Goal: Transaction & Acquisition: Purchase product/service

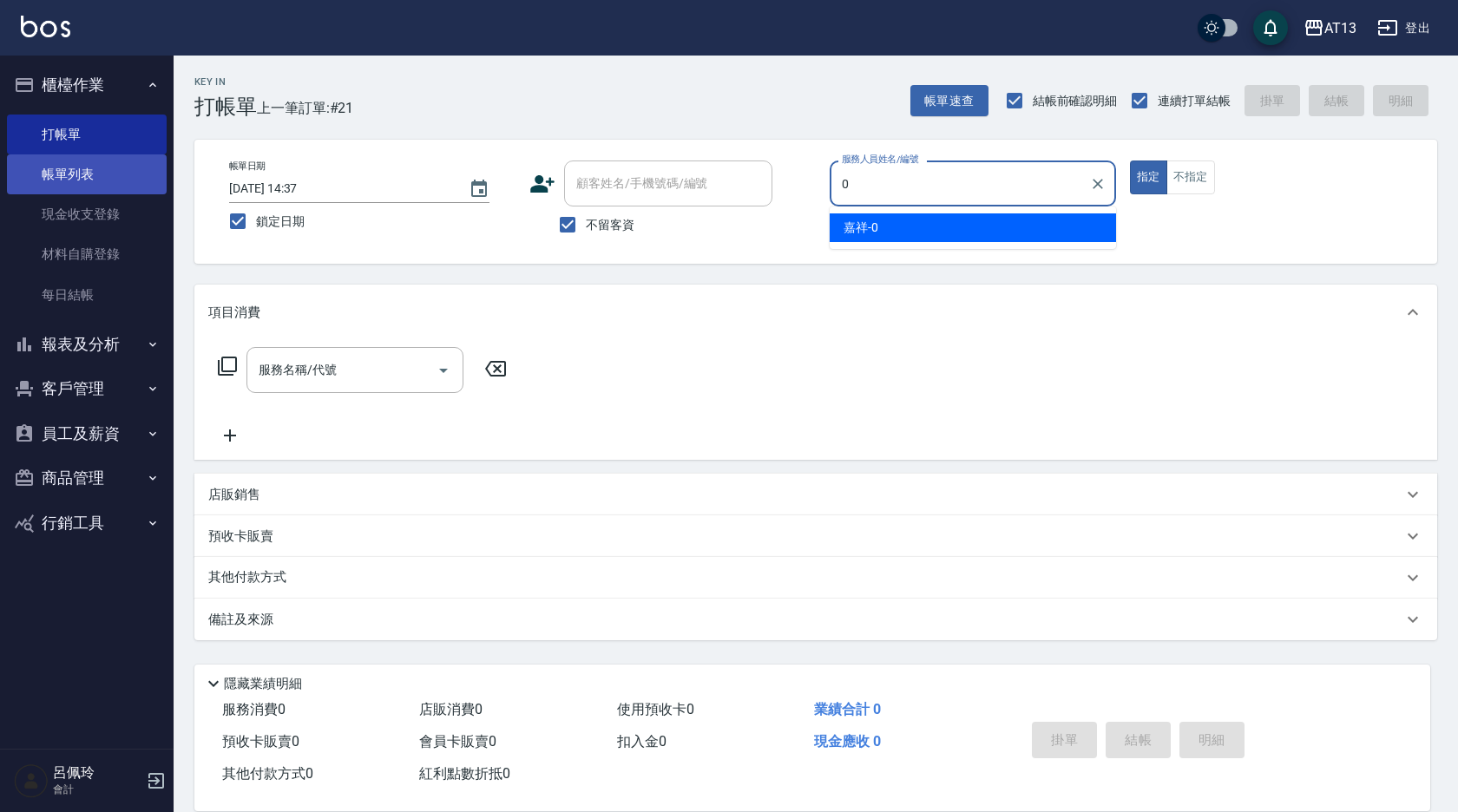
type input "0"
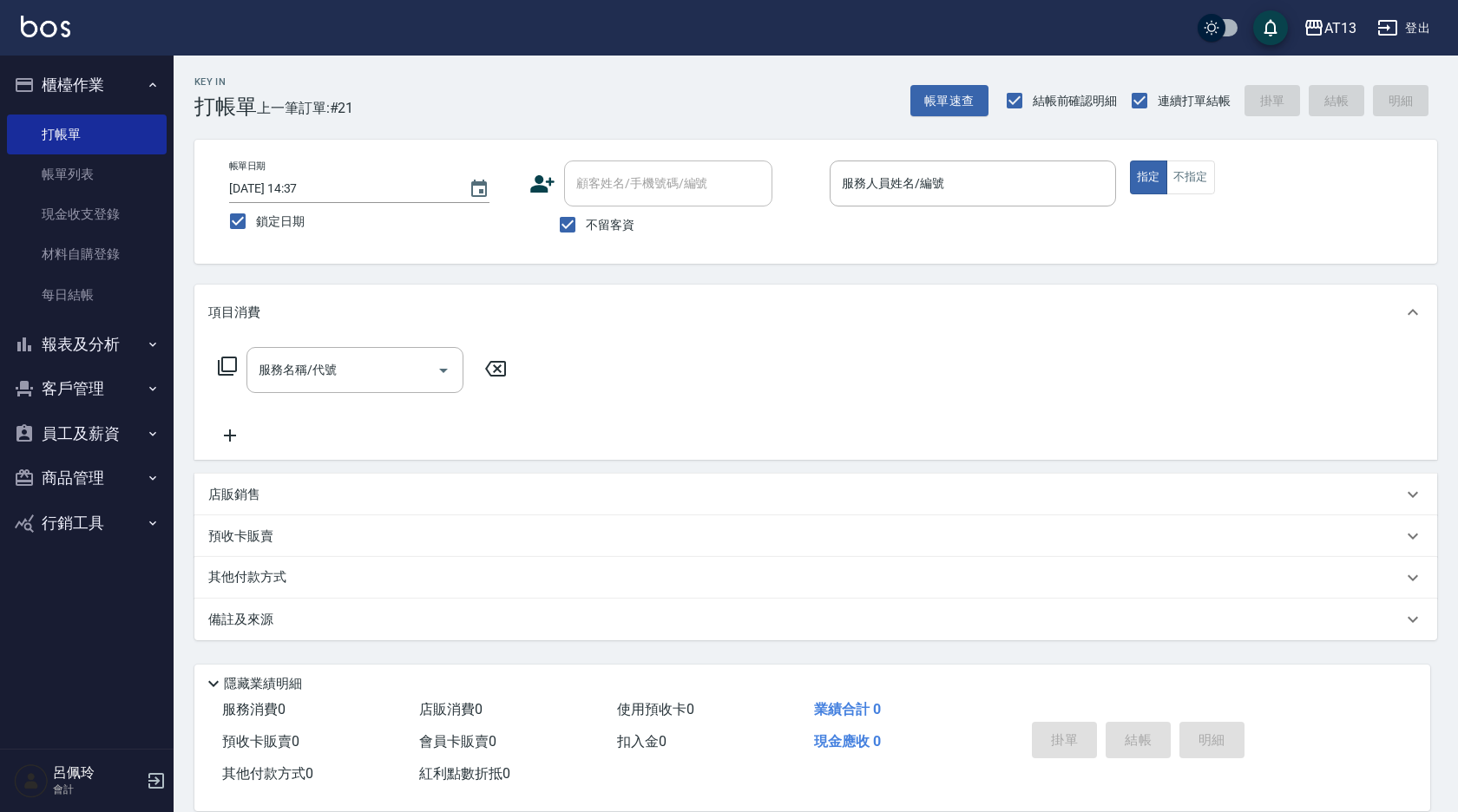
click at [189, 16] on div "AT13 登出" at bounding box center [729, 27] width 1458 height 56
click at [87, 479] on button "商品管理" at bounding box center [86, 478] width 160 height 45
click at [90, 519] on link "商品列表" at bounding box center [86, 527] width 160 height 40
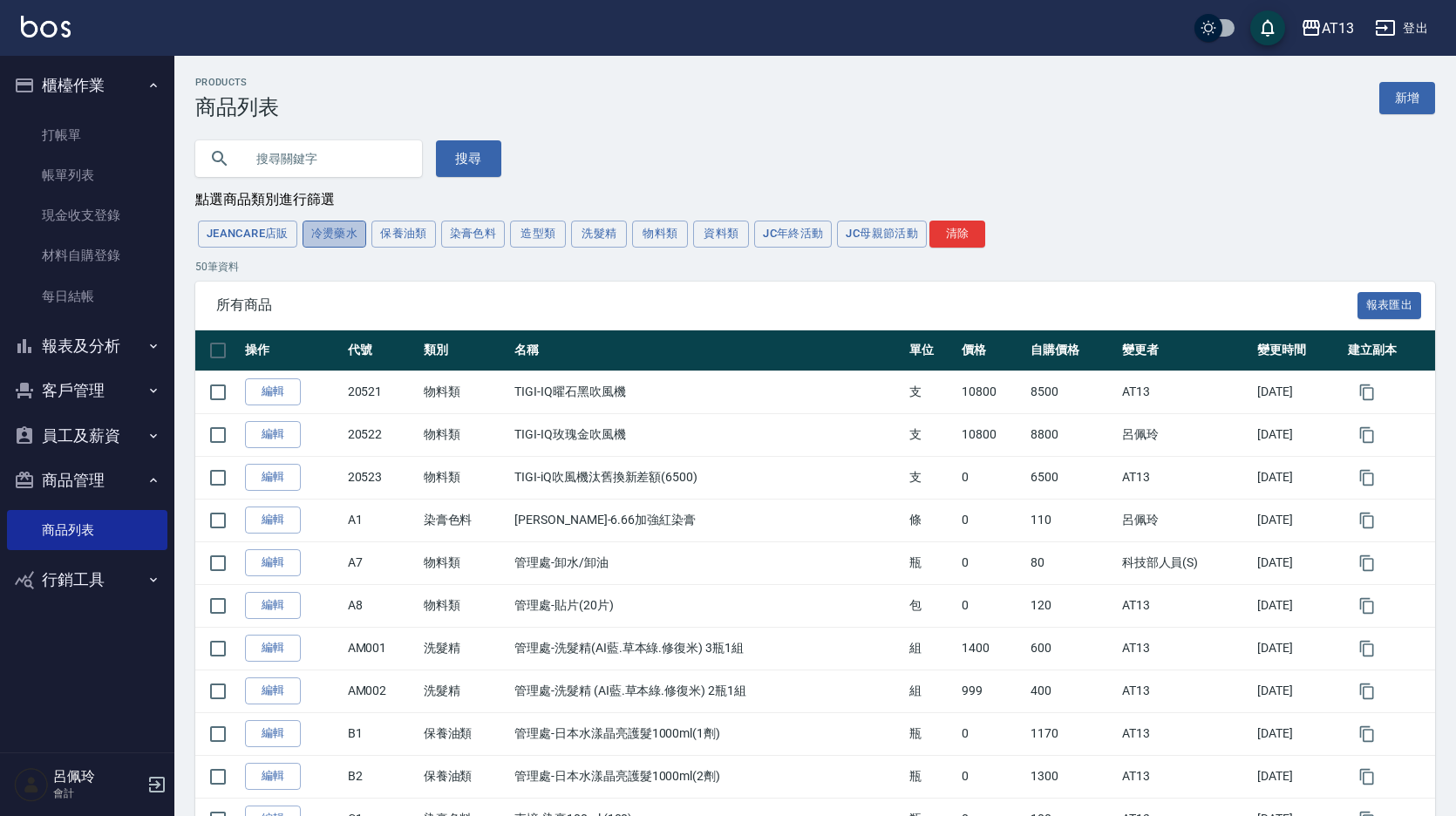
click at [350, 234] on button "冷燙藥水" at bounding box center [335, 233] width 65 height 27
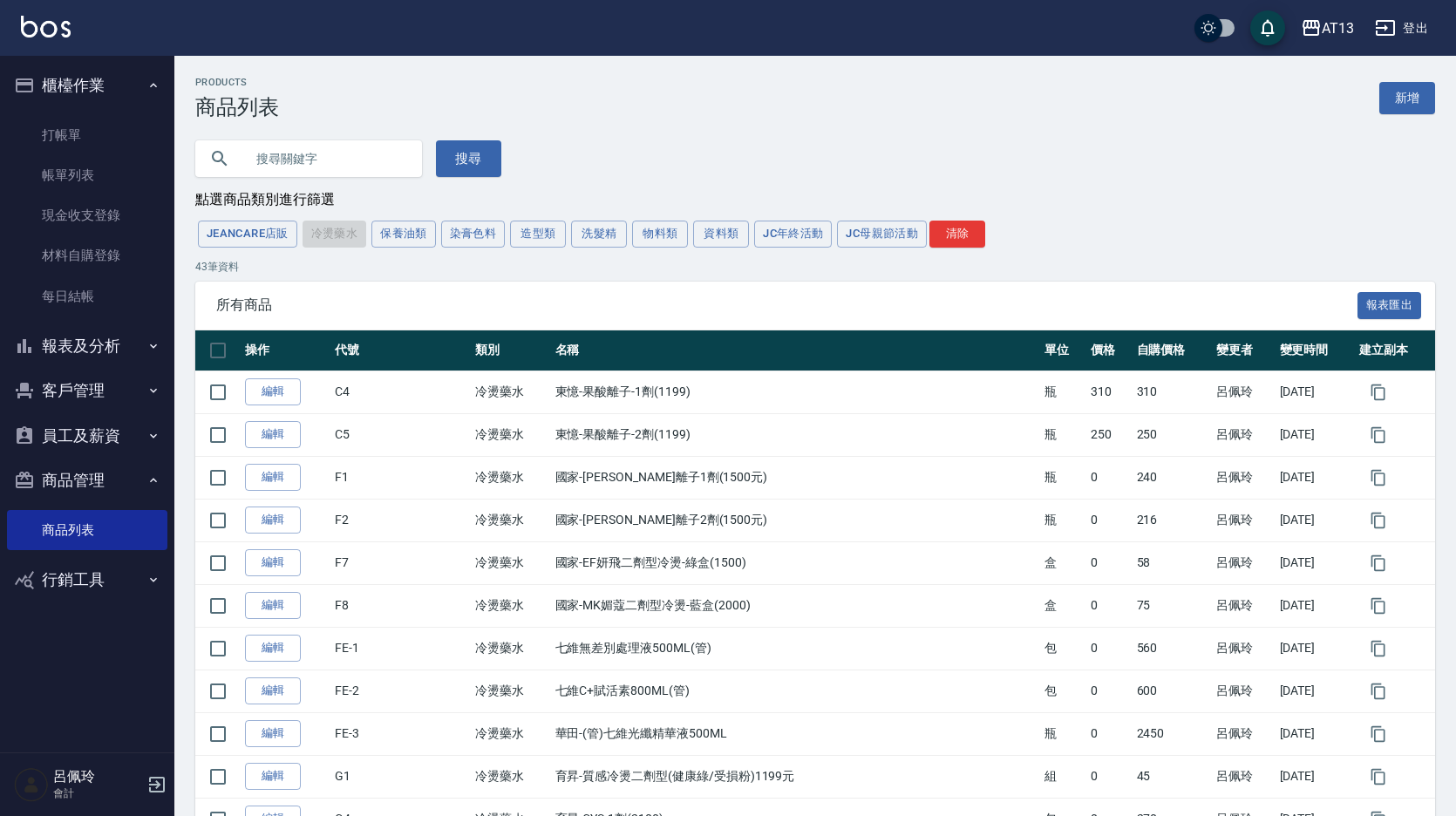
click at [361, 167] on input "text" at bounding box center [326, 158] width 164 height 47
drag, startPoint x: 85, startPoint y: 216, endPoint x: 141, endPoint y: 200, distance: 58.2
click at [84, 216] on link "現金收支登錄" at bounding box center [87, 215] width 160 height 40
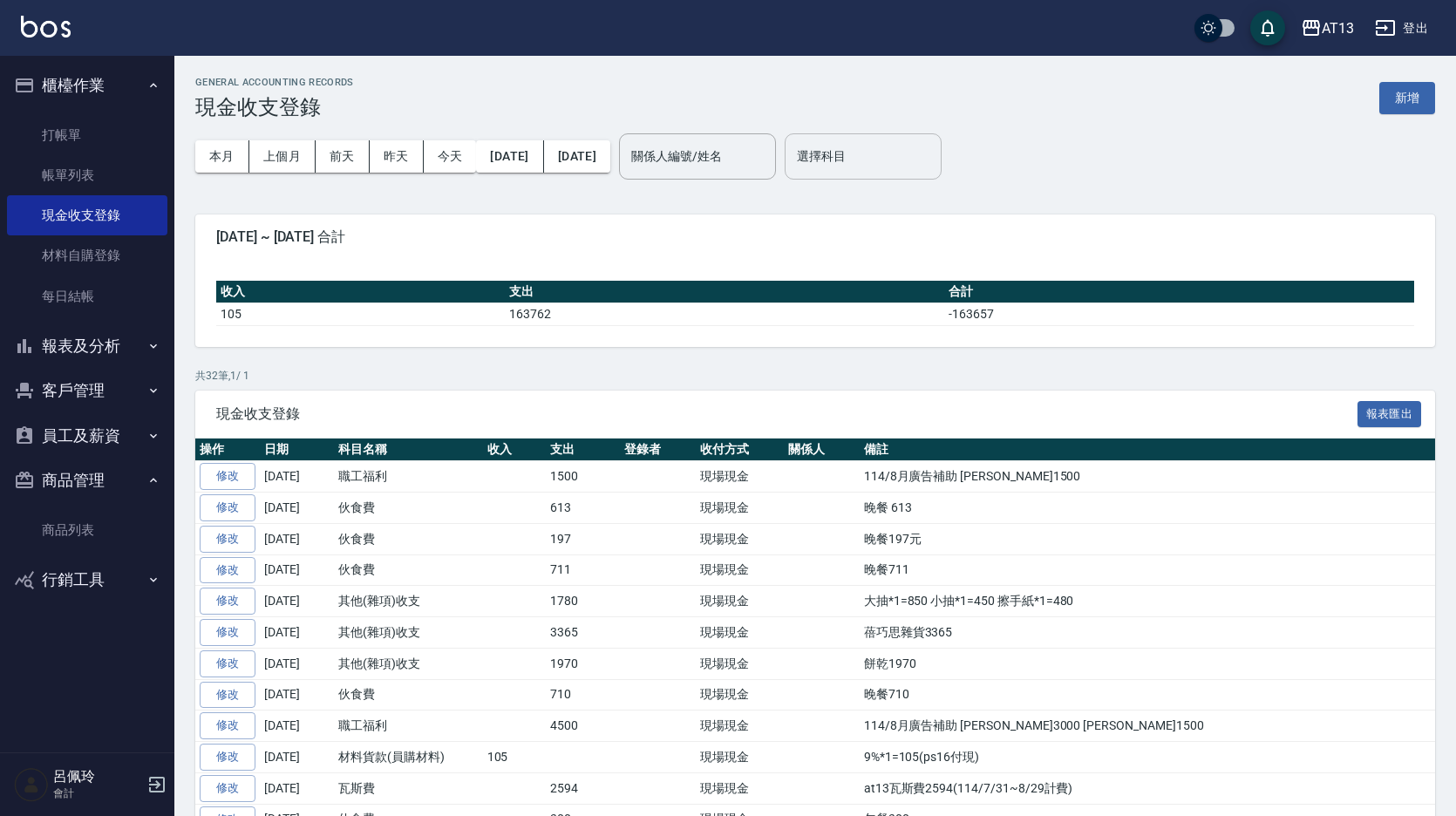
click at [934, 167] on input "選擇科目" at bounding box center [862, 156] width 141 height 31
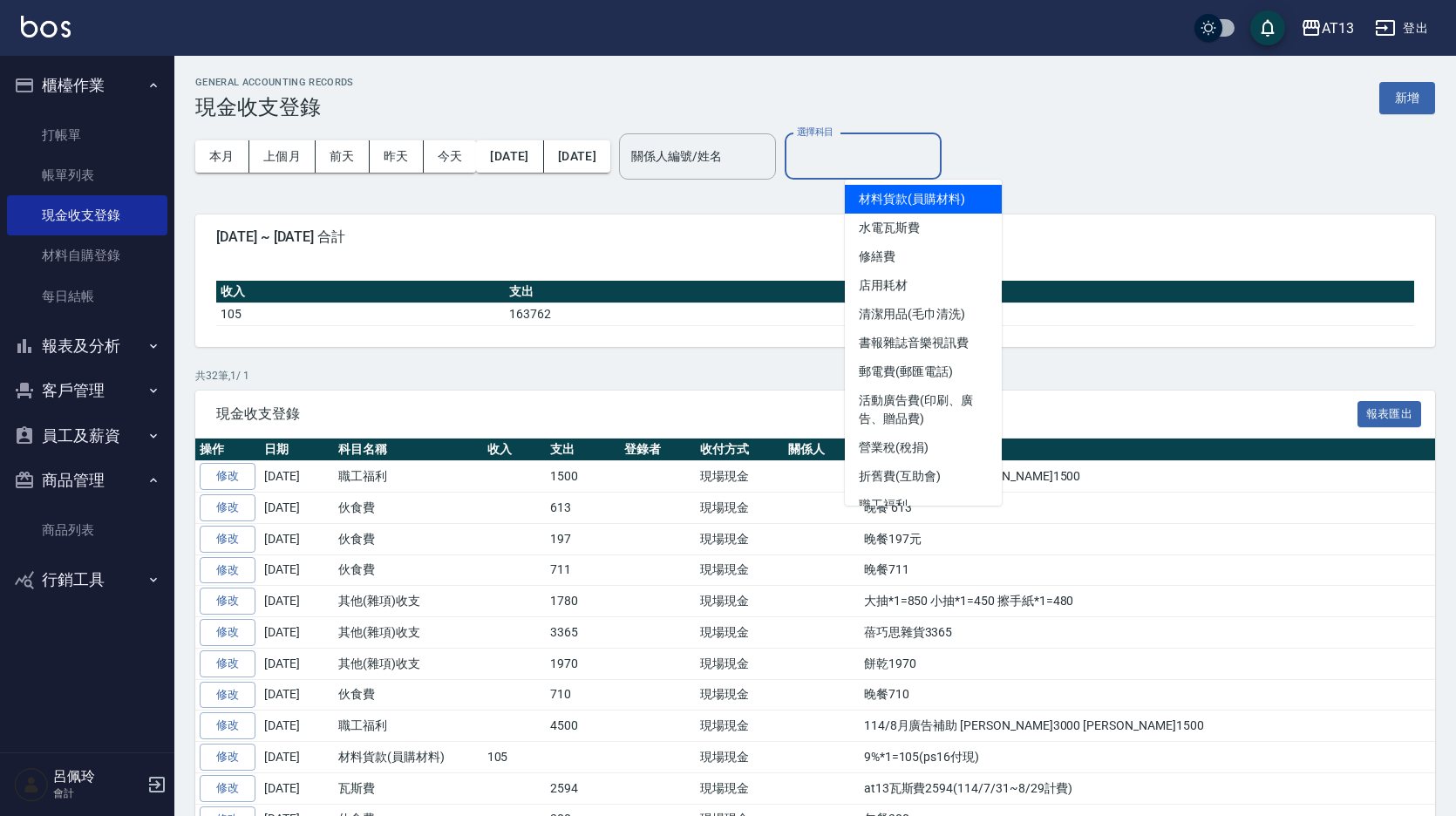
click at [927, 203] on li "材料貨款(員購材料)" at bounding box center [922, 199] width 157 height 29
type input "材料貨款(員購材料)"
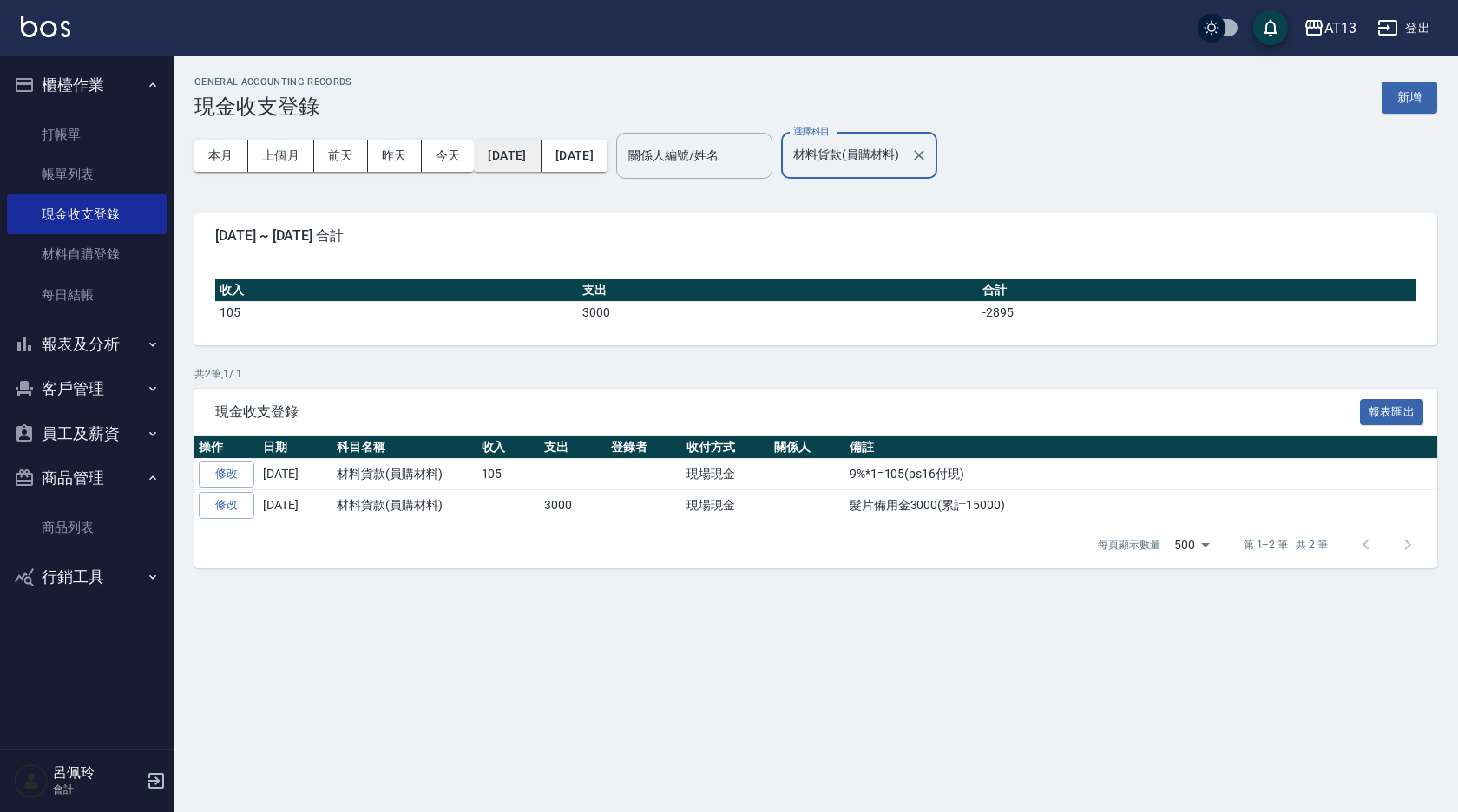
click at [508, 159] on button "[DATE]" at bounding box center [508, 156] width 67 height 32
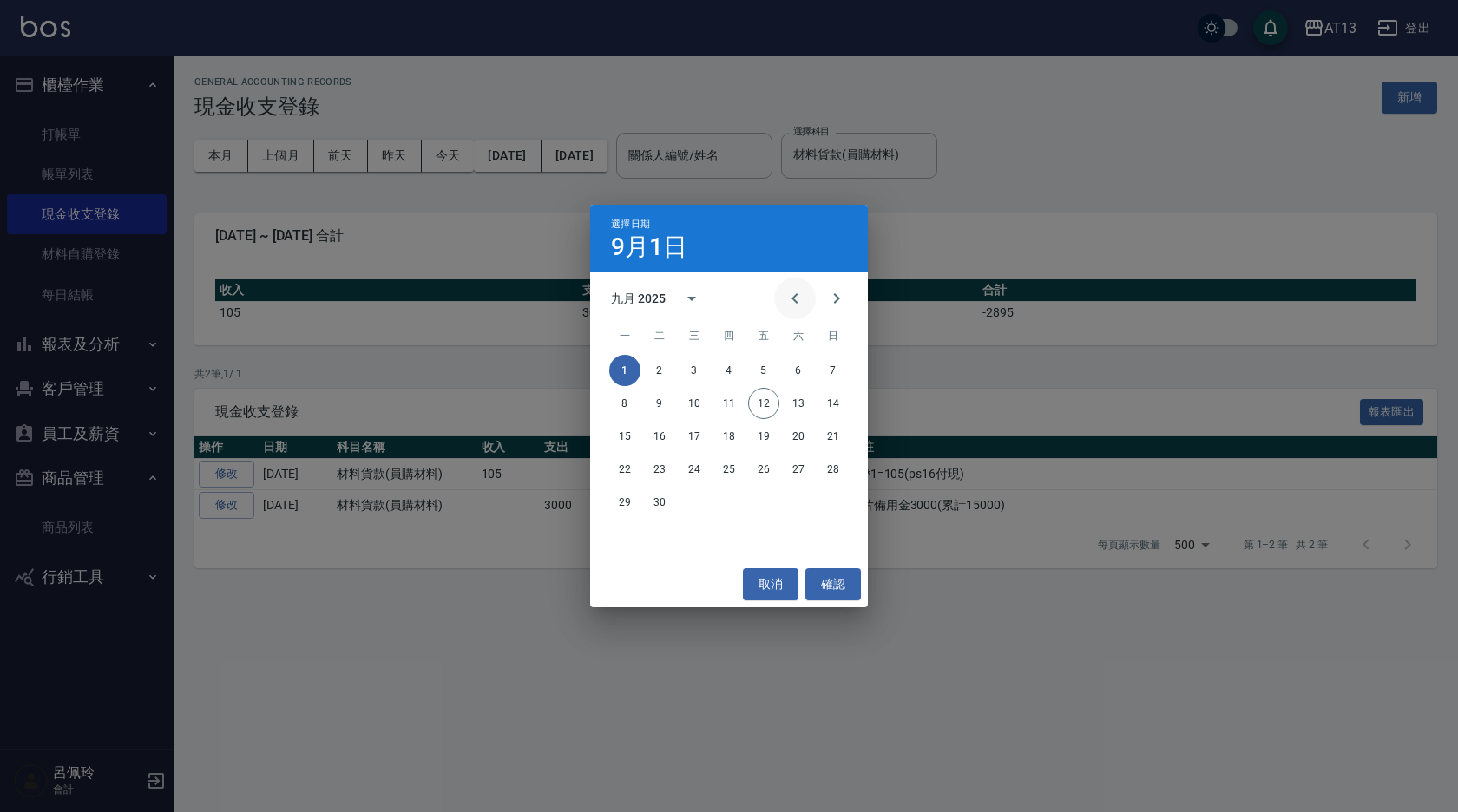
click at [802, 296] on icon "Previous month" at bounding box center [795, 298] width 21 height 21
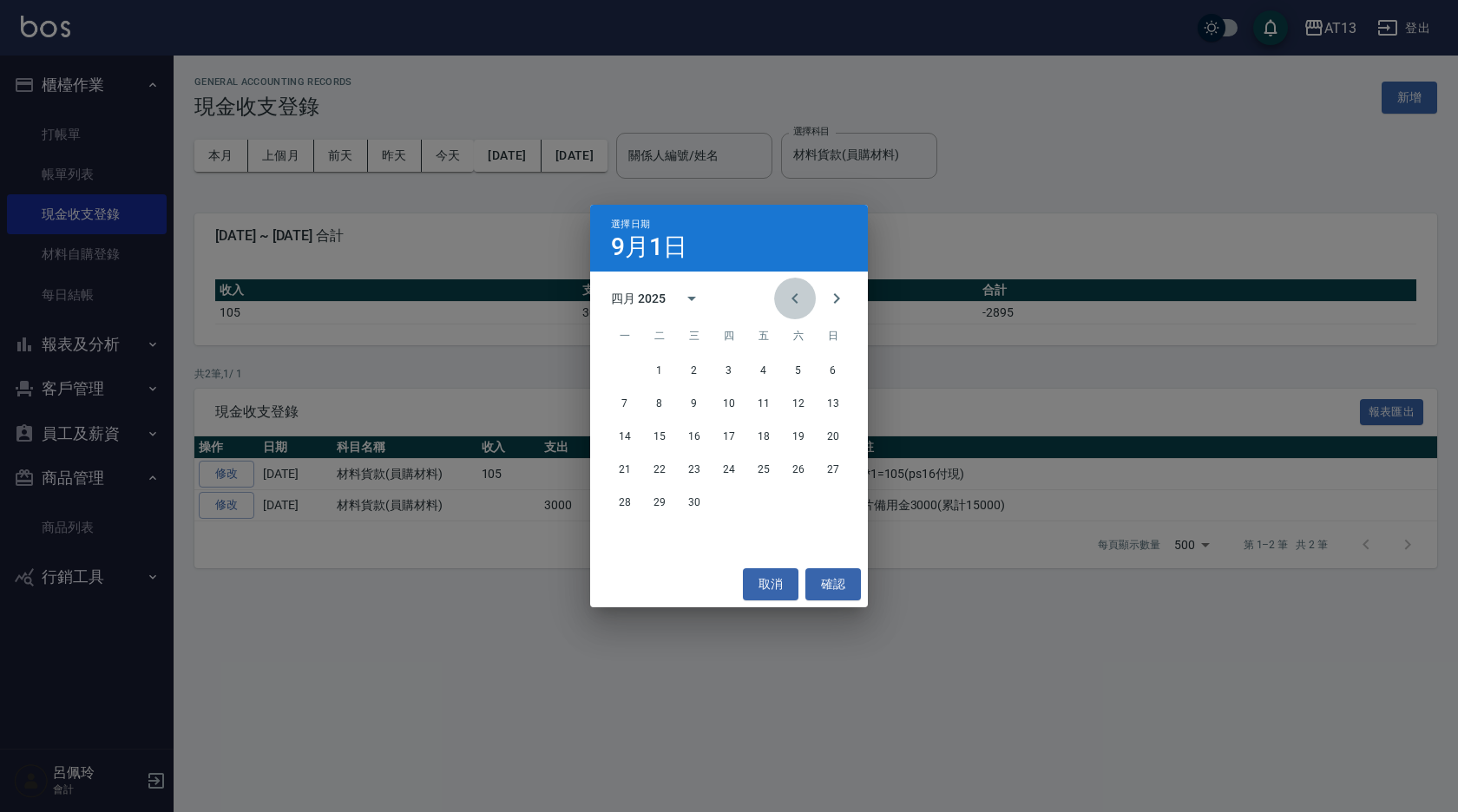
click at [802, 296] on icon "Previous month" at bounding box center [795, 298] width 21 height 21
click at [702, 369] on button "1" at bounding box center [695, 370] width 31 height 31
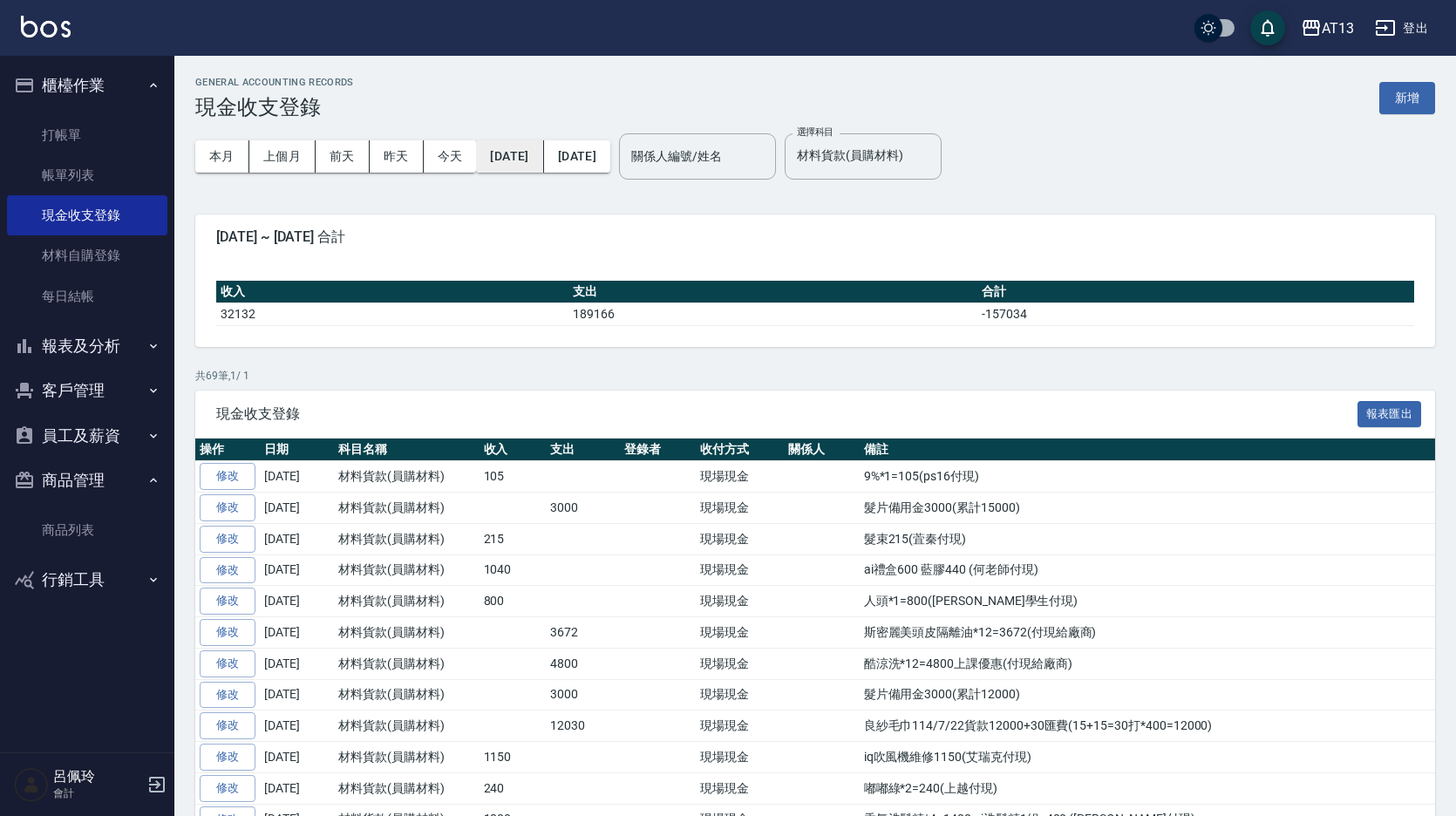
click at [527, 156] on button "[DATE]" at bounding box center [510, 157] width 67 height 32
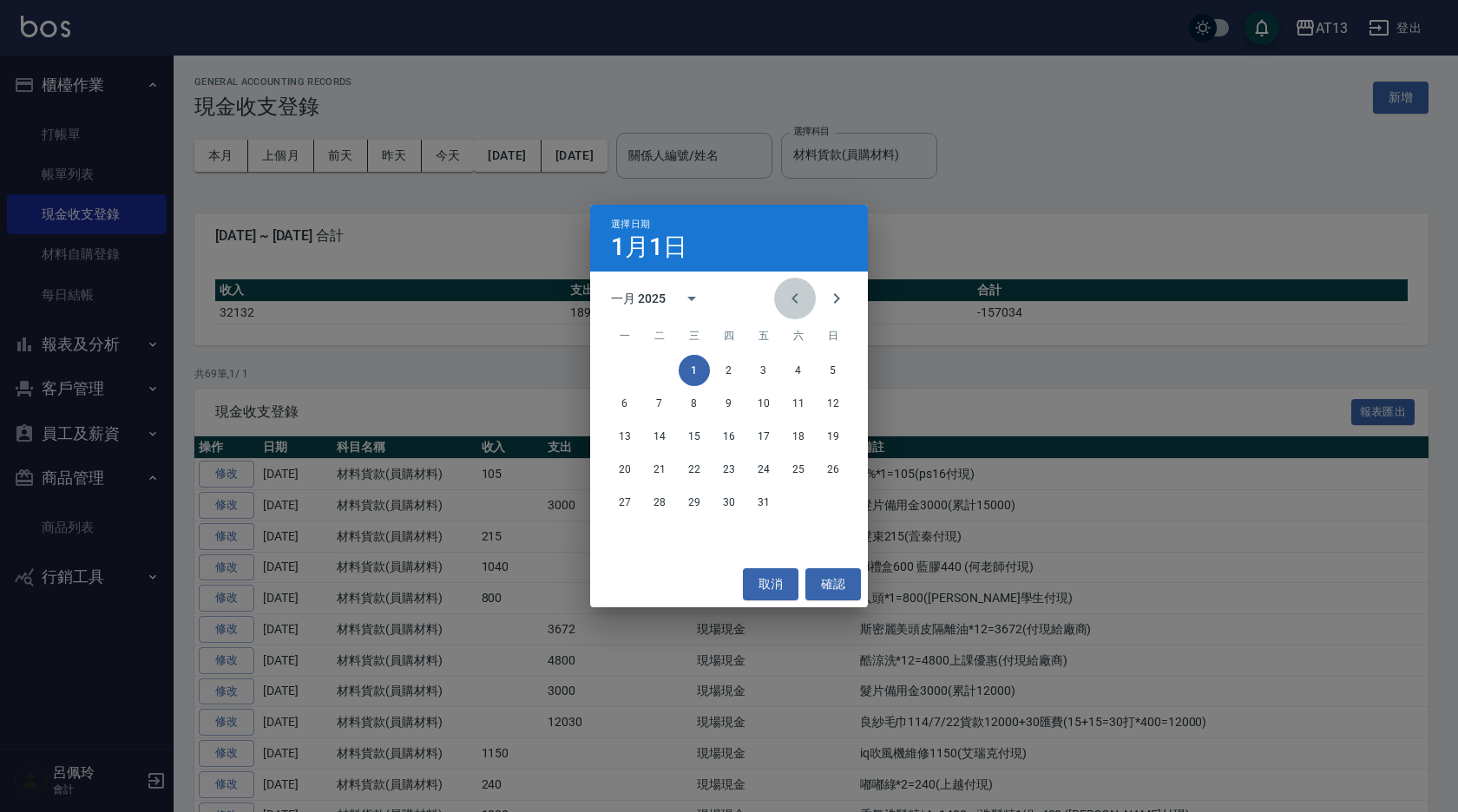
click at [797, 295] on icon "Previous month" at bounding box center [795, 298] width 6 height 11
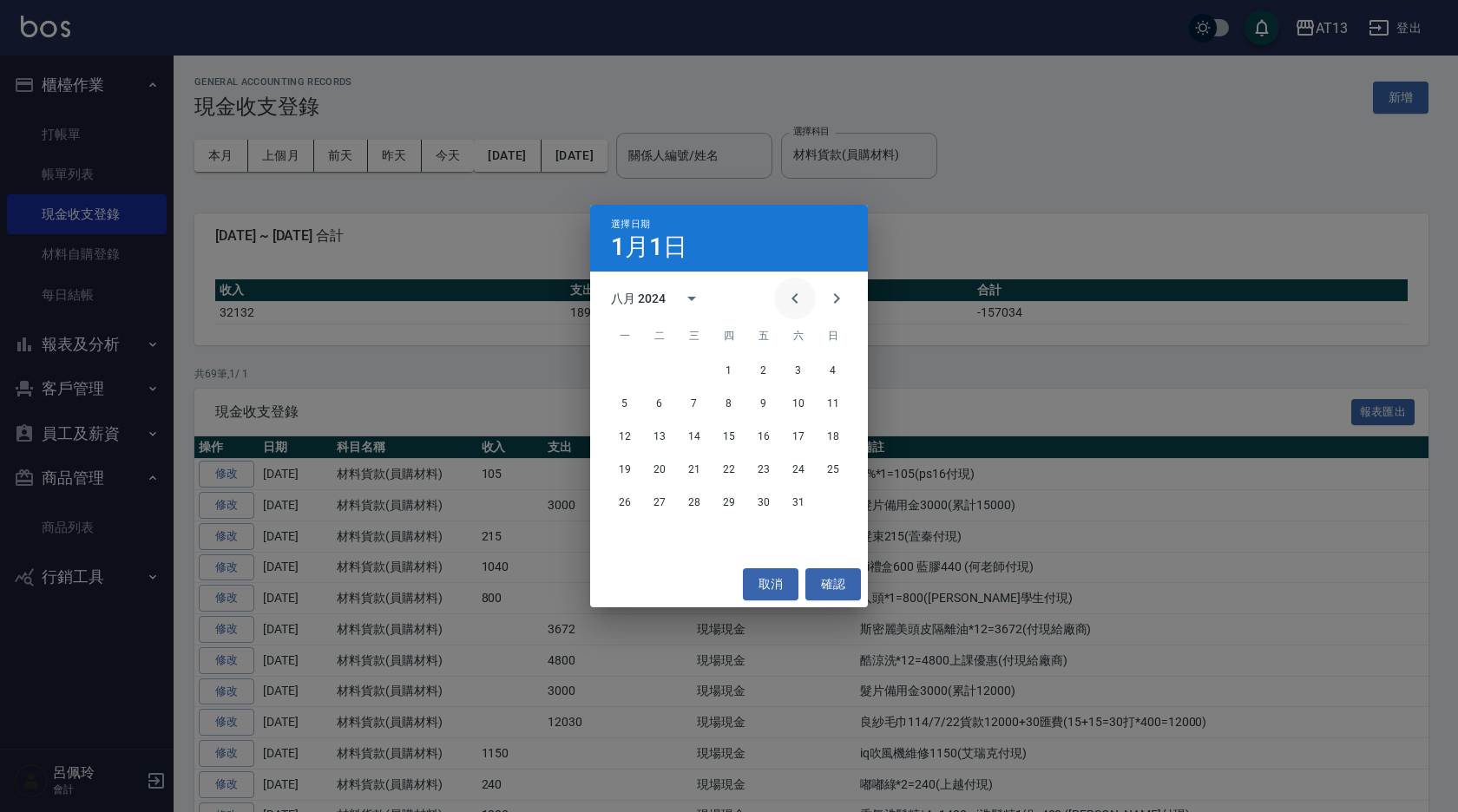
click at [797, 295] on icon "Previous month" at bounding box center [795, 298] width 6 height 11
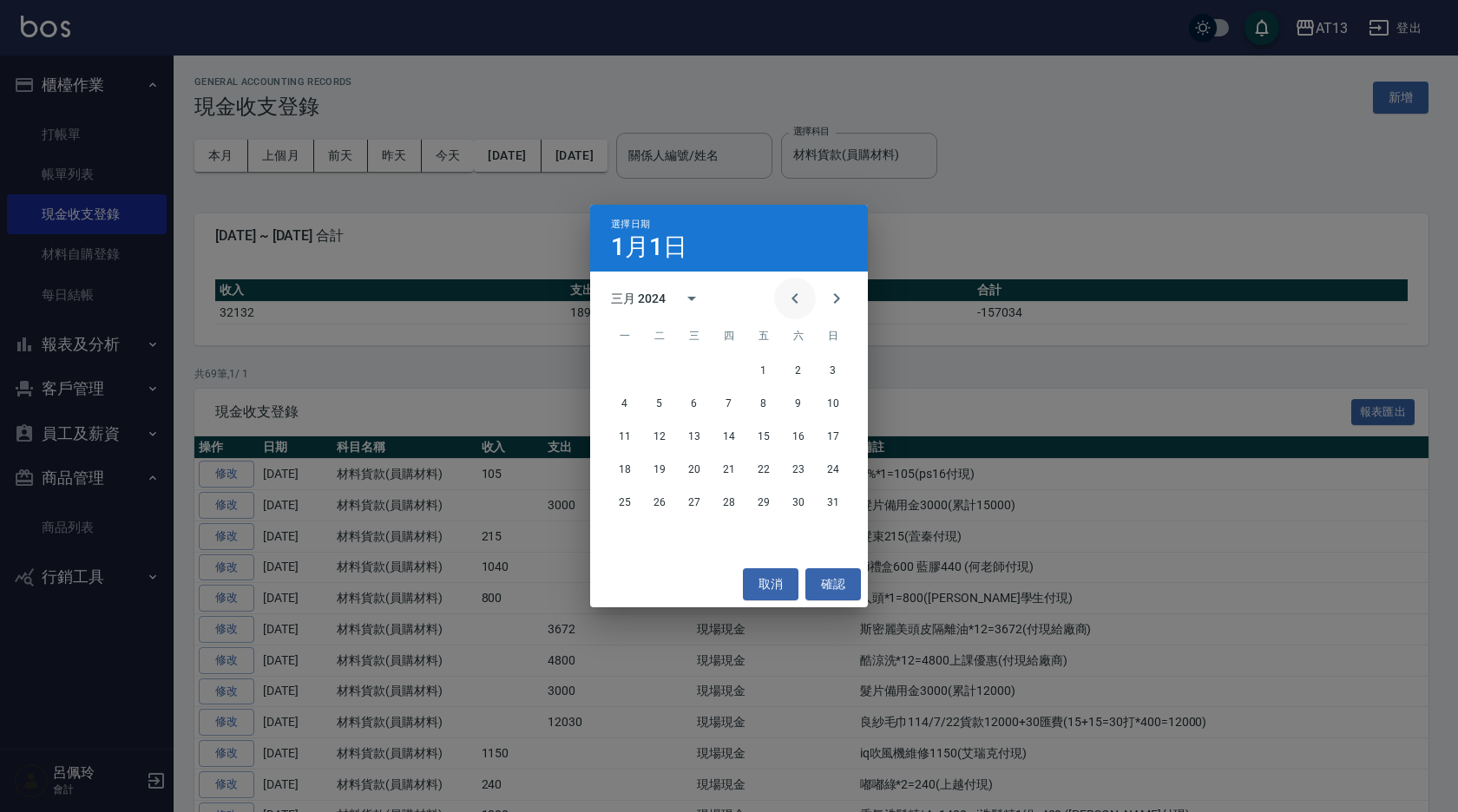
click at [797, 295] on icon "Previous month" at bounding box center [795, 298] width 6 height 11
click at [796, 295] on icon "Previous month" at bounding box center [795, 298] width 6 height 11
click at [620, 360] on button "1" at bounding box center [625, 370] width 31 height 31
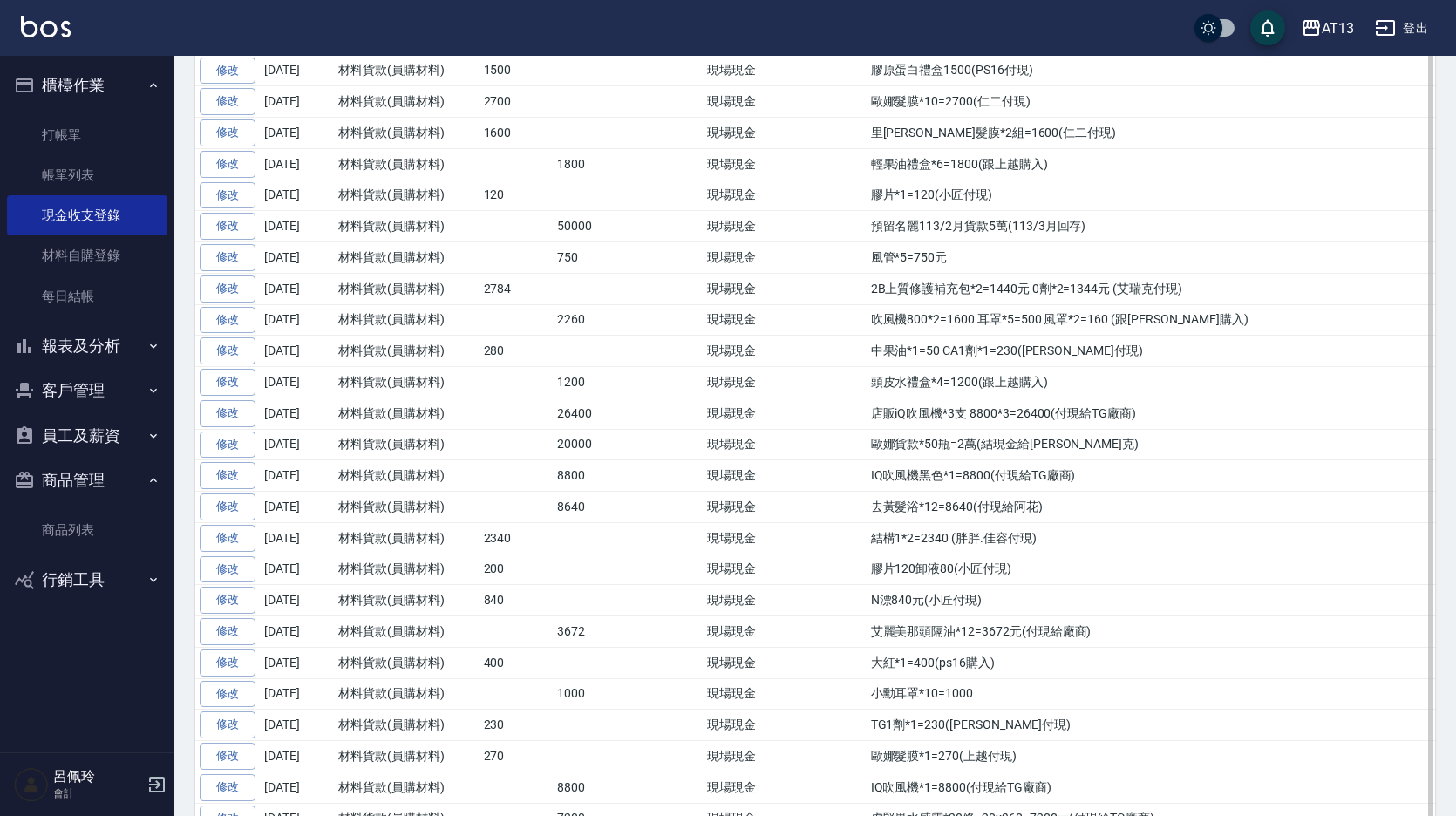
scroll to position [3847, 0]
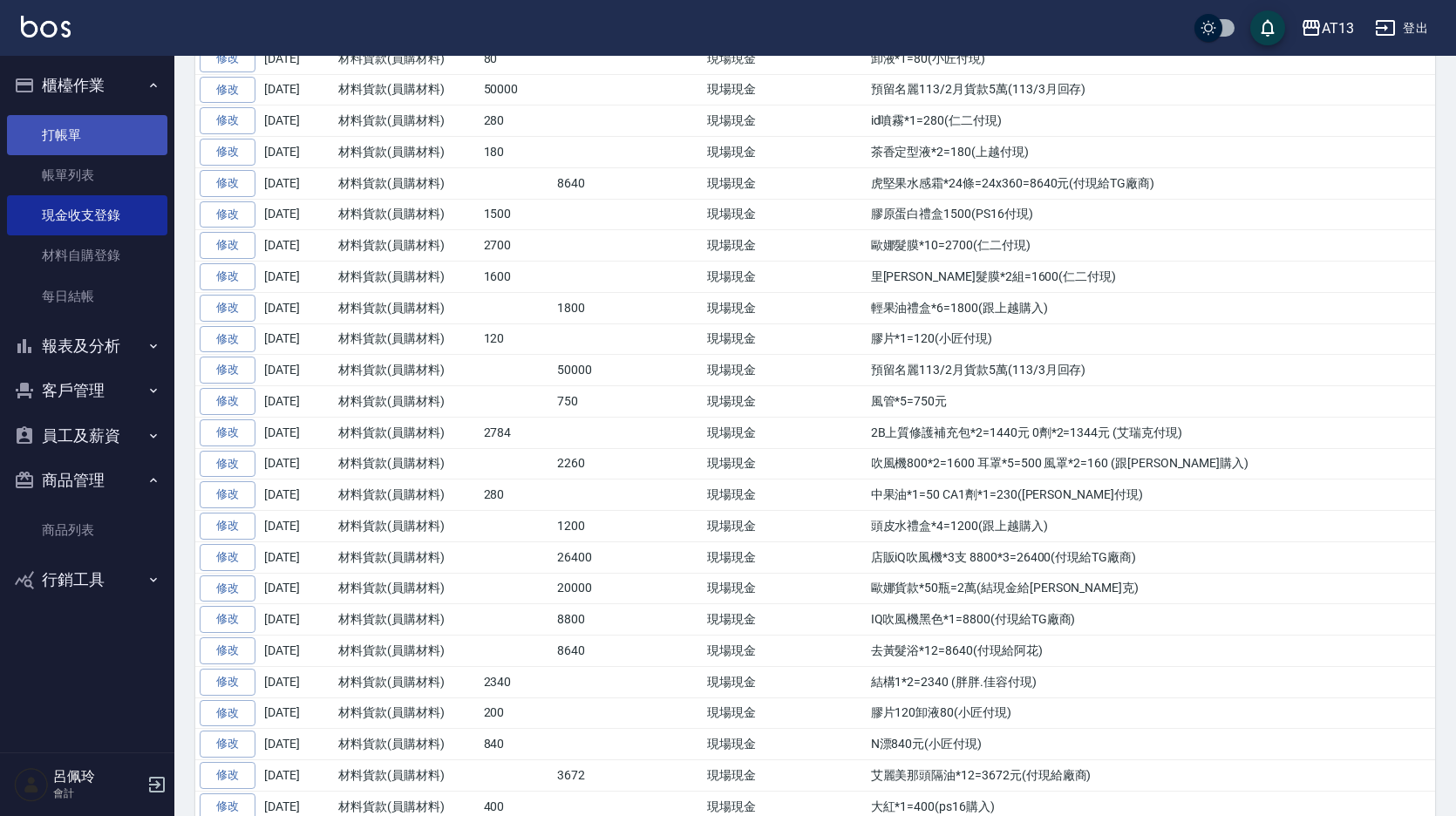
click at [105, 130] on link "打帳單" at bounding box center [87, 135] width 160 height 40
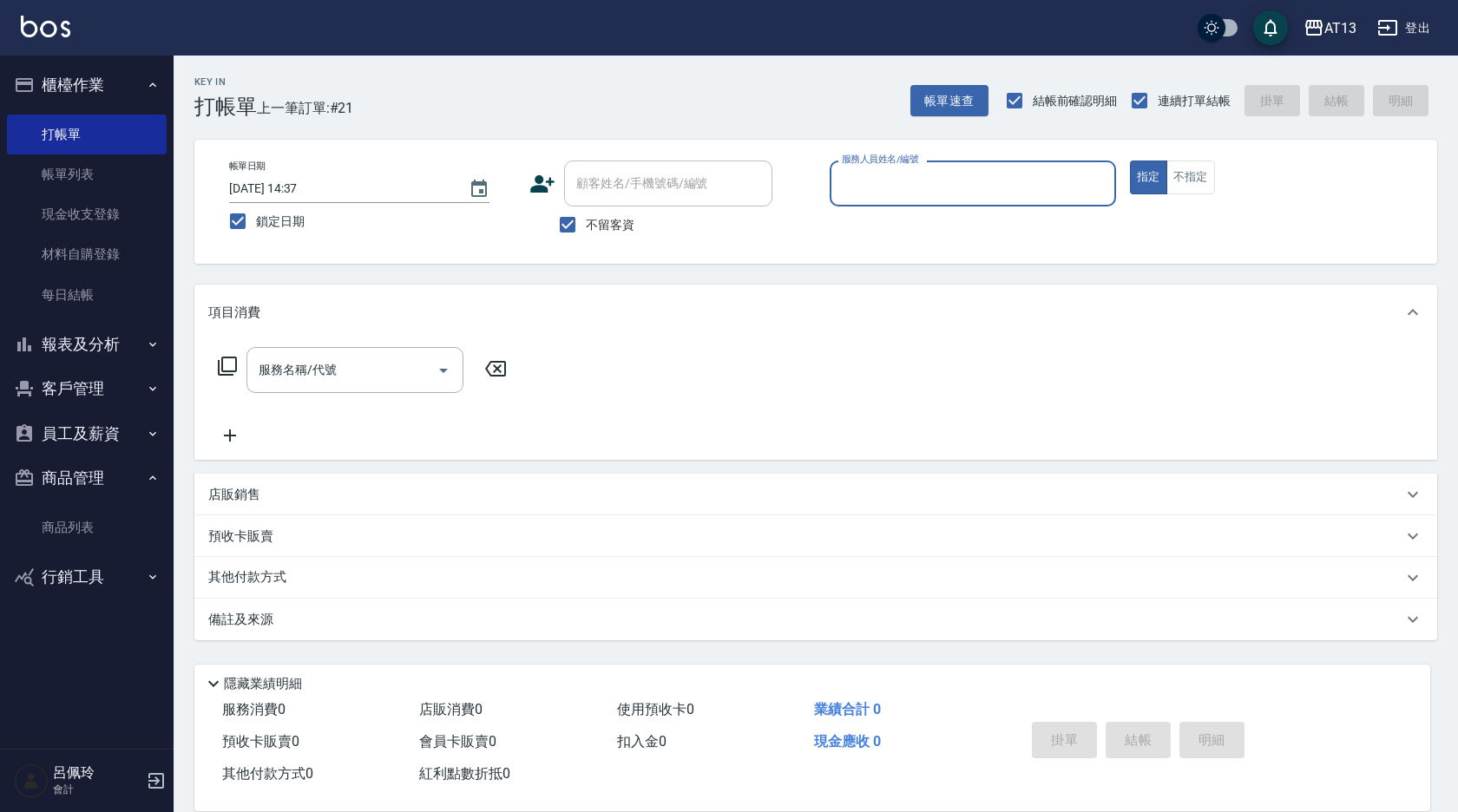
click at [1457, 9] on div "AT13 登出" at bounding box center [729, 27] width 1458 height 56
click at [920, 193] on input "服務人員姓名/編號" at bounding box center [973, 183] width 270 height 30
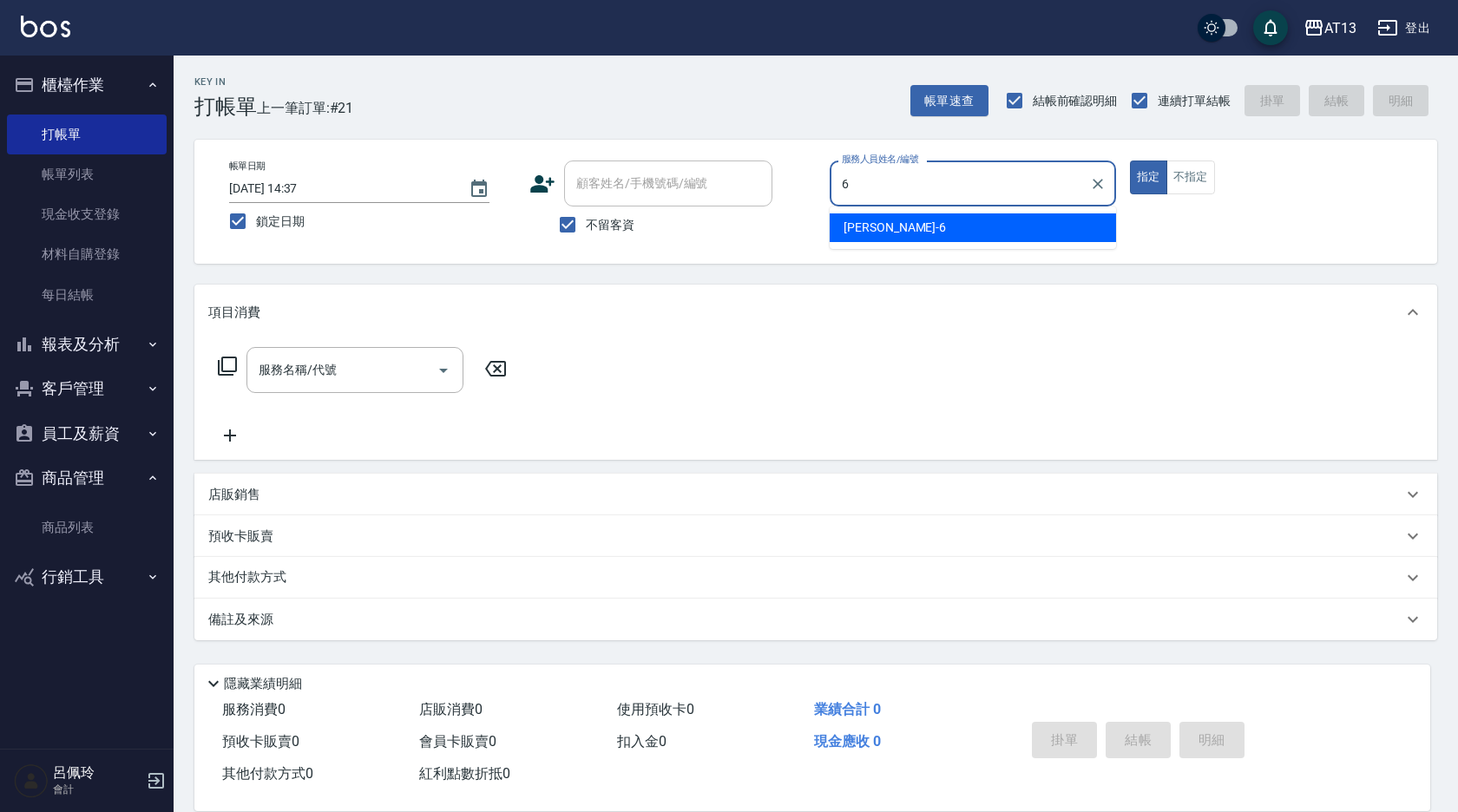
drag, startPoint x: 925, startPoint y: 216, endPoint x: 913, endPoint y: 225, distance: 15.0
click at [923, 216] on div "亭妤 -6" at bounding box center [973, 227] width 286 height 28
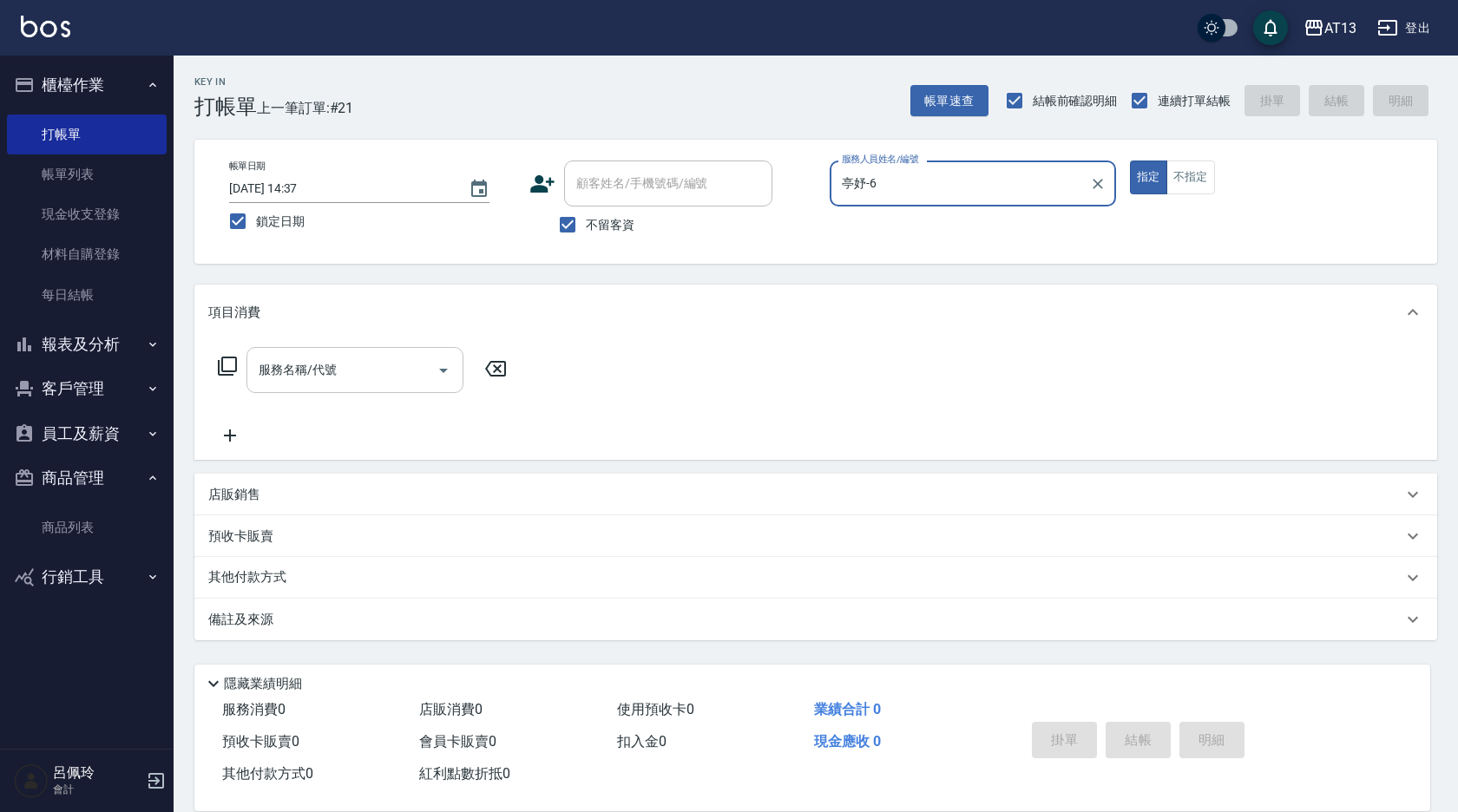
type input "亭妤-6"
click at [394, 360] on input "服務名稱/代號" at bounding box center [342, 369] width 175 height 30
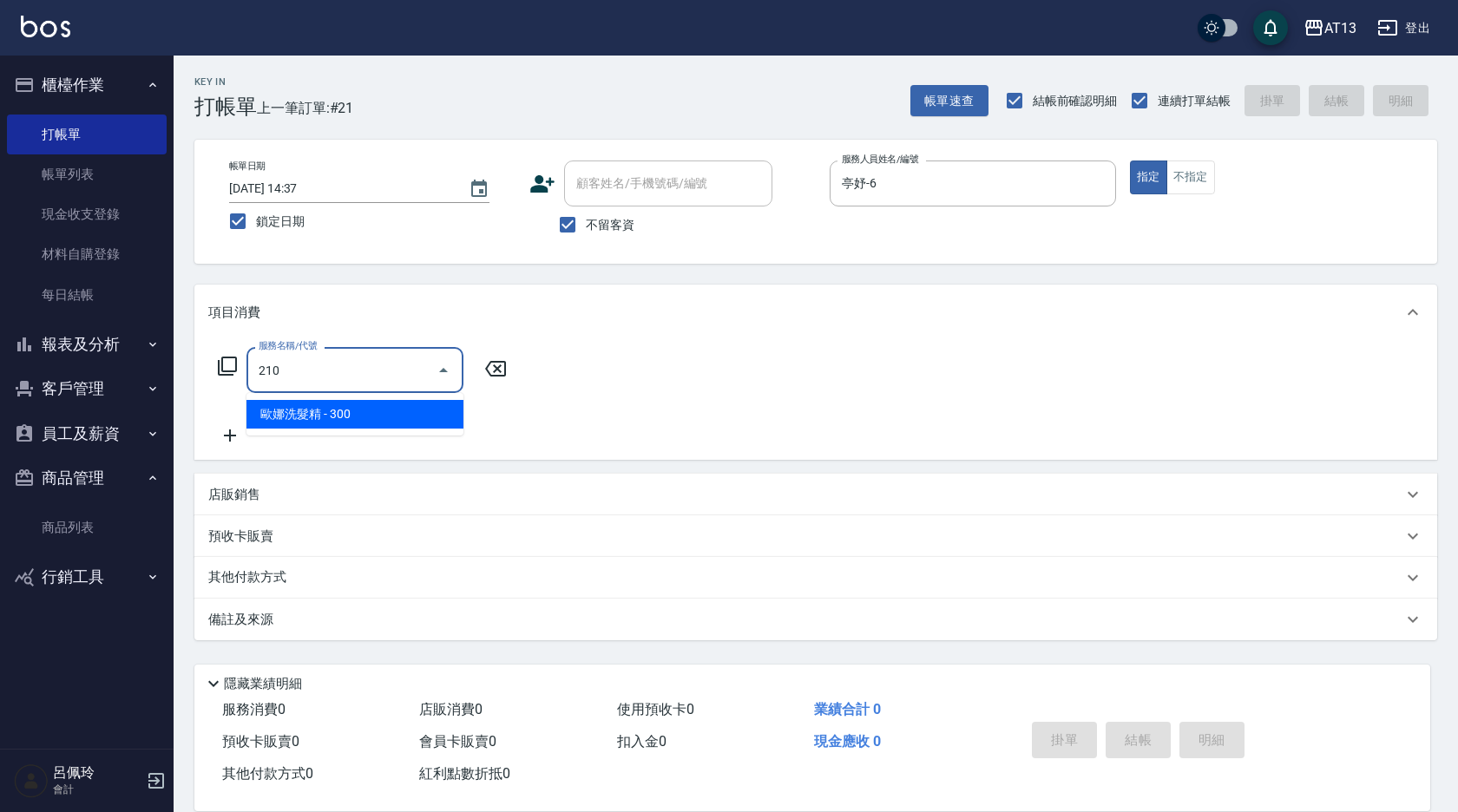
type input "[PERSON_NAME]洗髮精(210)"
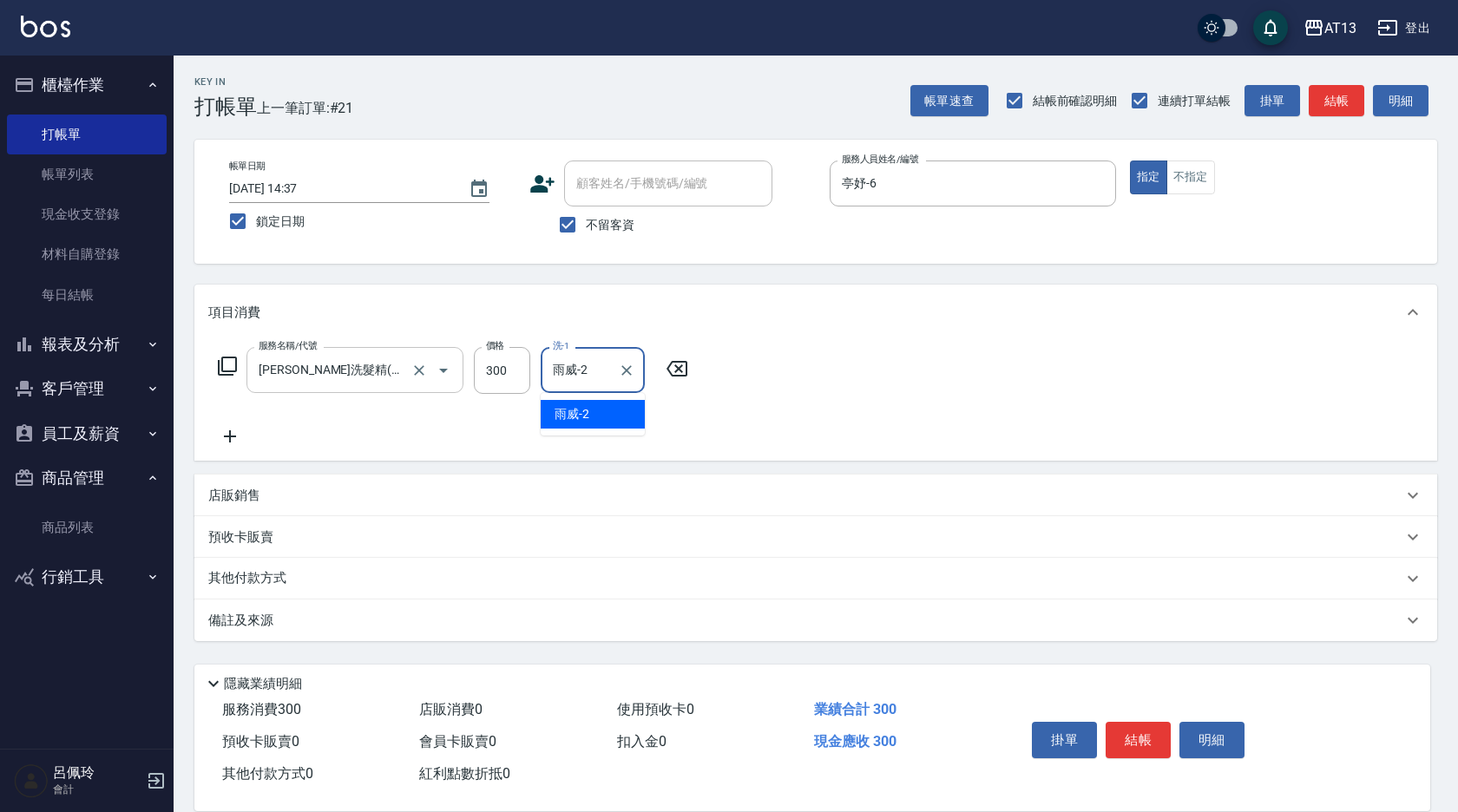
type input "雨威-2"
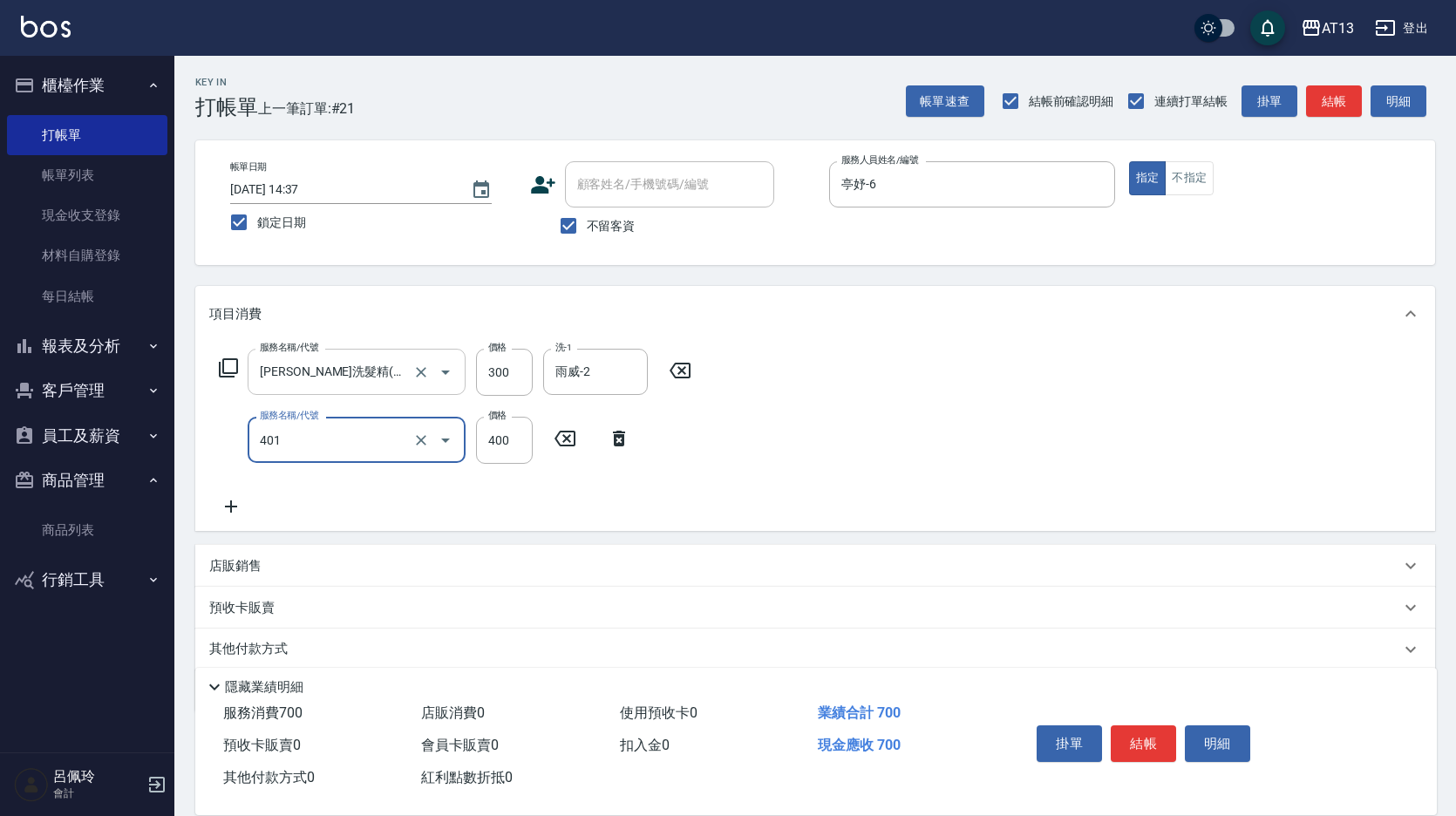
type input "剪髮(401)"
type input "350"
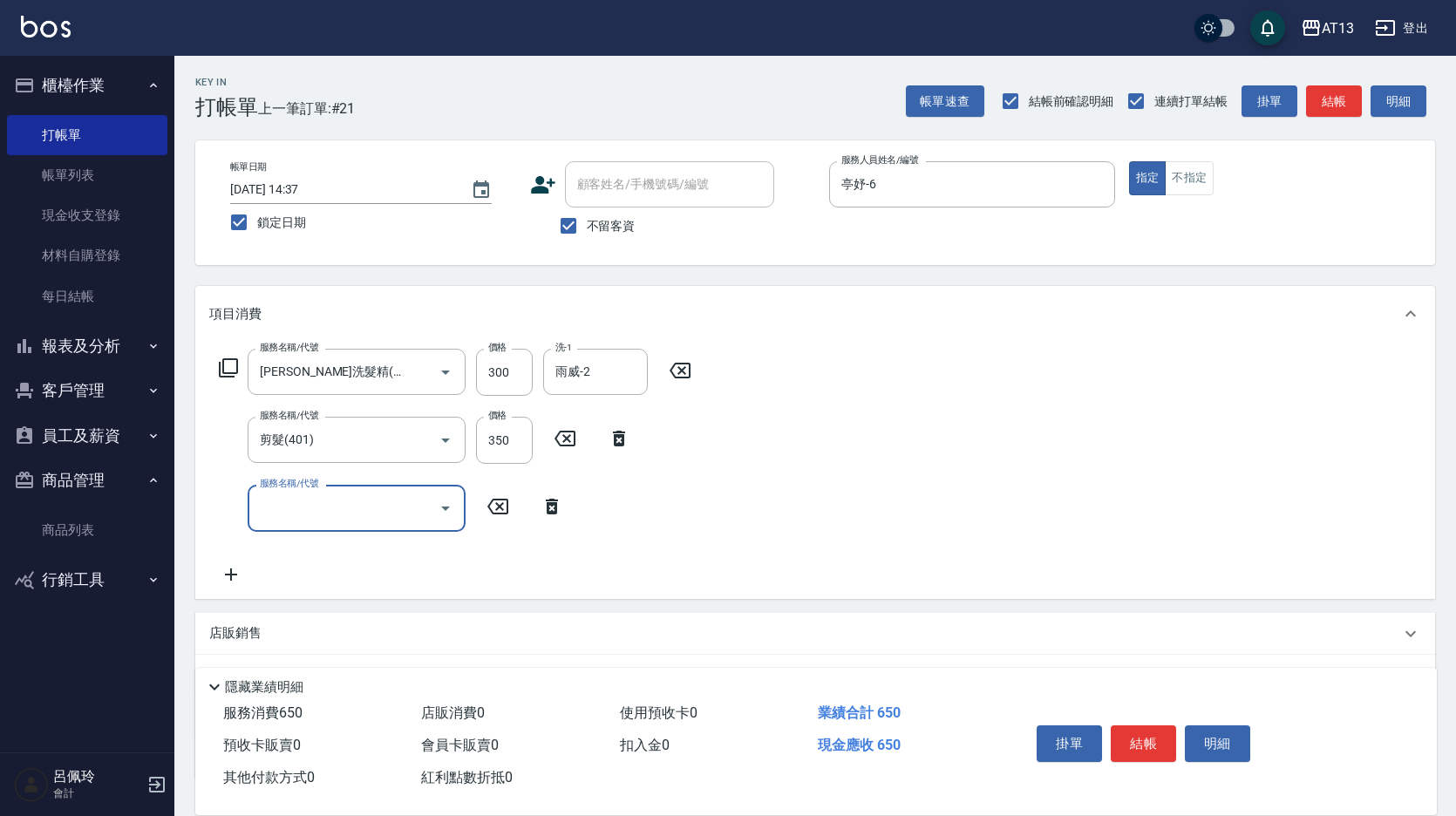
click at [918, 514] on div "服務名稱/代號 [PERSON_NAME]洗髮精(210) 服務名稱/代號 價格 300 價格 洗-1 雨威-2 洗-1 服務名稱/代號 剪髮(401) 服務…" at bounding box center [815, 470] width 1240 height 256
click at [1136, 725] on button "結帳" at bounding box center [1143, 743] width 65 height 36
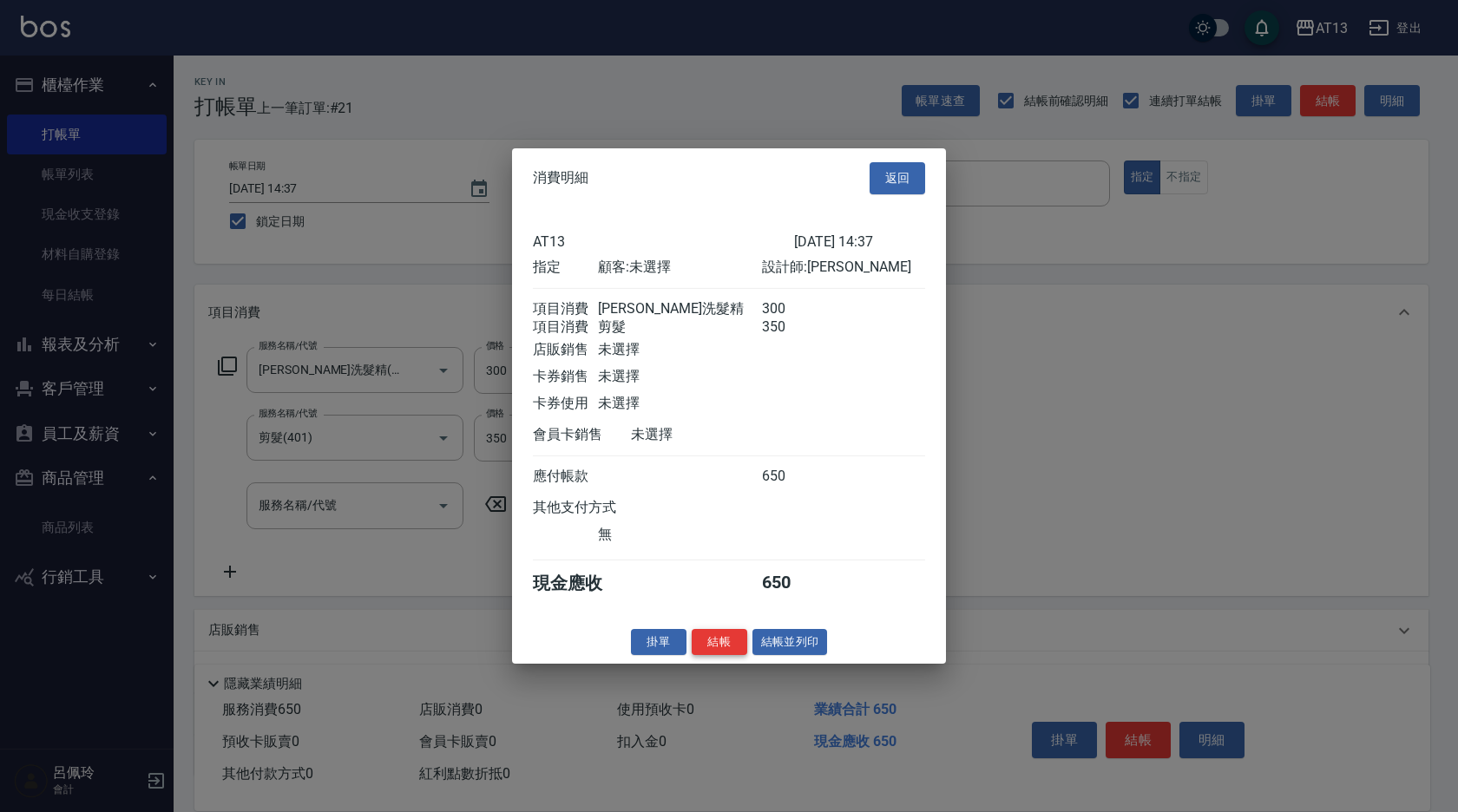
click at [705, 655] on button "結帳" at bounding box center [719, 641] width 56 height 26
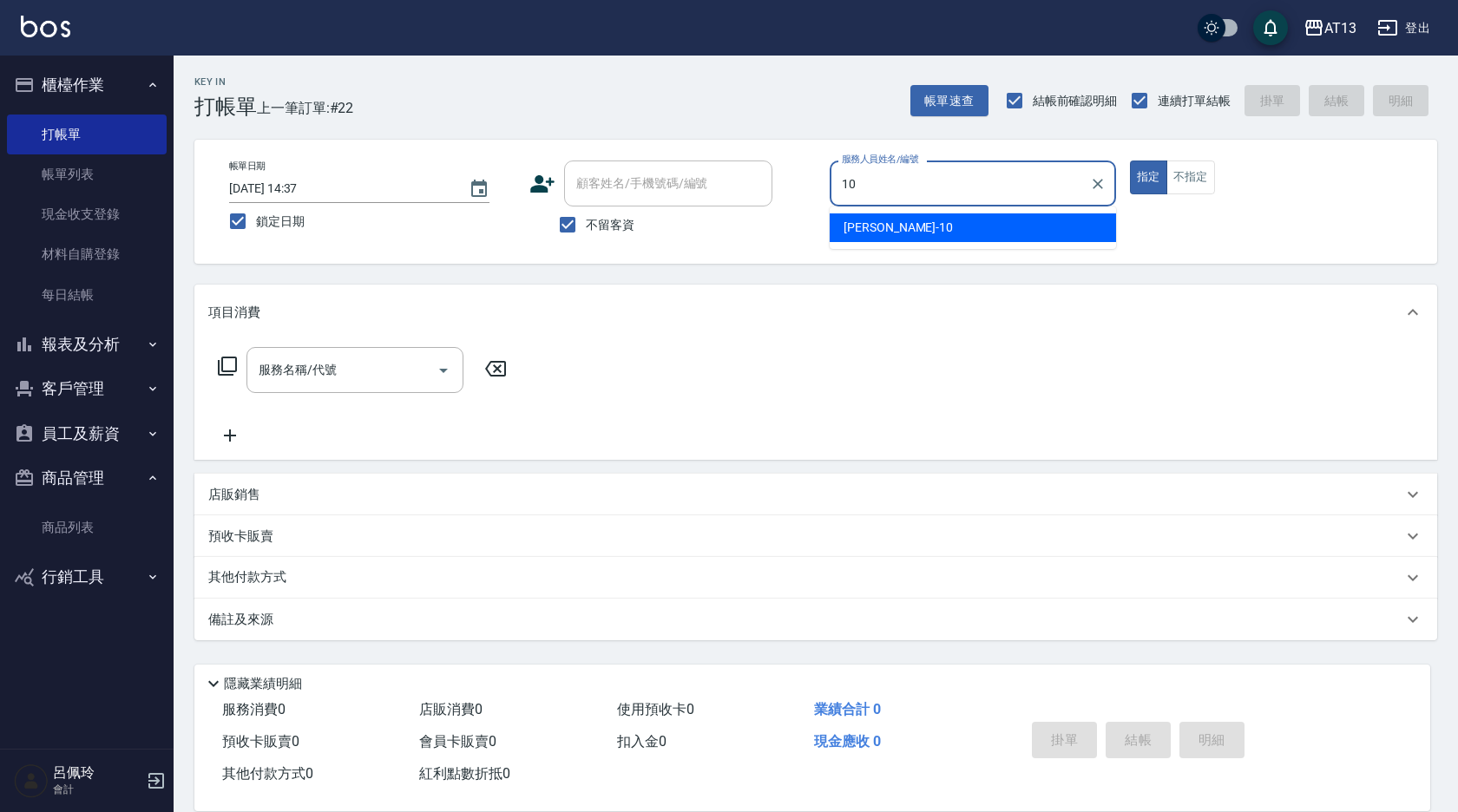
click at [855, 228] on span "[PERSON_NAME] -10" at bounding box center [899, 227] width 110 height 19
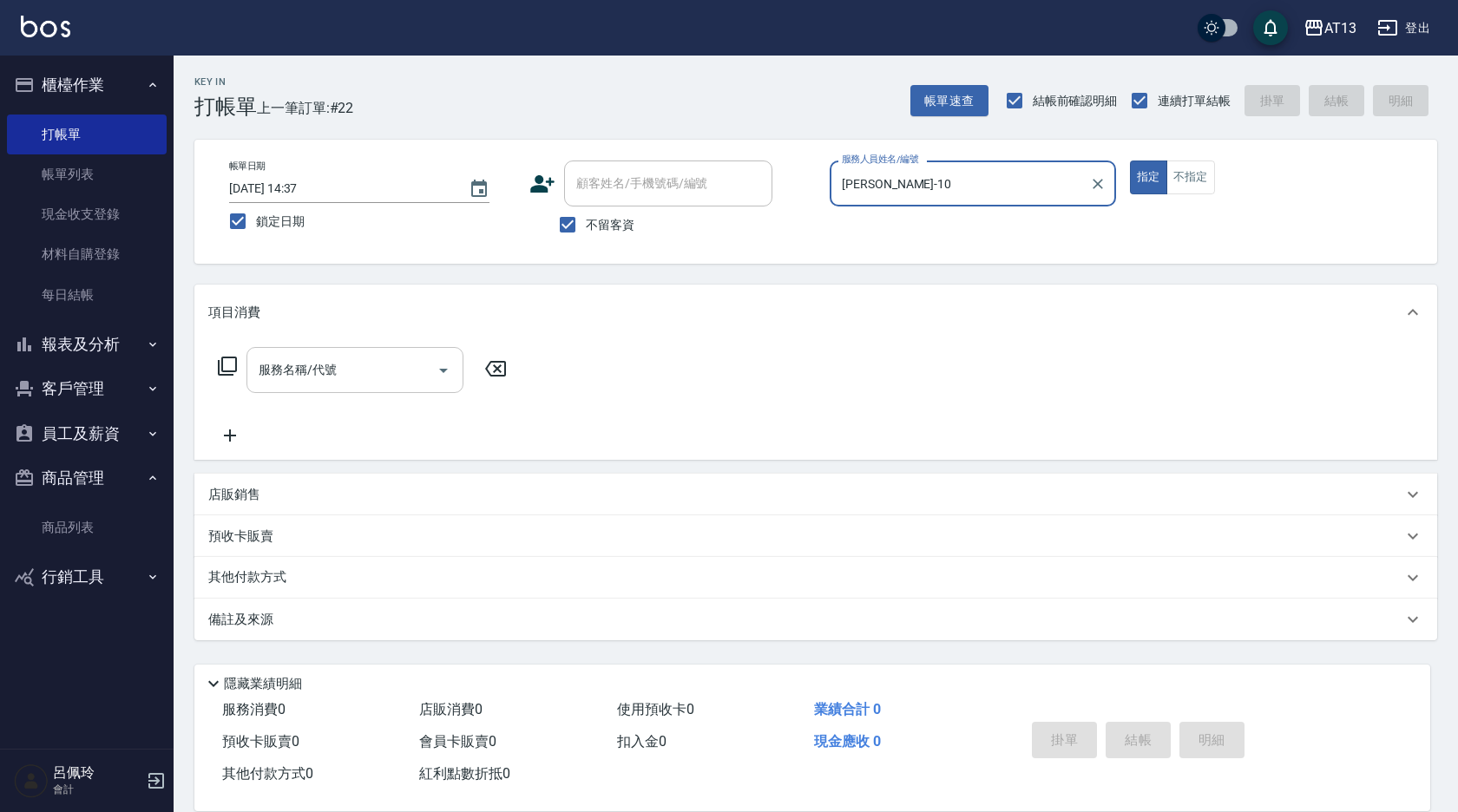
type input "[PERSON_NAME]-10"
click at [390, 376] on input "服務名稱/代號" at bounding box center [342, 369] width 175 height 30
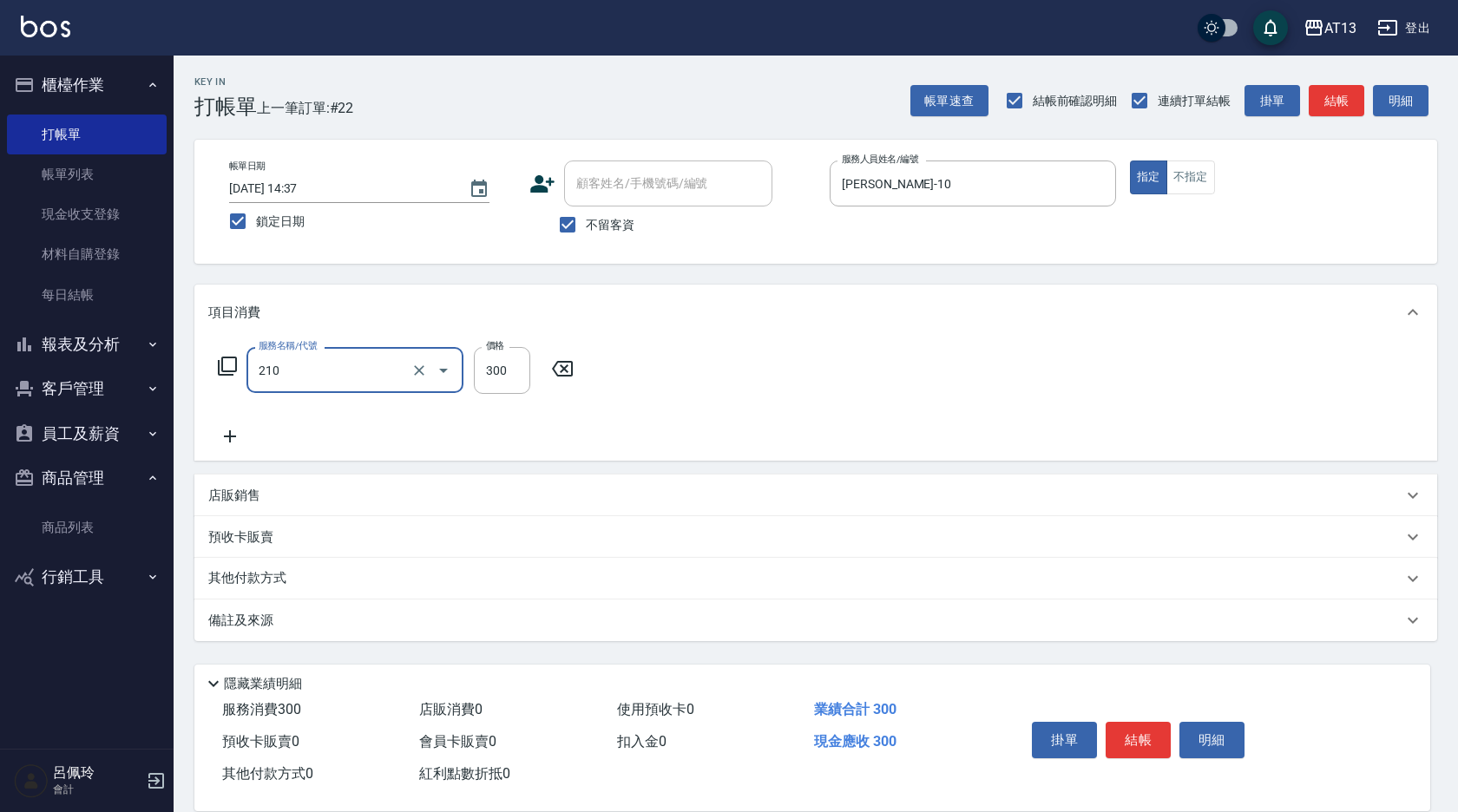
type input "[PERSON_NAME]洗髮精(210)"
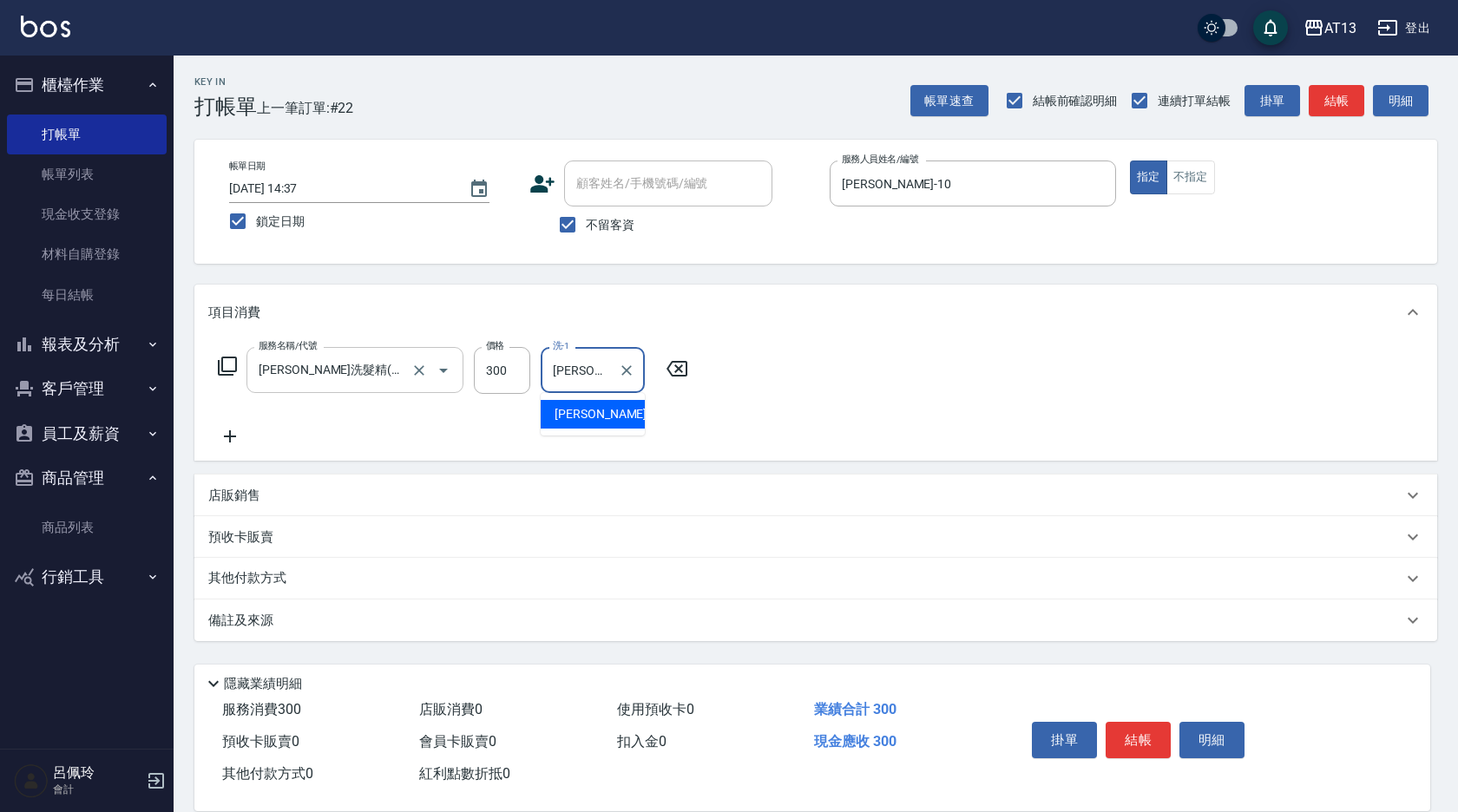
type input "[PERSON_NAME]-29"
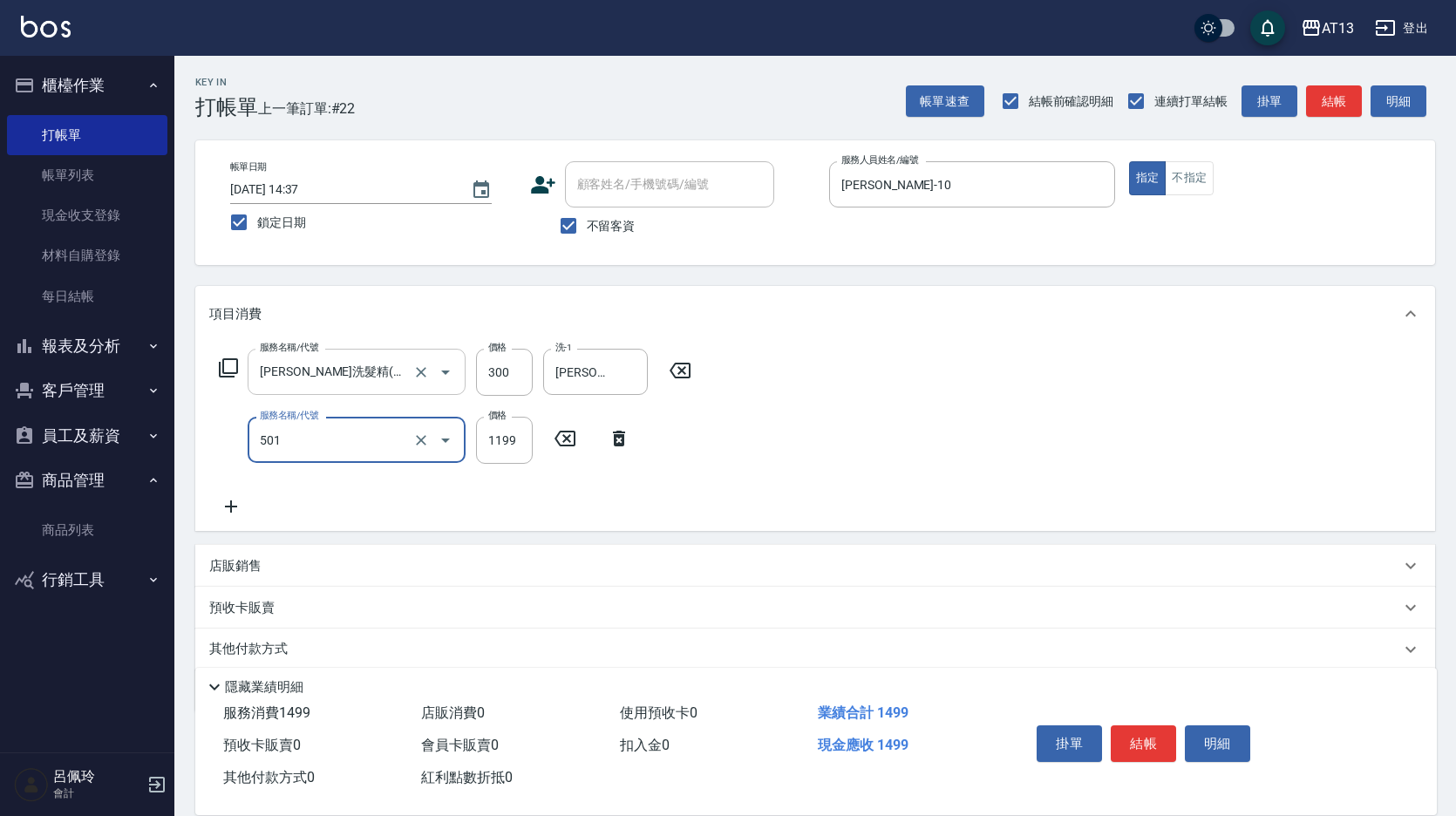
type input "染髮(501)"
type input "1500"
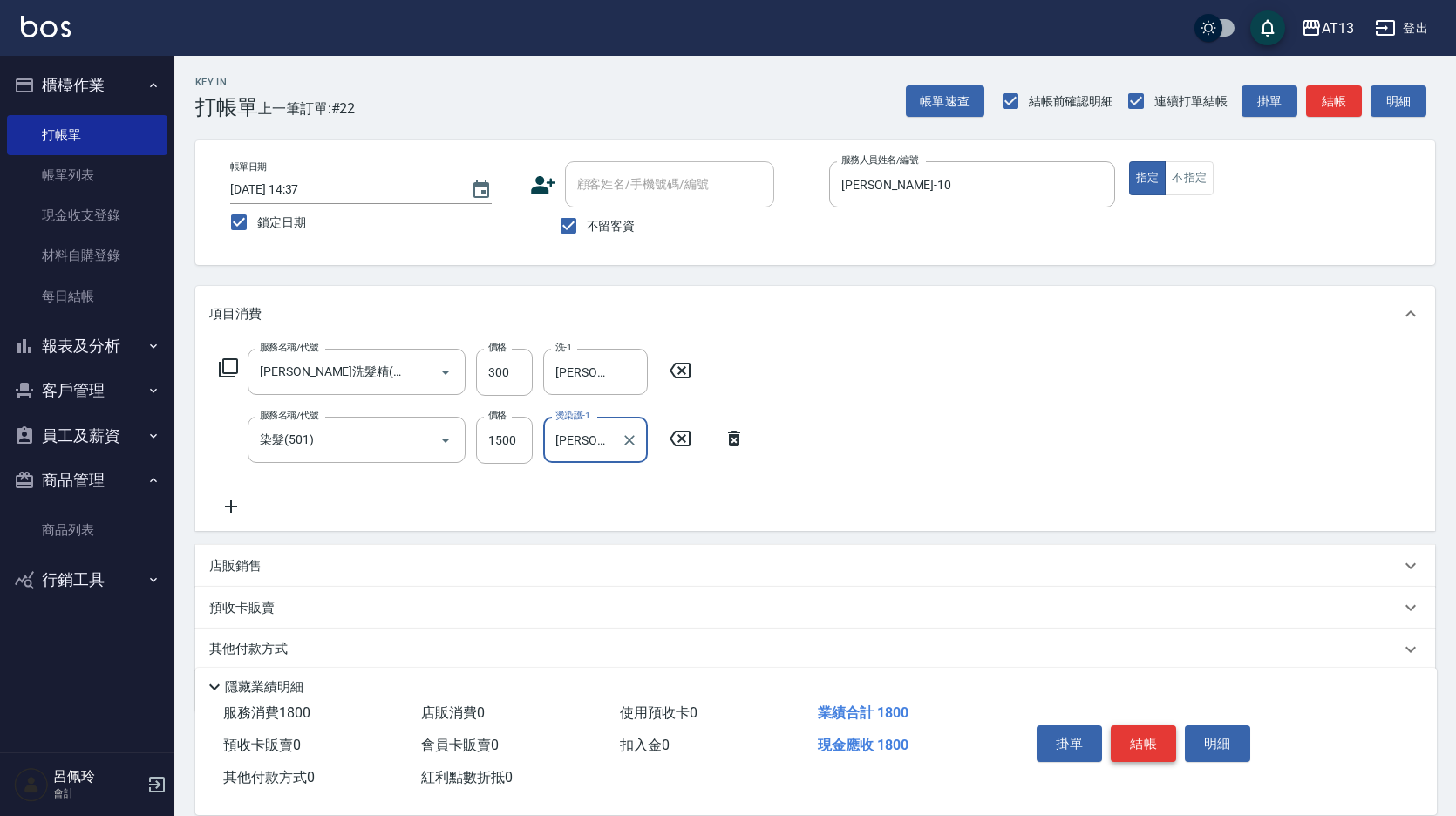
type input "[PERSON_NAME]-29"
click at [1132, 745] on button "結帳" at bounding box center [1143, 743] width 65 height 36
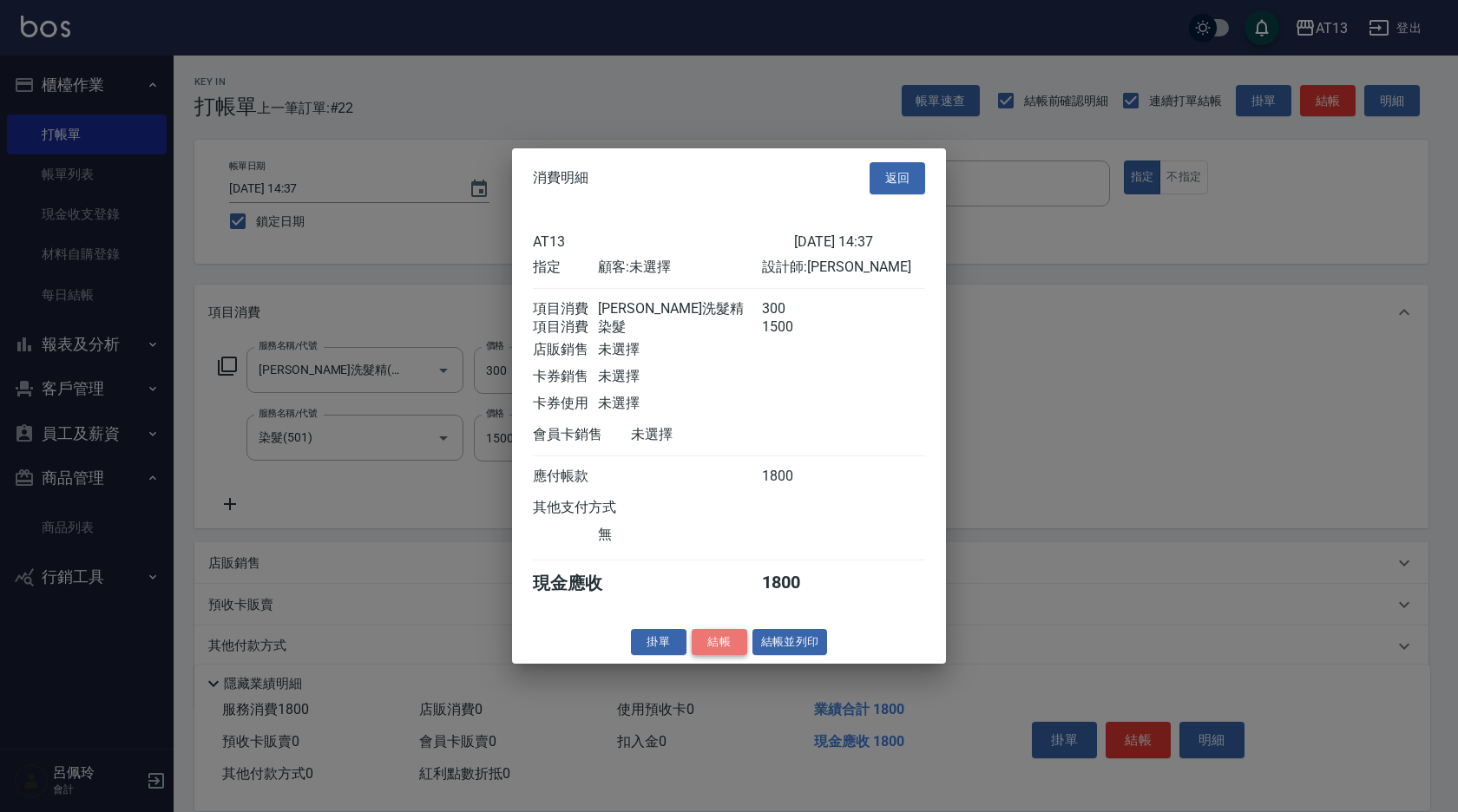
click at [718, 655] on button "結帳" at bounding box center [719, 641] width 56 height 26
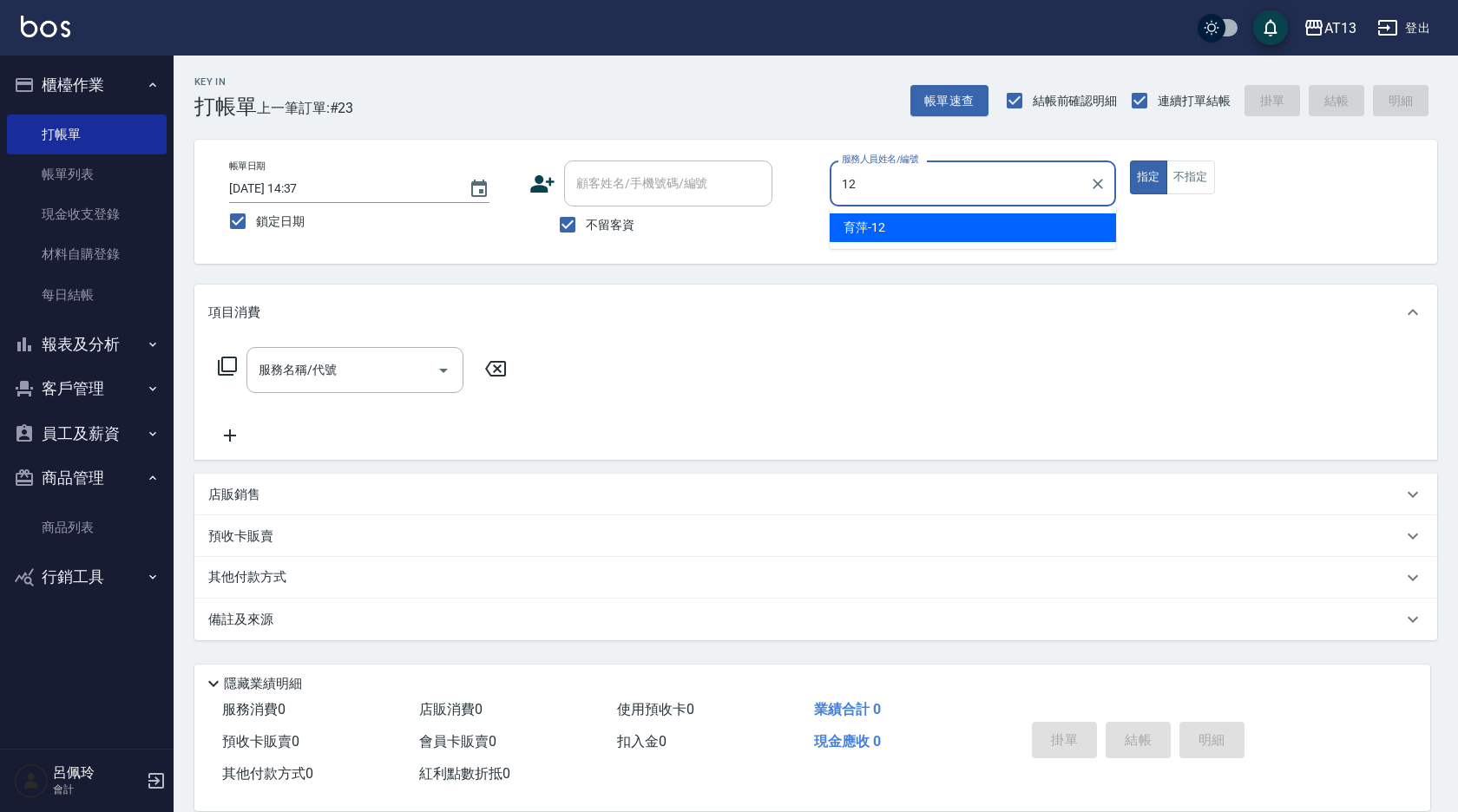
click at [861, 236] on span "育萍 -12" at bounding box center [864, 227] width 42 height 19
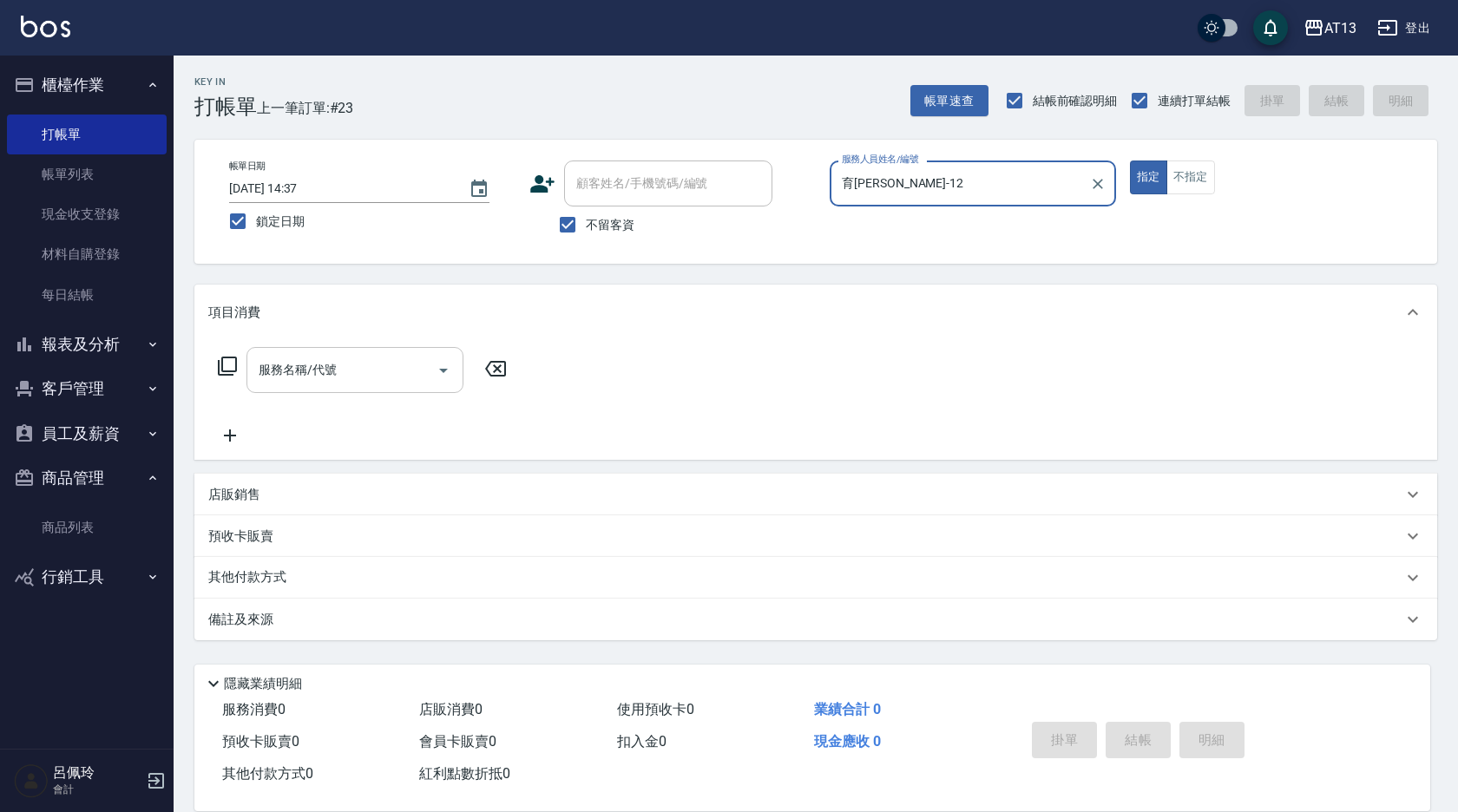
type input "育[PERSON_NAME]-12"
click at [404, 358] on input "服務名稱/代號" at bounding box center [342, 369] width 175 height 30
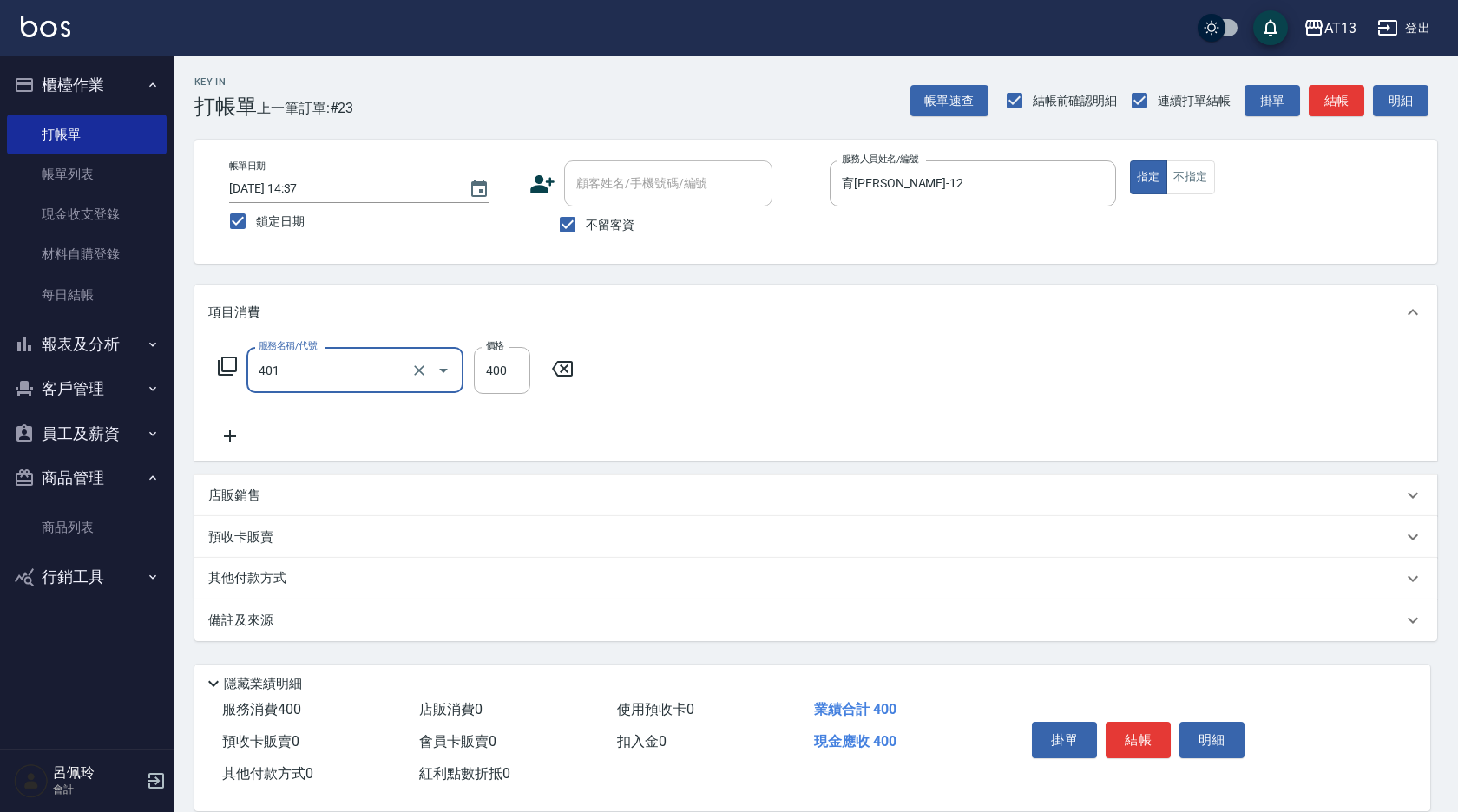
type input "剪髮(401)"
type input "450"
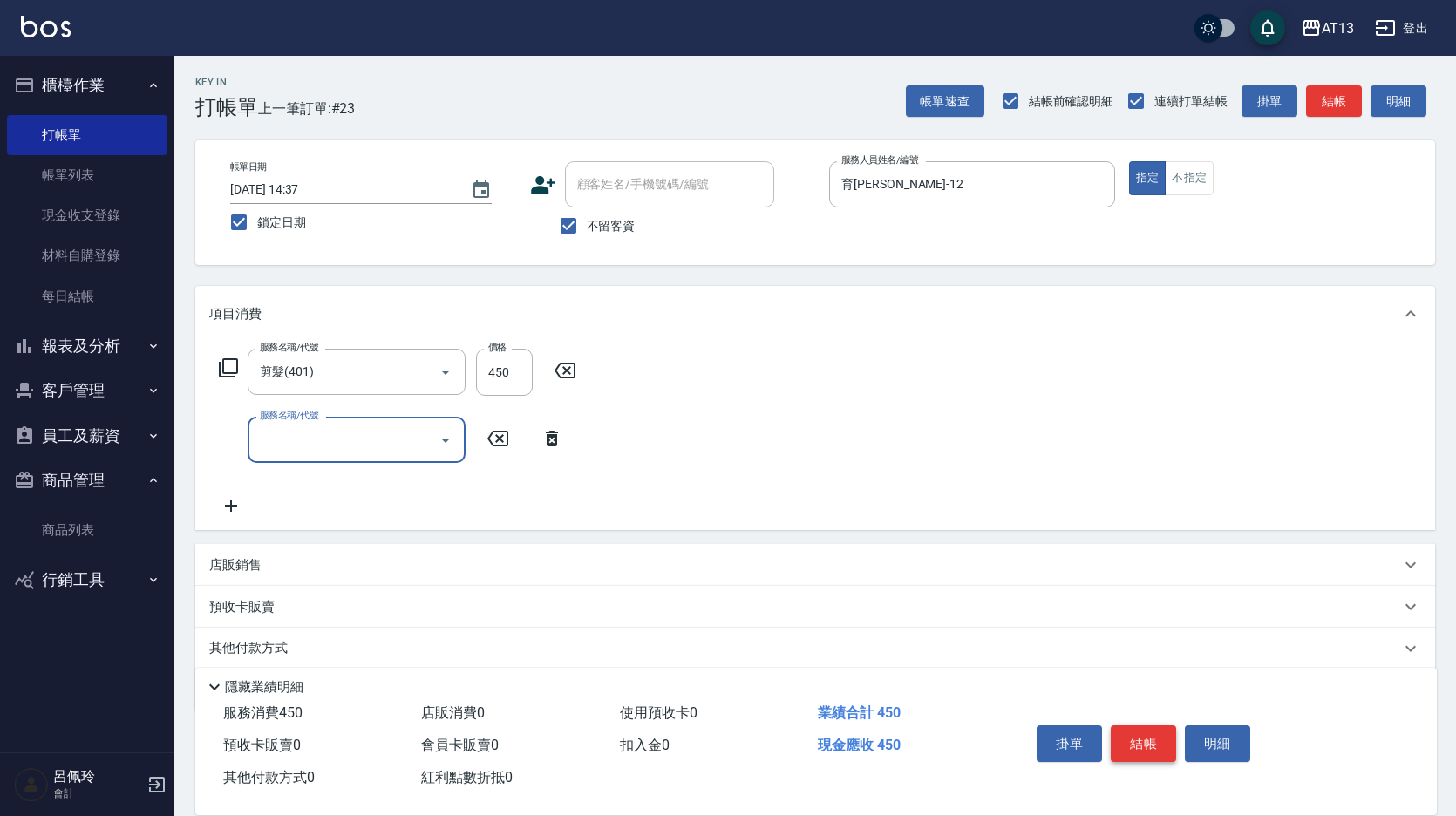
click at [1142, 725] on button "結帳" at bounding box center [1143, 743] width 65 height 36
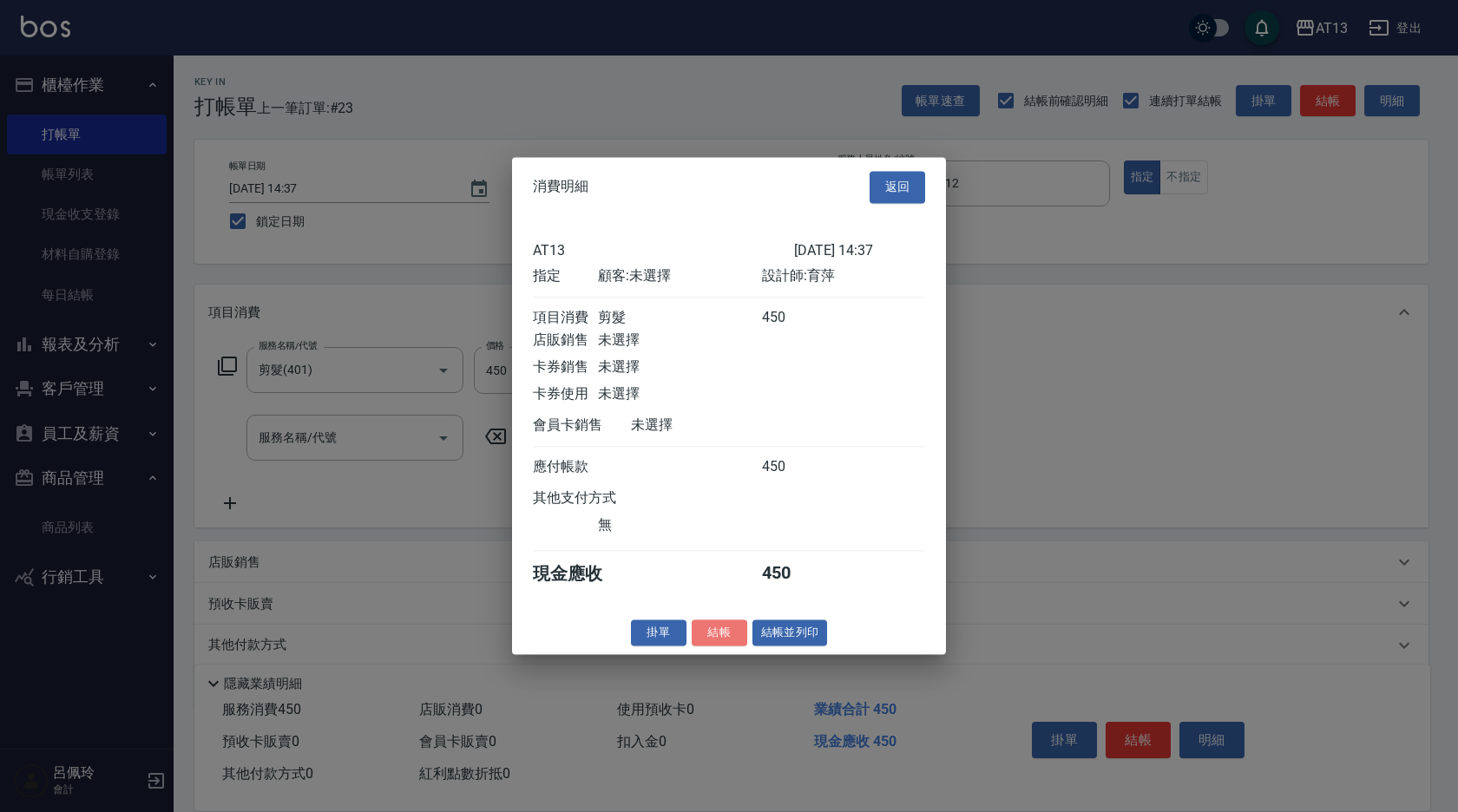
click at [700, 636] on button "結帳" at bounding box center [719, 632] width 56 height 26
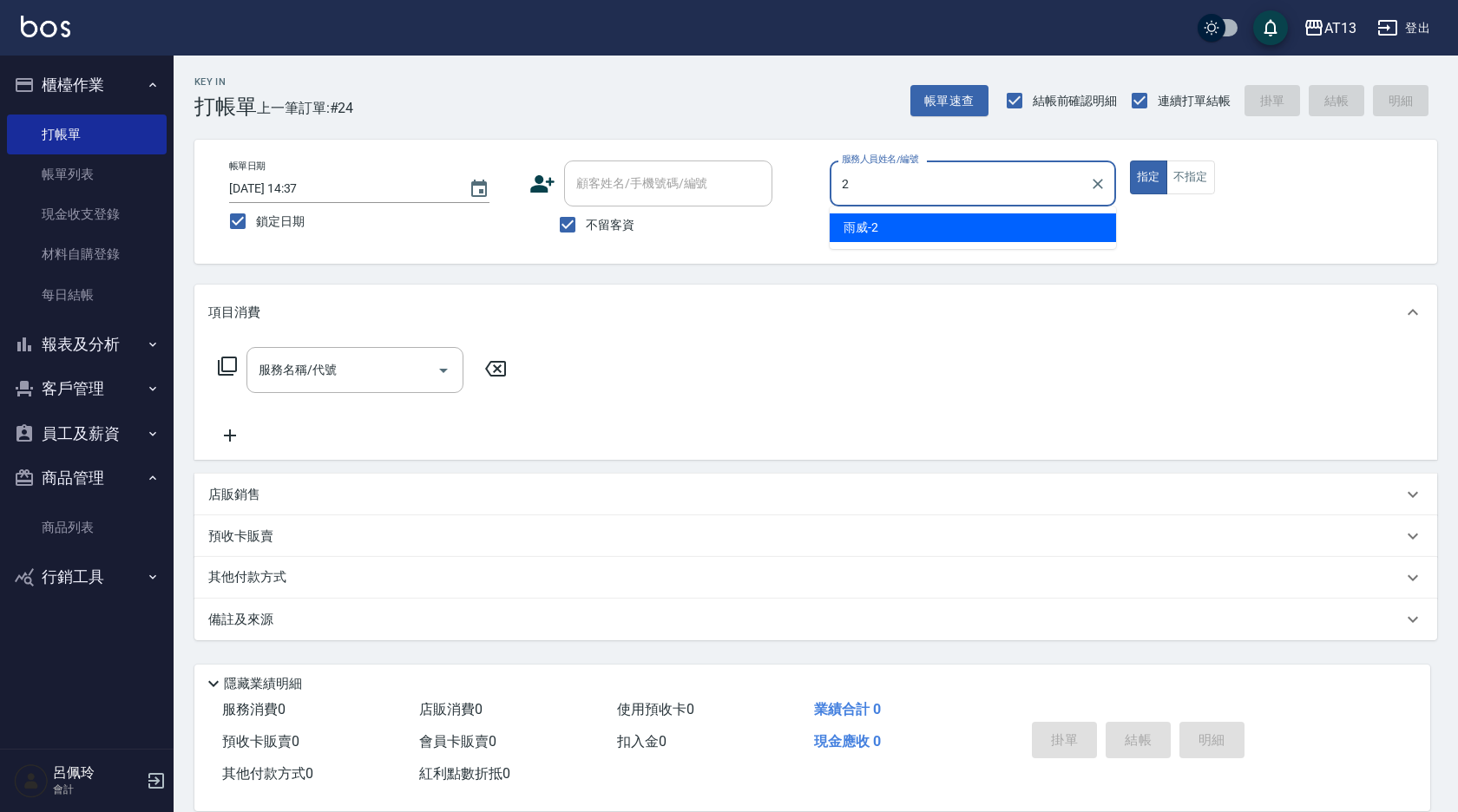
click at [952, 227] on div "雨威 -2" at bounding box center [973, 227] width 286 height 28
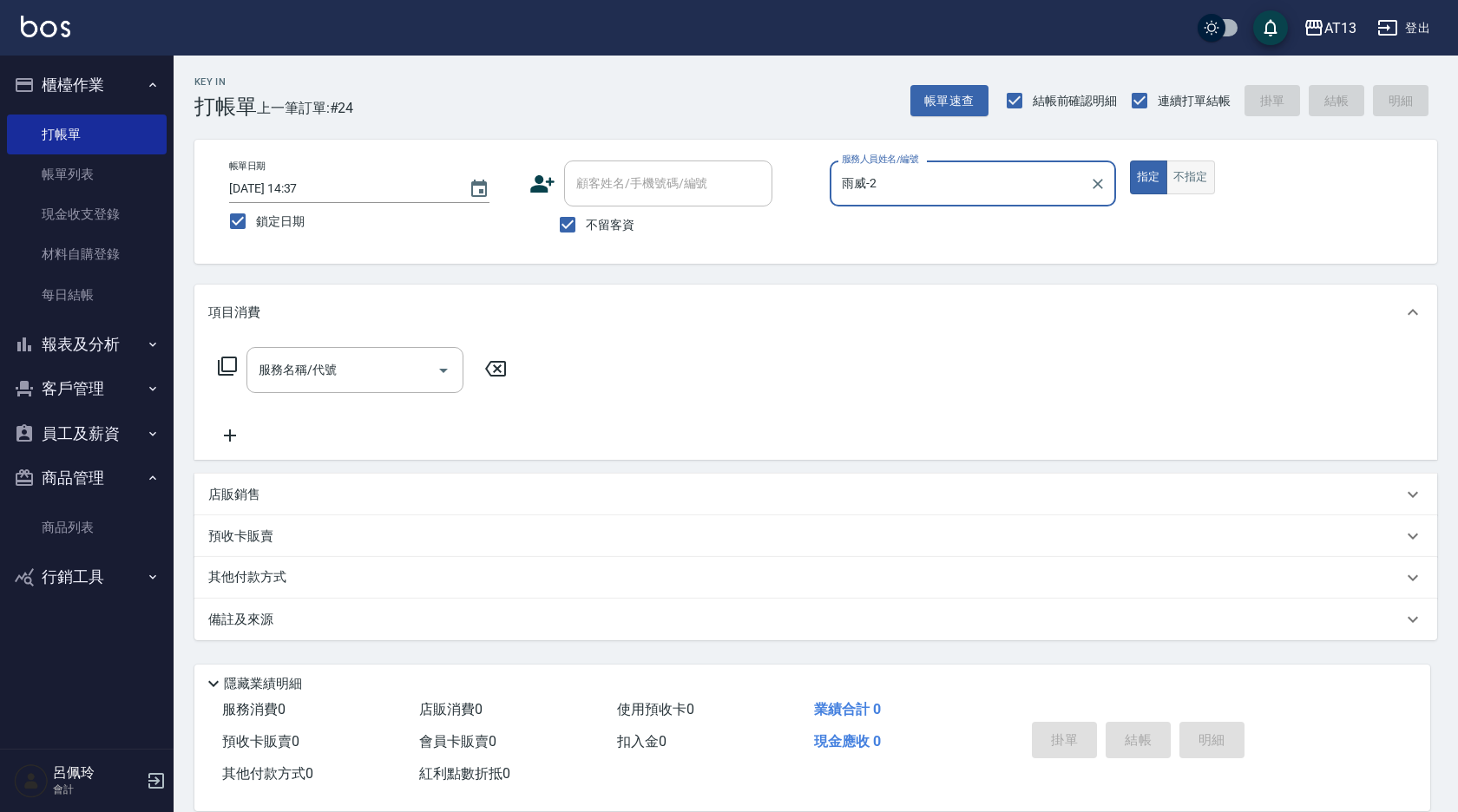
type input "雨威-2"
click at [1182, 184] on button "不指定" at bounding box center [1191, 177] width 49 height 34
click at [361, 393] on div "服務名稱/代號" at bounding box center [355, 369] width 217 height 46
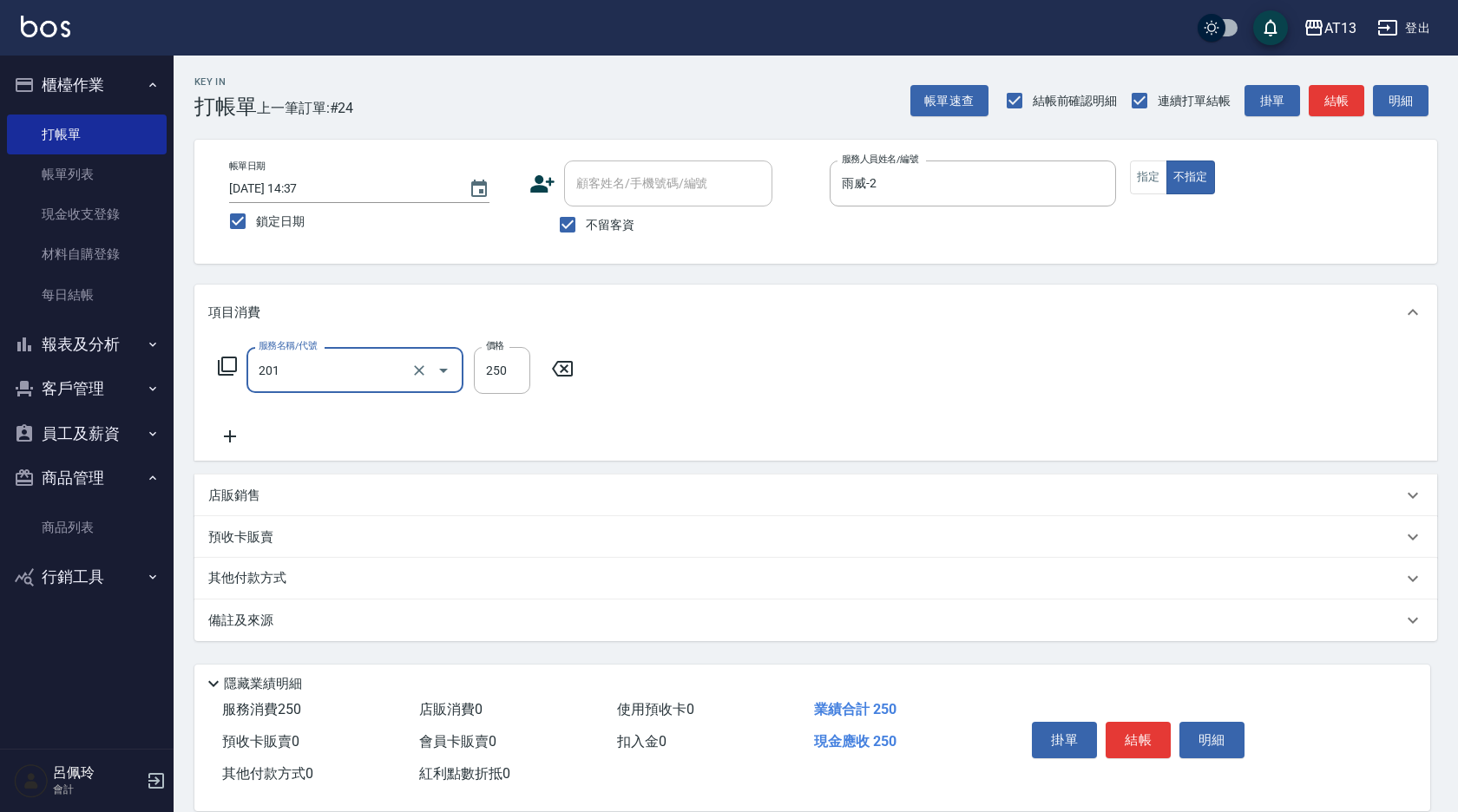
type input "洗髮(201)"
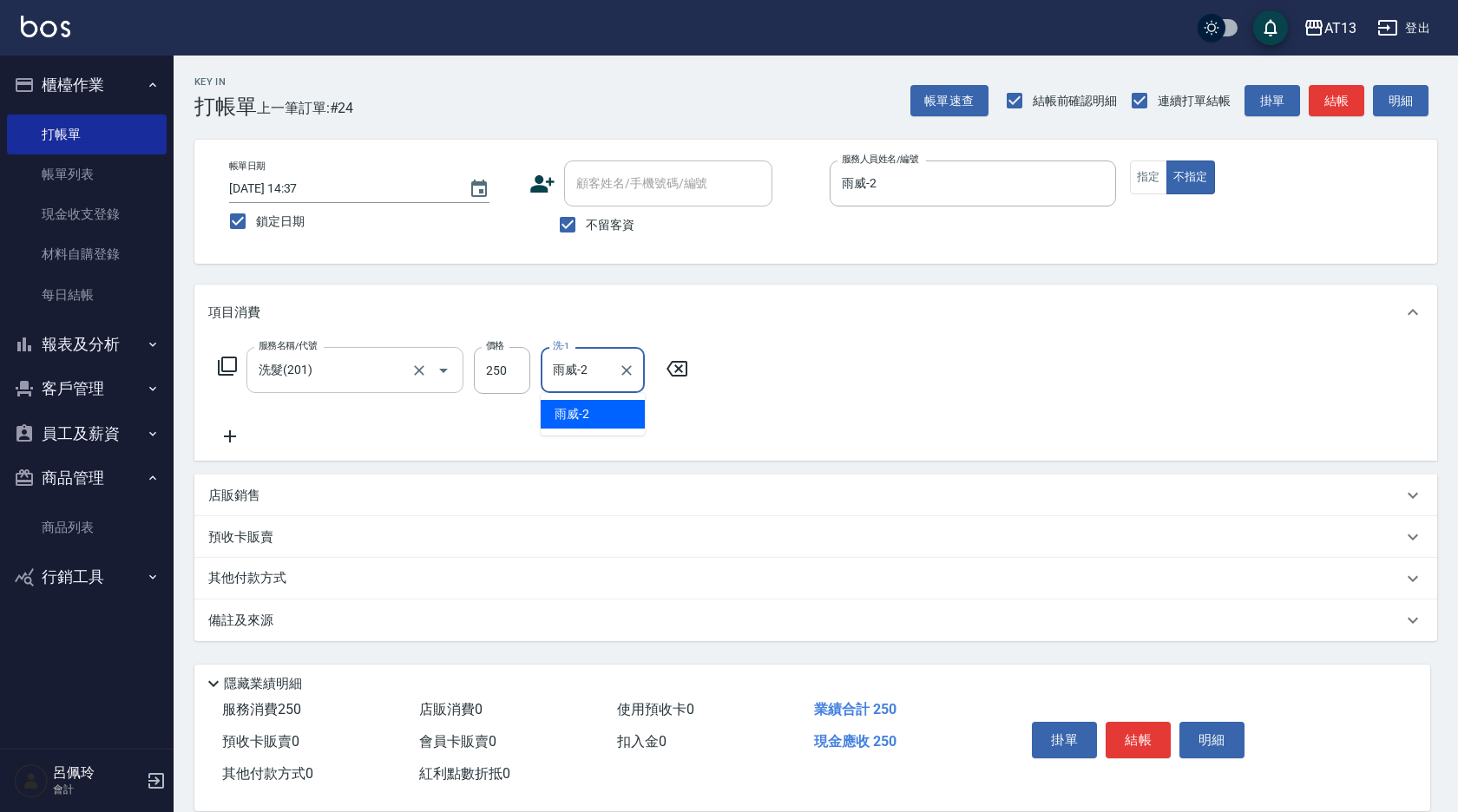
type input "雨威-2"
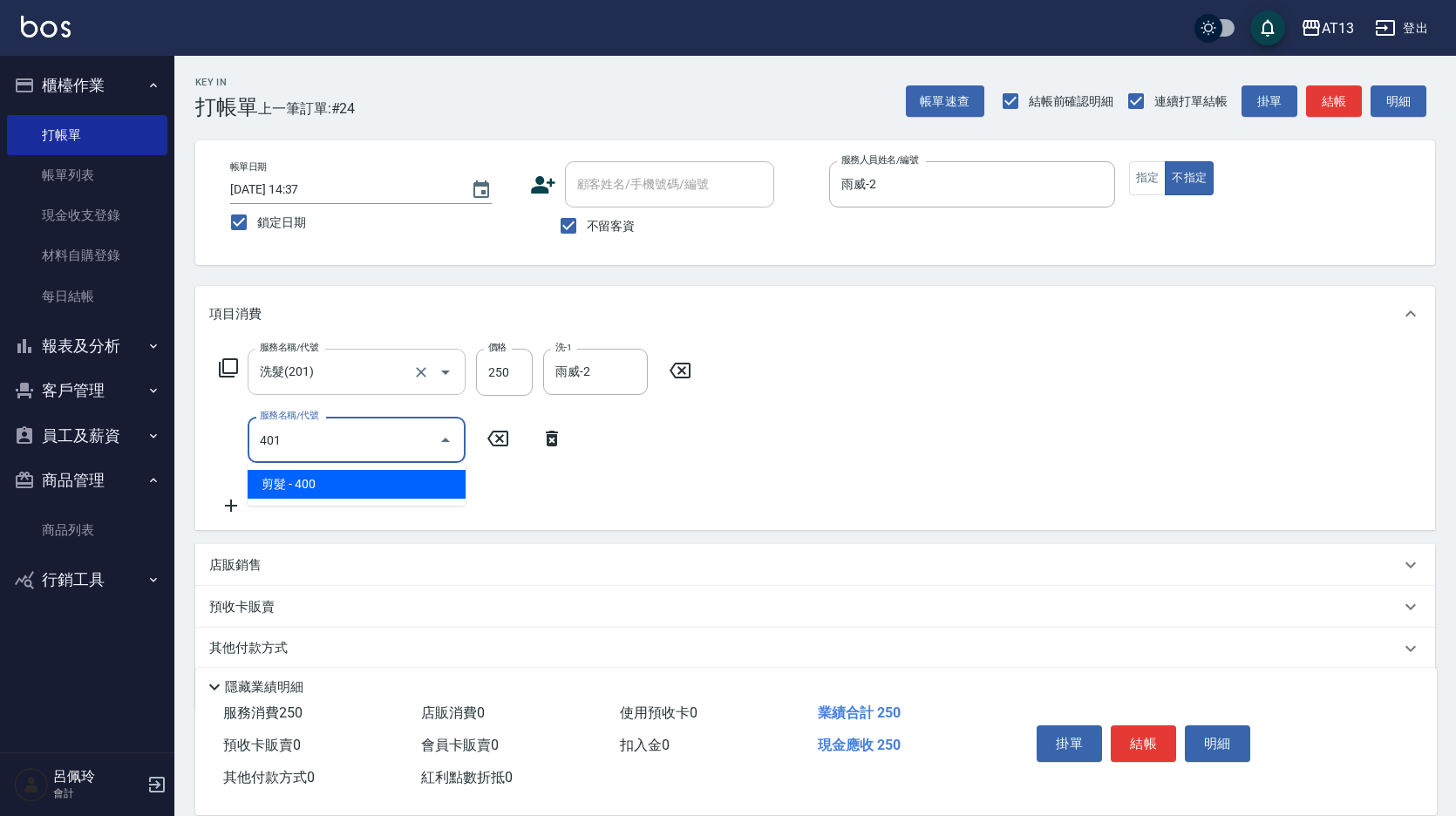
type input "剪髮(401)"
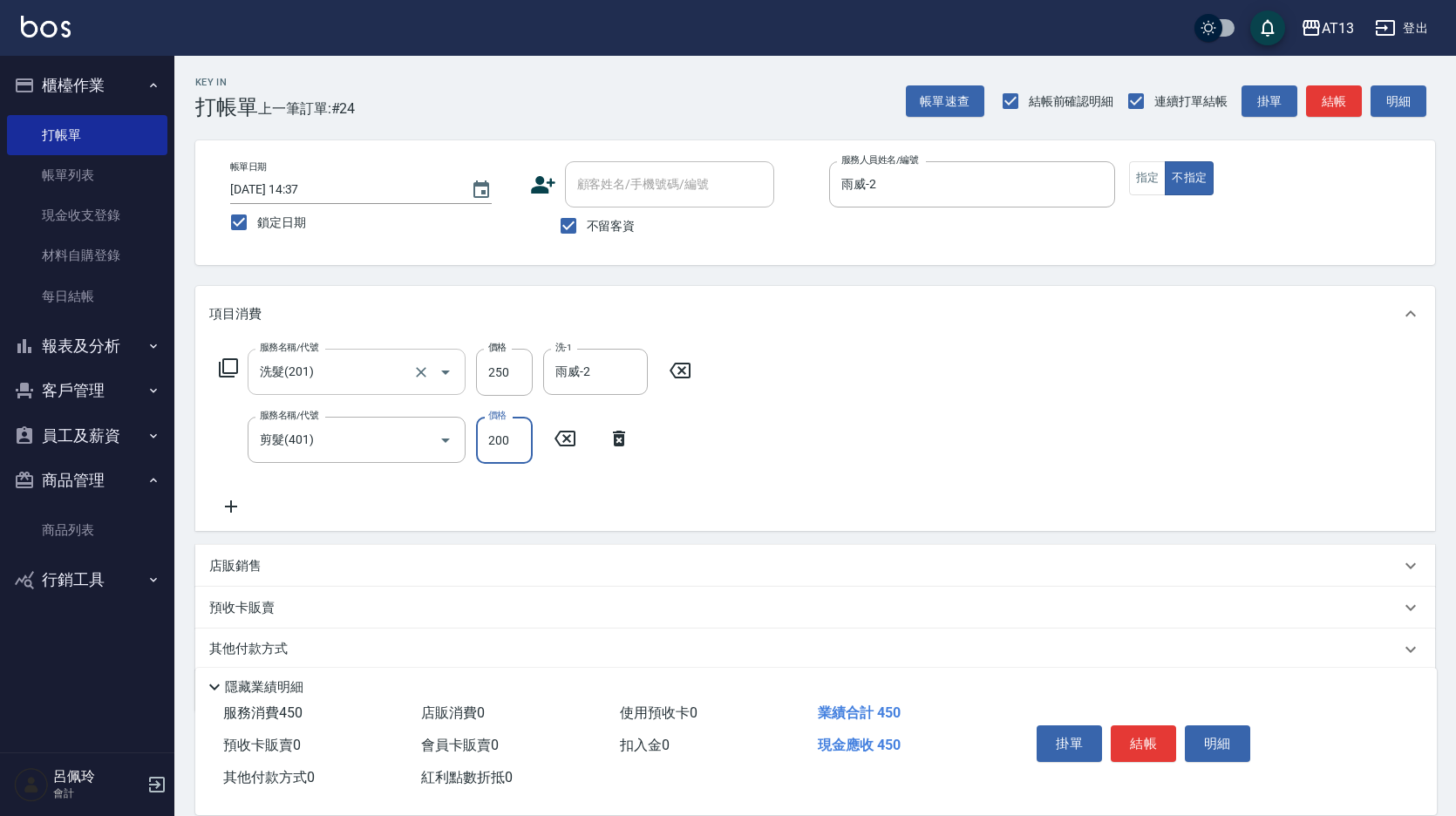
type input "200"
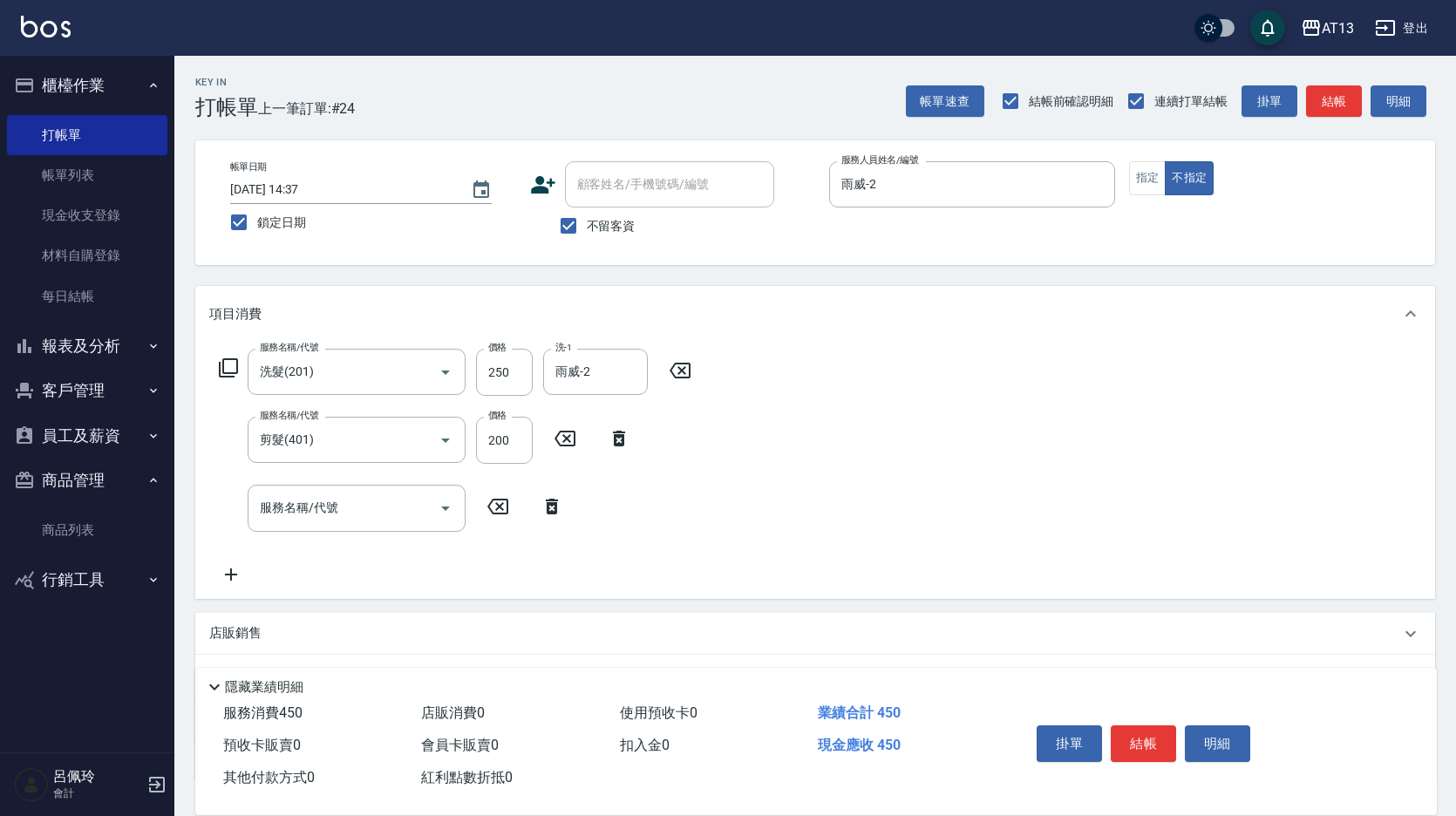
drag, startPoint x: 1004, startPoint y: 495, endPoint x: 1060, endPoint y: 552, distance: 79.9
click at [1005, 499] on div "服務名稱/代號 洗髮(201) 服務名稱/代號 價格 250 價格 洗-1 雨威-2 洗-1 服務名稱/代號 剪髮(401) 服務名稱/代號 價格 200 價…" at bounding box center [815, 470] width 1240 height 256
click at [1141, 728] on button "結帳" at bounding box center [1143, 743] width 65 height 36
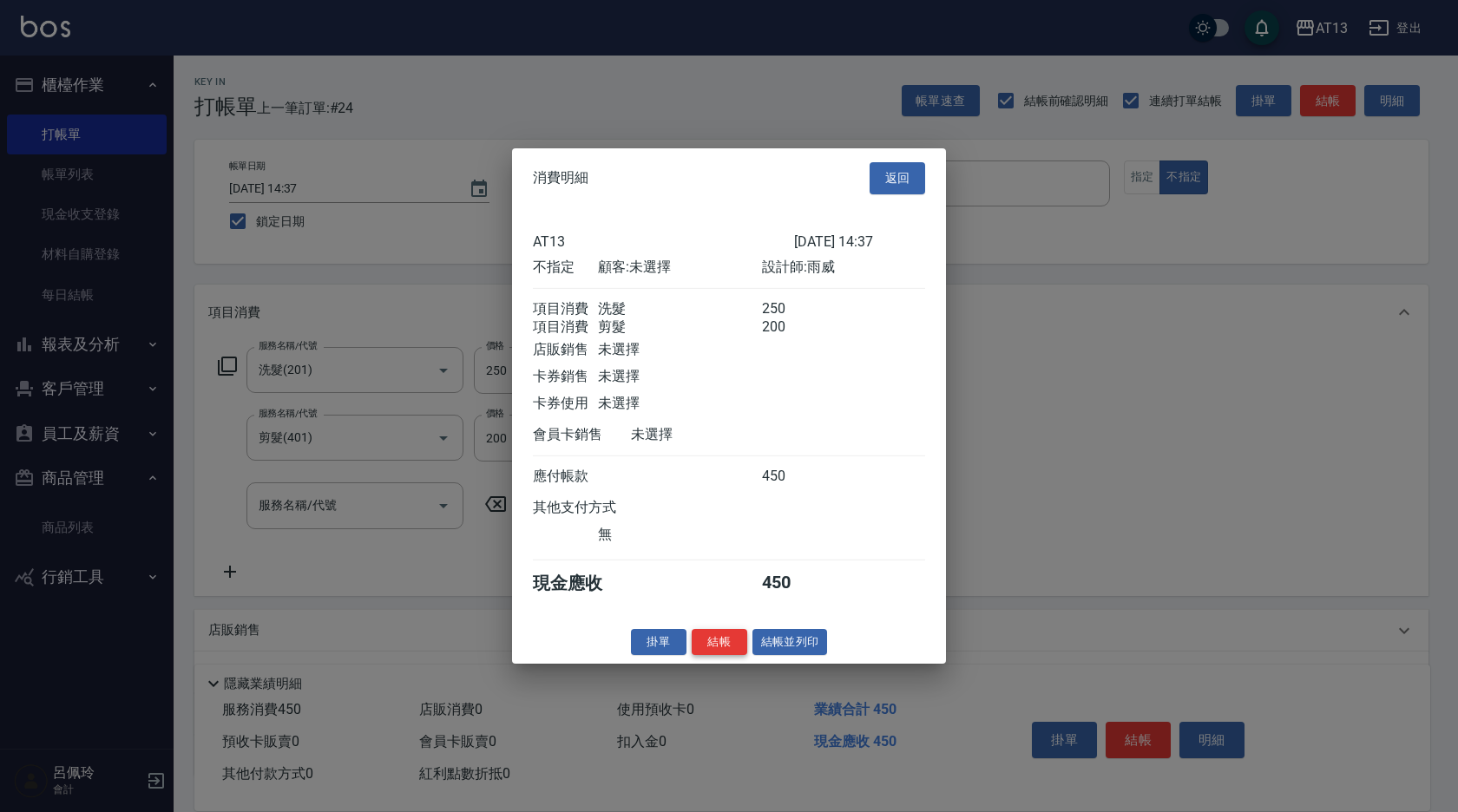
click at [727, 655] on button "結帳" at bounding box center [719, 641] width 56 height 26
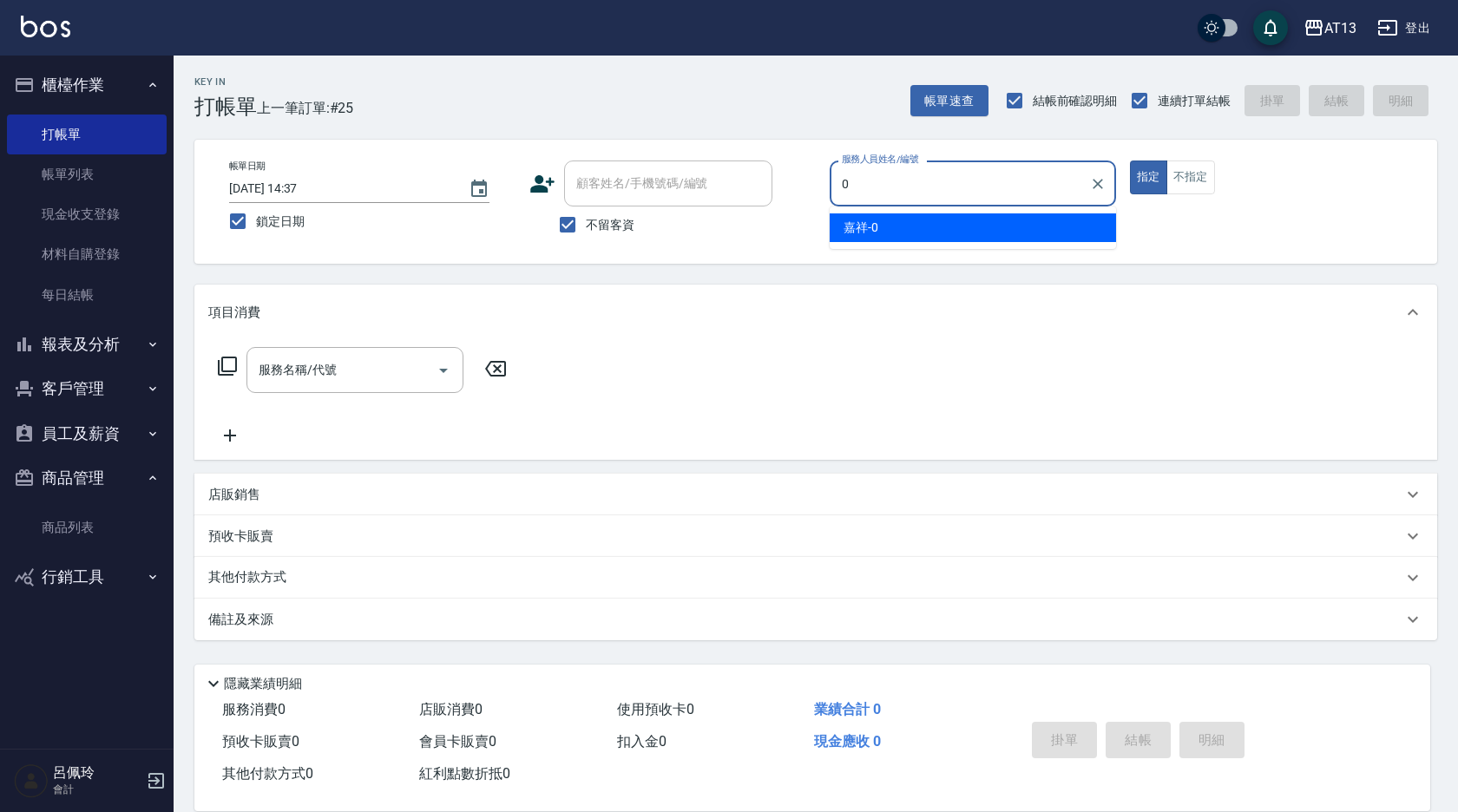
click at [884, 226] on div "嘉祥 -0" at bounding box center [973, 227] width 286 height 28
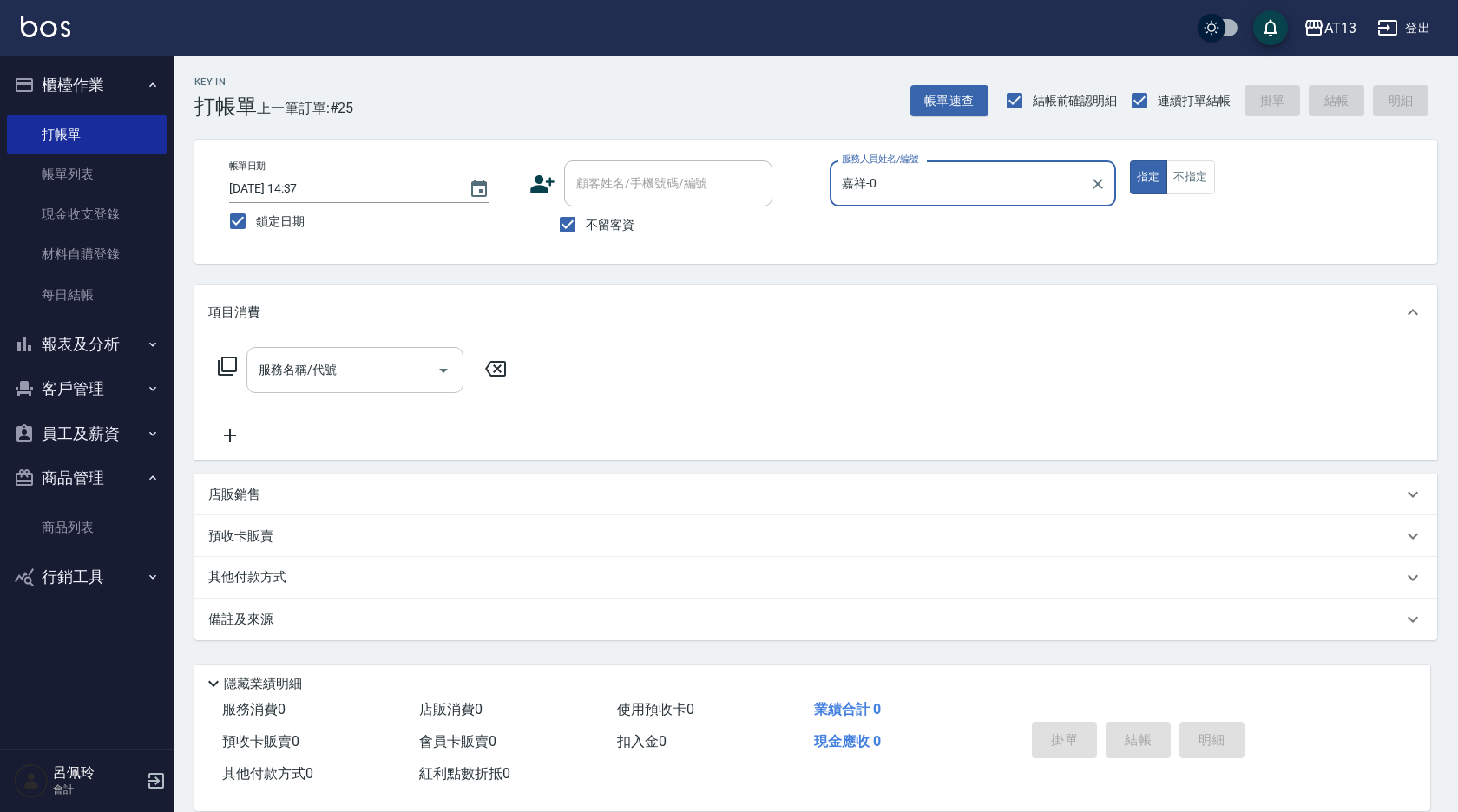
type input "嘉祥-0"
click at [368, 376] on input "服務名稱/代號" at bounding box center [342, 369] width 175 height 30
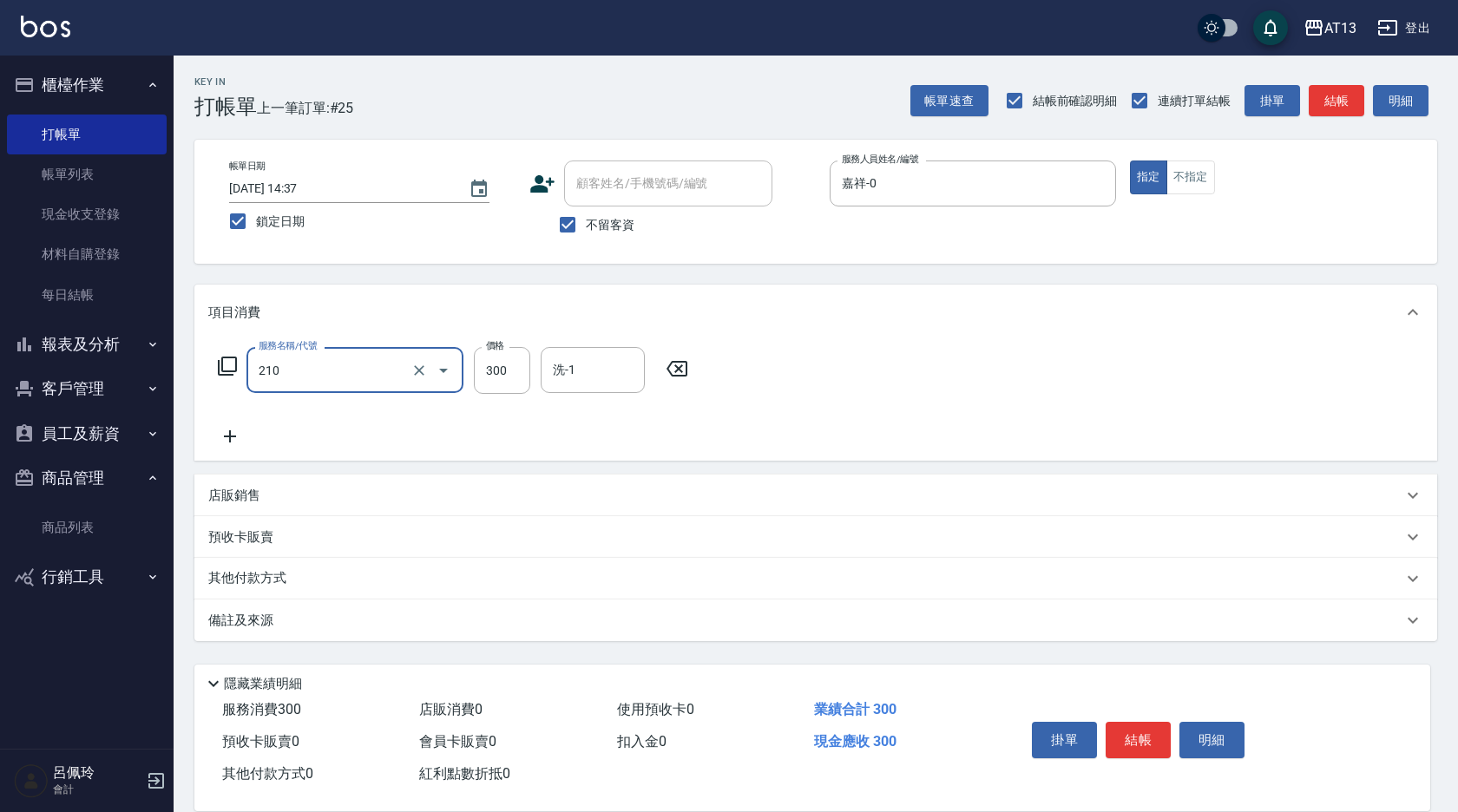
type input "[PERSON_NAME]洗髮精(210)"
type input "24"
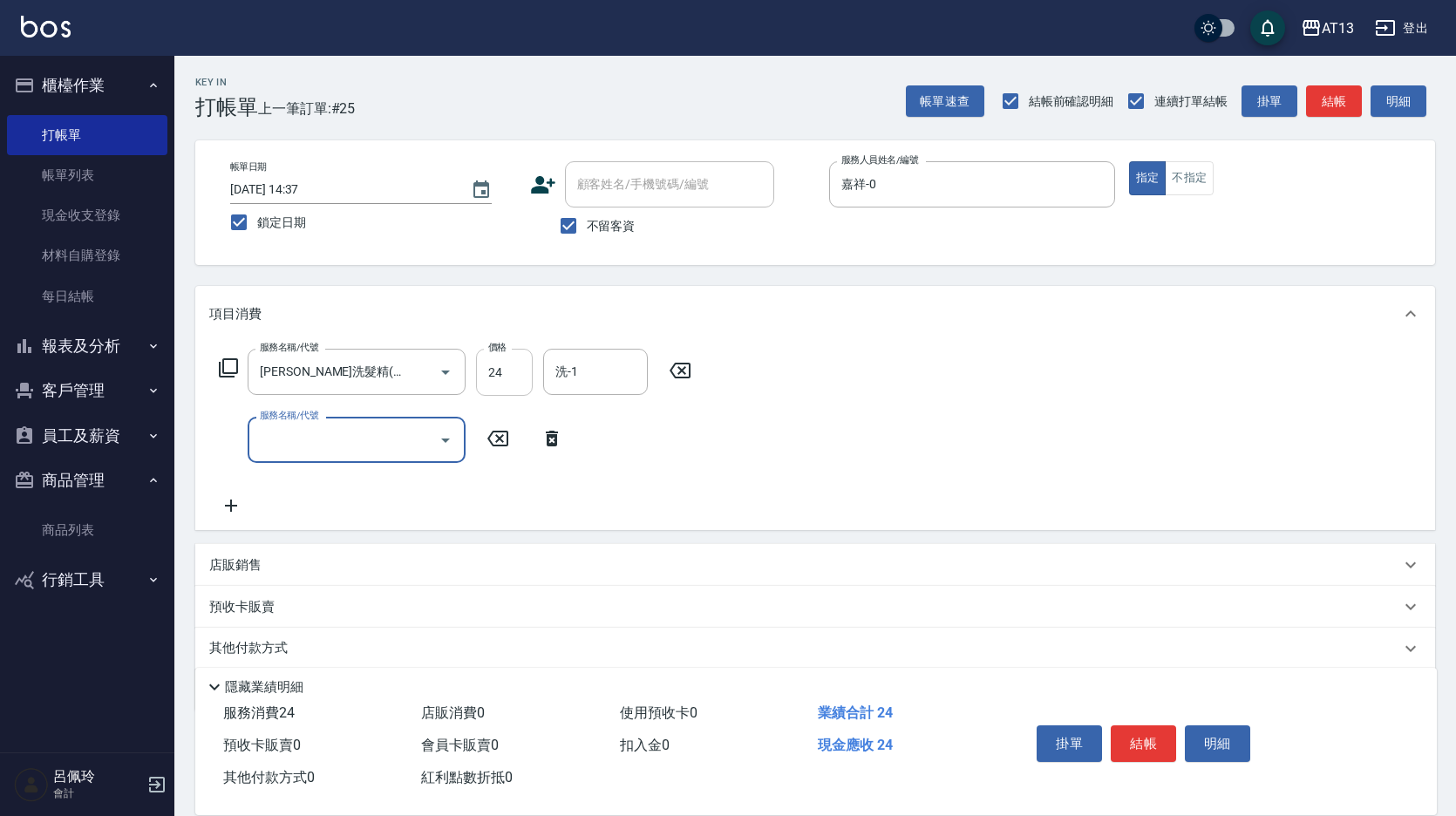
click at [505, 371] on input "24" at bounding box center [505, 372] width 57 height 47
click at [686, 372] on icon at bounding box center [680, 370] width 43 height 21
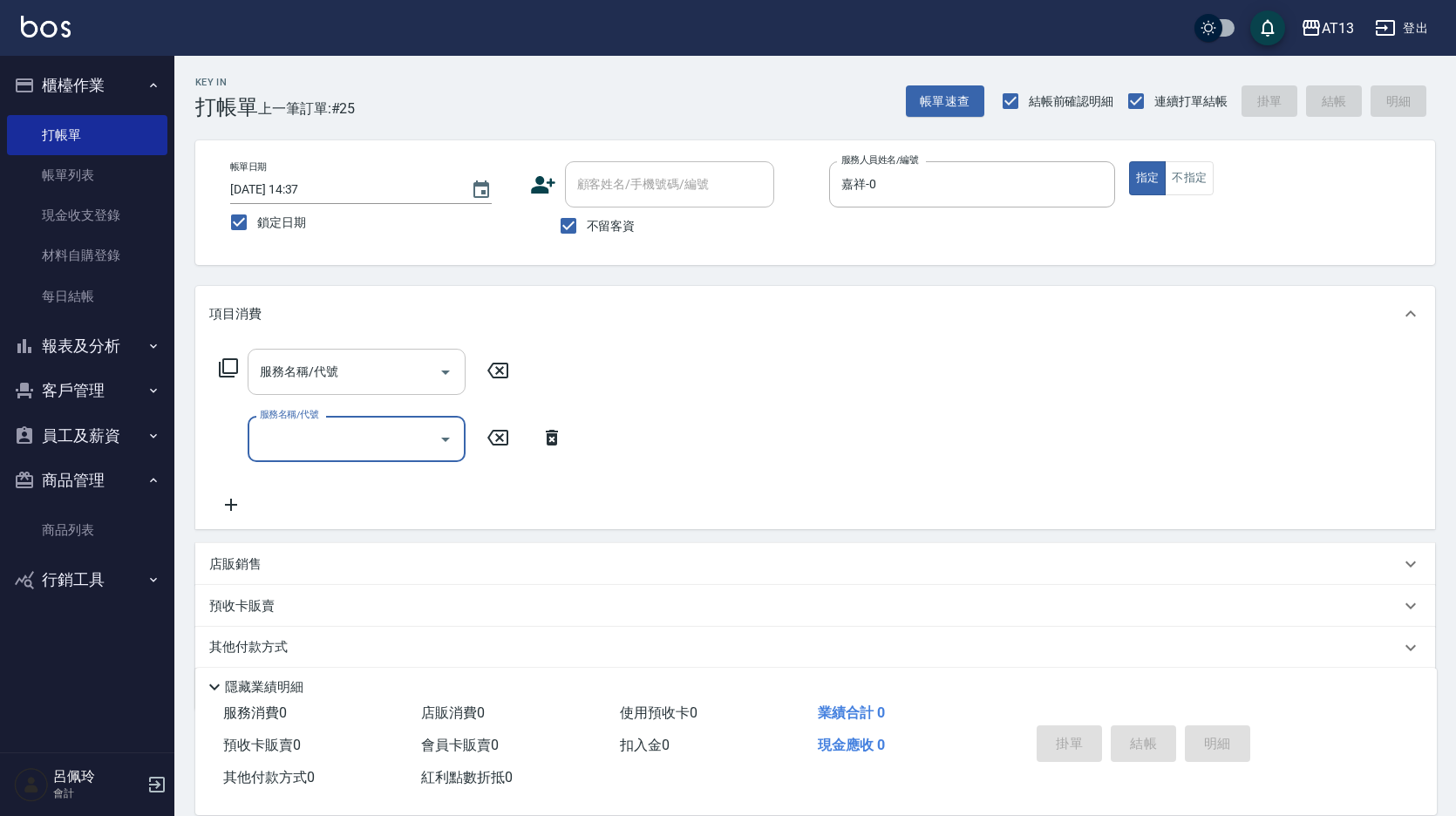
click at [400, 364] on input "服務名稱/代號" at bounding box center [344, 371] width 176 height 31
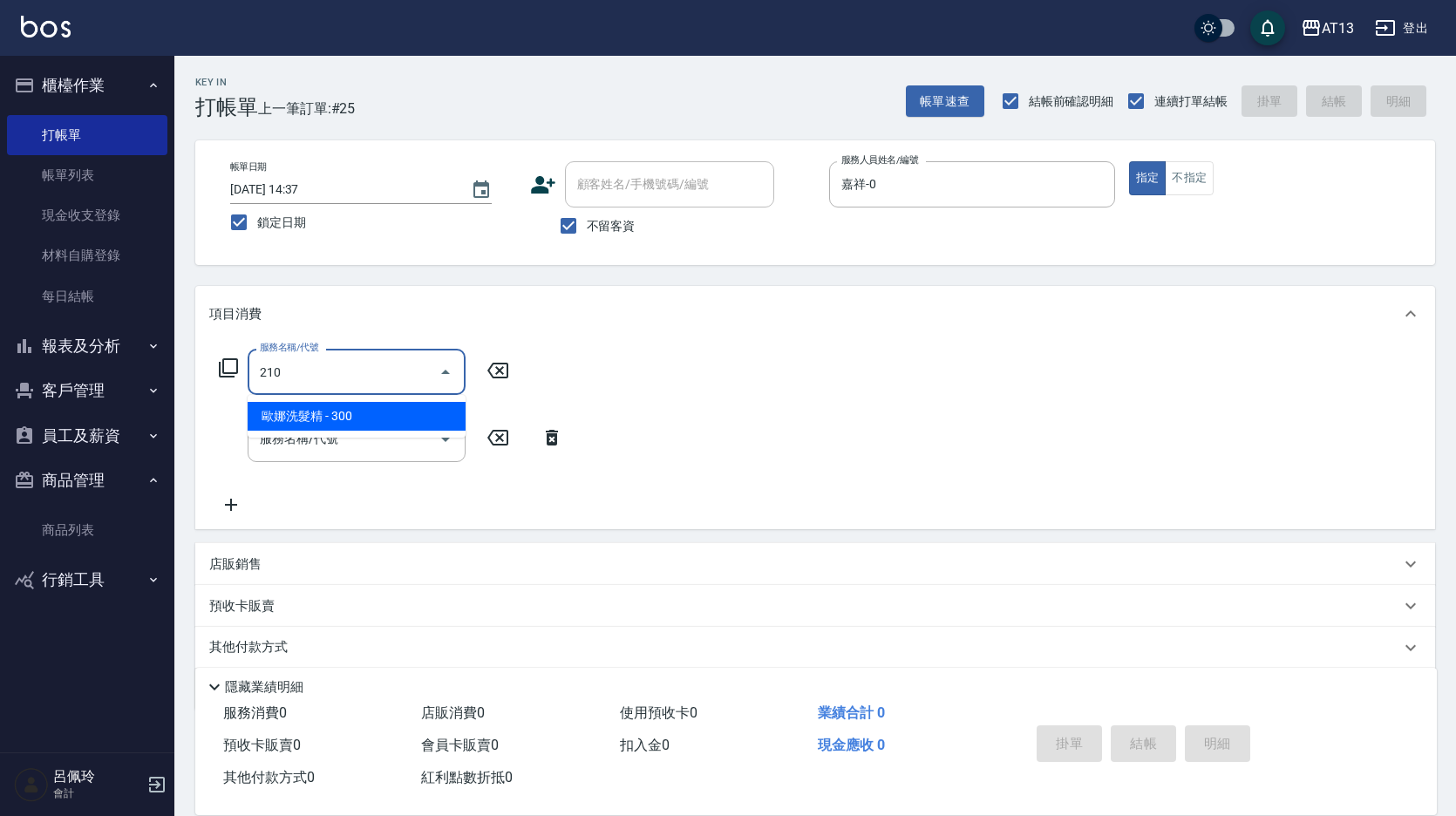
type input "[PERSON_NAME]洗髮精(210)"
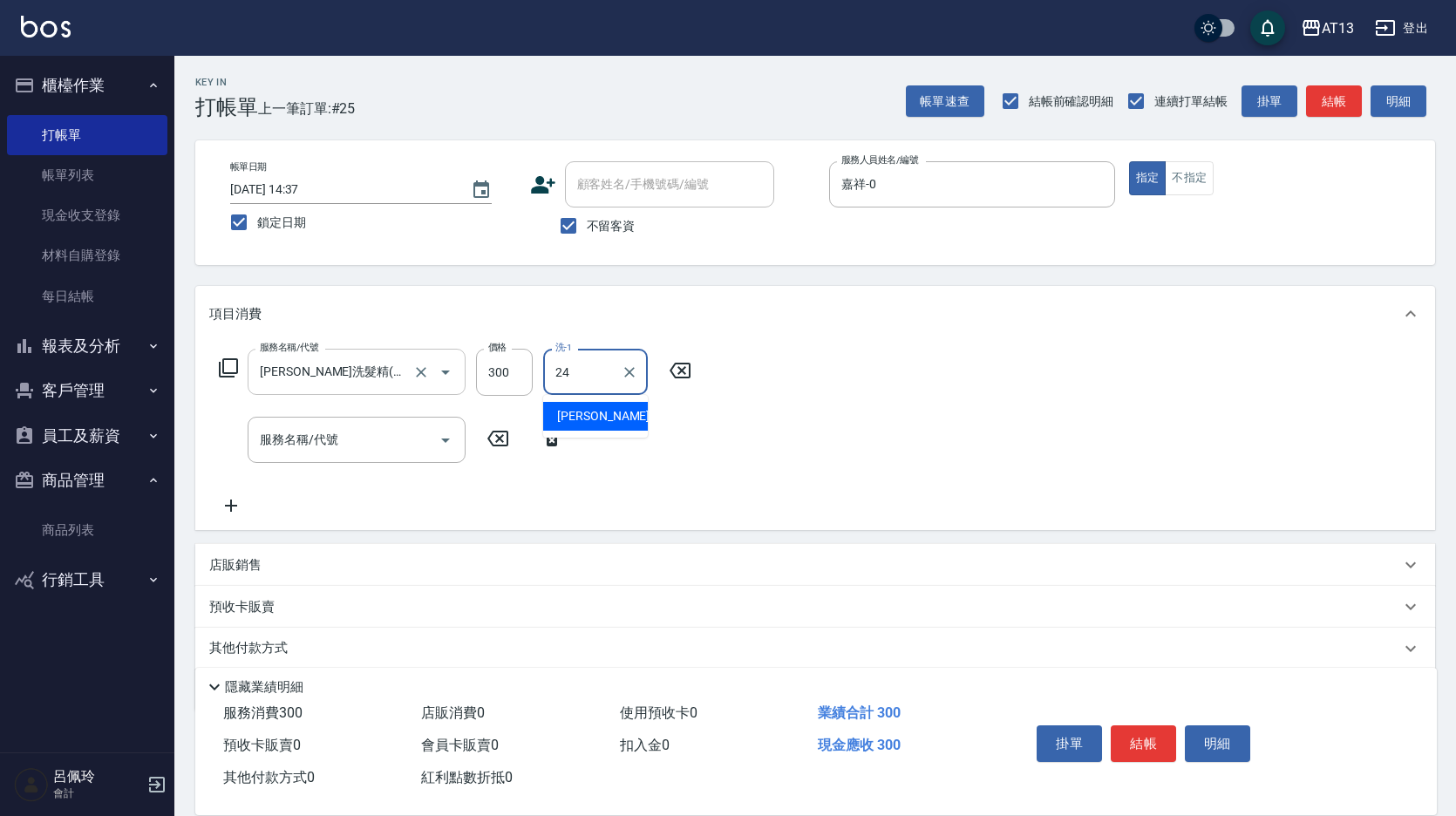
type input "[PERSON_NAME]-24"
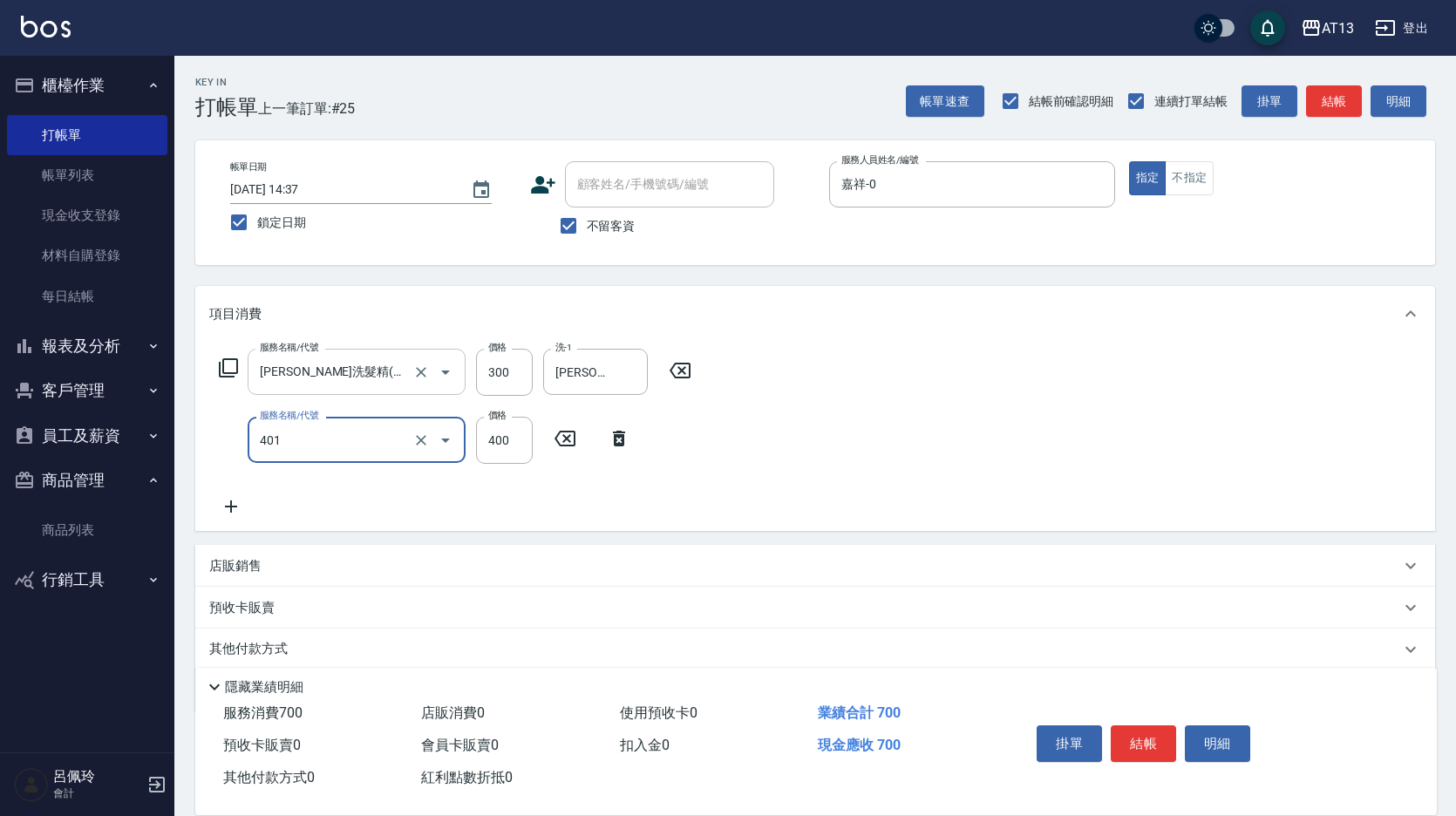
type input "剪髮(401)"
click at [885, 337] on div "項目消費" at bounding box center [815, 314] width 1240 height 56
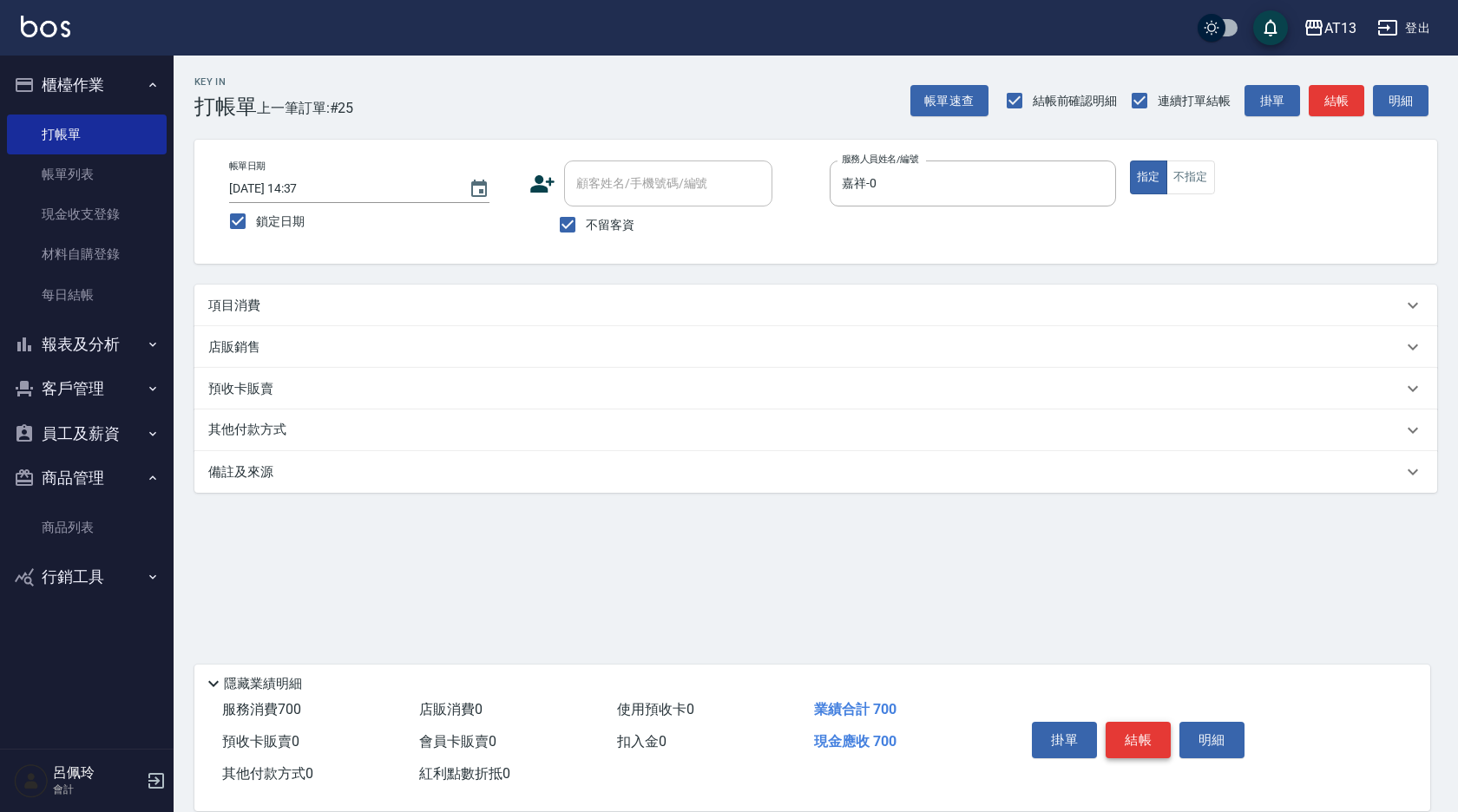
drag, startPoint x: 1131, startPoint y: 723, endPoint x: 1121, endPoint y: 716, distance: 12.2
click at [1131, 724] on button "結帳" at bounding box center [1138, 740] width 65 height 36
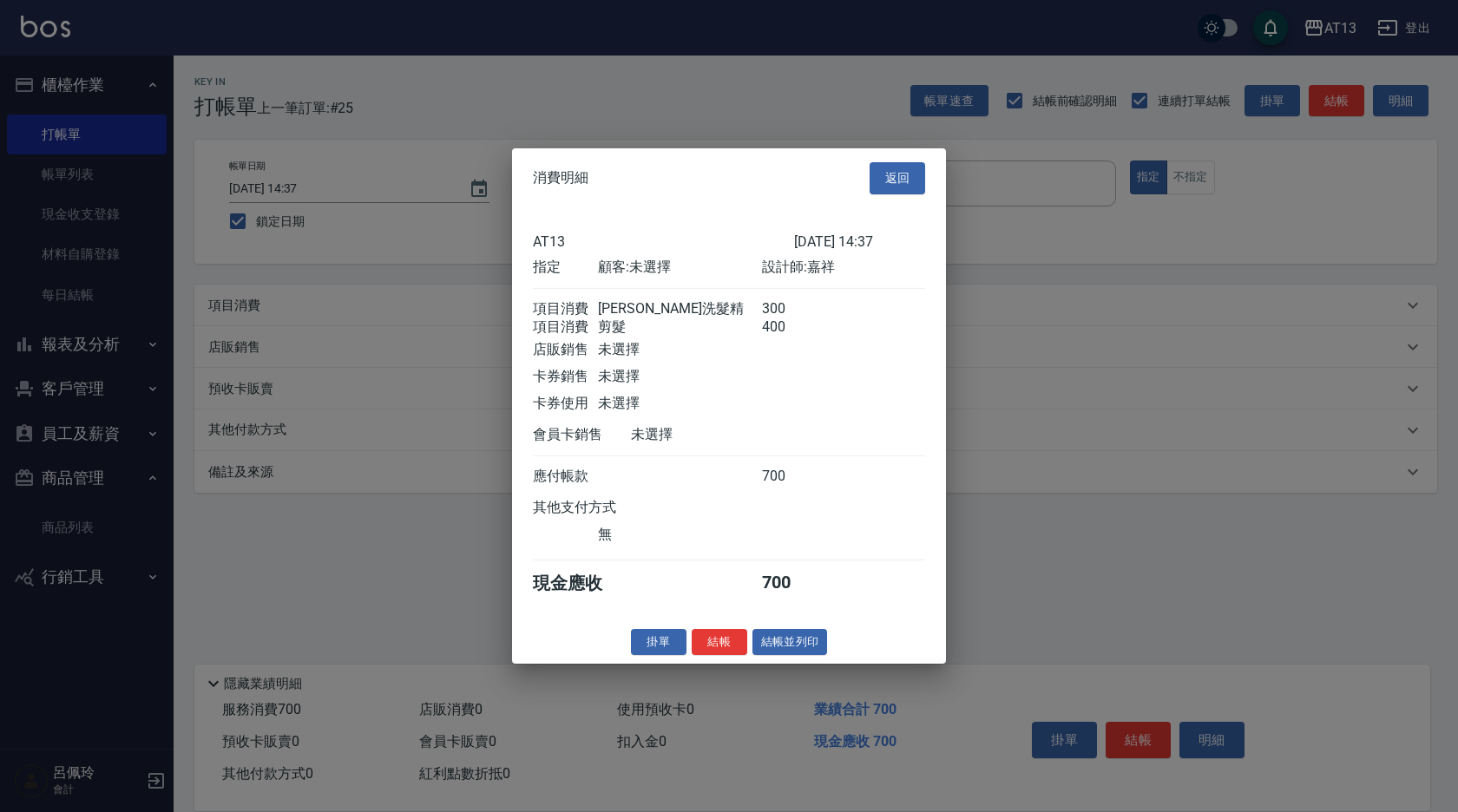
click at [729, 647] on button "結帳" at bounding box center [719, 641] width 56 height 26
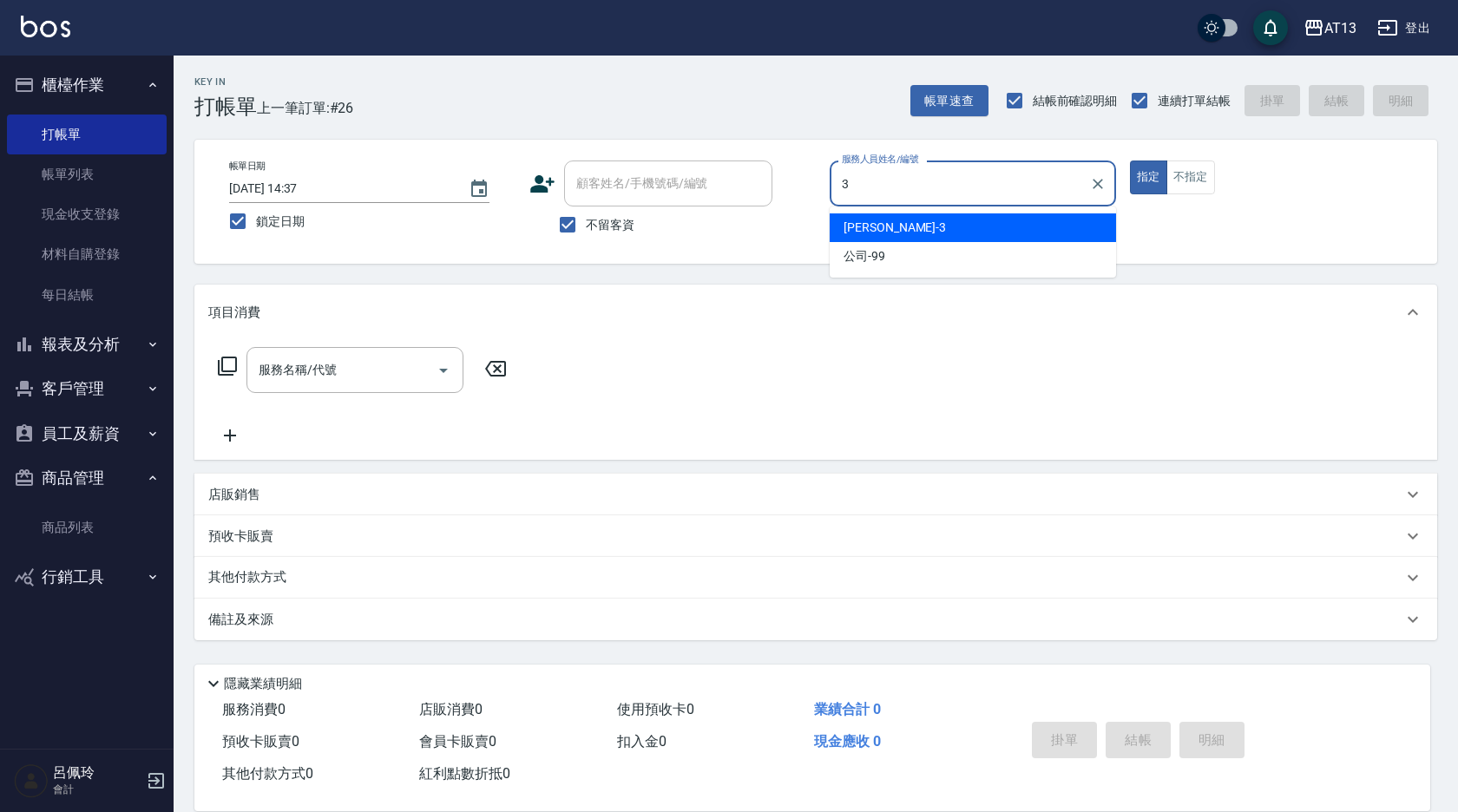
click at [871, 217] on div "[PERSON_NAME] -3" at bounding box center [973, 227] width 286 height 28
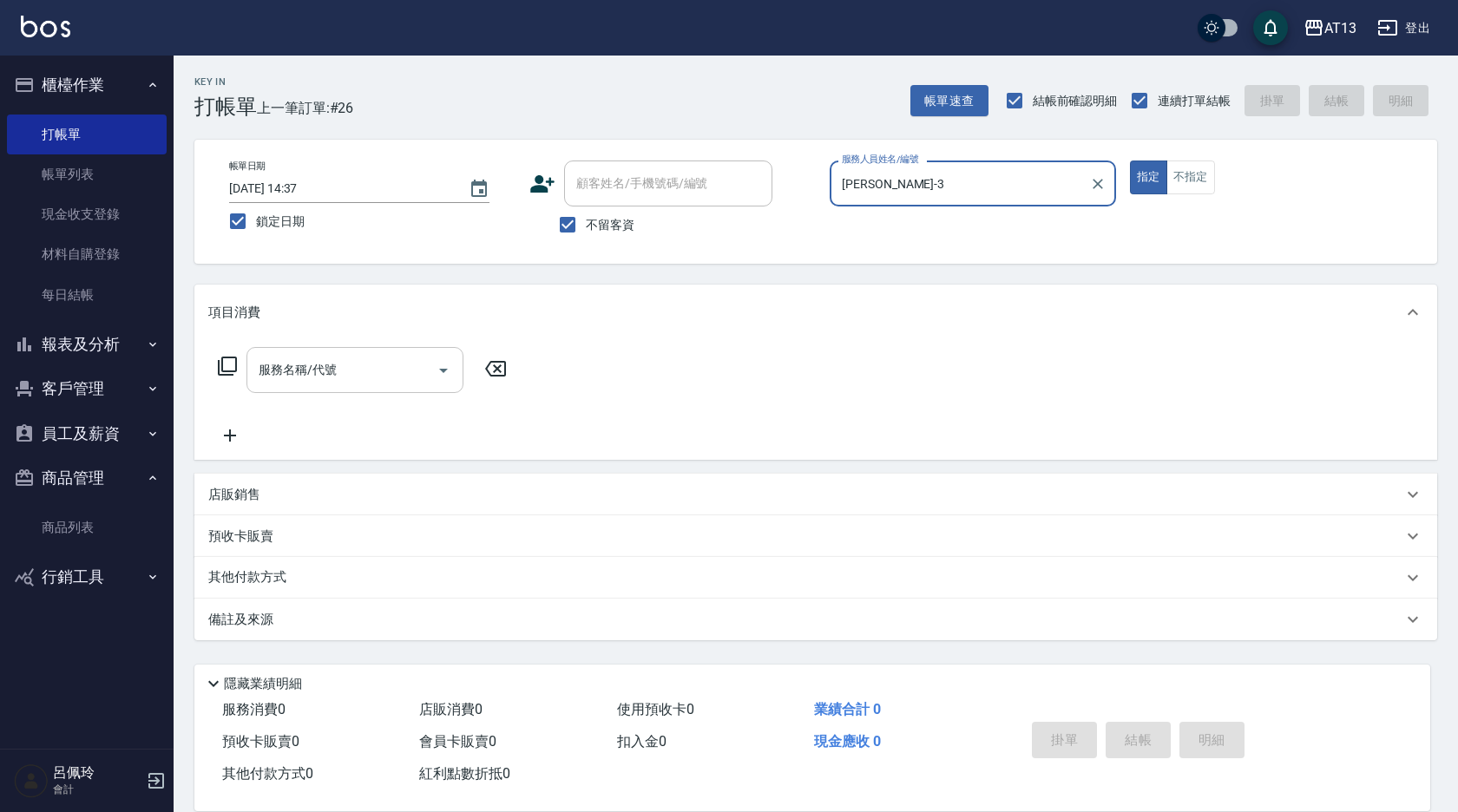
type input "[PERSON_NAME]-3"
click at [400, 370] on input "服務名稱/代號" at bounding box center [342, 369] width 175 height 30
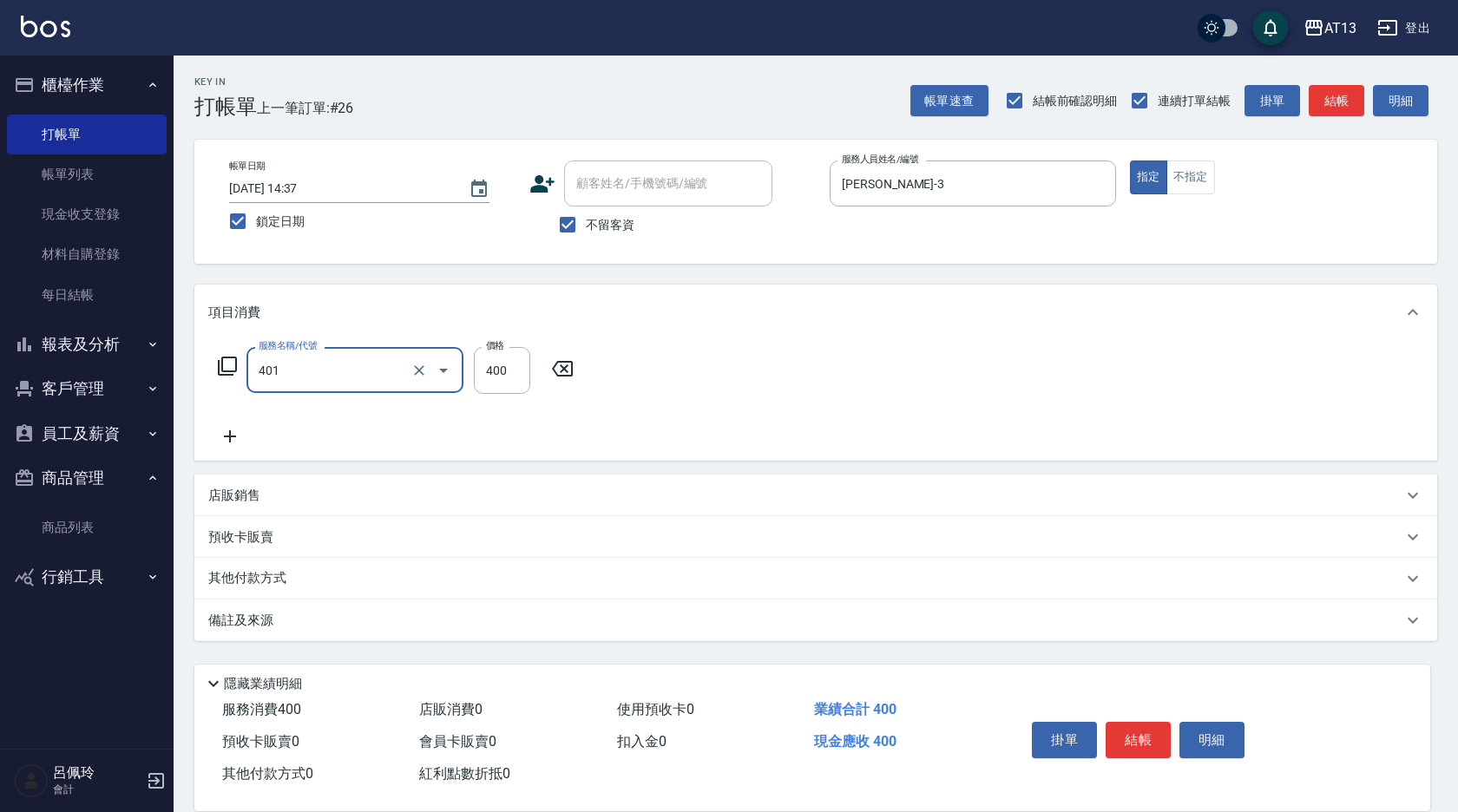
type input "剪髮(401)"
type input "350"
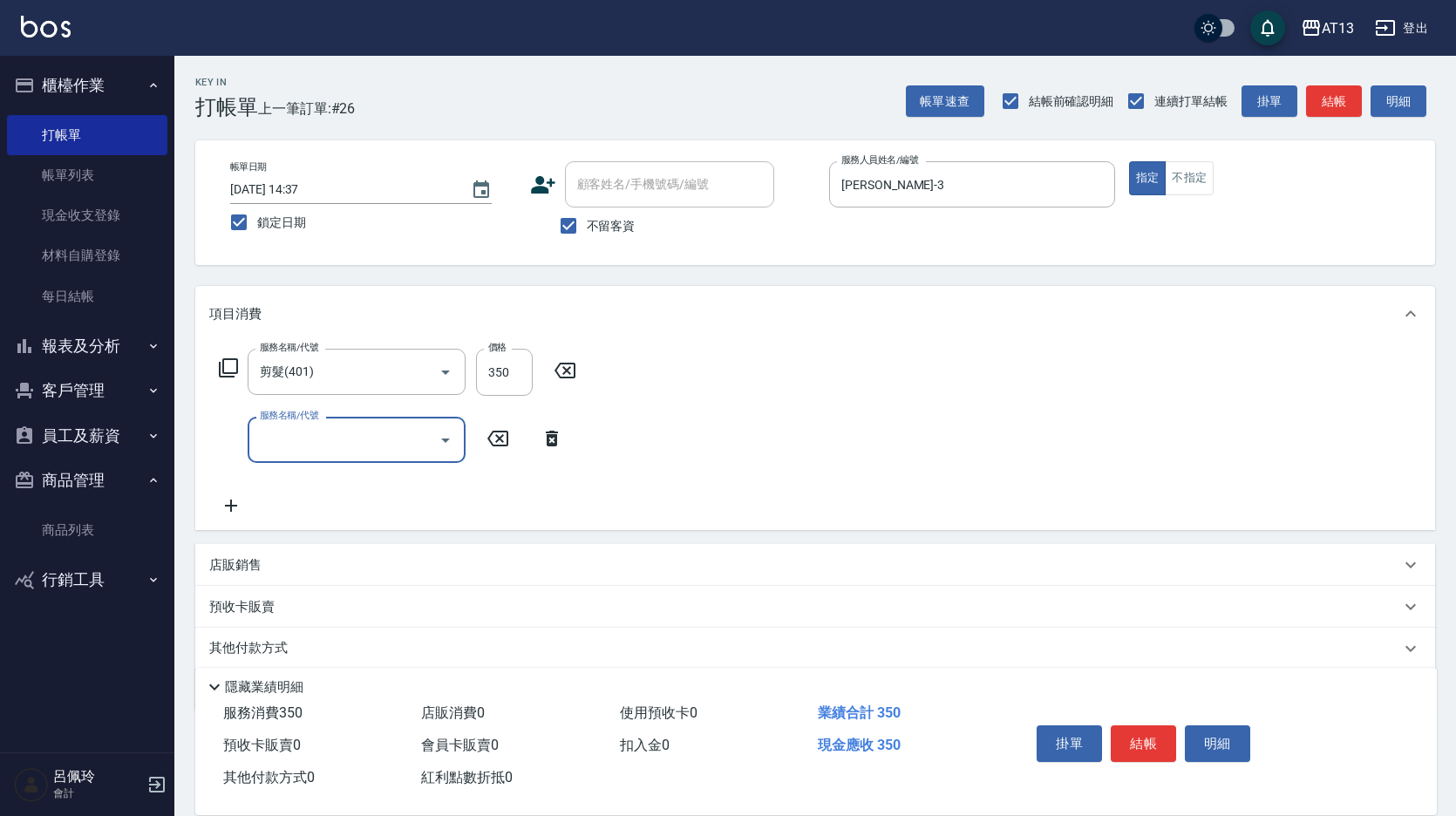
click at [711, 411] on div "服務名稱/代號 剪髮(401) 服務名稱/代號 價格 350 價格 服務名稱/代號 服務名稱/代號" at bounding box center [815, 435] width 1240 height 188
click at [1142, 736] on button "結帳" at bounding box center [1143, 743] width 65 height 36
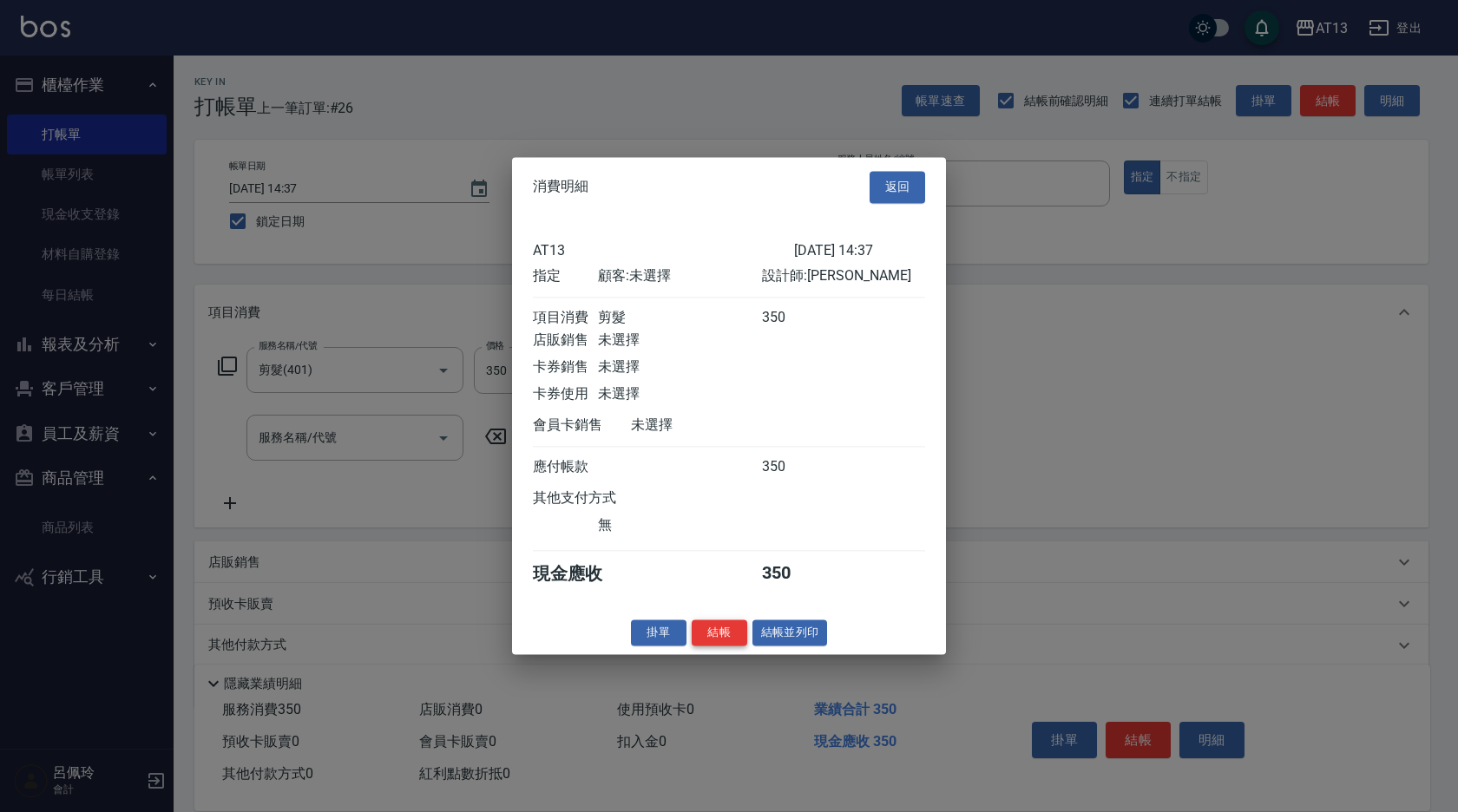
click at [714, 633] on button "結帳" at bounding box center [719, 632] width 56 height 26
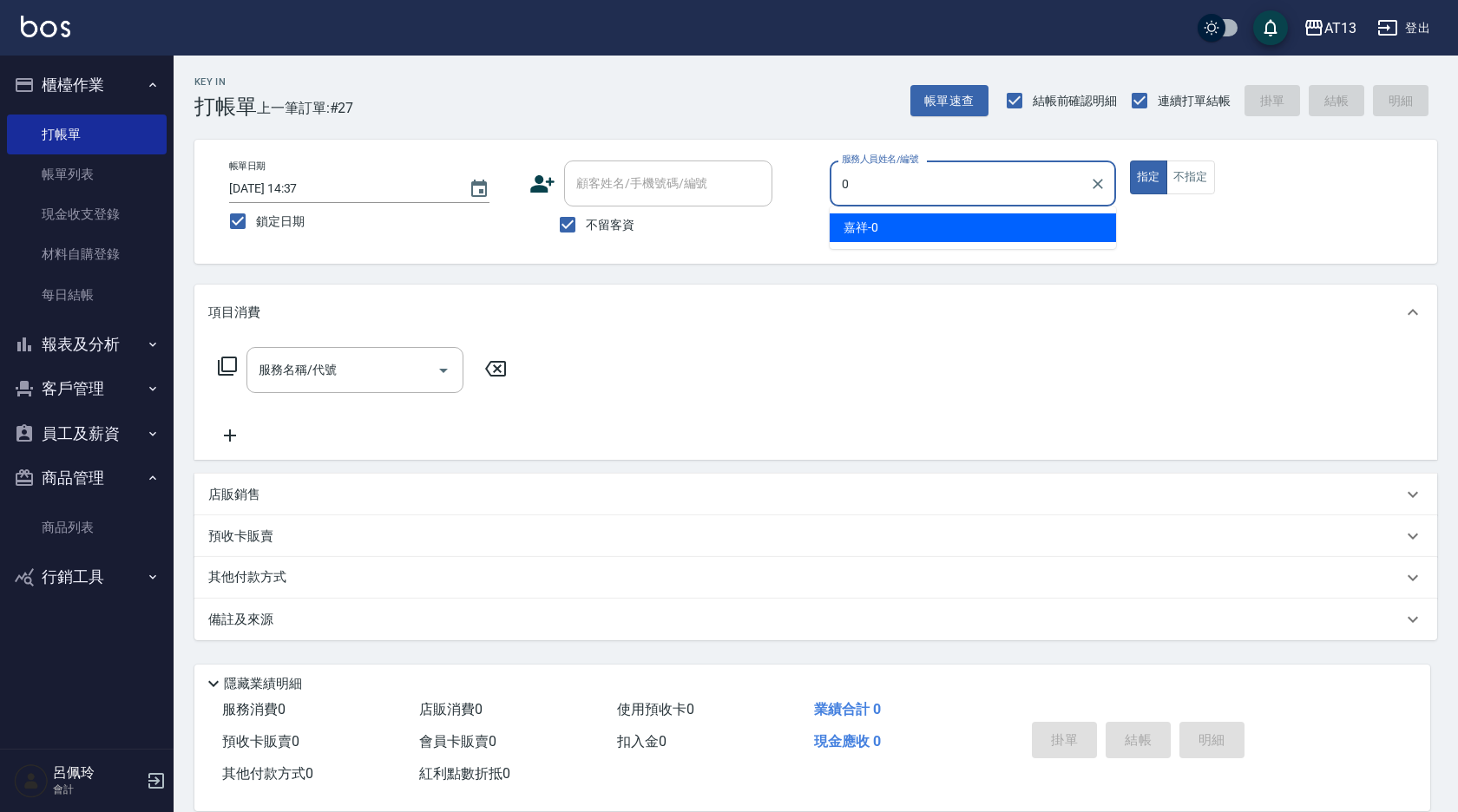
click at [843, 231] on div "嘉祥 -0" at bounding box center [973, 227] width 286 height 28
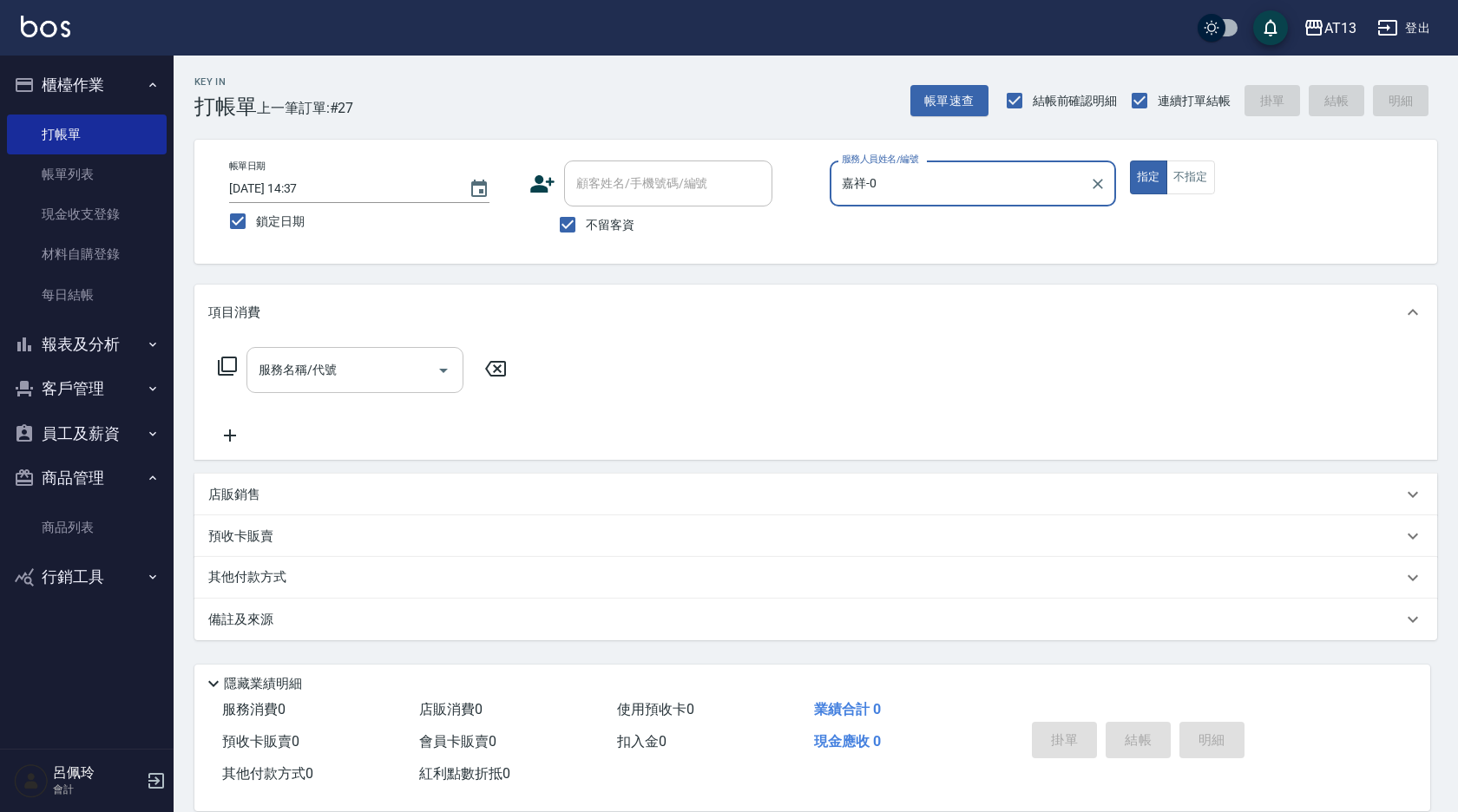
type input "嘉祥-0"
click at [342, 376] on input "服務名稱/代號" at bounding box center [342, 369] width 175 height 30
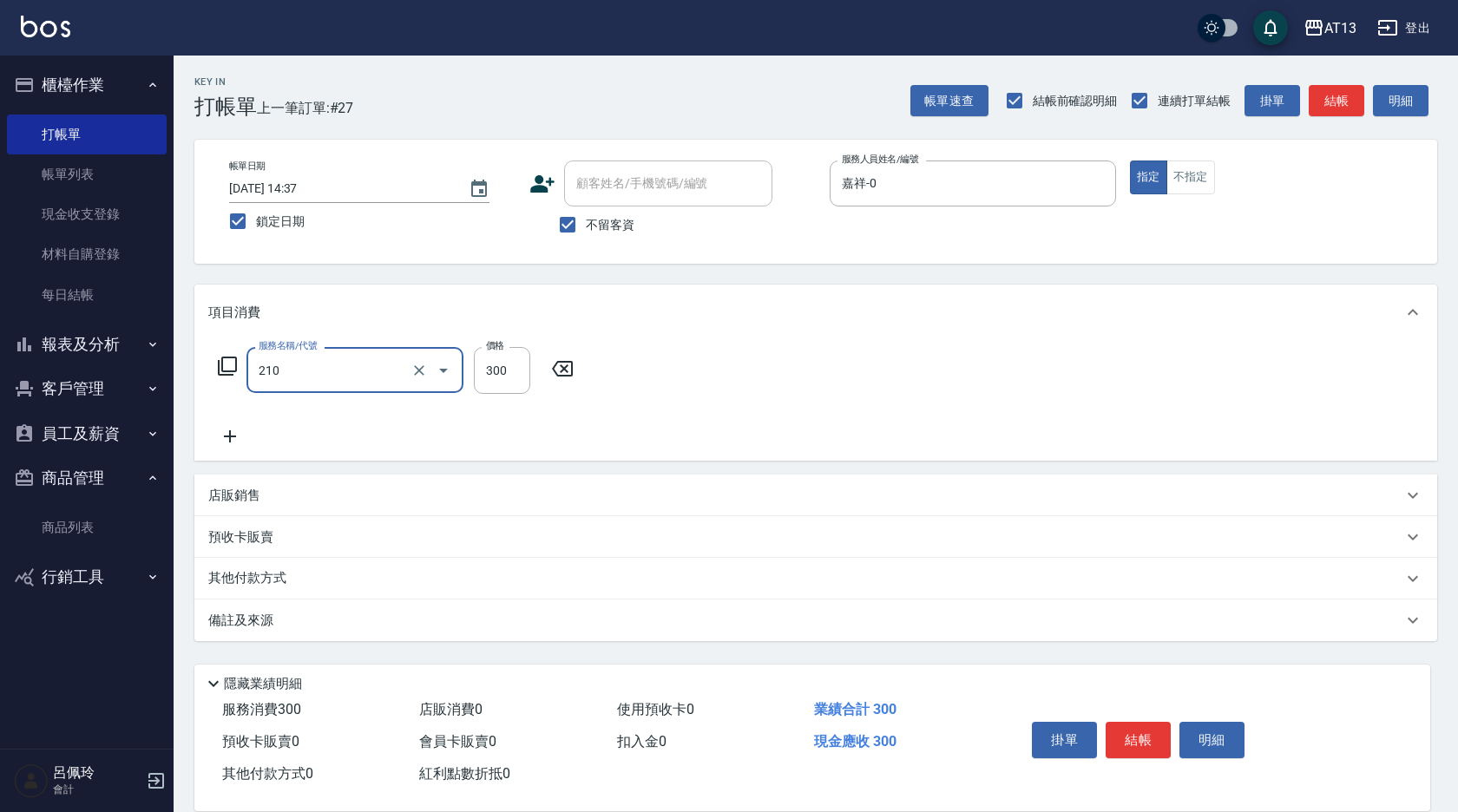
type input "[PERSON_NAME]洗髮精(210)"
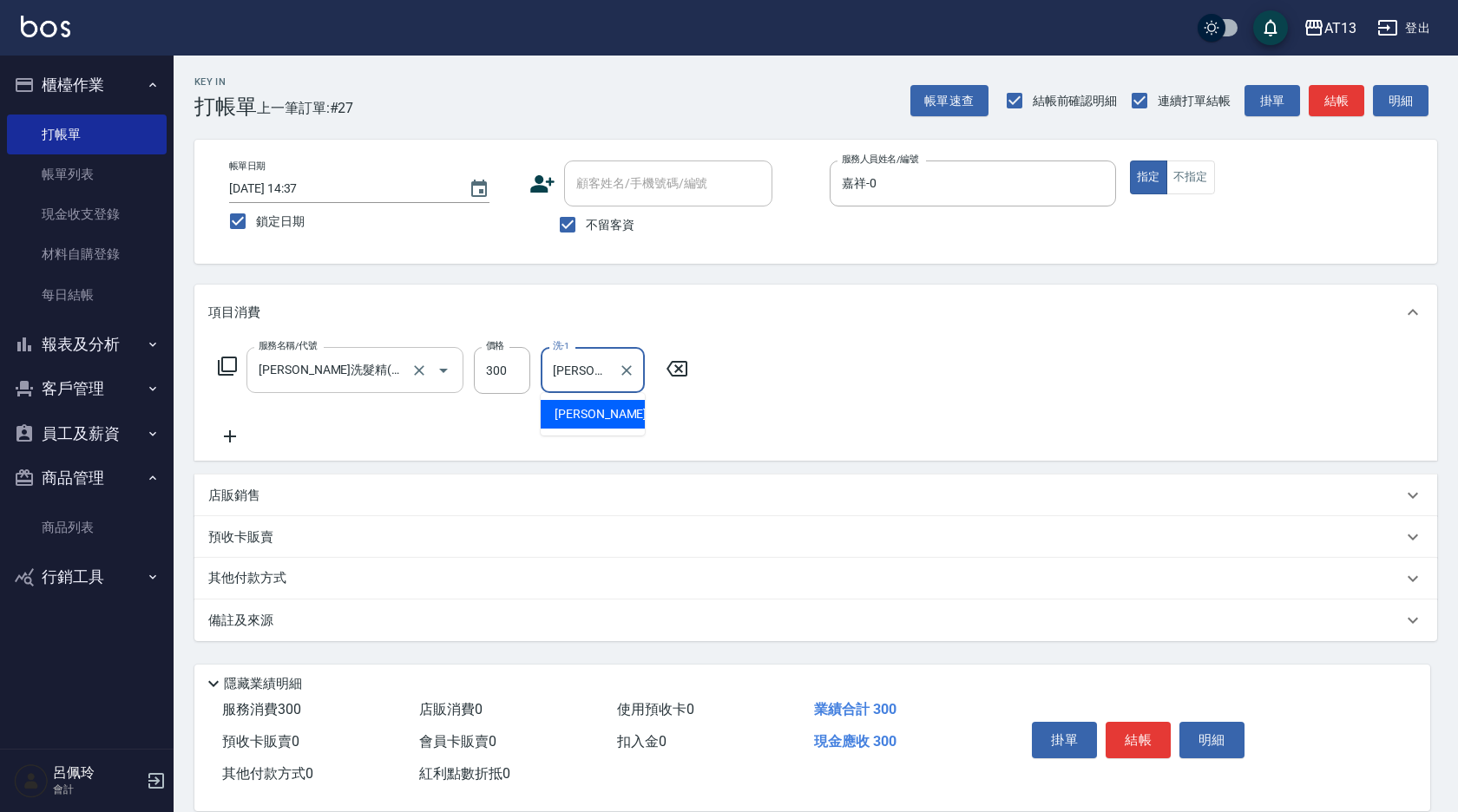
type input "[PERSON_NAME]-26"
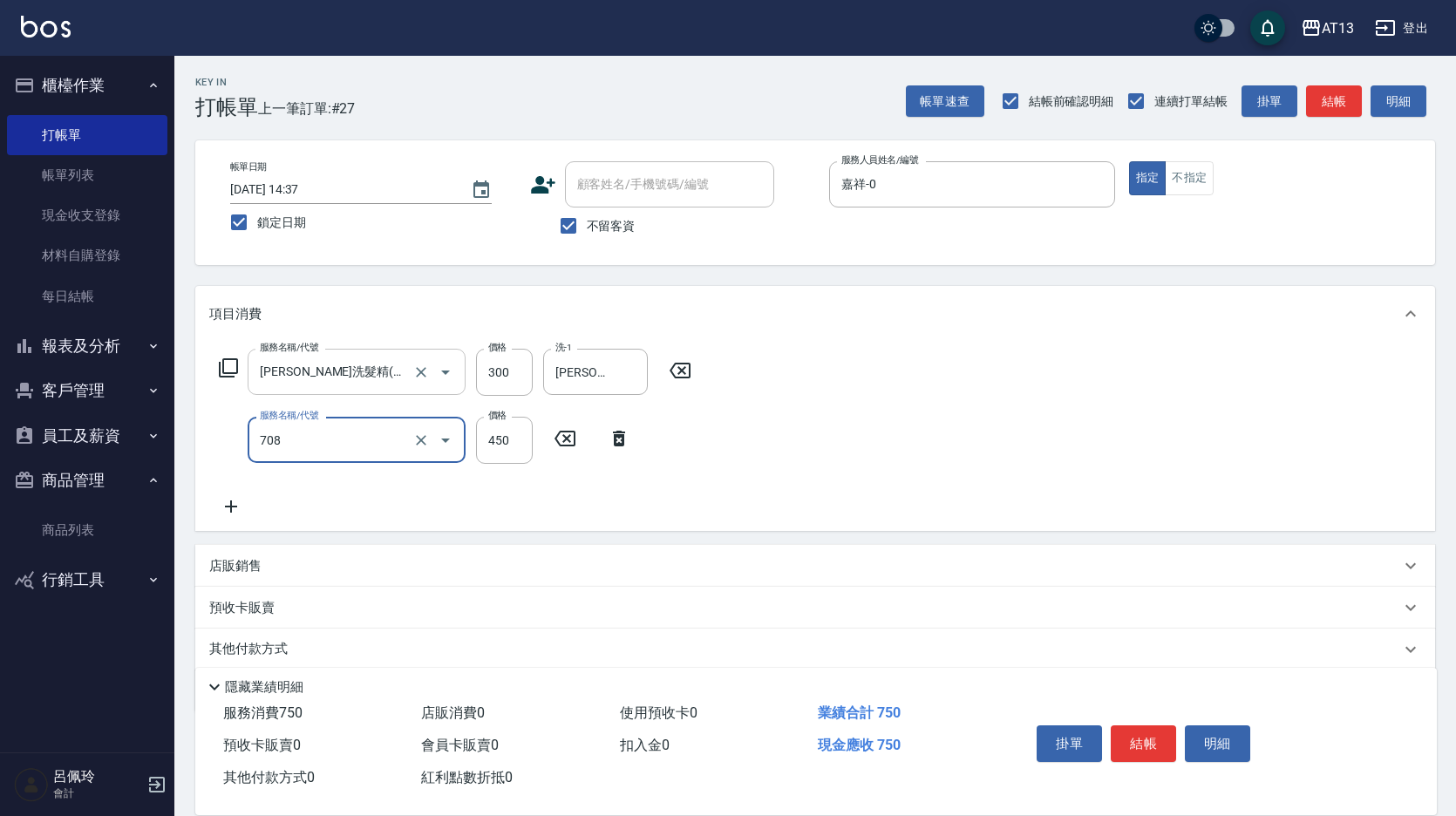
type input "松島舞鶴450(708)"
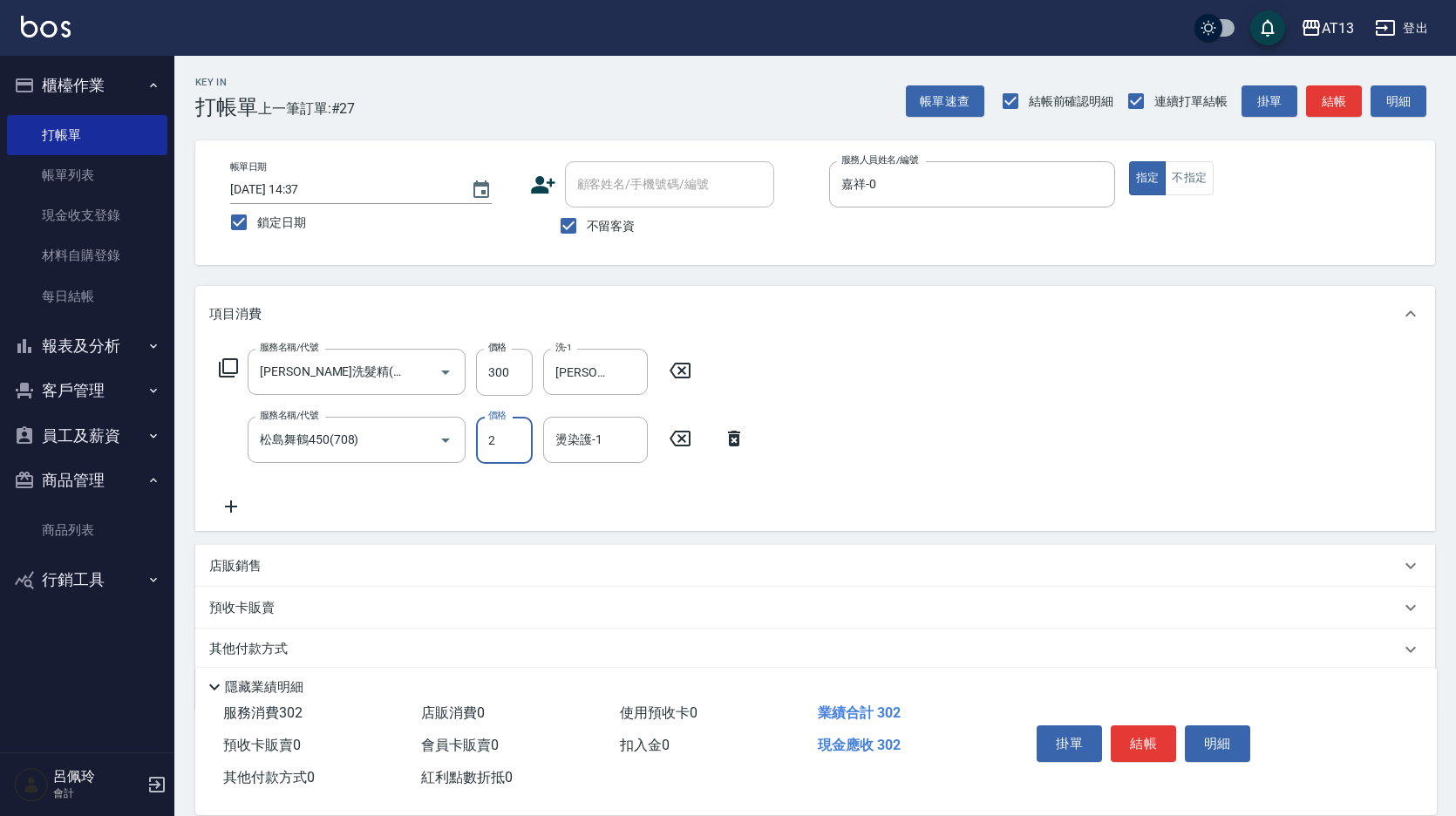
click at [504, 447] on input "2" at bounding box center [505, 440] width 57 height 47
type input "450"
type input "[PERSON_NAME]-26"
click at [1148, 736] on button "結帳" at bounding box center [1143, 743] width 65 height 36
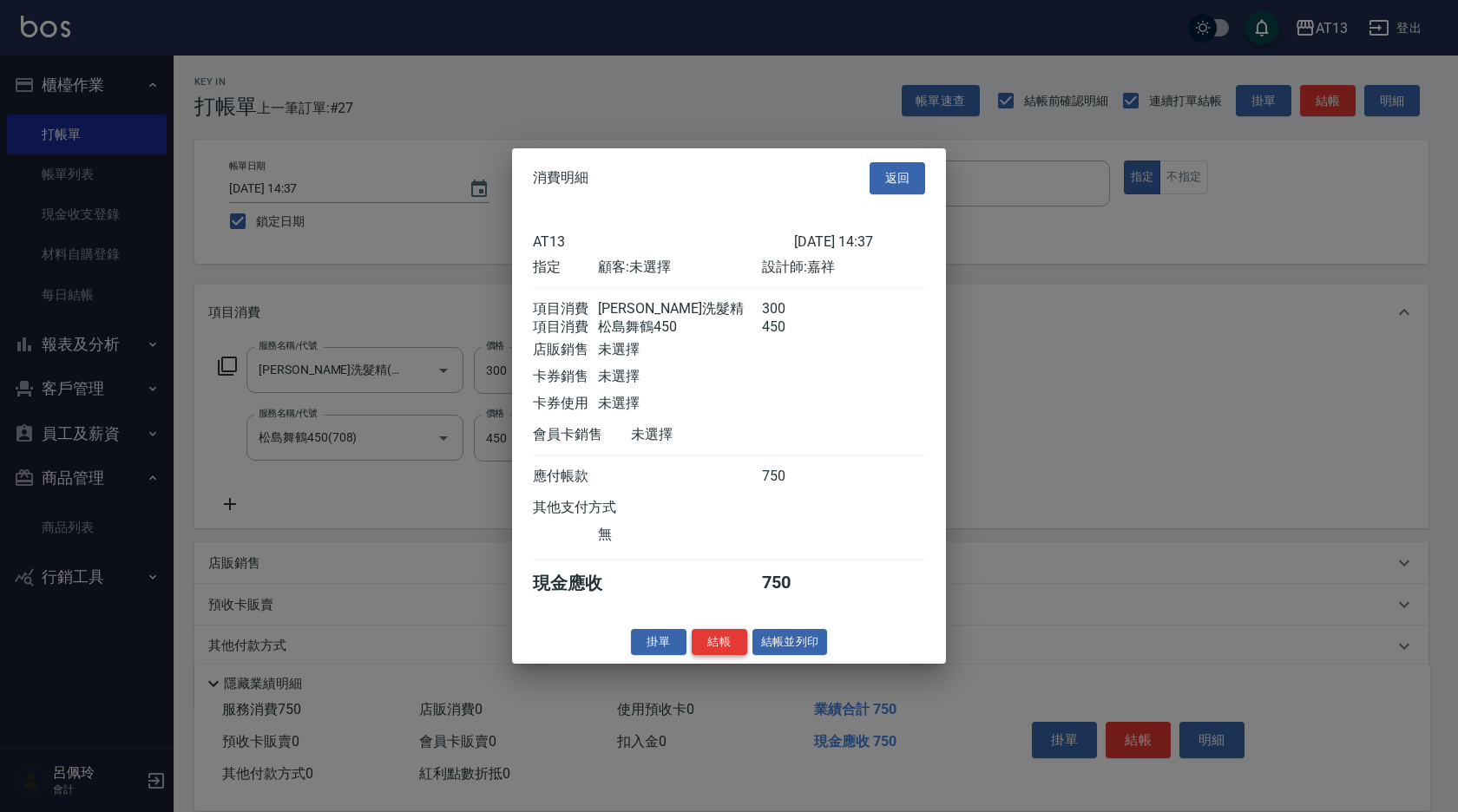
click at [727, 655] on button "結帳" at bounding box center [719, 641] width 56 height 26
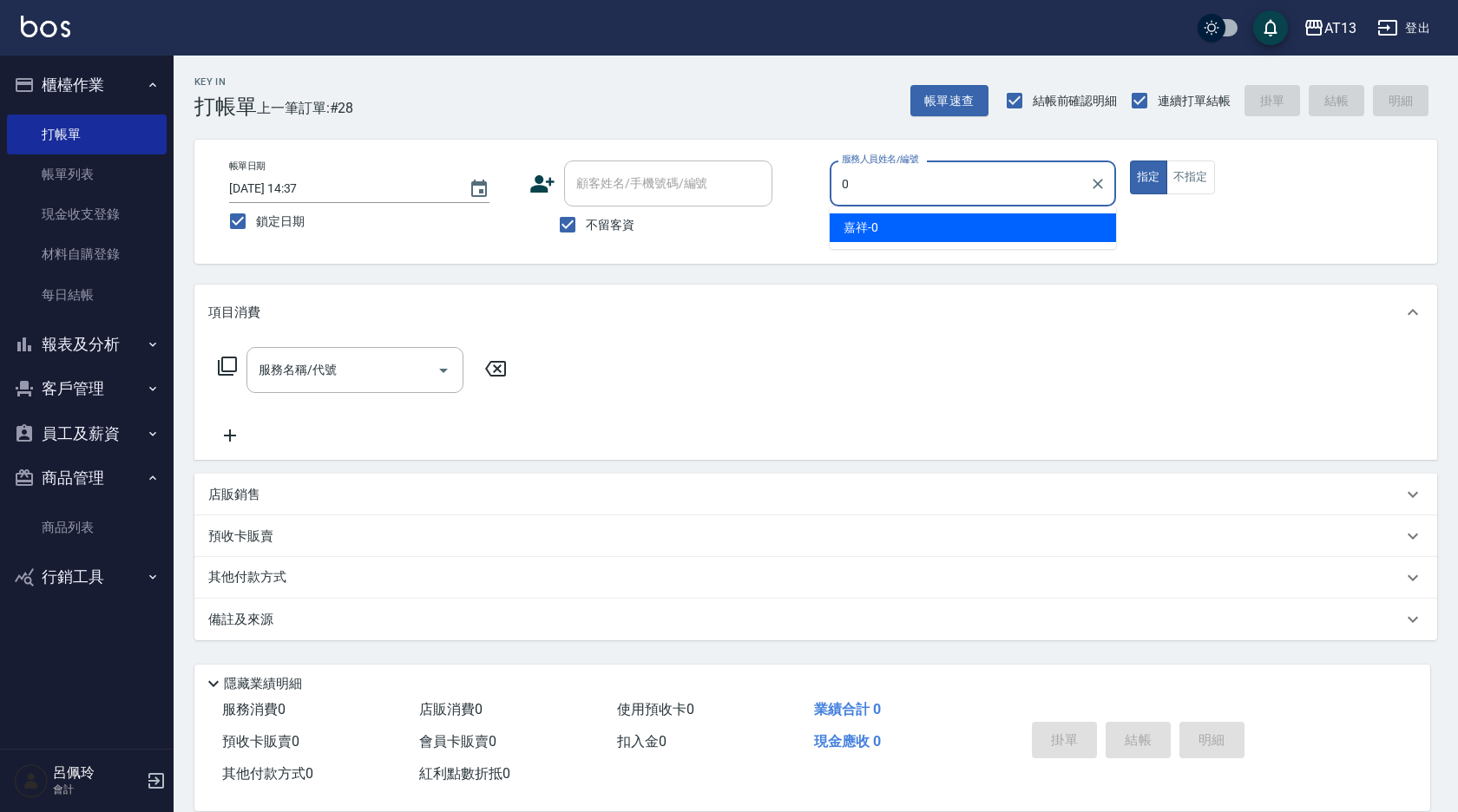
click at [883, 216] on div "嘉祥 -0" at bounding box center [973, 227] width 286 height 28
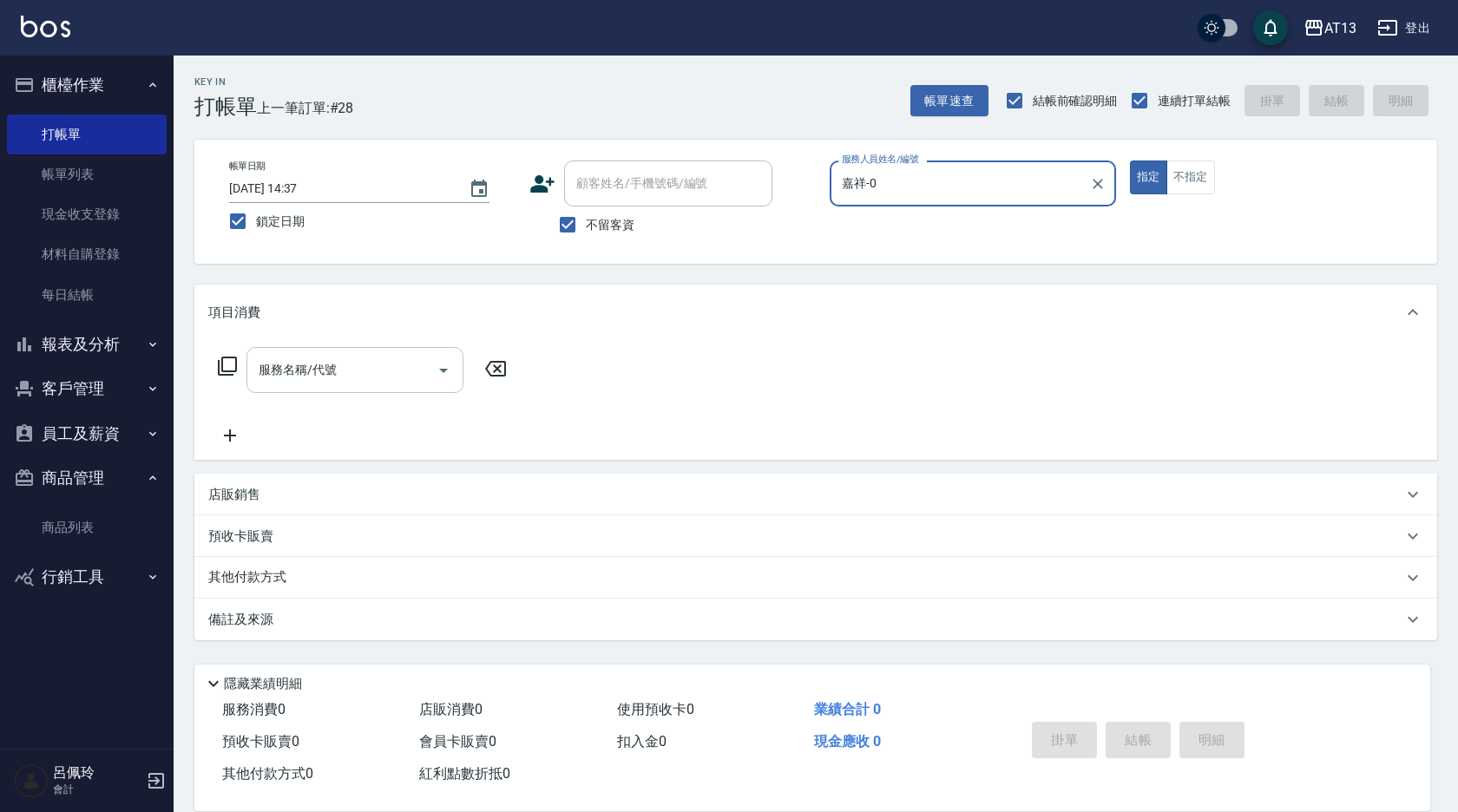
type input "嘉祥-0"
click at [384, 360] on input "服務名稱/代號" at bounding box center [342, 369] width 175 height 30
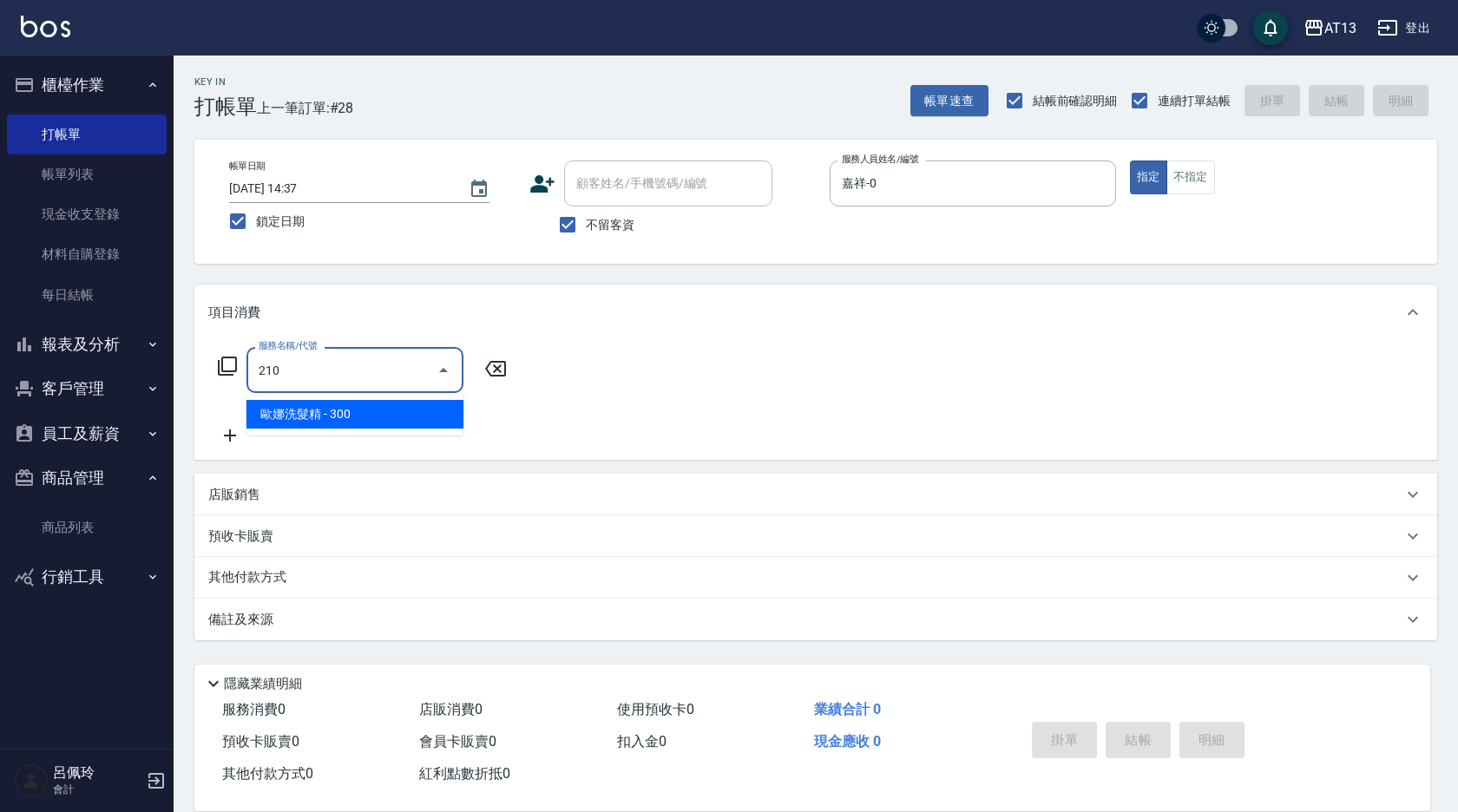
type input "[PERSON_NAME]洗髮精(210)"
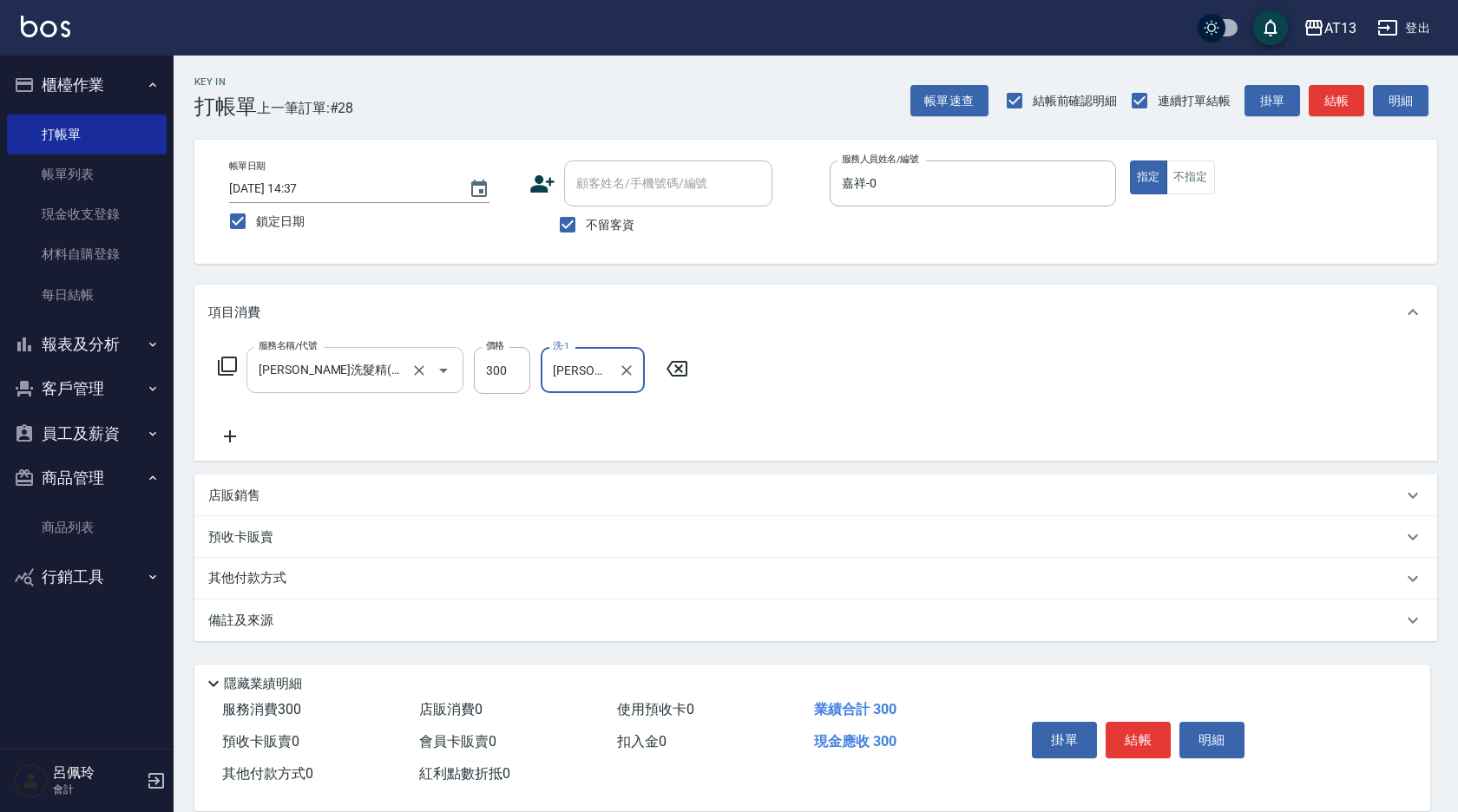
type input "[PERSON_NAME]-24"
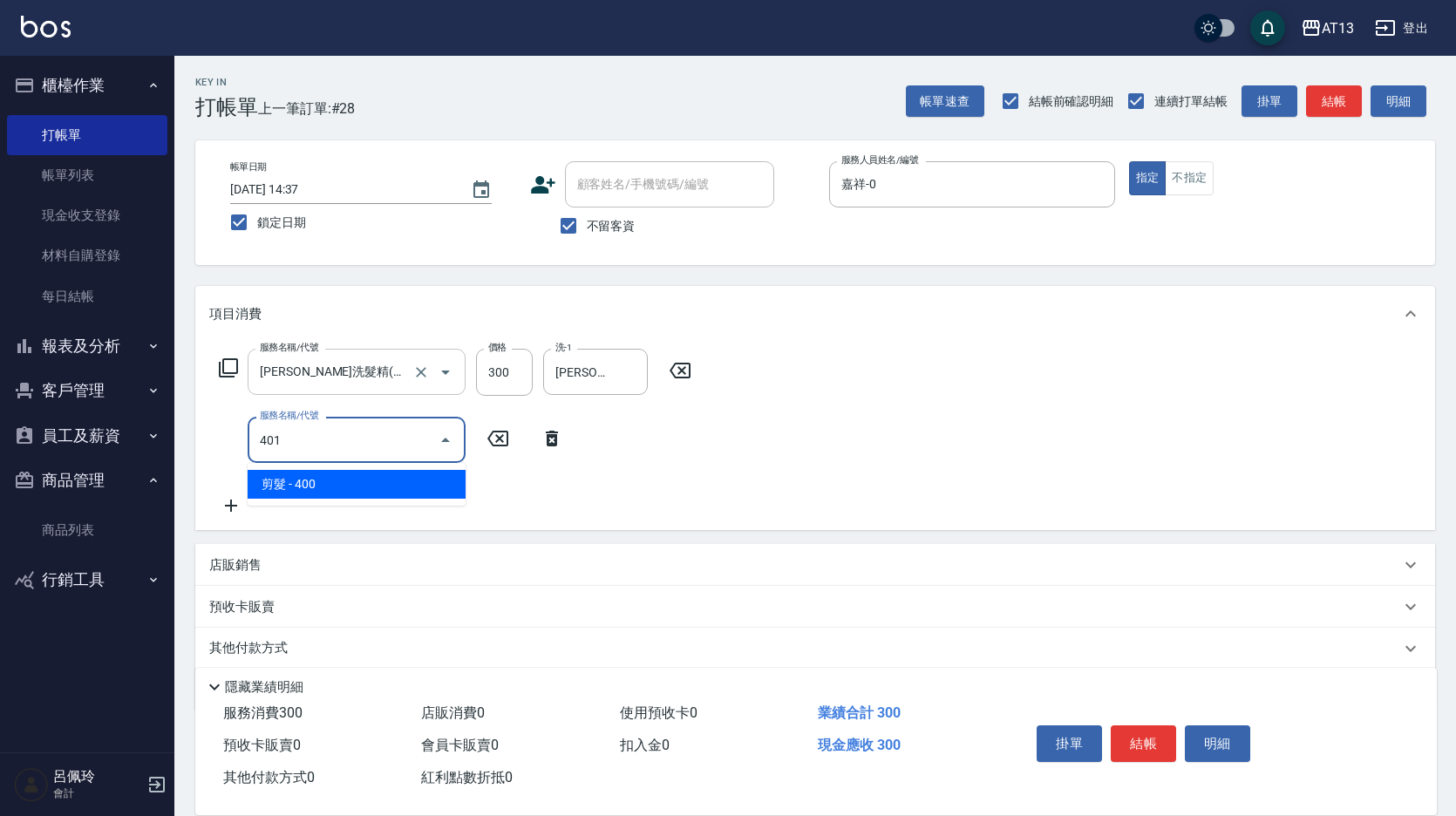
type input "剪髮(401)"
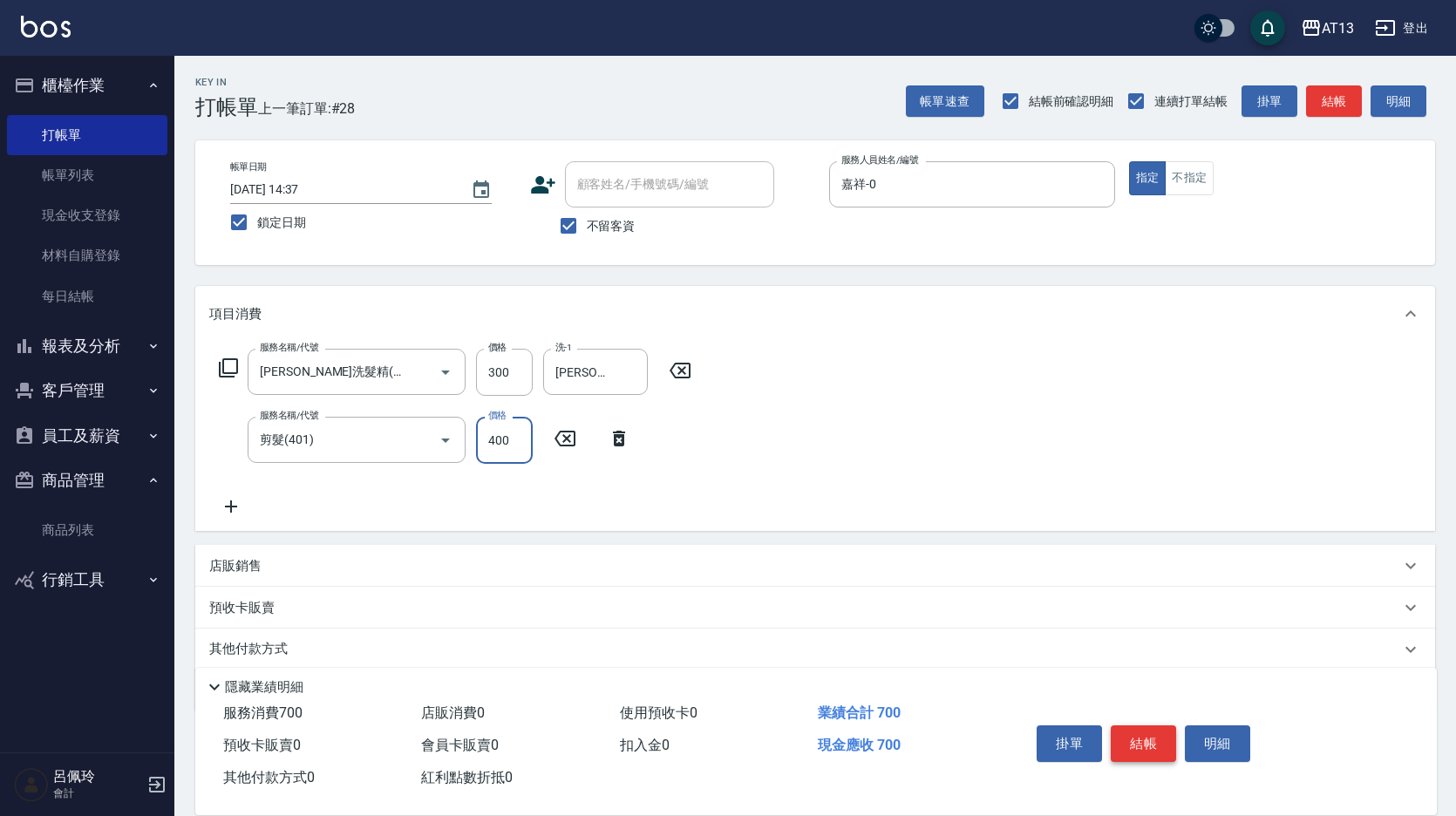
click at [1137, 726] on button "結帳" at bounding box center [1143, 743] width 65 height 36
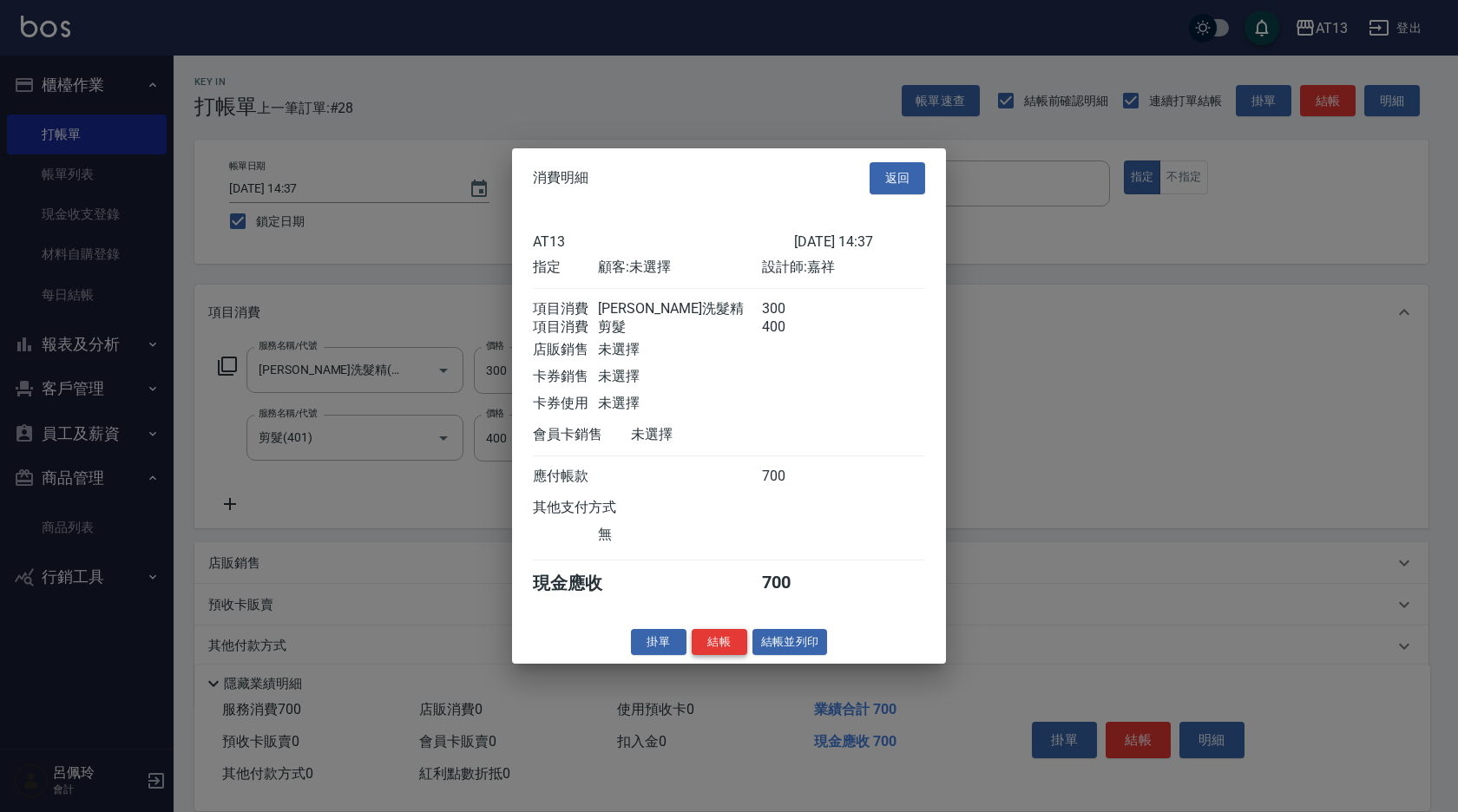
click at [712, 654] on button "結帳" at bounding box center [719, 641] width 56 height 26
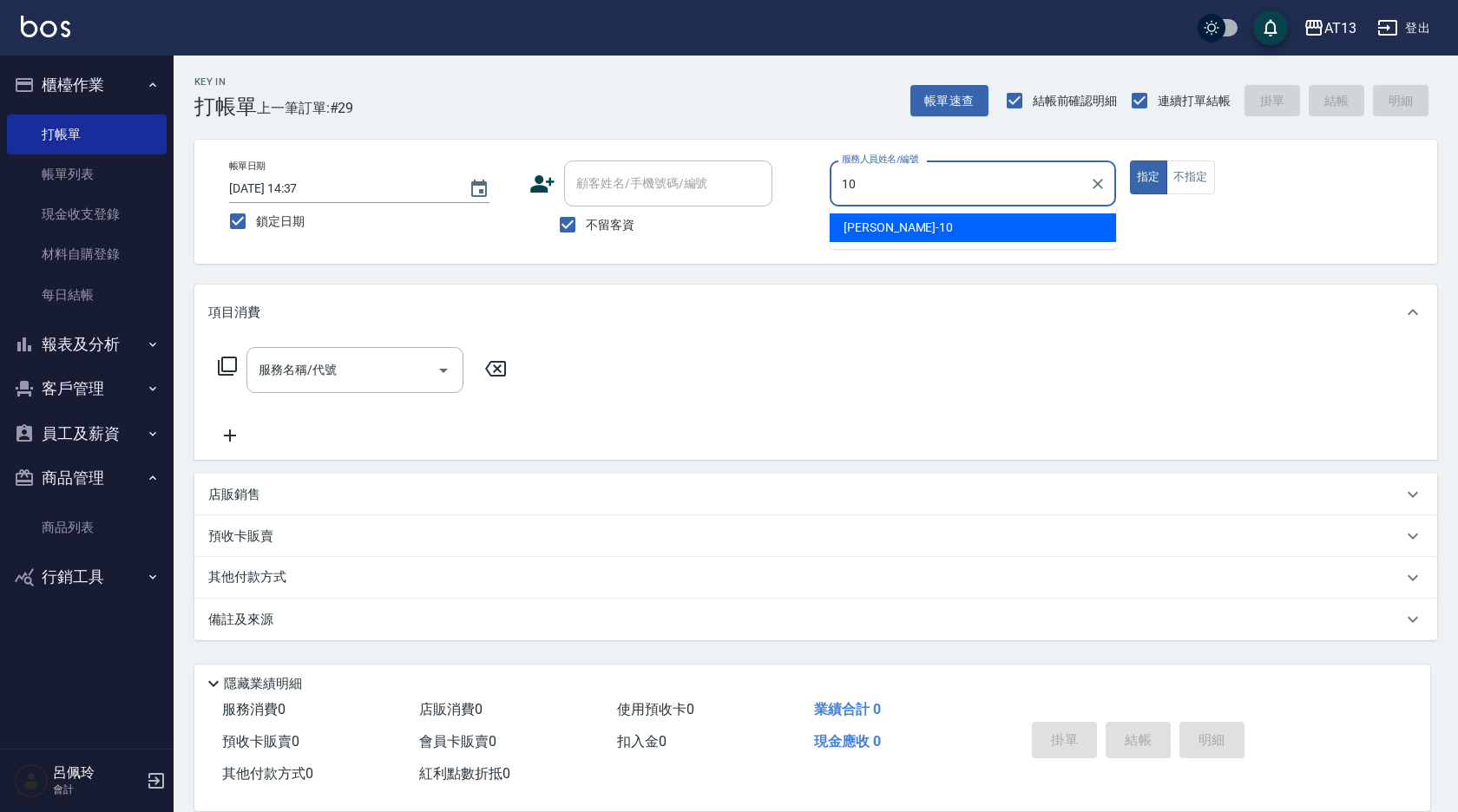
click at [891, 231] on div "[PERSON_NAME] -10" at bounding box center [973, 227] width 286 height 28
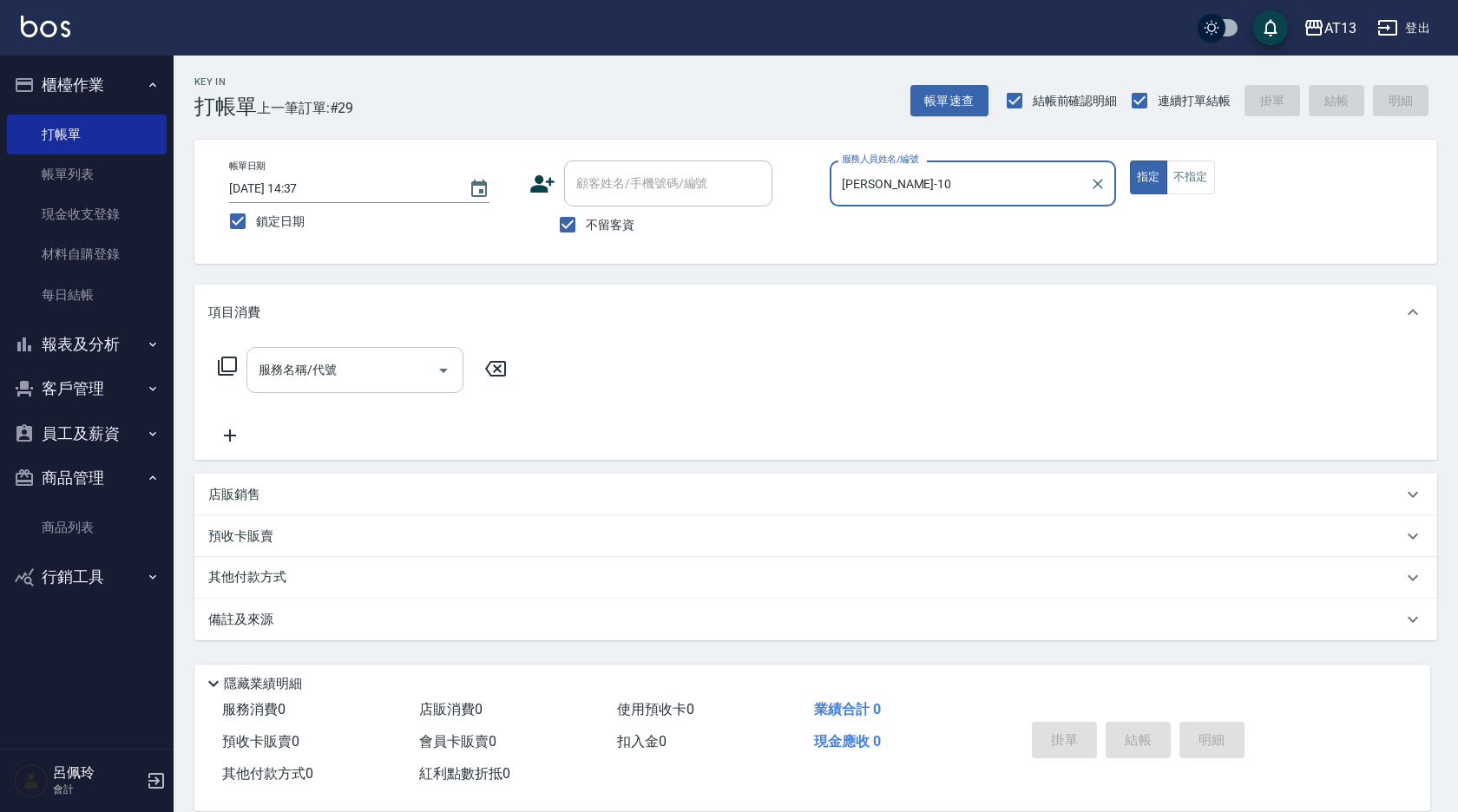
type input "[PERSON_NAME]-10"
click at [379, 371] on input "服務名稱/代號" at bounding box center [342, 369] width 175 height 30
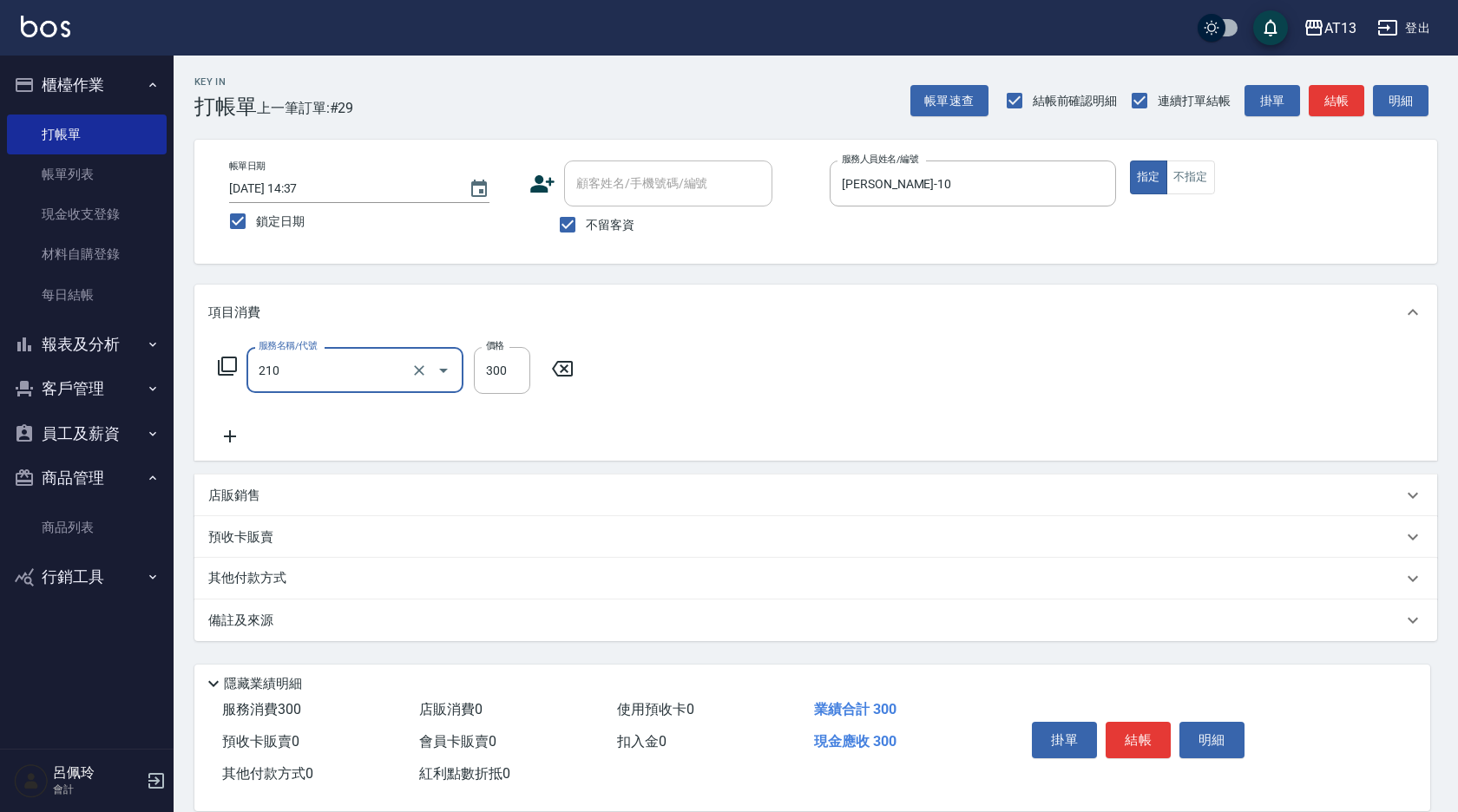
type input "[PERSON_NAME]洗髮精(210)"
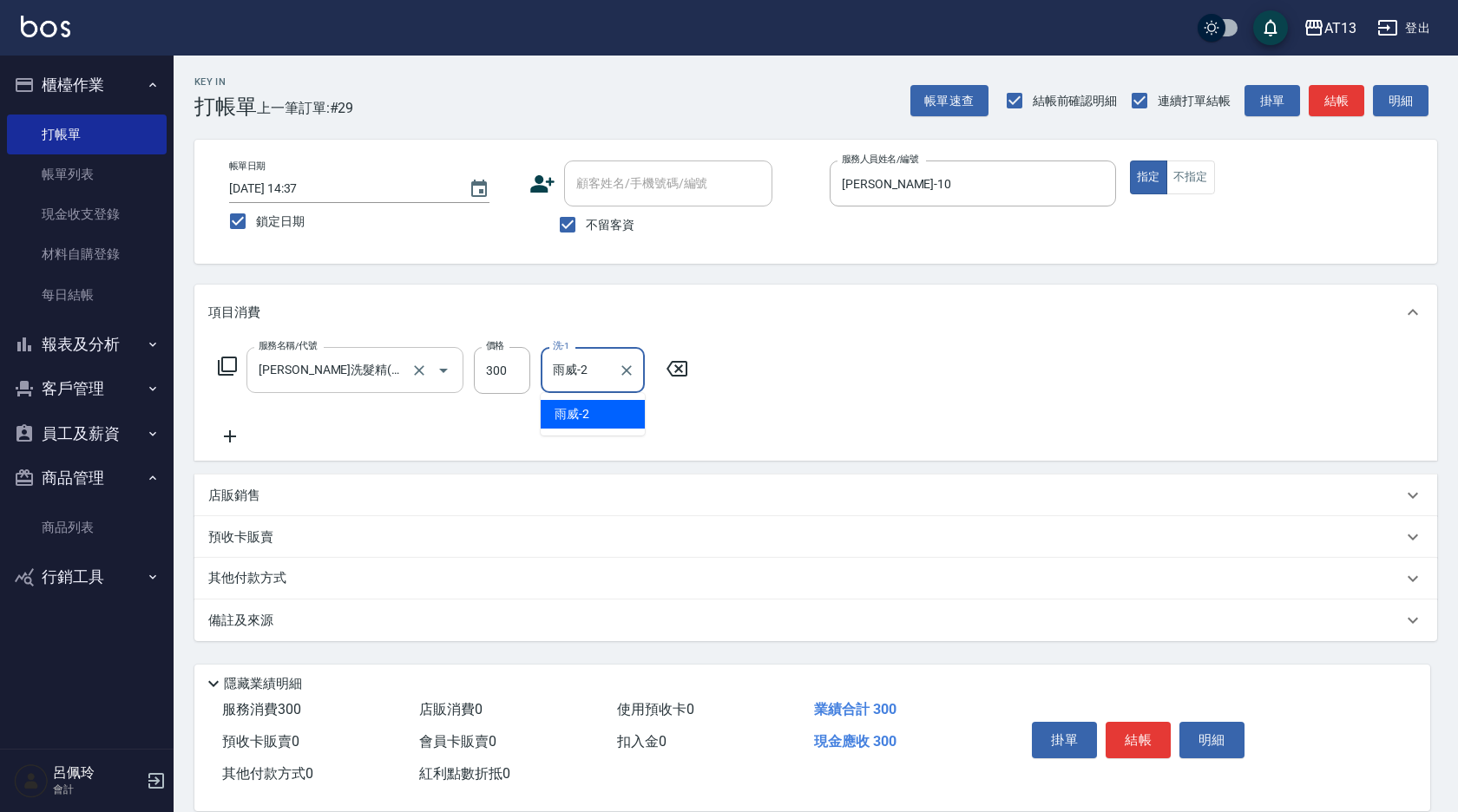
type input "雨威-2"
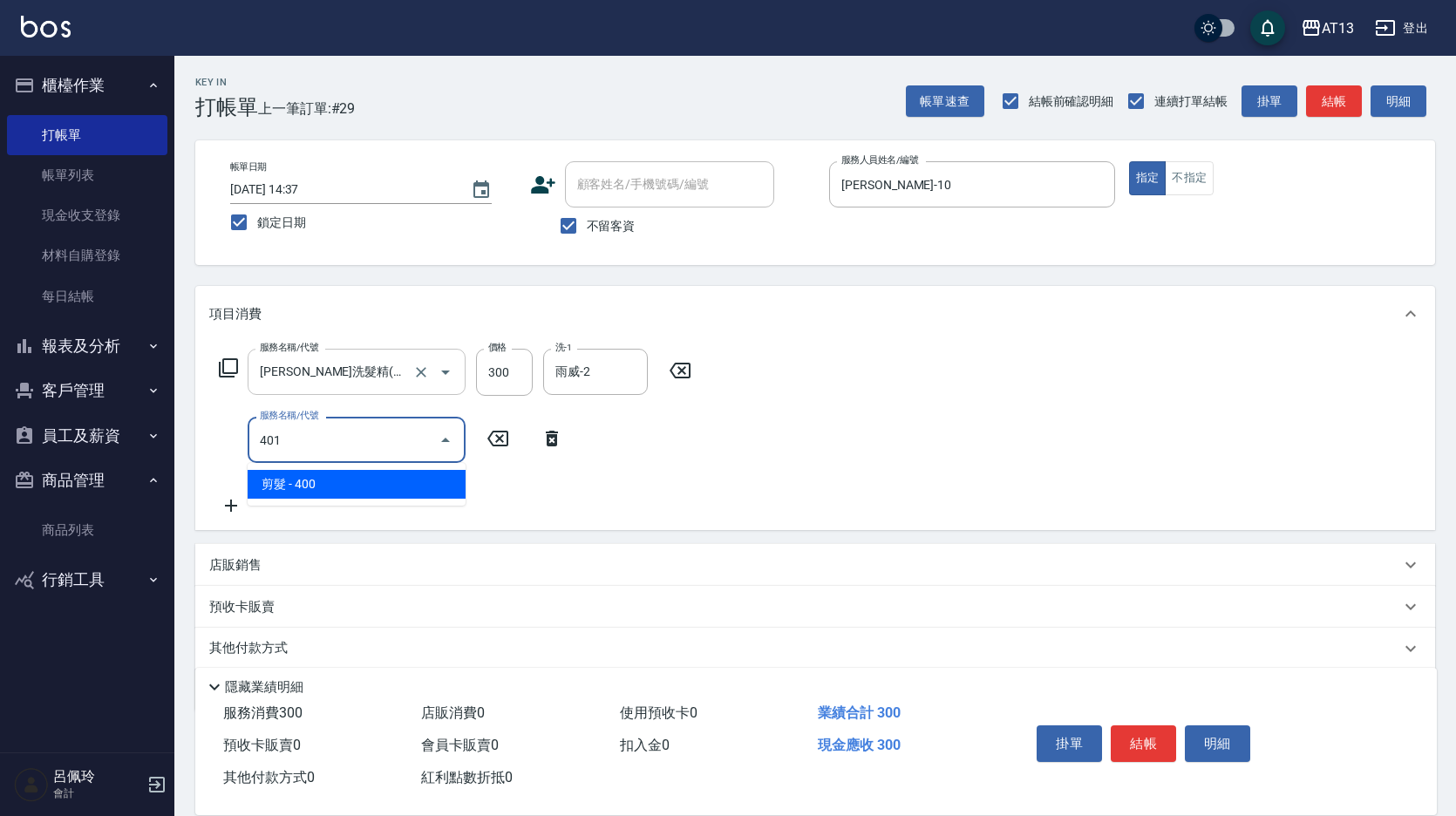
type input "剪髮(401)"
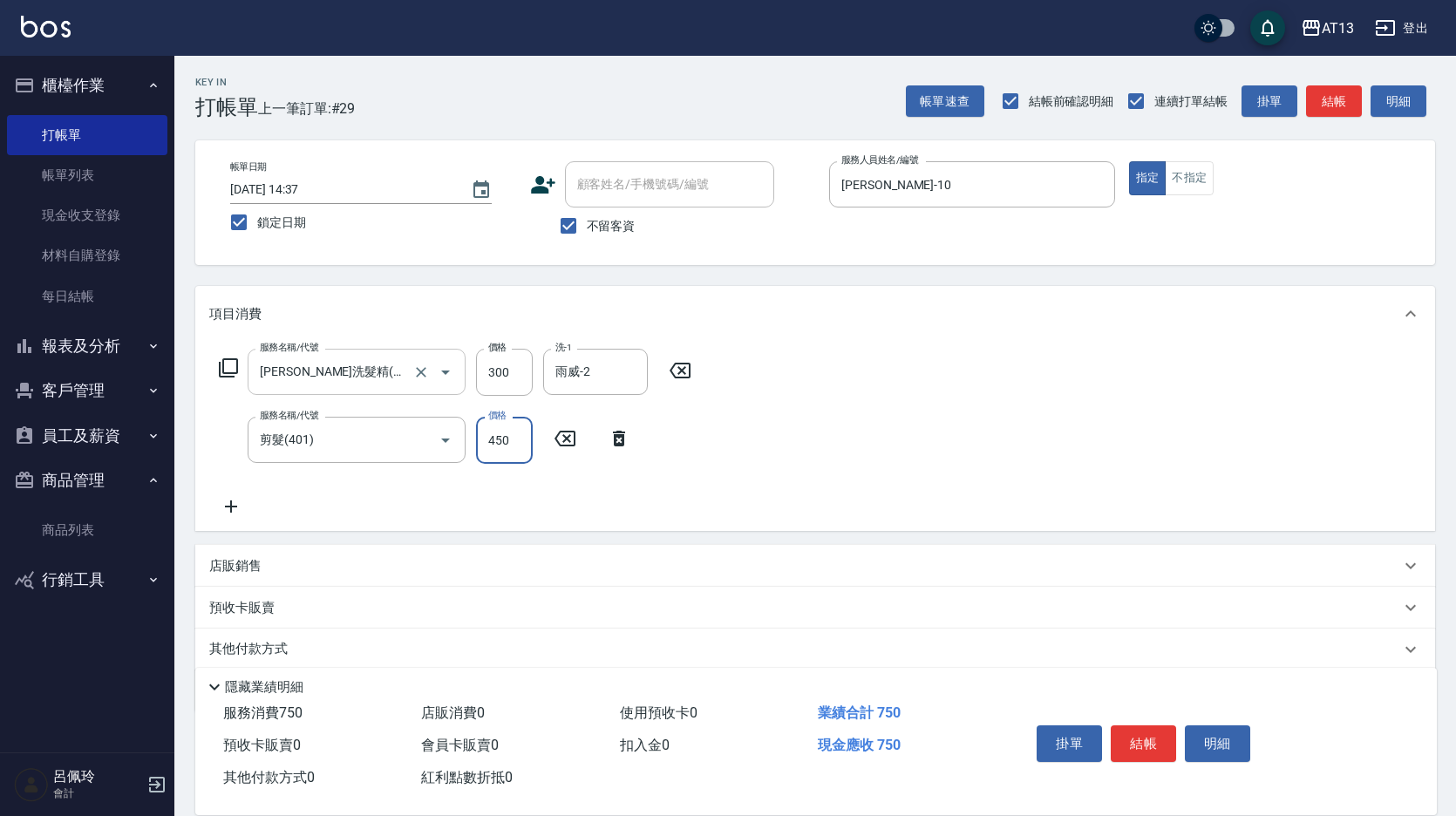
type input "450"
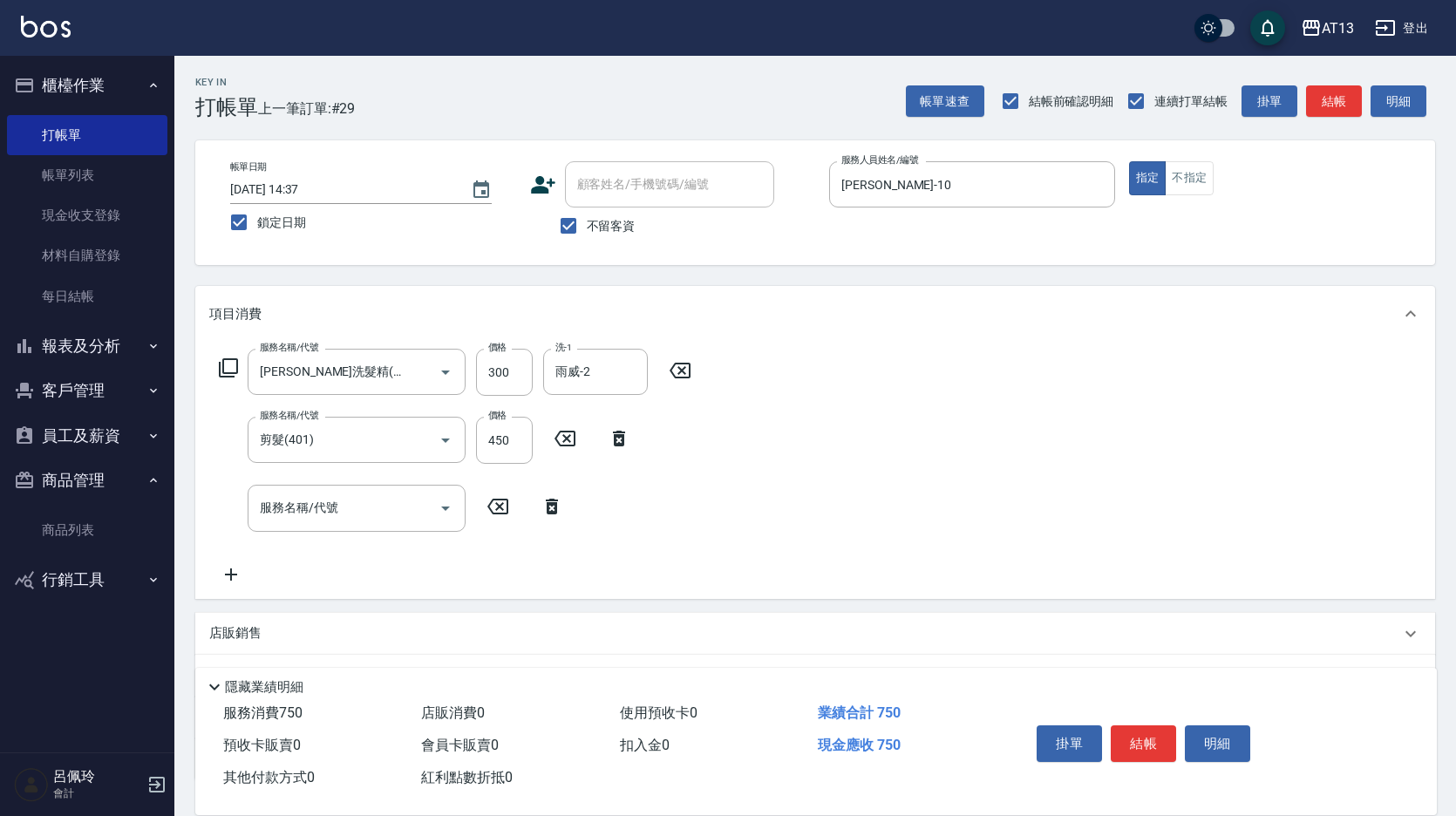
click at [889, 443] on div "服務名稱/代號 [PERSON_NAME]洗髮精(210) 服務名稱/代號 價格 300 價格 洗-1 雨威-2 洗-1 服務名稱/代號 剪髮(401) 服務…" at bounding box center [815, 470] width 1240 height 256
click at [1135, 750] on button "結帳" at bounding box center [1143, 743] width 65 height 36
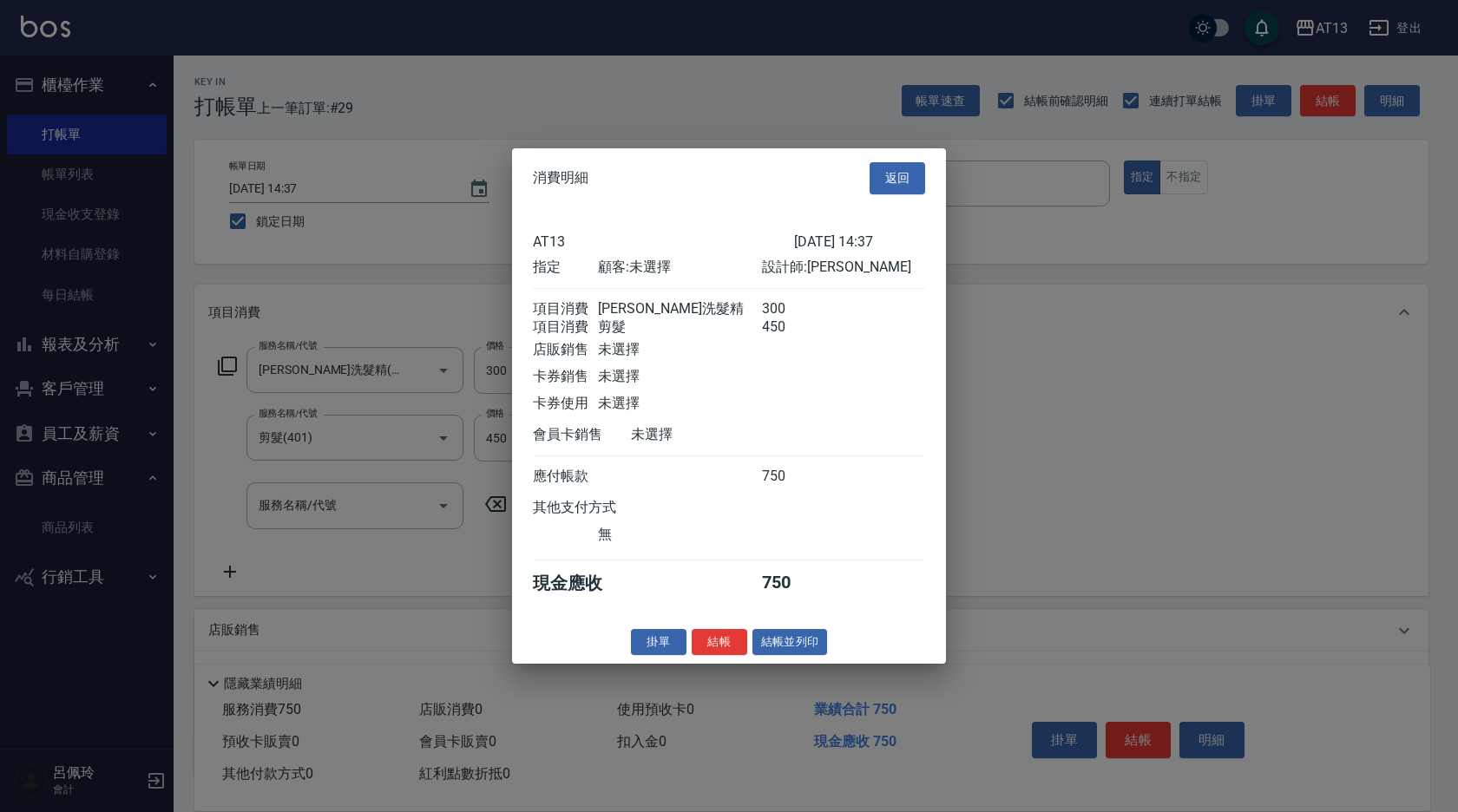
click at [727, 652] on button "結帳" at bounding box center [719, 641] width 56 height 26
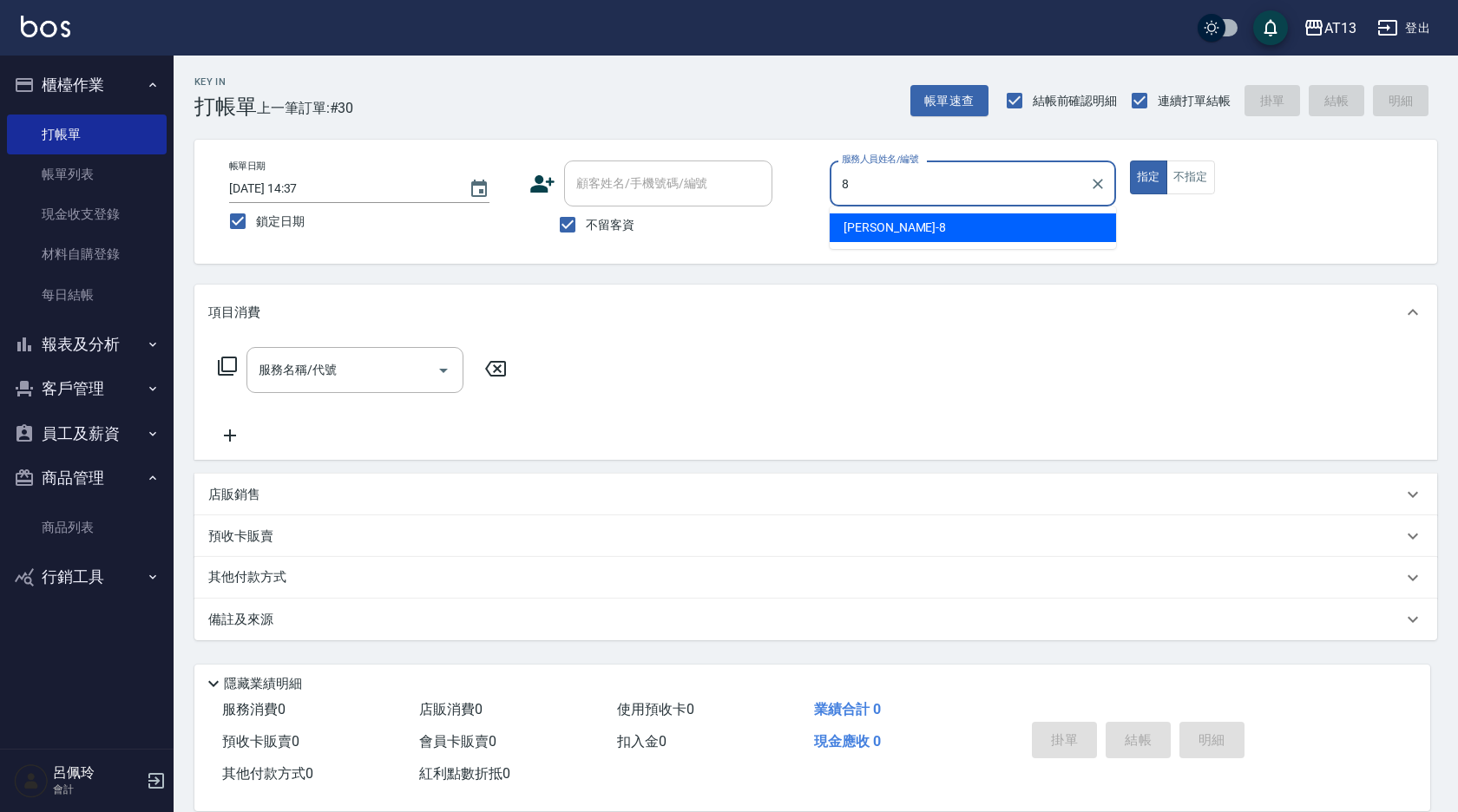
click at [925, 224] on div "[PERSON_NAME] -8" at bounding box center [973, 227] width 286 height 28
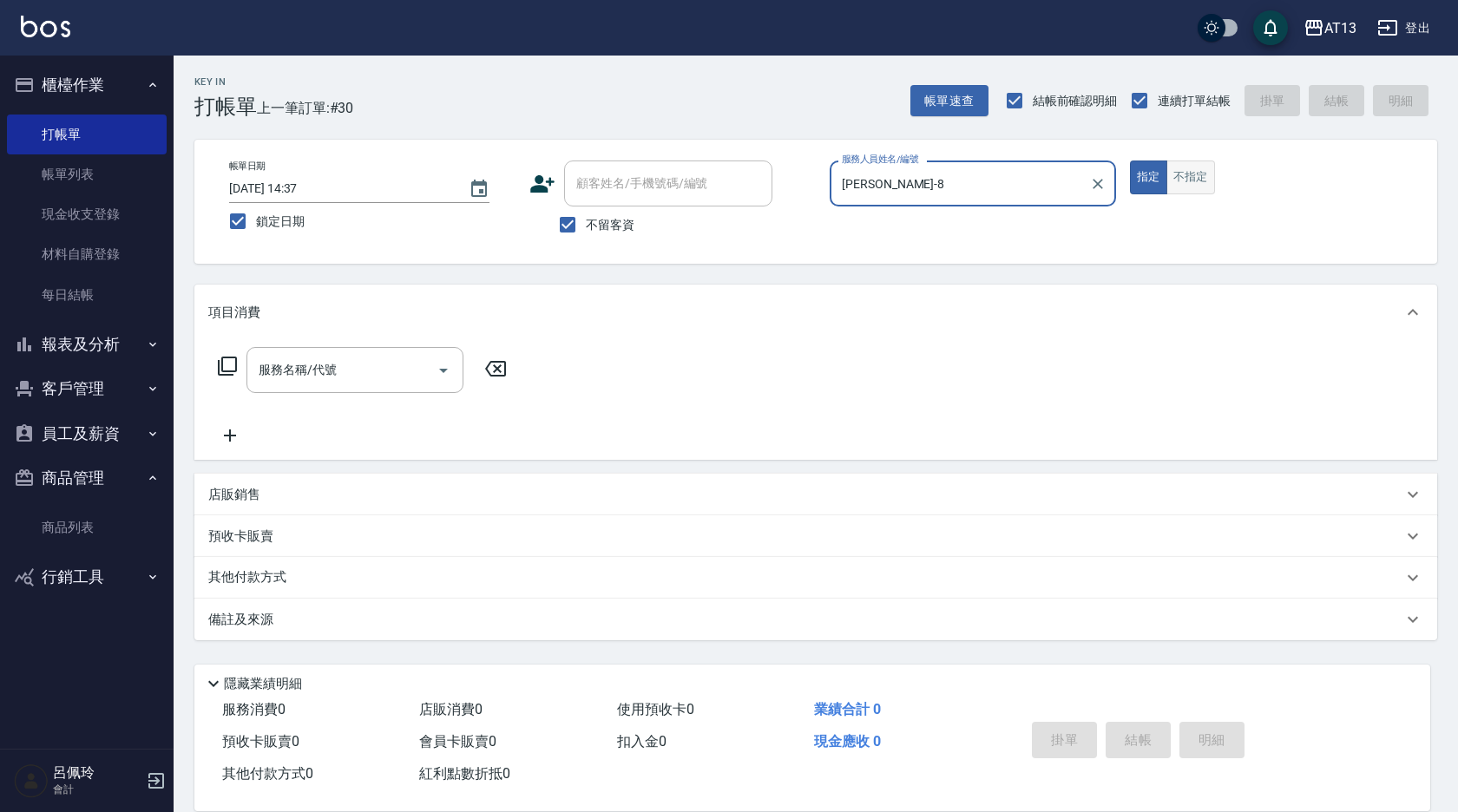
type input "[PERSON_NAME]-8"
click at [1204, 165] on button "不指定" at bounding box center [1191, 177] width 49 height 34
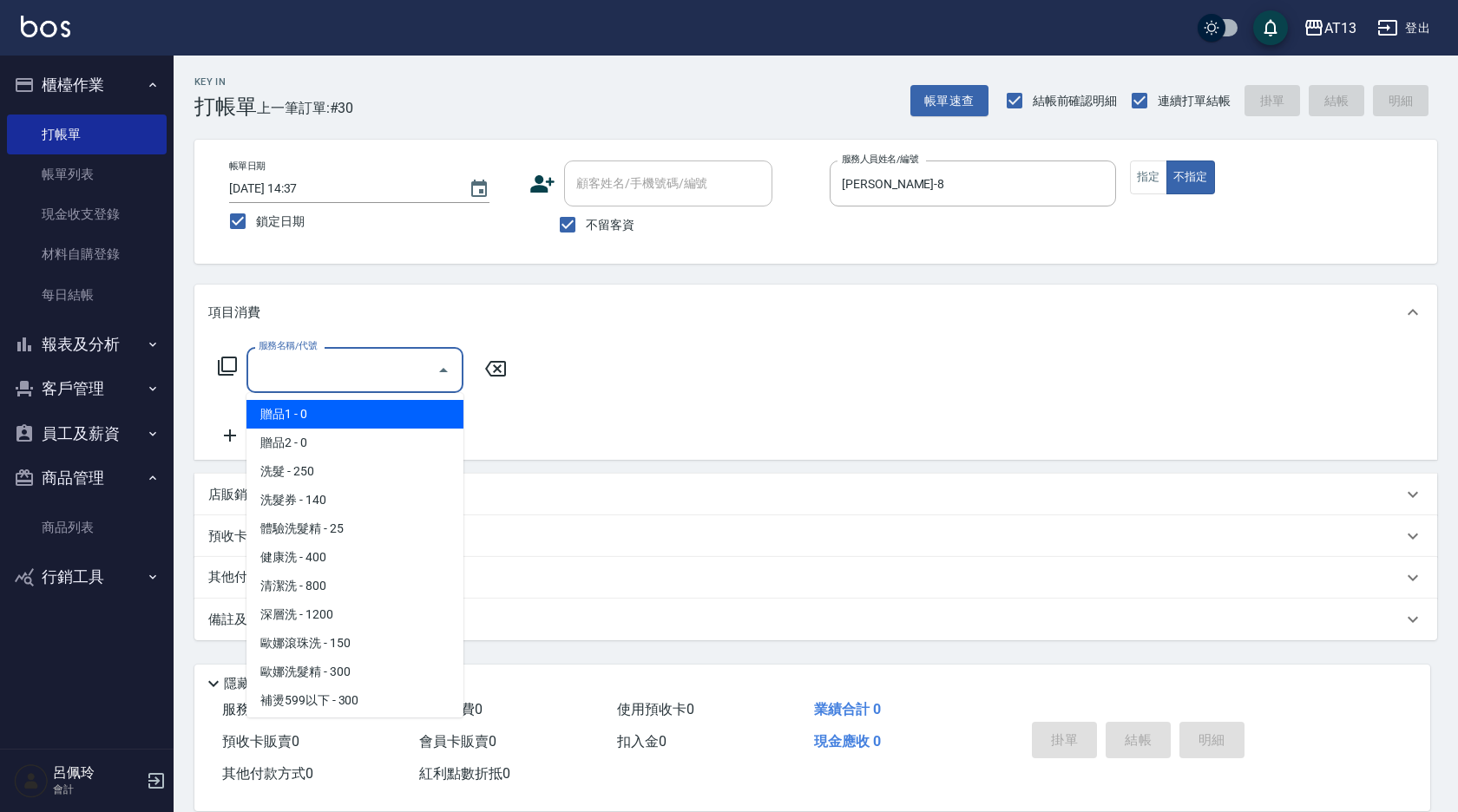
click at [372, 369] on input "服務名稱/代號" at bounding box center [342, 369] width 175 height 30
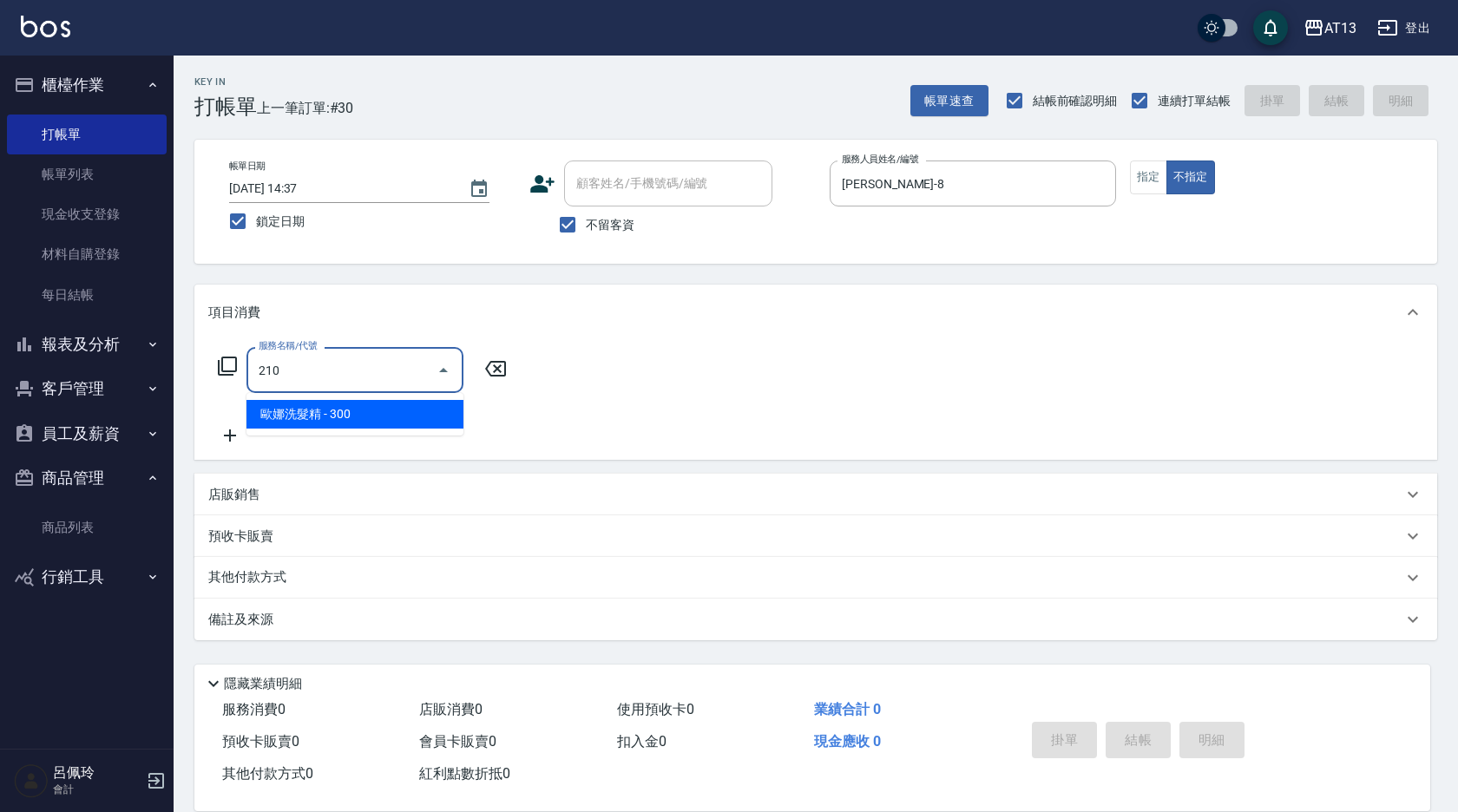
type input "[PERSON_NAME]洗髮精(210)"
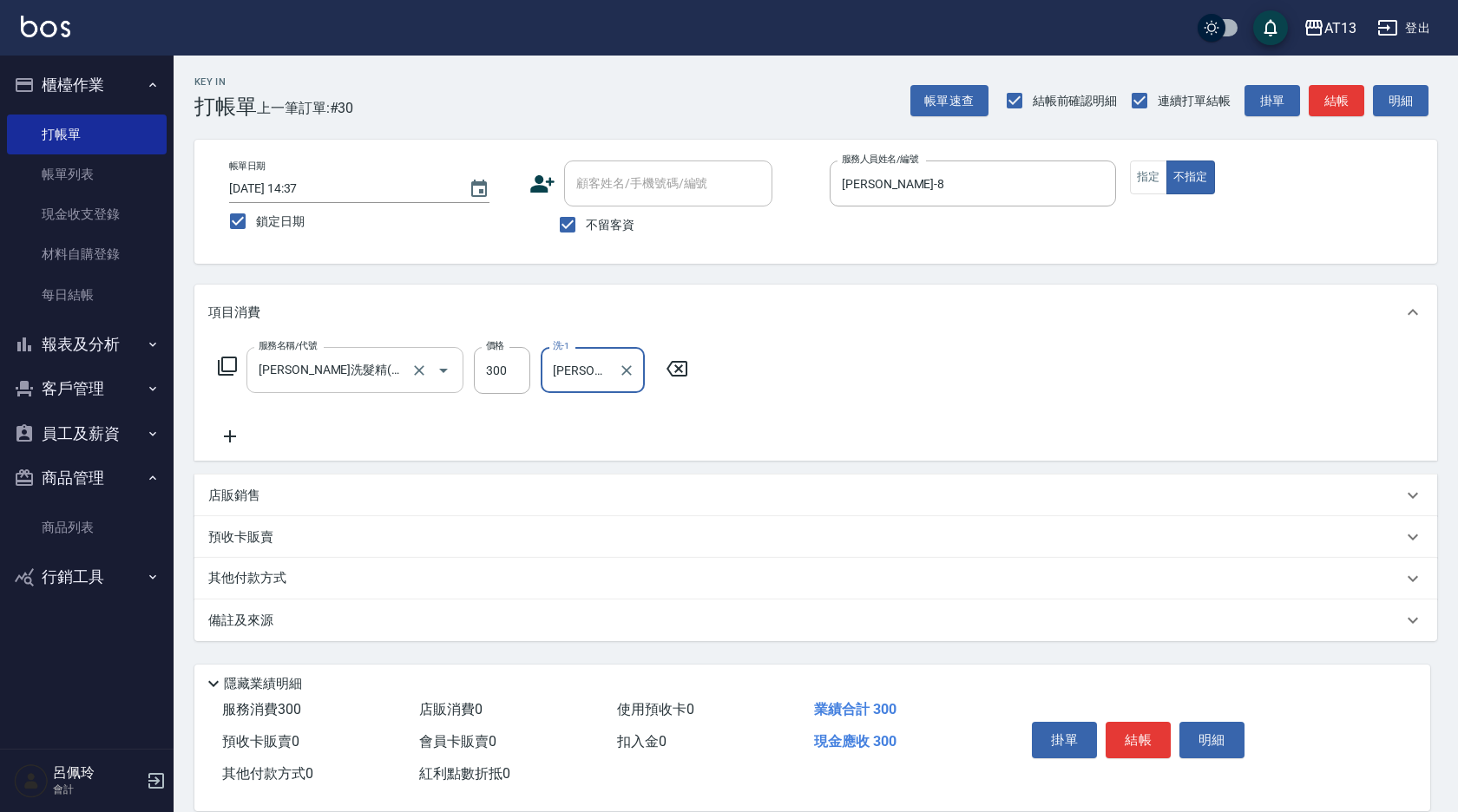
type input "[PERSON_NAME]-26"
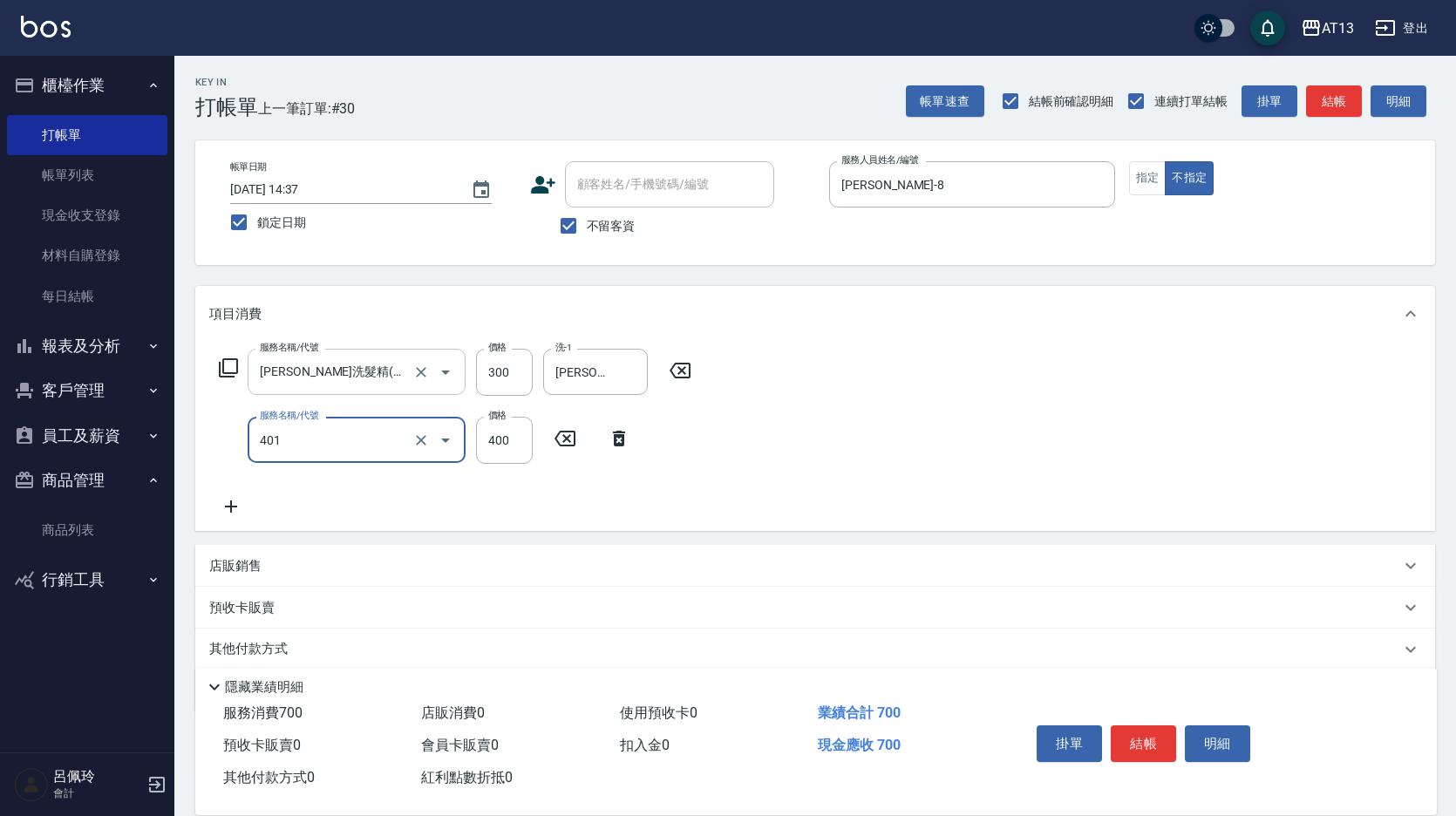
type input "剪髮(401)"
type input "200"
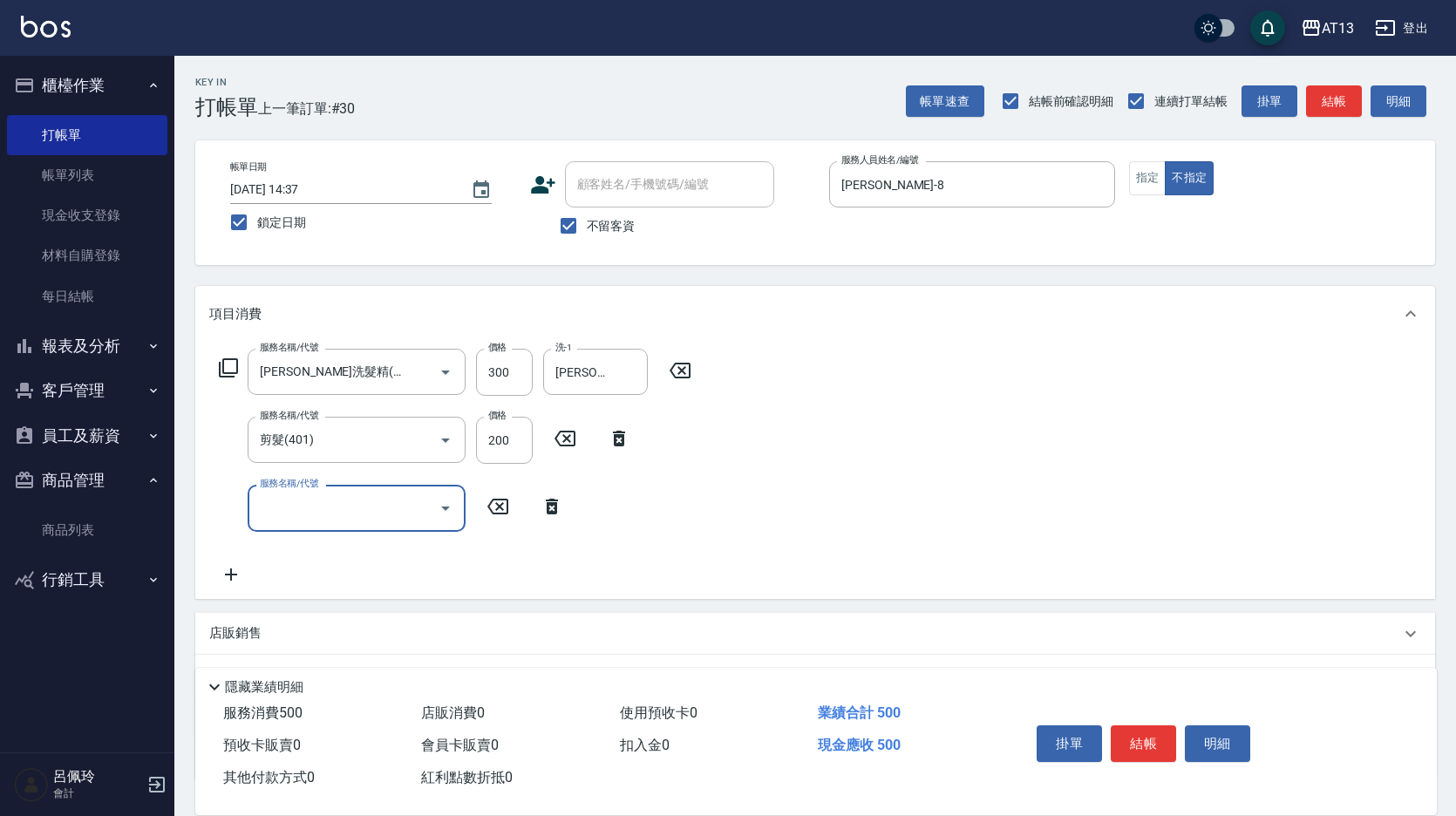
click at [1146, 719] on div "掛單 結帳 明細" at bounding box center [1143, 746] width 227 height 55
click at [1154, 725] on button "結帳" at bounding box center [1143, 743] width 65 height 36
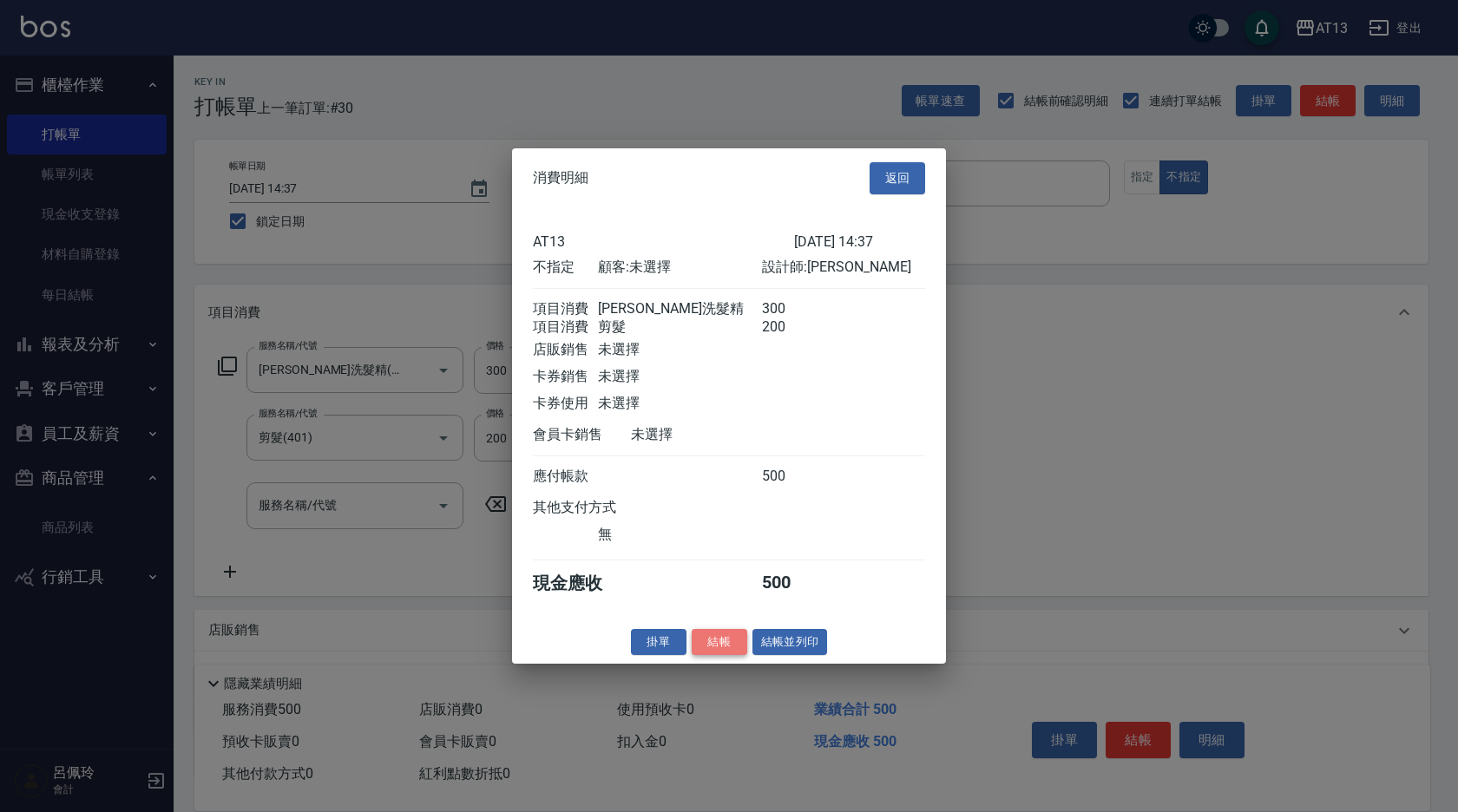
click at [711, 649] on button "結帳" at bounding box center [719, 641] width 56 height 26
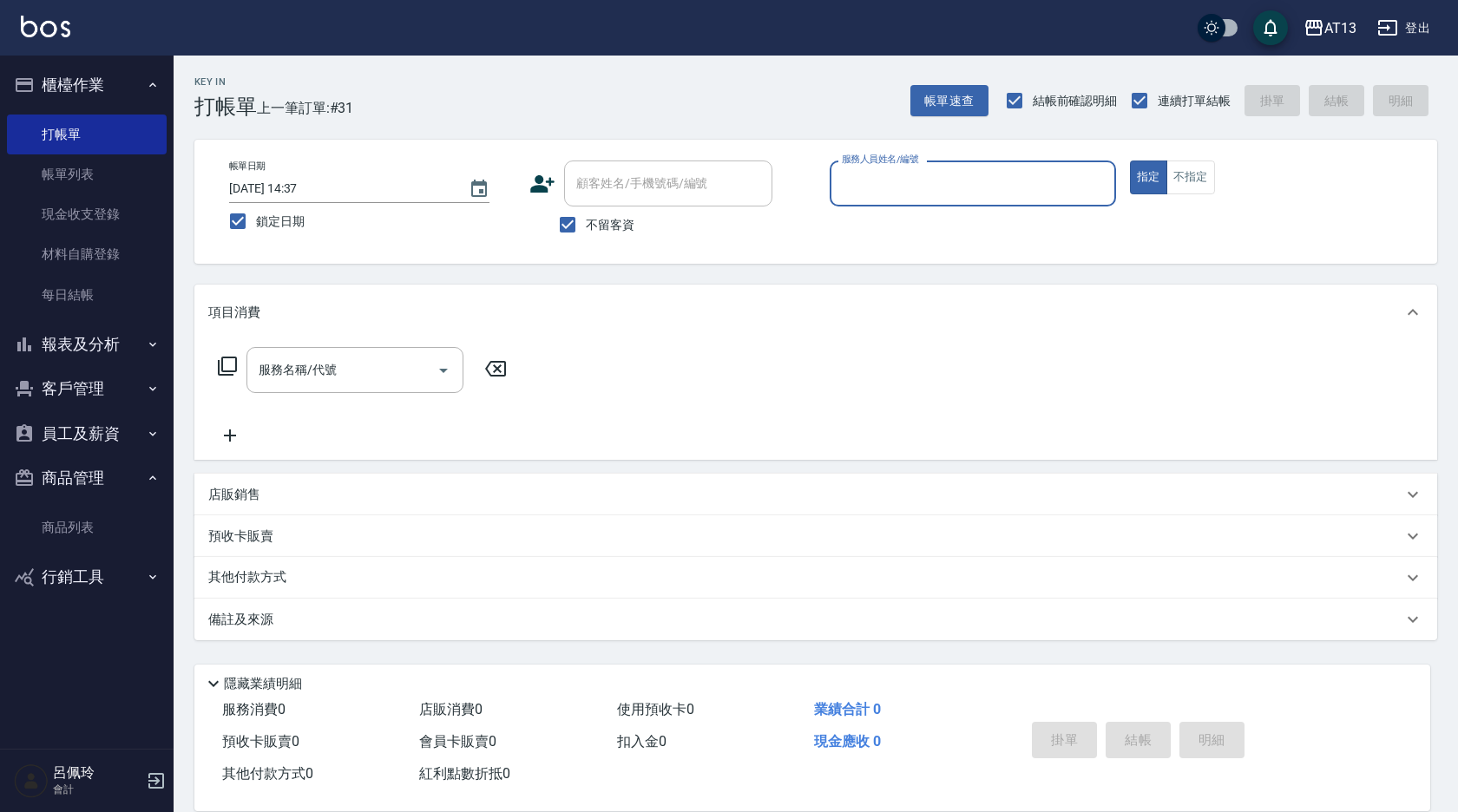
drag, startPoint x: 873, startPoint y: 642, endPoint x: 846, endPoint y: 726, distance: 88.2
drag, startPoint x: 846, startPoint y: 726, endPoint x: 802, endPoint y: 375, distance: 353.7
click at [923, 201] on div "服務人員姓名/編號" at bounding box center [973, 183] width 286 height 46
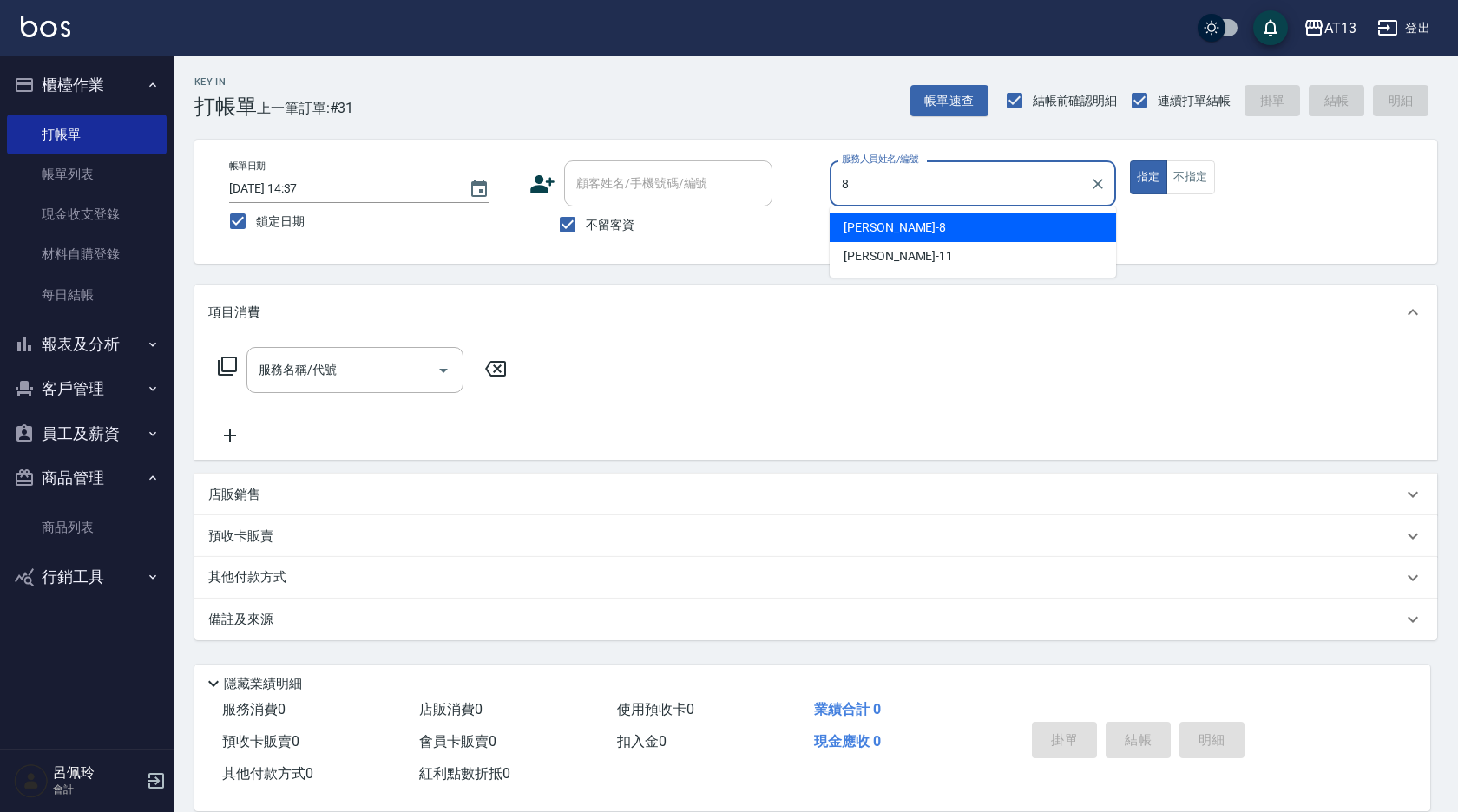
click at [940, 234] on div "[PERSON_NAME] -8" at bounding box center [973, 227] width 286 height 28
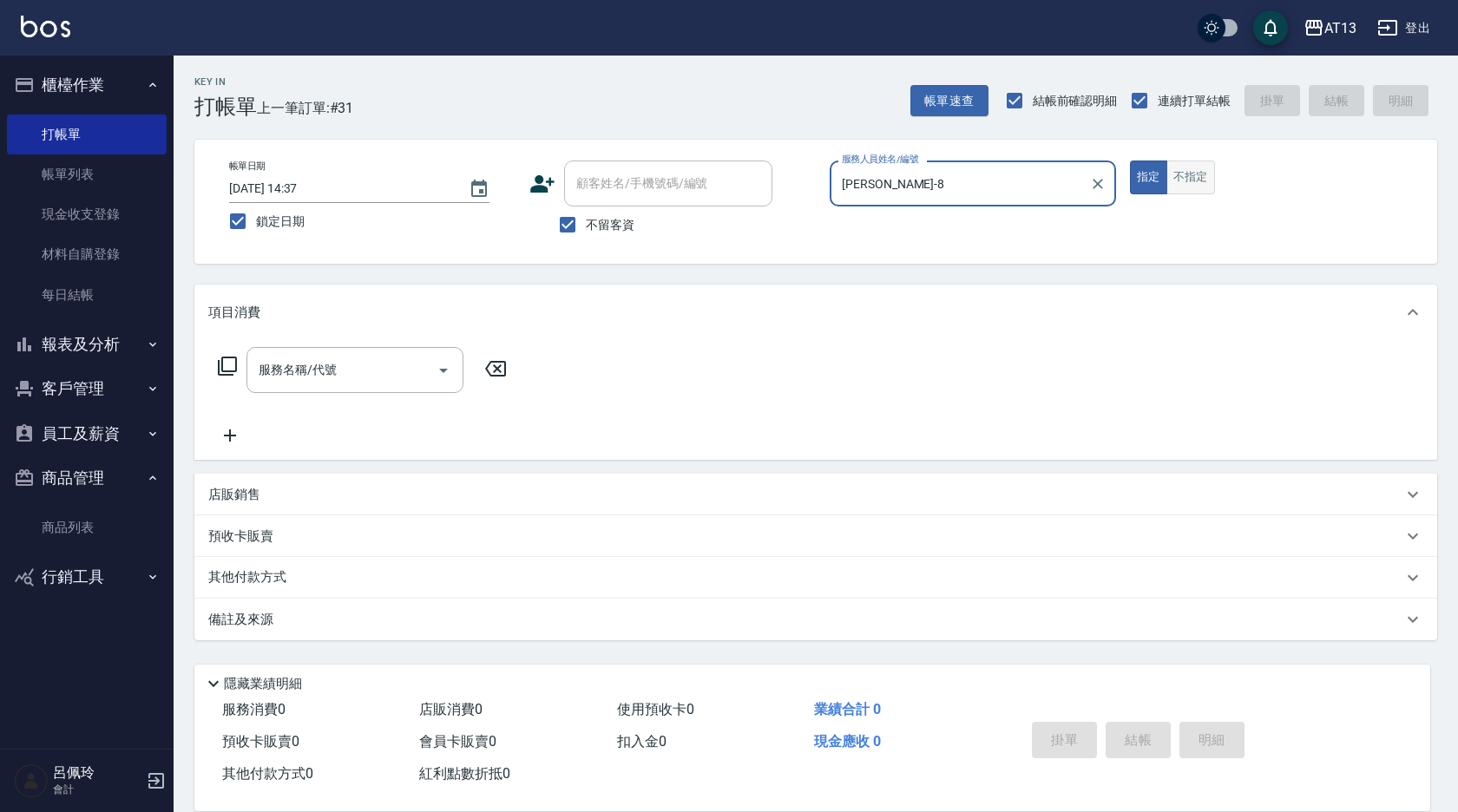
type input "[PERSON_NAME]-8"
click at [1210, 183] on button "不指定" at bounding box center [1191, 177] width 49 height 34
click at [364, 382] on input "服務名稱/代號" at bounding box center [342, 369] width 175 height 30
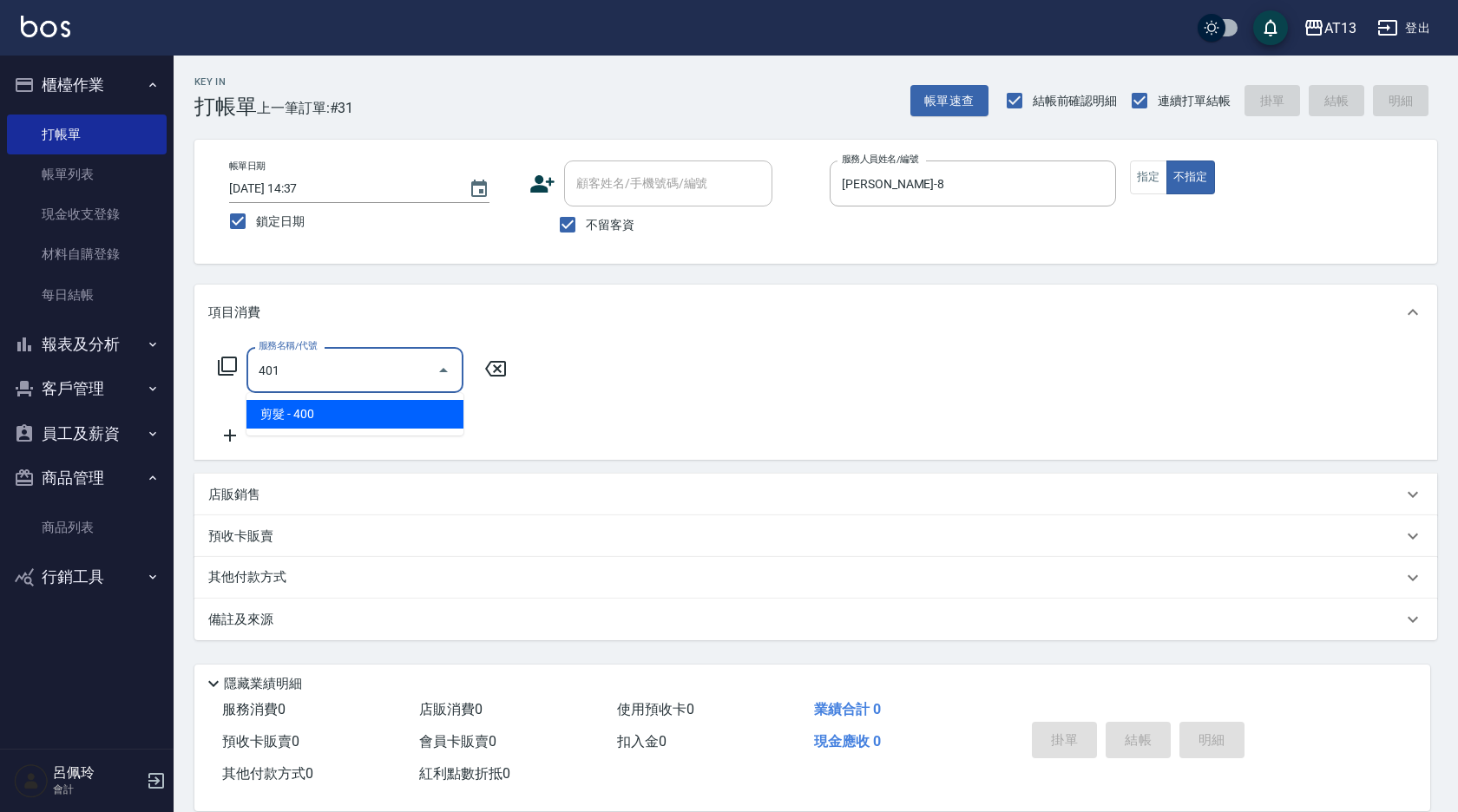
type input "剪髮(401)"
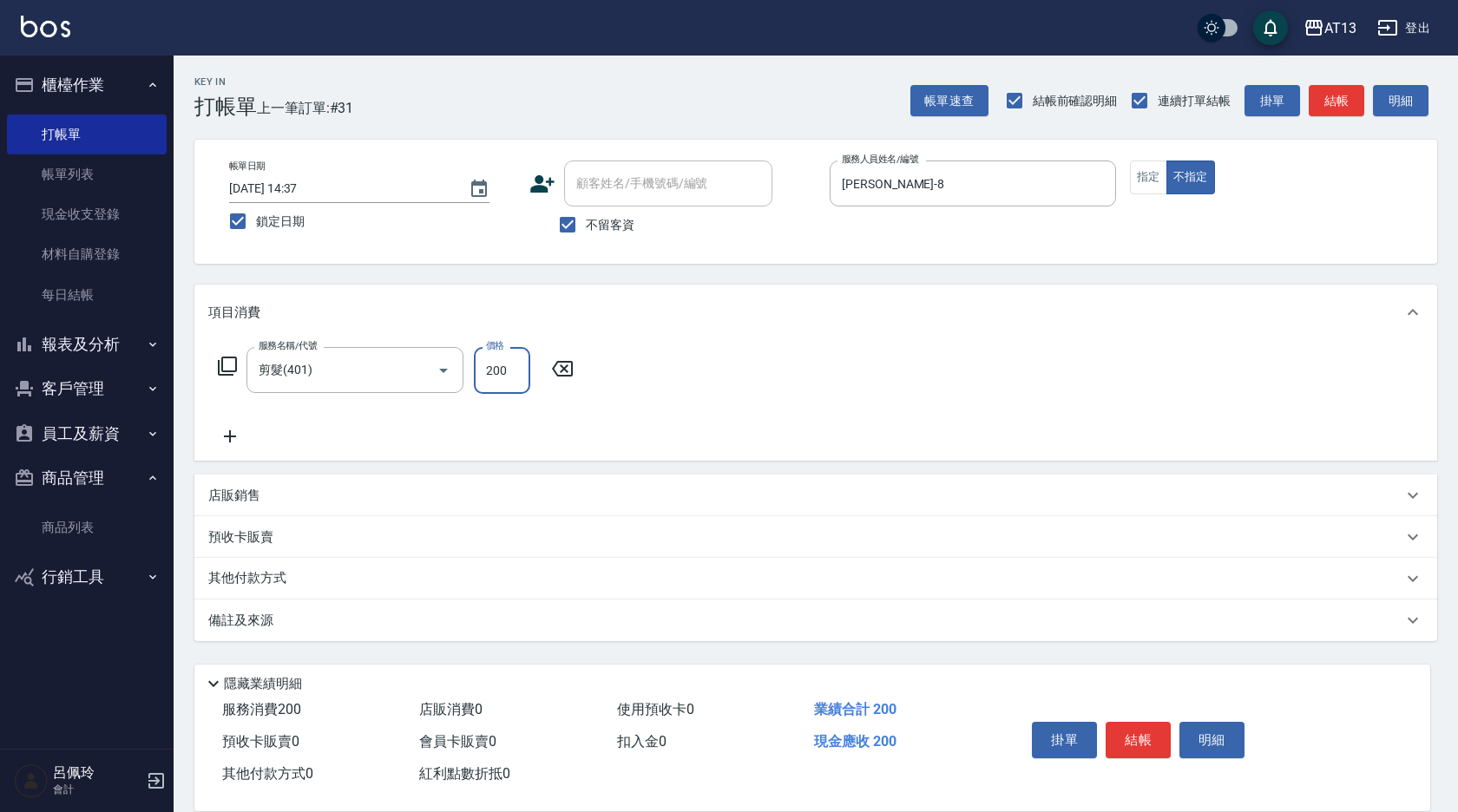
type input "200"
drag, startPoint x: 1018, startPoint y: 349, endPoint x: 1048, endPoint y: 399, distance: 58.3
click at [1018, 349] on div "服務名稱/代號 剪髮(401) 服務名稱/代號 價格 200 價格" at bounding box center [815, 400] width 1242 height 120
click at [1139, 724] on button "結帳" at bounding box center [1138, 740] width 65 height 36
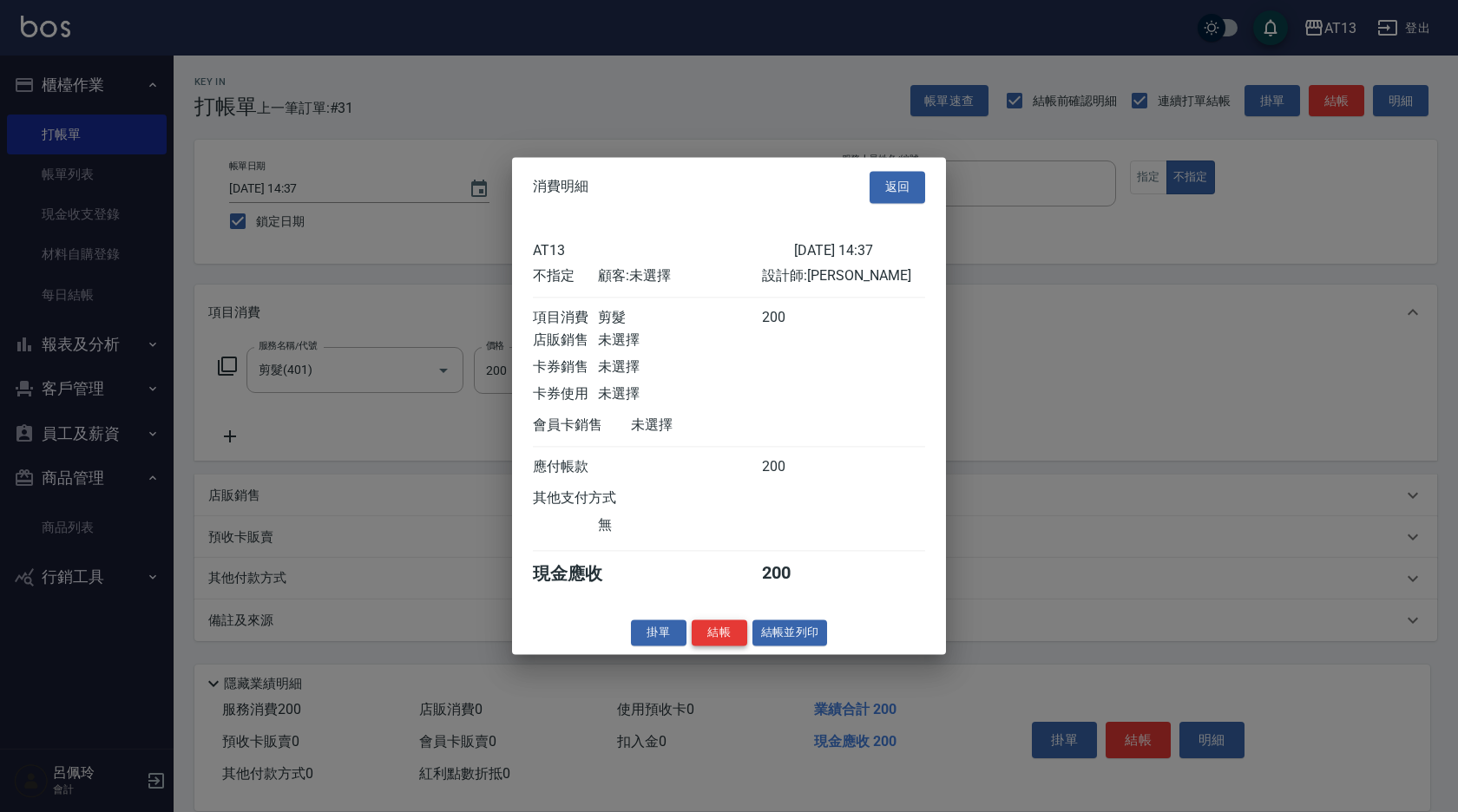
click at [736, 646] on button "結帳" at bounding box center [719, 632] width 56 height 26
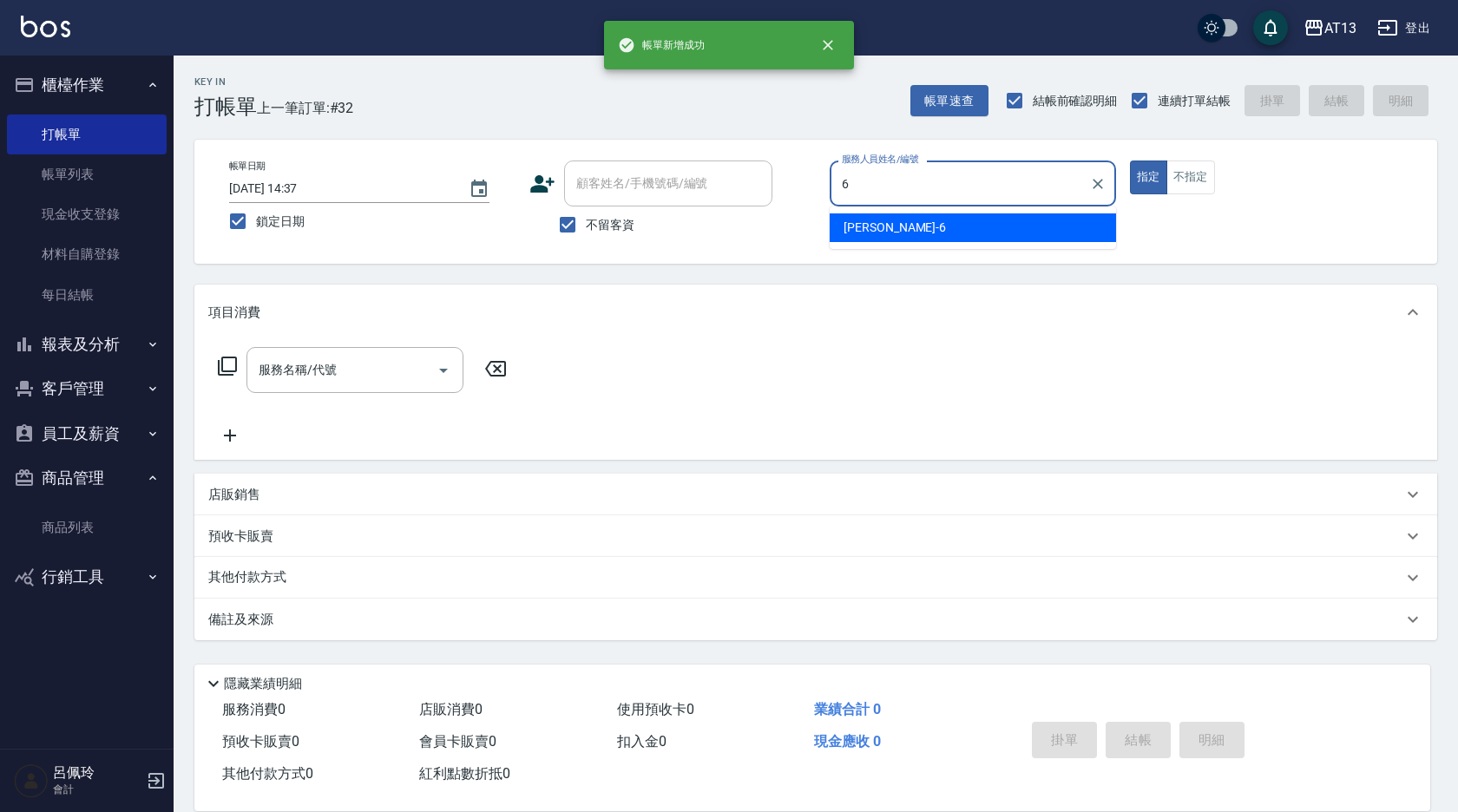
click at [866, 239] on div "亭妤 -6" at bounding box center [973, 227] width 286 height 28
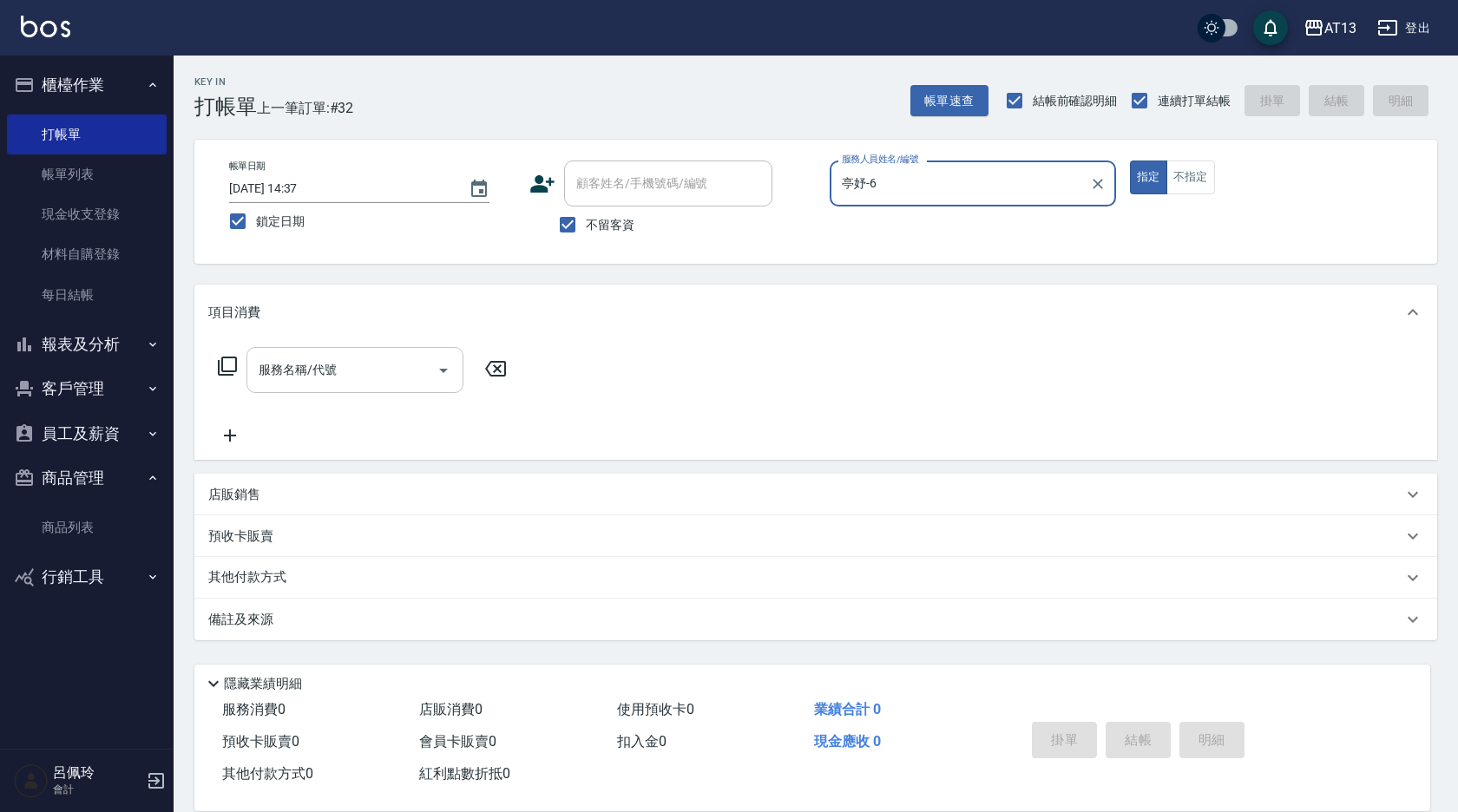
type input "亭妤-6"
click at [374, 369] on input "服務名稱/代號" at bounding box center [342, 369] width 175 height 30
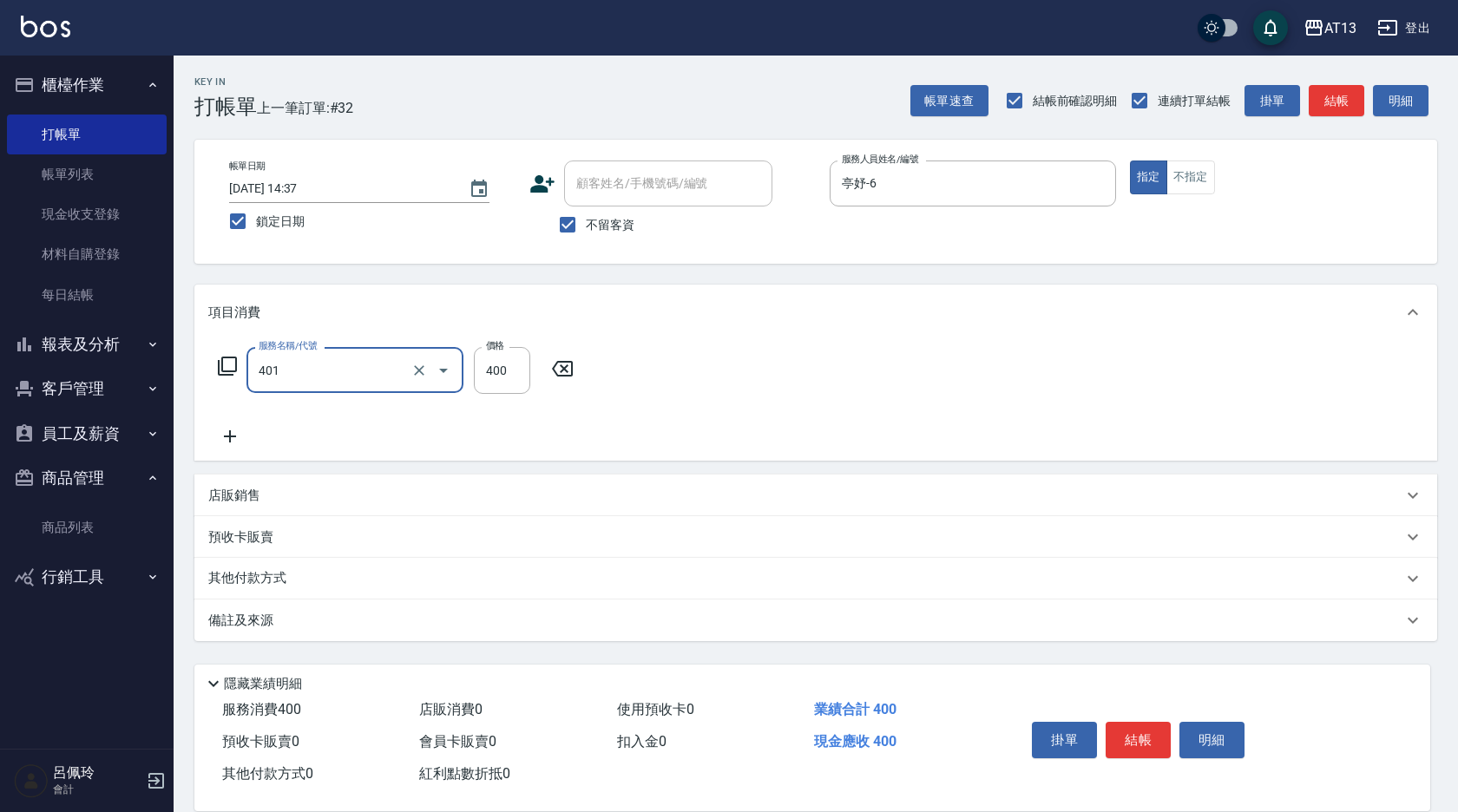
type input "剪髮(401)"
type input "350"
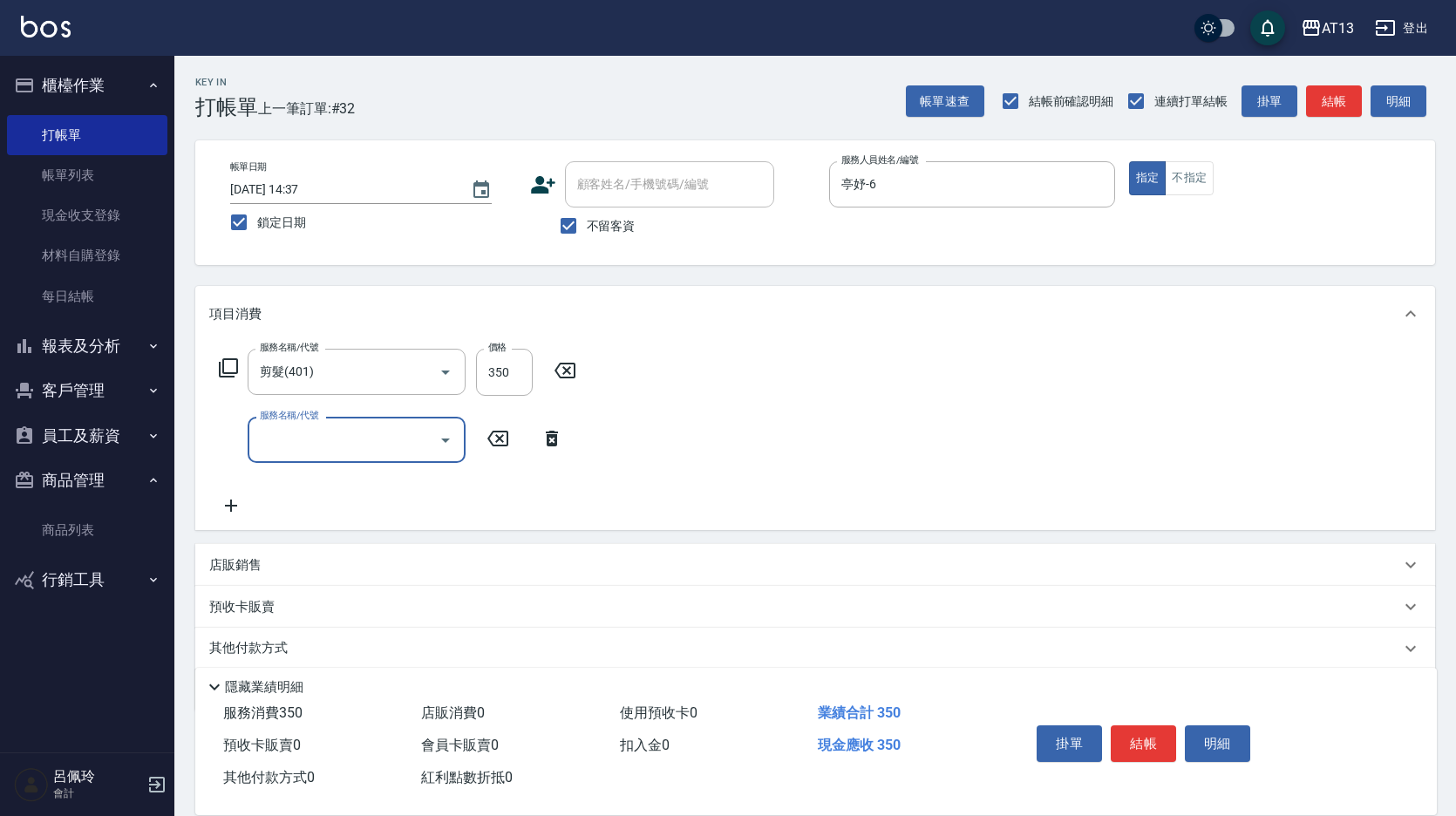
click at [939, 501] on div "服務名稱/代號 剪髮(401) 服務名稱/代號 價格 350 價格 服務名稱/代號 服務名稱/代號" at bounding box center [815, 435] width 1240 height 188
click at [1155, 725] on button "結帳" at bounding box center [1143, 743] width 65 height 36
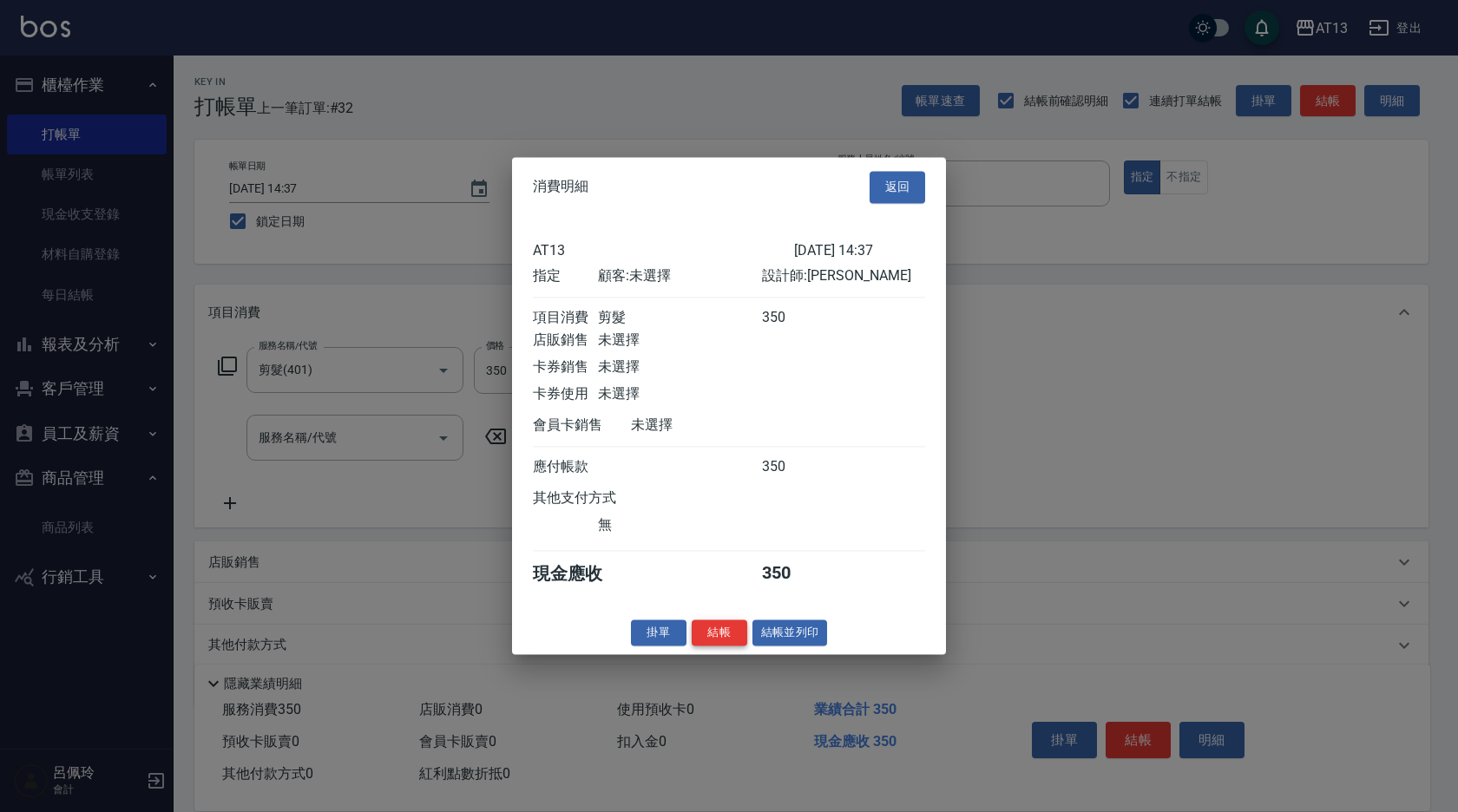
click at [725, 638] on button "結帳" at bounding box center [719, 632] width 56 height 26
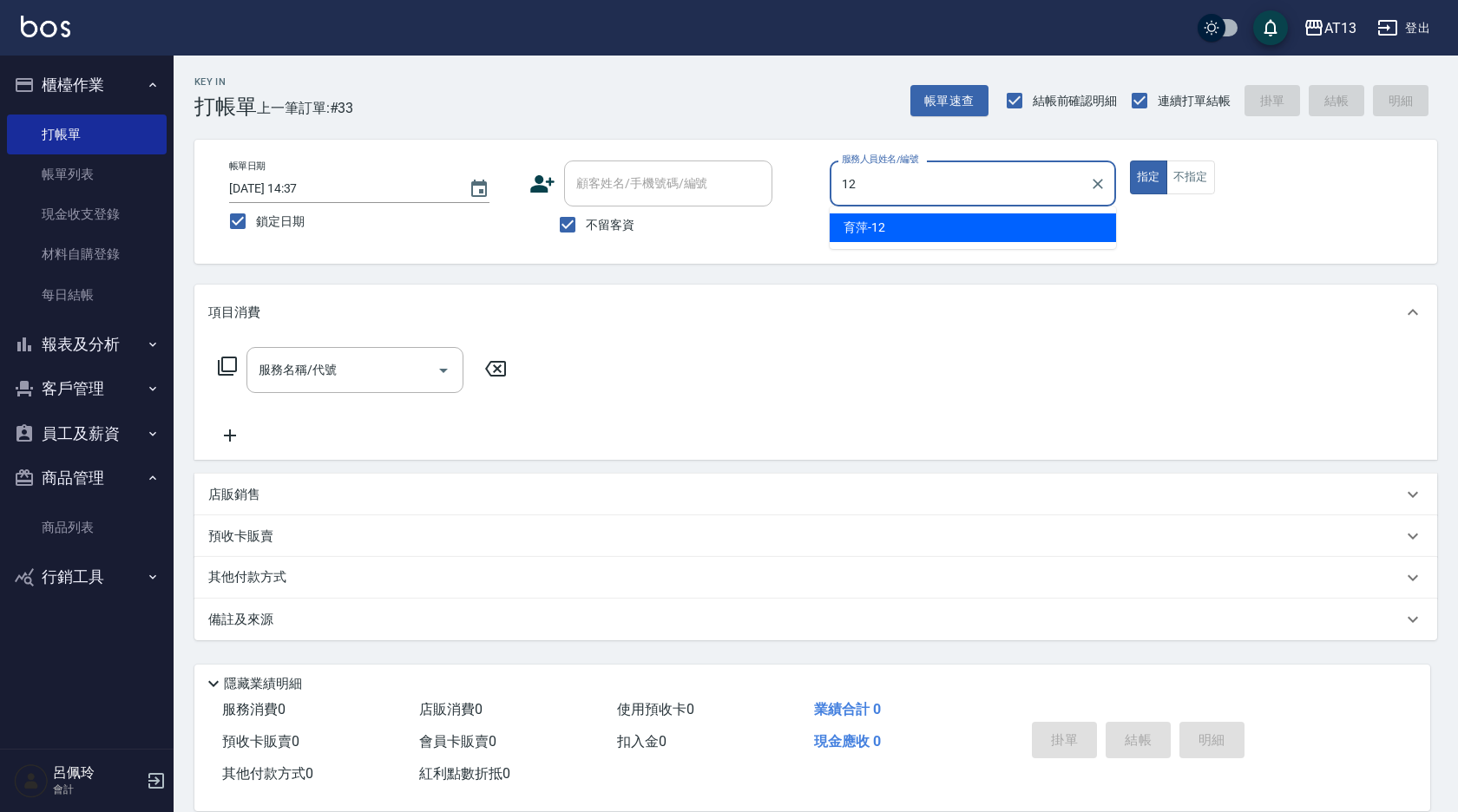
click at [840, 227] on div "育萍 -12" at bounding box center [973, 227] width 286 height 28
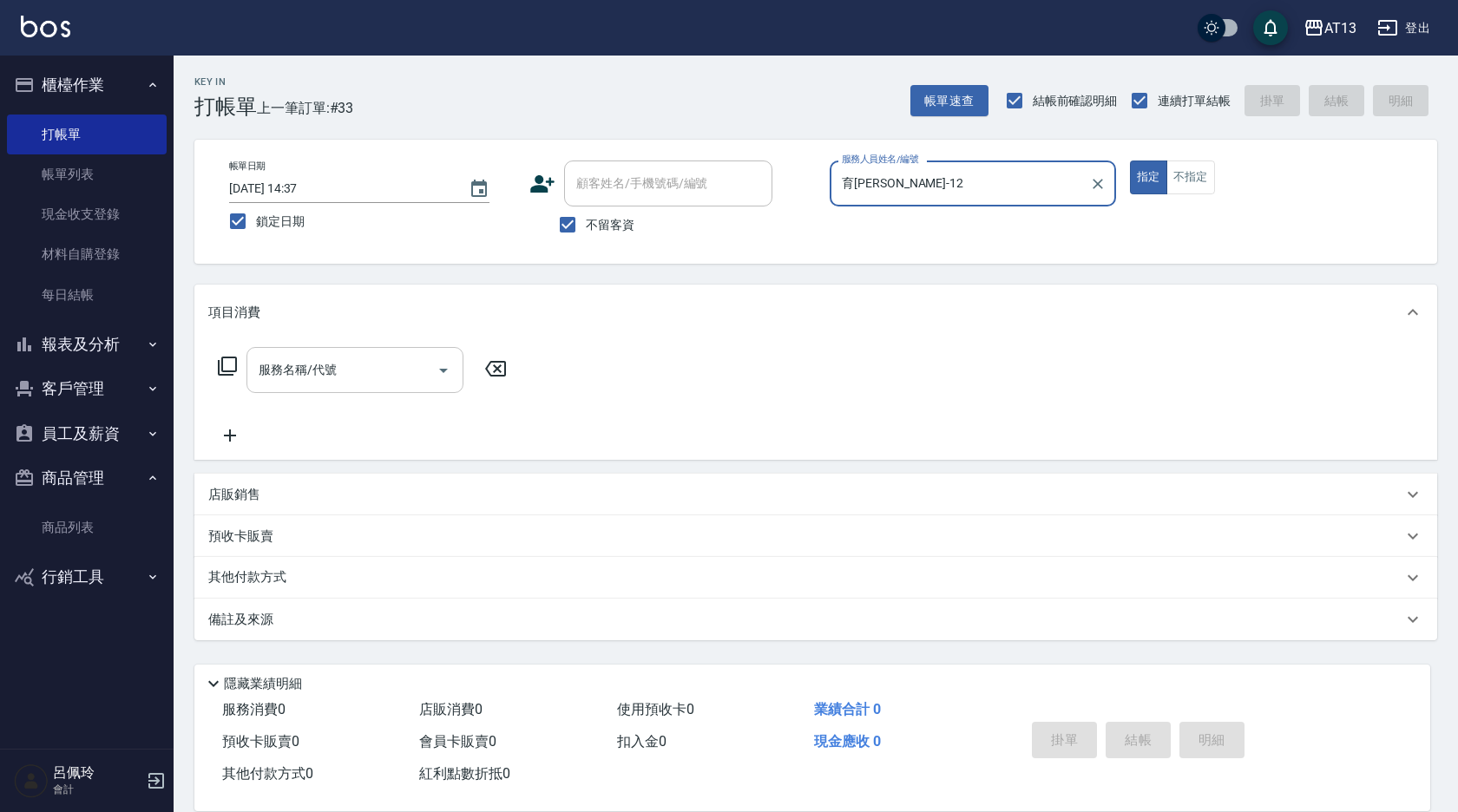
type input "育[PERSON_NAME]-12"
click at [365, 370] on input "服務名稱/代號" at bounding box center [342, 369] width 175 height 30
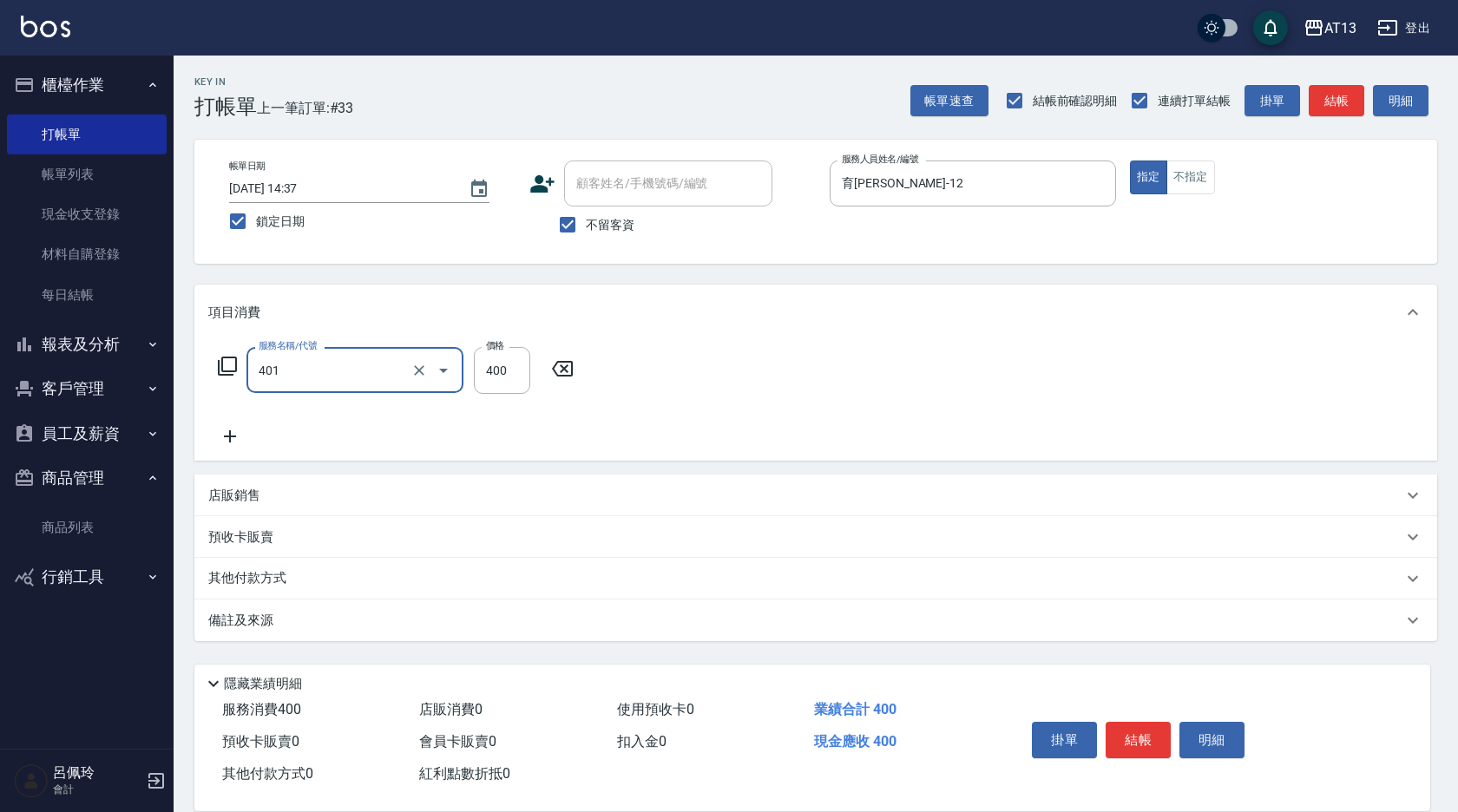
type input "剪髮(401)"
type input "500"
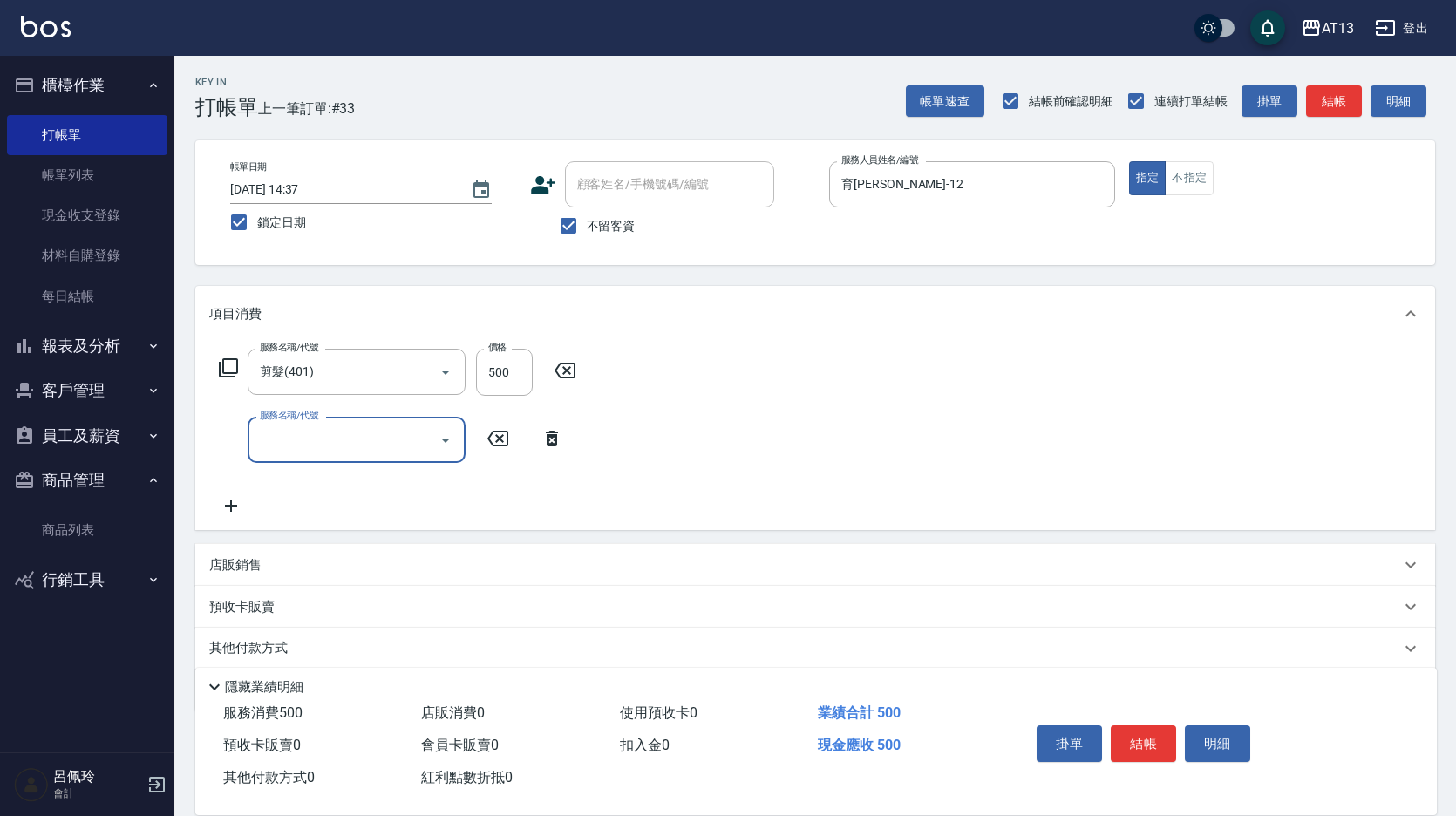
drag, startPoint x: 856, startPoint y: 516, endPoint x: 1094, endPoint y: 641, distance: 268.8
click at [858, 516] on div "服務名稱/代號 剪髮(401) 服務名稱/代號 價格 500 價格 服務名稱/代號 服務名稱/代號" at bounding box center [815, 435] width 1240 height 188
click at [1133, 742] on button "結帳" at bounding box center [1143, 743] width 65 height 36
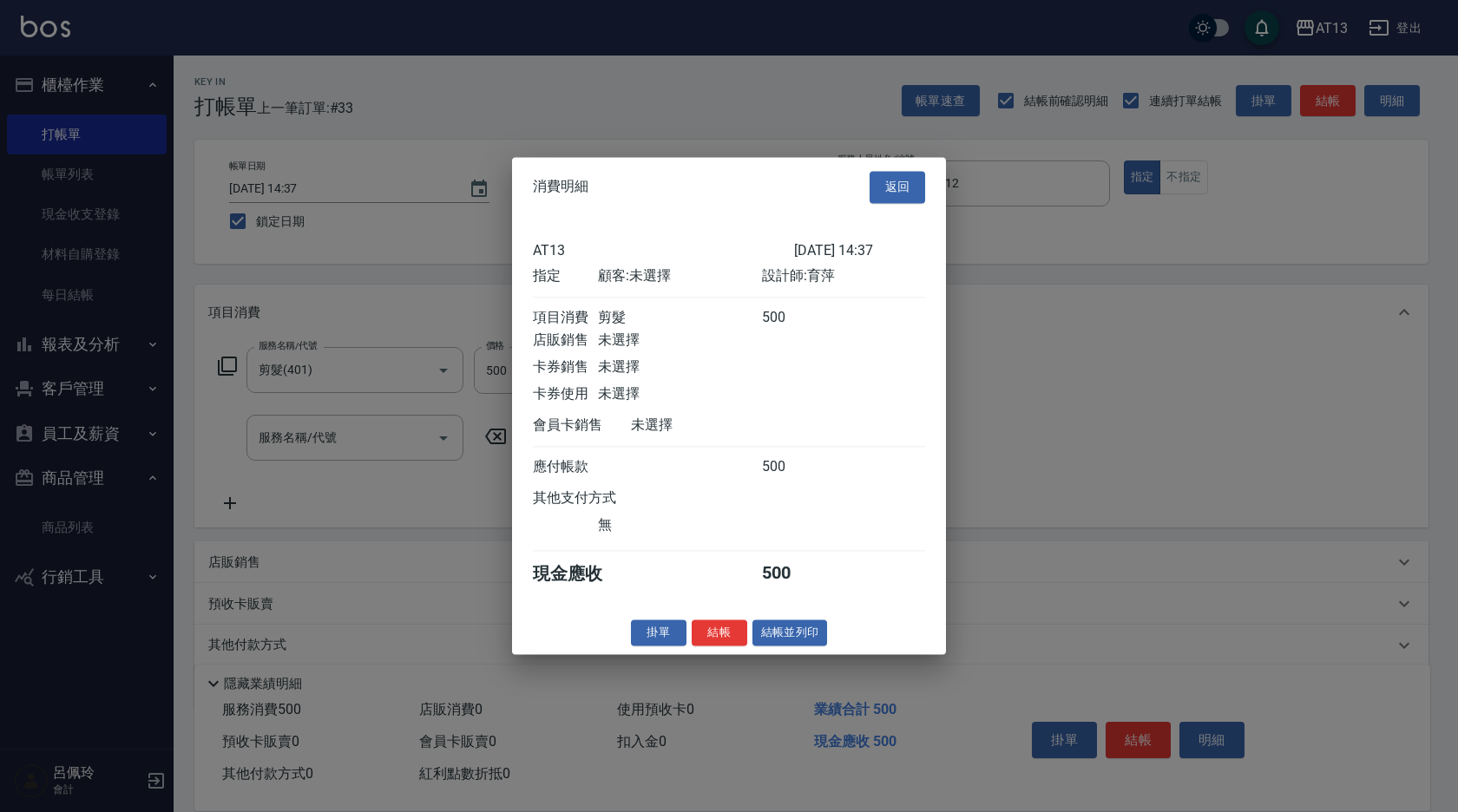
click at [715, 646] on button "結帳" at bounding box center [719, 632] width 56 height 26
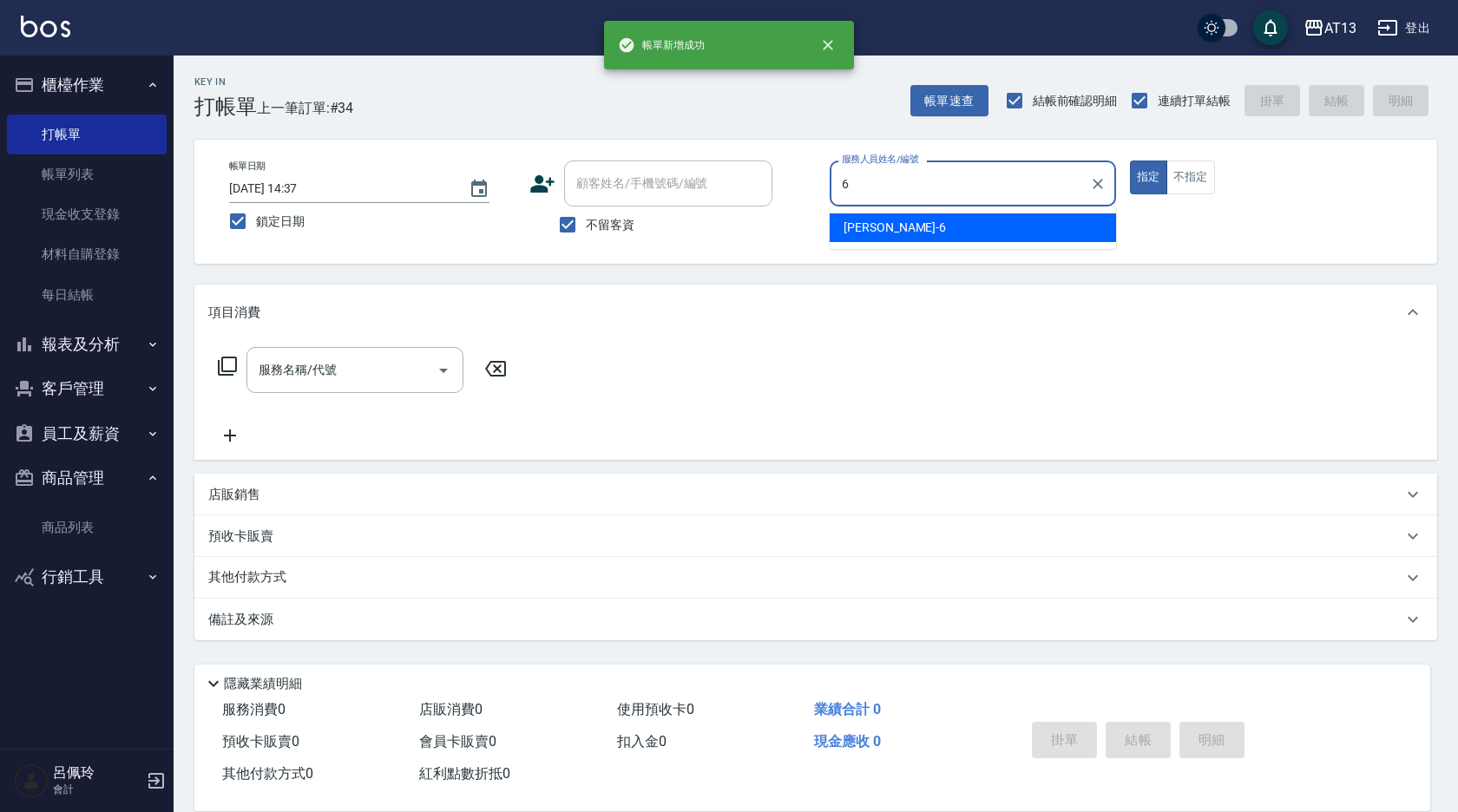
click at [888, 217] on div "亭妤 -6" at bounding box center [973, 227] width 286 height 28
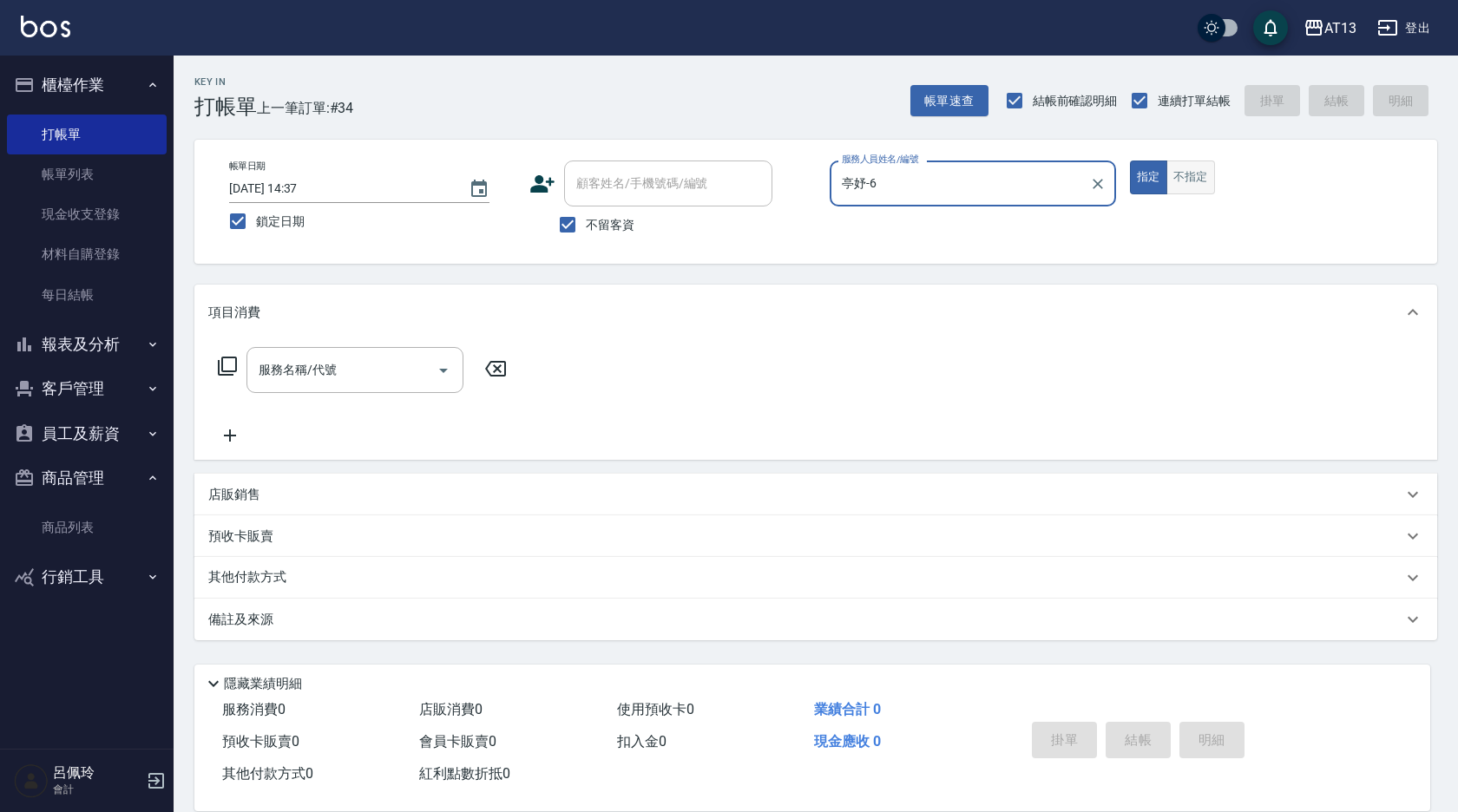
type input "亭妤-6"
drag, startPoint x: 1210, startPoint y: 176, endPoint x: 1081, endPoint y: 249, distance: 148.2
click at [1209, 176] on button "不指定" at bounding box center [1191, 177] width 49 height 34
click at [345, 381] on input "服務名稱/代號" at bounding box center [342, 369] width 175 height 30
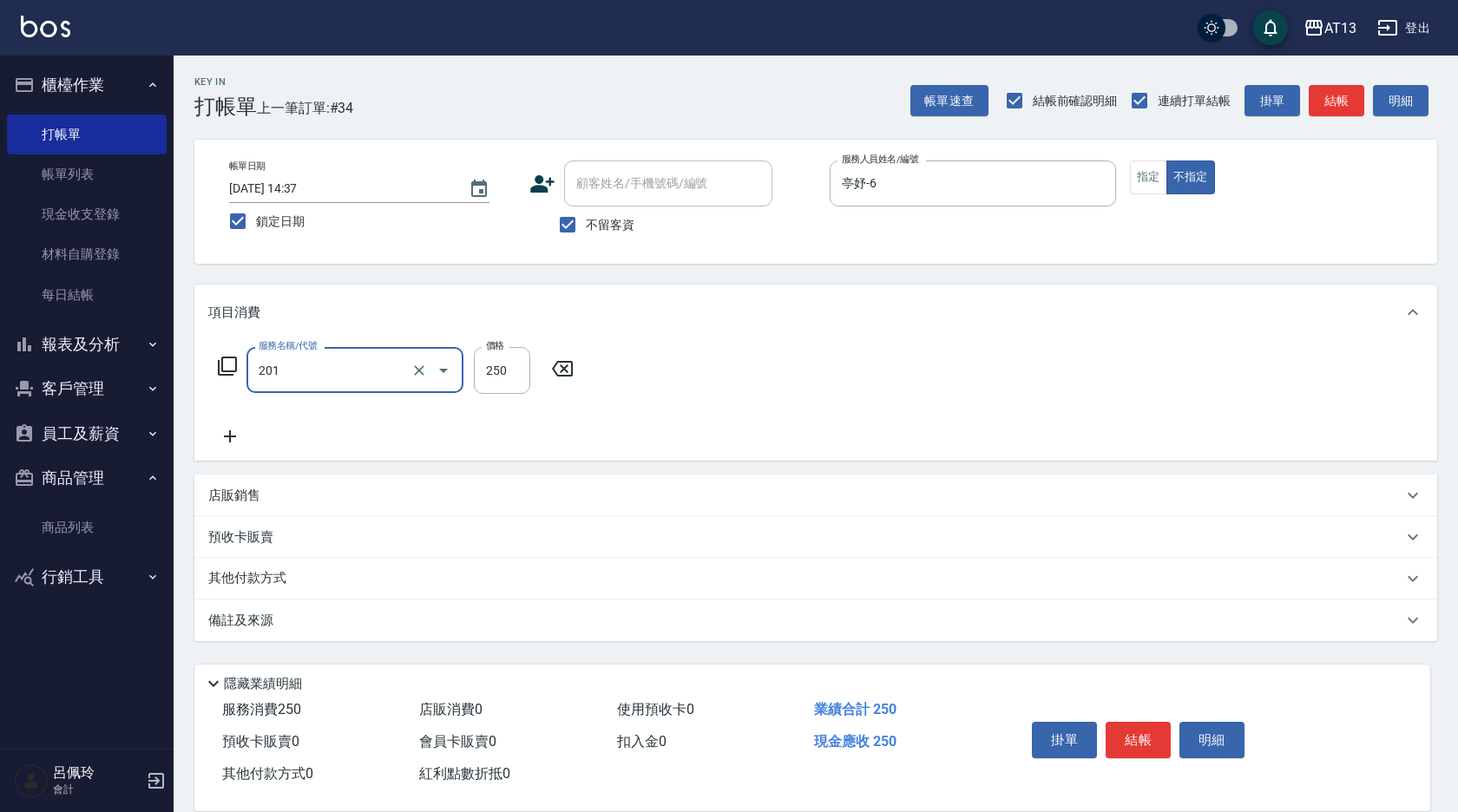
type input "洗髮(201)"
type input "[PERSON_NAME]-29"
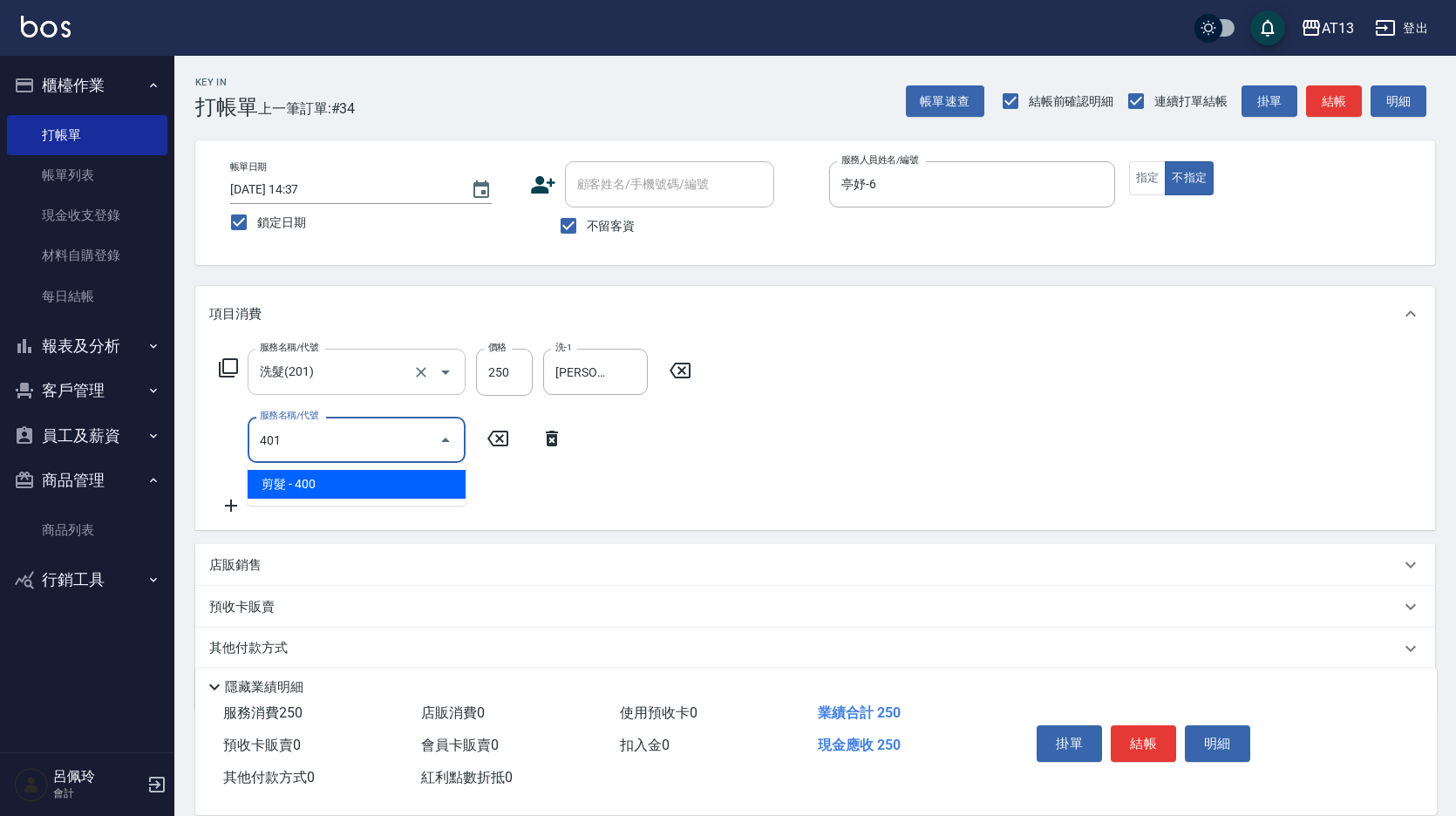
type input "剪髮(401)"
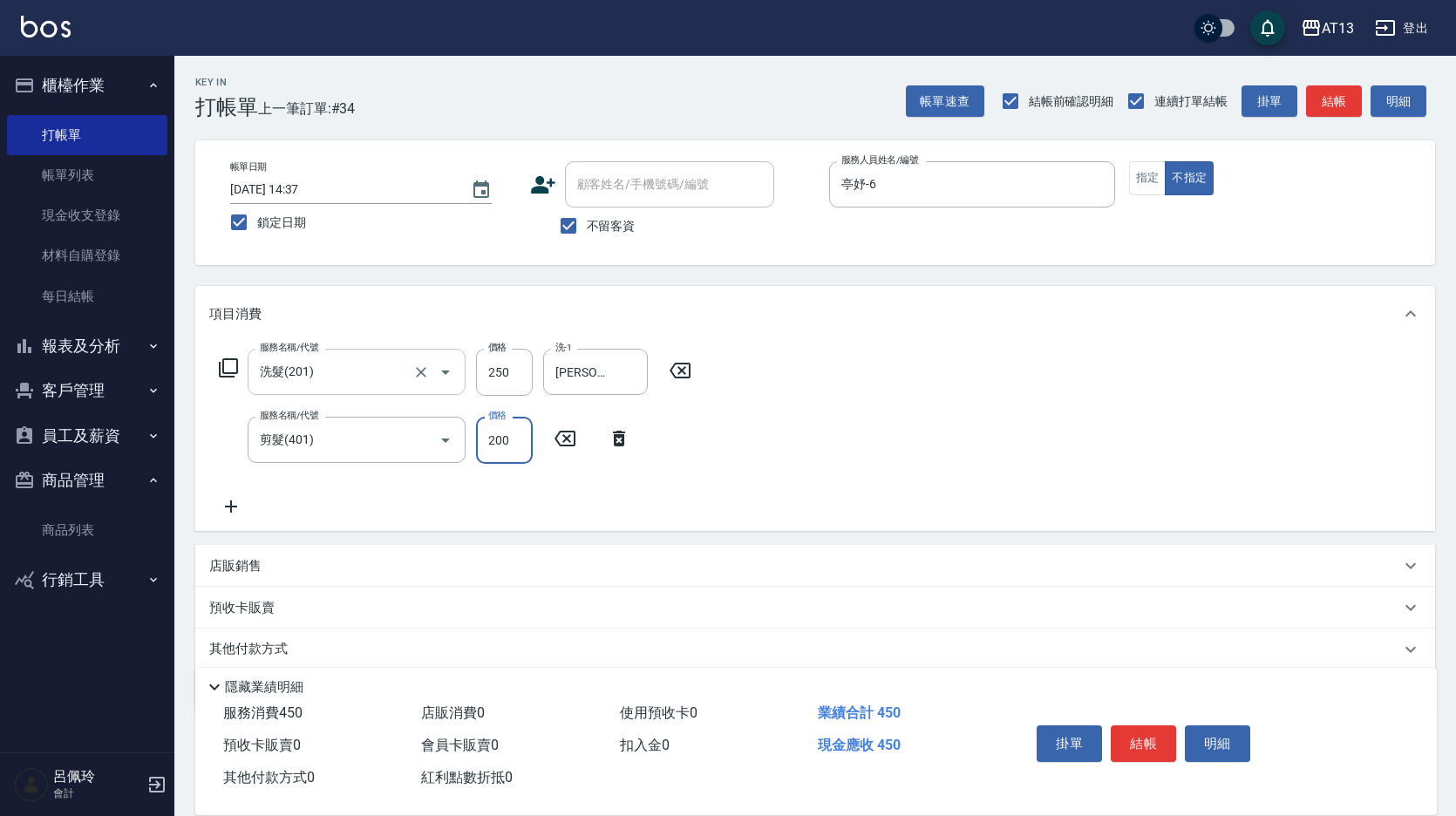
type input "200"
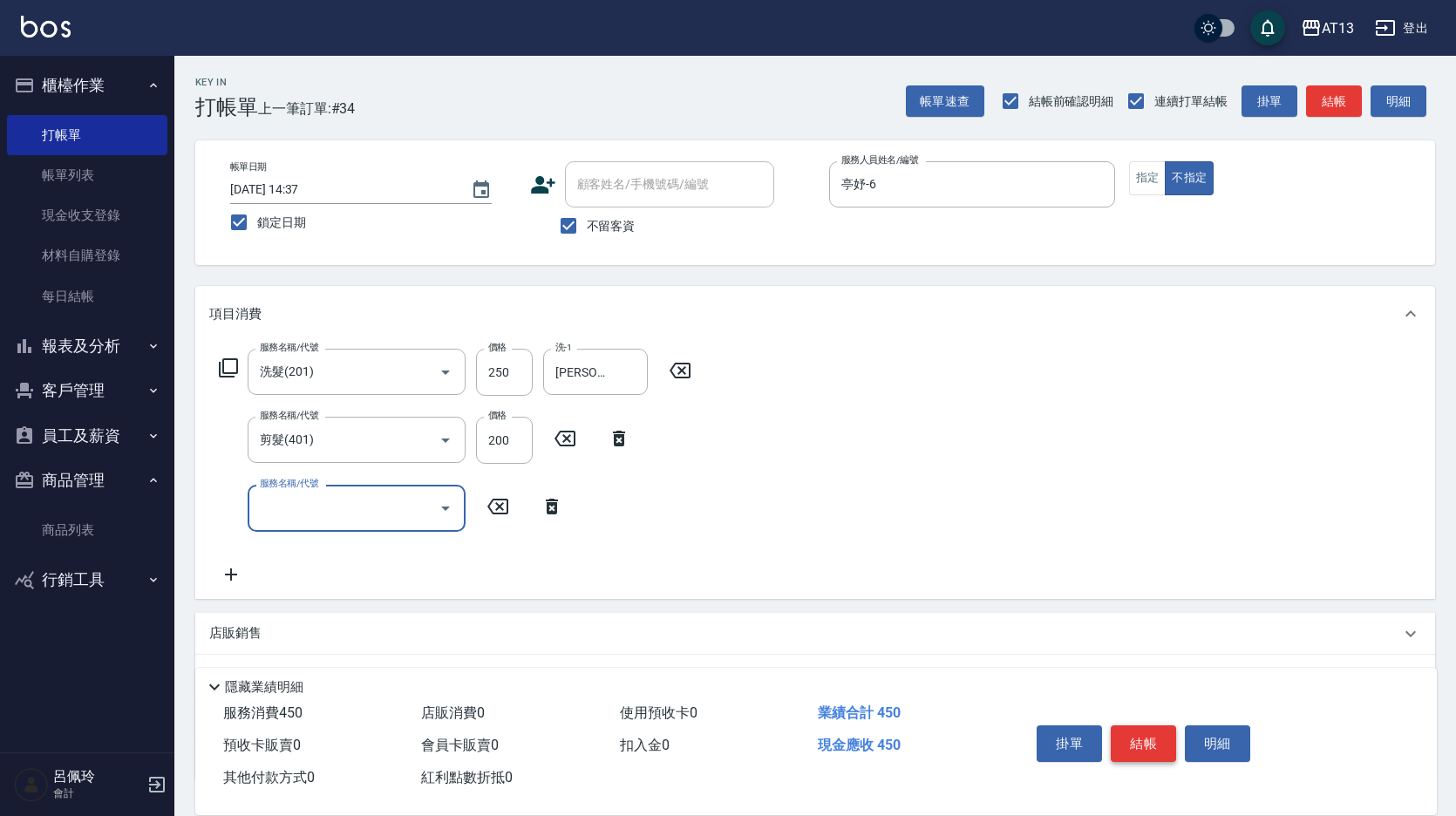
click at [1133, 731] on button "結帳" at bounding box center [1143, 743] width 65 height 36
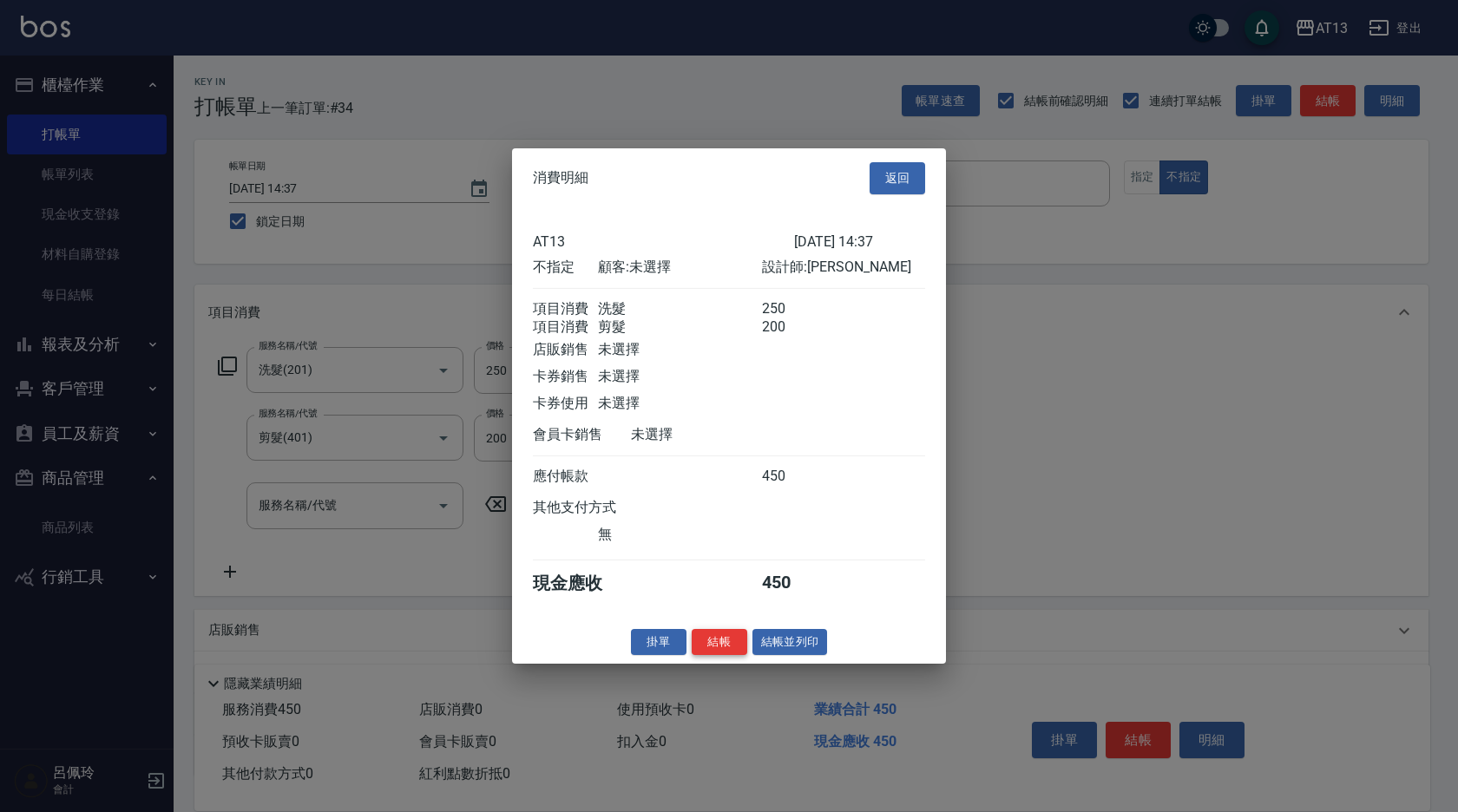
click at [703, 649] on button "結帳" at bounding box center [719, 641] width 56 height 26
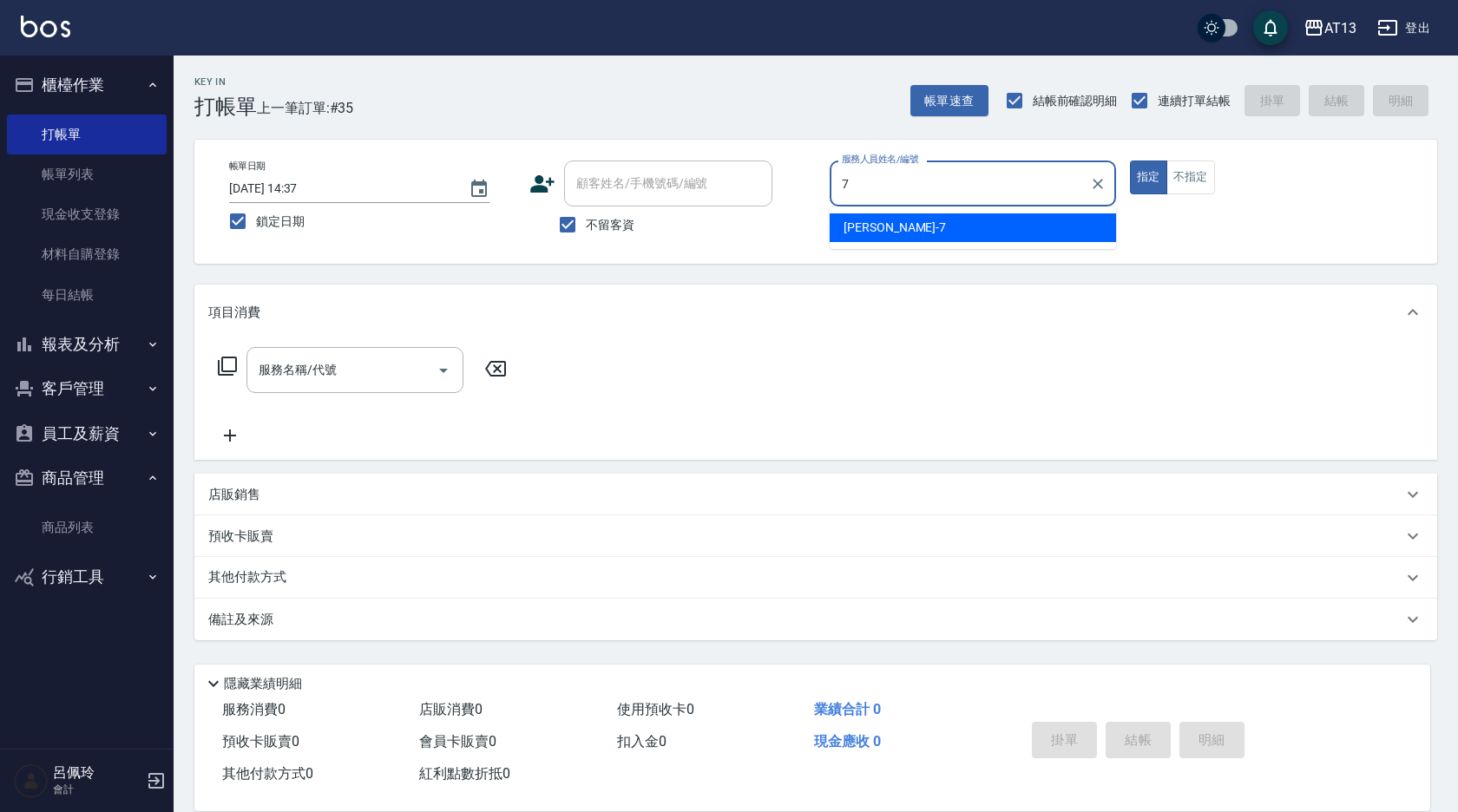
click at [961, 230] on div "[PERSON_NAME]-7" at bounding box center [973, 227] width 286 height 28
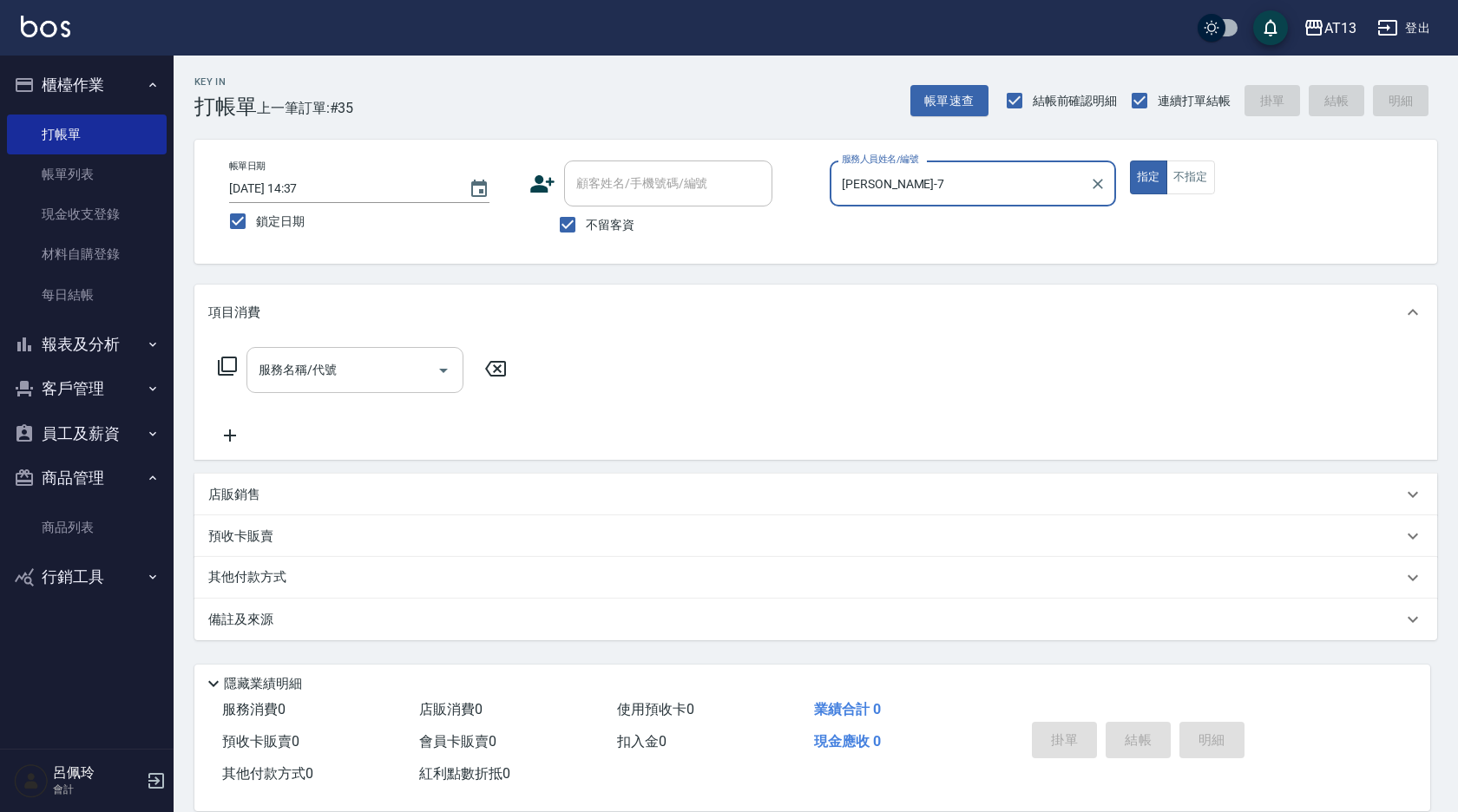
click at [393, 387] on div "服務名稱/代號" at bounding box center [355, 369] width 217 height 46
type input "[PERSON_NAME]-7"
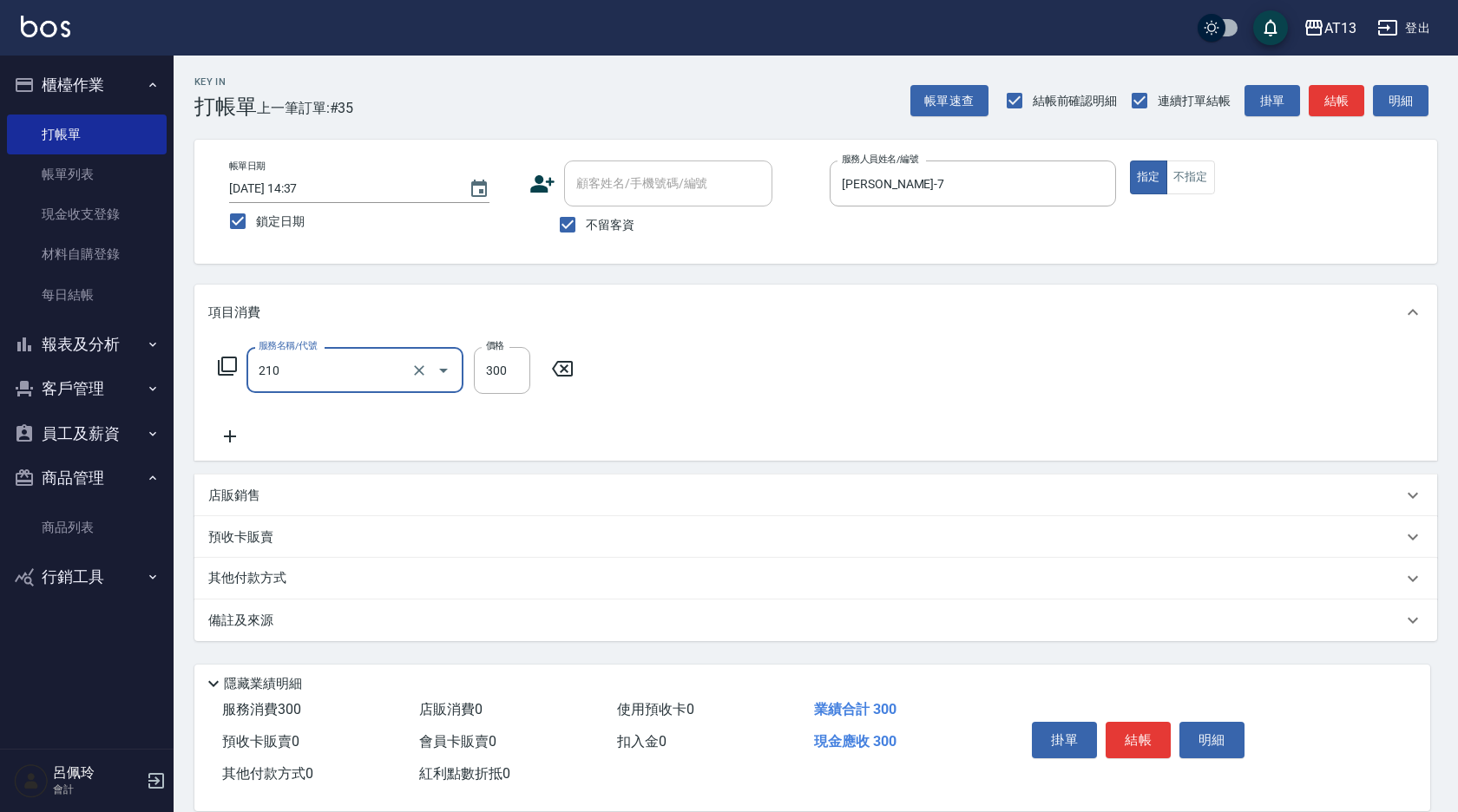
type input "[PERSON_NAME]洗髮精(210)"
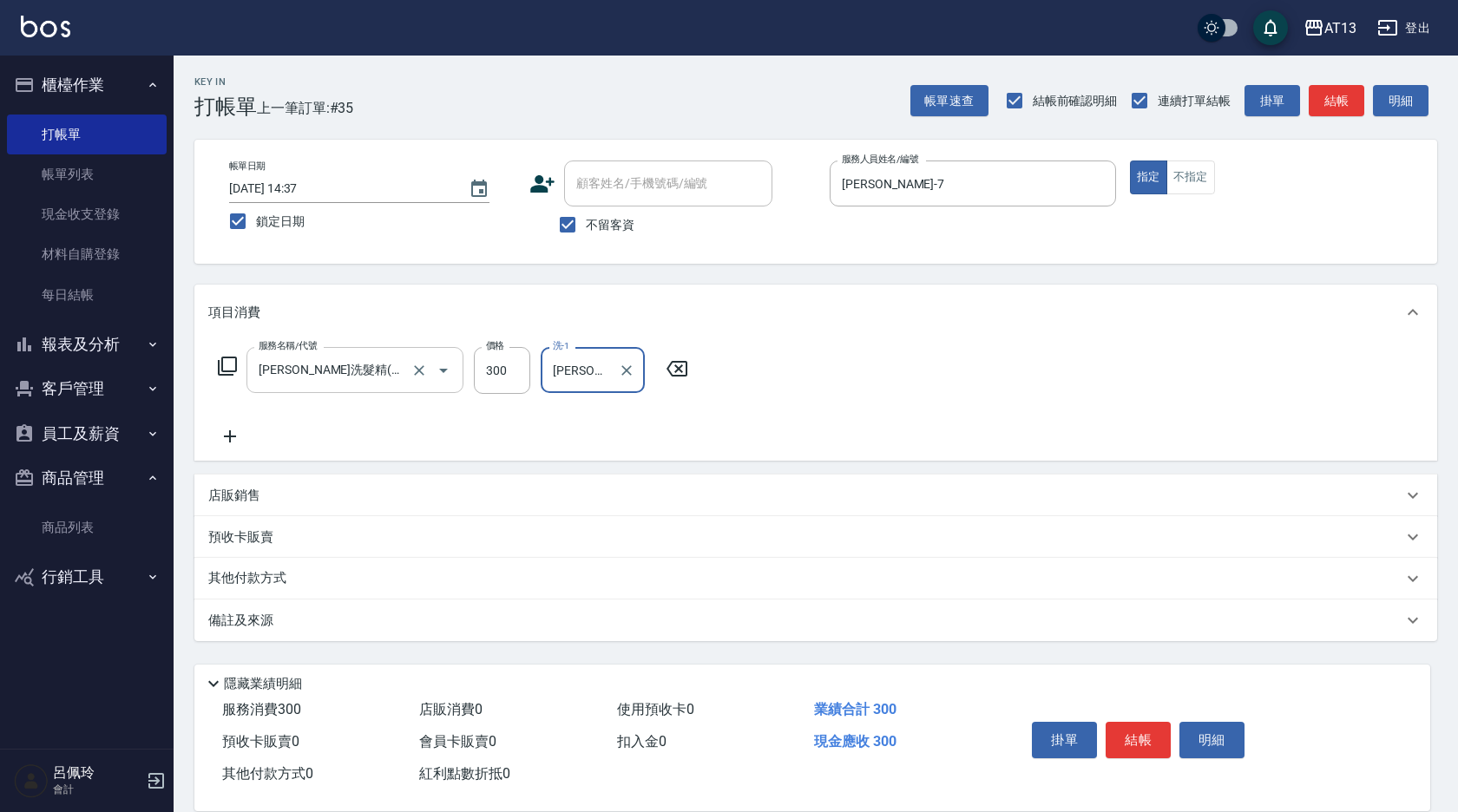
type input "[PERSON_NAME]-24"
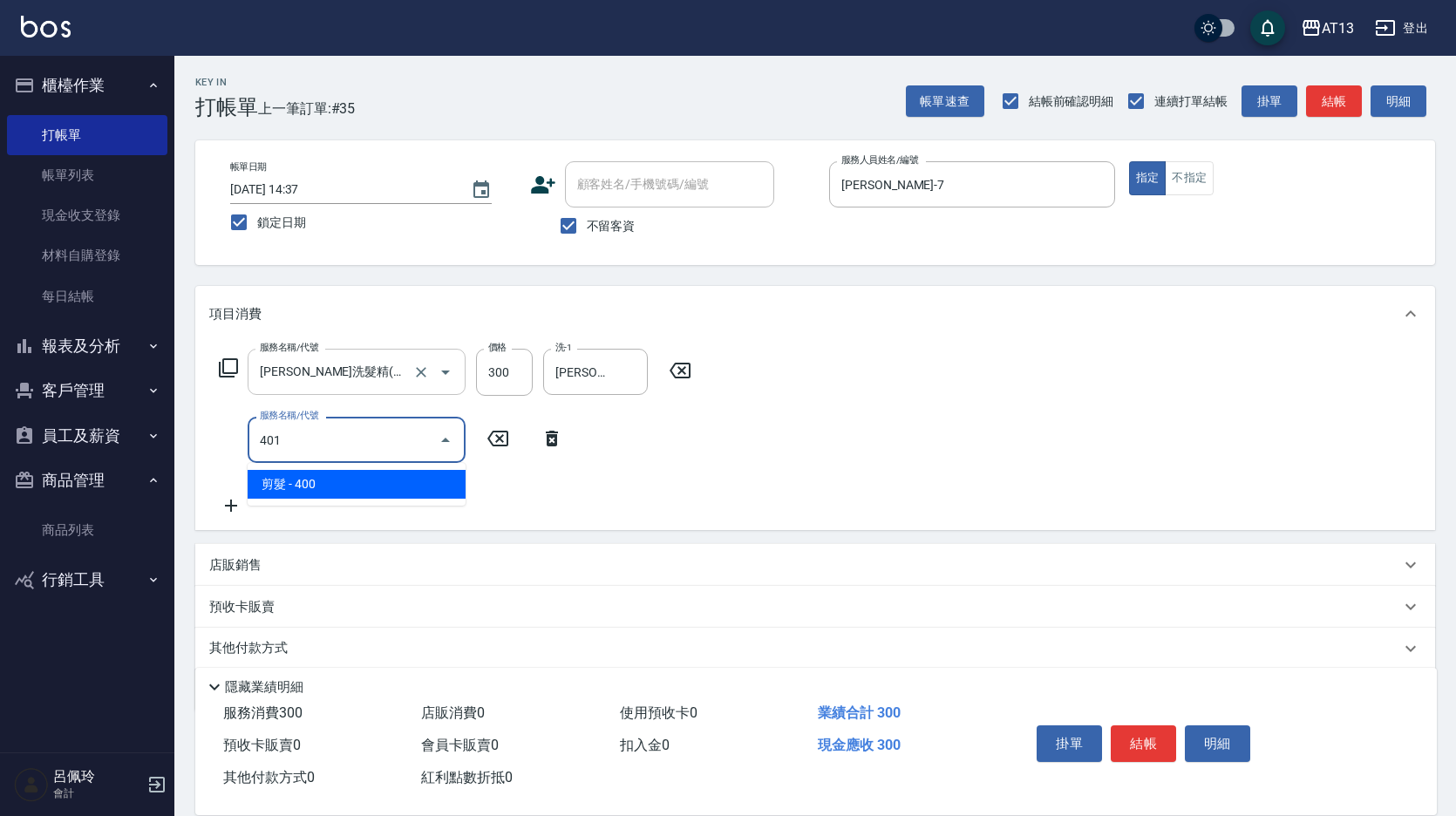
type input "剪髮(401)"
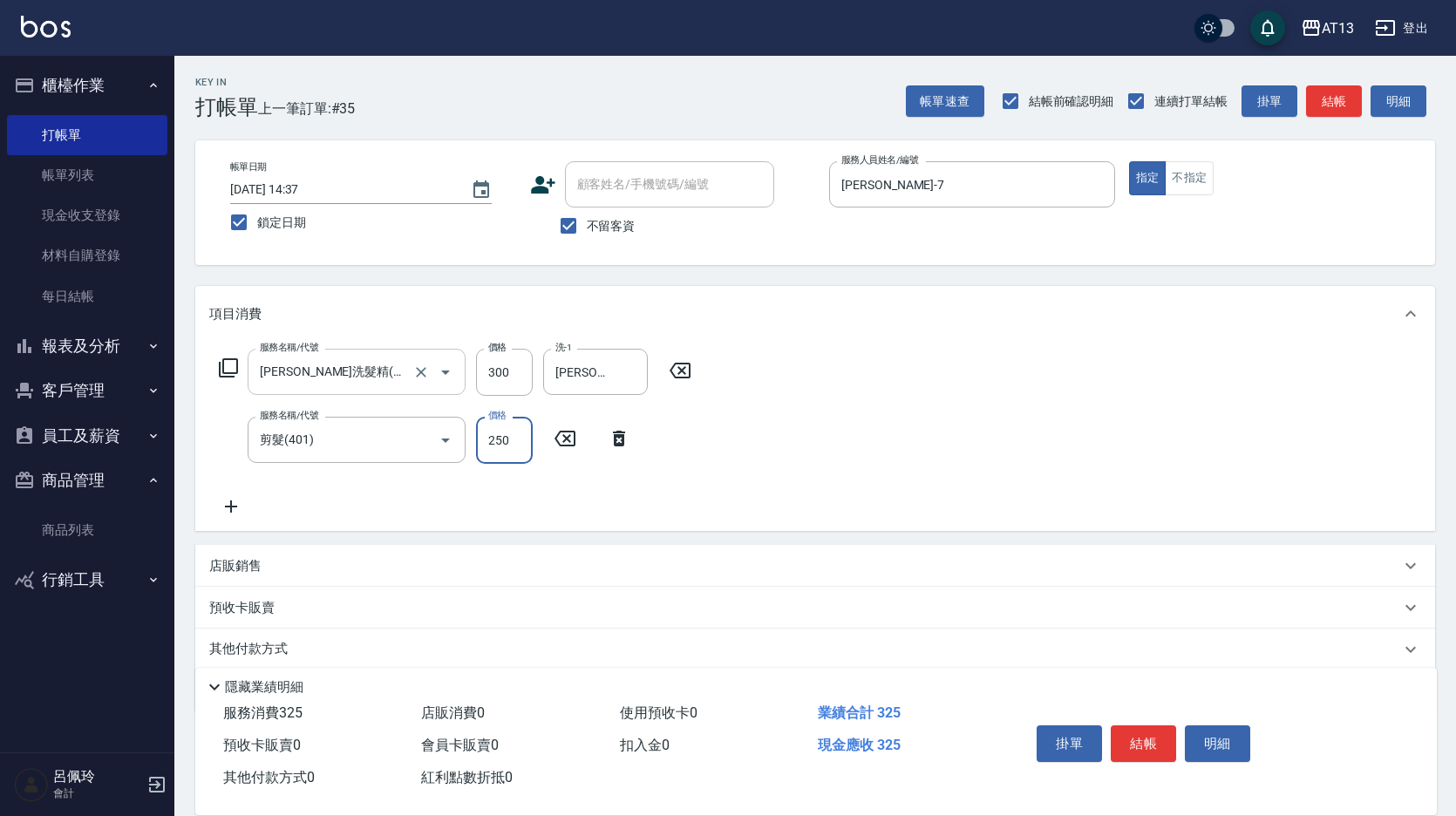
type input "250"
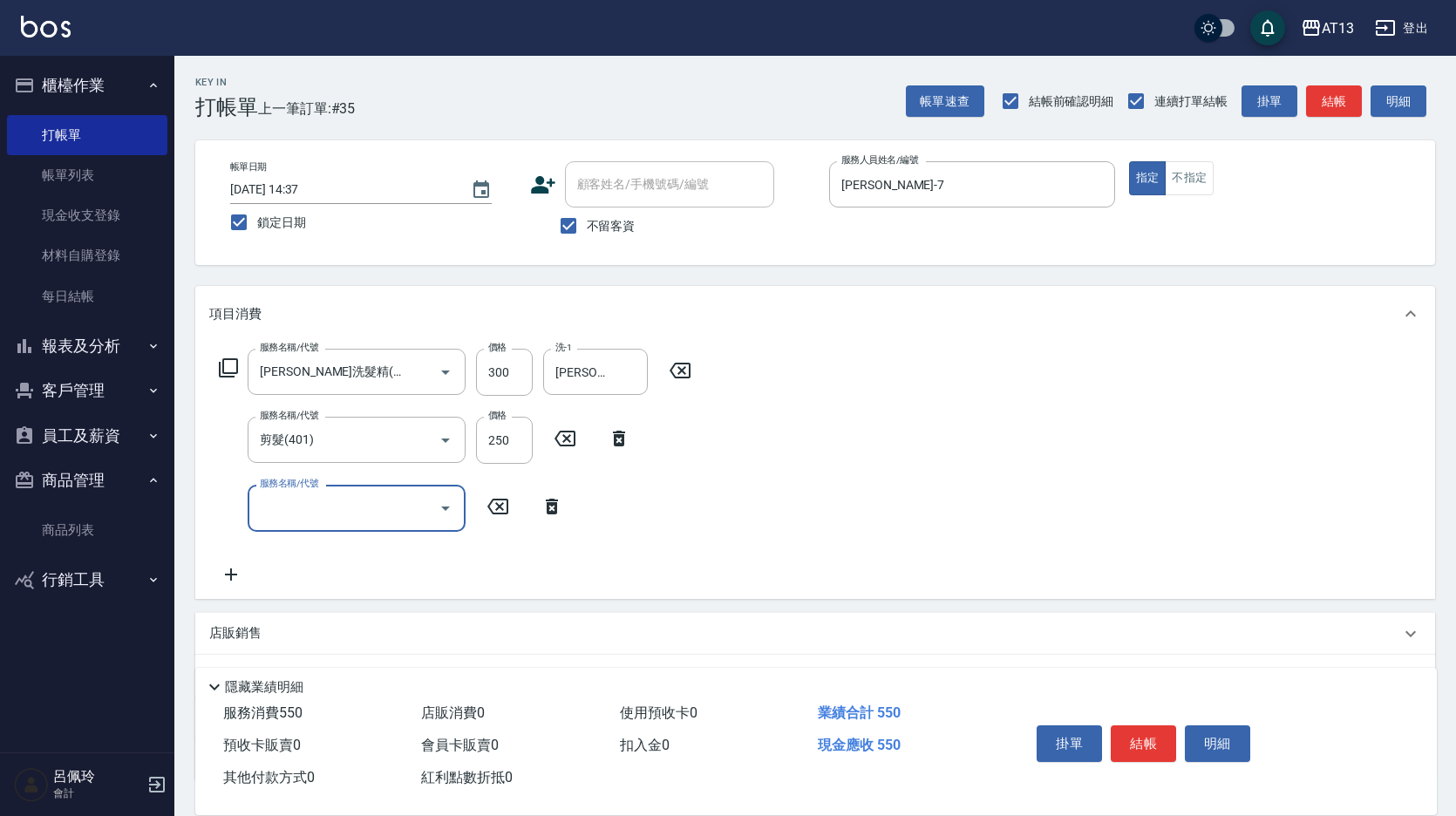
drag, startPoint x: 1109, startPoint y: 534, endPoint x: 1163, endPoint y: 596, distance: 82.2
click at [1110, 534] on div "服務名稱/代號 [PERSON_NAME]洗髮精(210) 服務名稱/代號 價格 300 價格 洗-1 [PERSON_NAME]-24 洗-1 服務名稱/代…" at bounding box center [815, 470] width 1240 height 256
click at [1144, 744] on button "結帳" at bounding box center [1143, 743] width 65 height 36
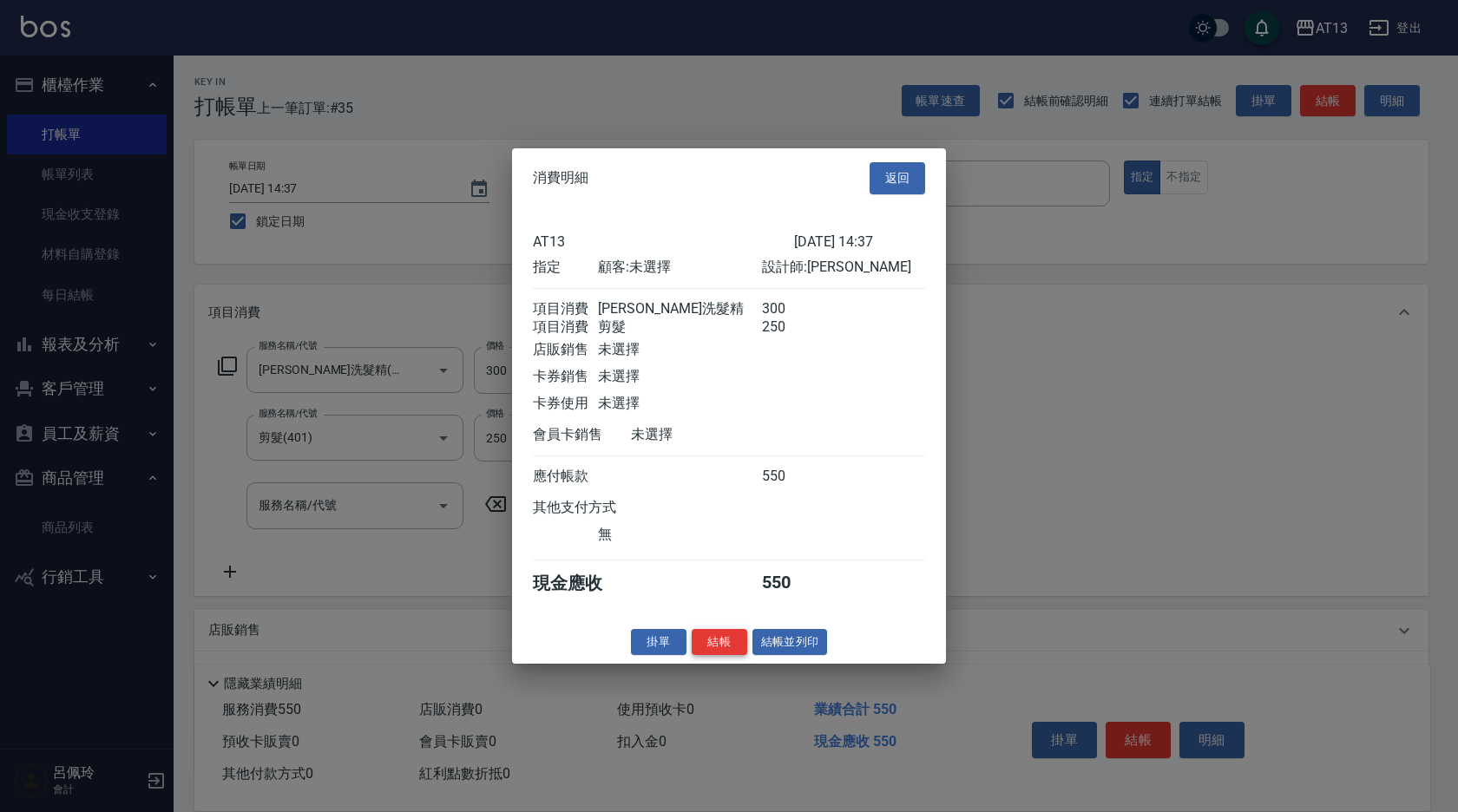
click at [729, 655] on button "結帳" at bounding box center [719, 641] width 56 height 26
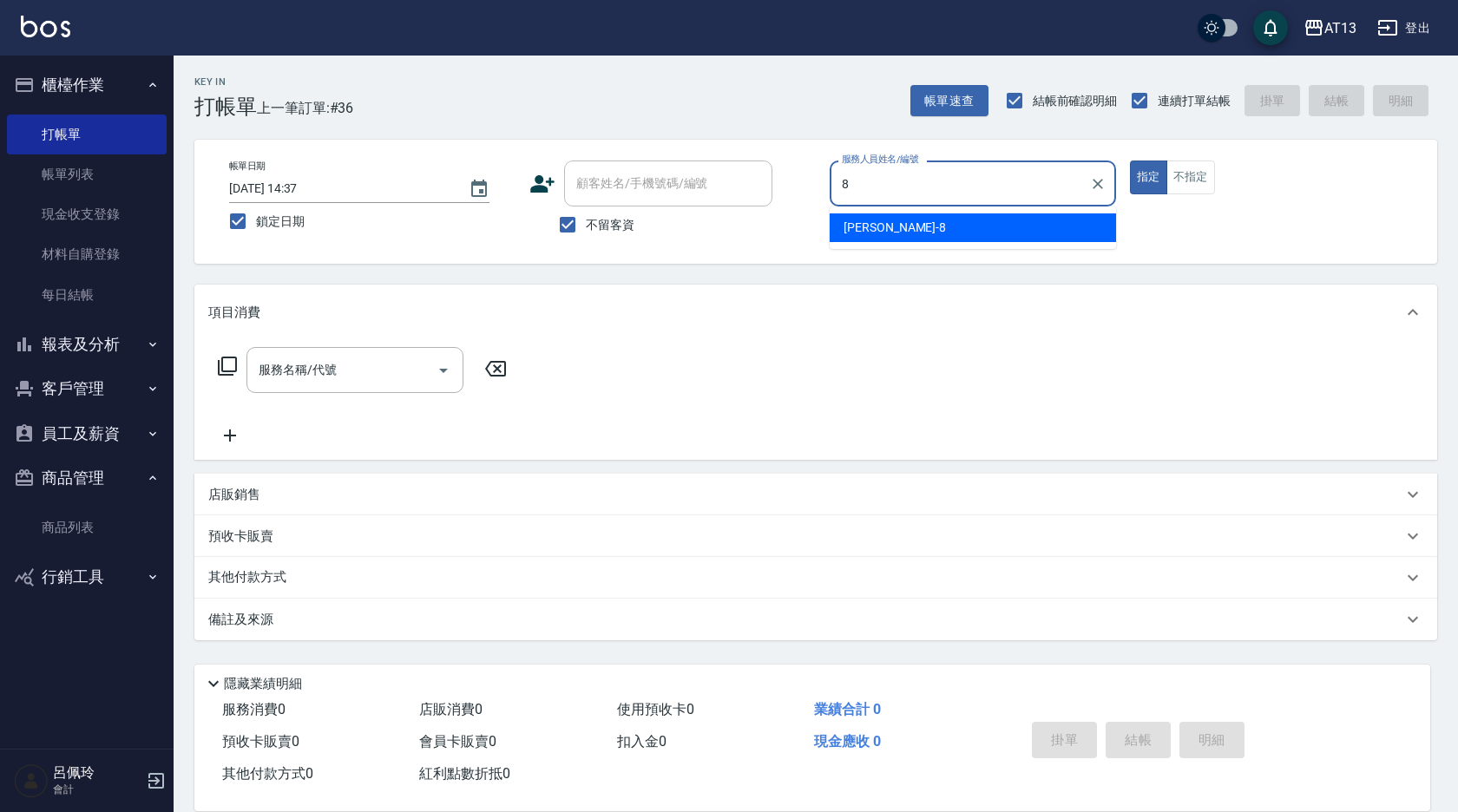
click at [896, 222] on div "[PERSON_NAME] -8" at bounding box center [973, 227] width 286 height 28
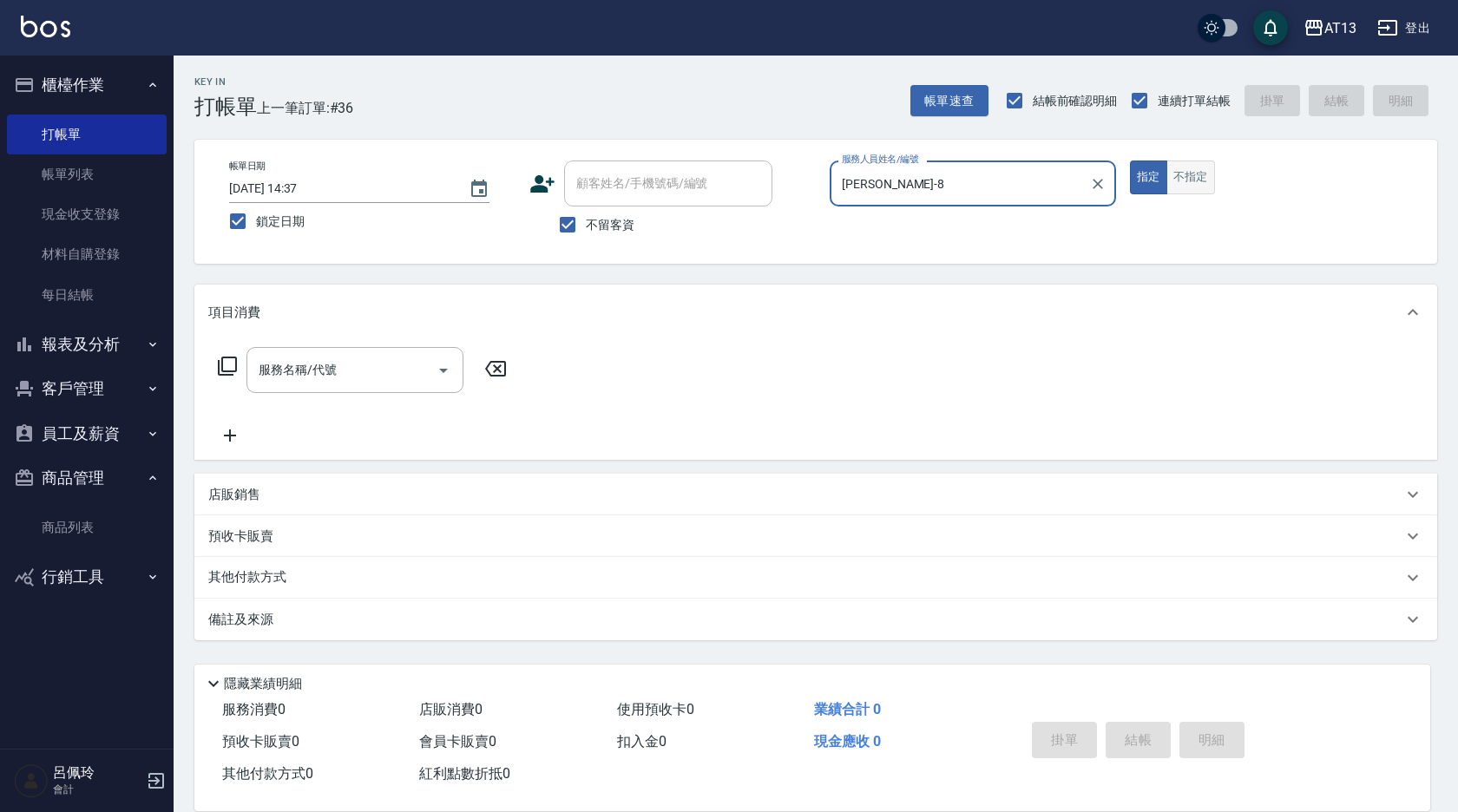
type input "[PERSON_NAME]-8"
click at [1191, 183] on button "不指定" at bounding box center [1191, 177] width 49 height 34
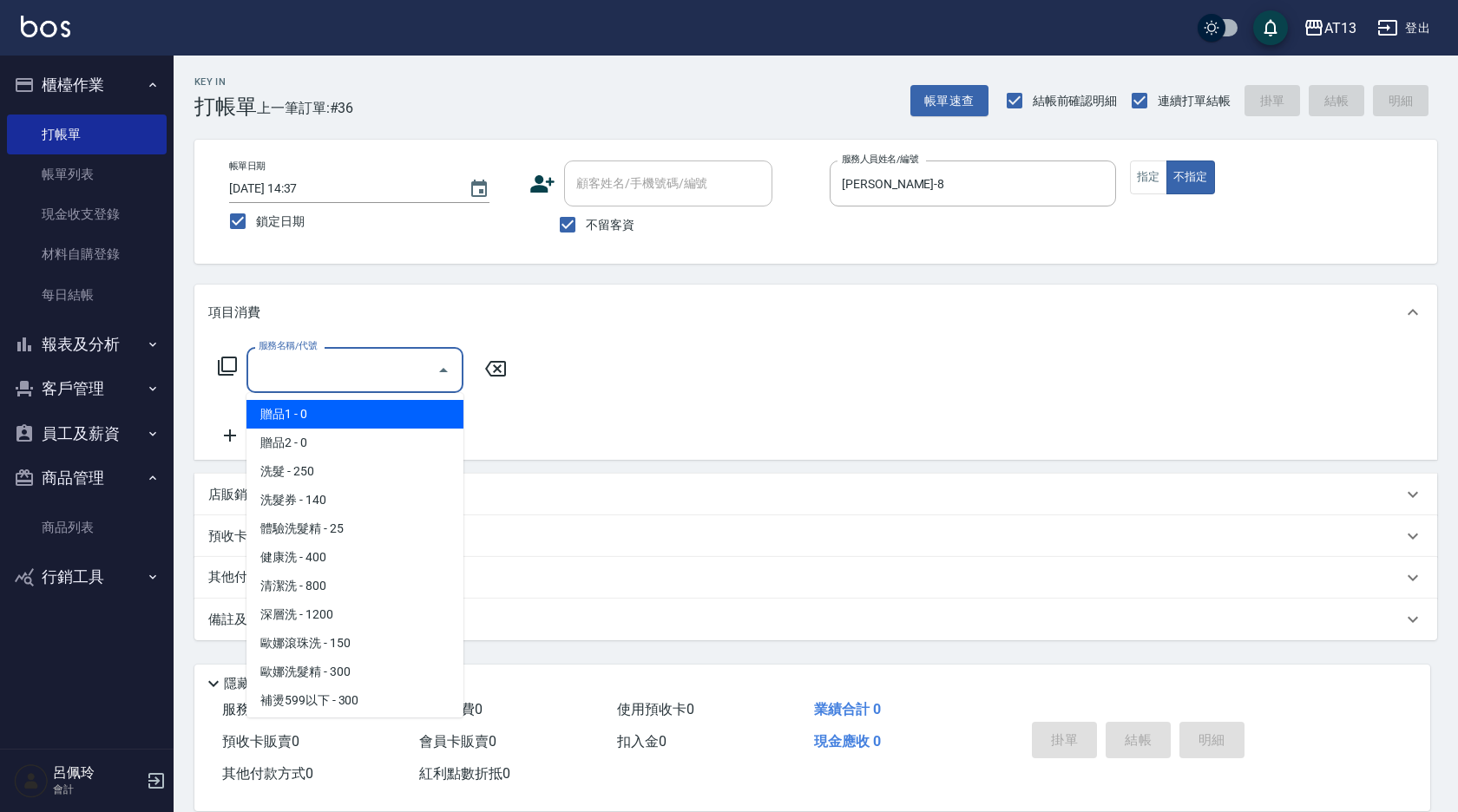
click at [335, 363] on input "服務名稱/代號" at bounding box center [342, 369] width 175 height 30
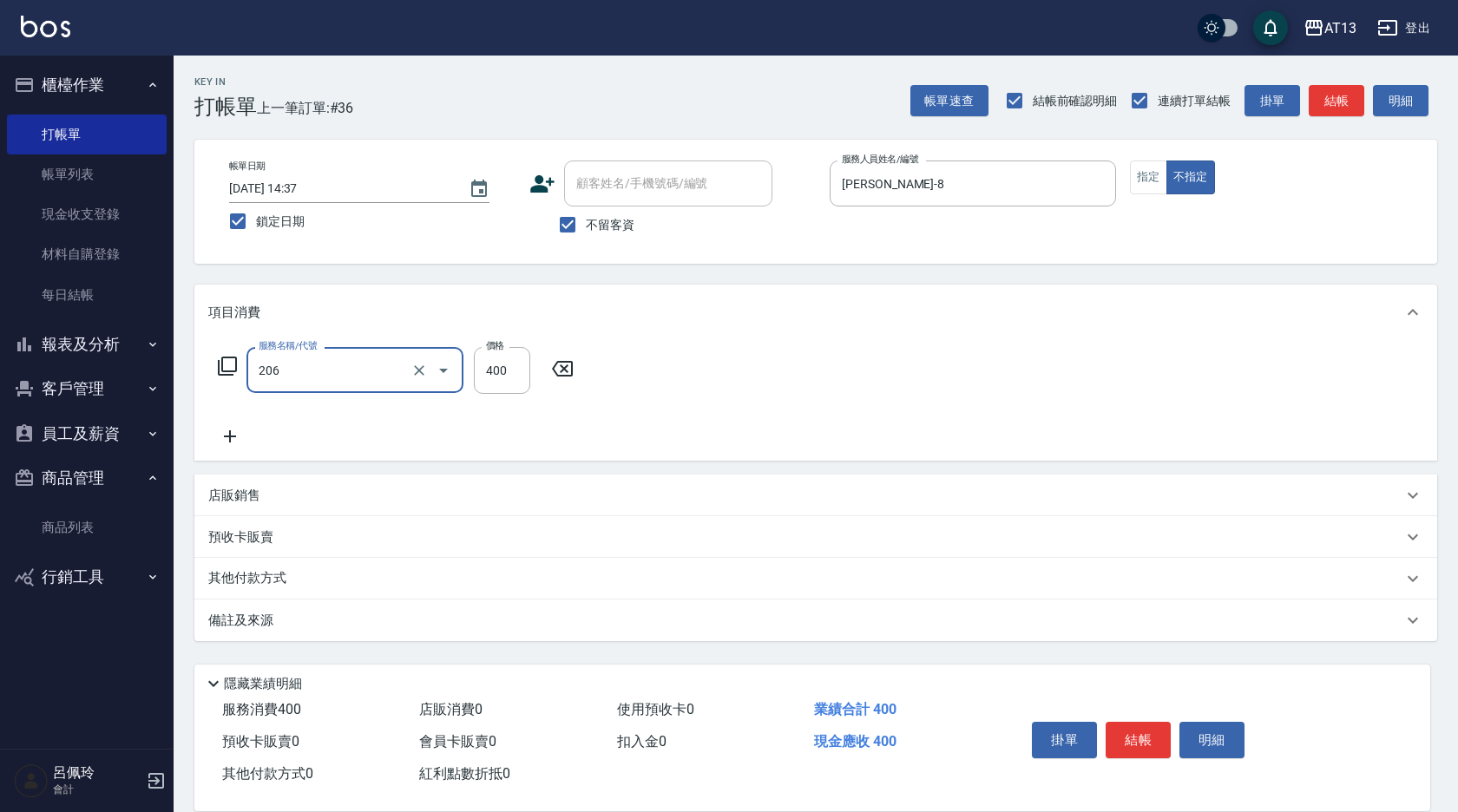
type input "健康洗(206)"
type input "[PERSON_NAME]-26"
click at [1147, 733] on button "結帳" at bounding box center [1138, 740] width 65 height 36
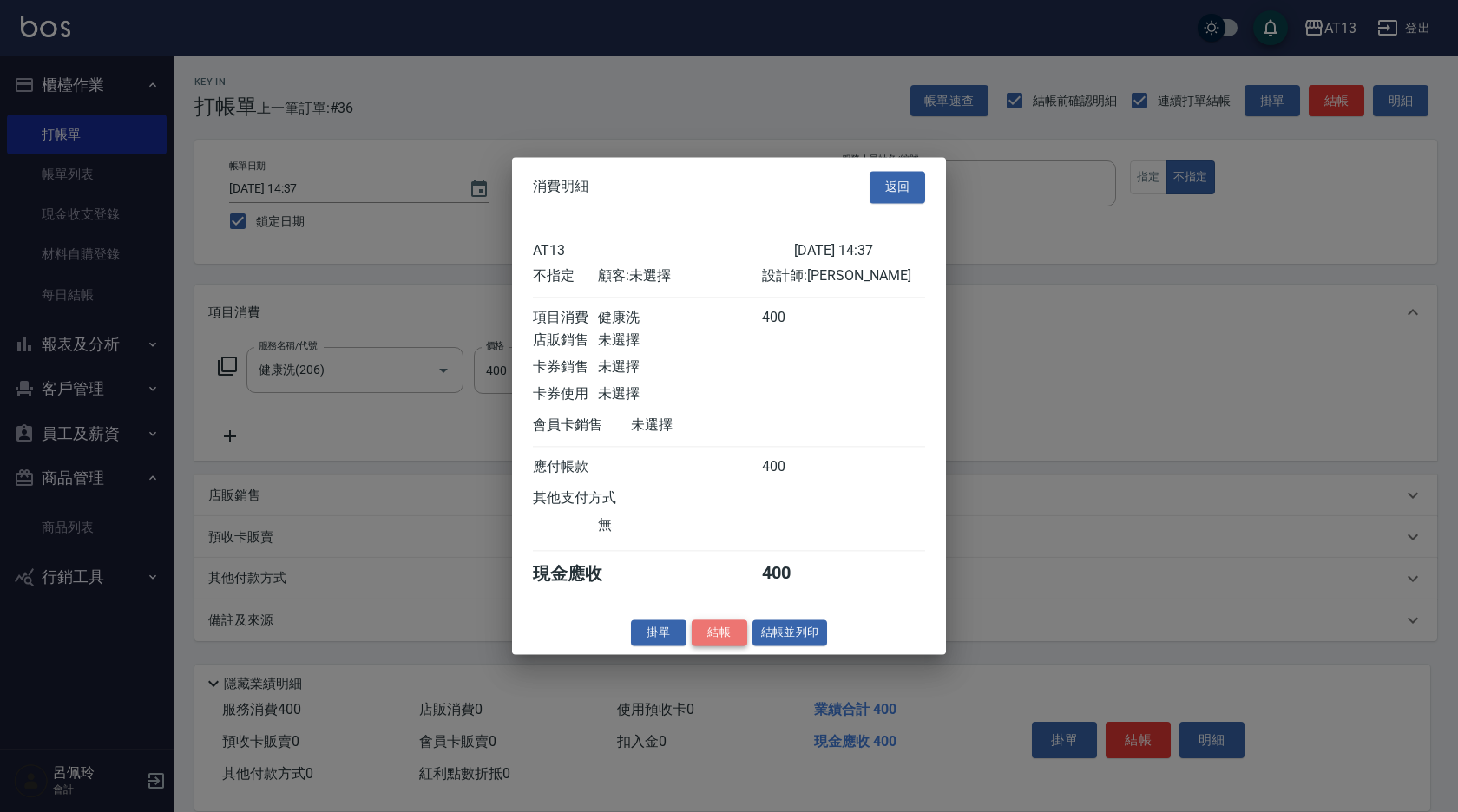
click at [728, 638] on button "結帳" at bounding box center [719, 632] width 56 height 26
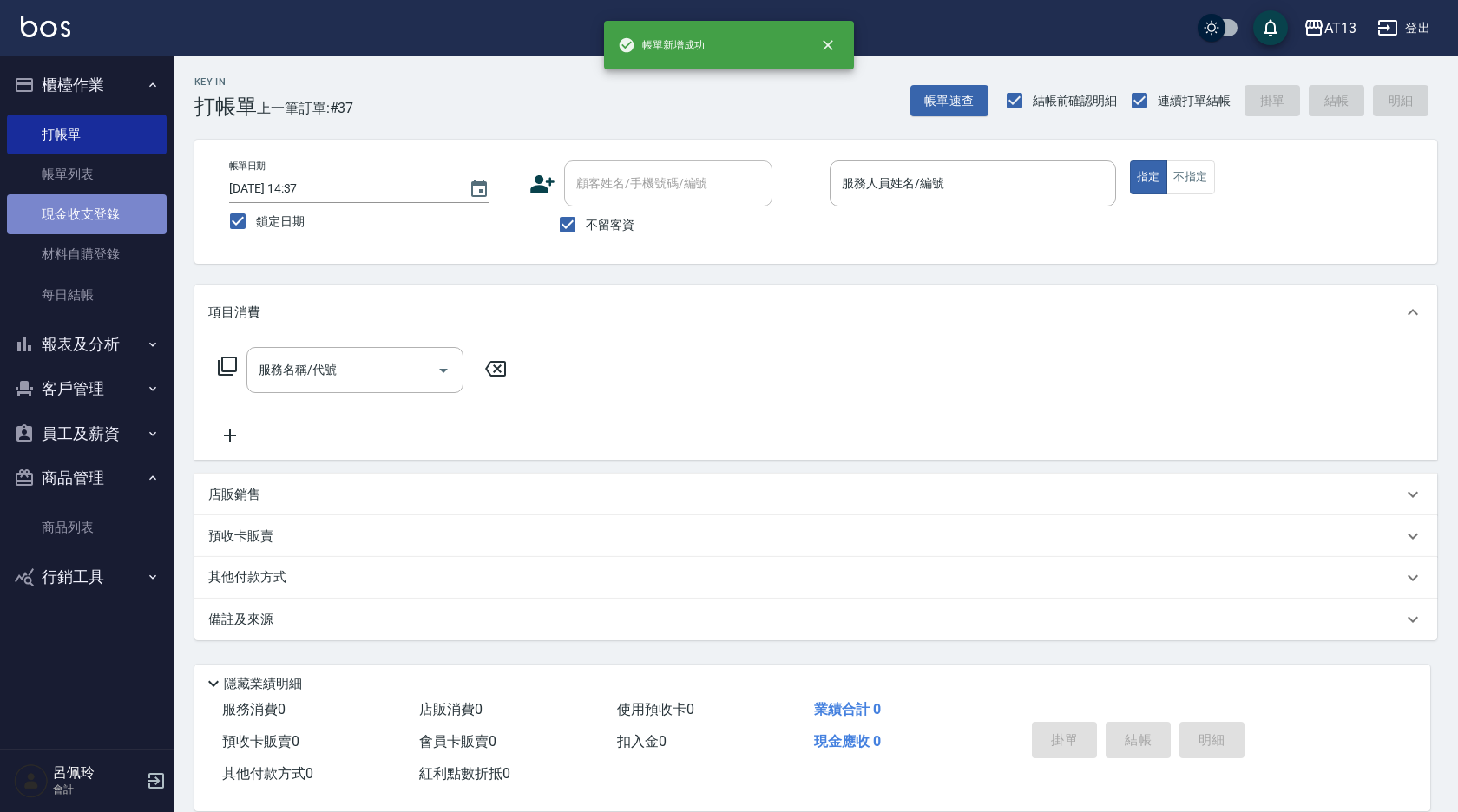
click at [76, 216] on link "現金收支登錄" at bounding box center [86, 214] width 160 height 40
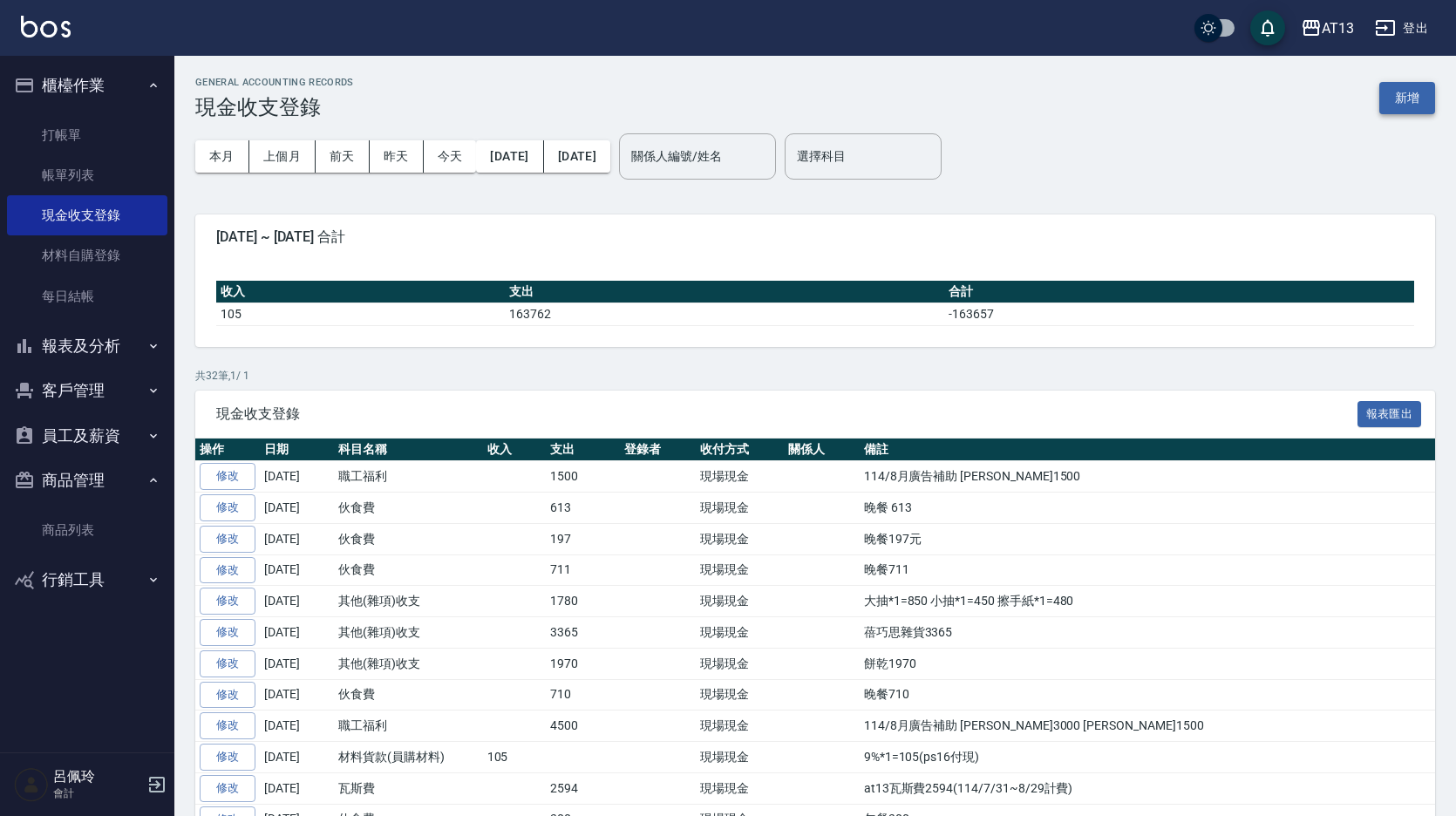
click at [1402, 88] on button "新增" at bounding box center [1407, 97] width 56 height 32
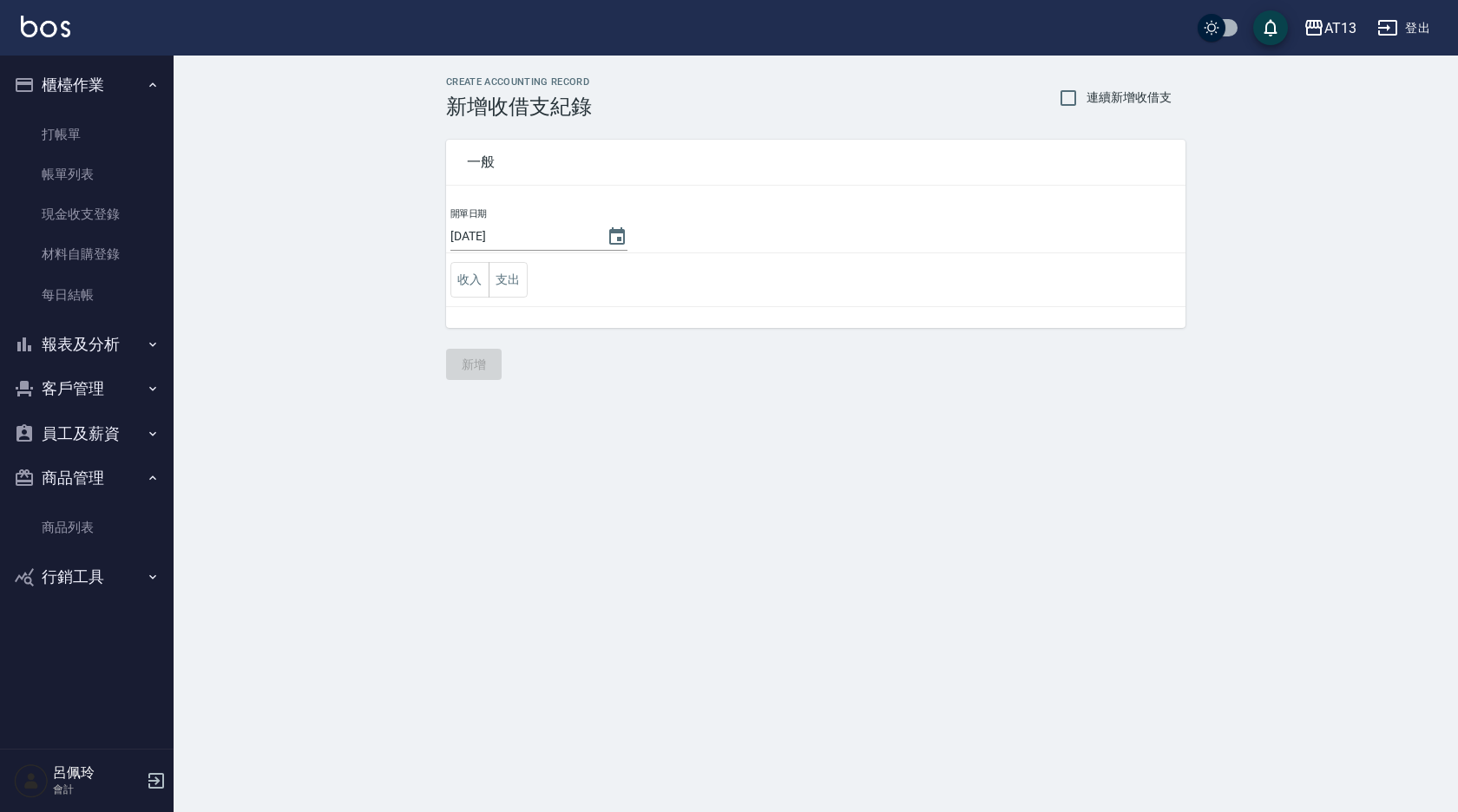
drag, startPoint x: 515, startPoint y: 274, endPoint x: 549, endPoint y: 282, distance: 34.9
click at [515, 274] on button "支出" at bounding box center [509, 279] width 39 height 35
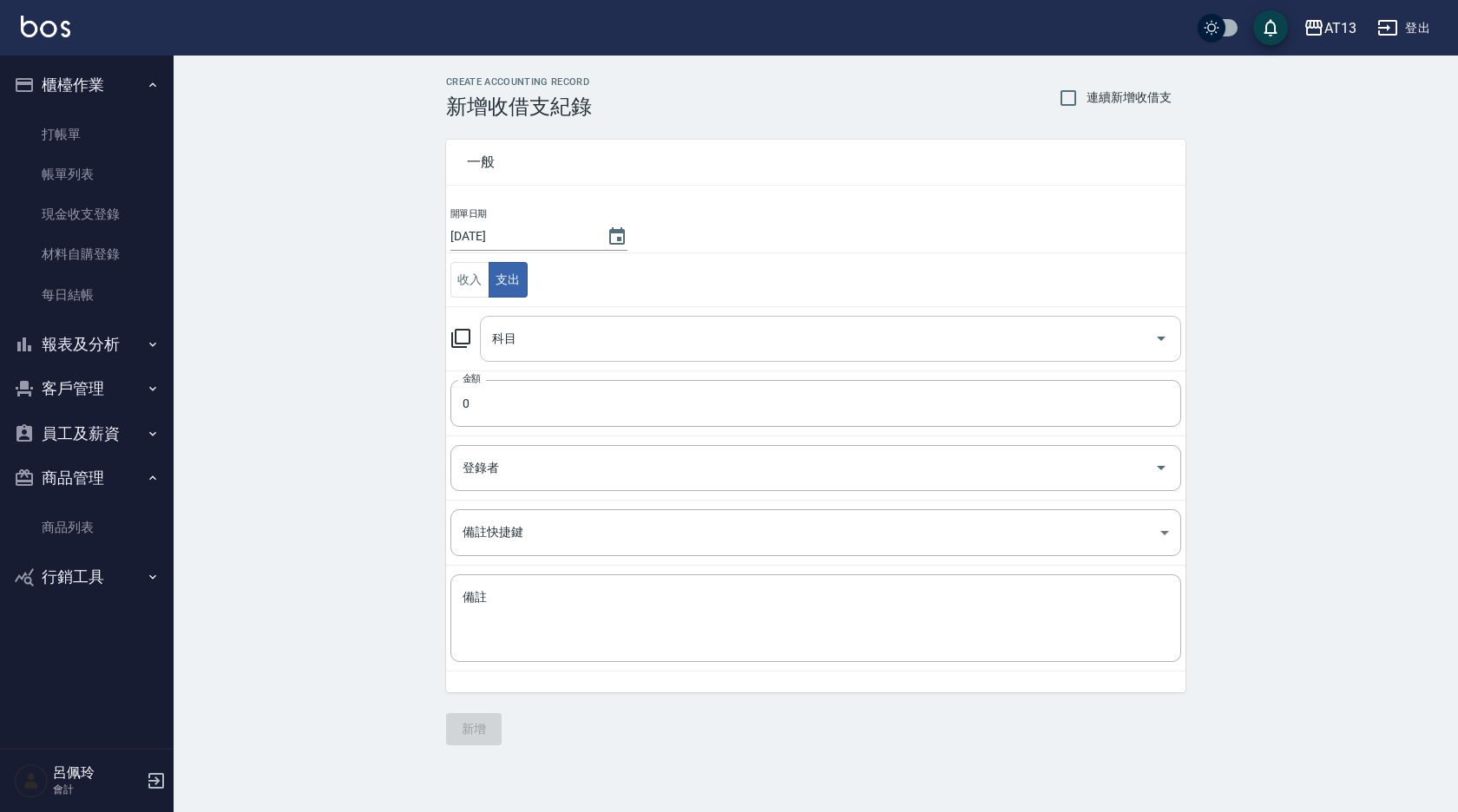
click at [1156, 330] on icon "Open" at bounding box center [1161, 338] width 21 height 21
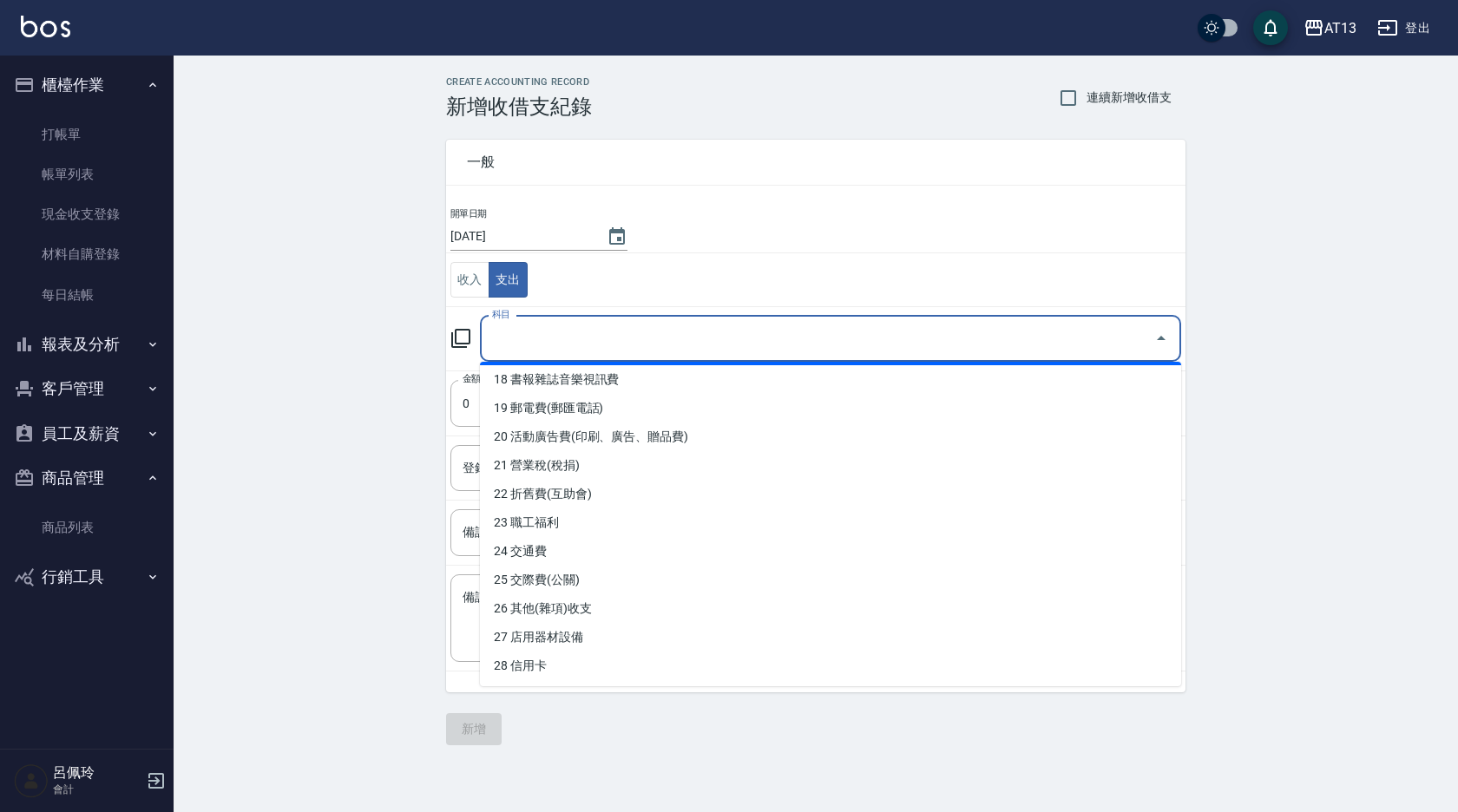
scroll to position [520, 0]
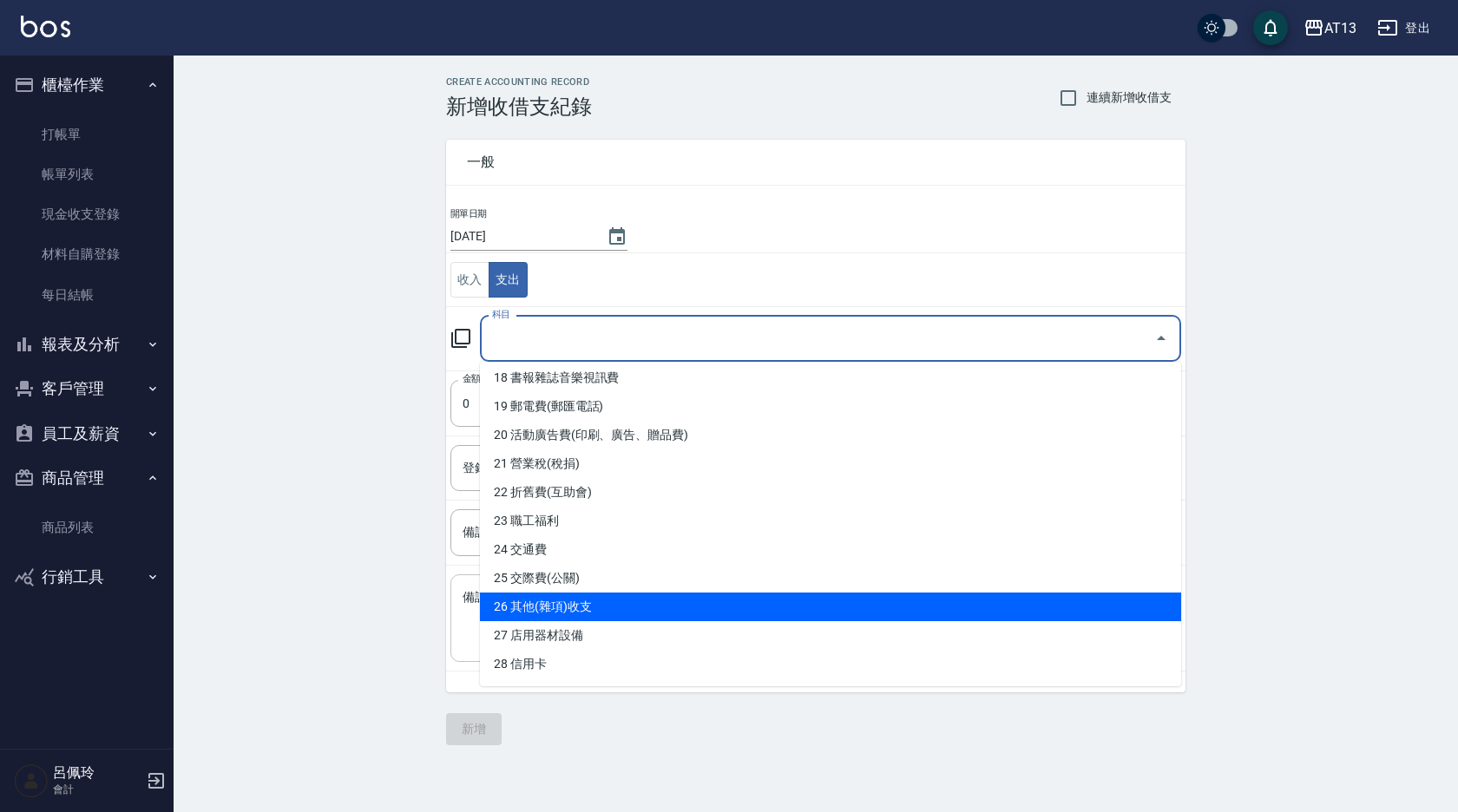
click at [704, 604] on li "26 其他(雜項)收支" at bounding box center [831, 606] width 702 height 28
type input "26 其他(雜項)收支"
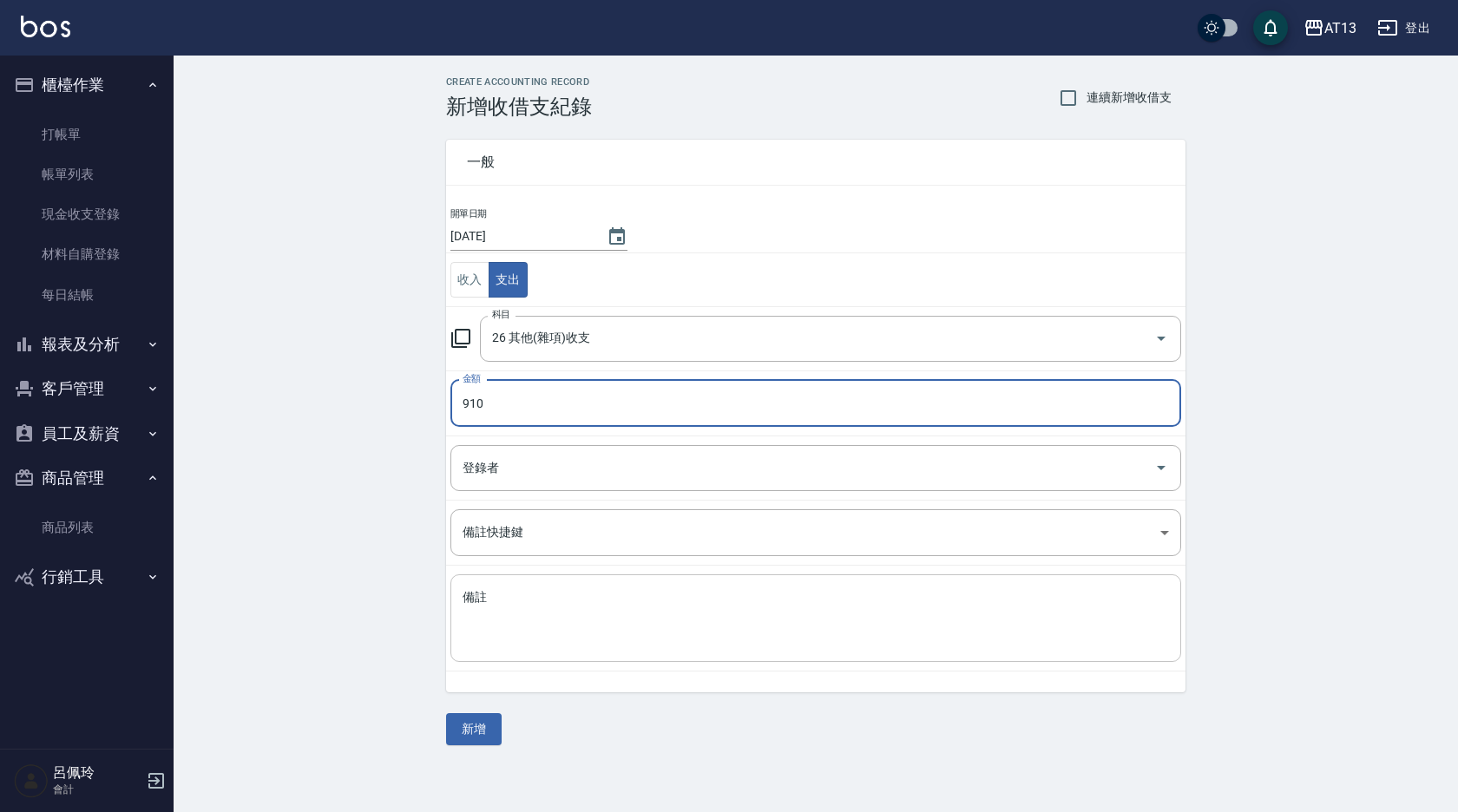
type input "910"
click at [688, 609] on textarea "備註" at bounding box center [815, 618] width 706 height 59
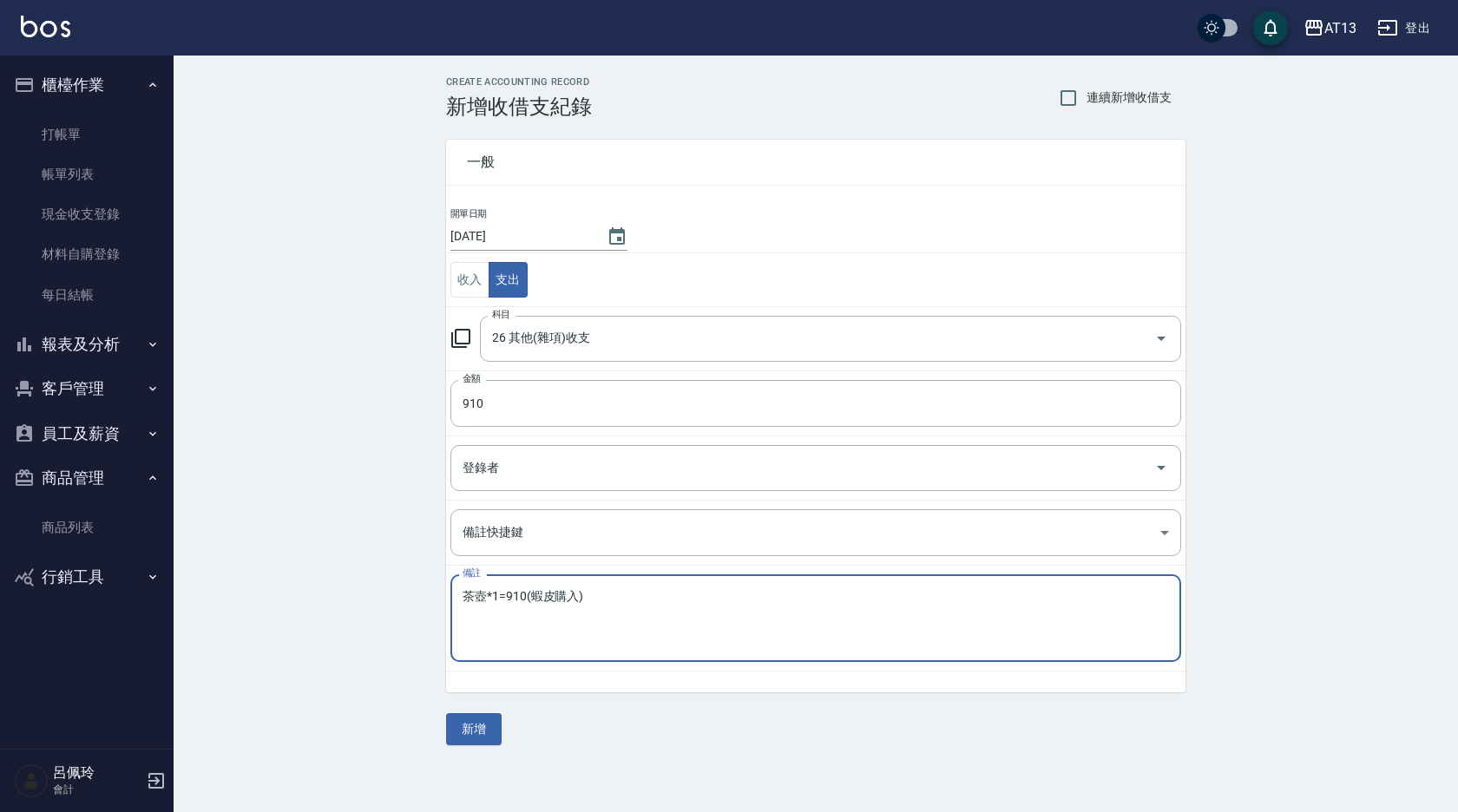
click at [688, 609] on textarea "茶壺*1=910(蝦皮購入)" at bounding box center [815, 618] width 706 height 59
type textarea "茶壺*1=910(蝦皮購入)"
click at [475, 736] on button "新增" at bounding box center [473, 729] width 56 height 32
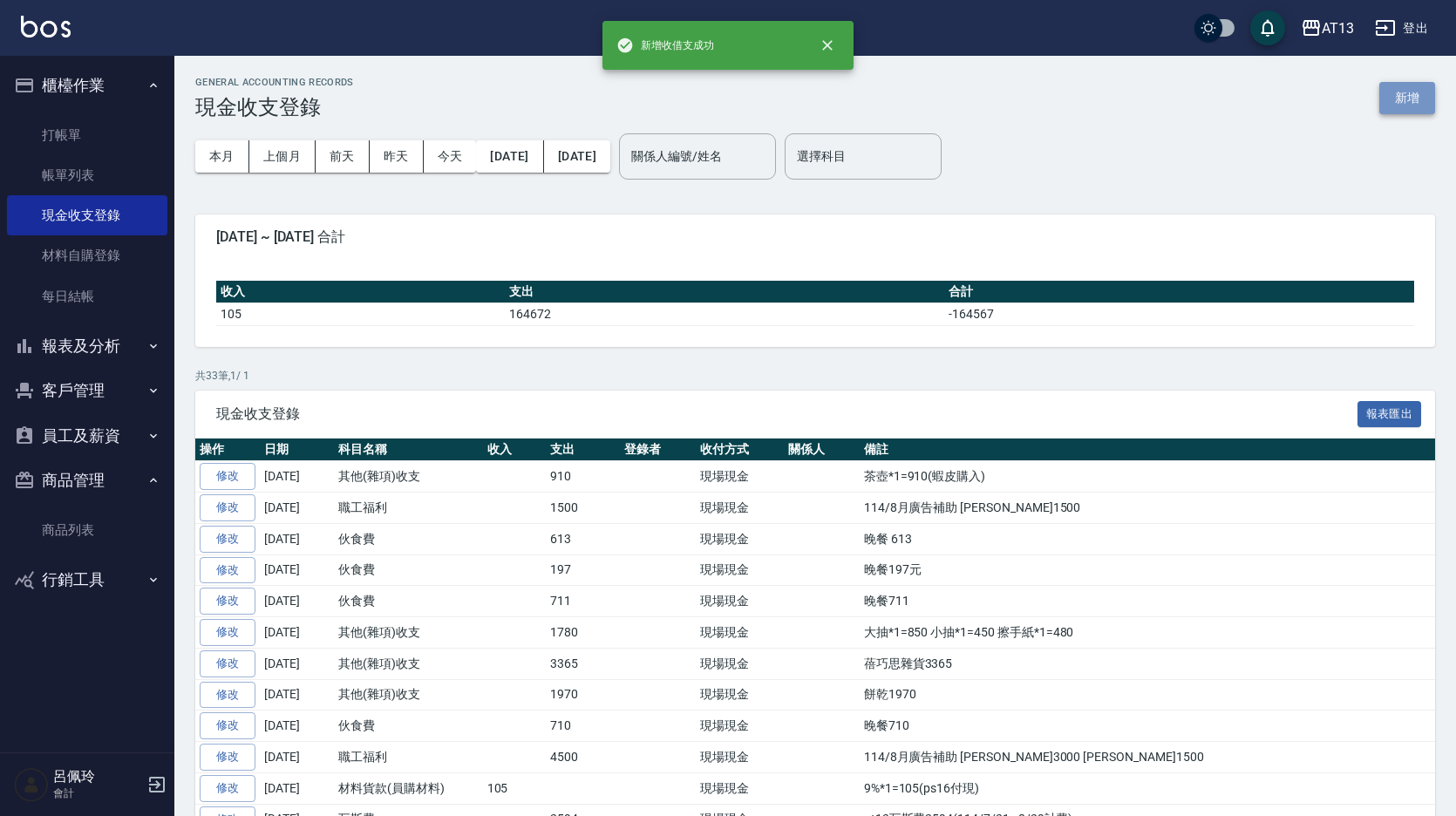
click at [1412, 84] on button "新增" at bounding box center [1407, 97] width 56 height 32
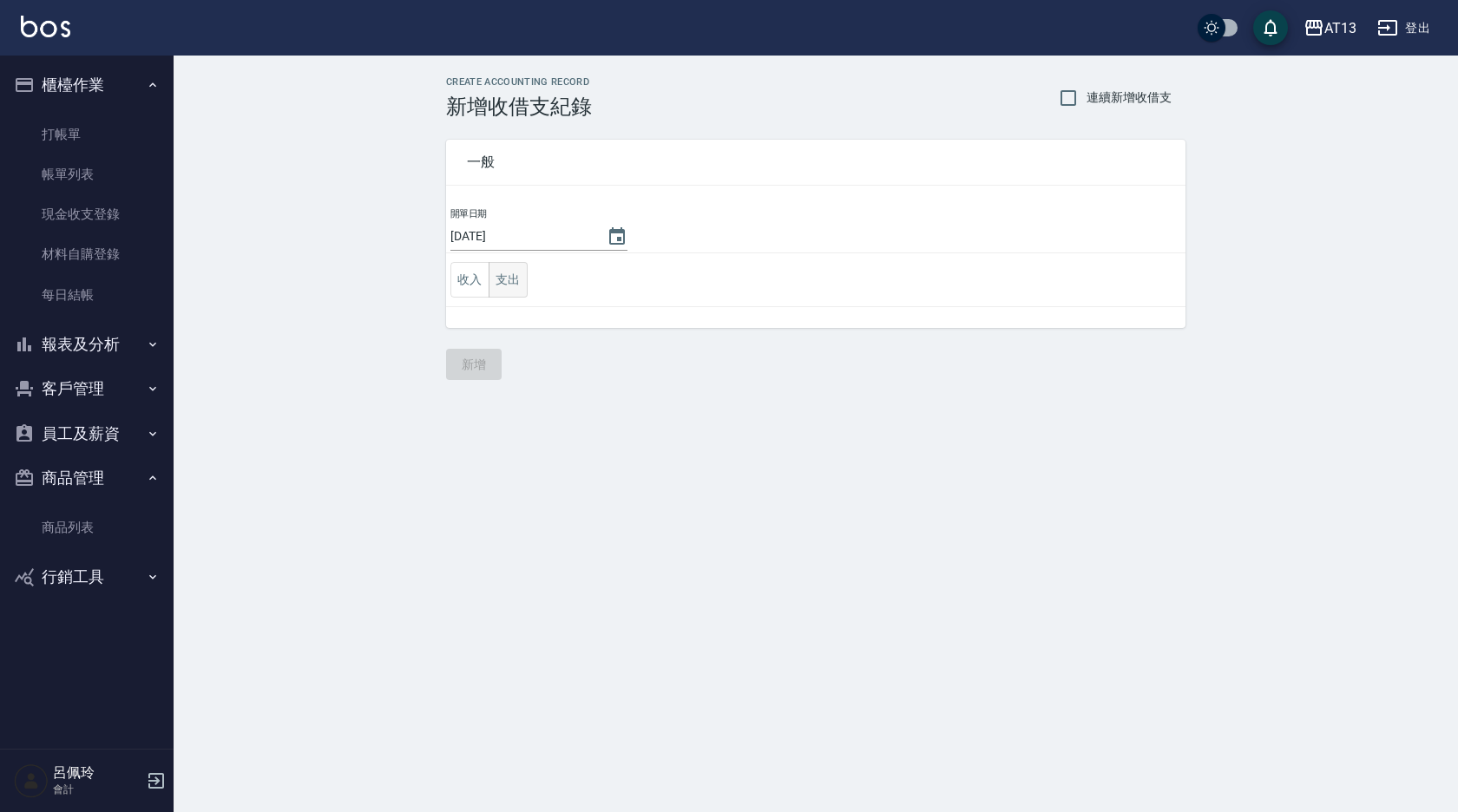
click at [512, 285] on button "支出" at bounding box center [509, 279] width 39 height 35
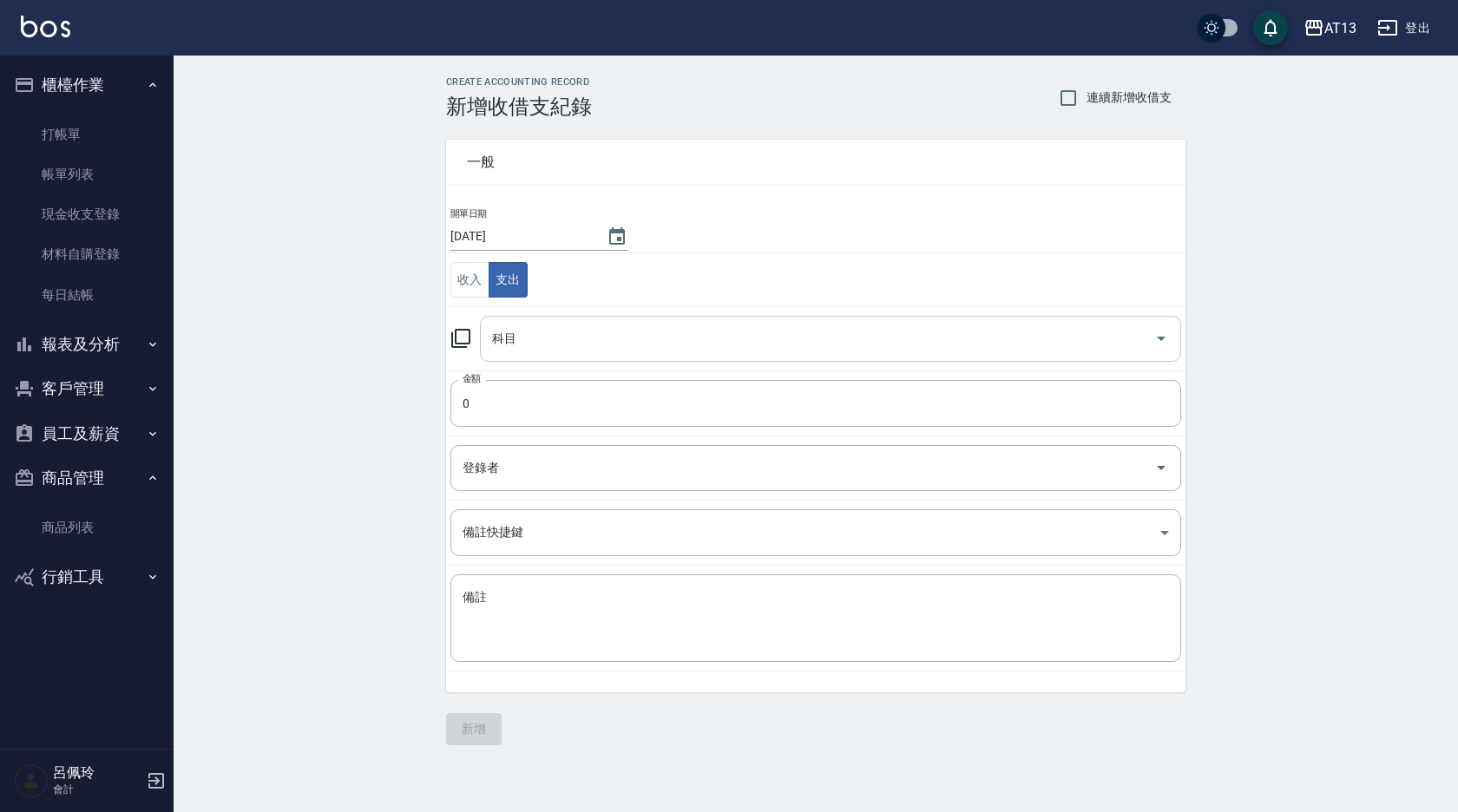
click at [1160, 339] on icon "Open" at bounding box center [1161, 339] width 9 height 4
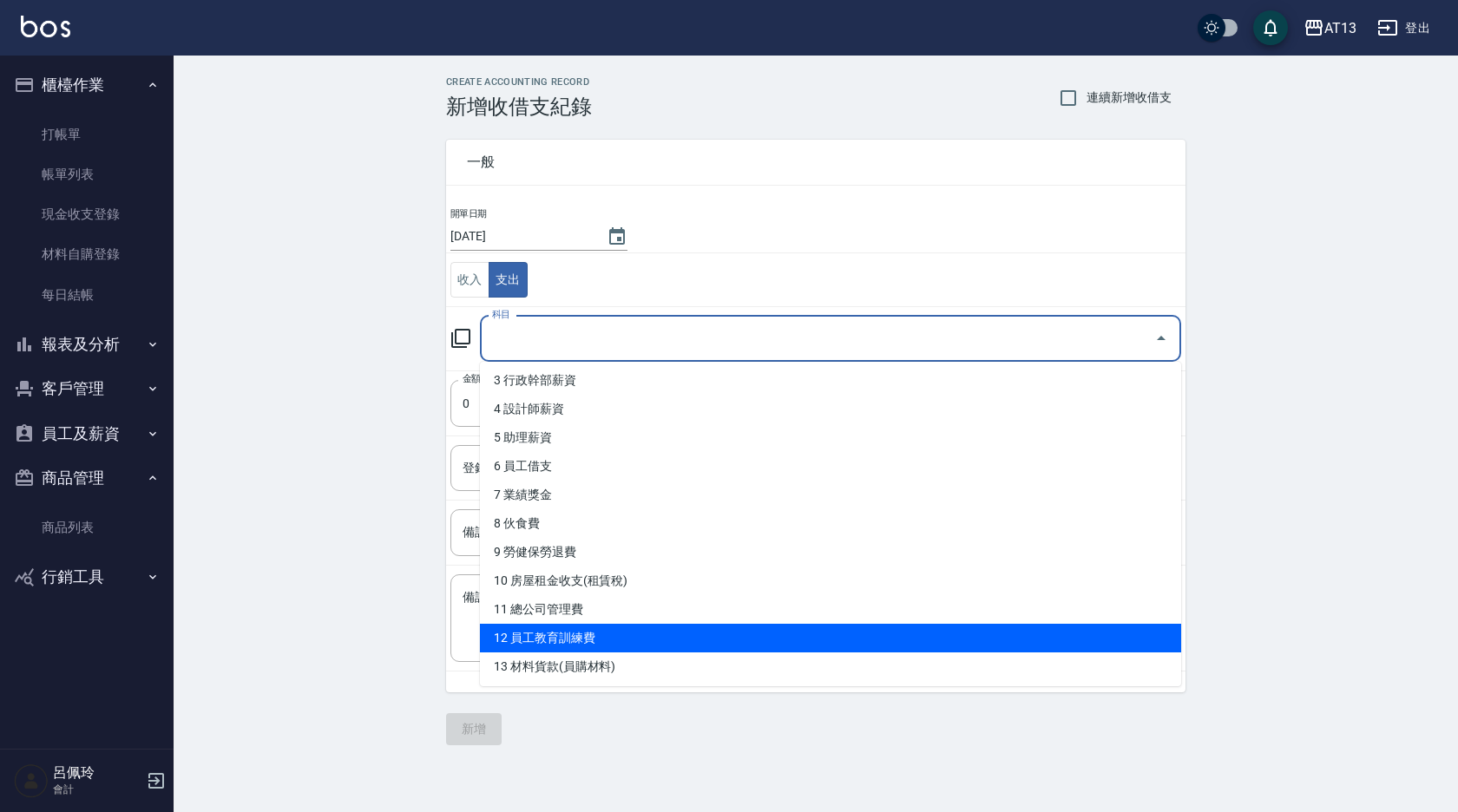
scroll to position [87, 0]
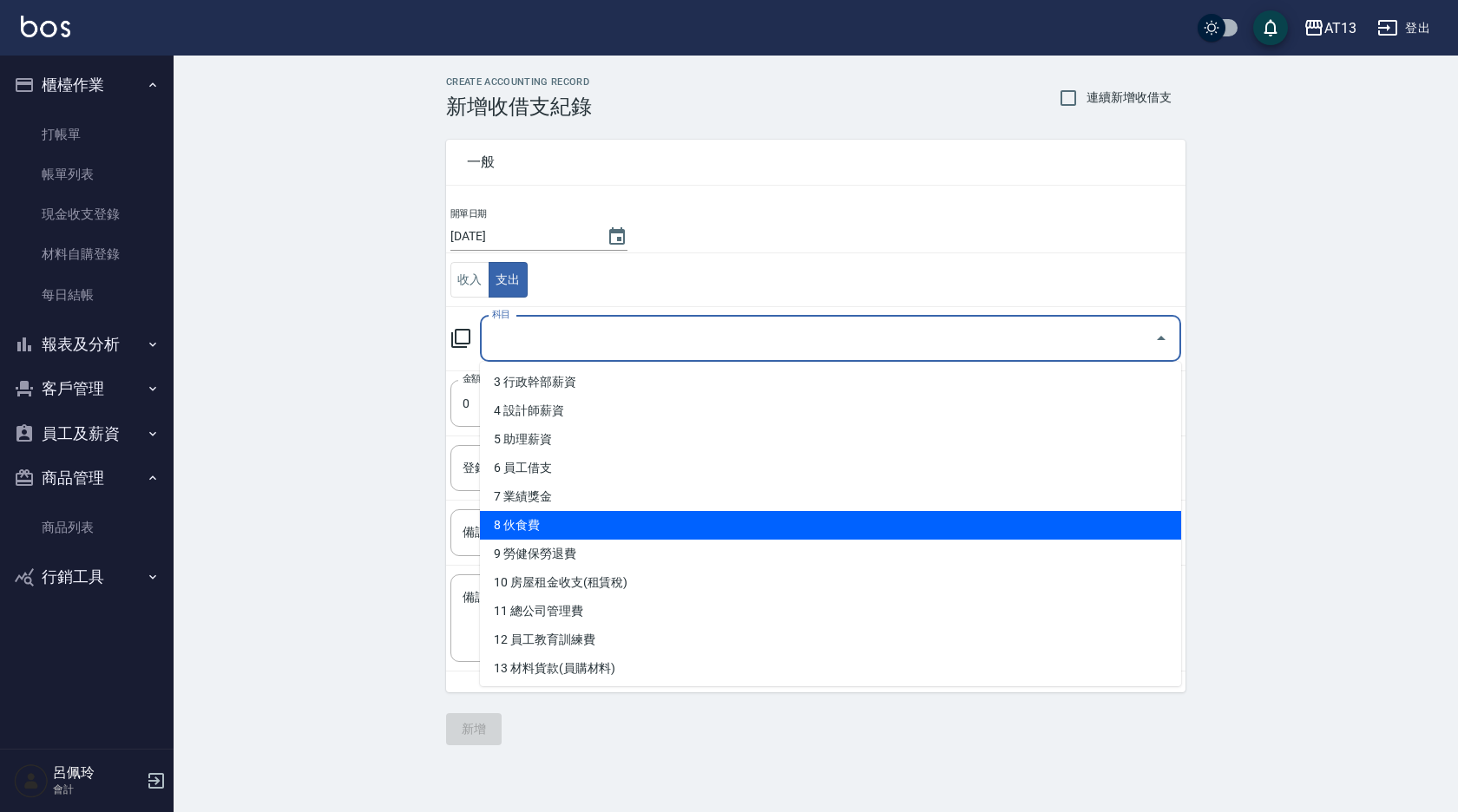
click at [671, 516] on li "8 伙食費" at bounding box center [831, 525] width 702 height 28
type input "8 伙食費"
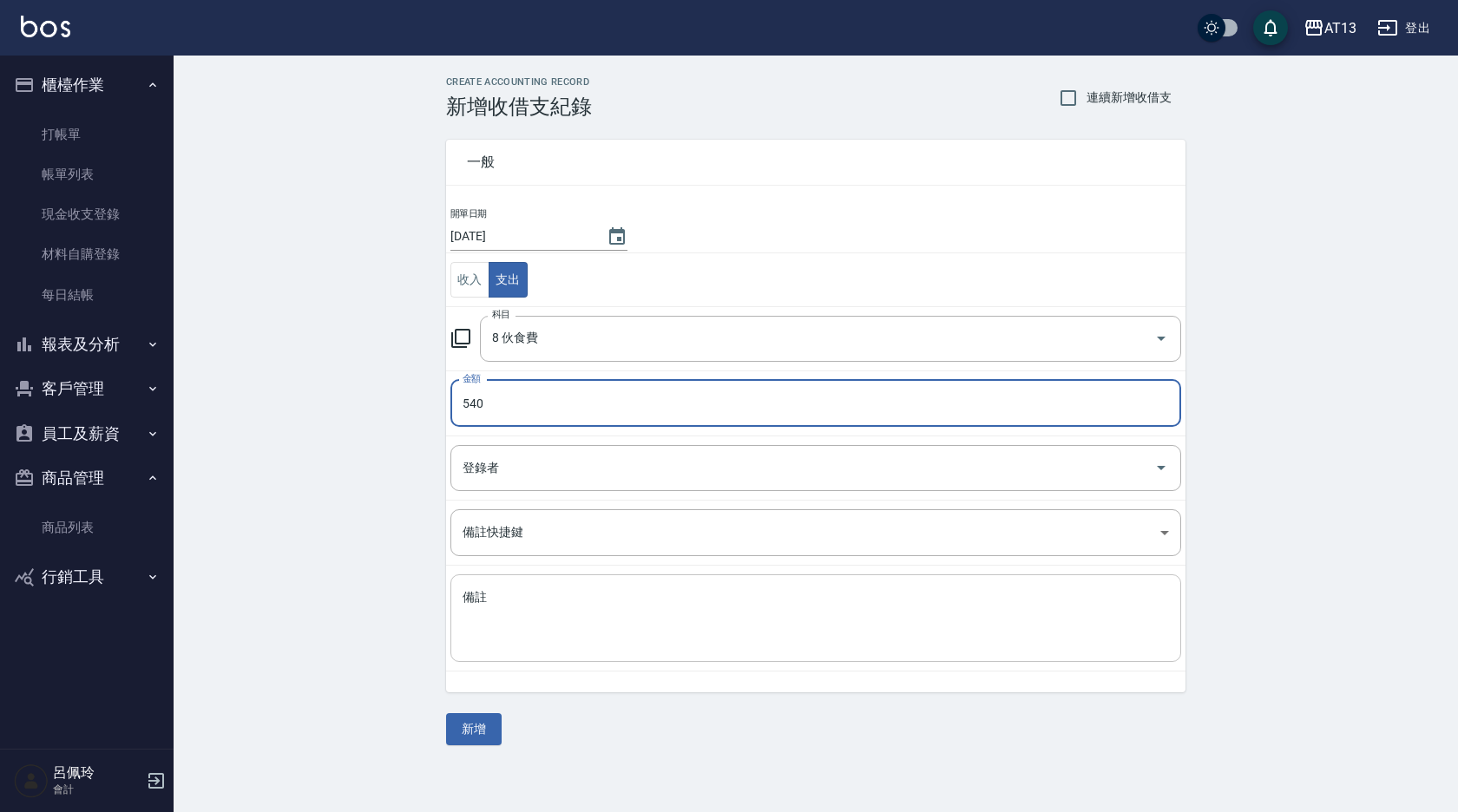
type input "540"
click at [703, 618] on textarea "備註" at bounding box center [815, 618] width 706 height 59
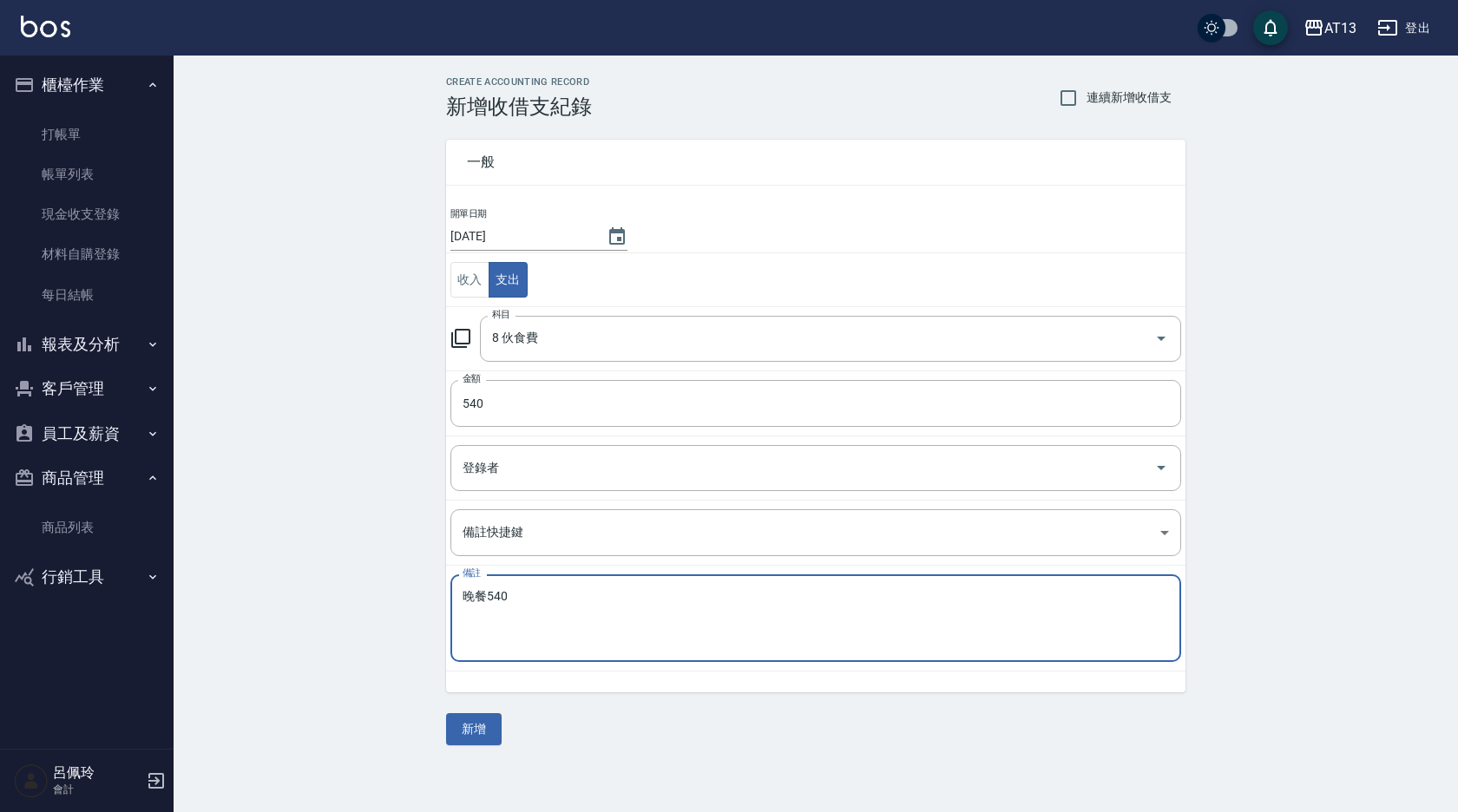
click at [703, 619] on textarea "晚餐540" at bounding box center [815, 618] width 706 height 59
type textarea "晚餐540"
click at [466, 734] on button "新增" at bounding box center [473, 729] width 56 height 32
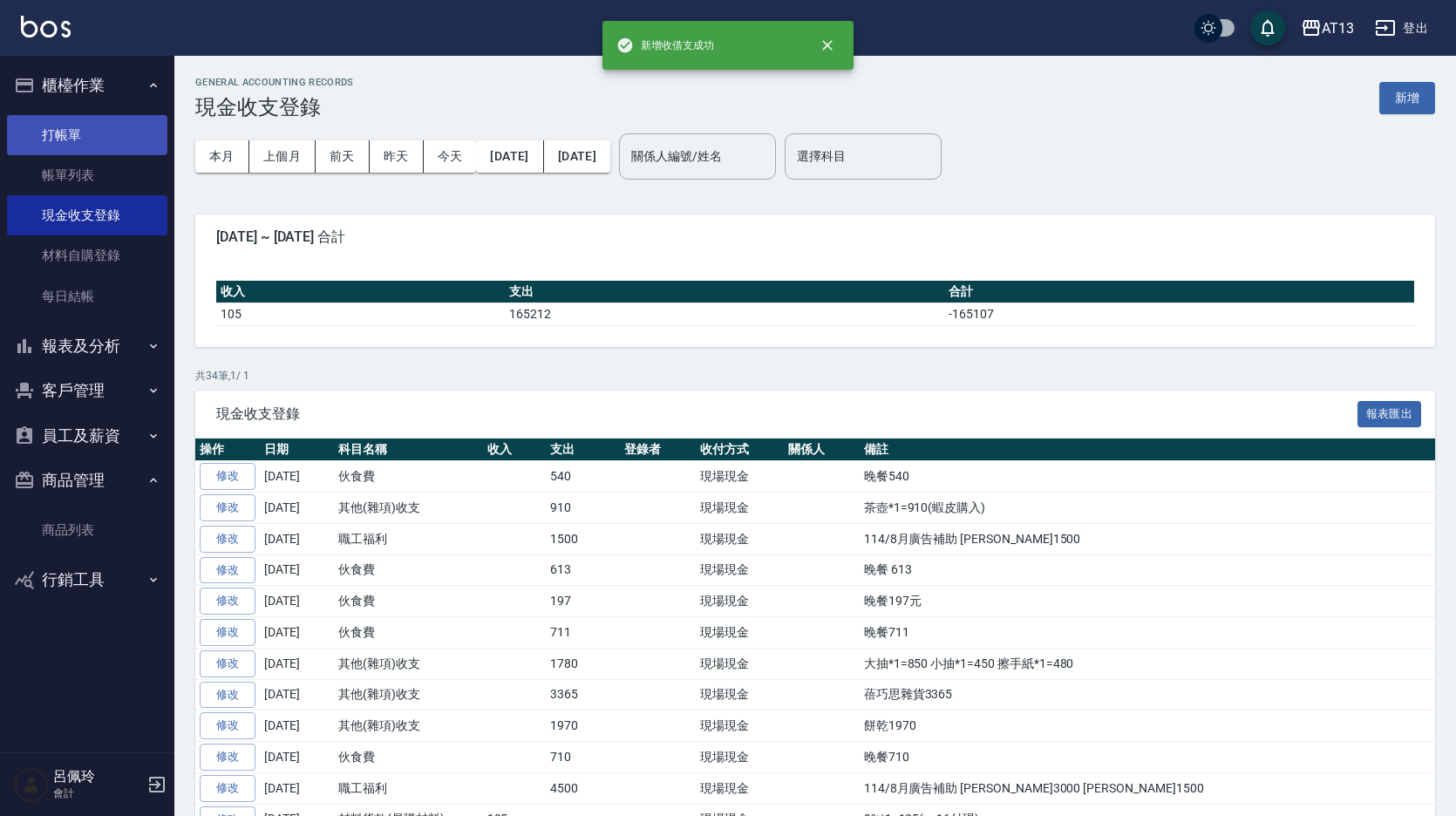
drag, startPoint x: 76, startPoint y: 134, endPoint x: 64, endPoint y: 134, distance: 12.0
click at [75, 134] on link "打帳單" at bounding box center [87, 135] width 160 height 40
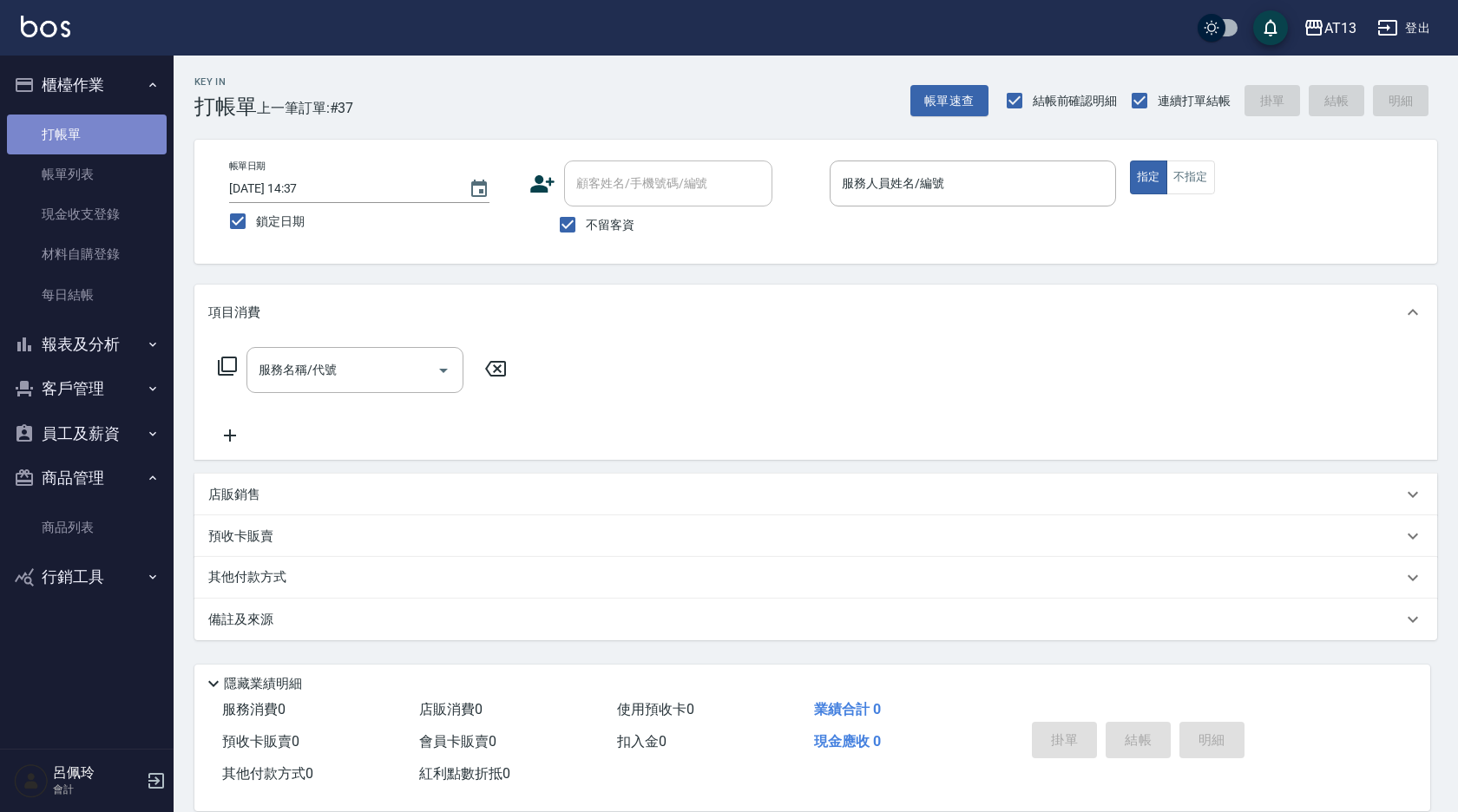
click at [112, 127] on link "打帳單" at bounding box center [86, 134] width 160 height 40
click at [114, 131] on link "打帳單" at bounding box center [86, 134] width 160 height 40
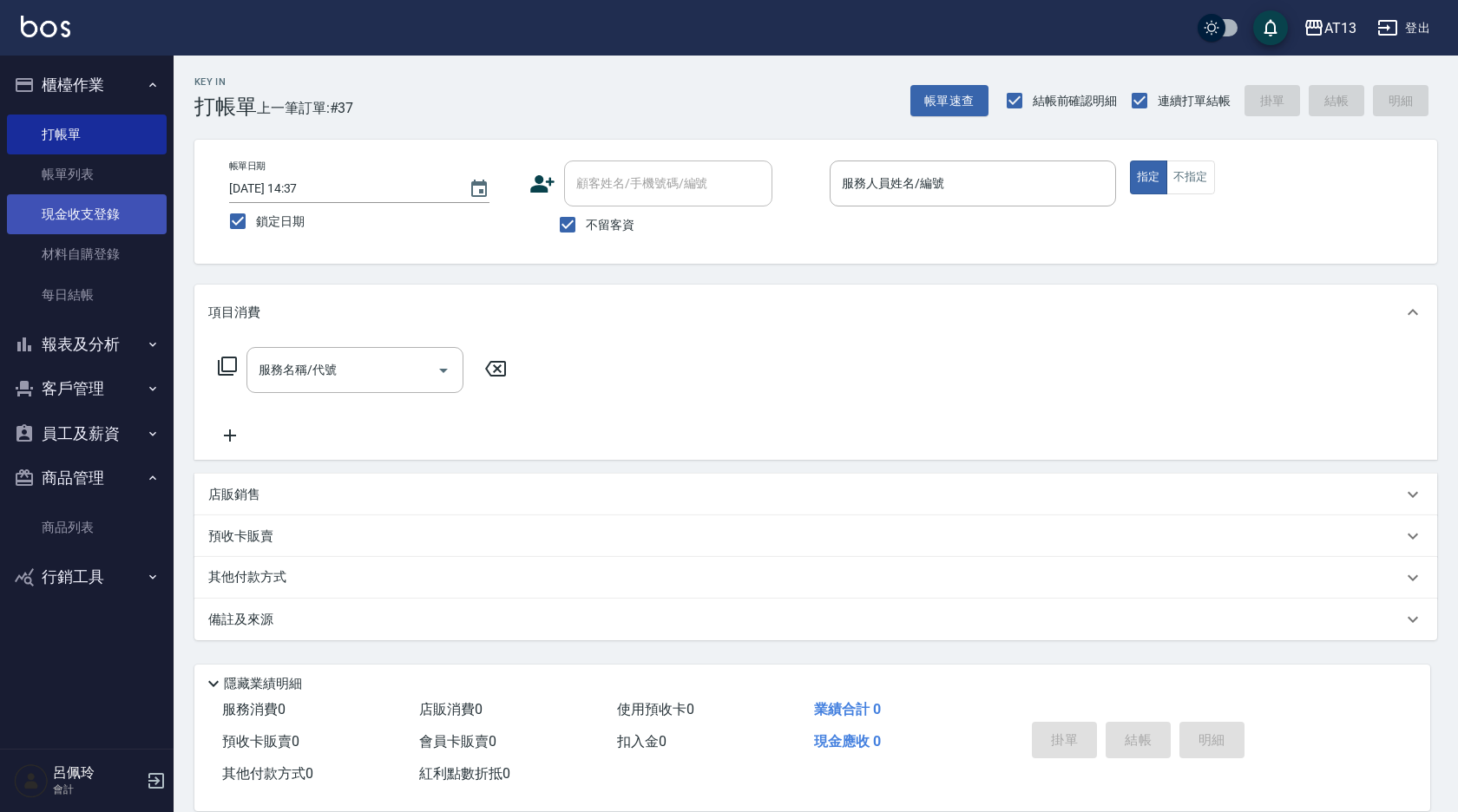
click at [121, 215] on link "現金收支登錄" at bounding box center [86, 214] width 160 height 40
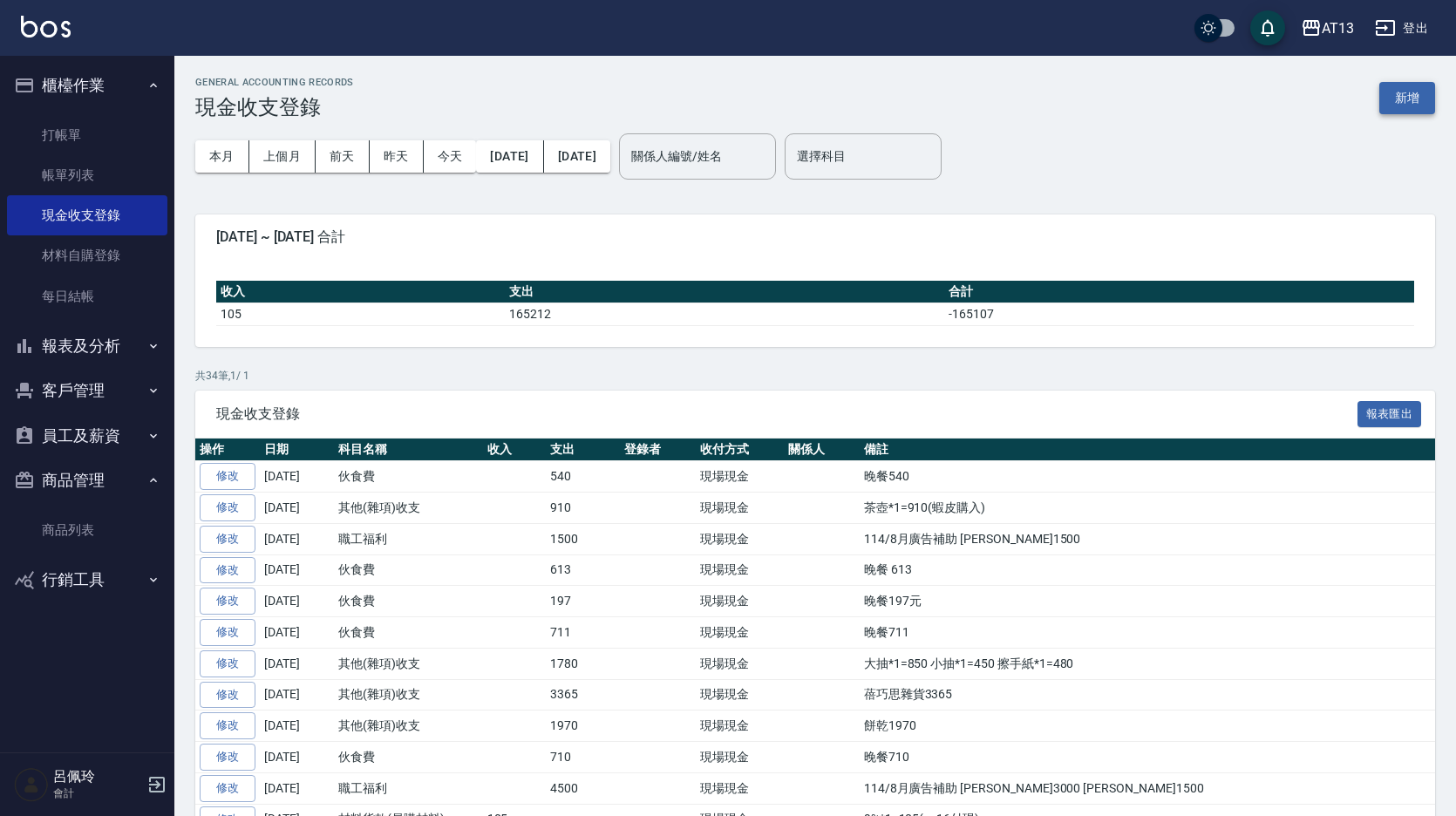
click at [1406, 92] on button "新增" at bounding box center [1407, 97] width 56 height 32
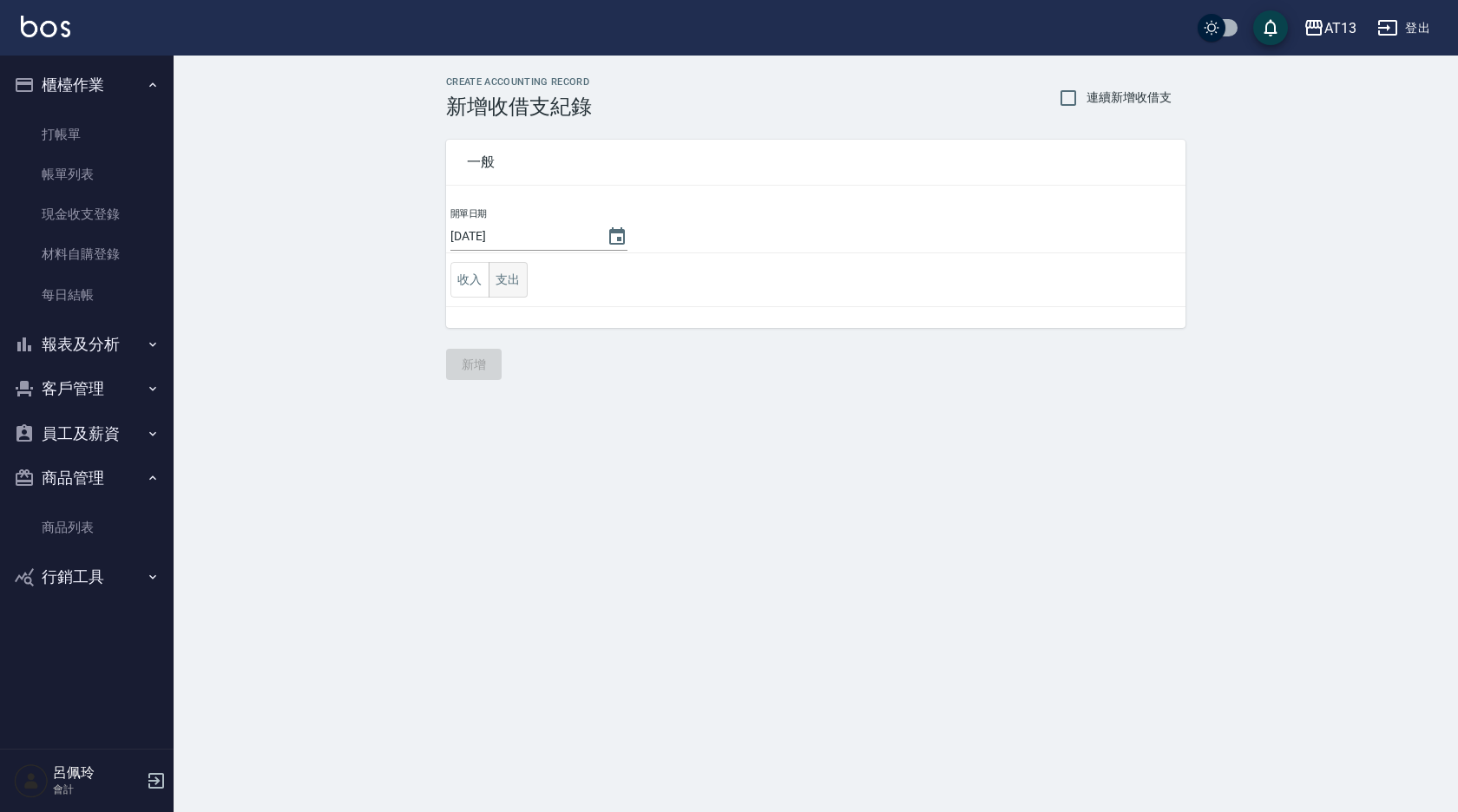
click at [513, 277] on button "支出" at bounding box center [509, 279] width 39 height 35
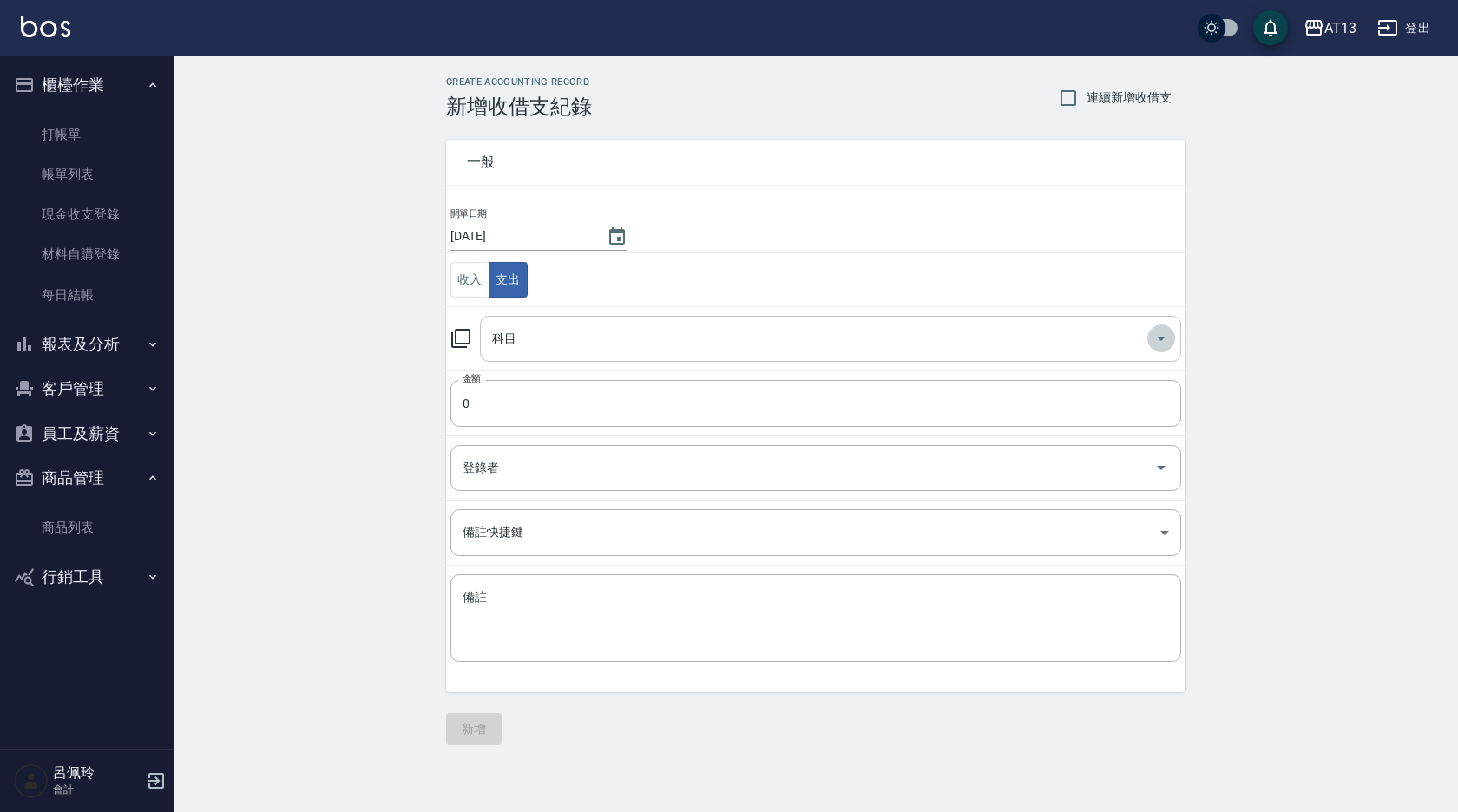
click at [1159, 334] on icon "Open" at bounding box center [1161, 338] width 21 height 21
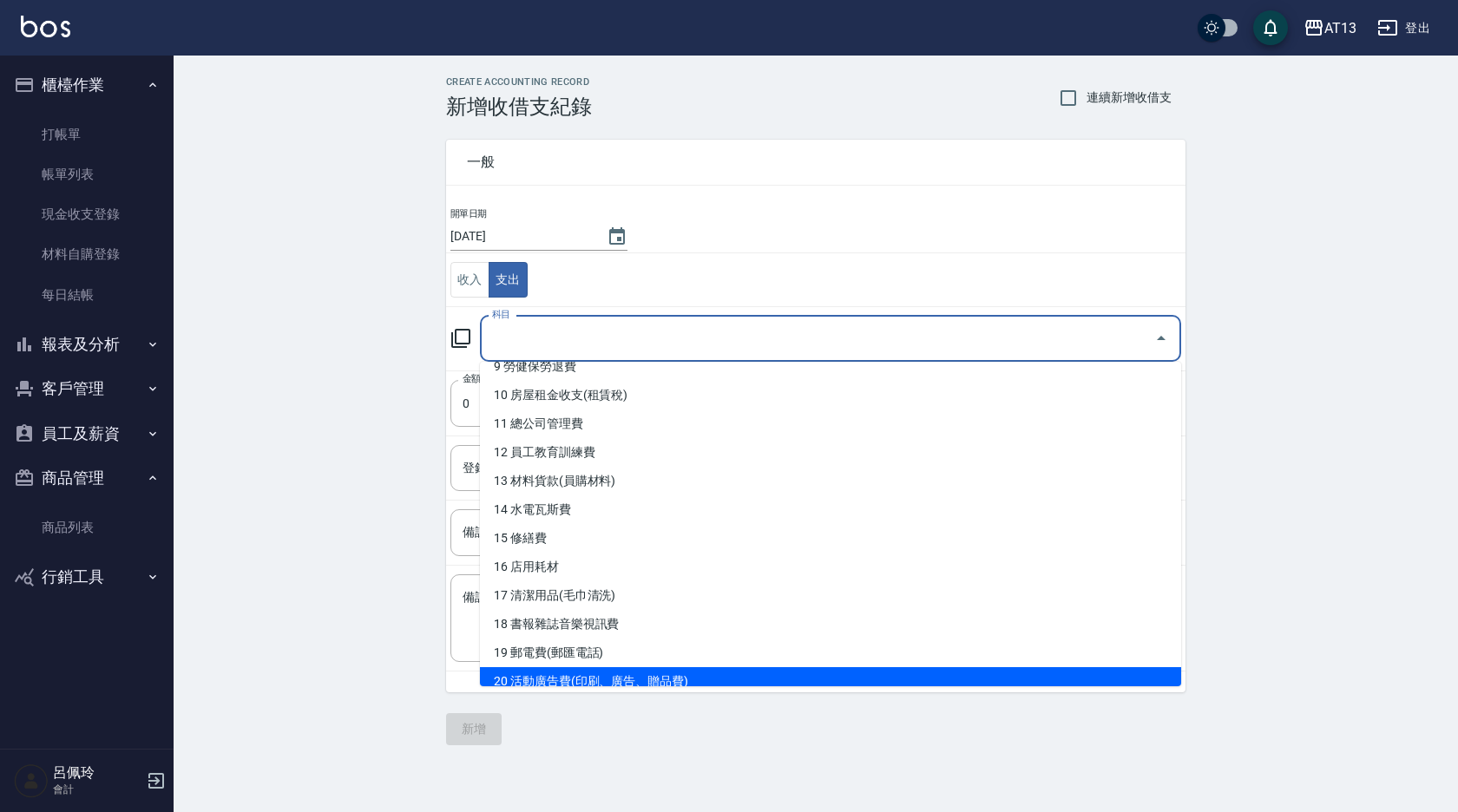
scroll to position [257, 0]
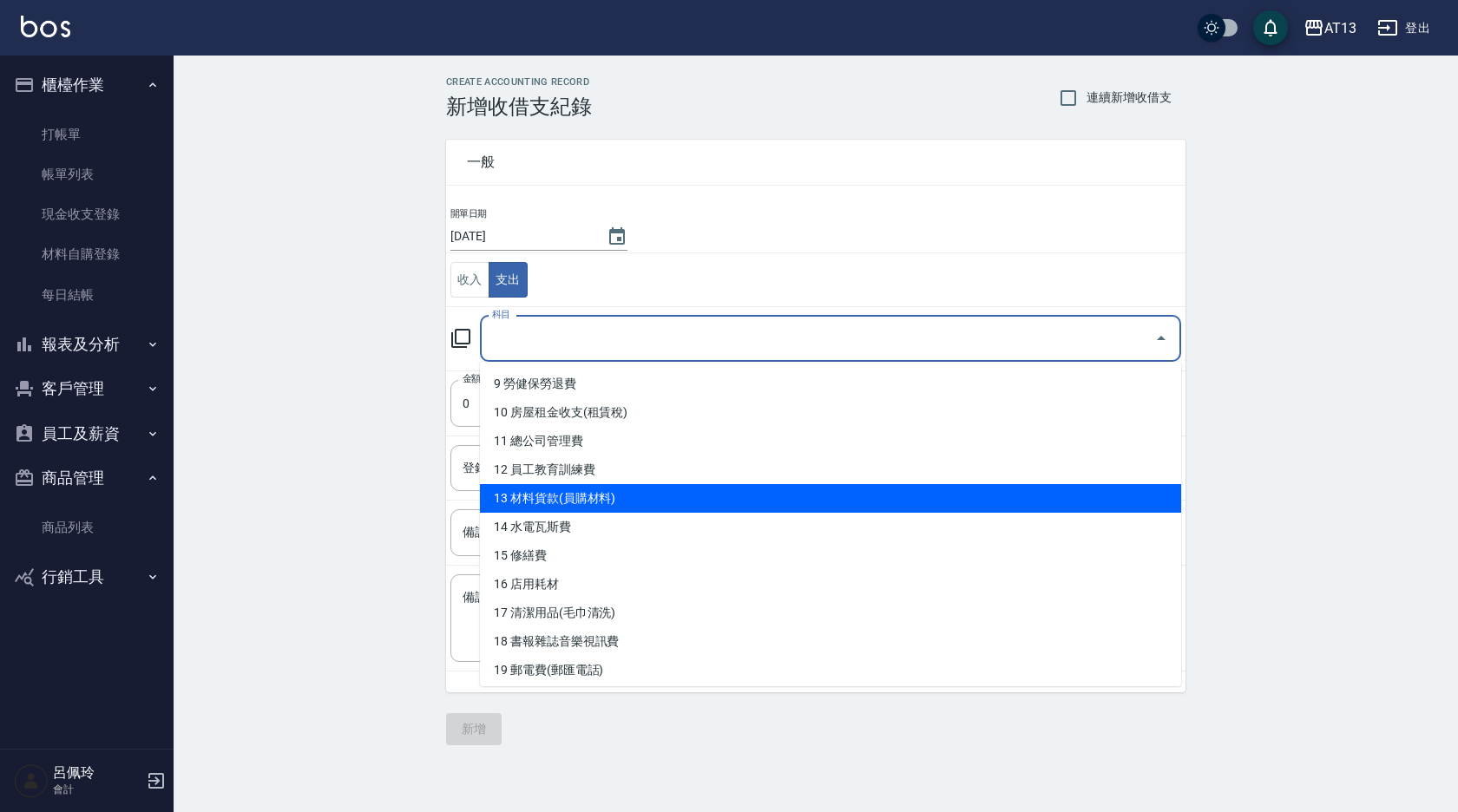
click at [611, 498] on li "13 材料貨款(員購材料)" at bounding box center [831, 498] width 702 height 28
type input "13 材料貨款(員購材料)"
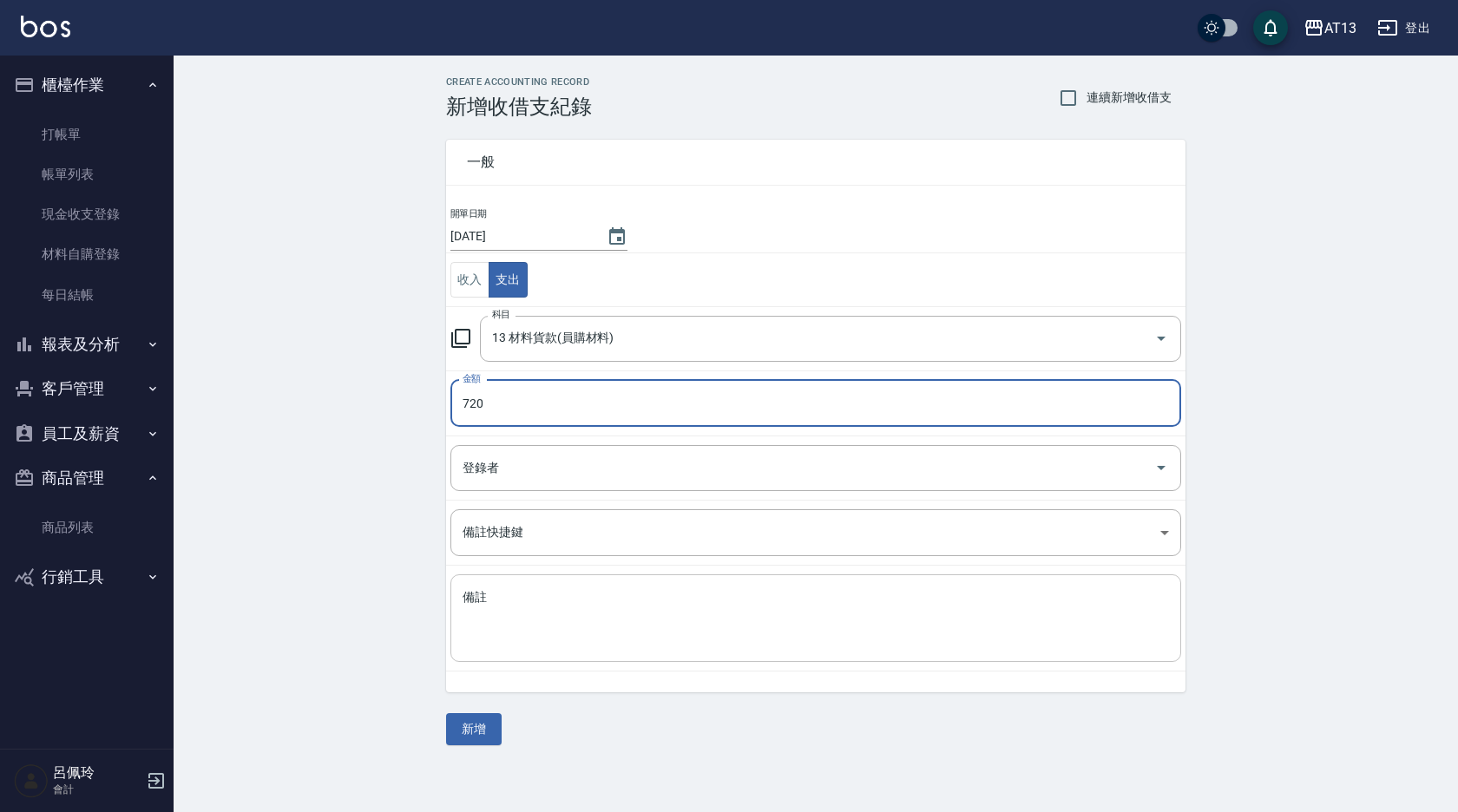
type input "720"
click at [588, 619] on textarea "備註" at bounding box center [815, 618] width 706 height 59
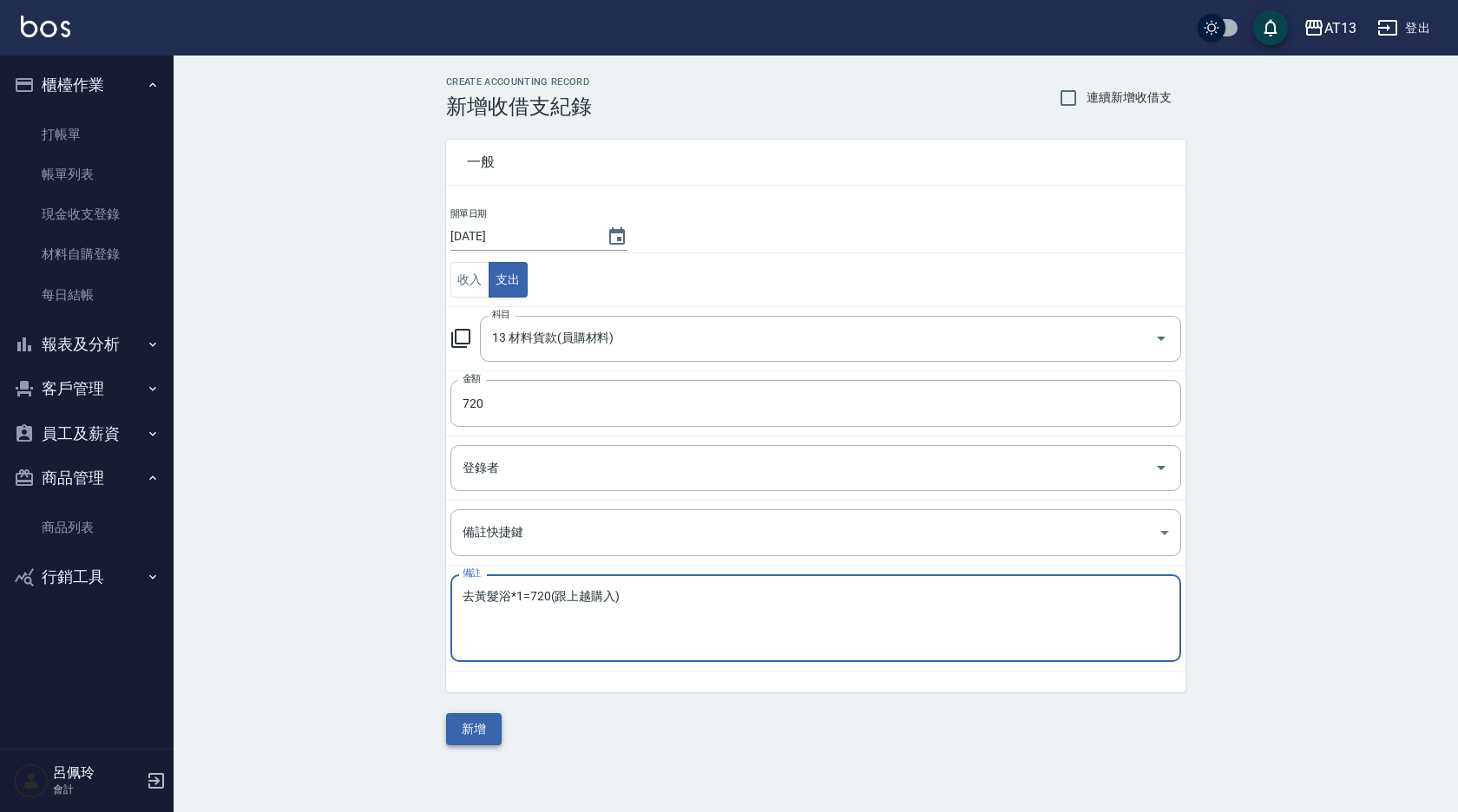
type textarea "去黃髮浴*1=720(跟上越購入)"
click at [469, 741] on button "新增" at bounding box center [473, 729] width 56 height 32
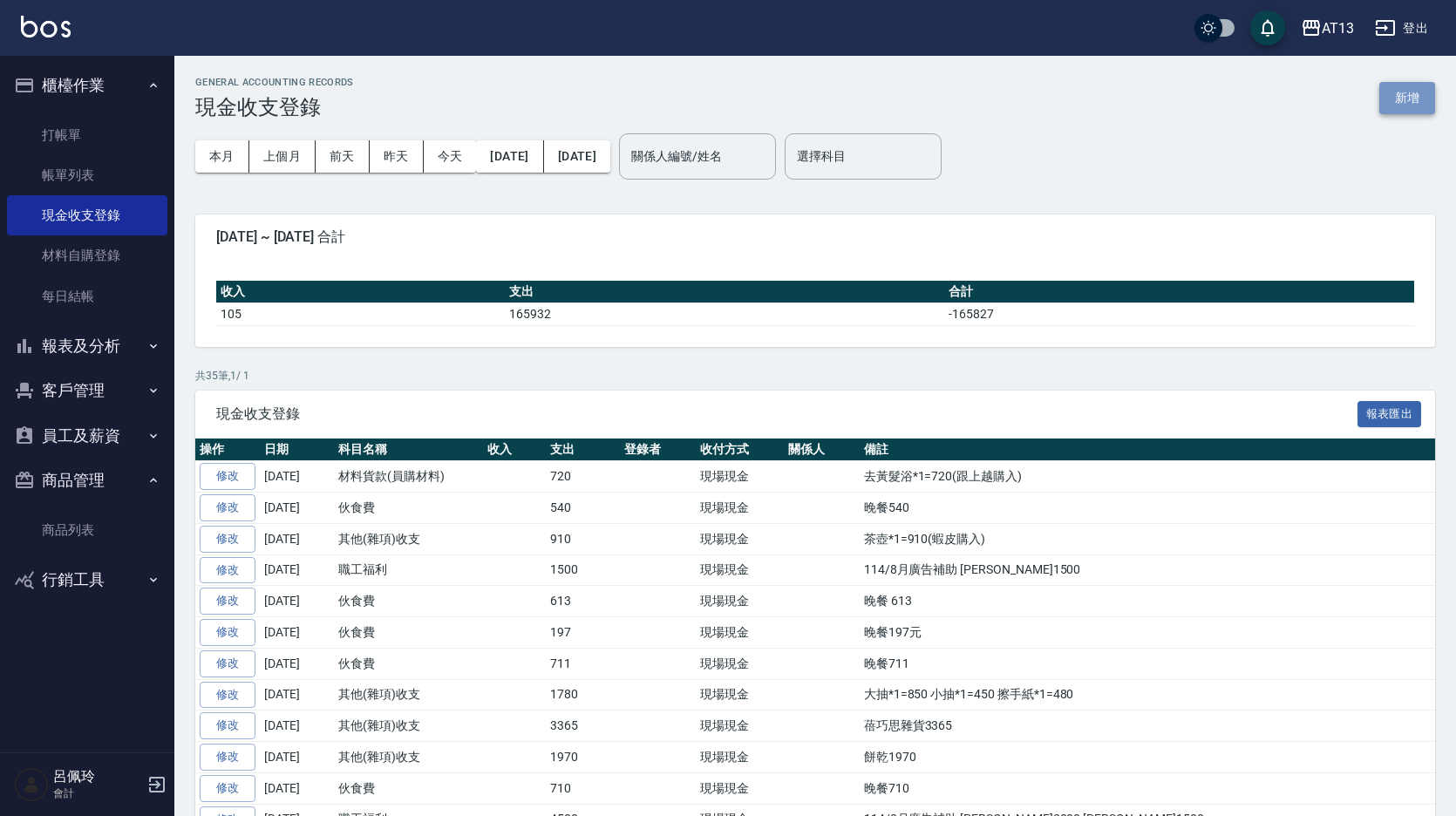
click at [1424, 94] on button "新增" at bounding box center [1407, 97] width 56 height 32
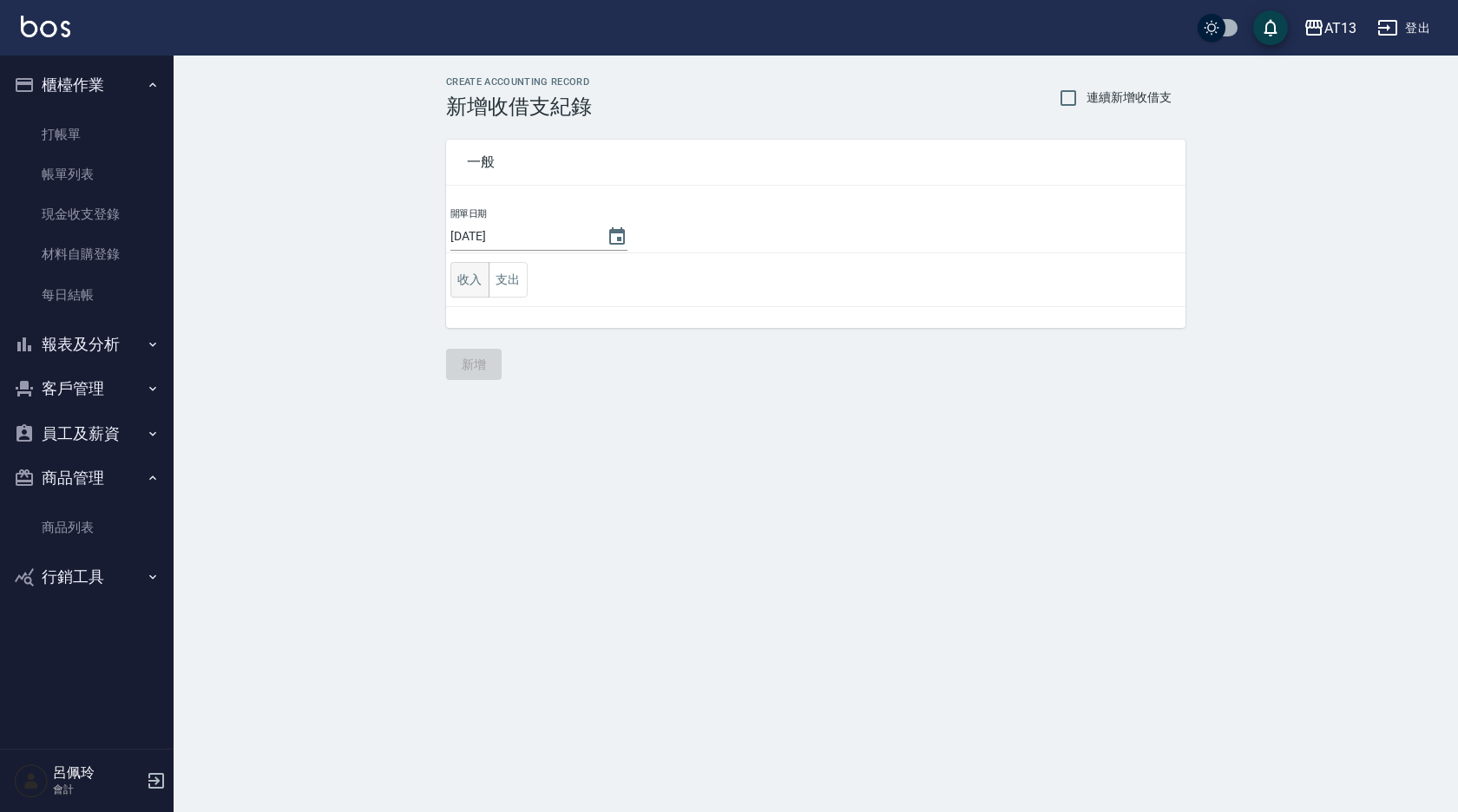
click at [467, 288] on button "收入" at bounding box center [470, 279] width 39 height 35
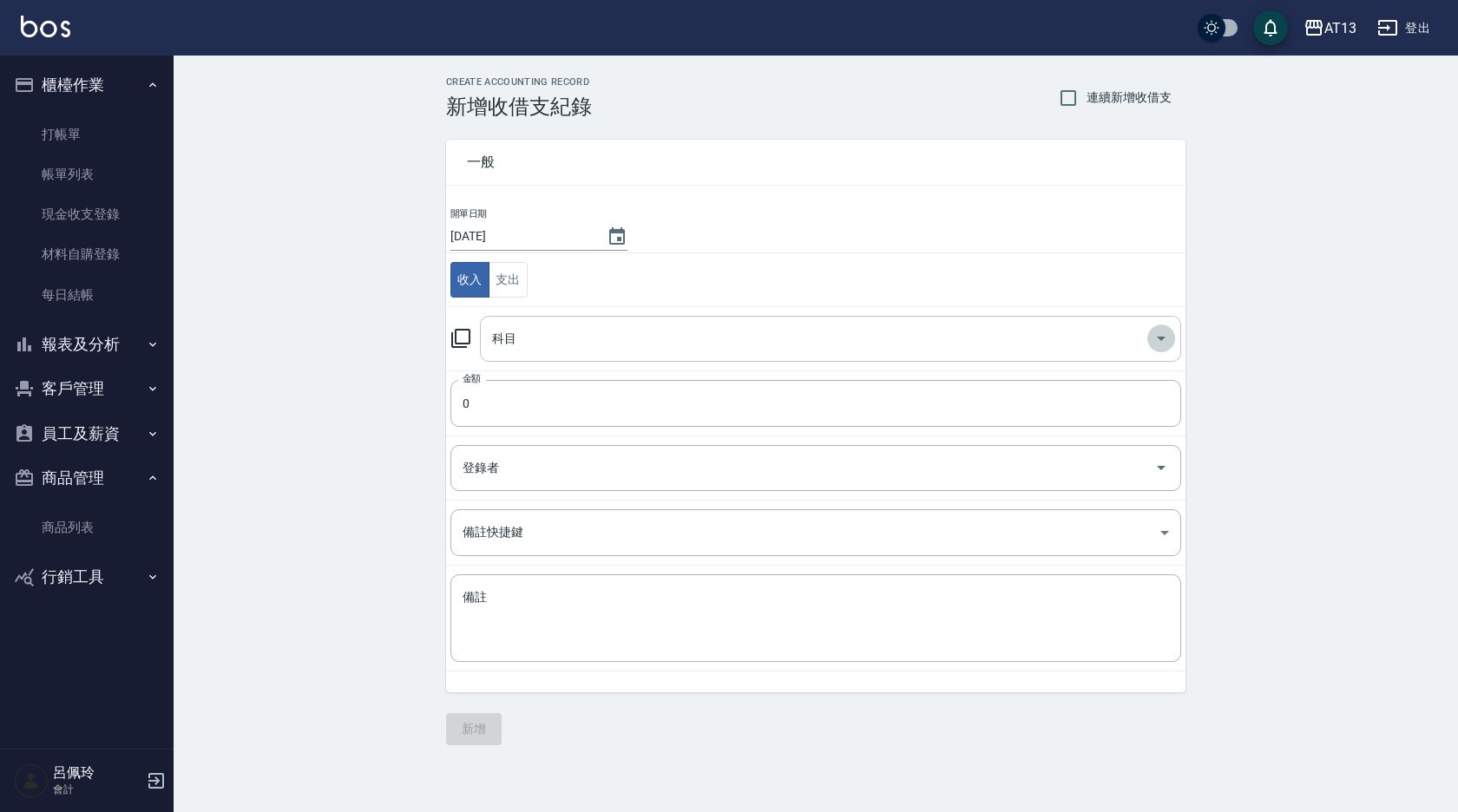
click at [1163, 333] on icon "Open" at bounding box center [1161, 338] width 21 height 21
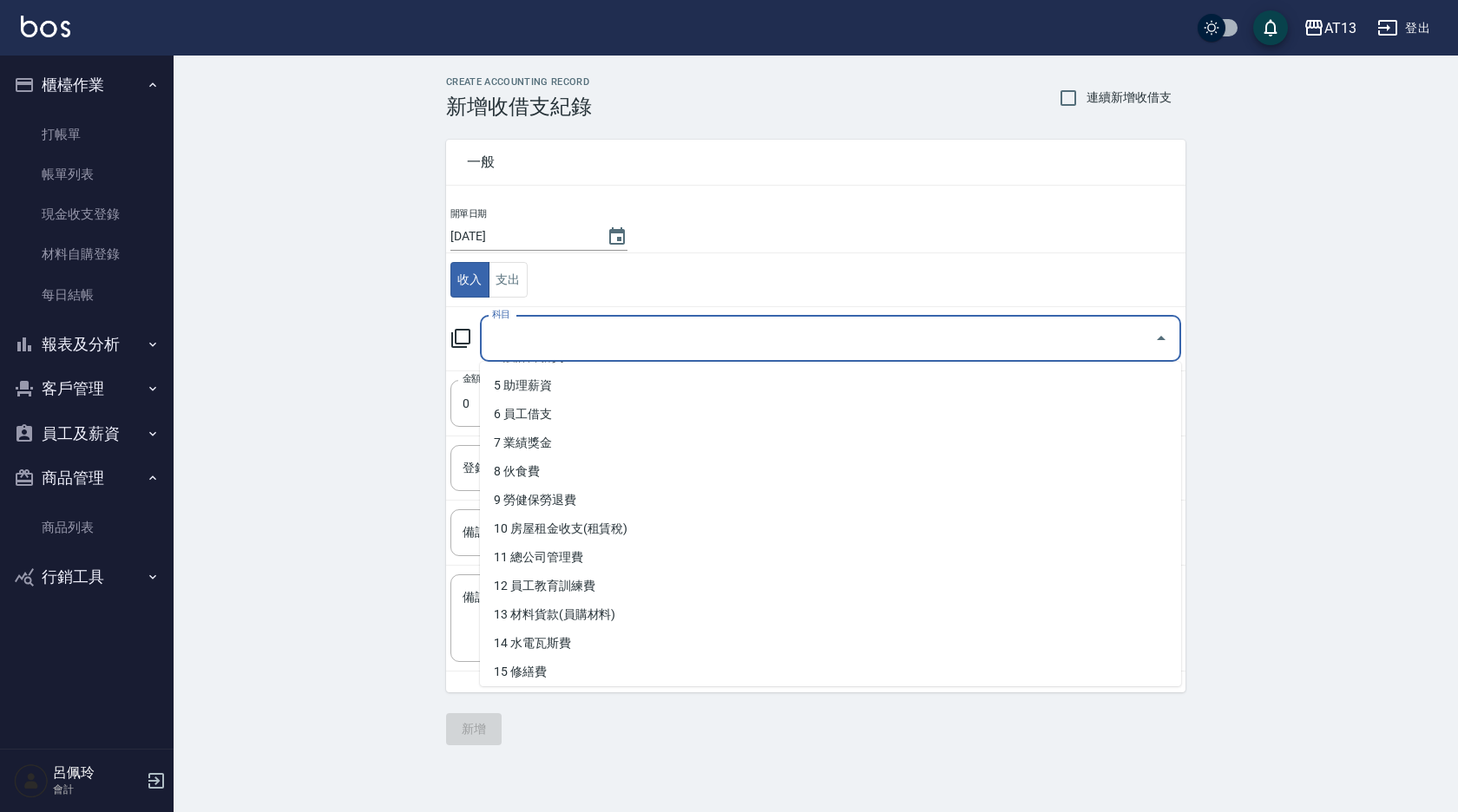
scroll to position [347, 0]
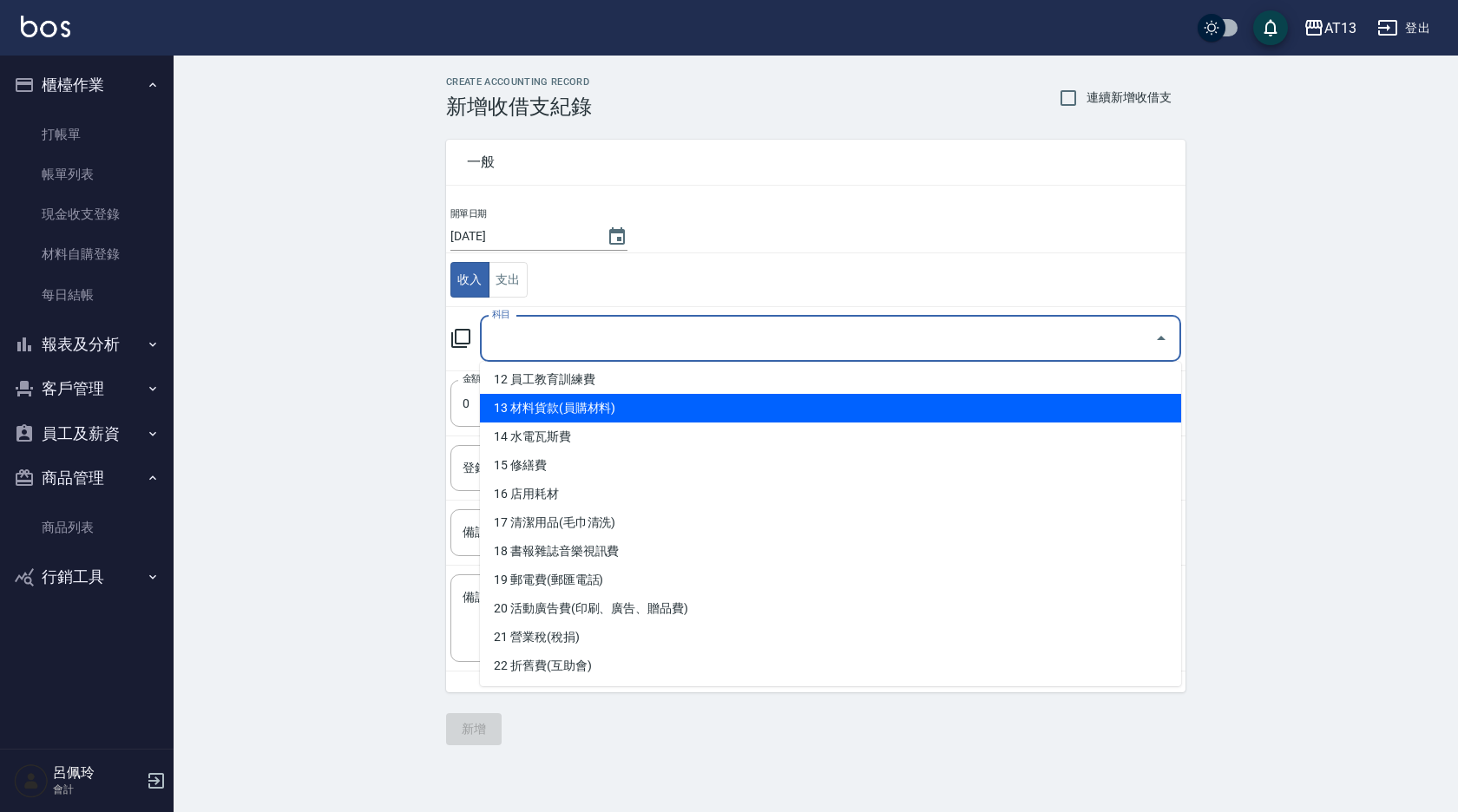
click at [808, 406] on li "13 材料貨款(員購材料)" at bounding box center [831, 407] width 702 height 28
type input "13 材料貨款(員購材料)"
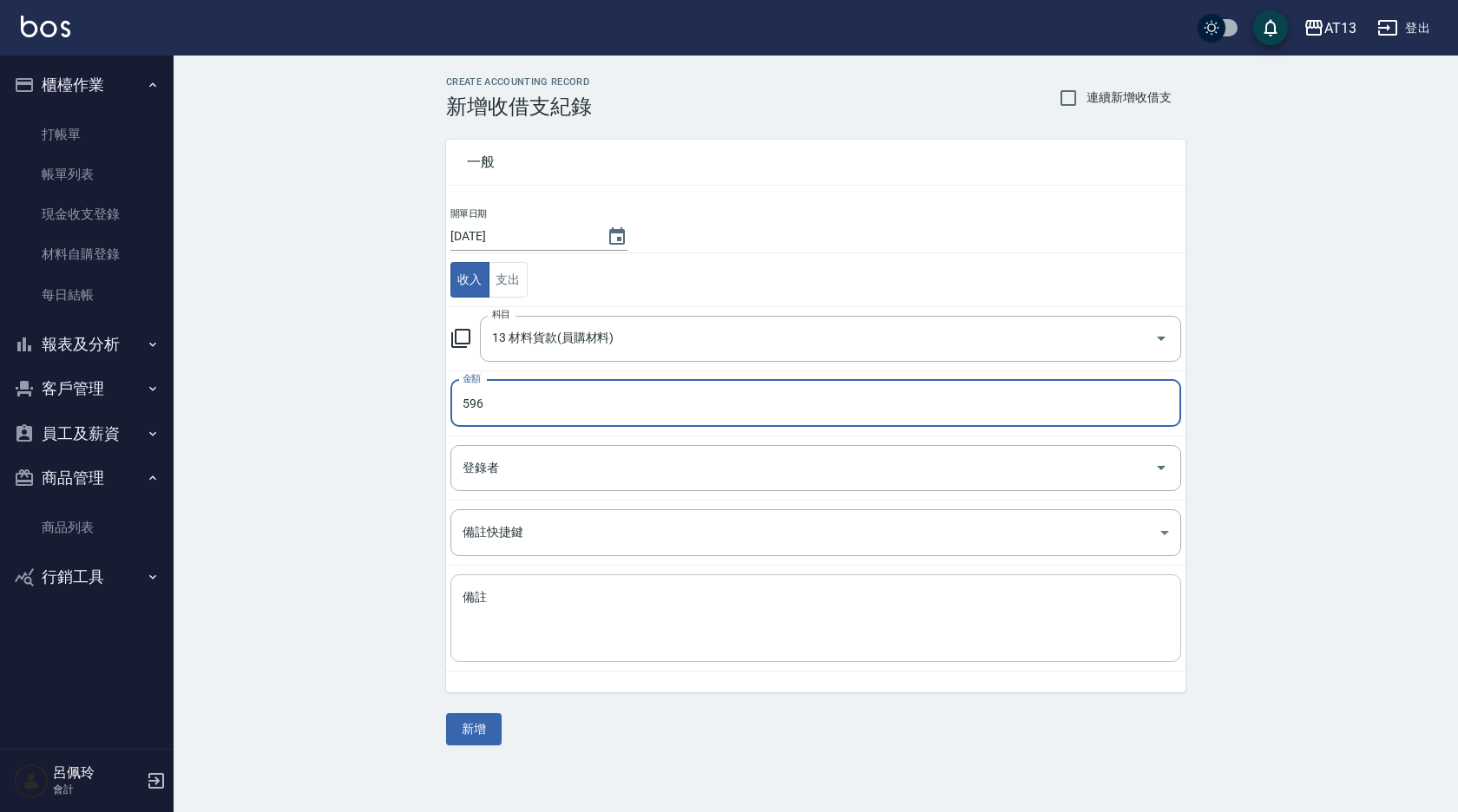
type input "596"
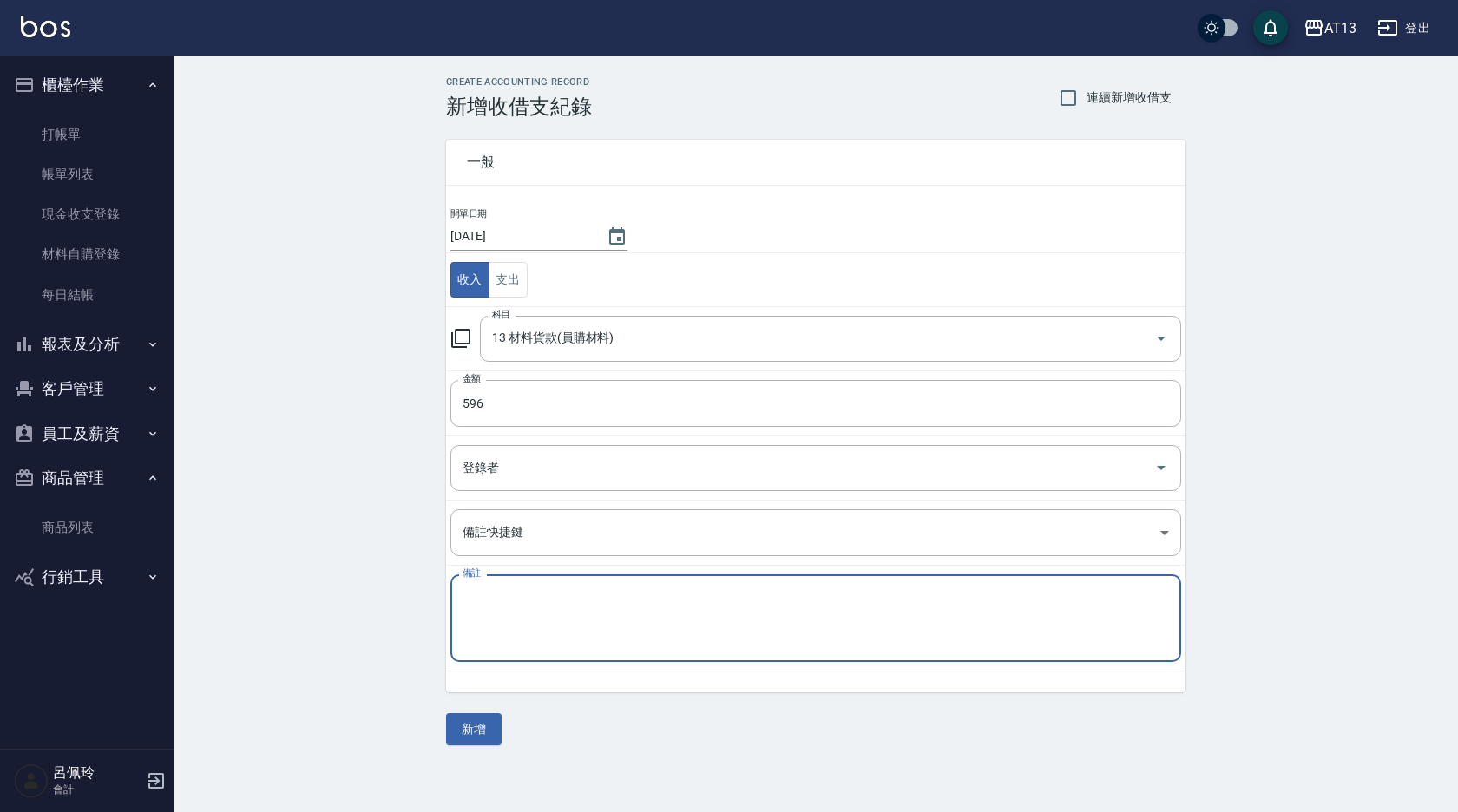
click at [578, 636] on textarea "備註" at bounding box center [815, 618] width 706 height 59
type textarea "冷燙*6=356 小白*1=240 (上越付現)"
click at [477, 716] on button "新增" at bounding box center [473, 729] width 56 height 32
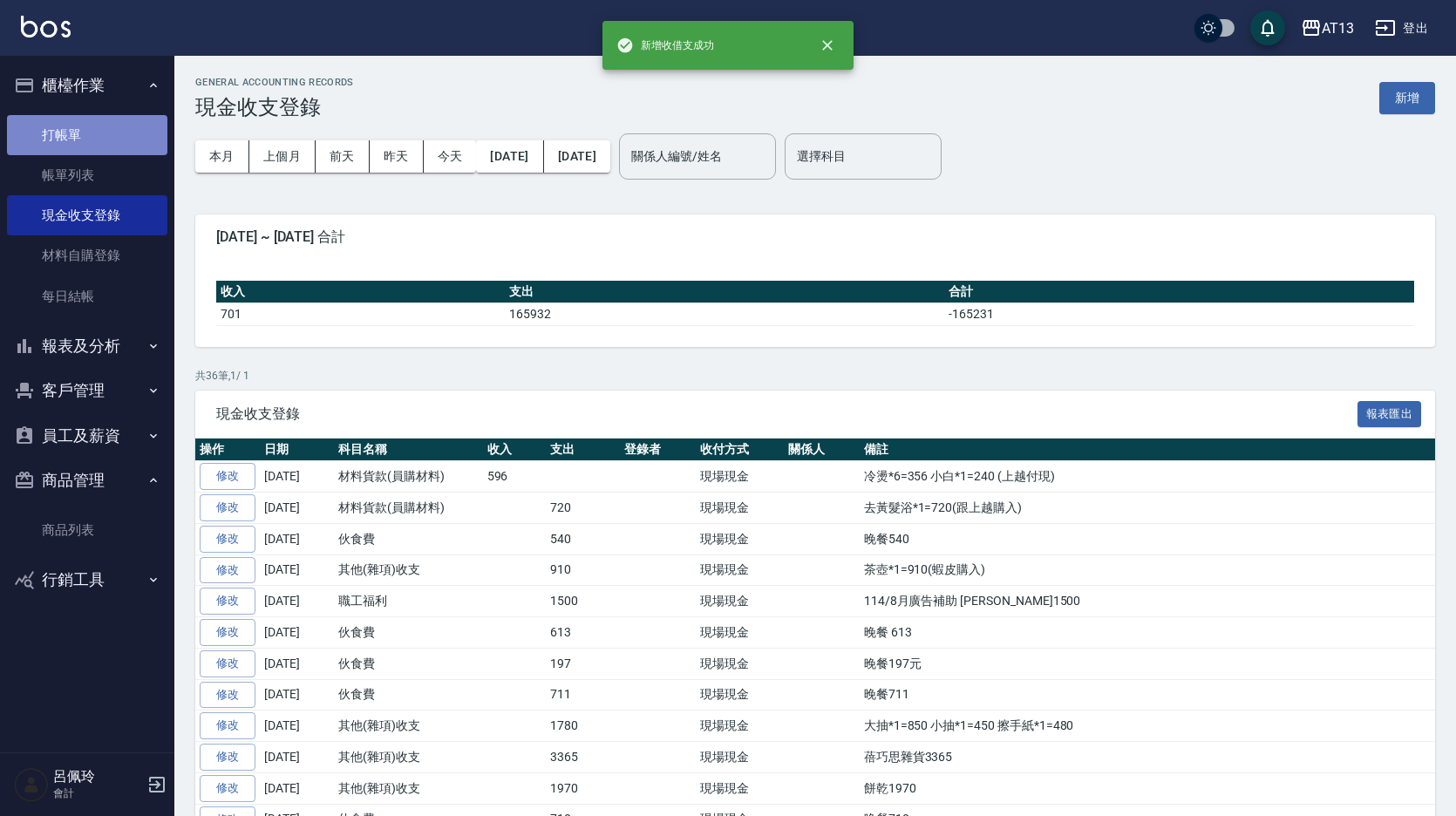
click at [47, 130] on link "打帳單" at bounding box center [87, 135] width 160 height 40
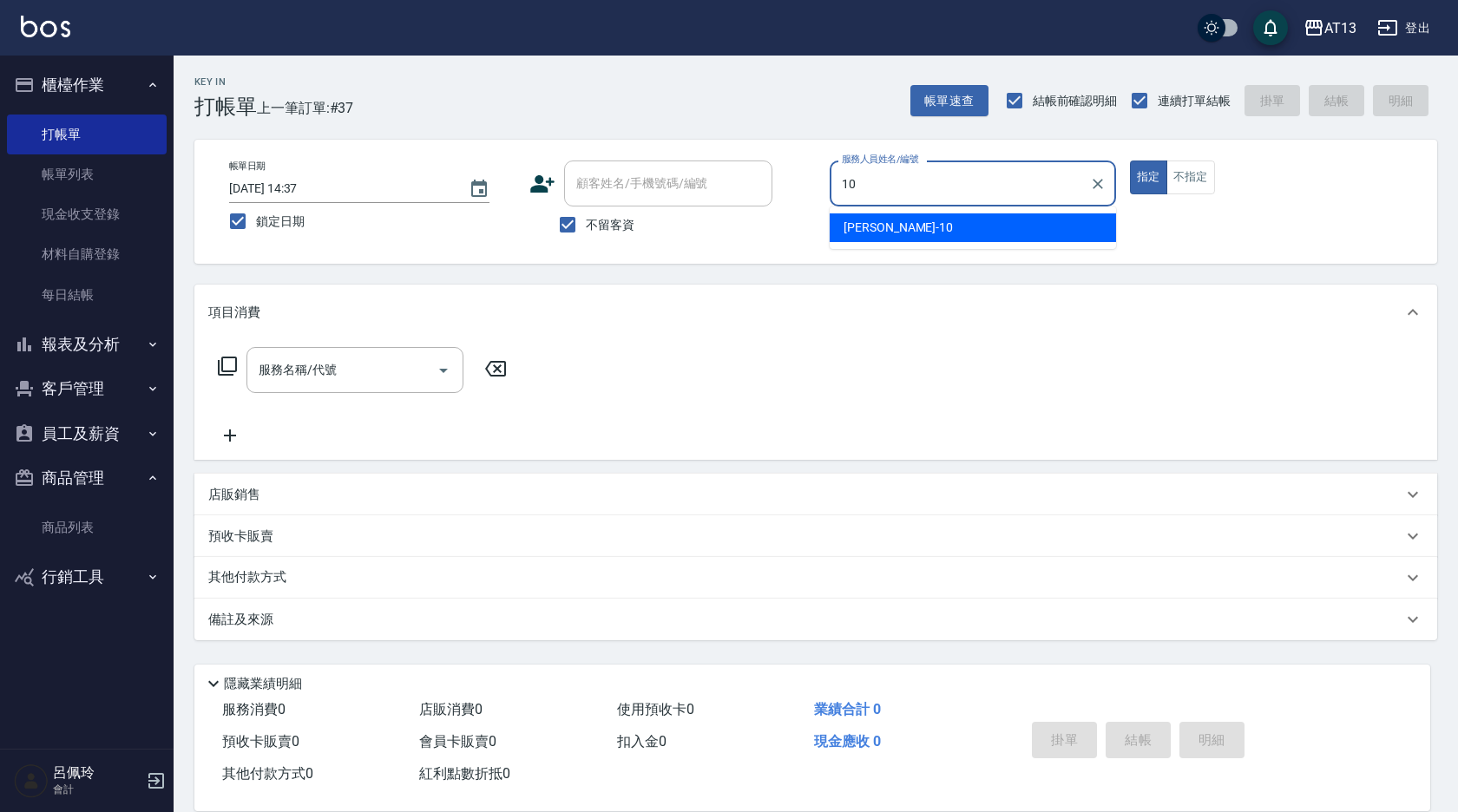
click at [920, 231] on div "[PERSON_NAME] -10" at bounding box center [973, 227] width 286 height 28
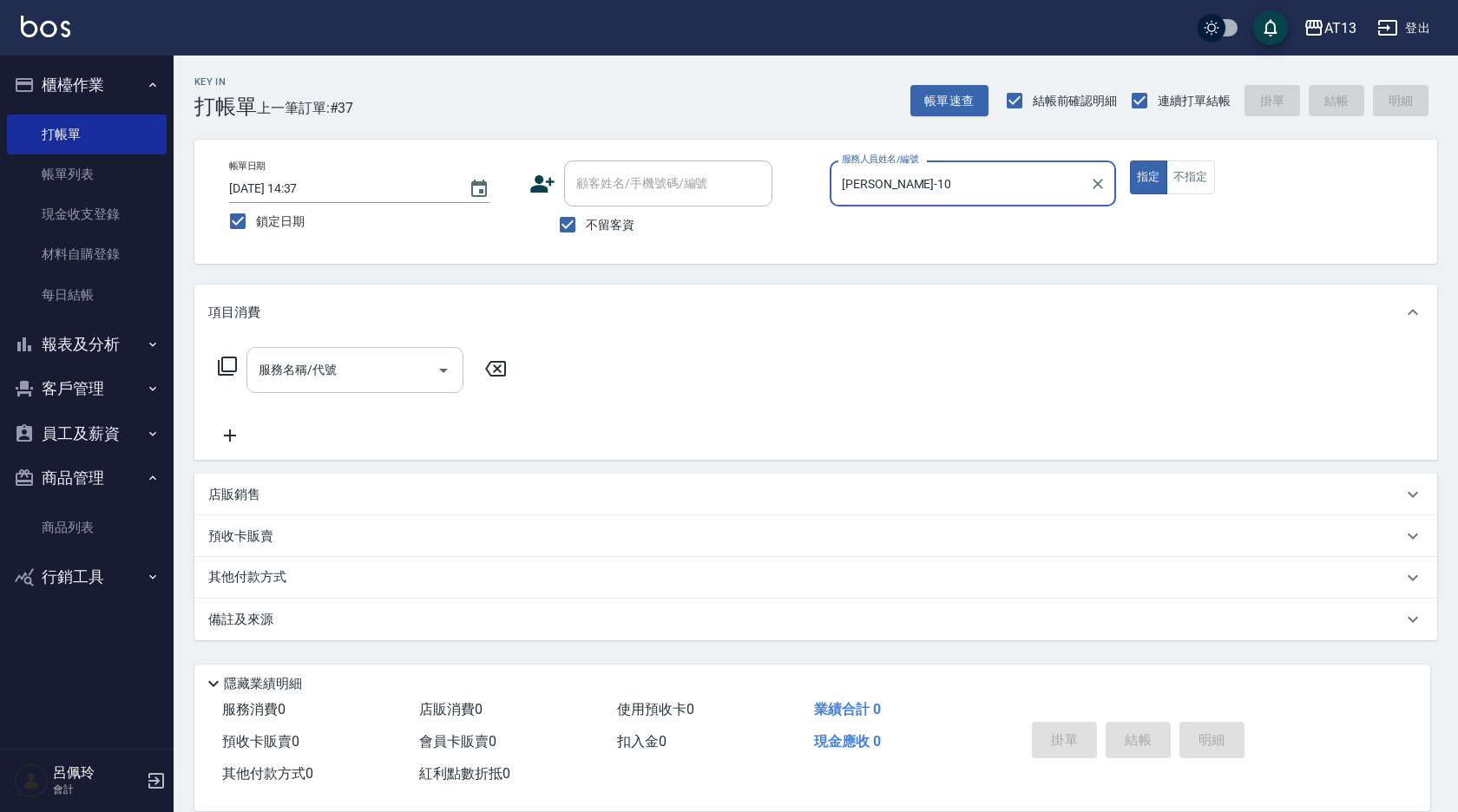
type input "[PERSON_NAME]-10"
click at [388, 365] on input "服務名稱/代號" at bounding box center [342, 369] width 175 height 30
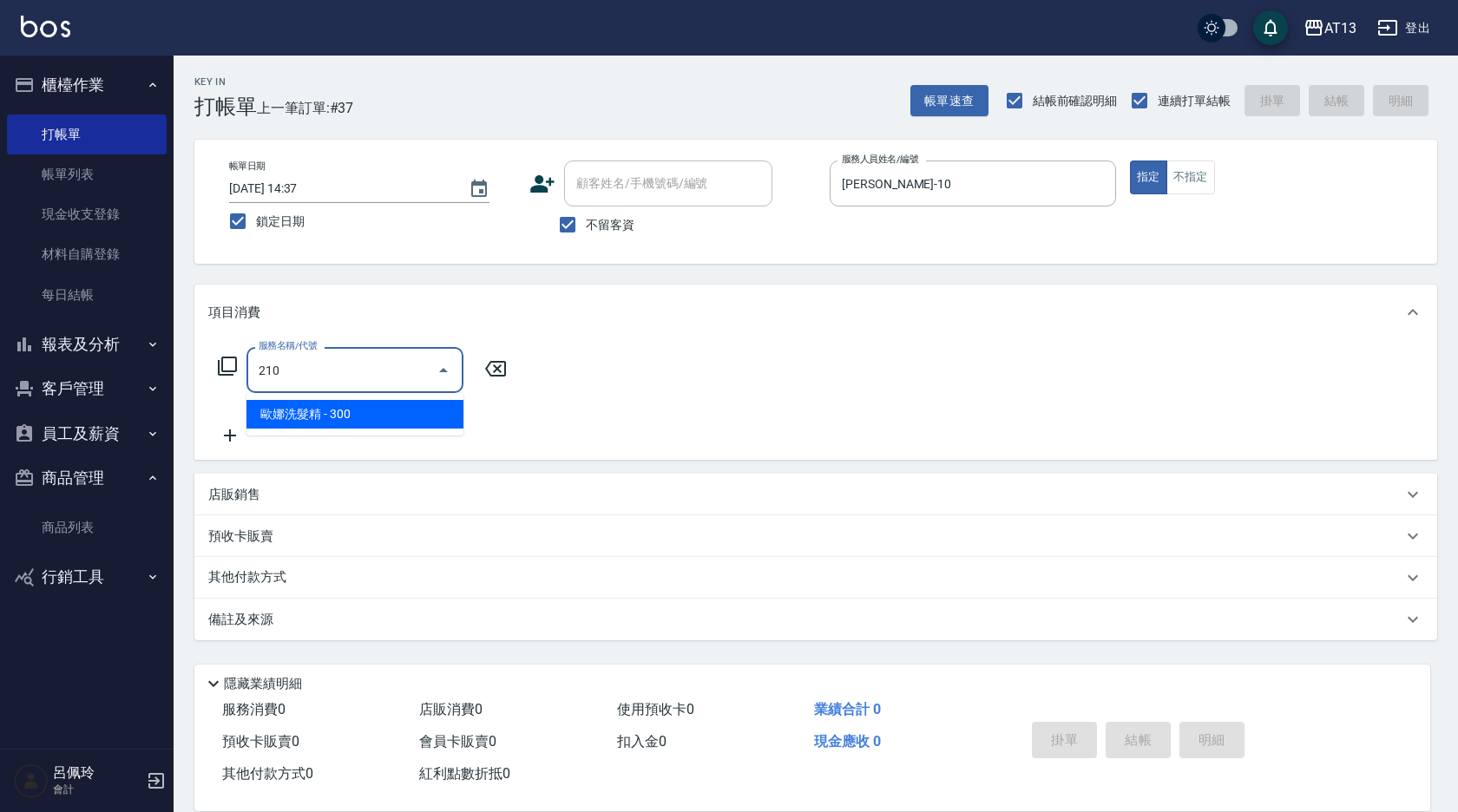
type input "[PERSON_NAME]洗髮精(210)"
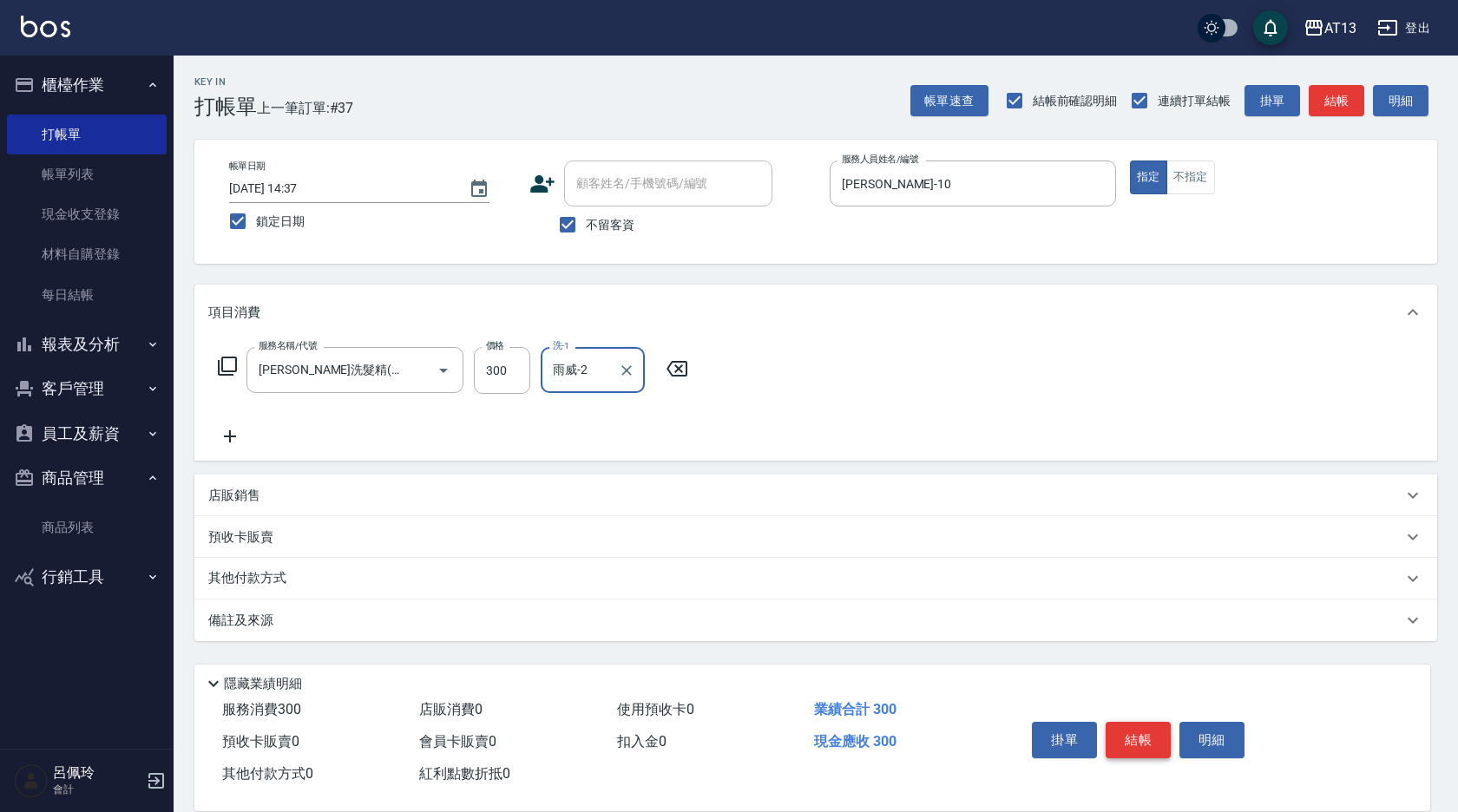
type input "雨威-2"
click at [1144, 748] on button "結帳" at bounding box center [1138, 740] width 65 height 36
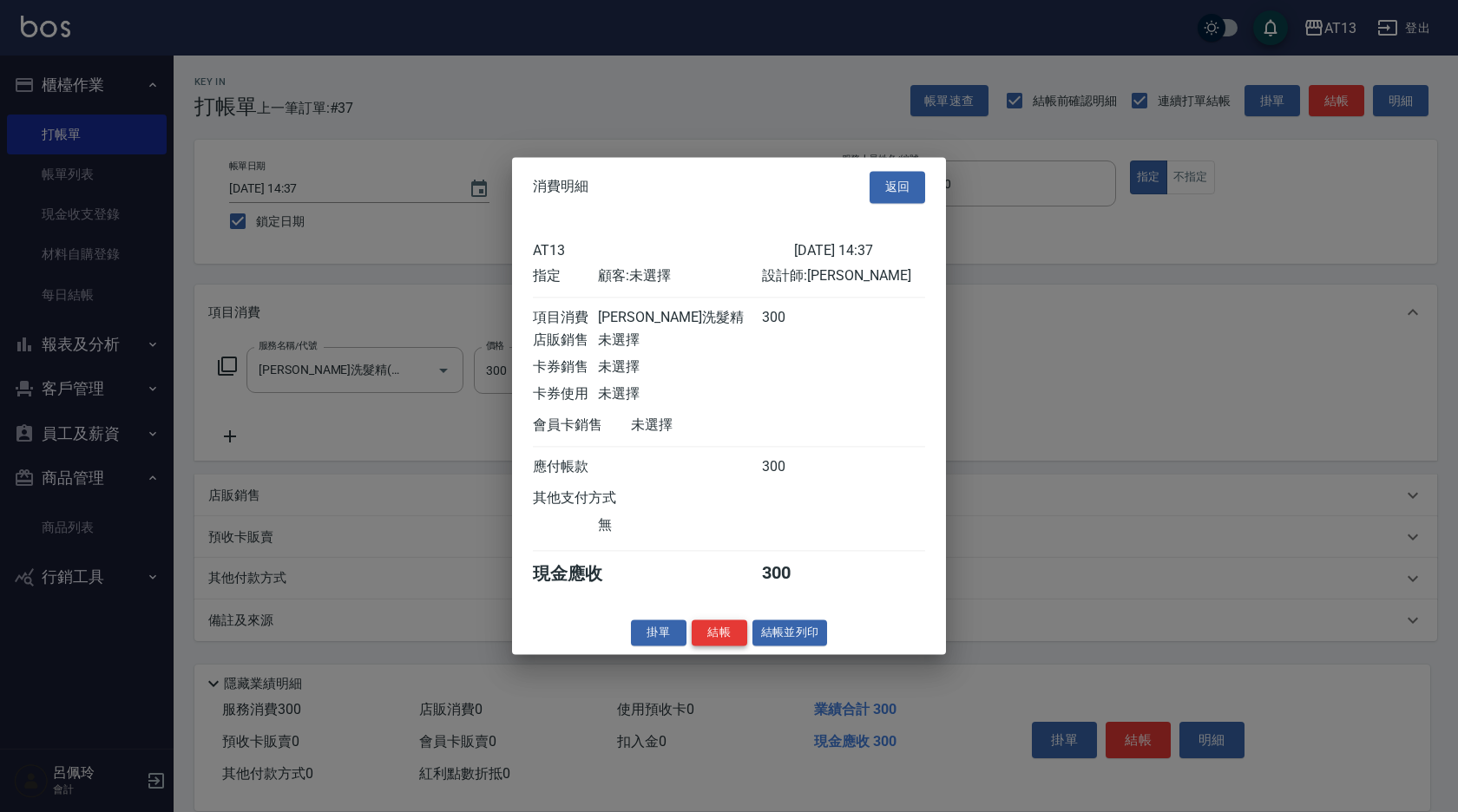
click at [707, 641] on button "結帳" at bounding box center [719, 632] width 56 height 26
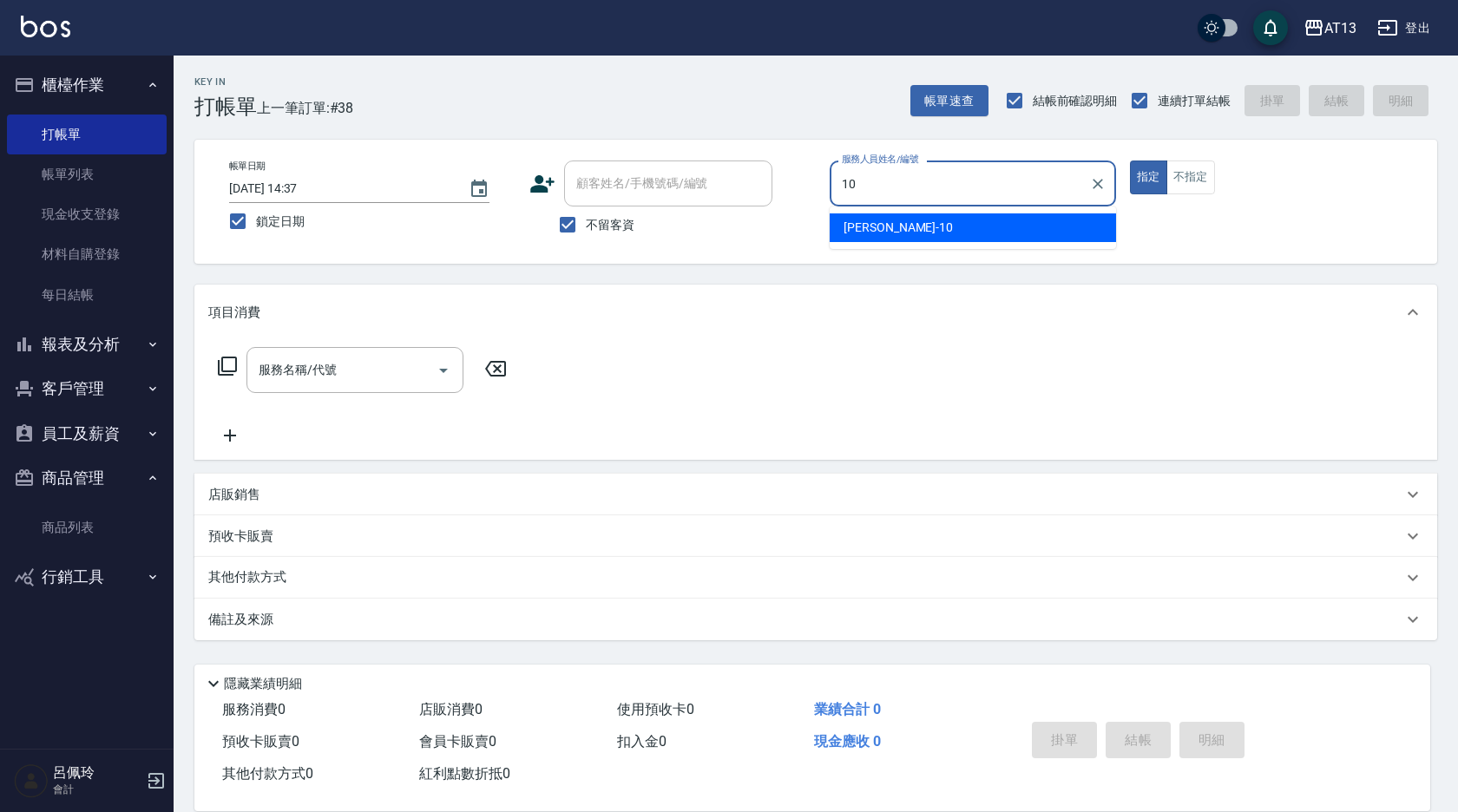
click at [861, 226] on span "[PERSON_NAME] -10" at bounding box center [899, 227] width 110 height 19
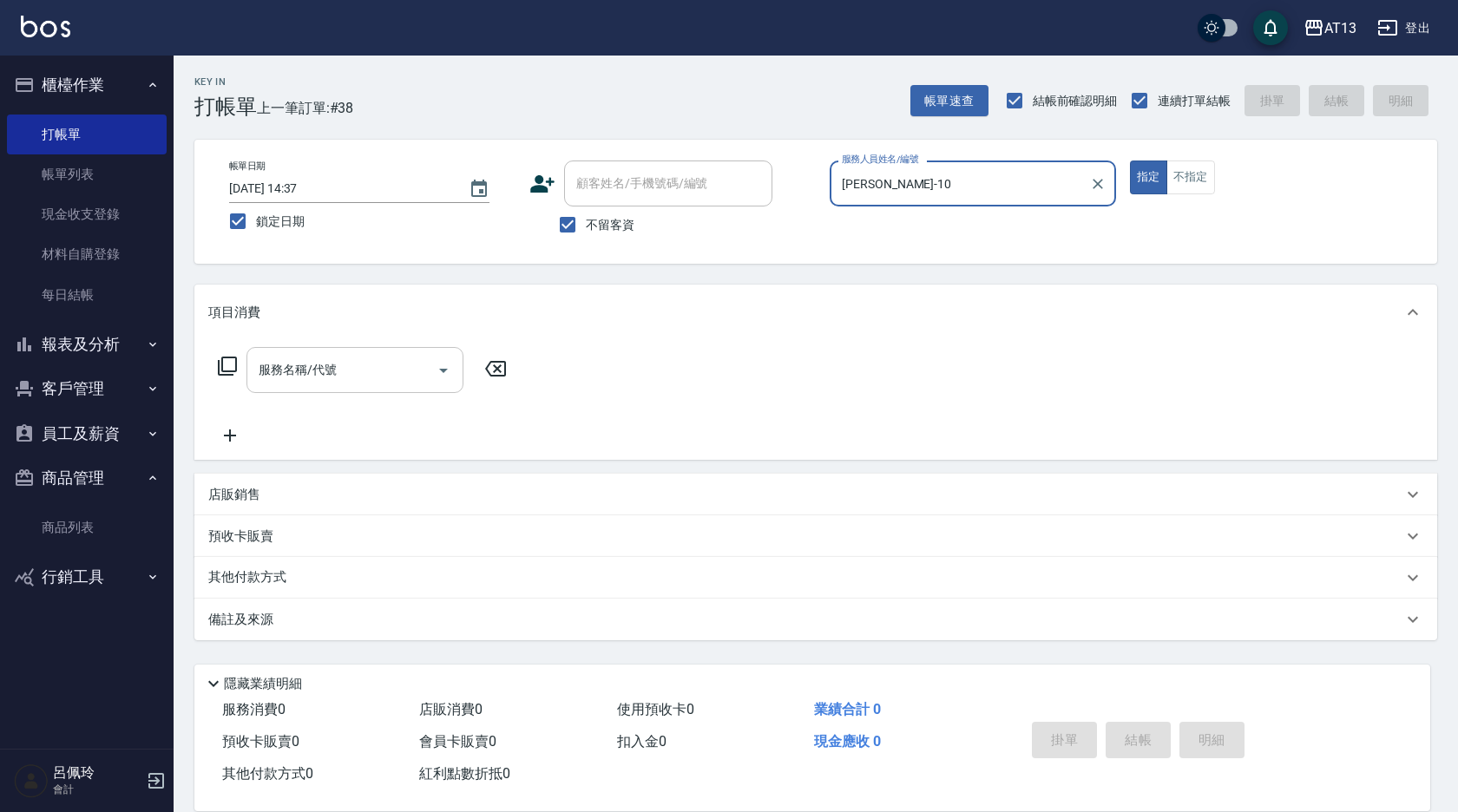
click at [376, 348] on div "服務名稱/代號" at bounding box center [355, 369] width 217 height 46
type input "[PERSON_NAME]-10"
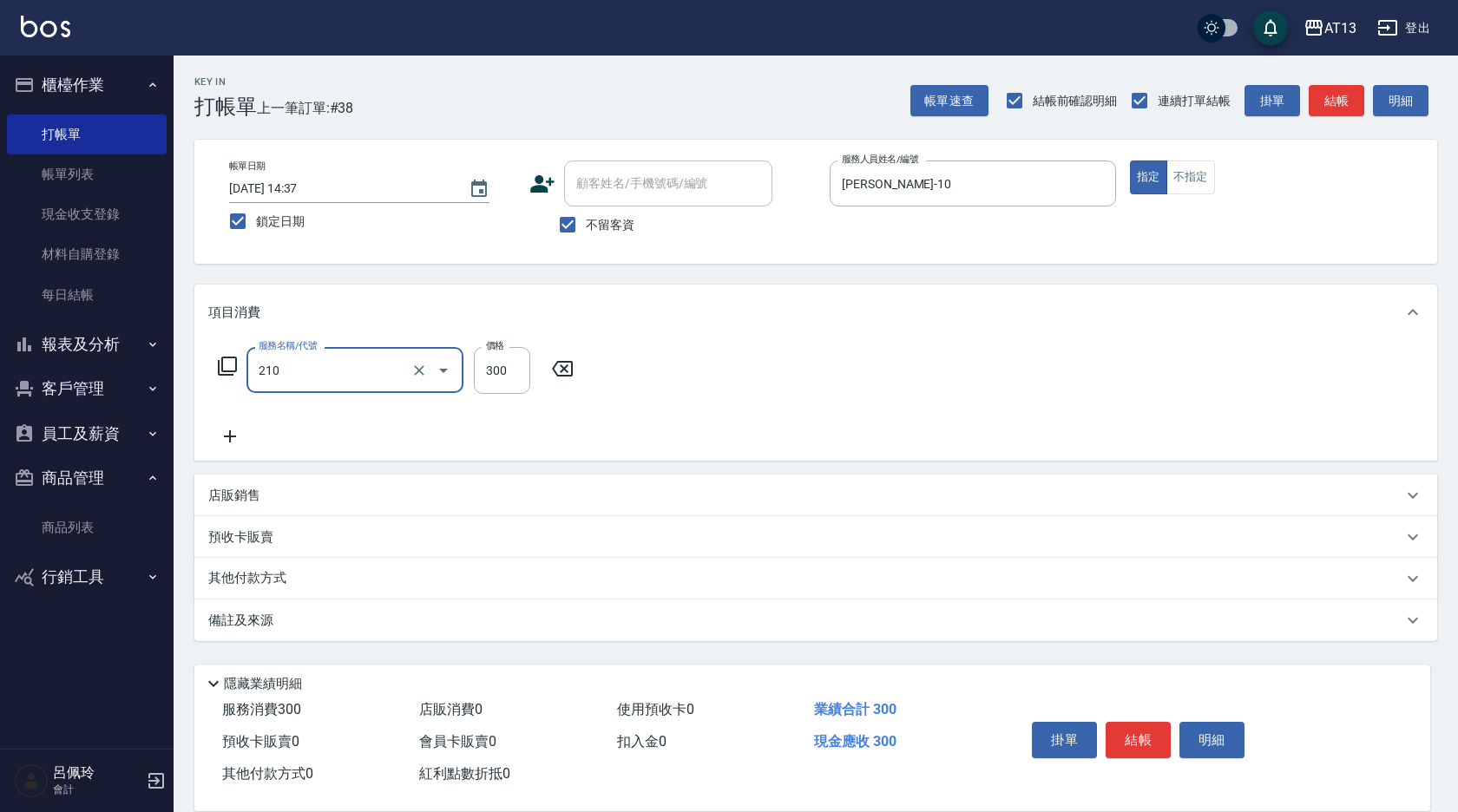
type input "[PERSON_NAME]洗髮精(210)"
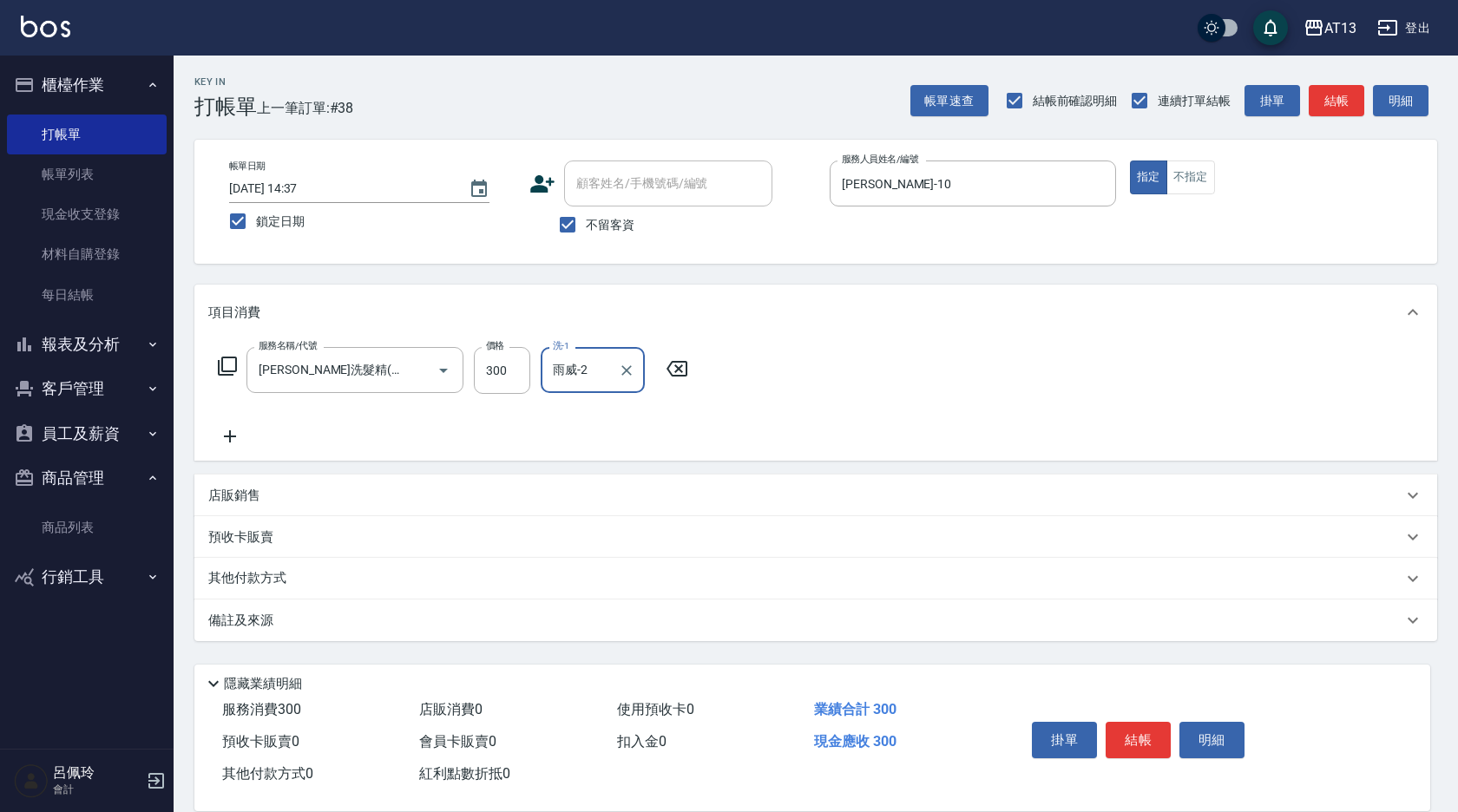
type input "雨威-2"
click at [1141, 475] on div "店販銷售" at bounding box center [815, 496] width 1242 height 42
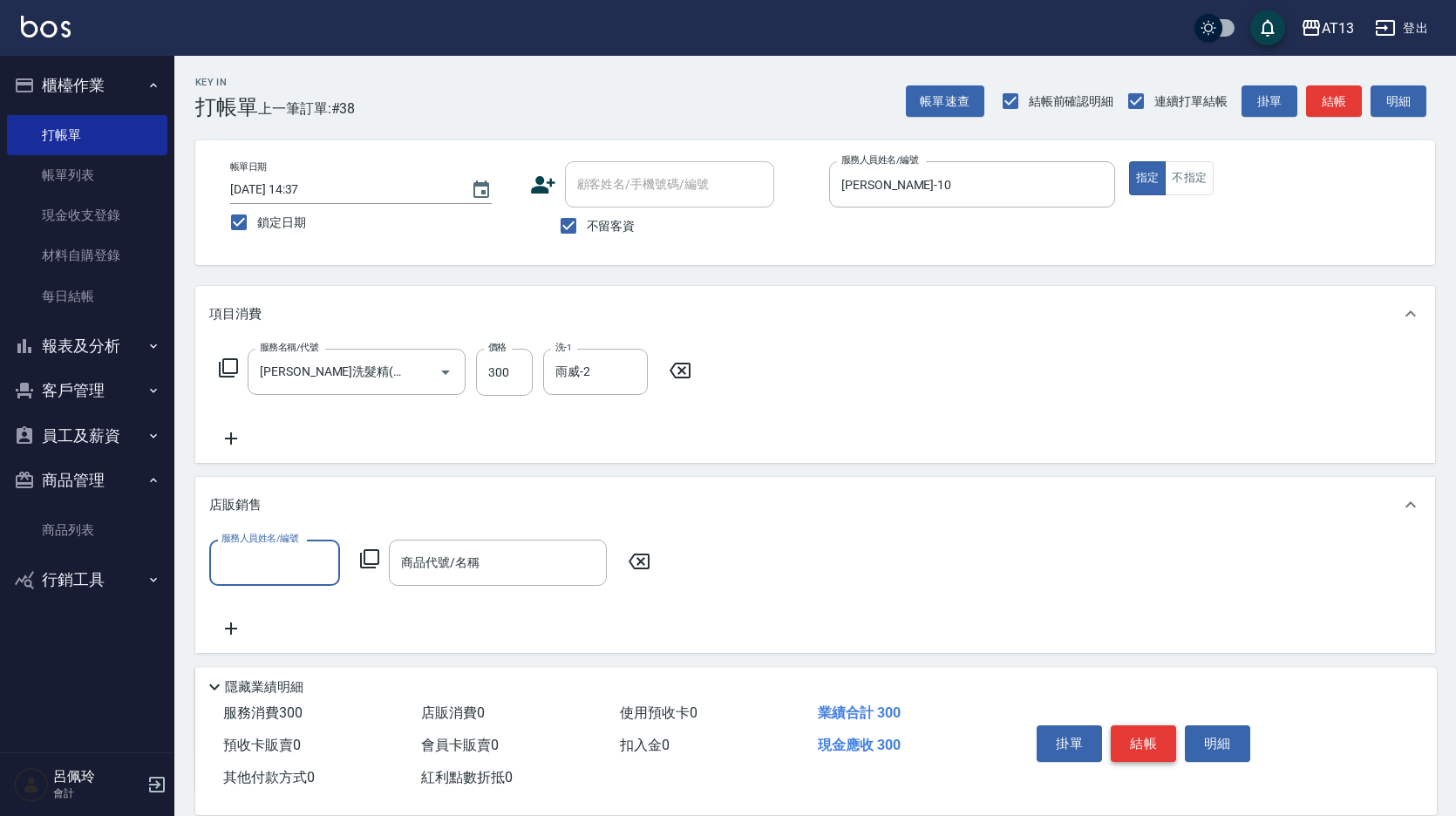
click at [1145, 740] on button "結帳" at bounding box center [1143, 743] width 65 height 36
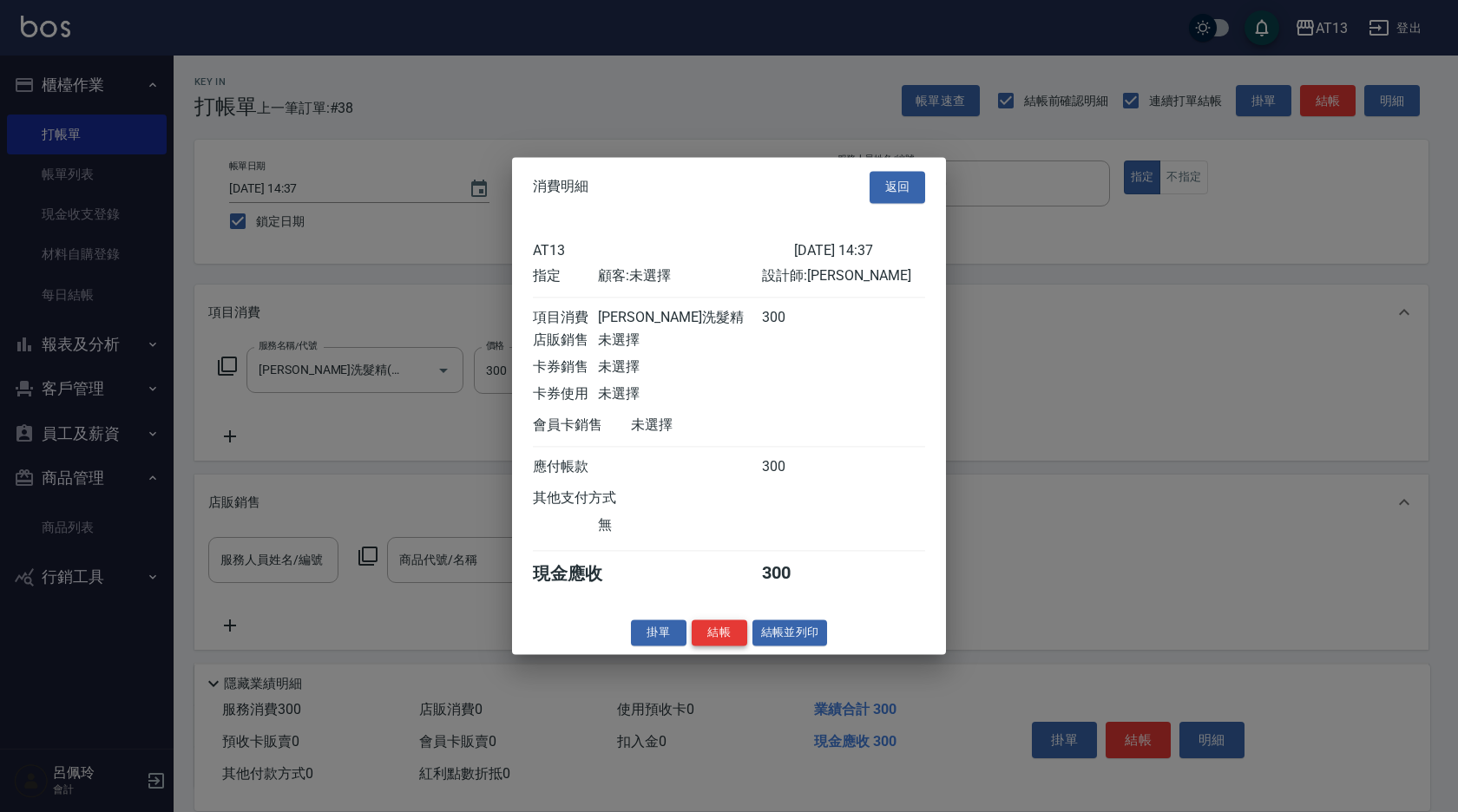
click at [727, 645] on button "結帳" at bounding box center [719, 632] width 56 height 26
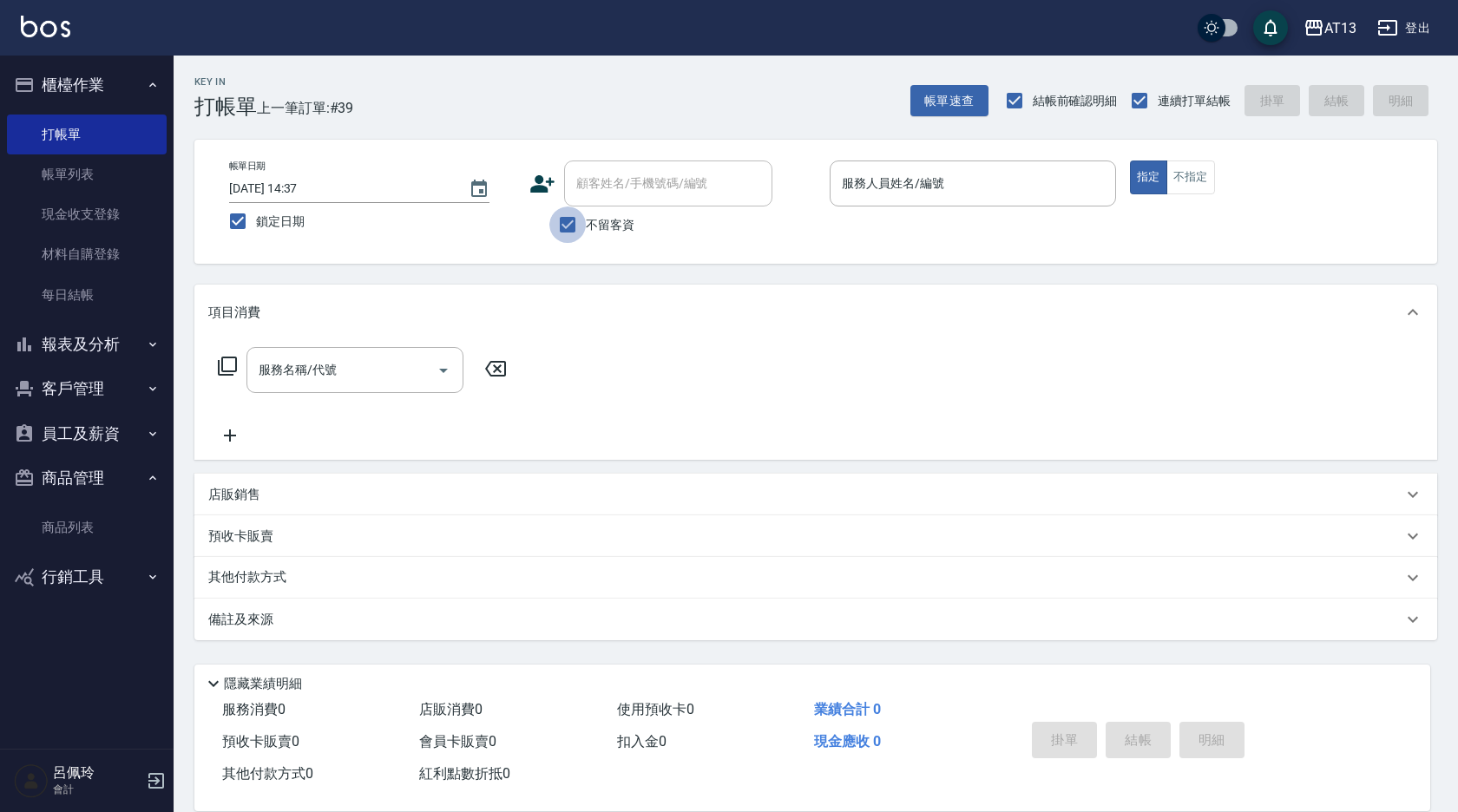
click at [573, 223] on input "不留客資" at bounding box center [567, 224] width 36 height 36
checkbox input "false"
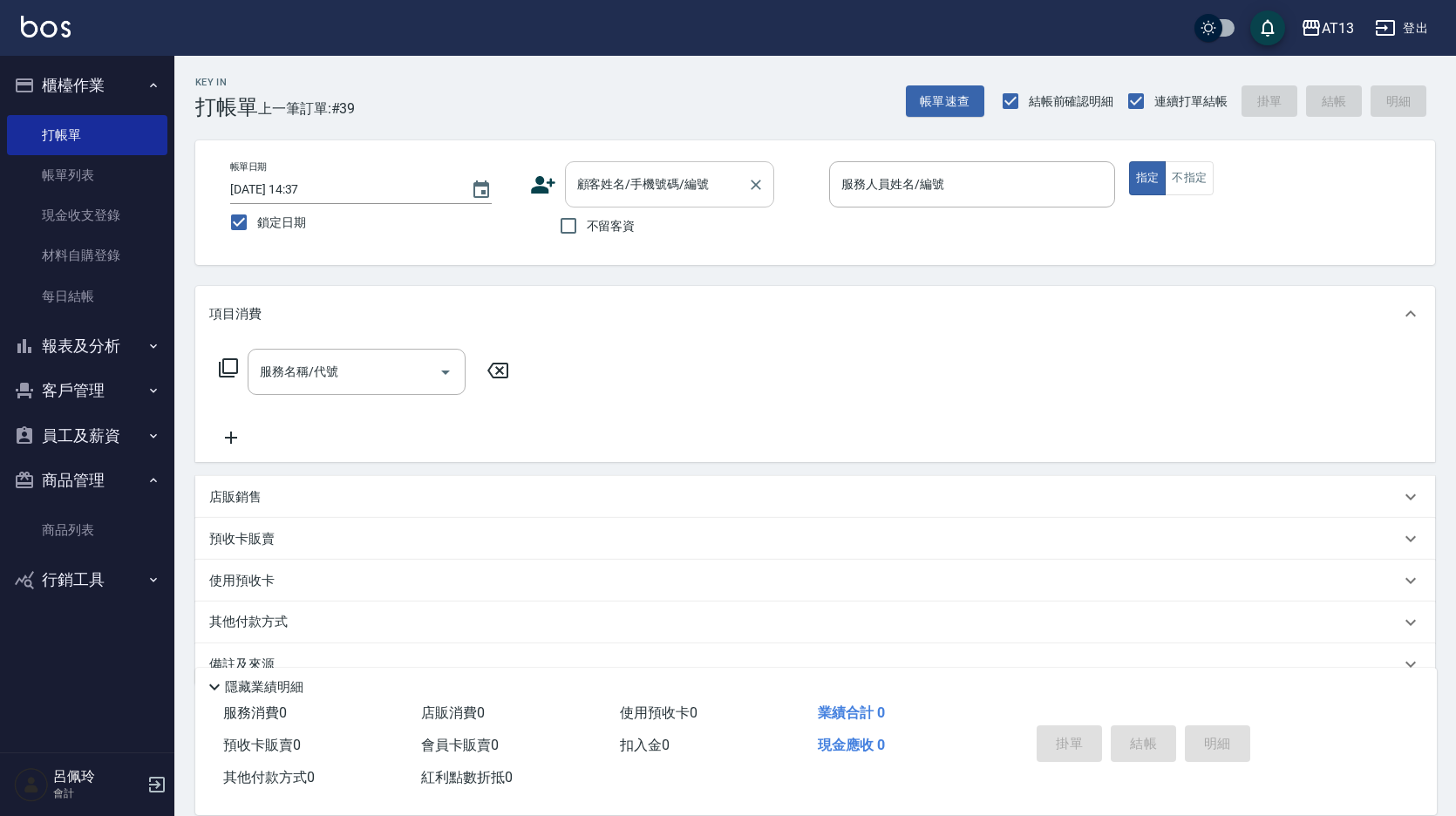
click at [622, 169] on input "顧客姓名/手機號碼/編號" at bounding box center [657, 184] width 167 height 31
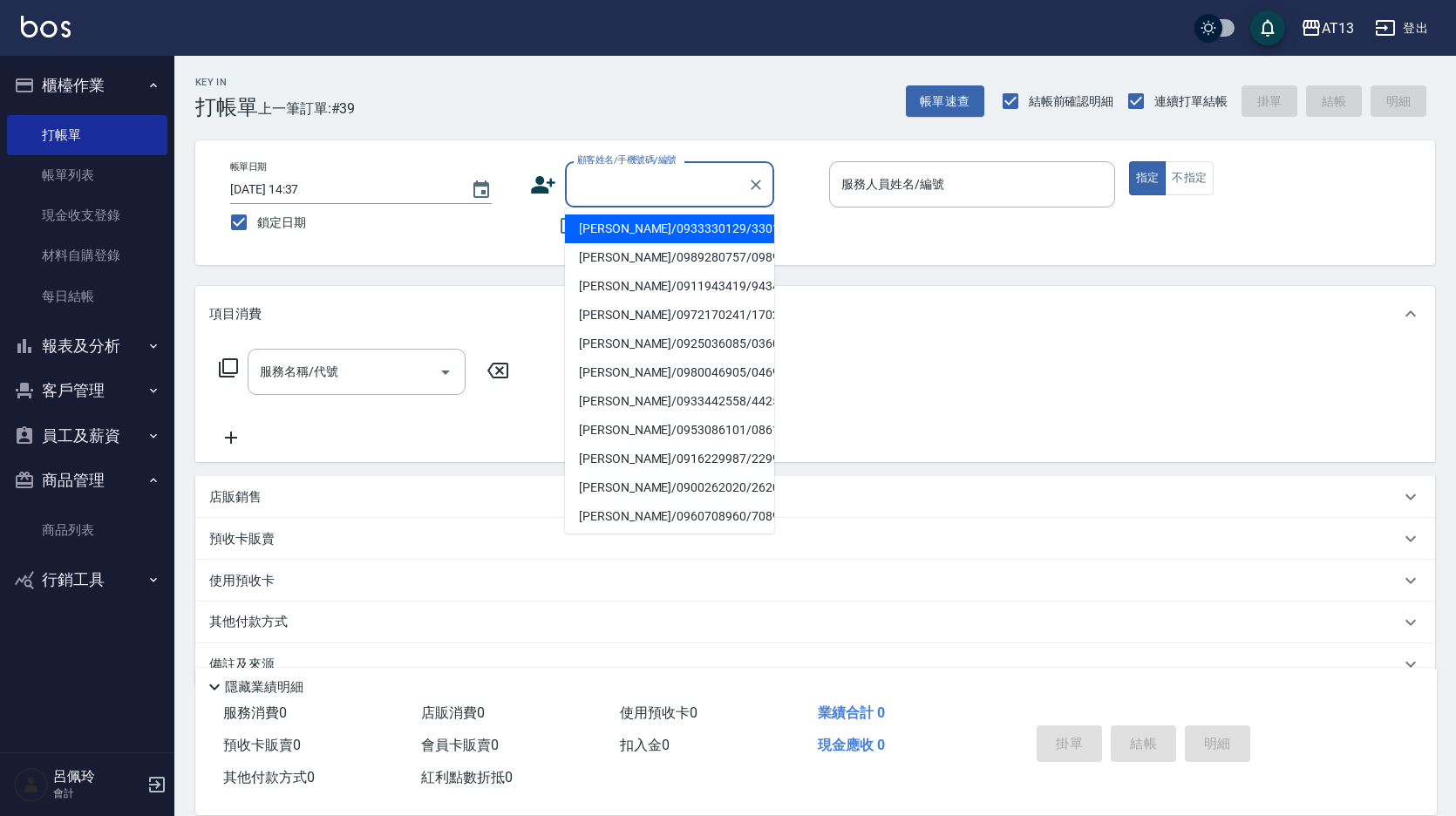
type input "e"
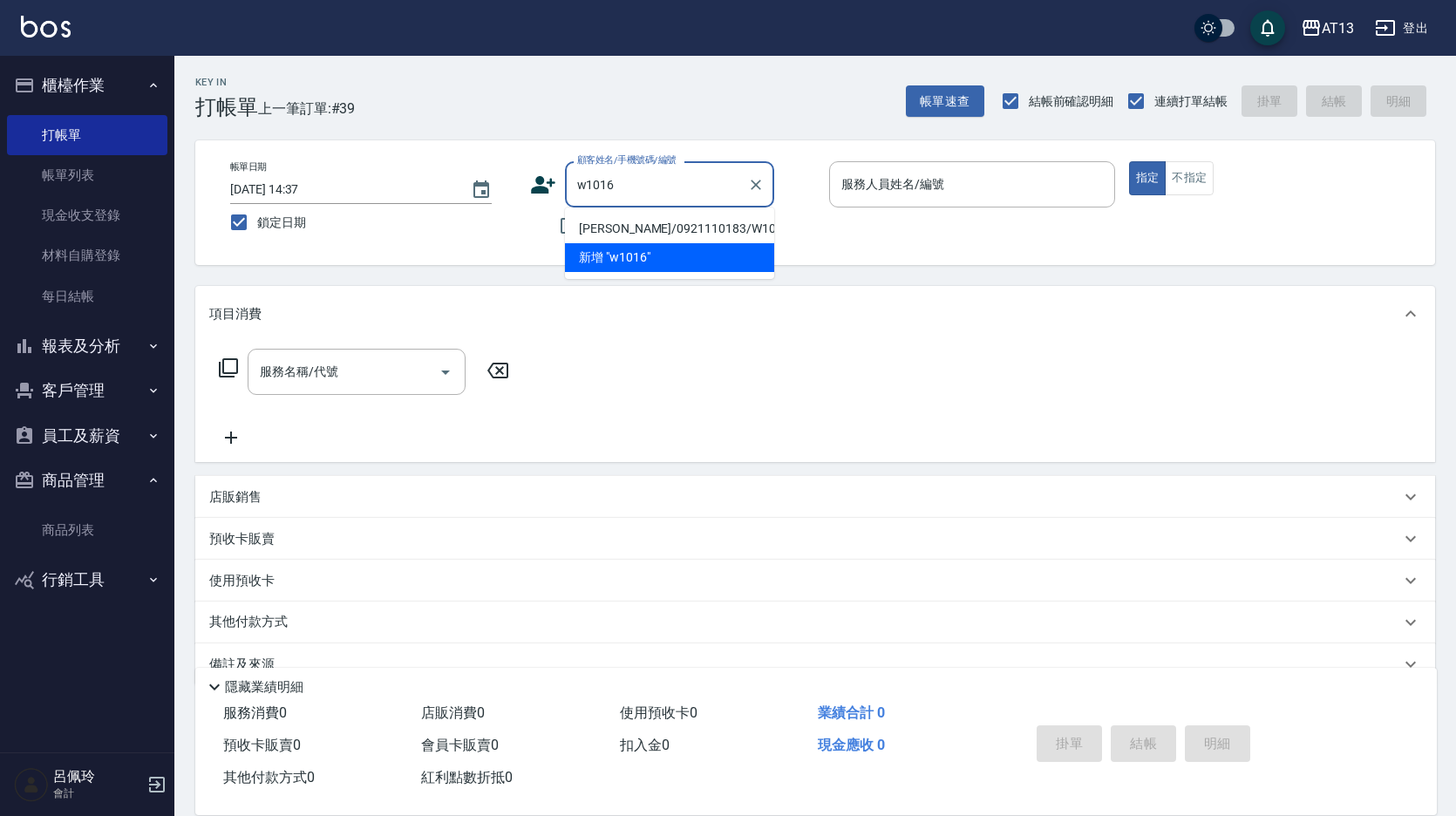
click at [622, 236] on li "[PERSON_NAME]/0921110183/W1016" at bounding box center [669, 228] width 210 height 29
type input "[PERSON_NAME]/0921110183/W1016"
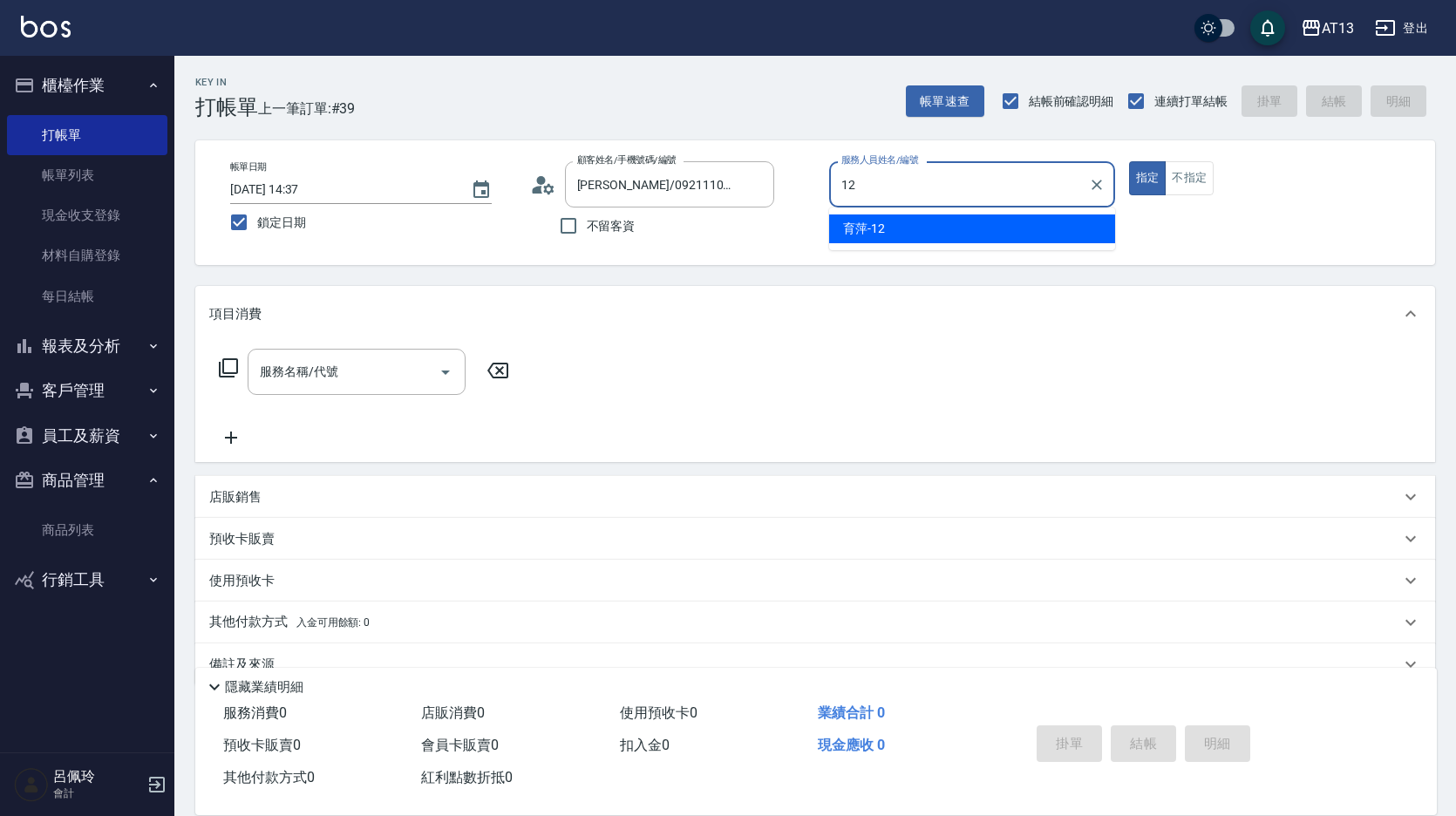
click at [860, 233] on span "育萍 -12" at bounding box center [864, 228] width 42 height 19
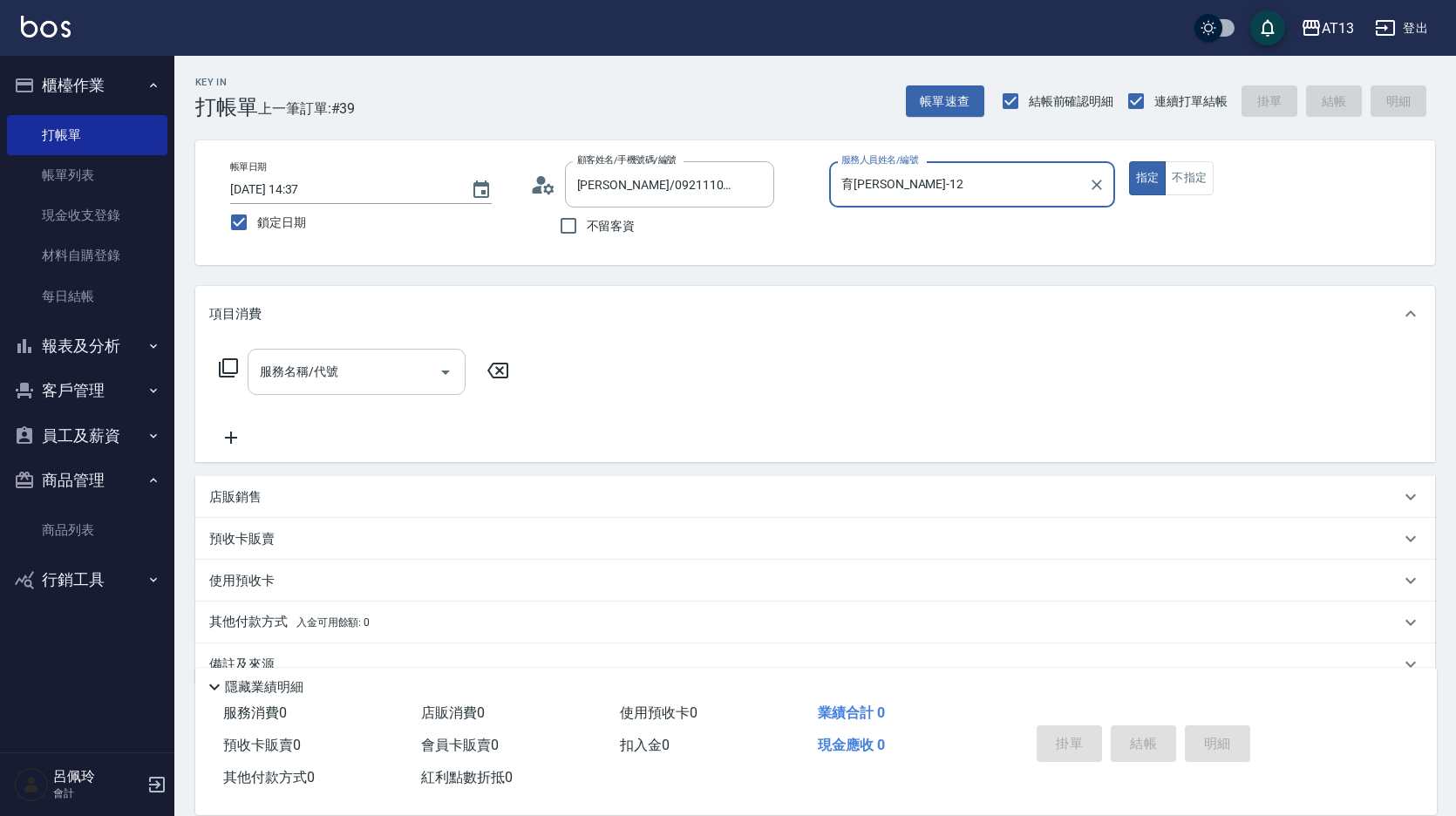
type input "育[PERSON_NAME]-12"
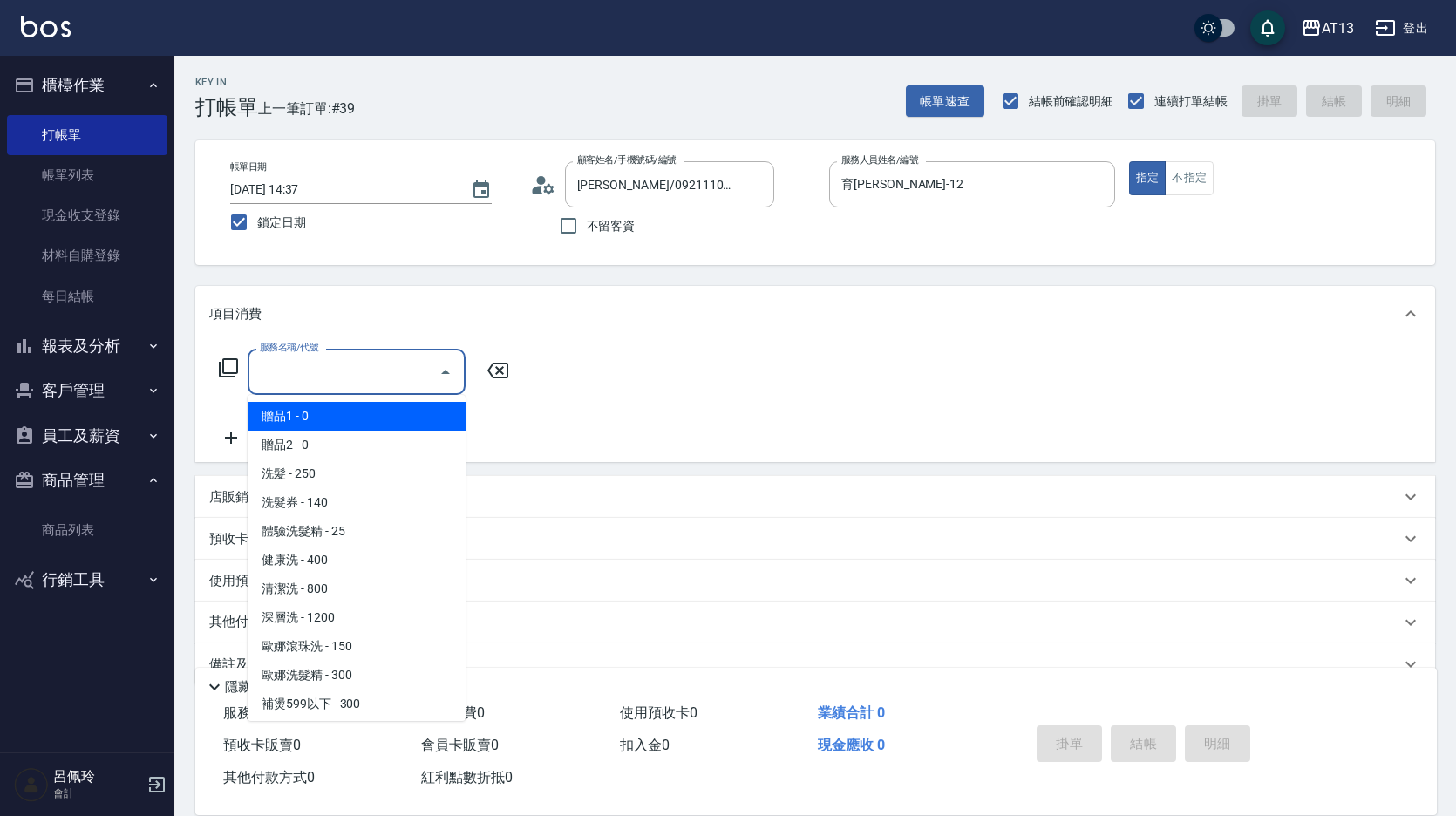
click at [372, 367] on input "服務名稱/代號" at bounding box center [344, 371] width 176 height 31
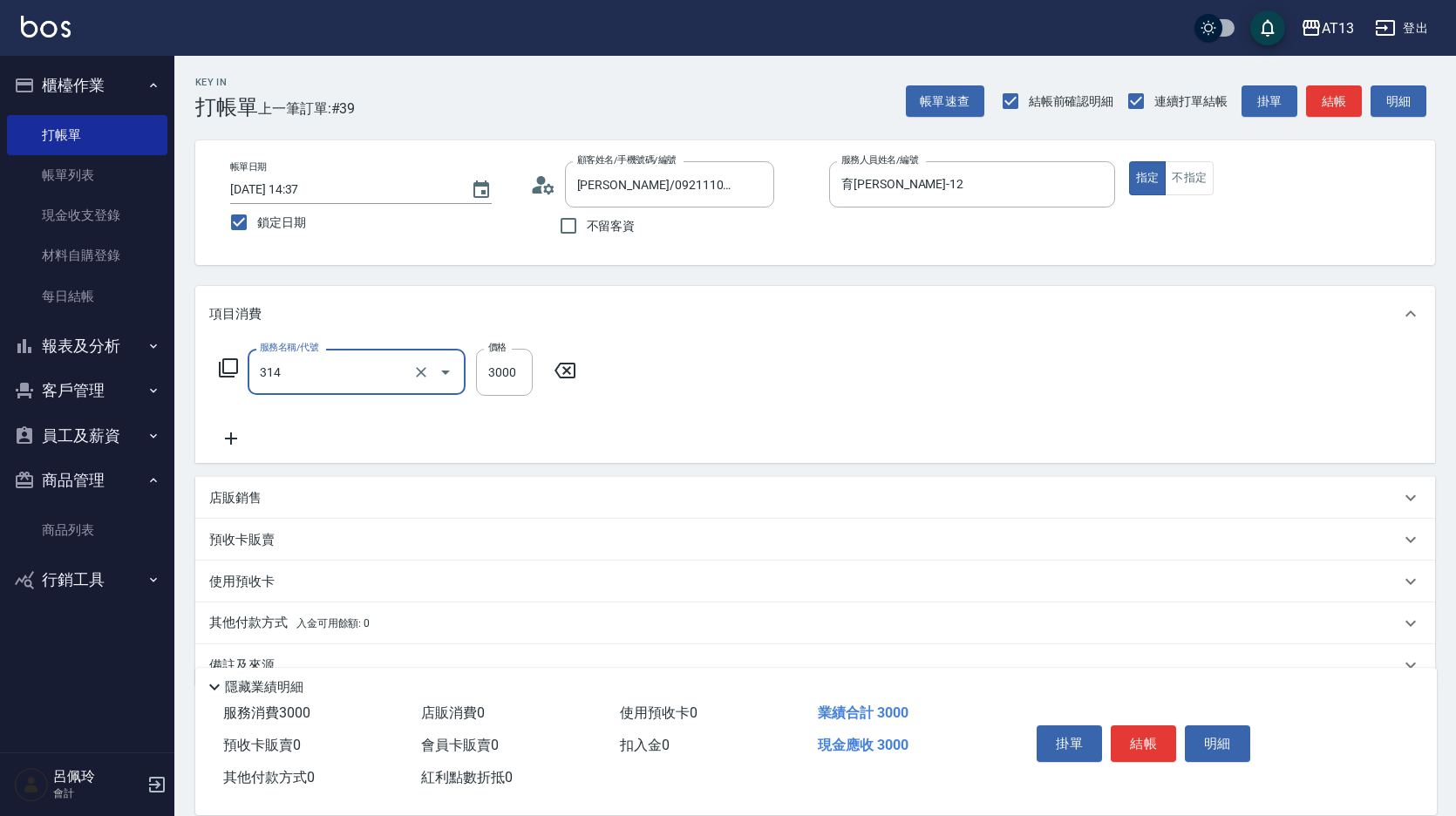
type input "CYA水質感2500UP(314)"
type input "3000"
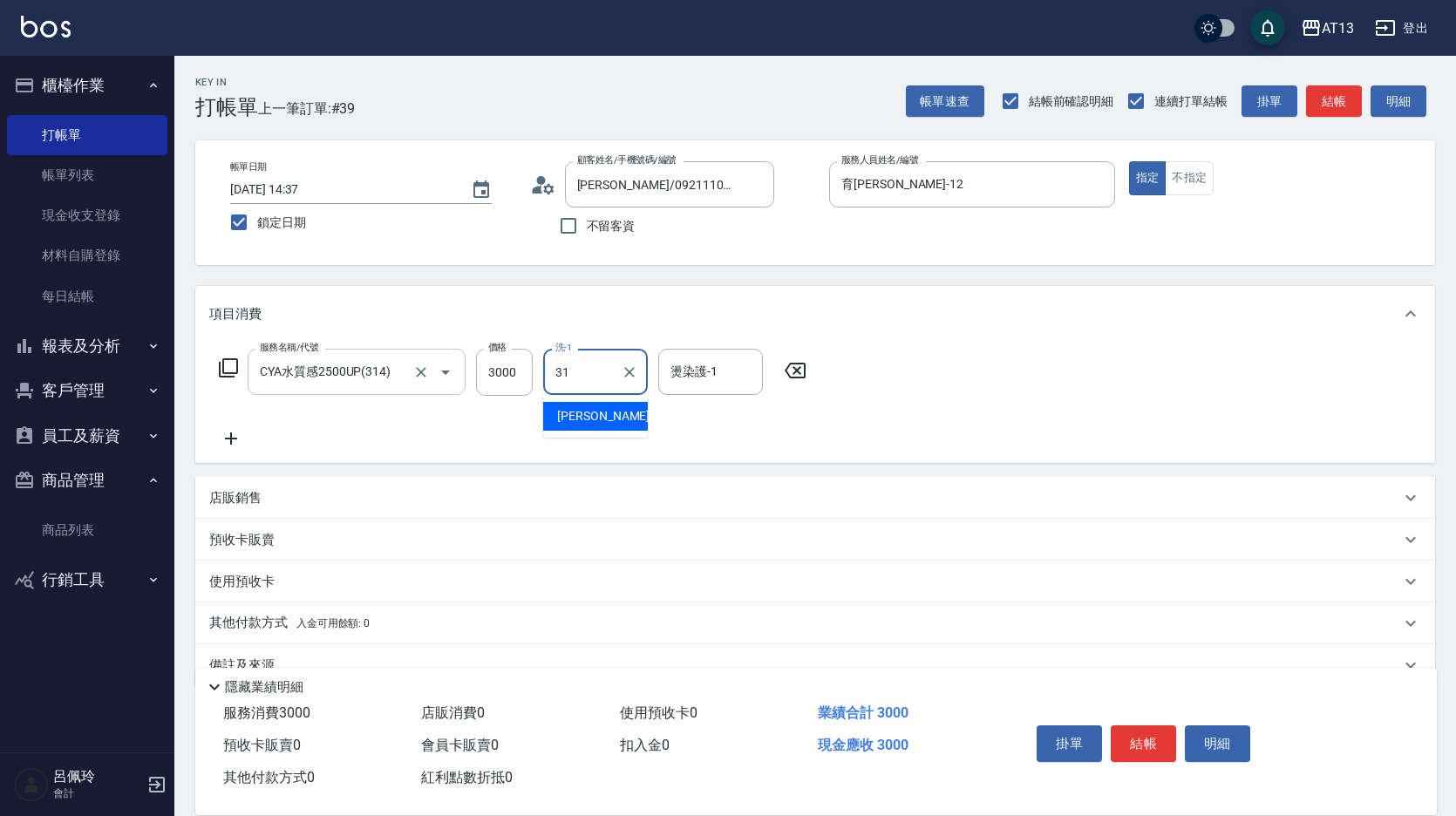
type input "[PERSON_NAME]-31"
click at [1127, 731] on button "結帳" at bounding box center [1143, 743] width 65 height 36
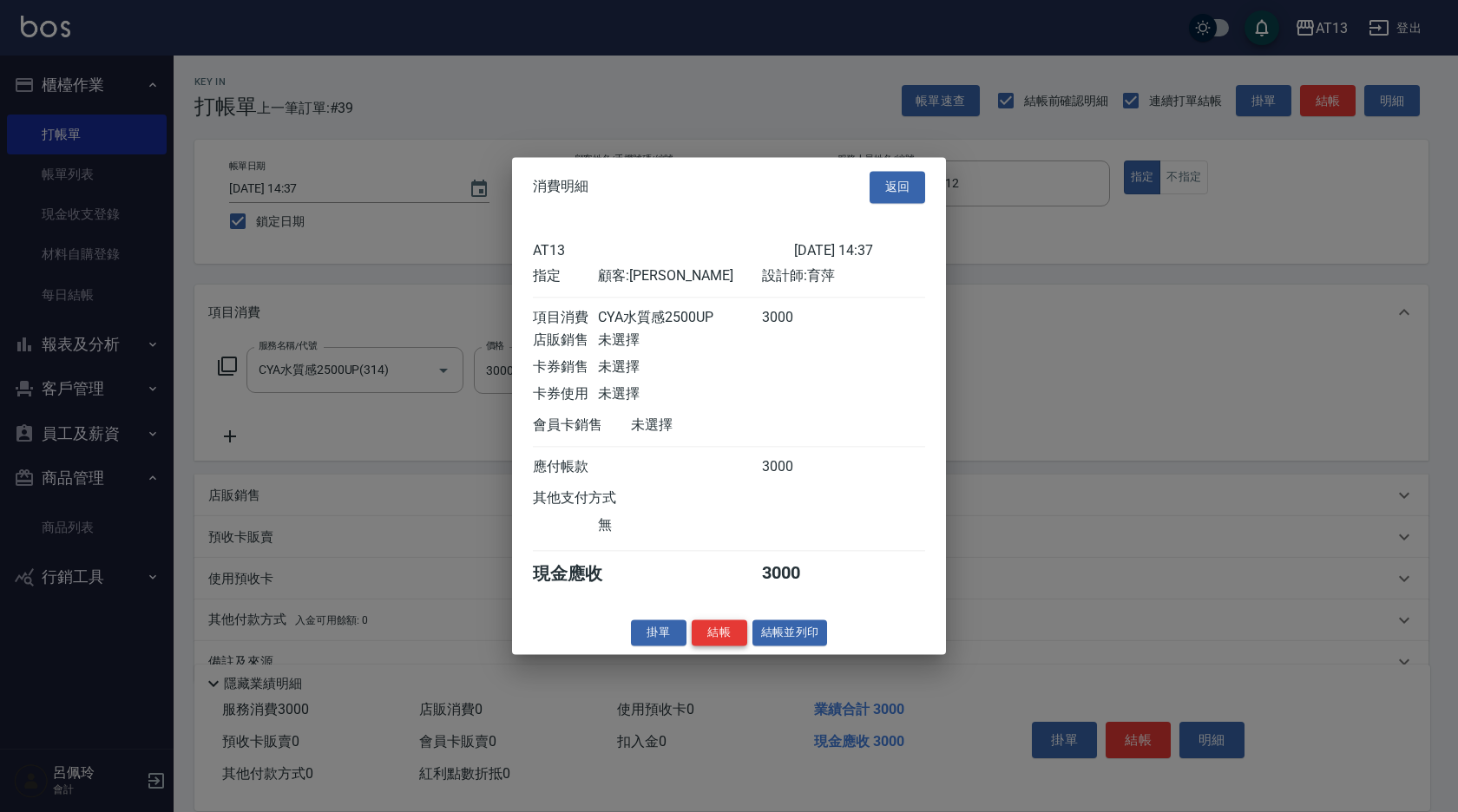
click at [709, 642] on button "結帳" at bounding box center [719, 632] width 56 height 26
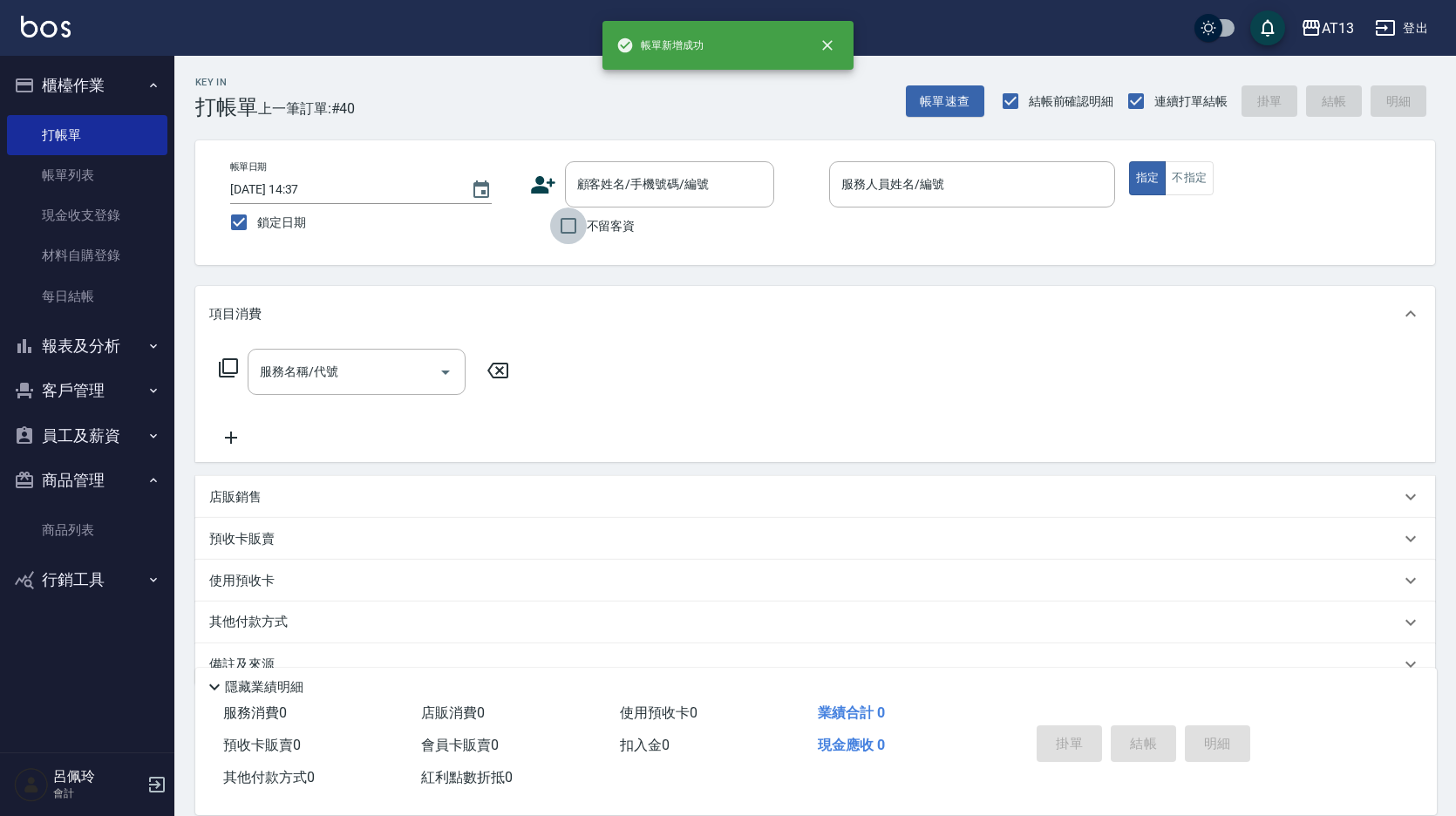
click at [569, 220] on input "不留客資" at bounding box center [568, 225] width 36 height 36
checkbox input "true"
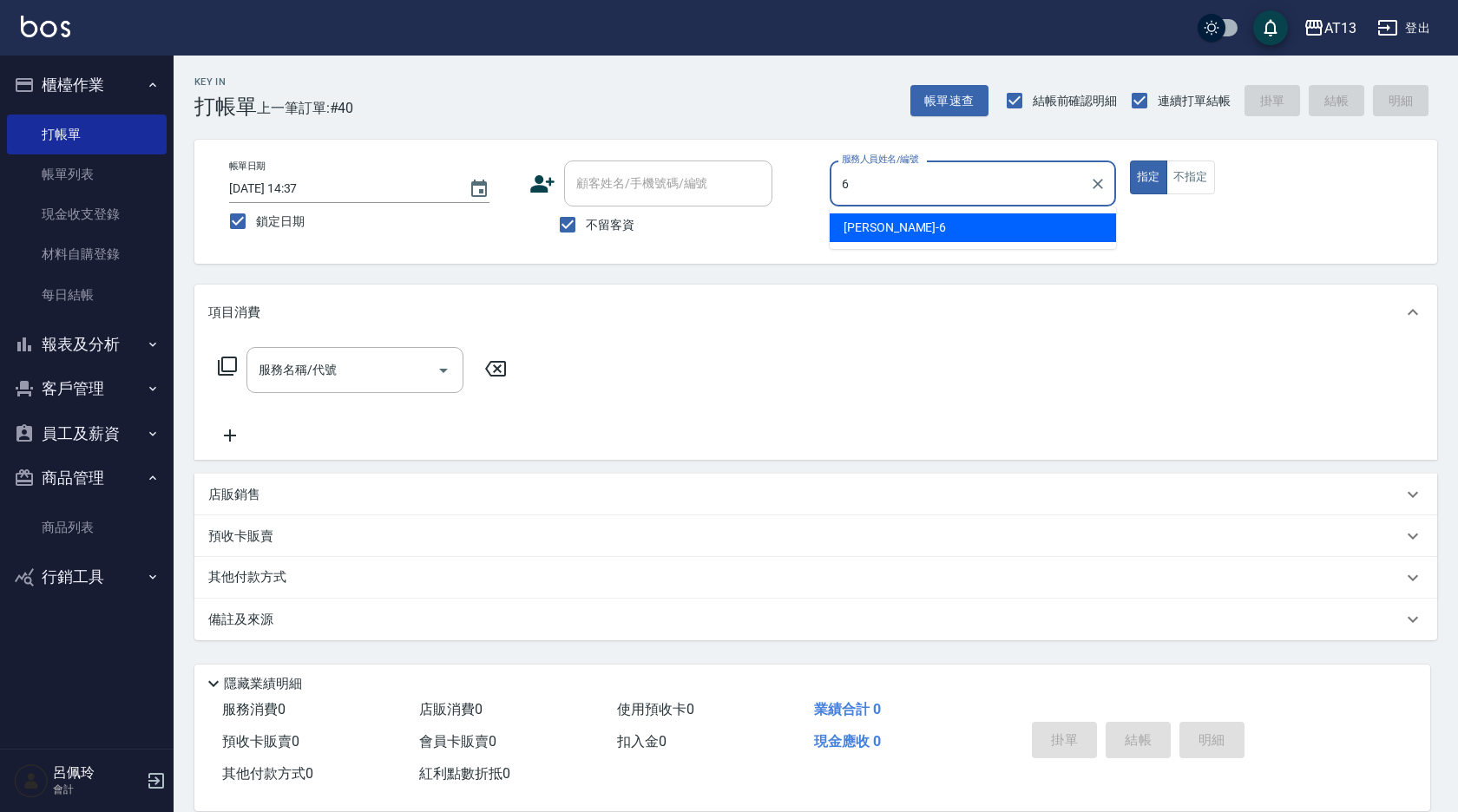
click at [956, 206] on div "6 服務人員姓名/編號" at bounding box center [973, 183] width 286 height 46
click at [918, 227] on div "亭妤 -6" at bounding box center [973, 227] width 286 height 28
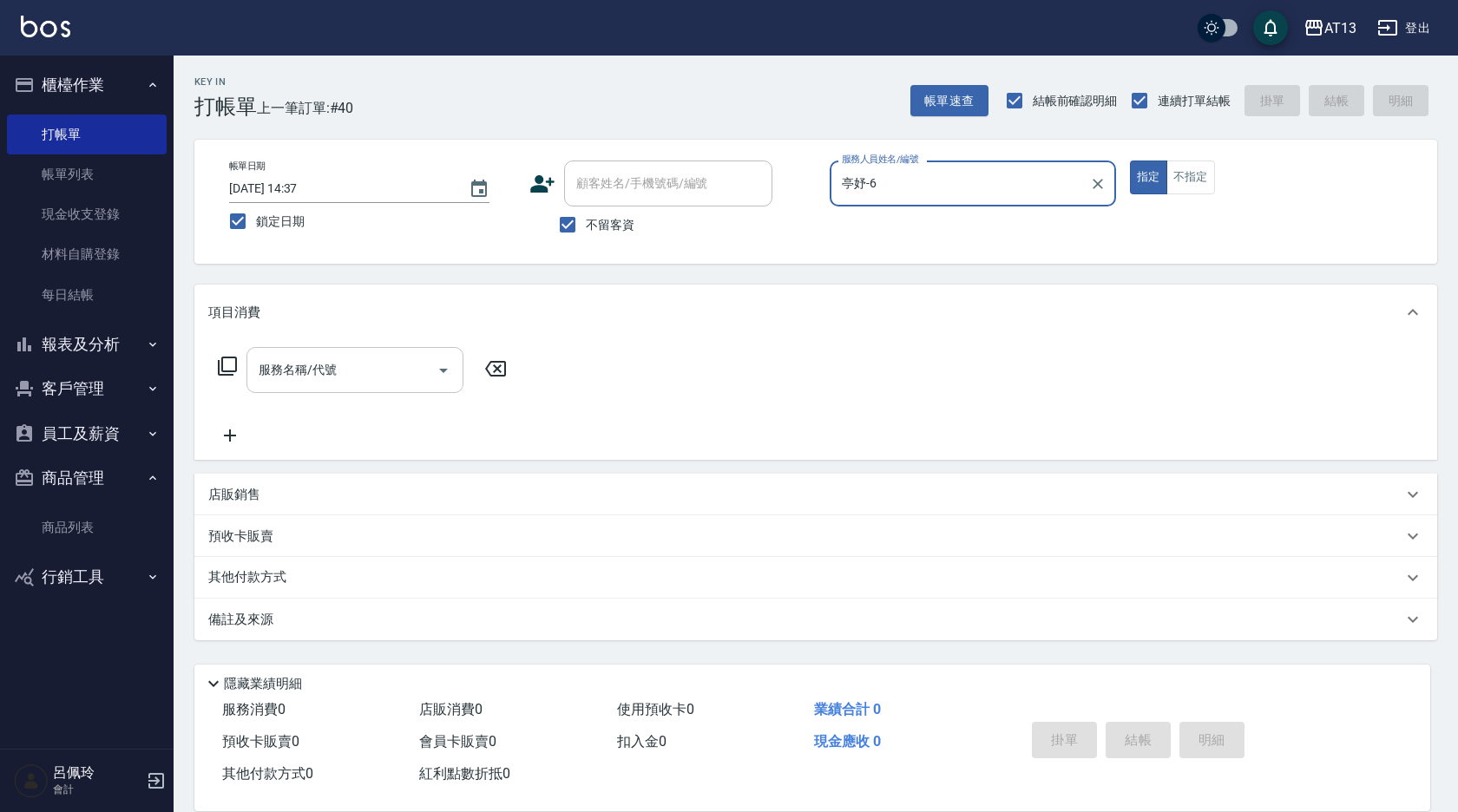
click at [389, 352] on div "服務名稱/代號" at bounding box center [355, 369] width 217 height 46
type input "亭妤-6"
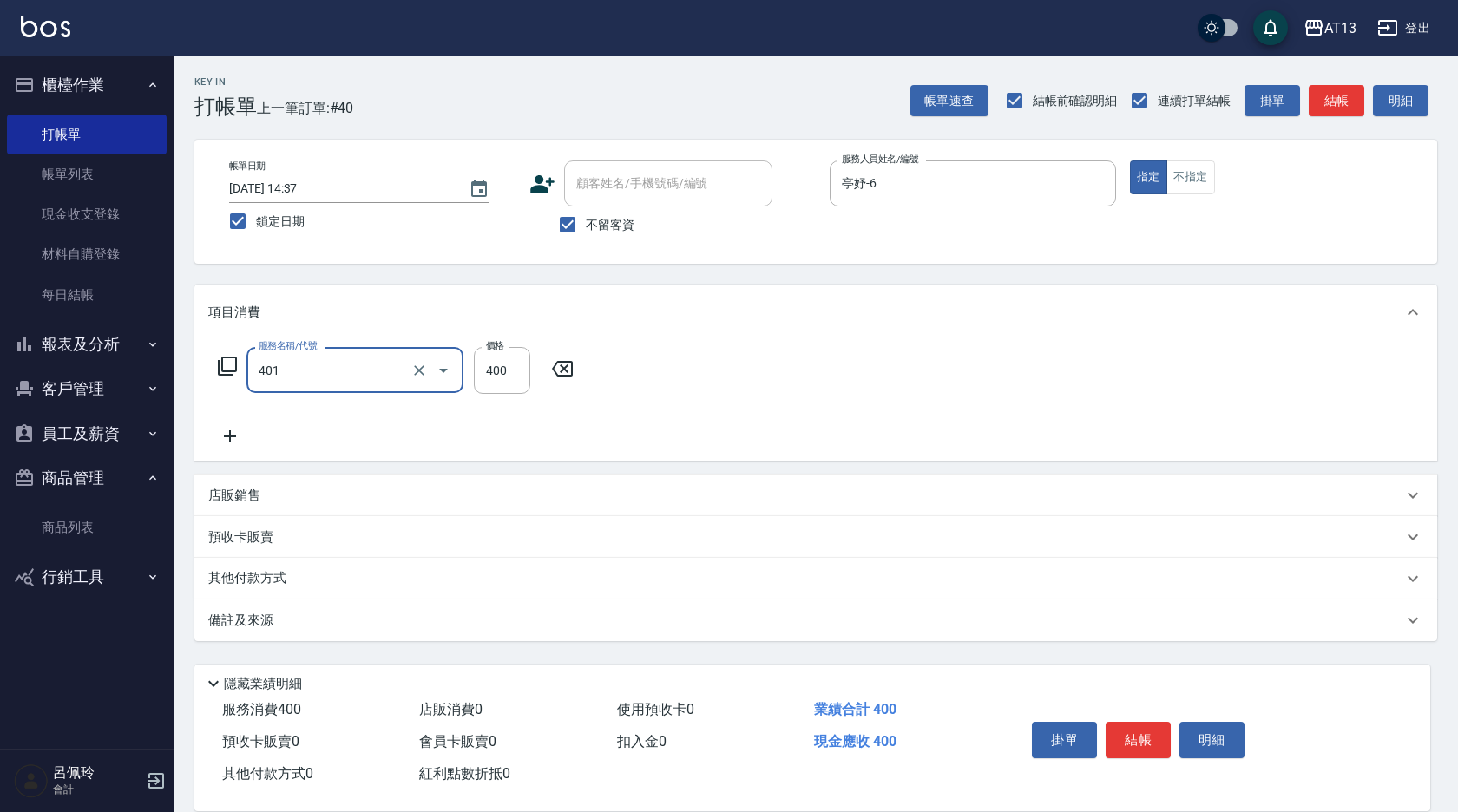
type input "剪髮(401)"
type input "350"
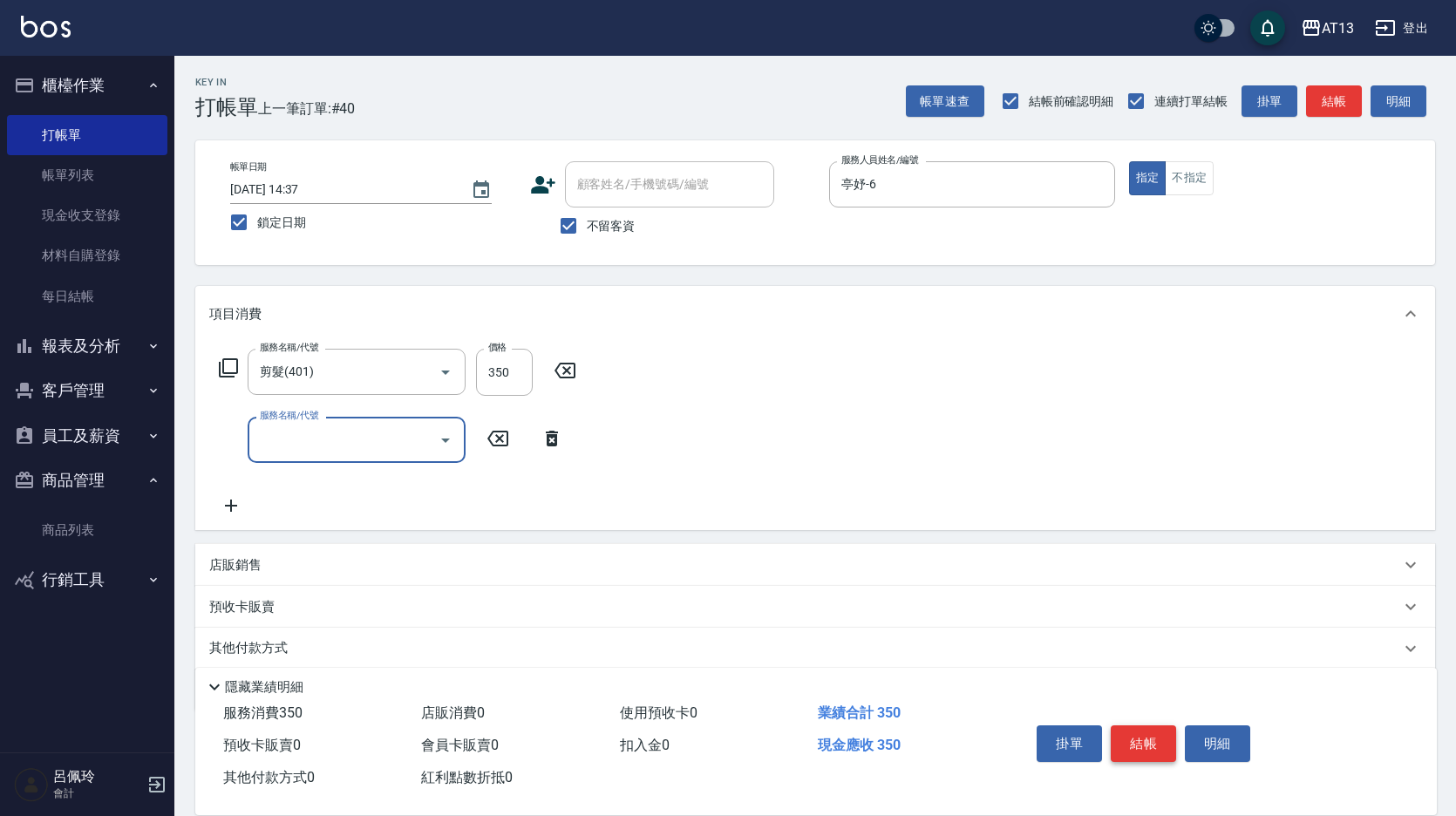
click at [1164, 725] on button "結帳" at bounding box center [1143, 743] width 65 height 36
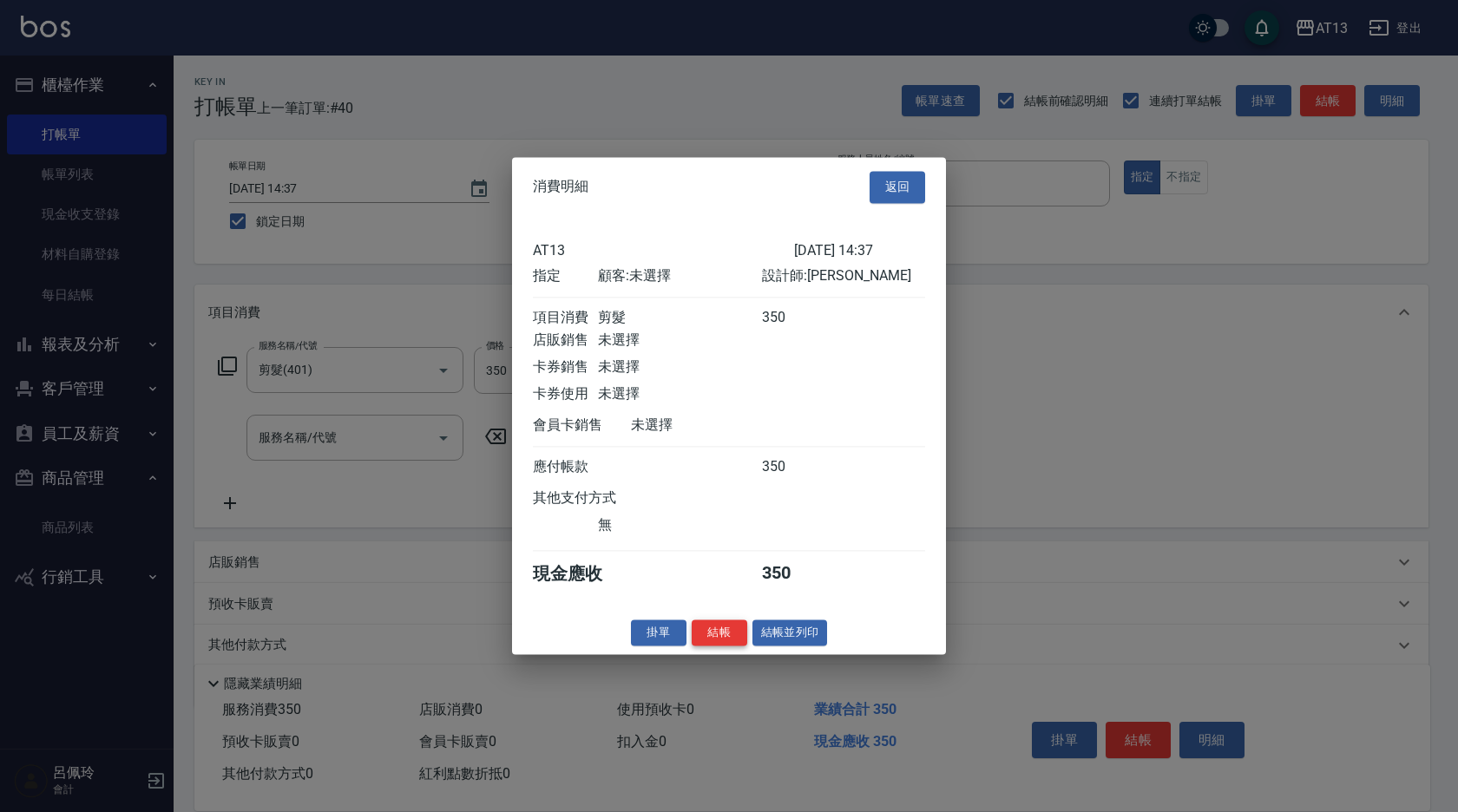
click at [739, 641] on button "結帳" at bounding box center [719, 632] width 56 height 26
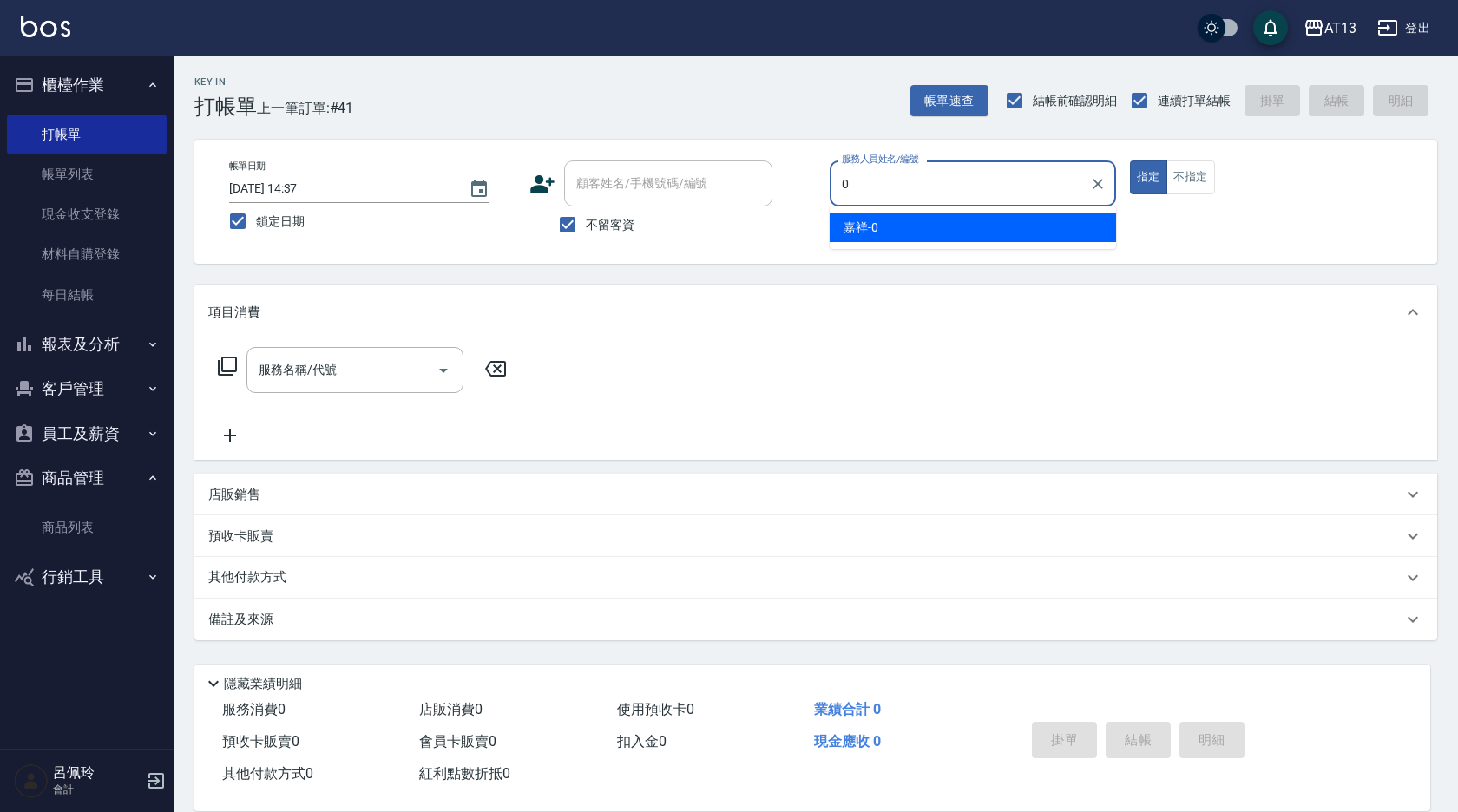
click at [860, 227] on span "嘉祥 -0" at bounding box center [860, 227] width 34 height 19
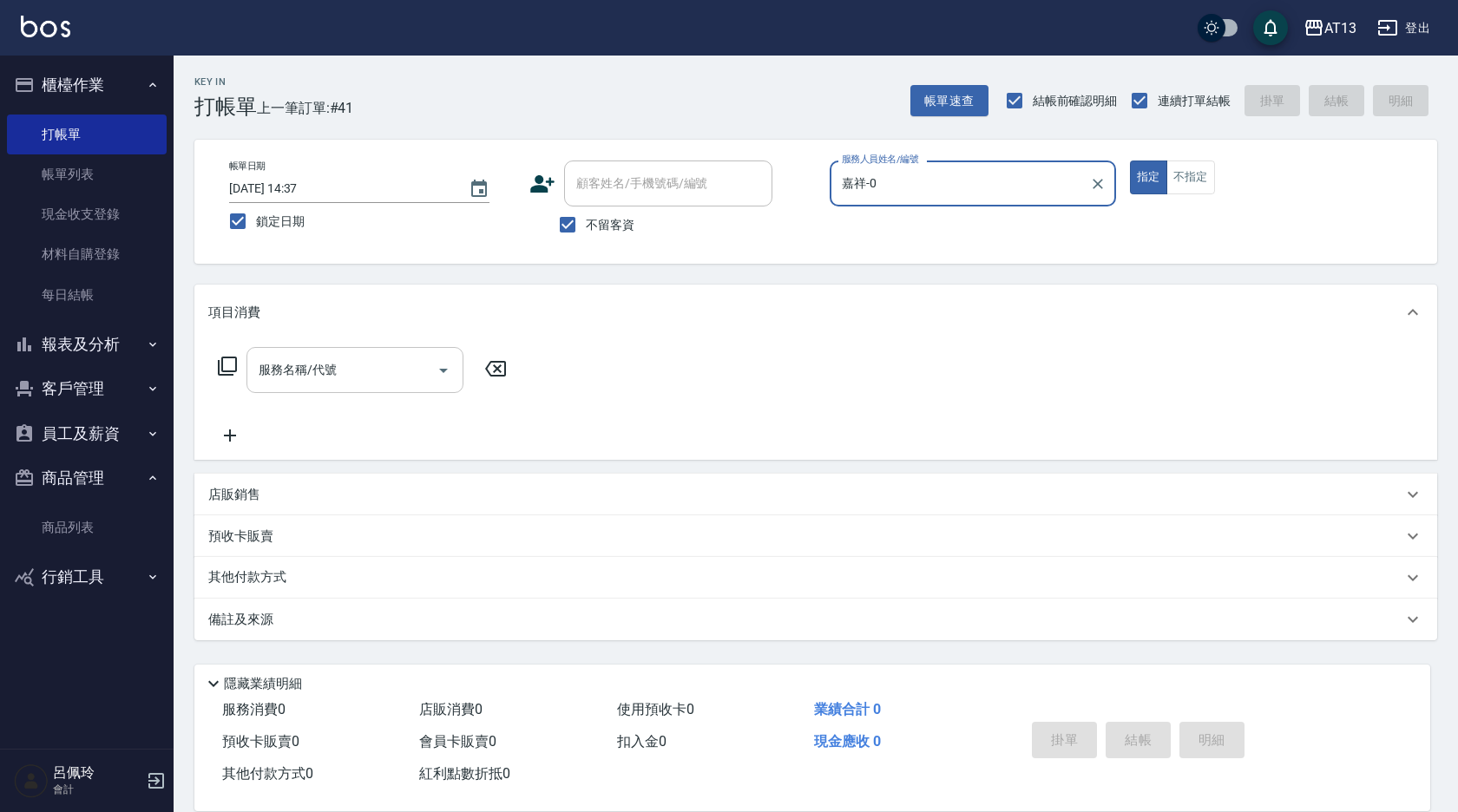
type input "嘉祥-0"
click at [389, 358] on input "服務名稱/代號" at bounding box center [342, 369] width 175 height 30
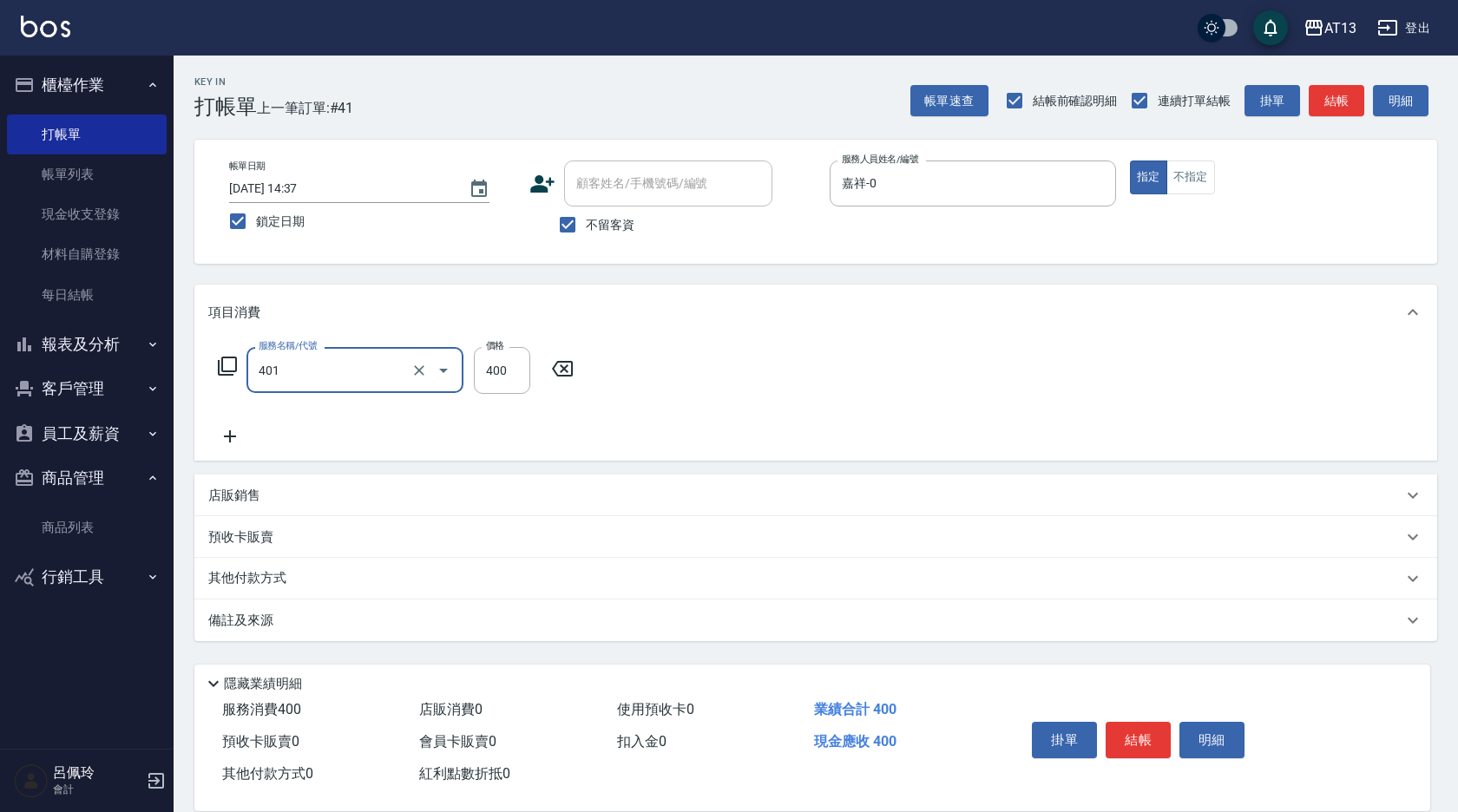
type input "剪髮(401)"
type input "300"
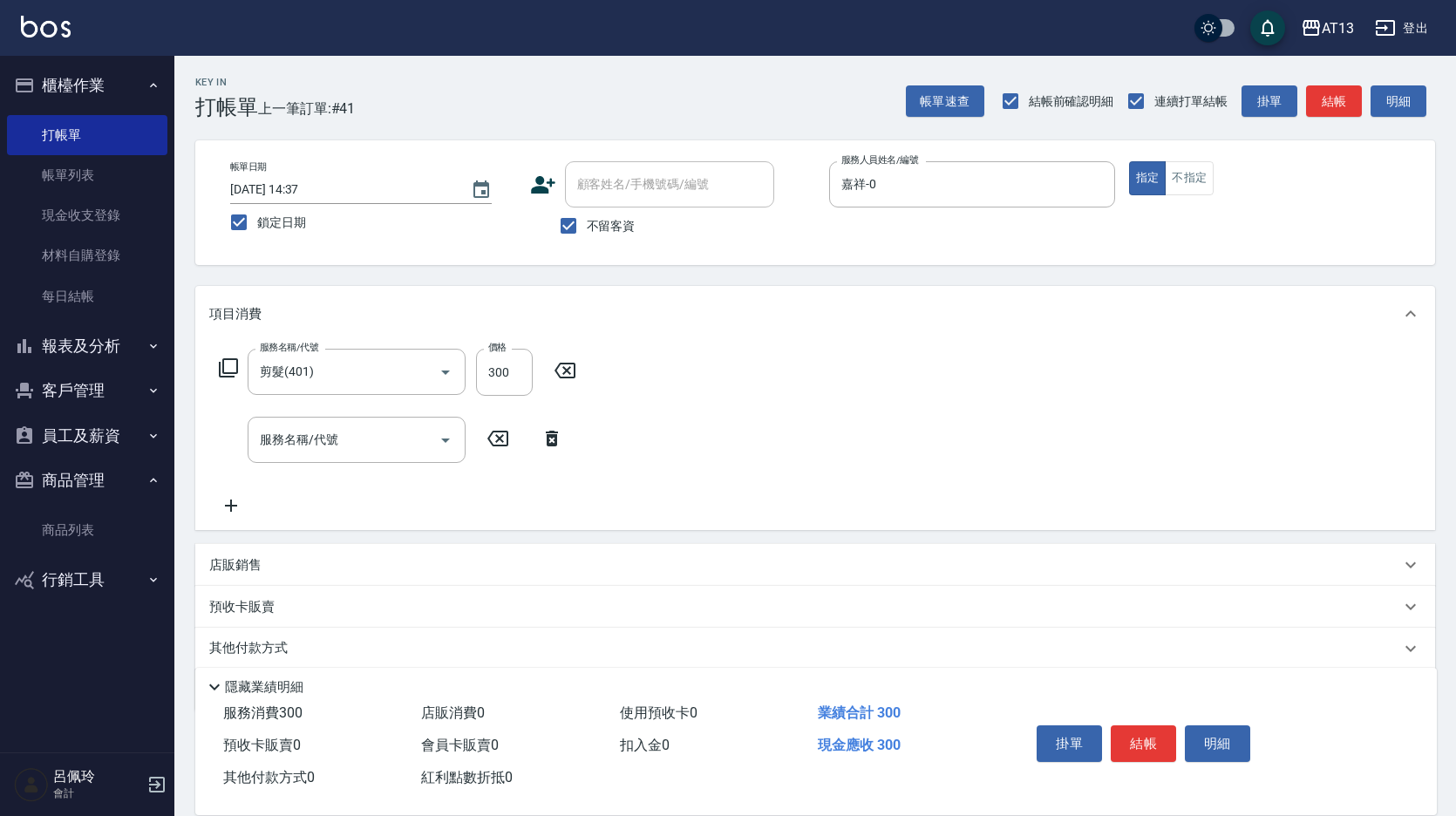
click at [1065, 556] on div "店販銷售" at bounding box center [805, 565] width 1191 height 19
click at [1158, 728] on button "結帳" at bounding box center [1143, 743] width 65 height 36
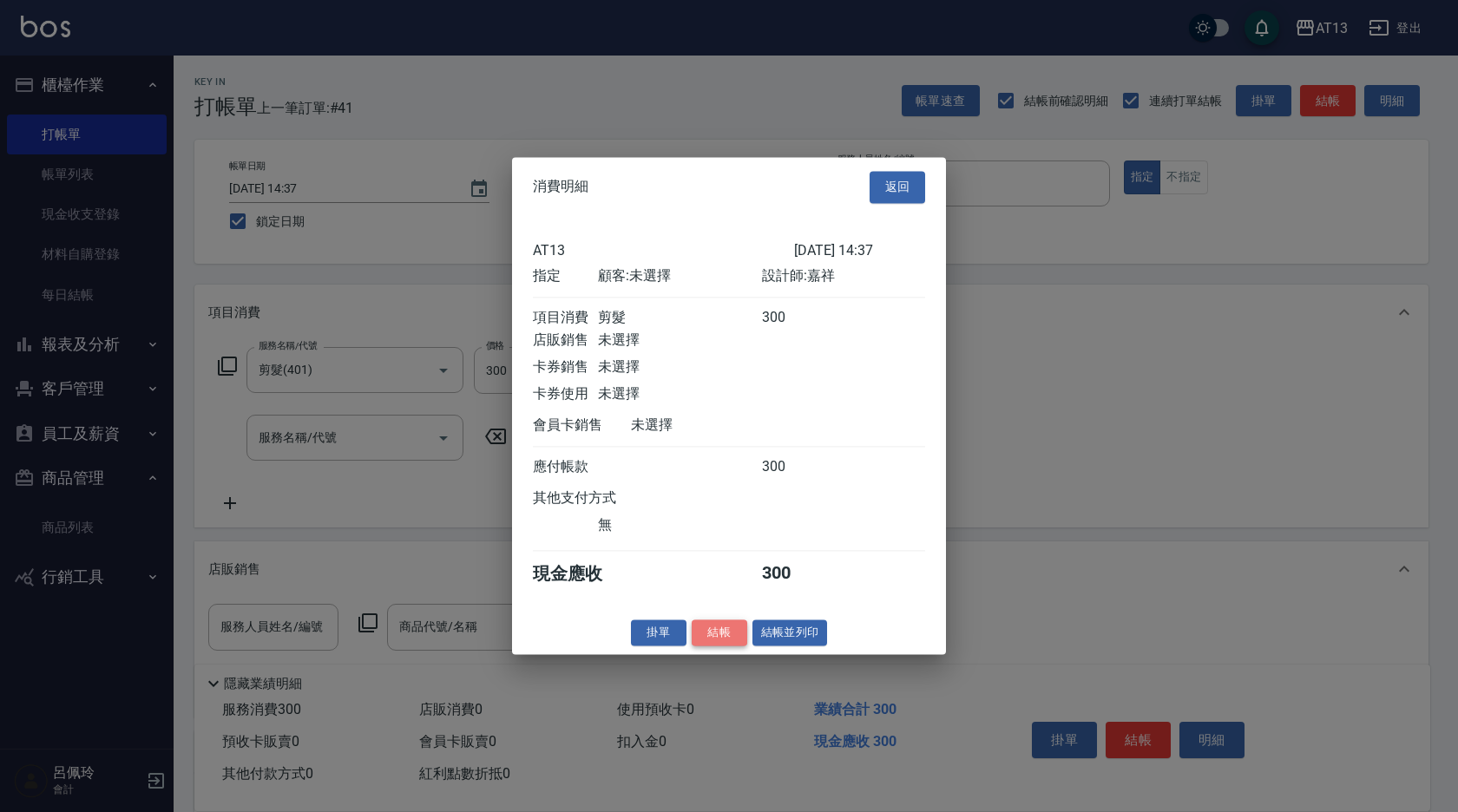
click at [716, 646] on button "結帳" at bounding box center [719, 632] width 56 height 26
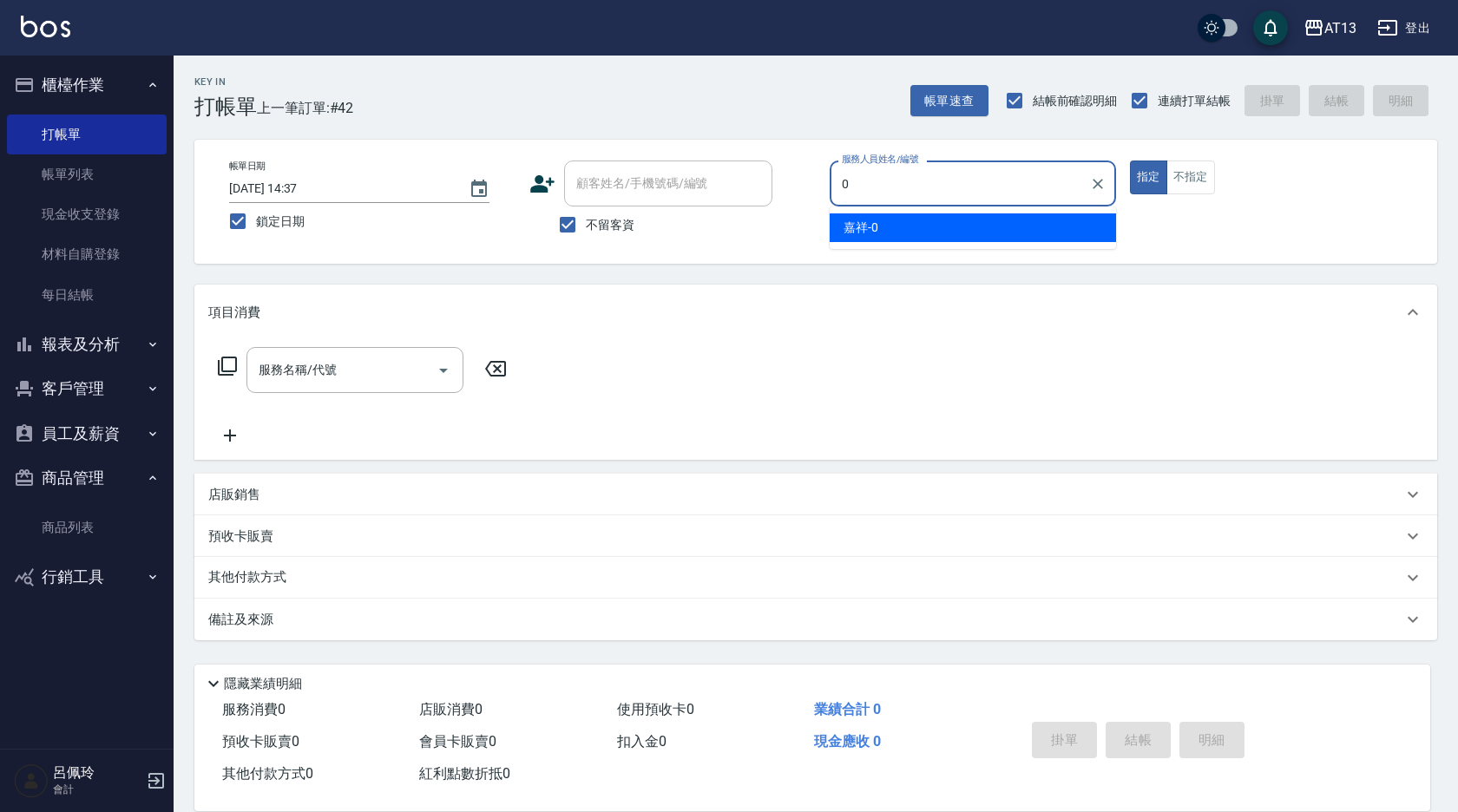
click at [878, 231] on span "嘉祥 -0" at bounding box center [860, 227] width 34 height 19
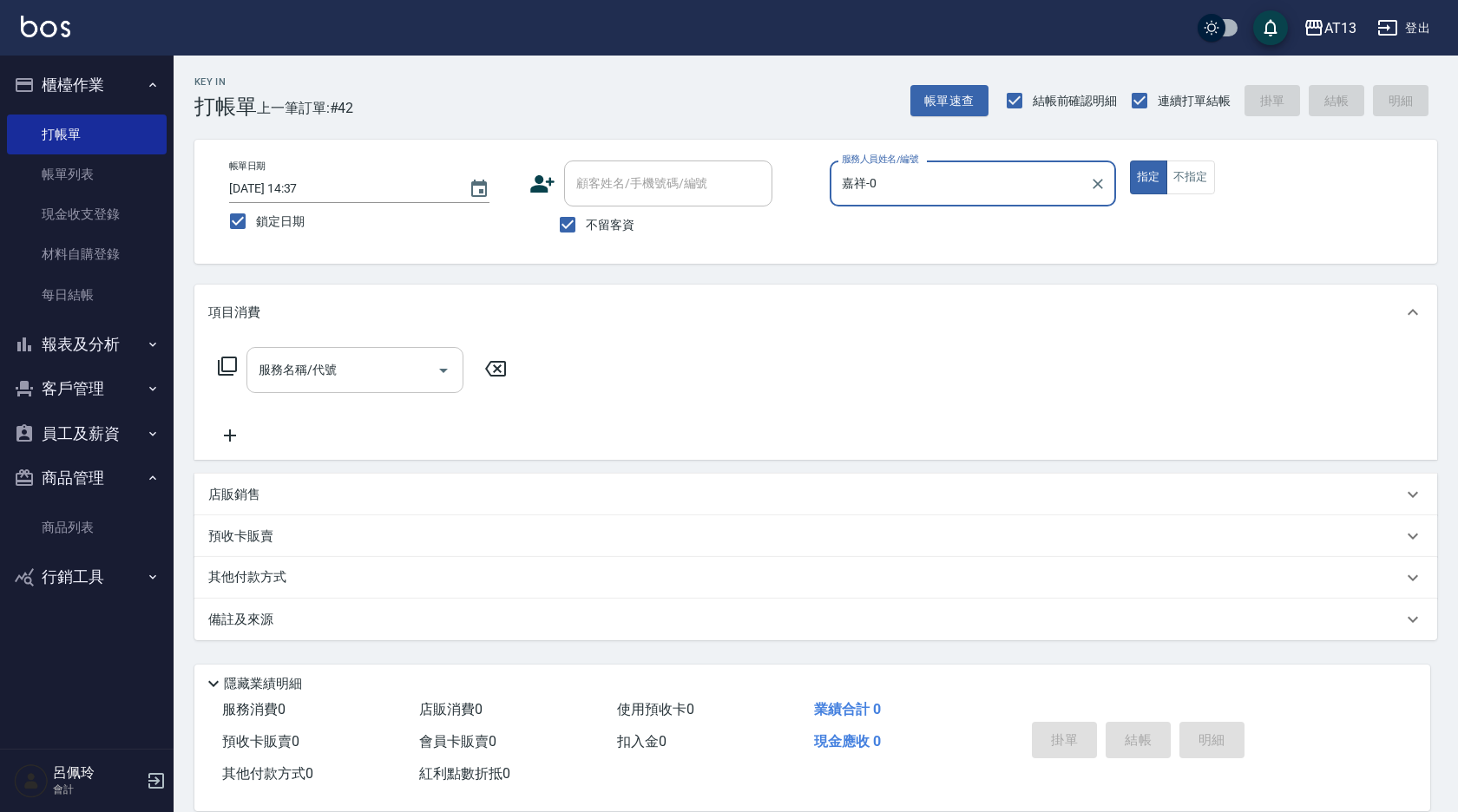
type input "嘉祥-0"
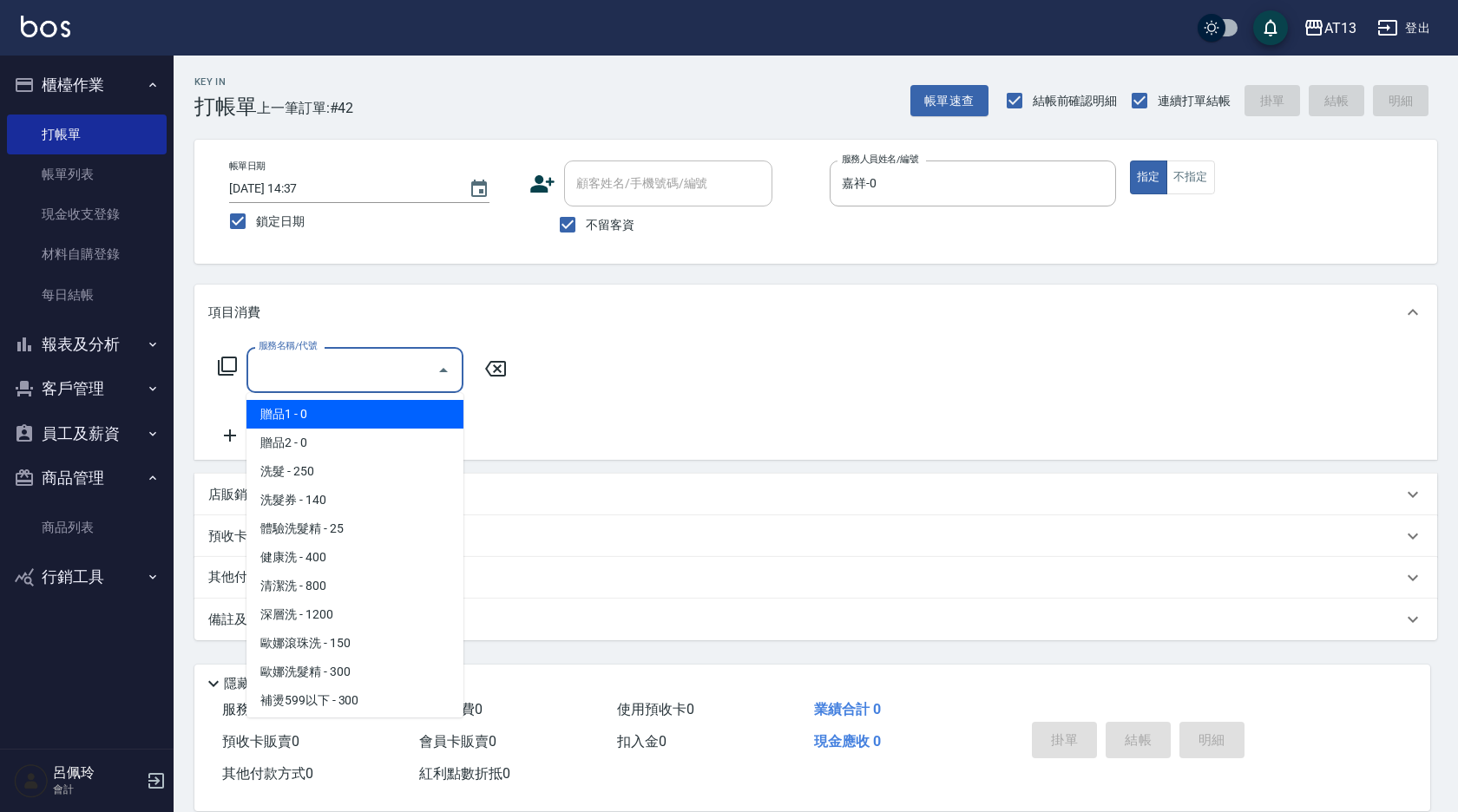
click at [402, 364] on input "服務名稱/代號" at bounding box center [342, 369] width 175 height 30
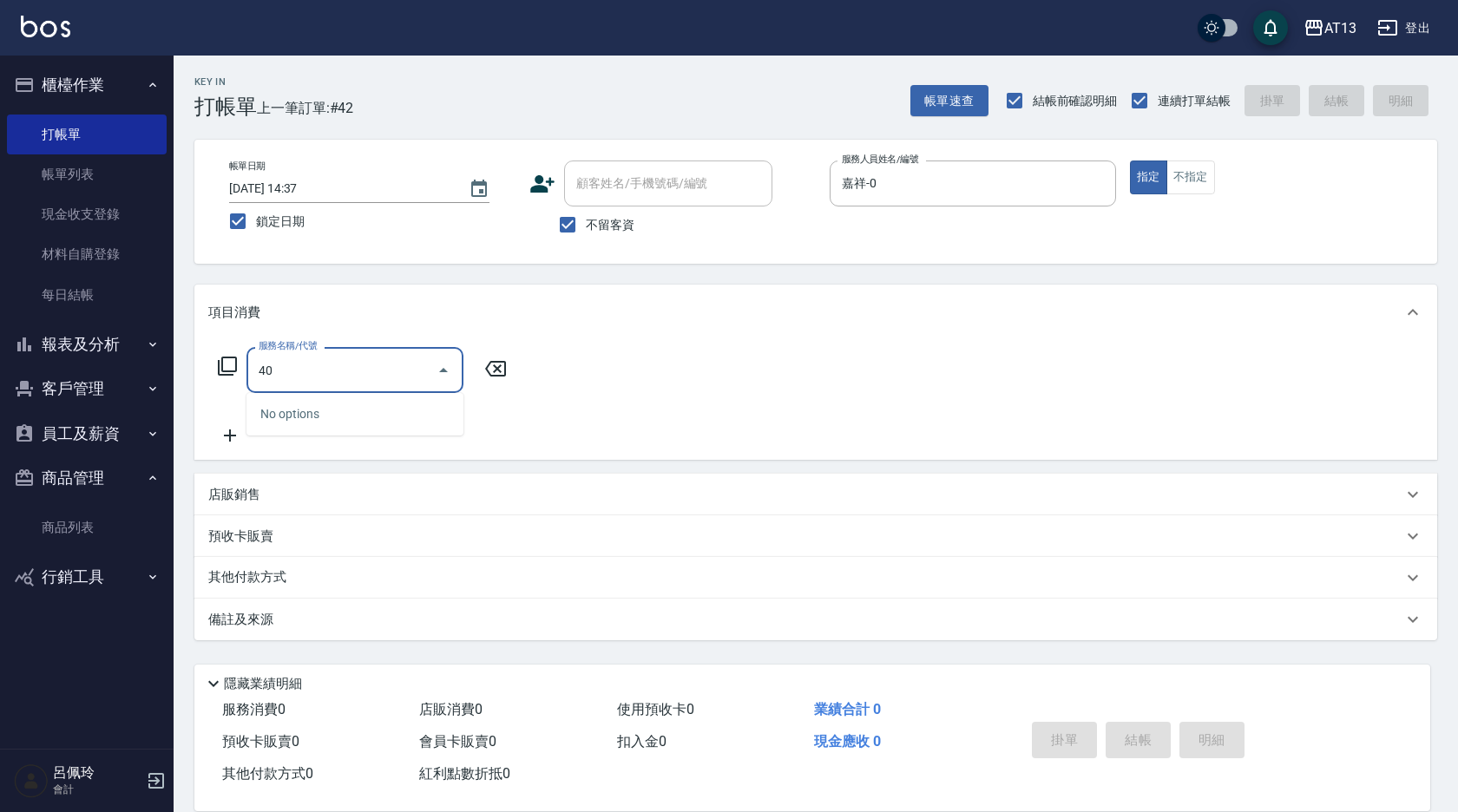
type input "401"
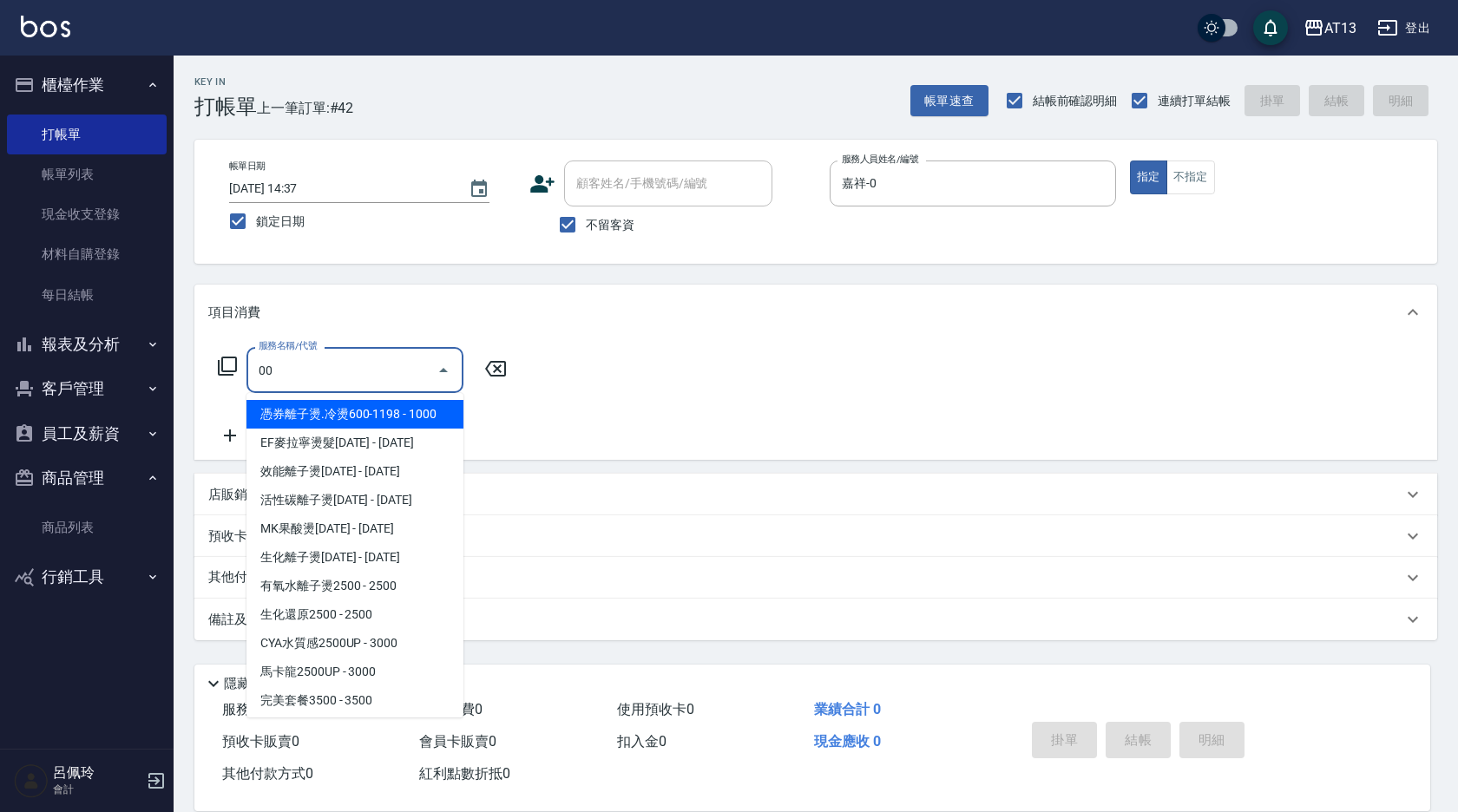
type input "0"
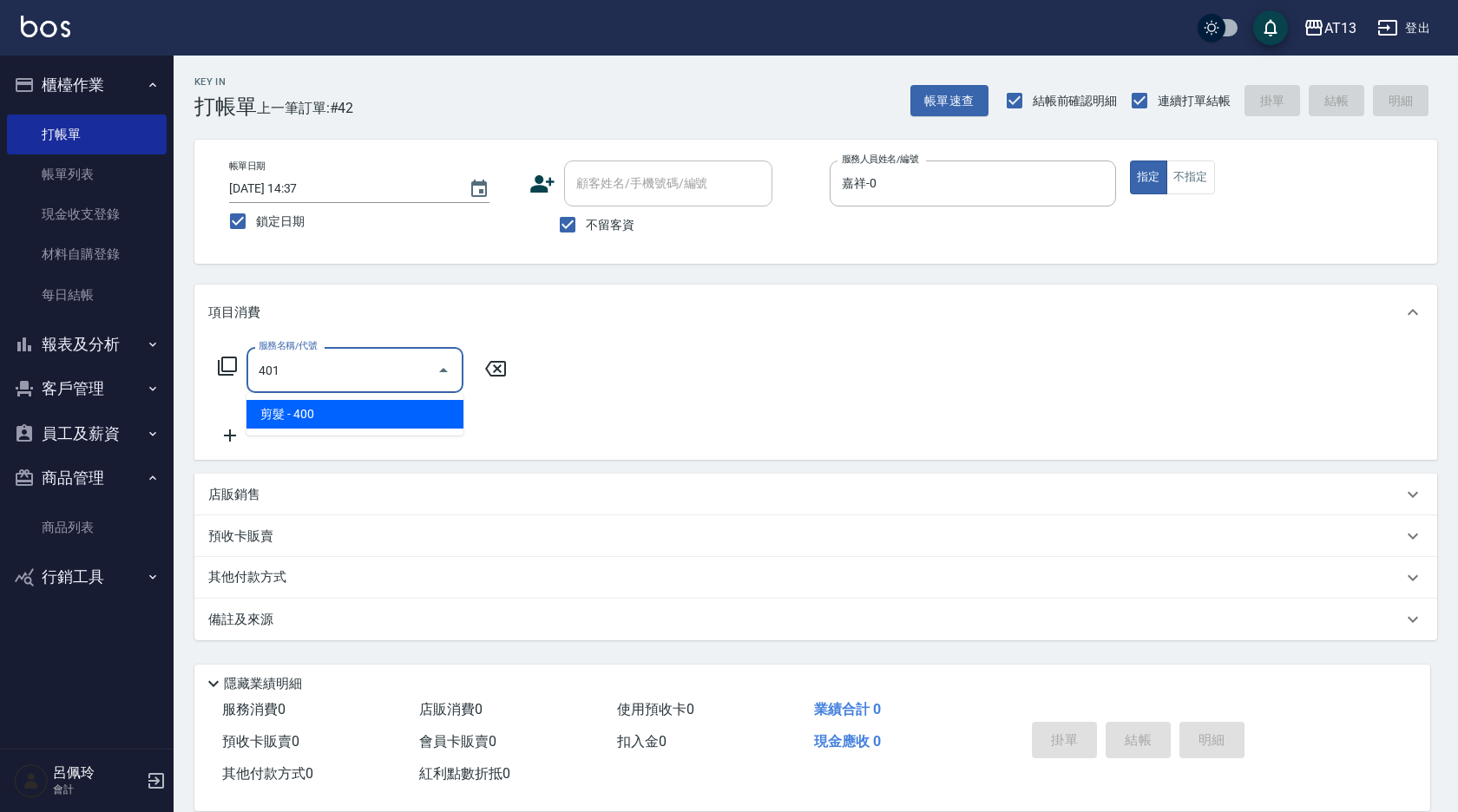
type input "剪髮(401)"
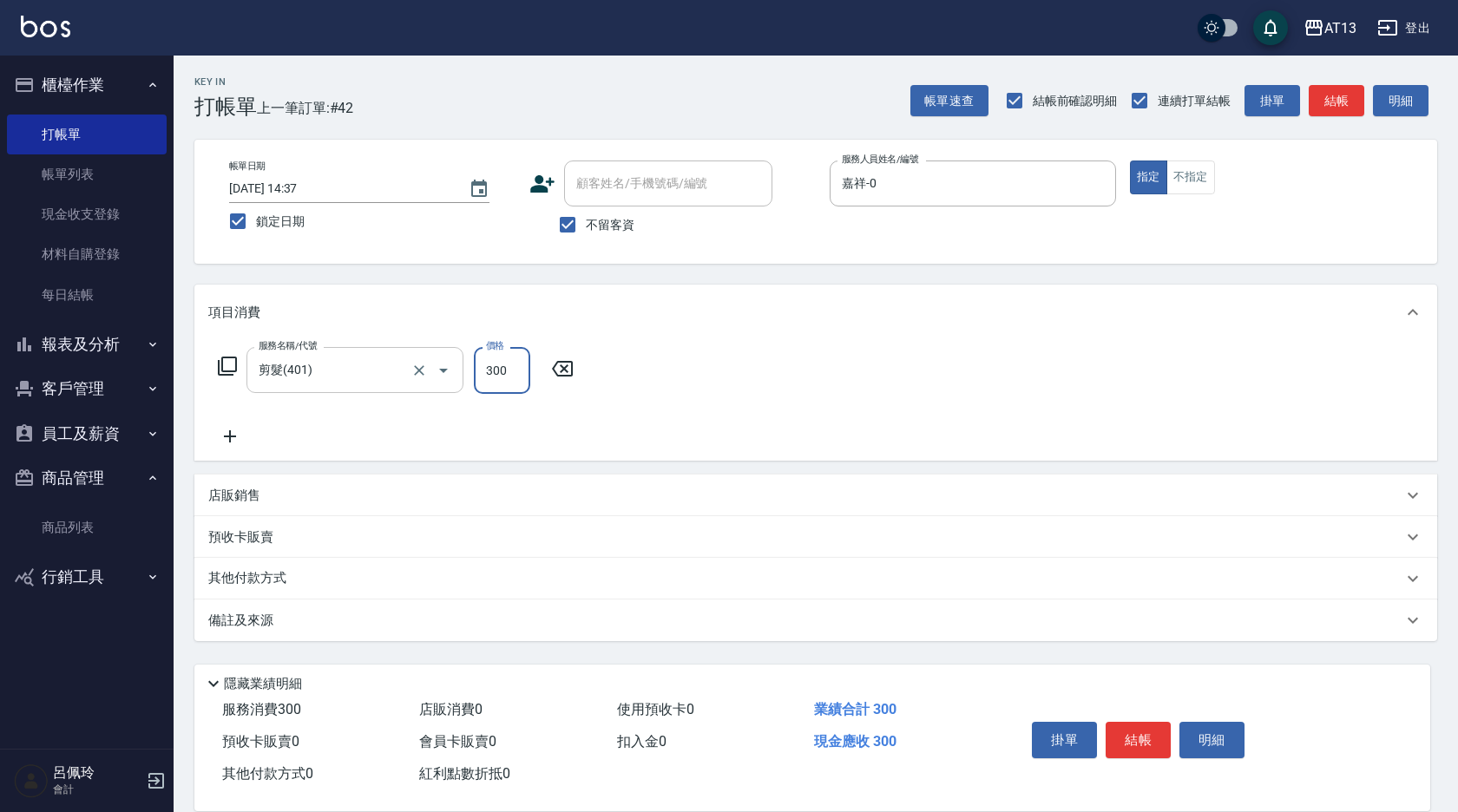
type input "300"
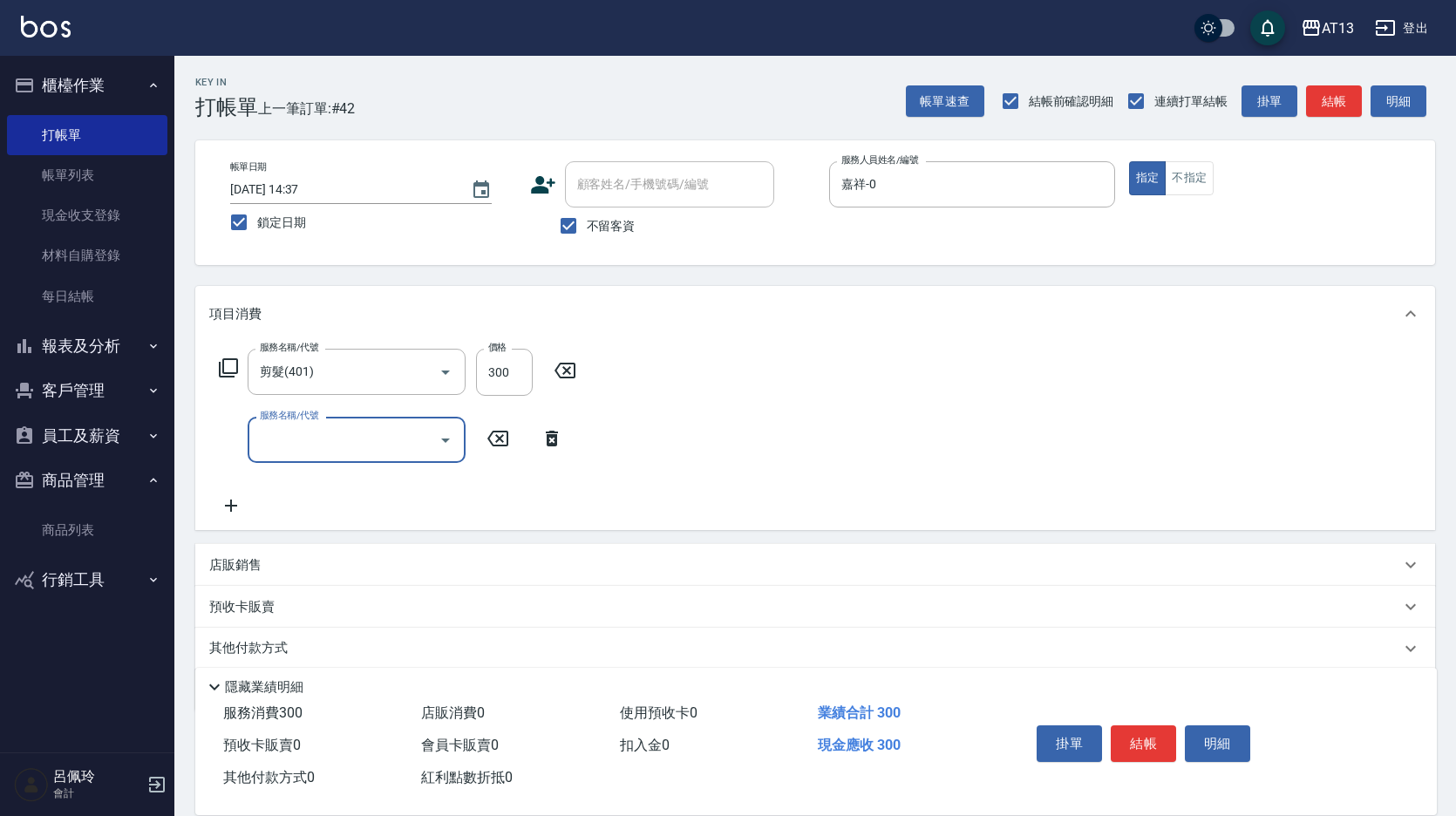
click at [978, 340] on div "項目消費" at bounding box center [815, 314] width 1240 height 56
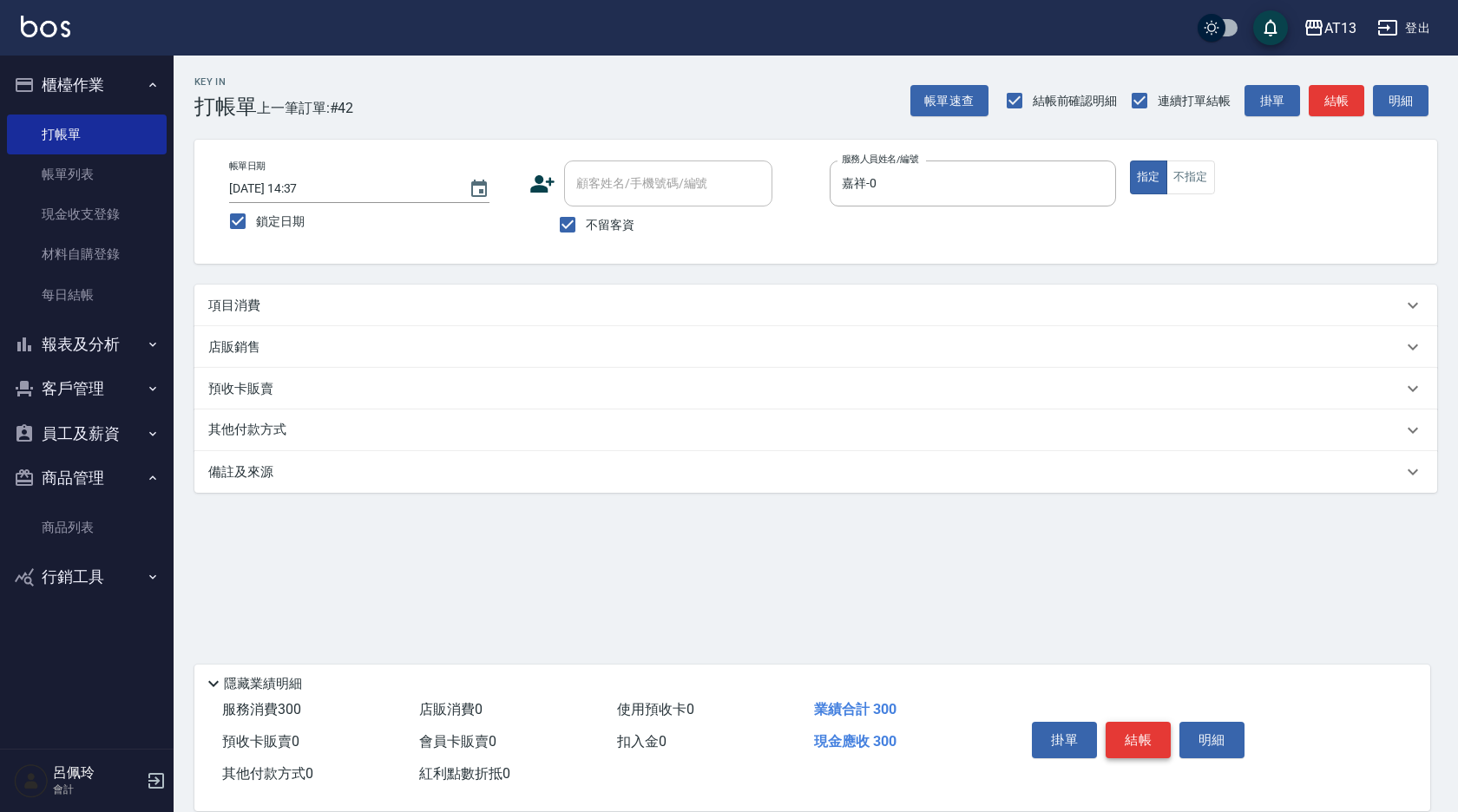
click at [1136, 725] on button "結帳" at bounding box center [1138, 740] width 65 height 36
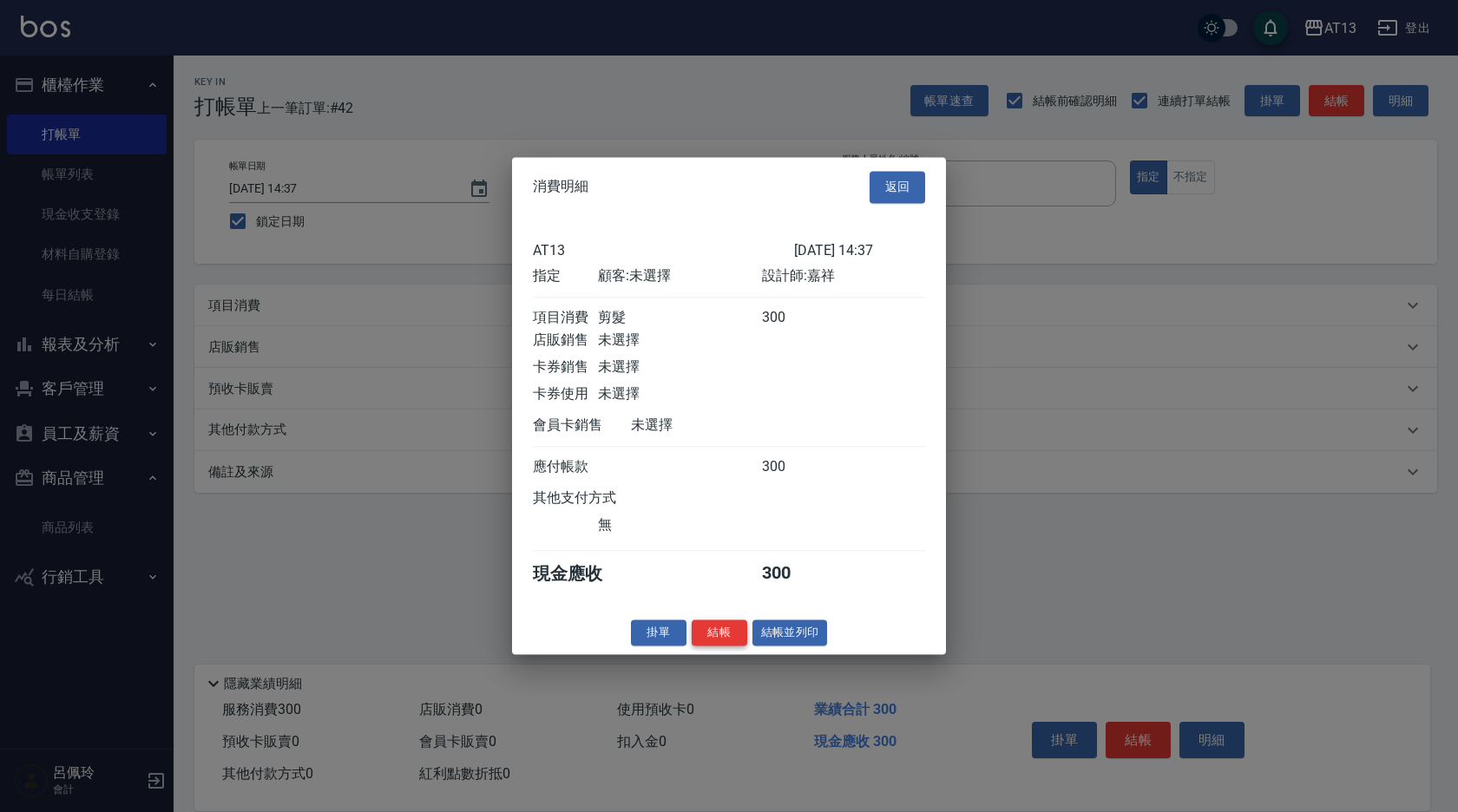
click at [733, 643] on button "結帳" at bounding box center [719, 632] width 56 height 26
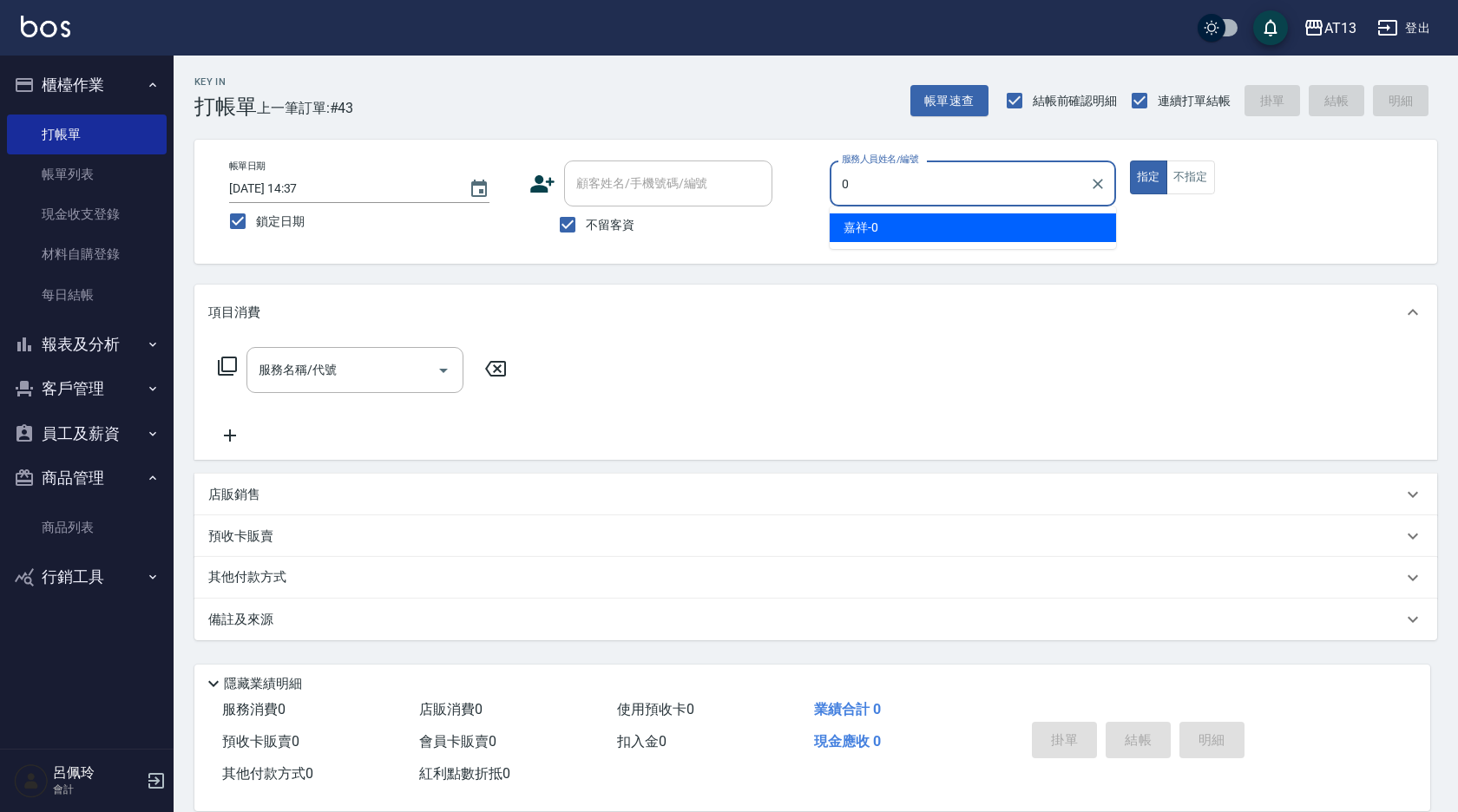
click at [928, 220] on div "嘉祥 -0" at bounding box center [973, 227] width 286 height 28
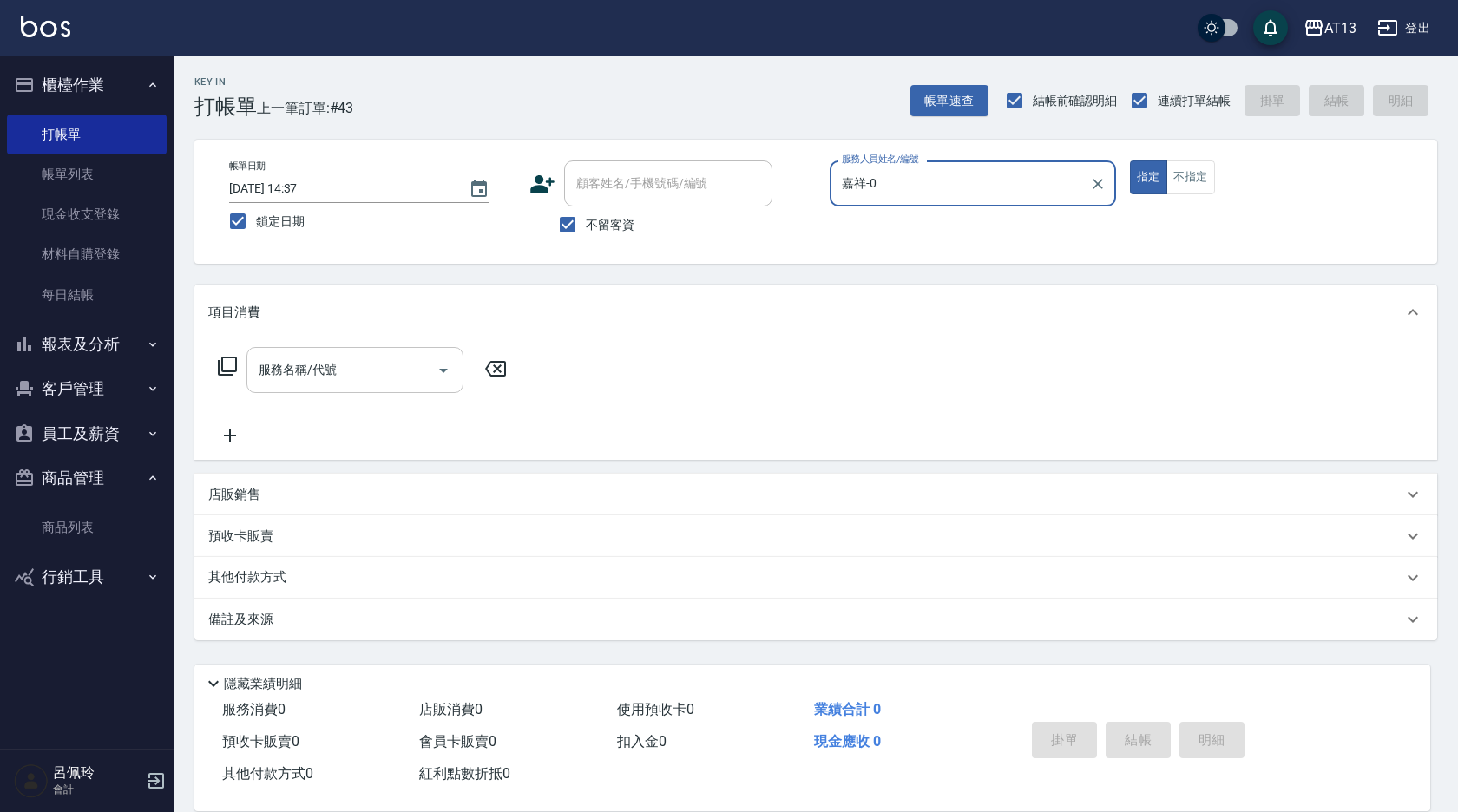
type input "嘉祥-0"
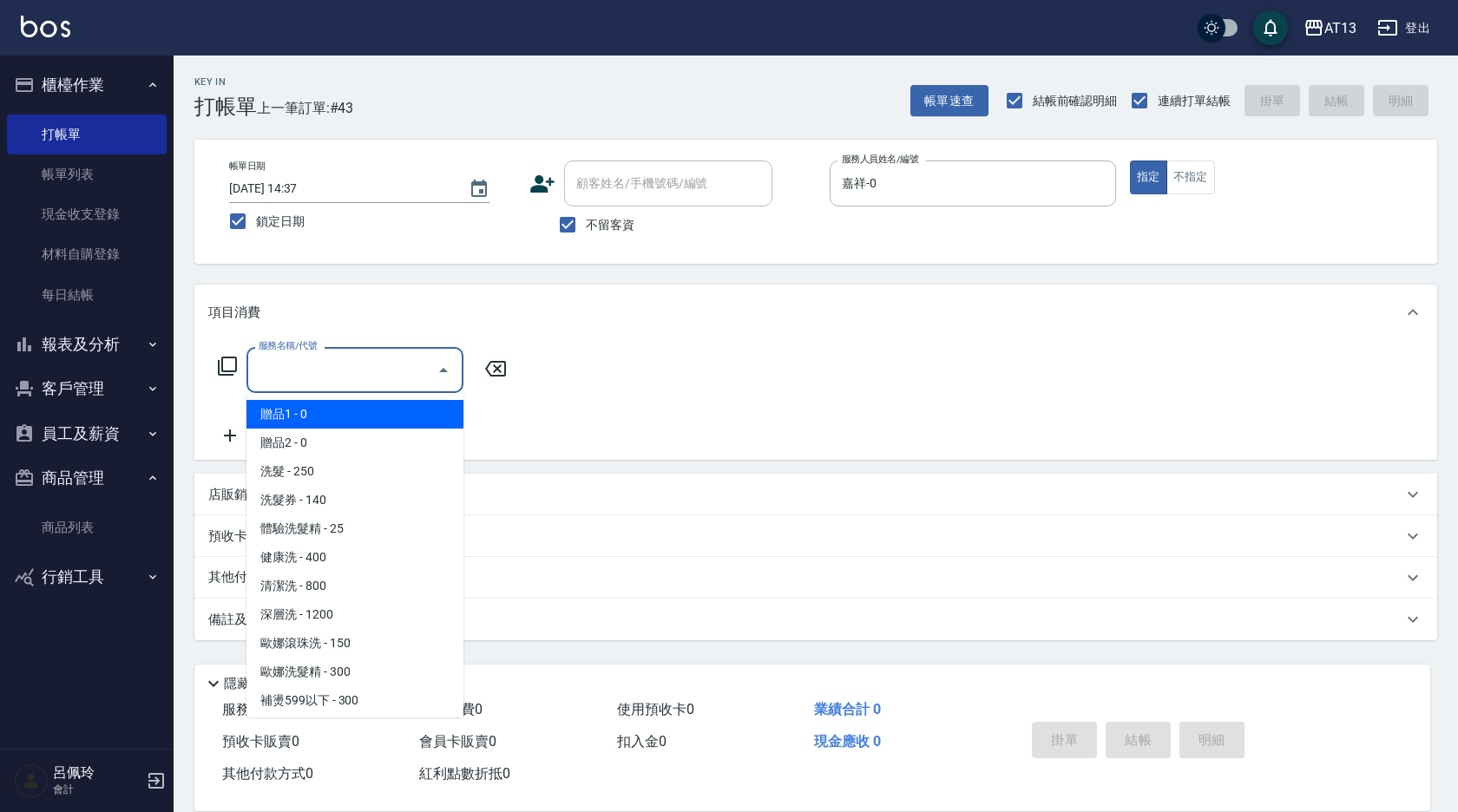
click at [375, 374] on input "服務名稱/代號" at bounding box center [342, 369] width 175 height 30
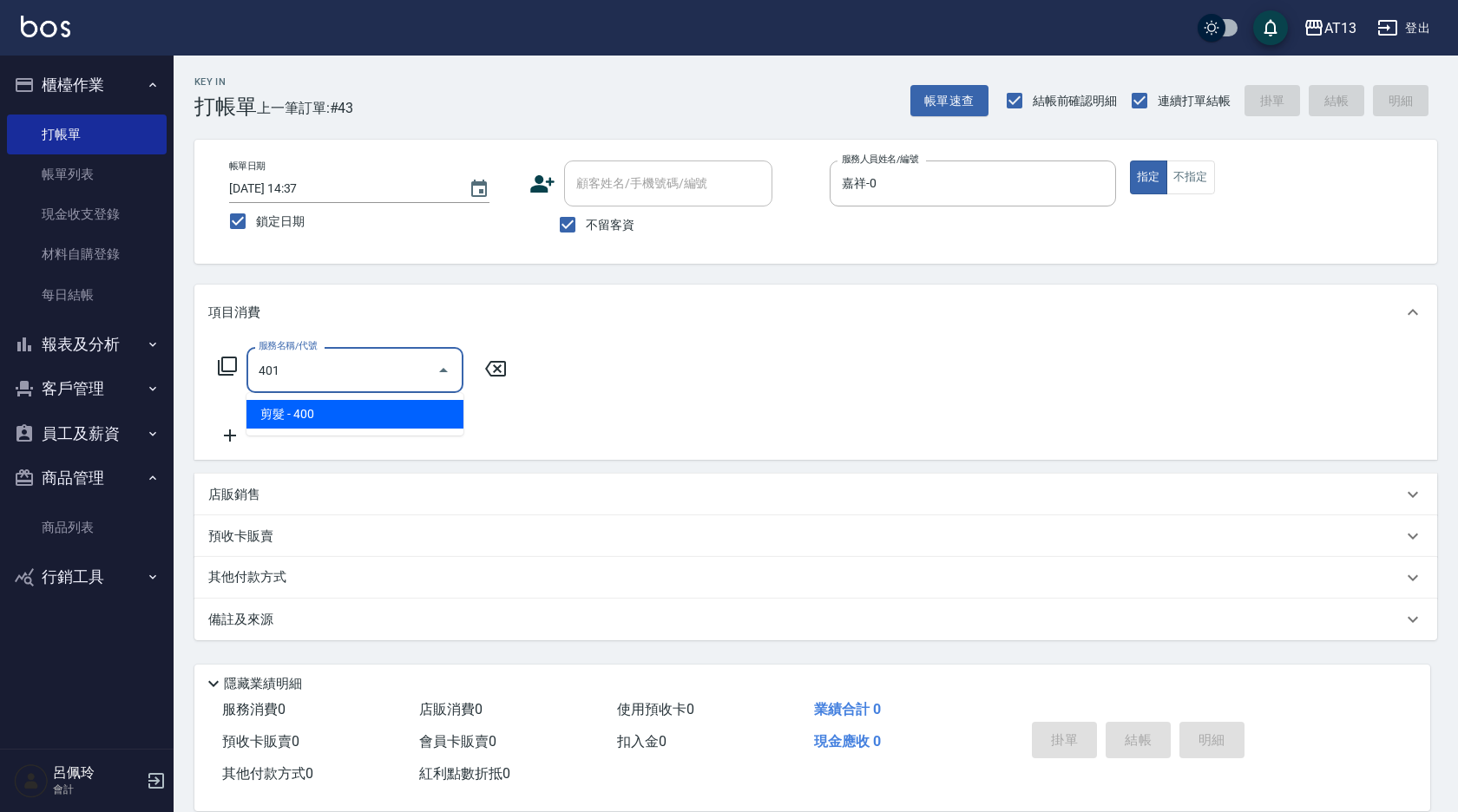
type input "剪髮(401)"
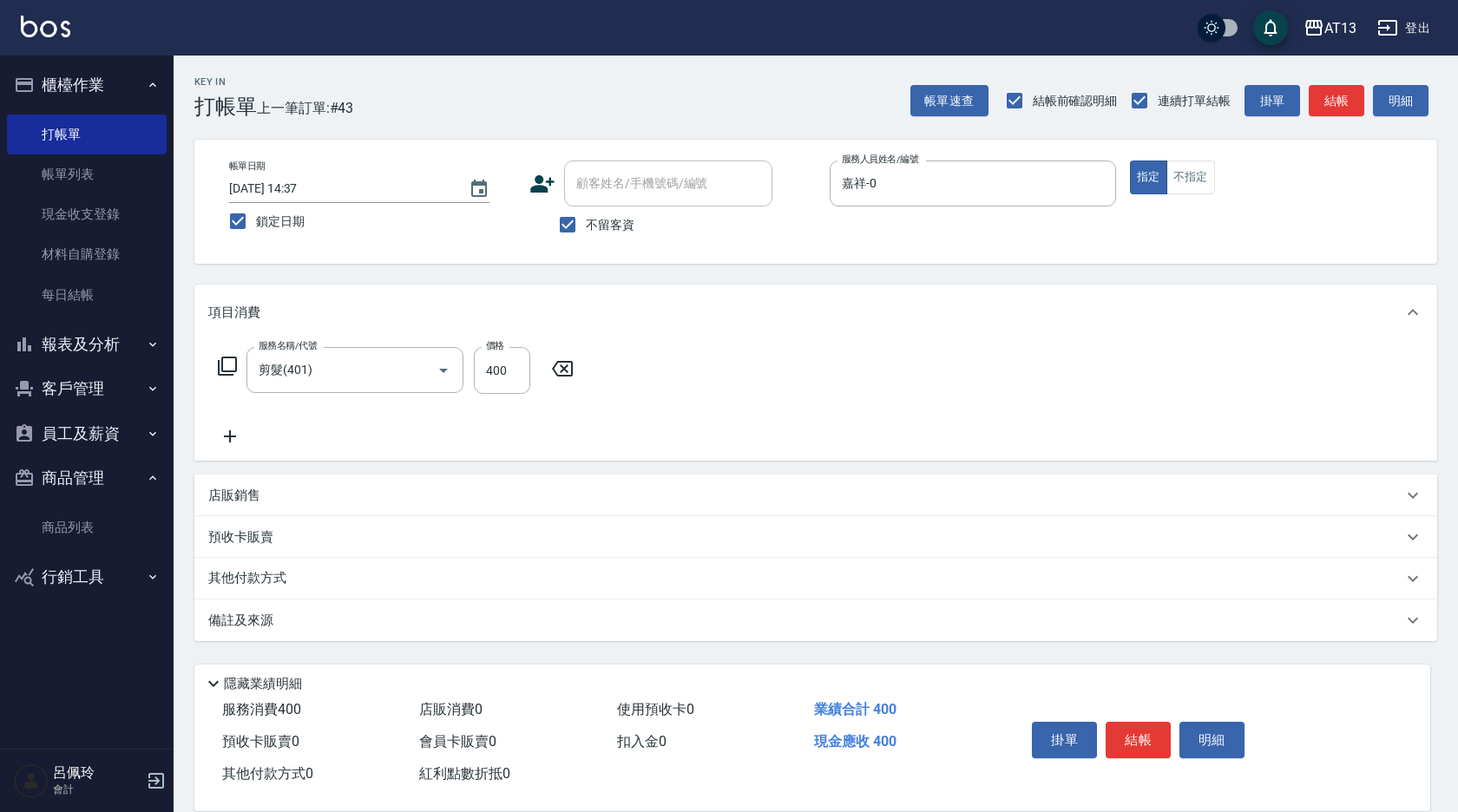
click at [709, 337] on div "項目消費" at bounding box center [815, 312] width 1242 height 56
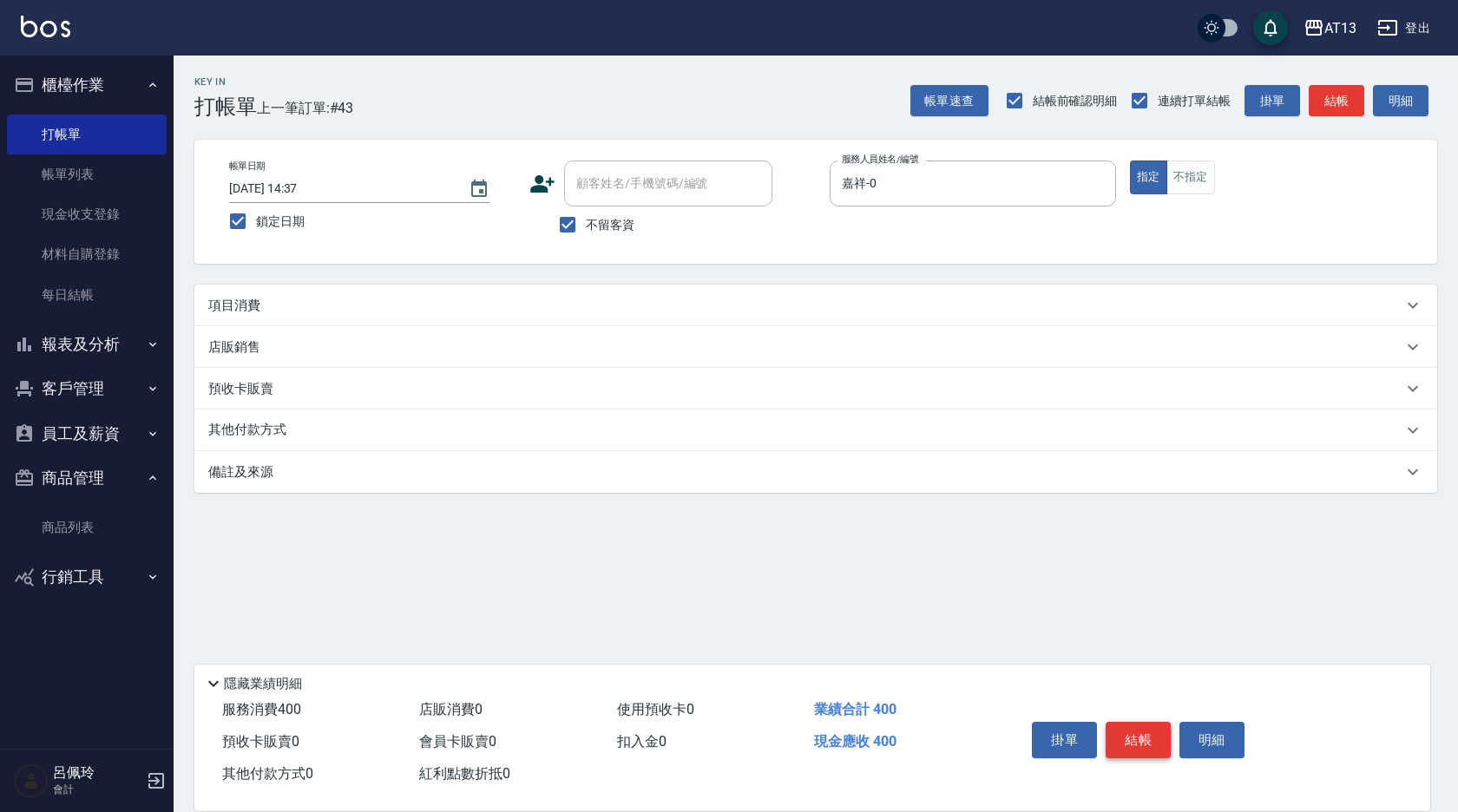
click at [1170, 727] on button "結帳" at bounding box center [1138, 740] width 65 height 36
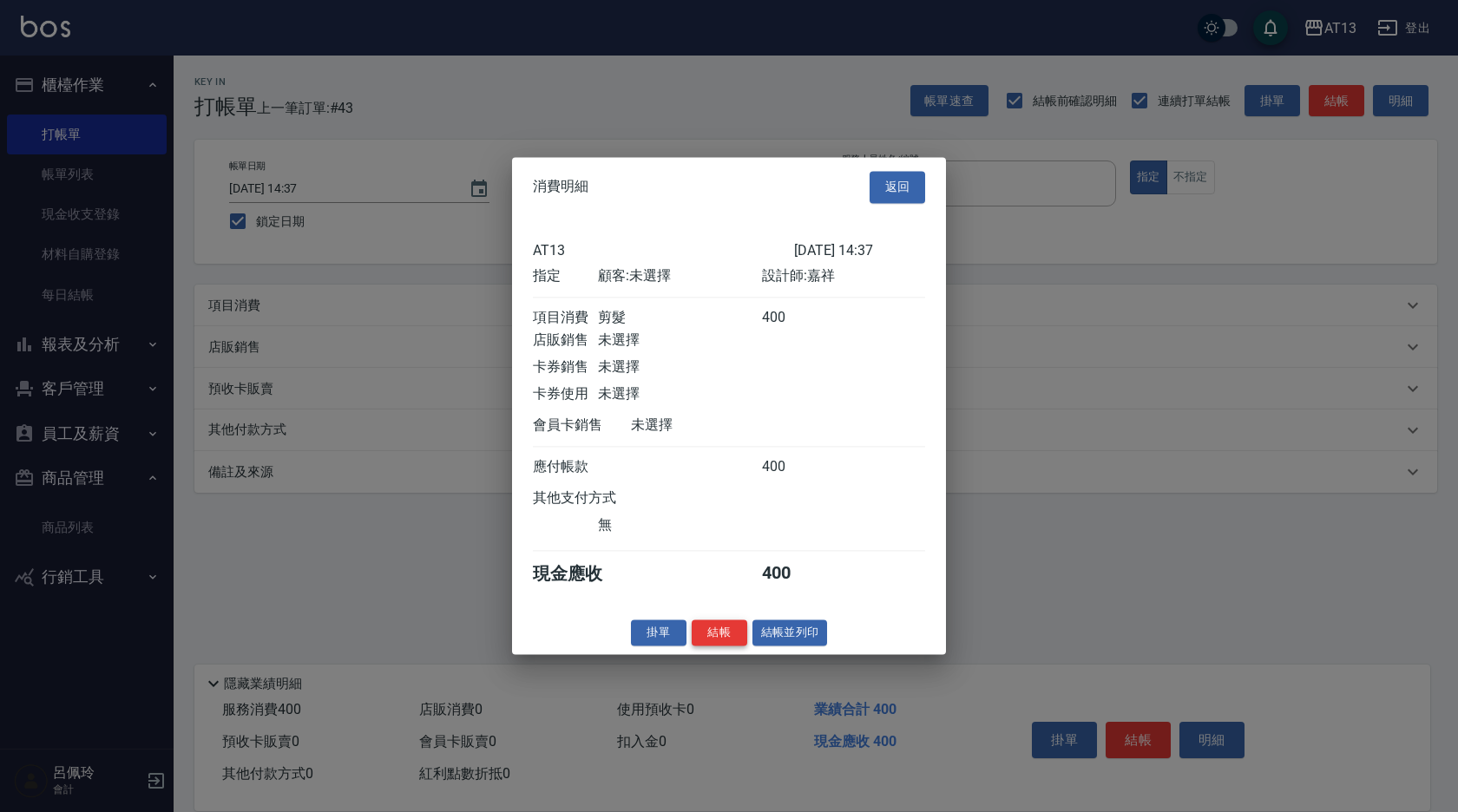
click at [715, 636] on button "結帳" at bounding box center [719, 632] width 56 height 26
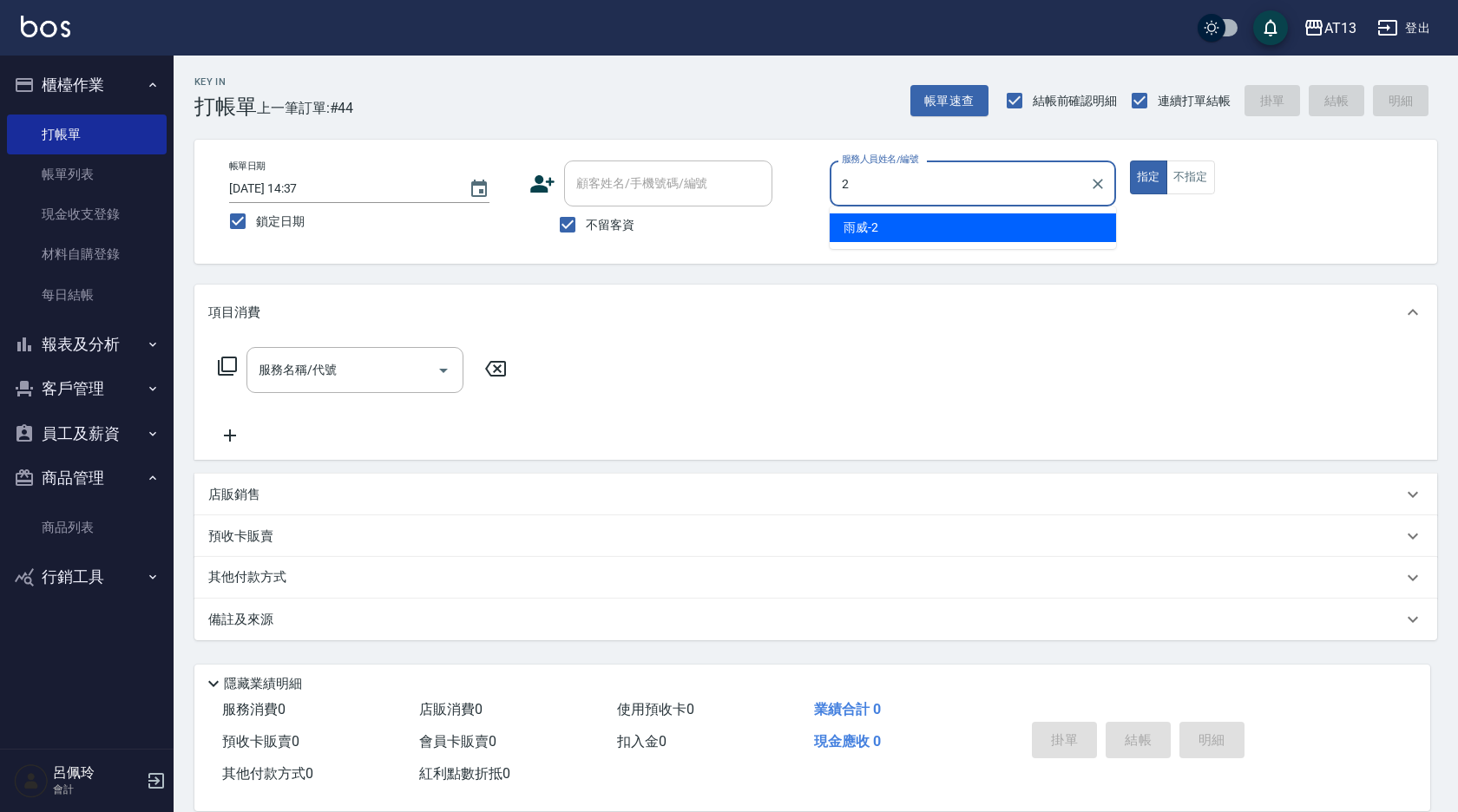
click at [885, 231] on div "雨威 -2" at bounding box center [973, 227] width 286 height 28
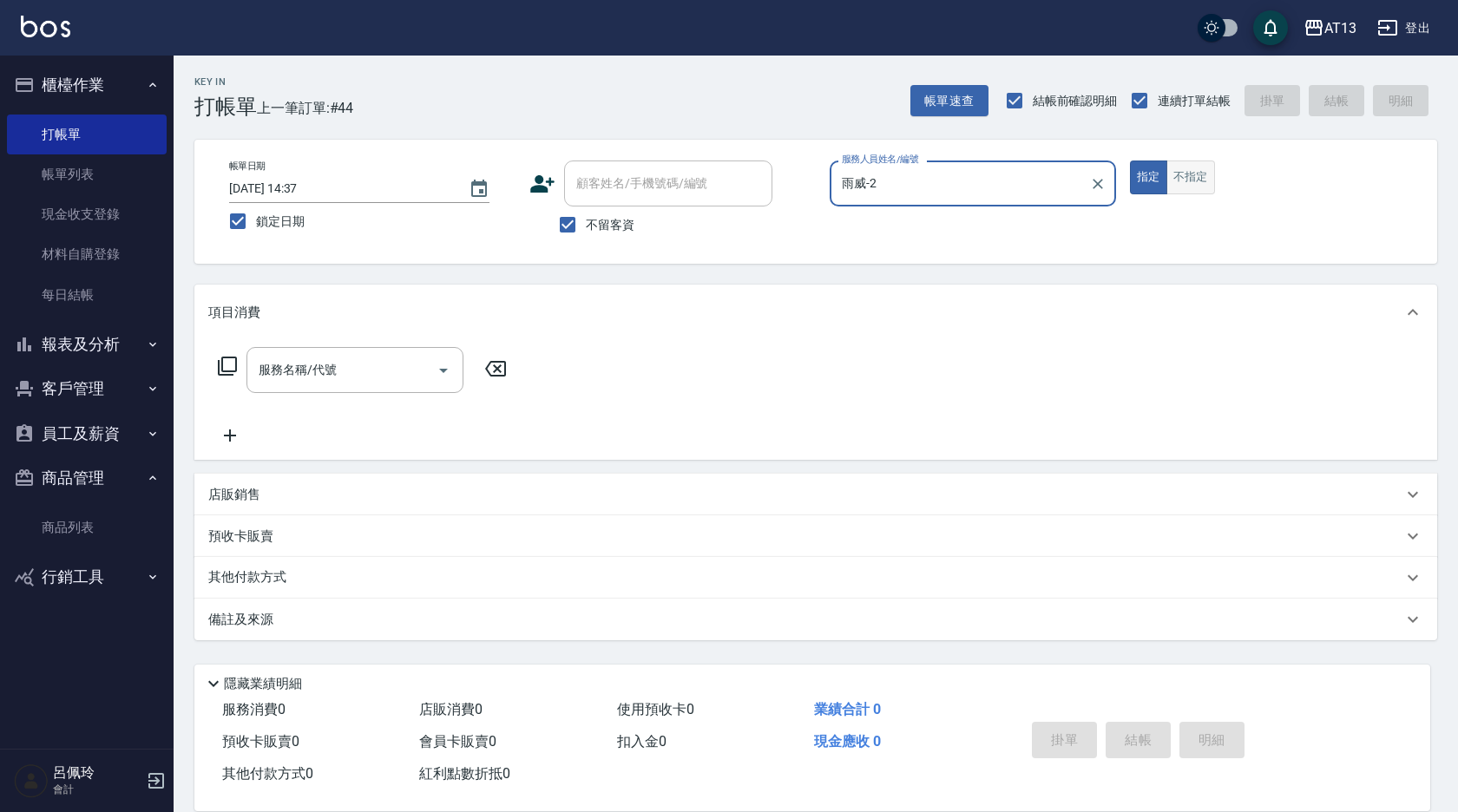
type input "雨威-2"
click at [1193, 186] on button "不指定" at bounding box center [1191, 177] width 49 height 34
click at [337, 352] on div "服務名稱/代號" at bounding box center [355, 369] width 217 height 46
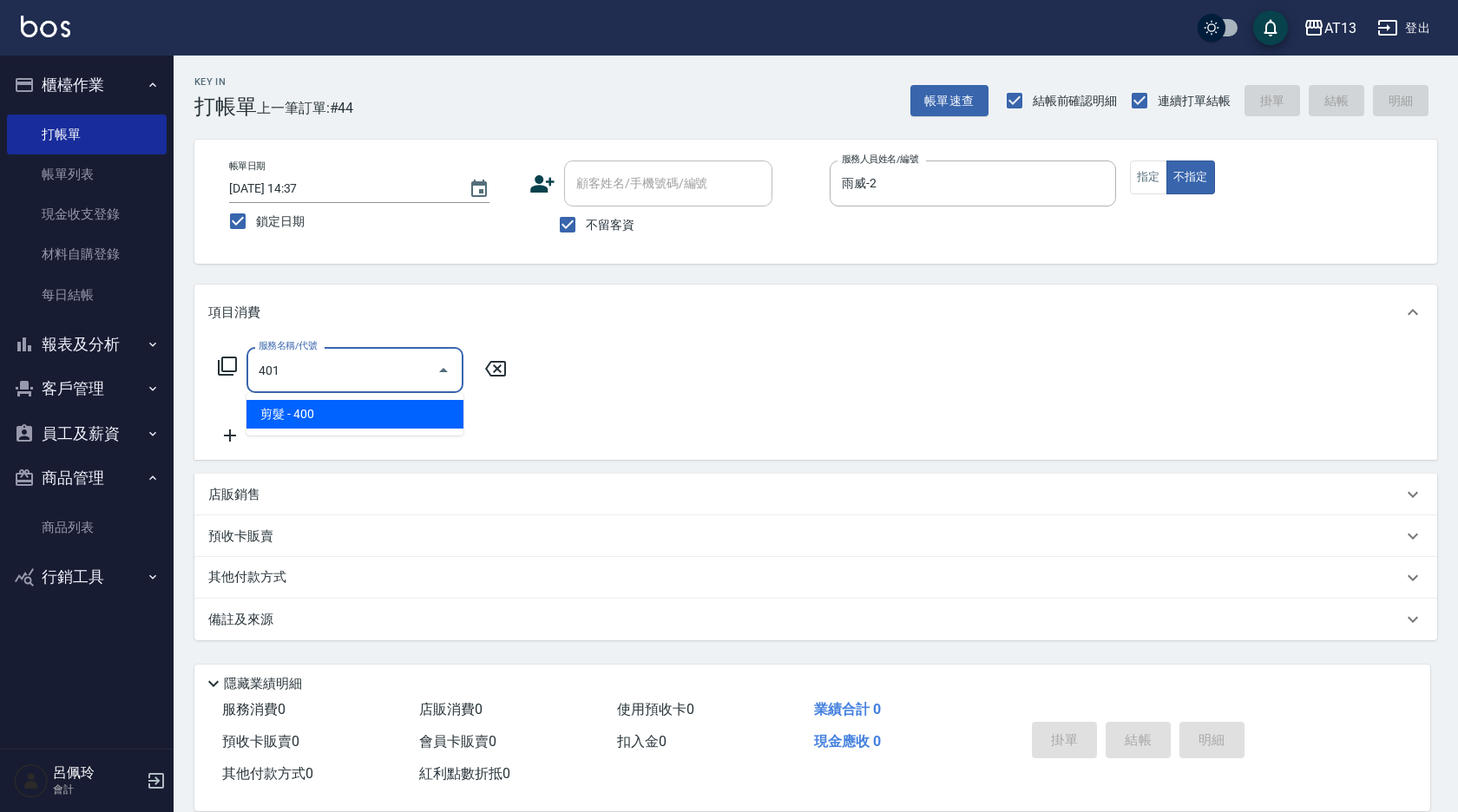
type input "剪髮(401)"
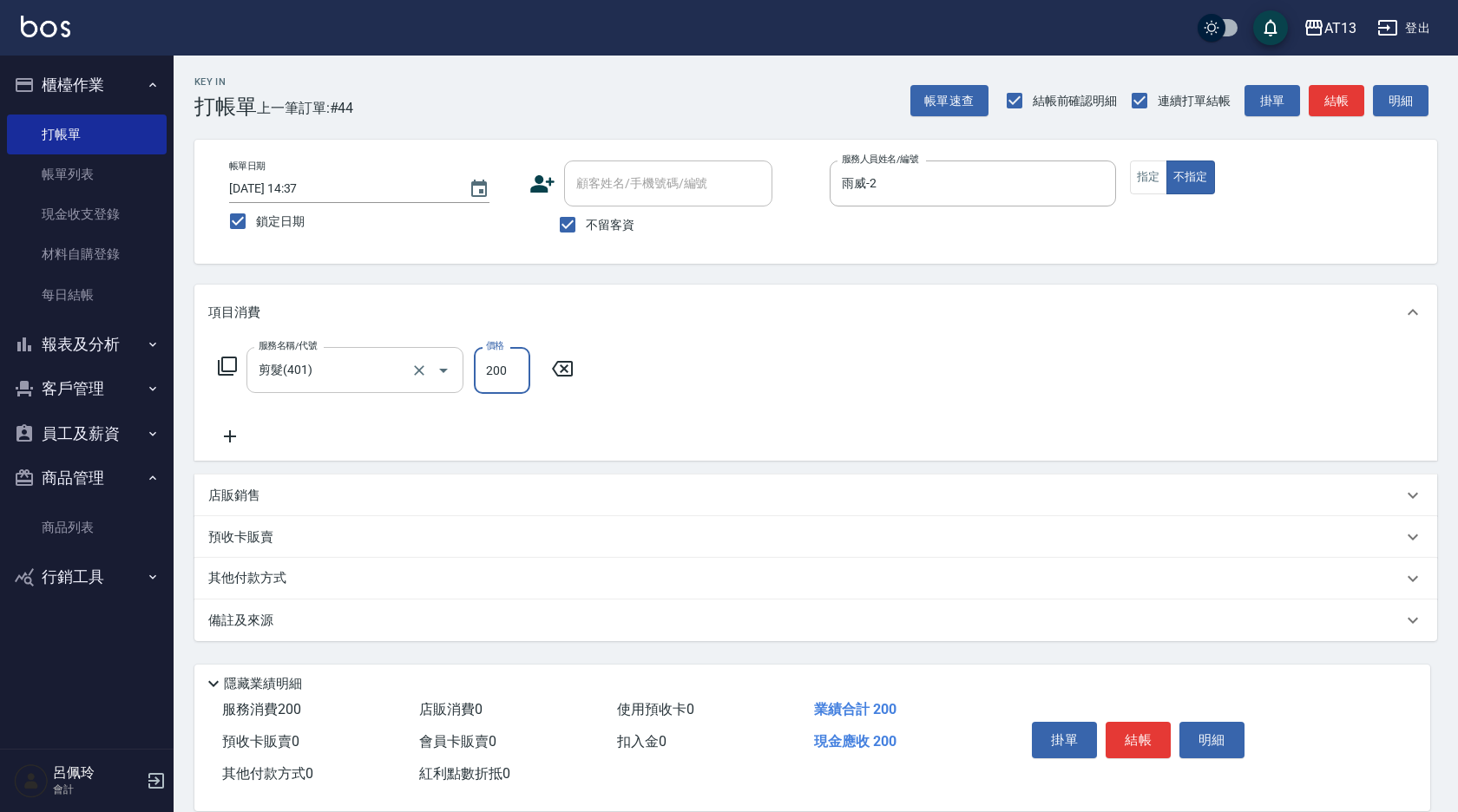
type input "200"
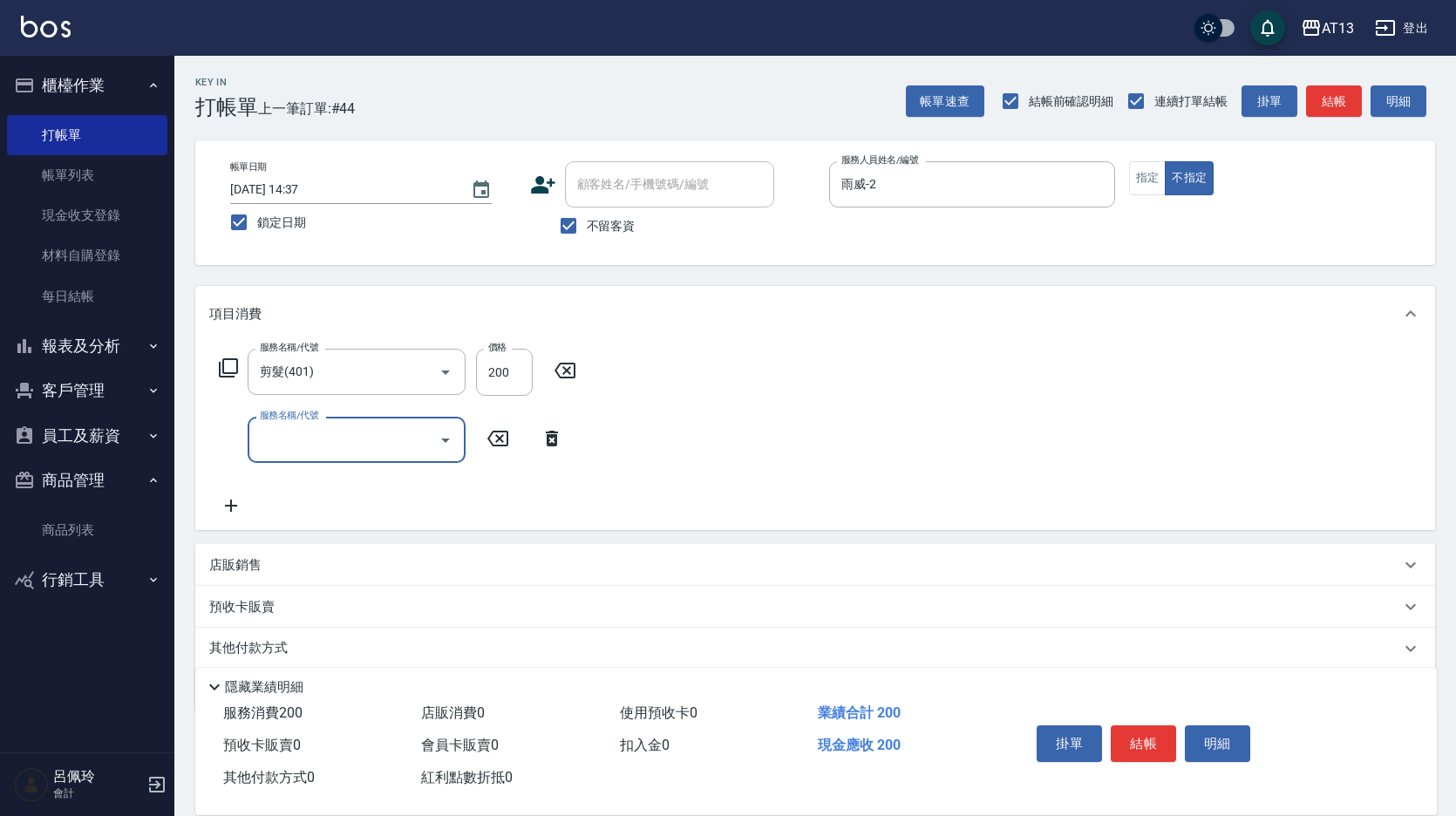
drag, startPoint x: 754, startPoint y: 391, endPoint x: 762, endPoint y: 397, distance: 10.0
click at [757, 392] on div "服務名稱/代號 剪髮(401) 服務名稱/代號 價格 200 價格 服務名稱/代號 服務名稱/代號" at bounding box center [815, 435] width 1240 height 188
click at [1150, 725] on button "結帳" at bounding box center [1143, 743] width 65 height 36
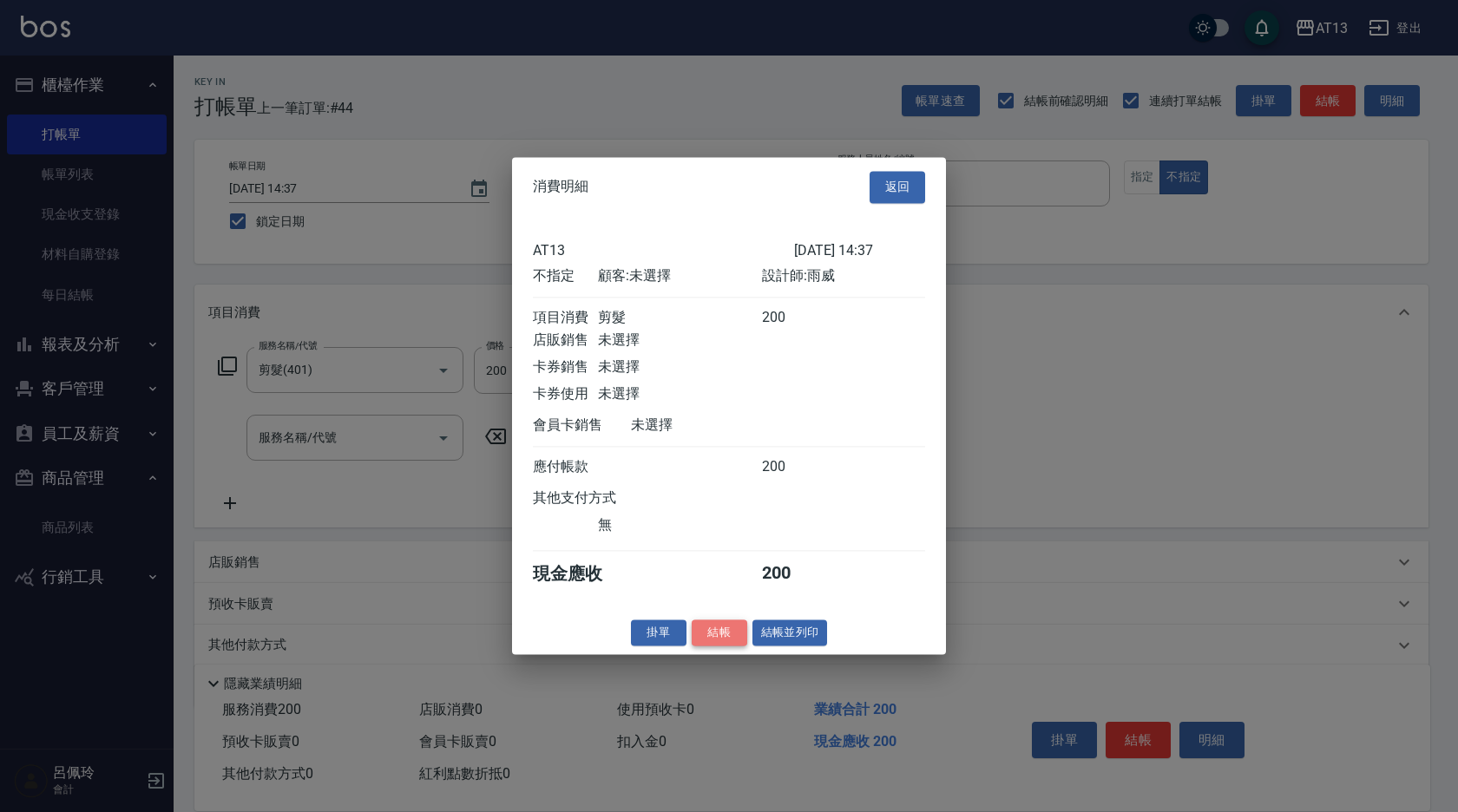
click at [727, 646] on button "結帳" at bounding box center [719, 632] width 56 height 26
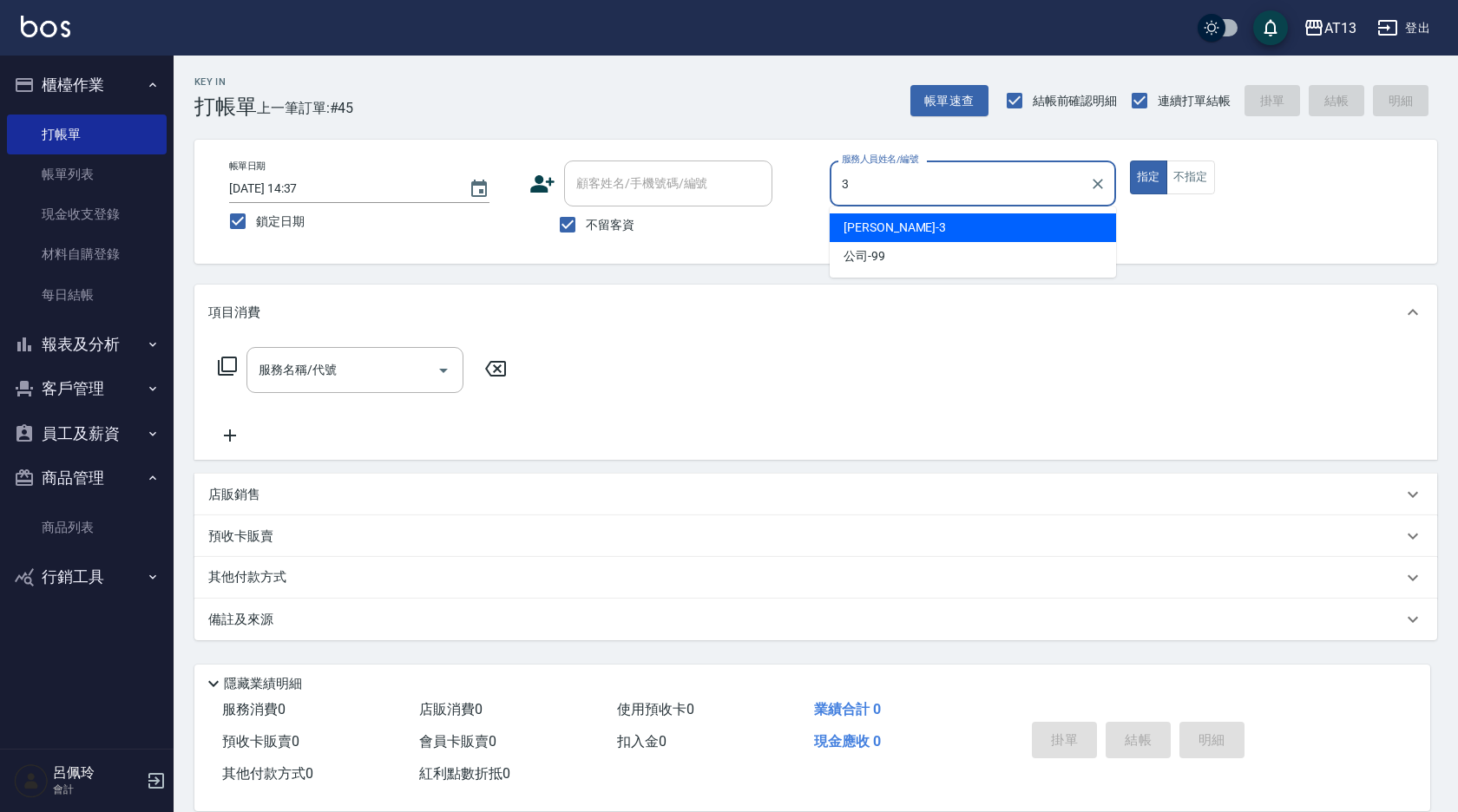
click at [1013, 224] on div "[PERSON_NAME] -3" at bounding box center [973, 227] width 286 height 28
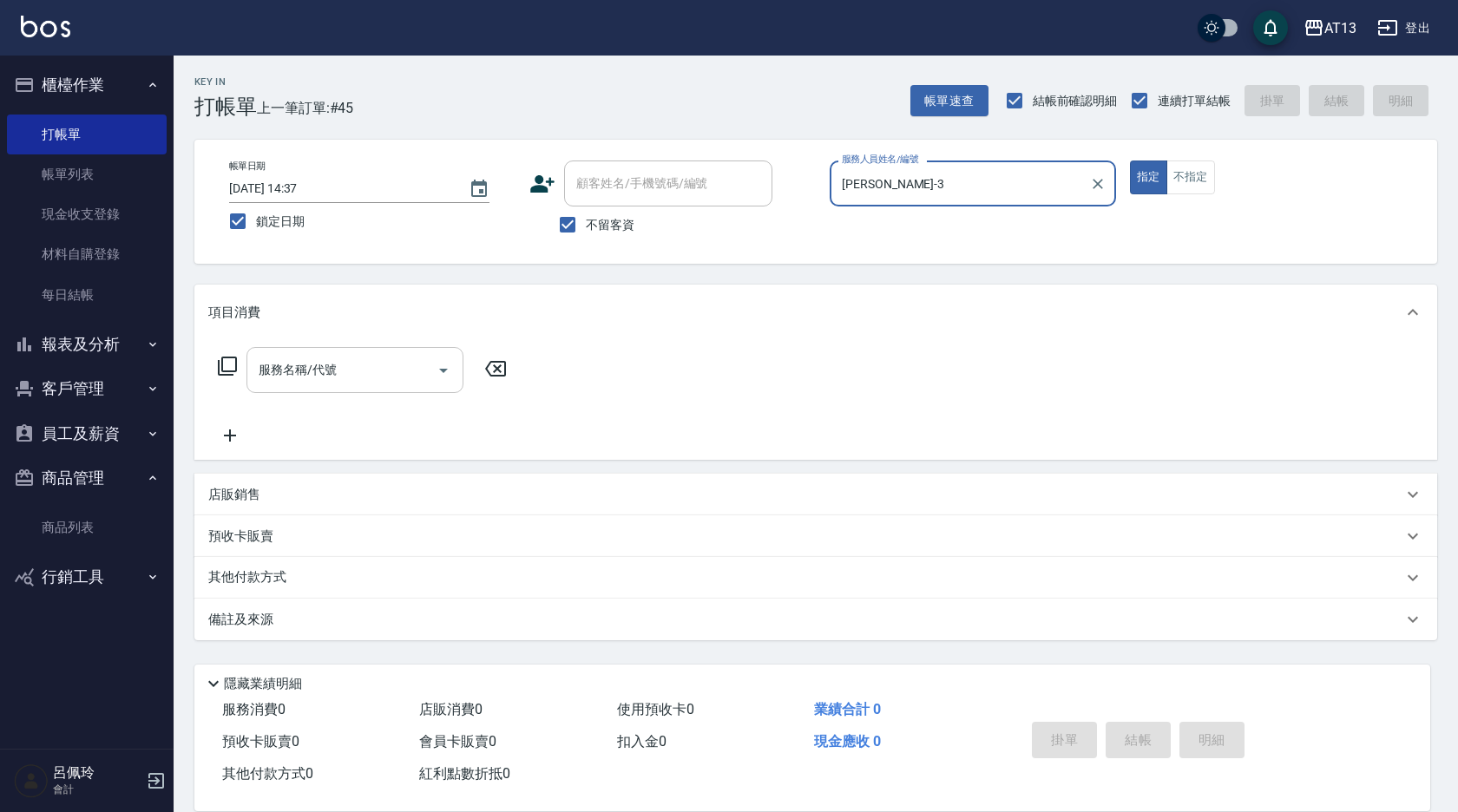
type input "[PERSON_NAME]-3"
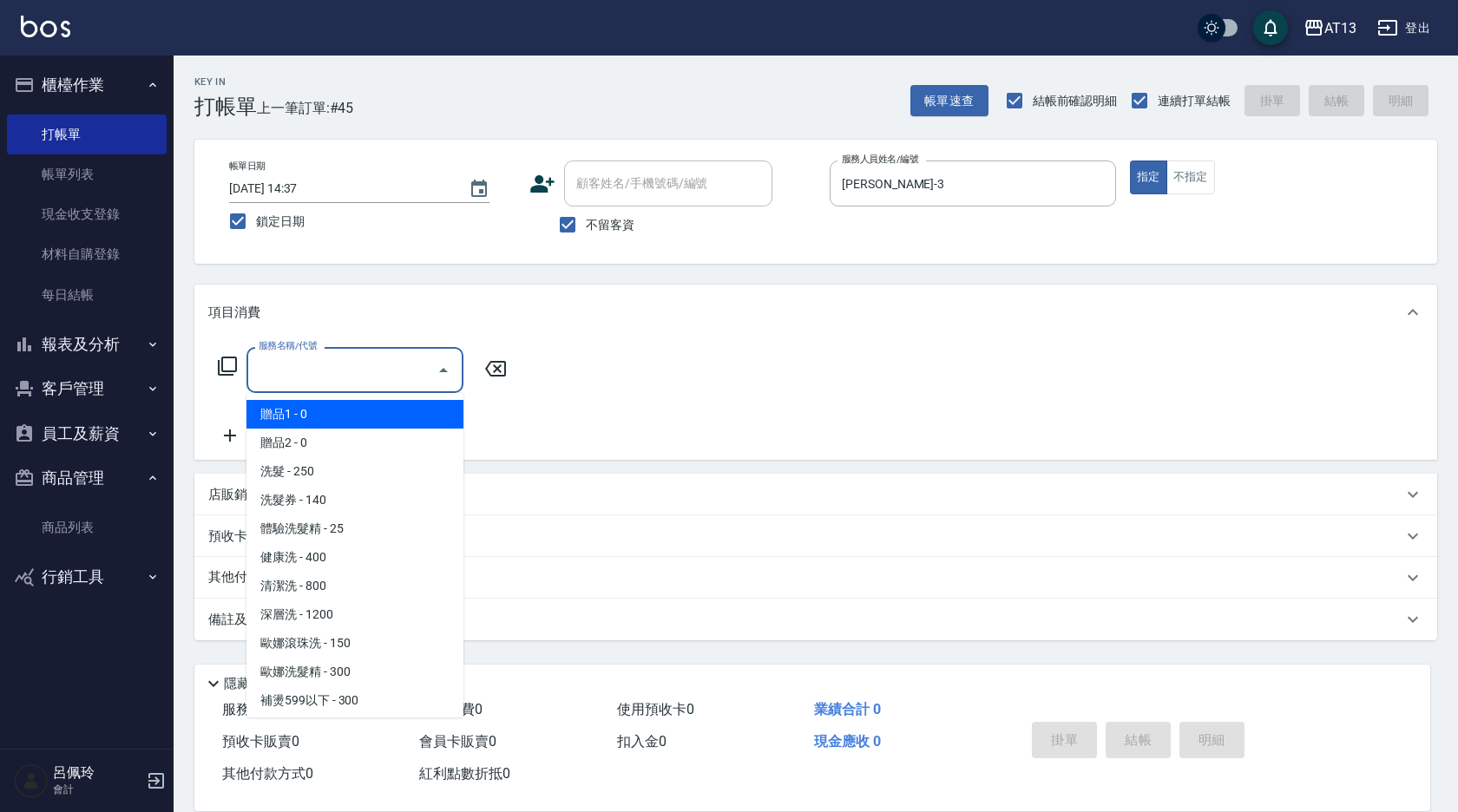
click at [346, 371] on input "服務名稱/代號" at bounding box center [342, 369] width 175 height 30
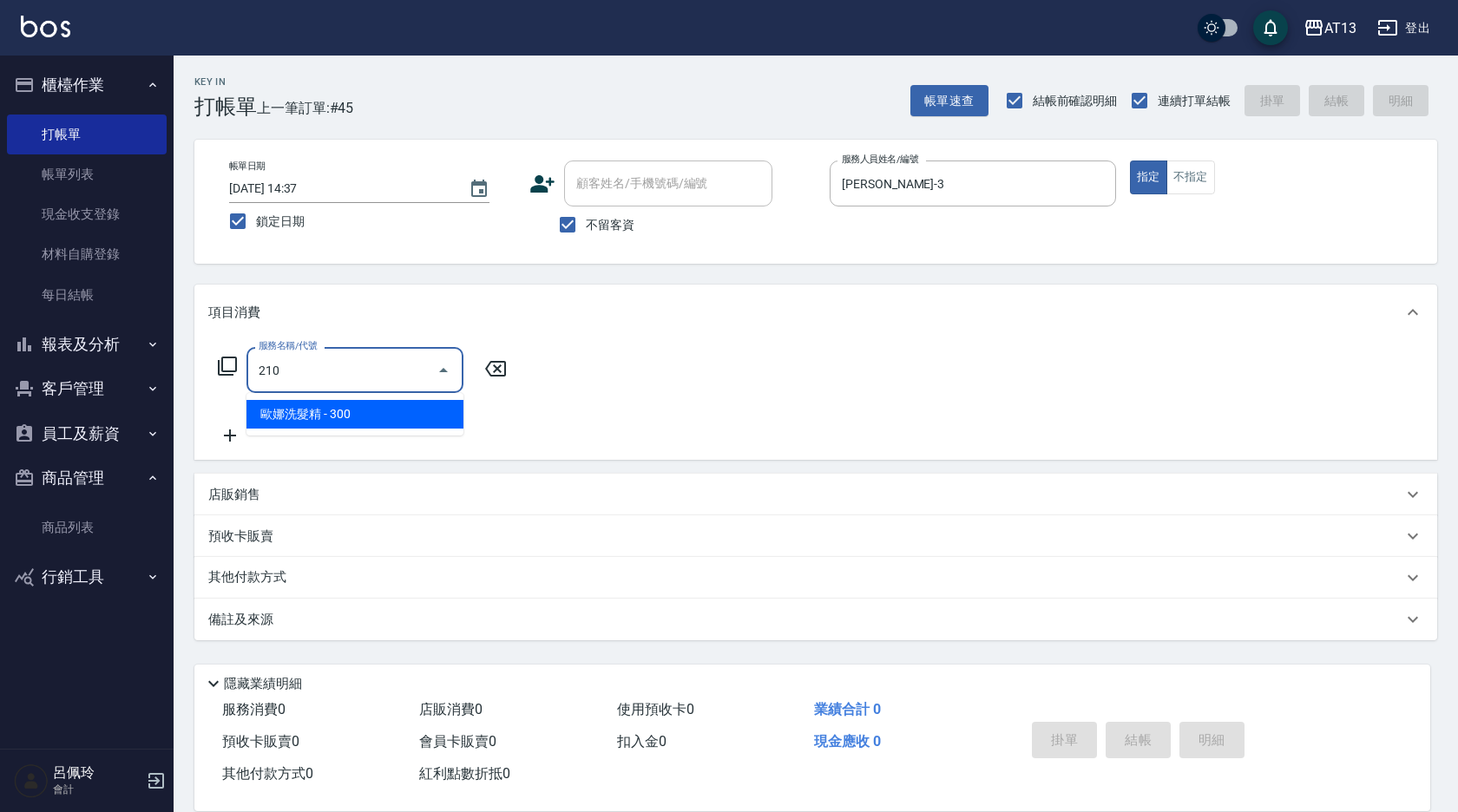
type input "[PERSON_NAME]洗髮精(210)"
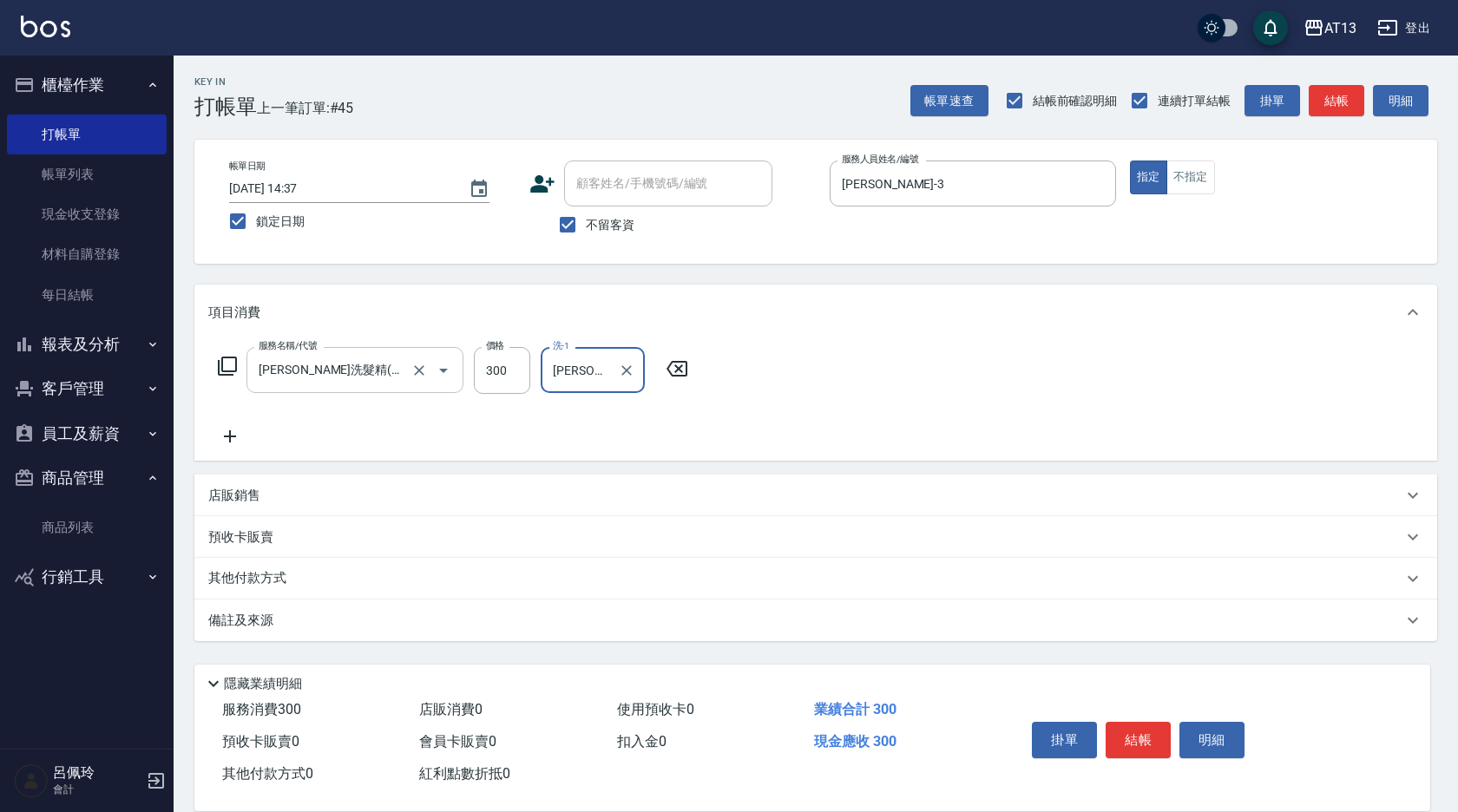
type input "[PERSON_NAME]-29"
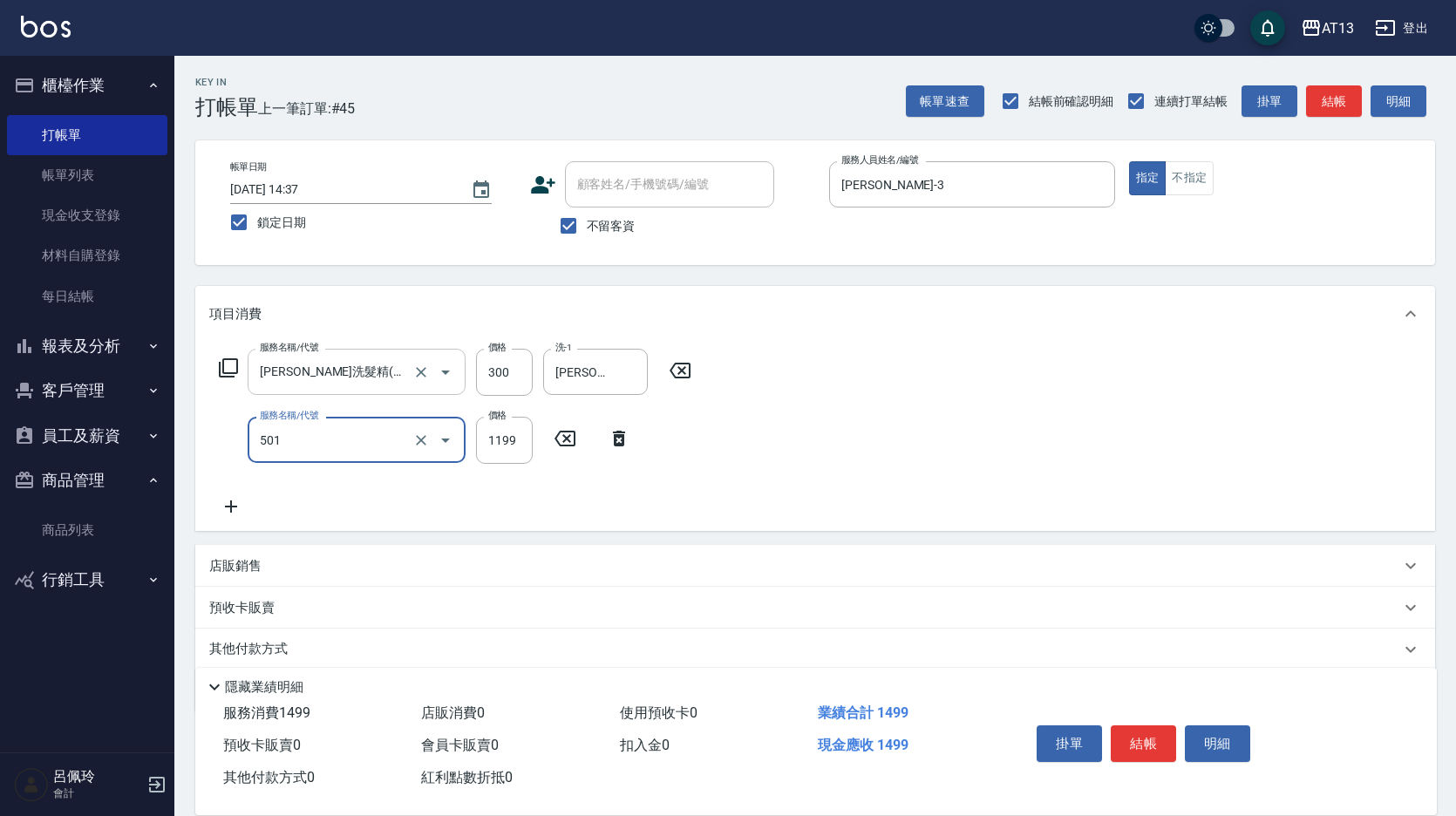
type input "染髮(501)"
type input "1900"
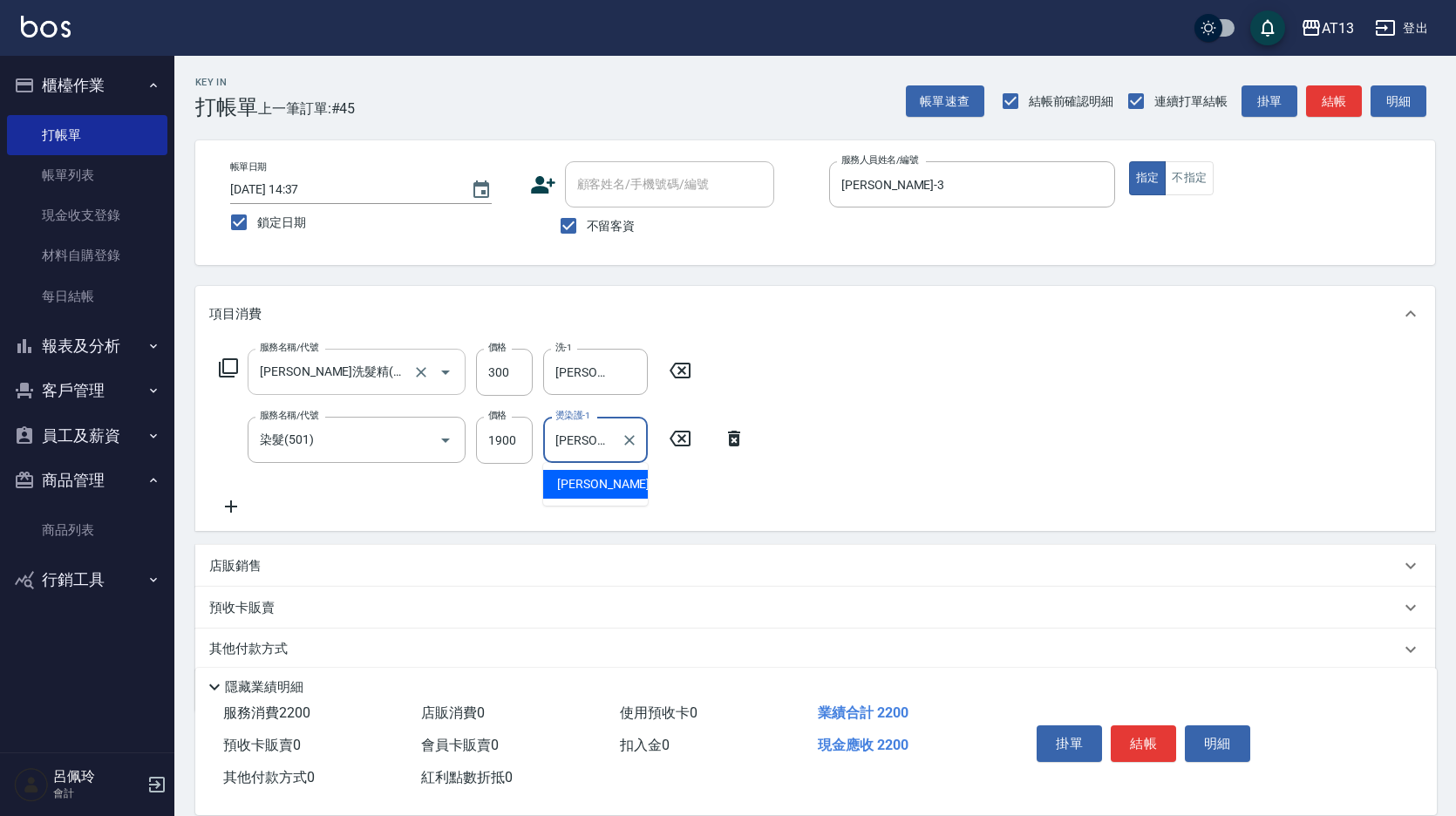
type input "[PERSON_NAME]-29"
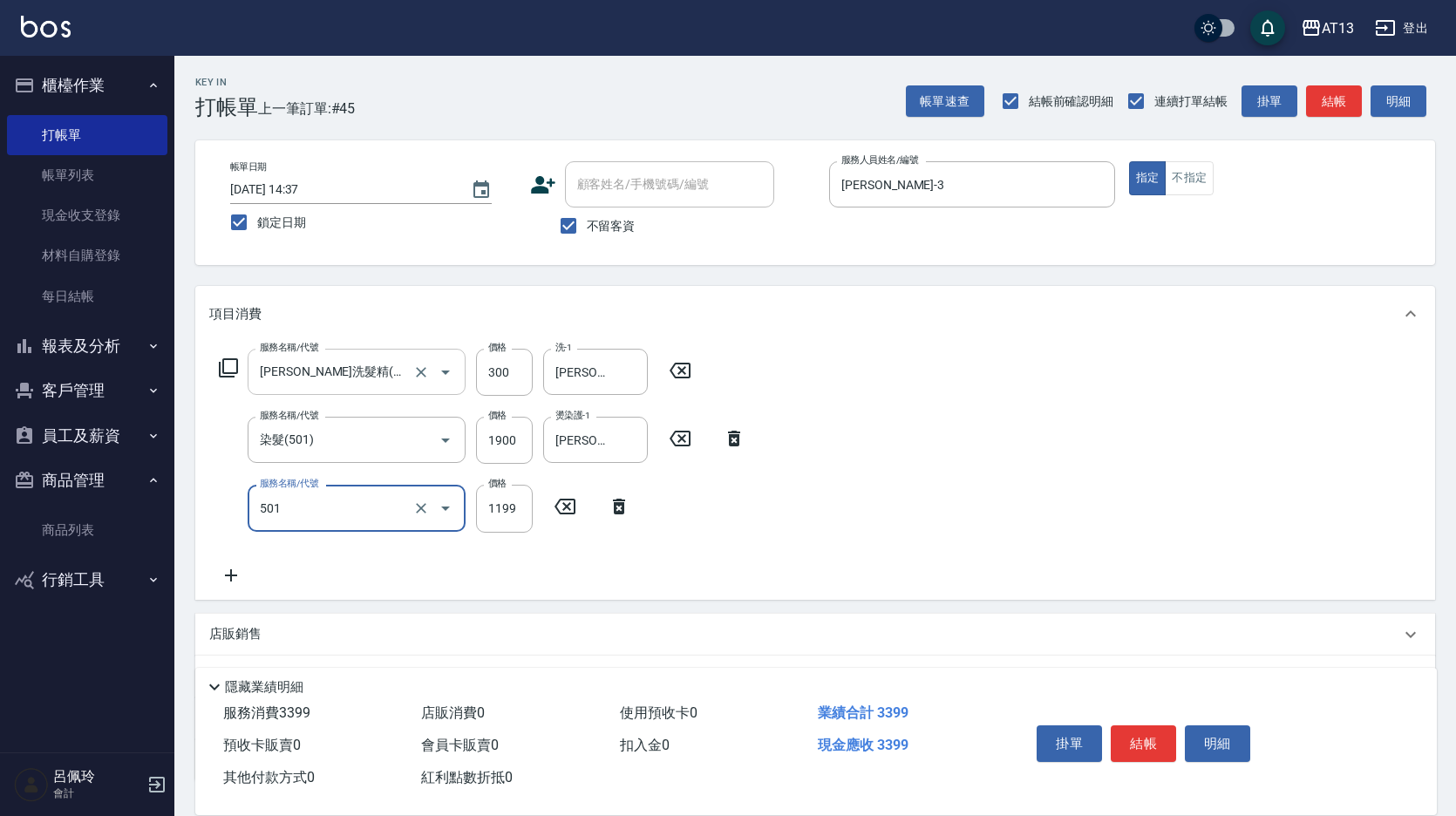
type input "染髮(501)"
type input "2000"
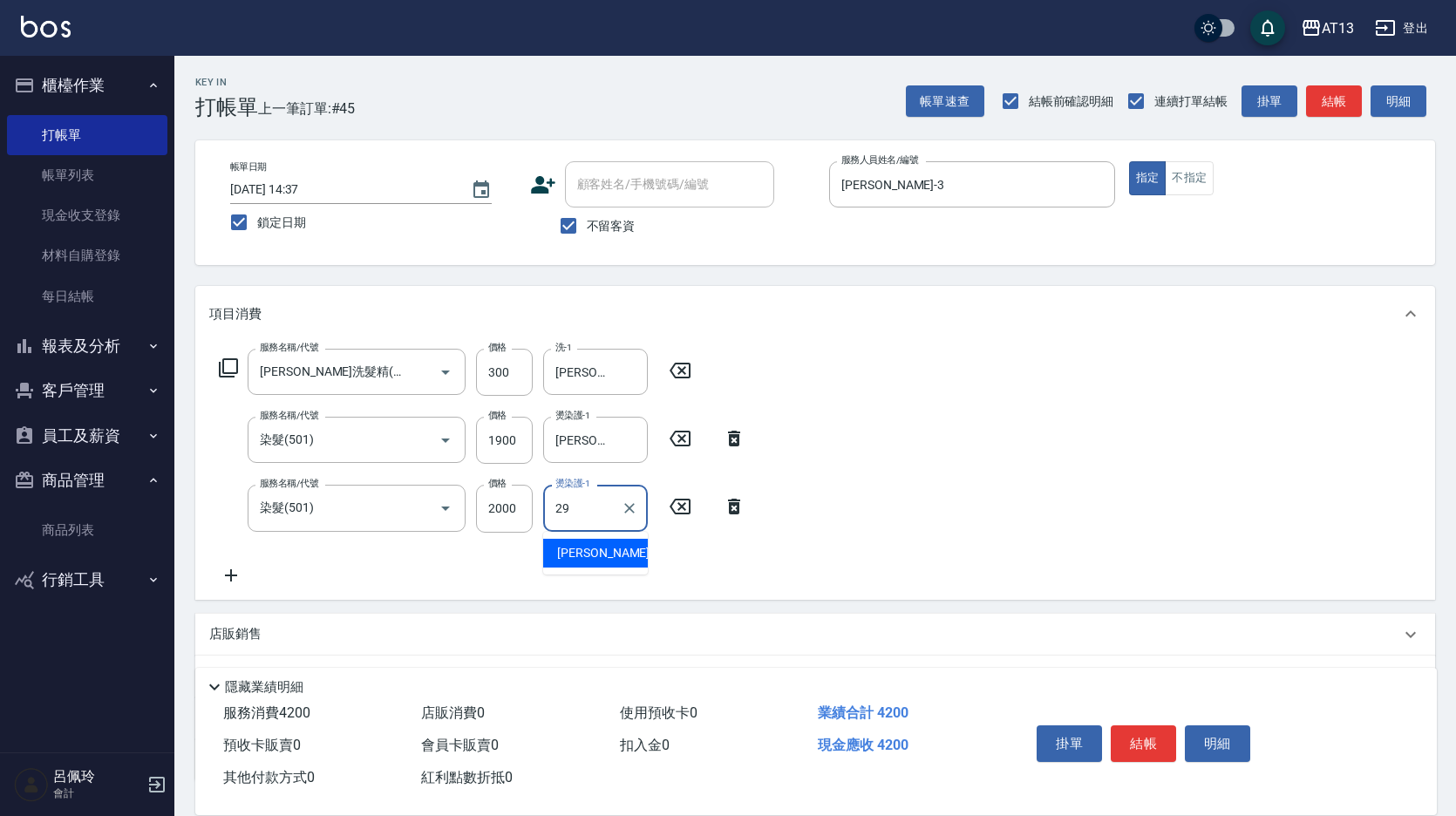
drag, startPoint x: 596, startPoint y: 549, endPoint x: 767, endPoint y: 545, distance: 171.0
click at [597, 549] on span "[PERSON_NAME] -29" at bounding box center [612, 553] width 110 height 19
type input "[PERSON_NAME]-29"
click at [953, 538] on div "服務名稱/代號 [PERSON_NAME]洗髮精(210) 服務名稱/代號 價格 300 價格 洗-1 [PERSON_NAME]-29 洗-1 服務名稱/代…" at bounding box center [815, 470] width 1240 height 257
click at [1133, 746] on button "結帳" at bounding box center [1143, 743] width 65 height 36
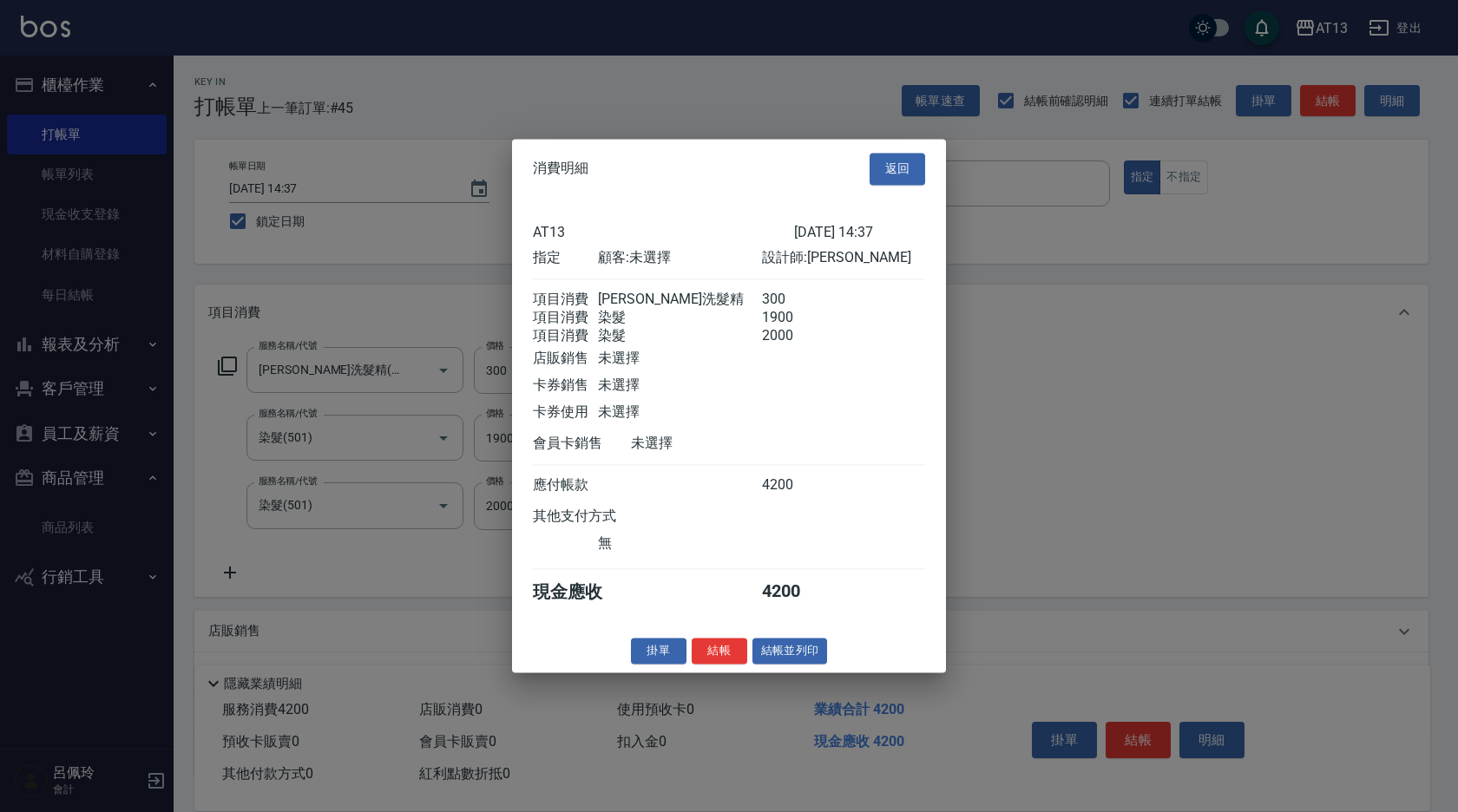
click at [735, 662] on button "結帳" at bounding box center [719, 650] width 56 height 26
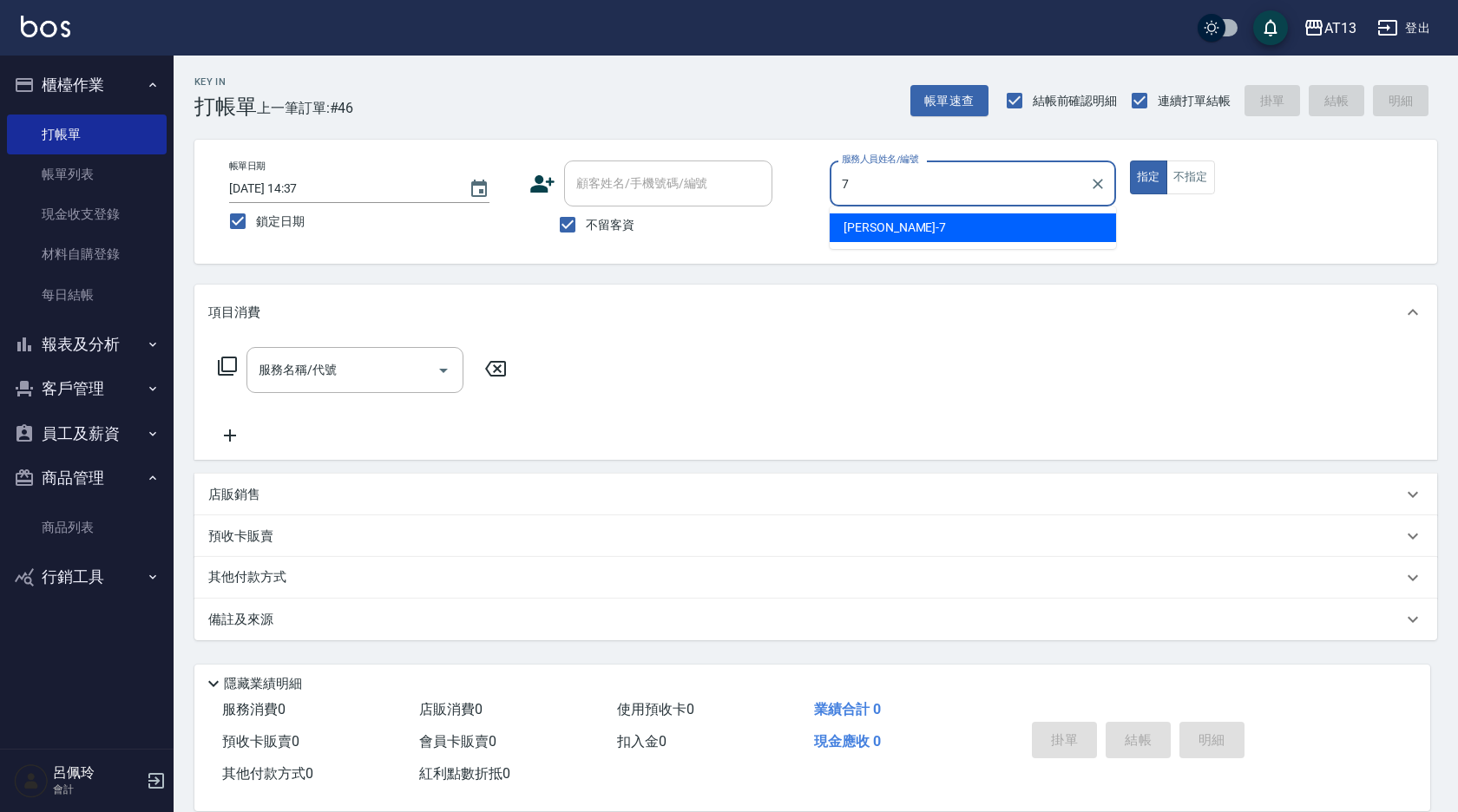
click at [883, 227] on span "[PERSON_NAME]-7" at bounding box center [895, 227] width 103 height 19
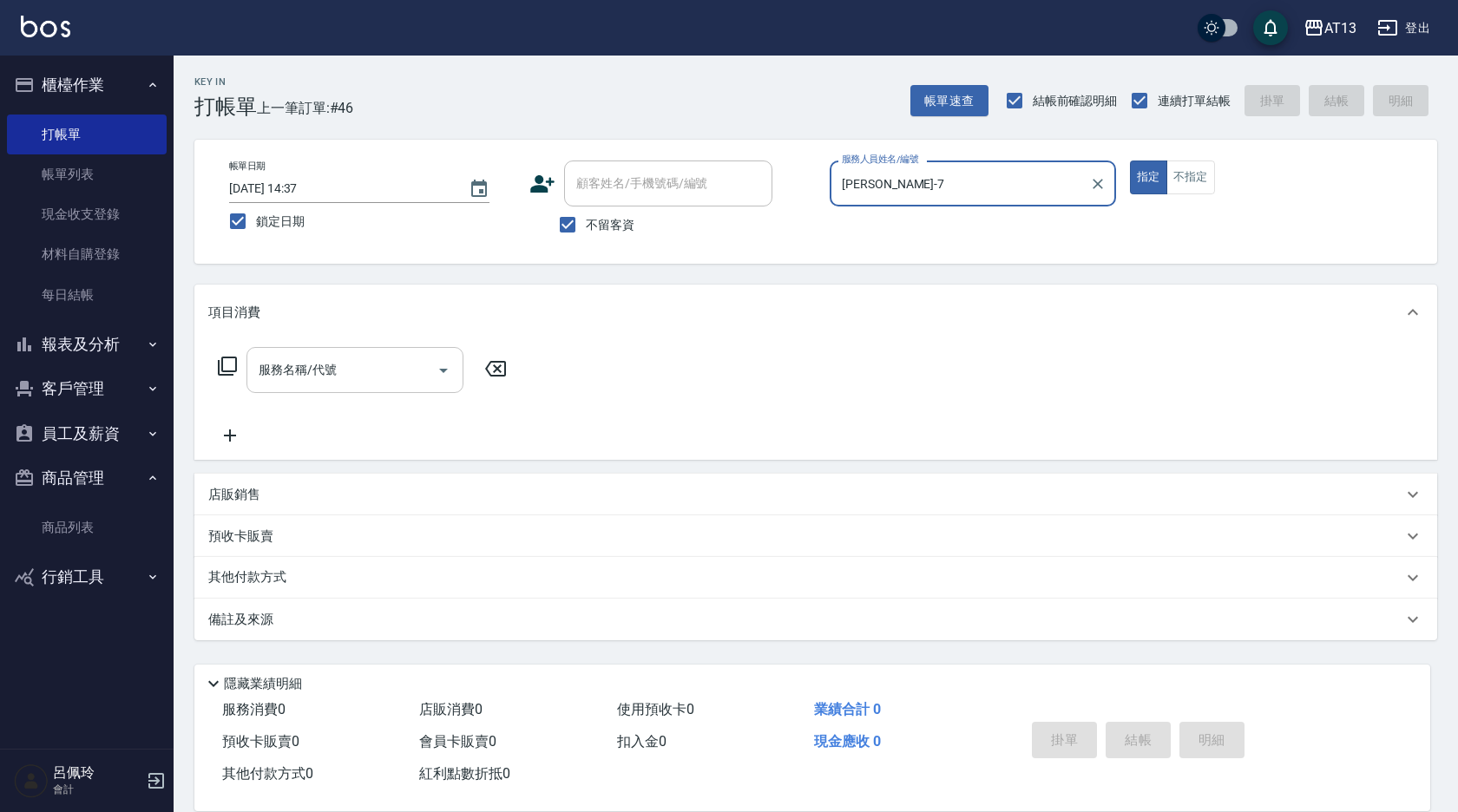
type input "[PERSON_NAME]-7"
click at [330, 369] on div "服務名稱/代號 服務名稱/代號" at bounding box center [355, 369] width 217 height 46
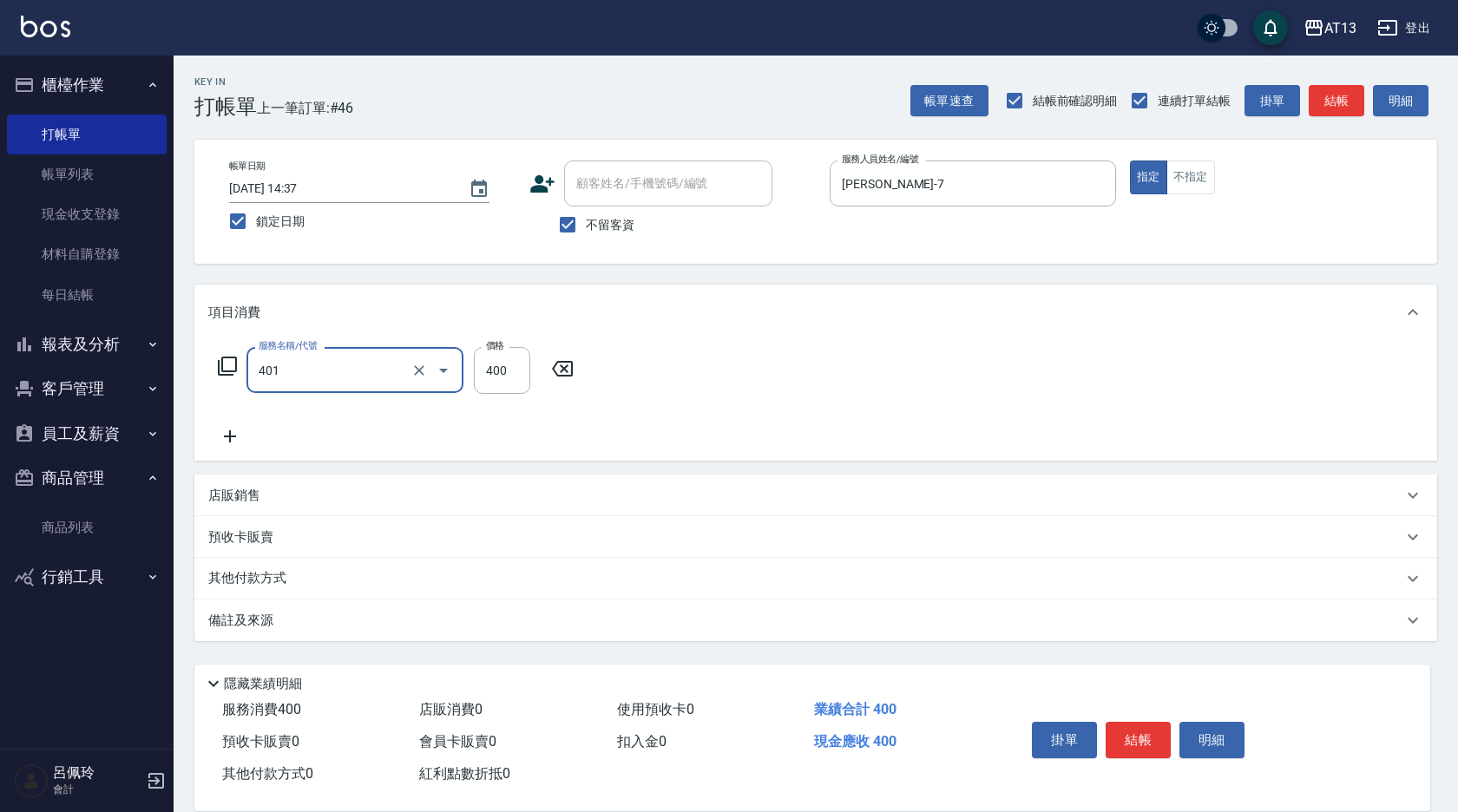
type input "剪髮(401)"
type input "300"
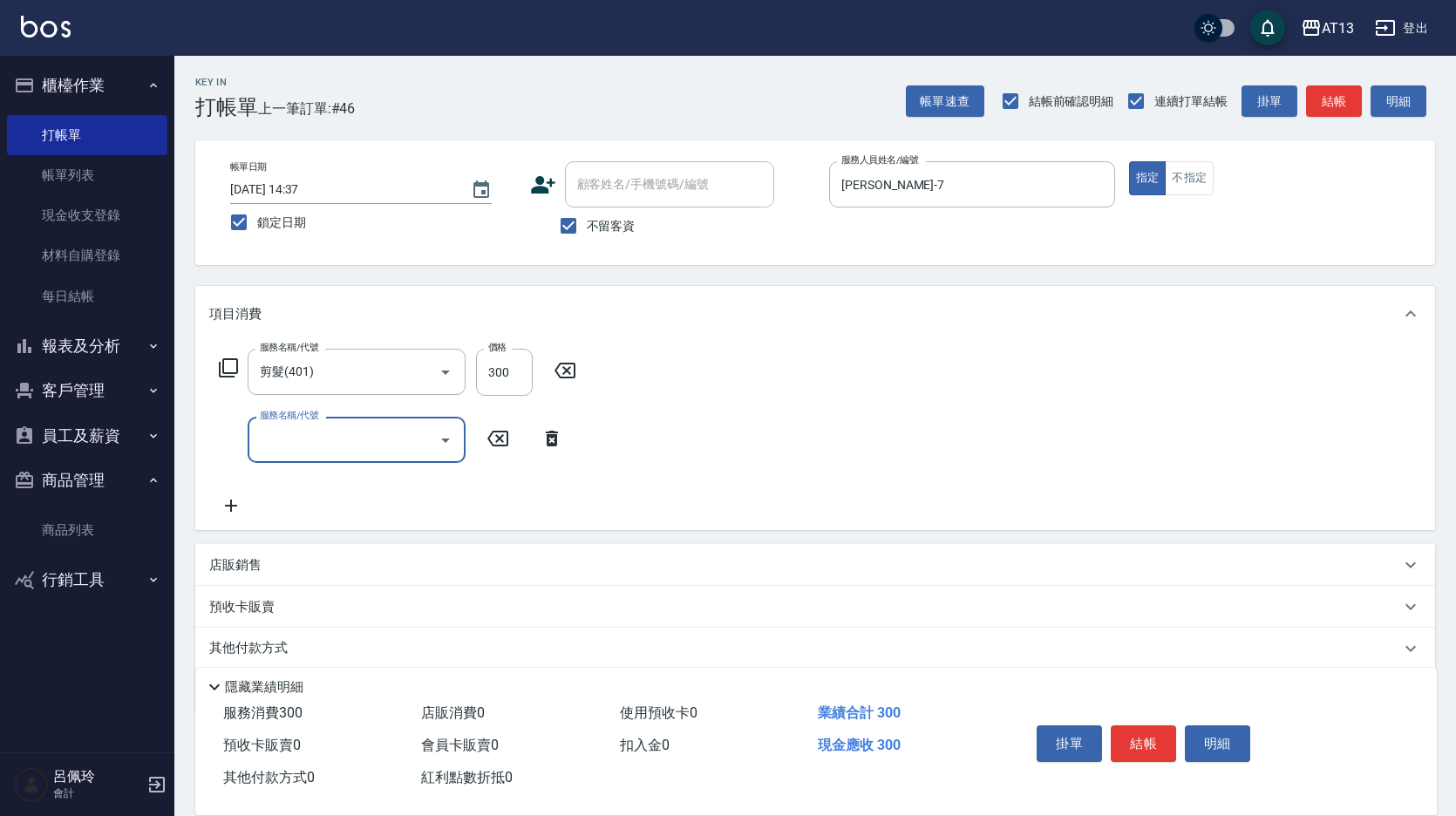
click at [888, 472] on div "服務名稱/代號 剪髮(401) 服務名稱/代號 價格 300 價格 服務名稱/代號 服務名稱/代號" at bounding box center [815, 435] width 1240 height 188
click at [1127, 732] on button "結帳" at bounding box center [1143, 743] width 65 height 36
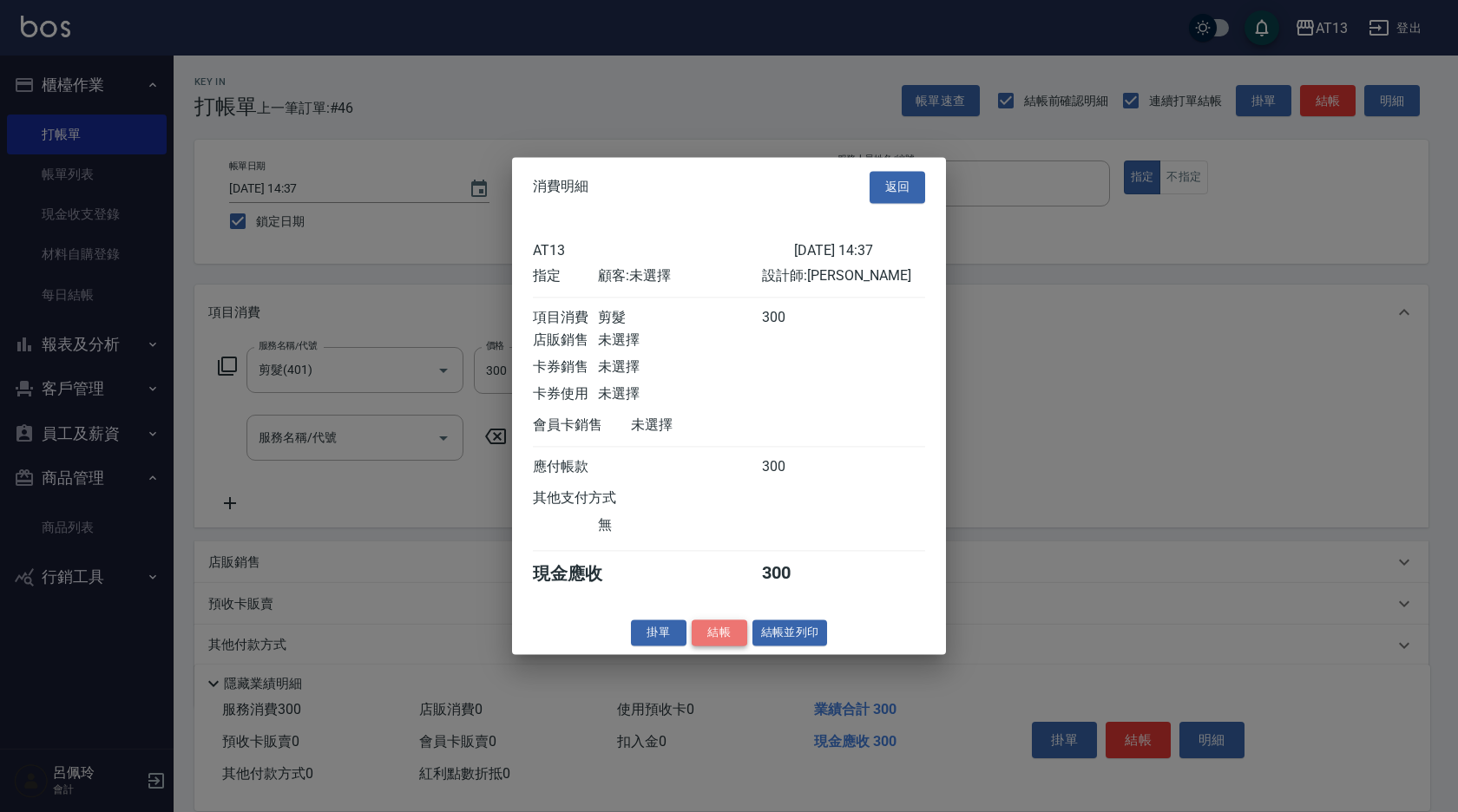
click at [707, 646] on button "結帳" at bounding box center [719, 632] width 56 height 26
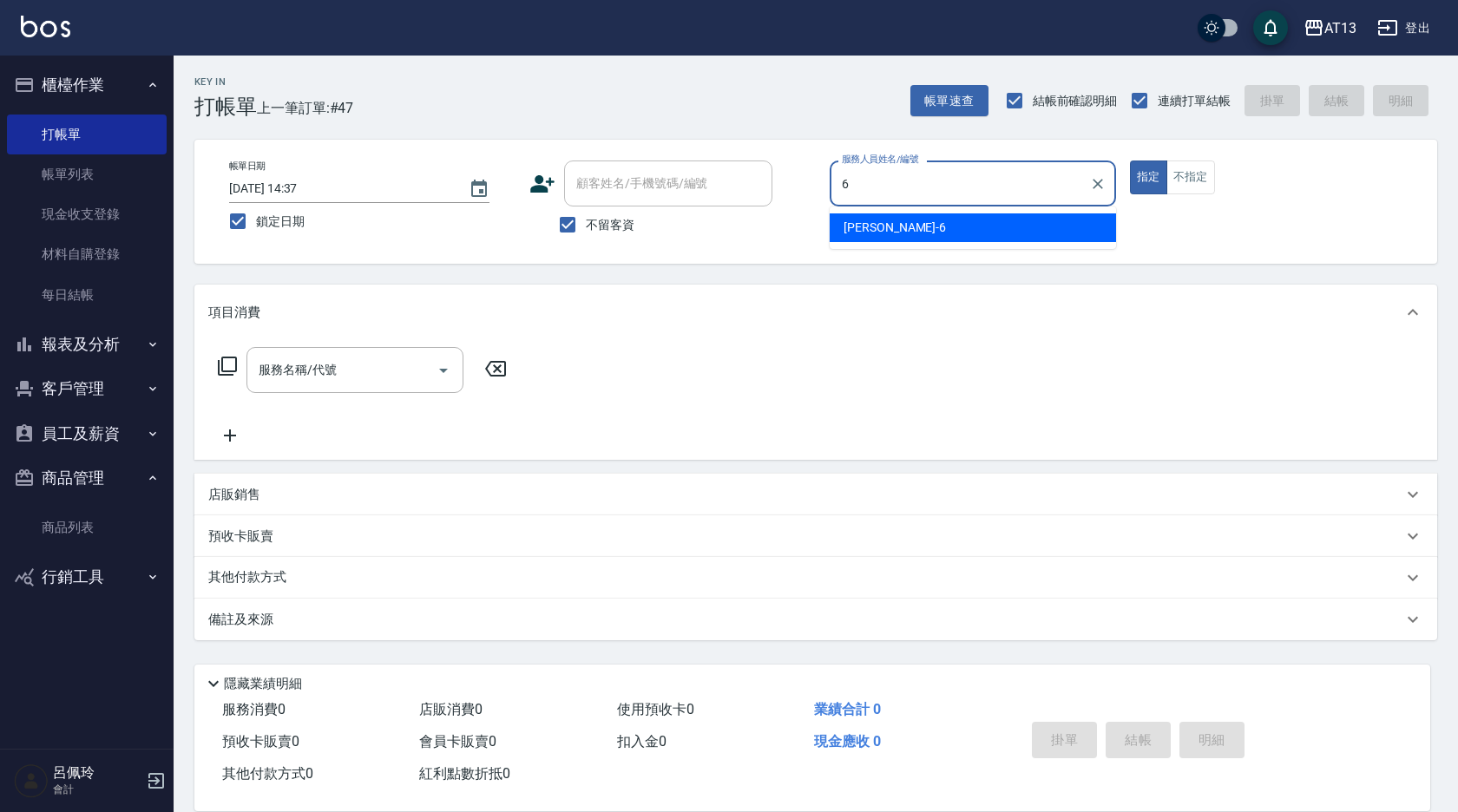
click at [860, 222] on span "亭妤 -6" at bounding box center [895, 227] width 103 height 19
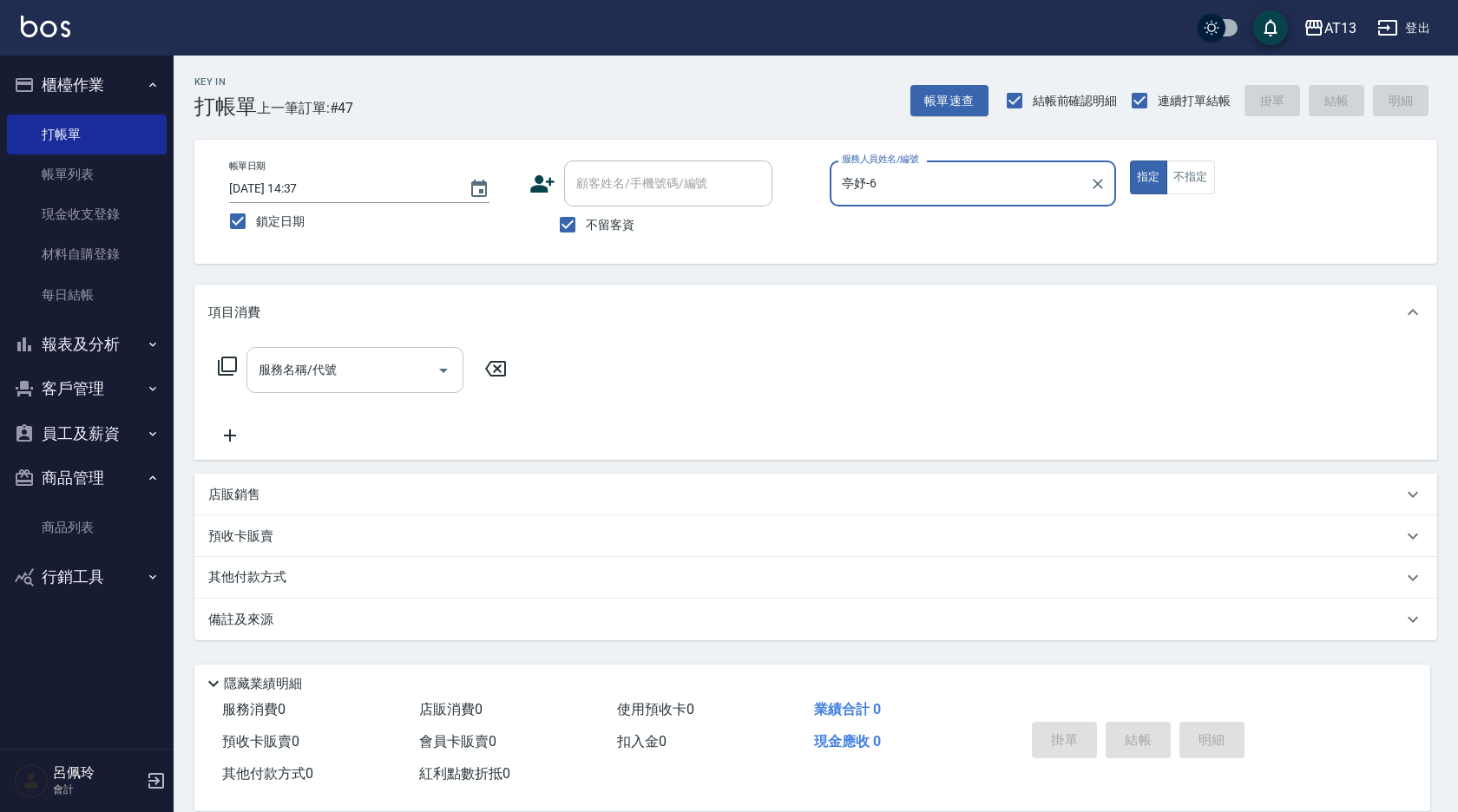
type input "亭妤-6"
click at [370, 384] on input "服務名稱/代號" at bounding box center [342, 369] width 175 height 30
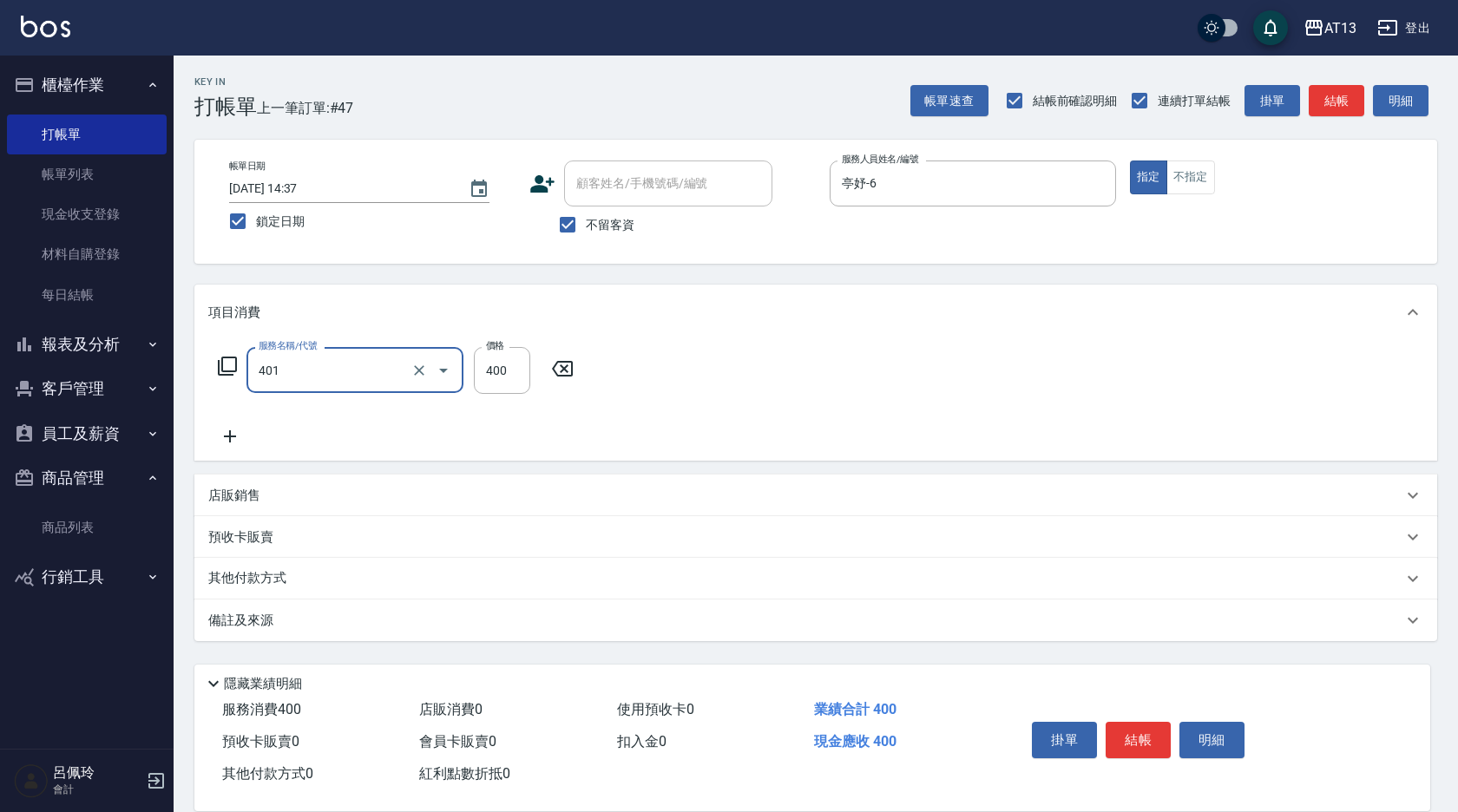
type input "剪髮(401)"
type input "300"
click at [749, 387] on div "服務名稱/代號 剪髮(401) 服務名稱/代號 價格 300 價格" at bounding box center [815, 400] width 1242 height 120
click at [1146, 735] on button "結帳" at bounding box center [1138, 740] width 65 height 36
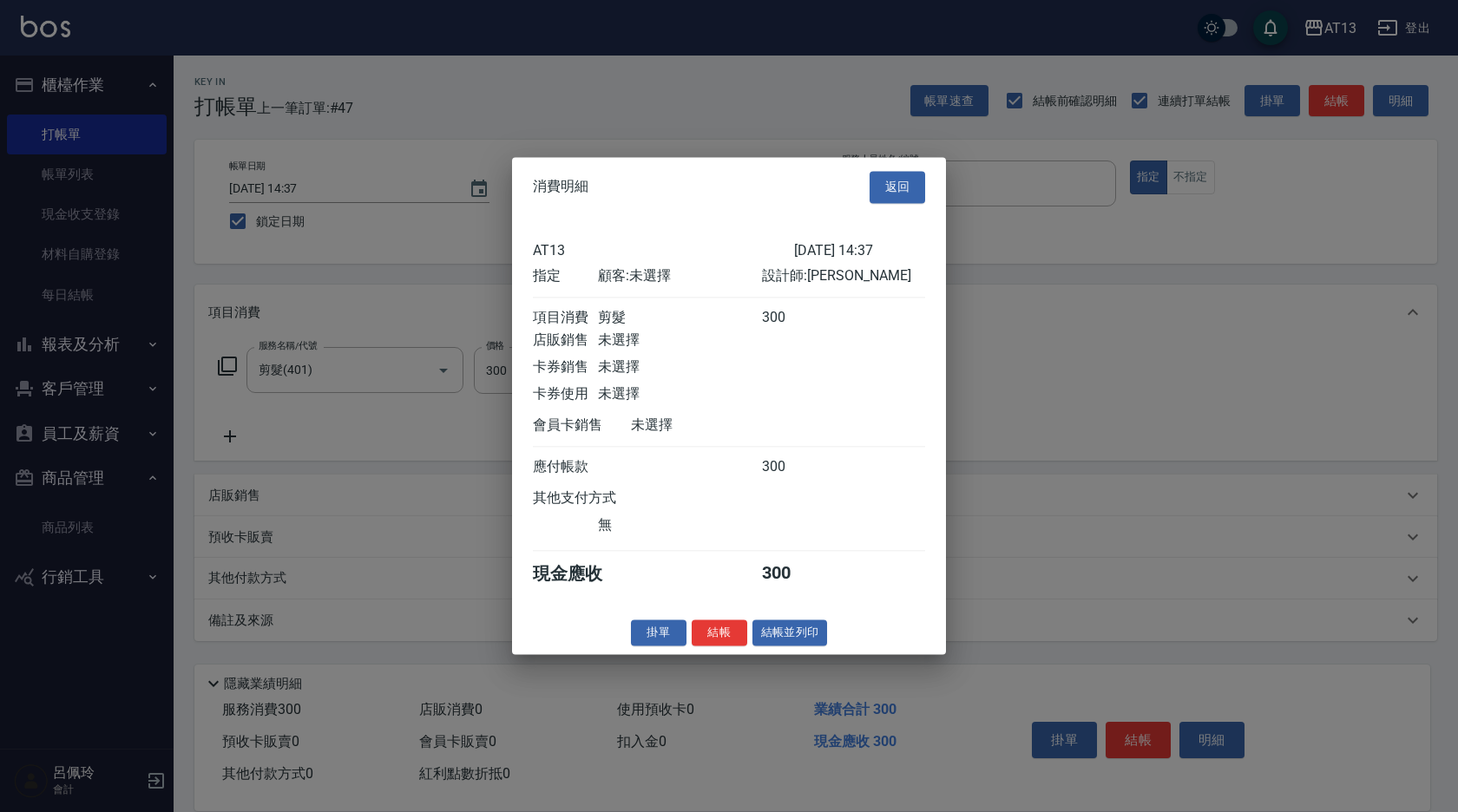
click at [718, 646] on button "結帳" at bounding box center [719, 632] width 56 height 26
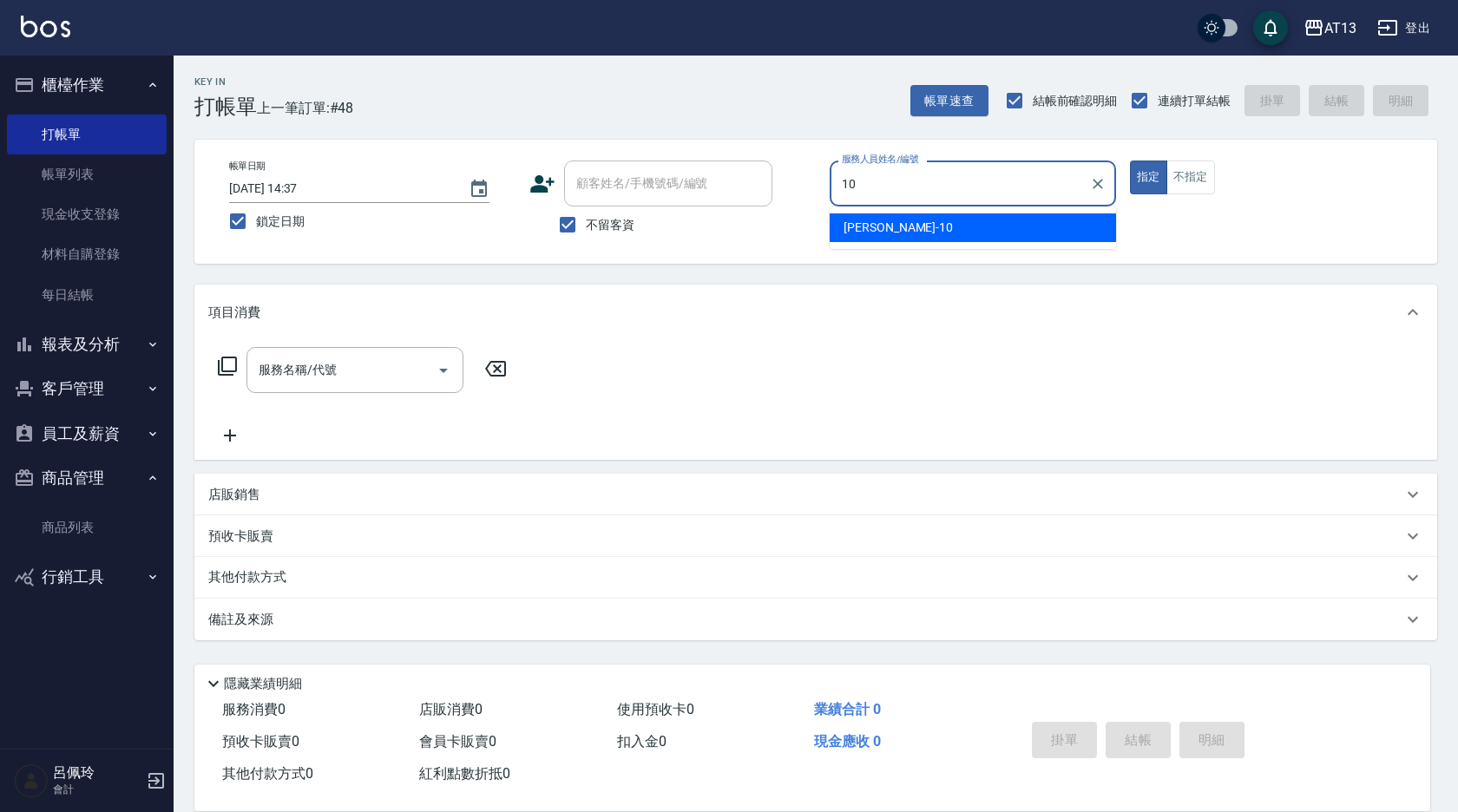
drag, startPoint x: 999, startPoint y: 209, endPoint x: 999, endPoint y: 221, distance: 12.0
click at [998, 210] on ul "[PERSON_NAME] -10" at bounding box center [973, 227] width 286 height 42
click at [999, 221] on div "[PERSON_NAME] -10" at bounding box center [973, 227] width 286 height 28
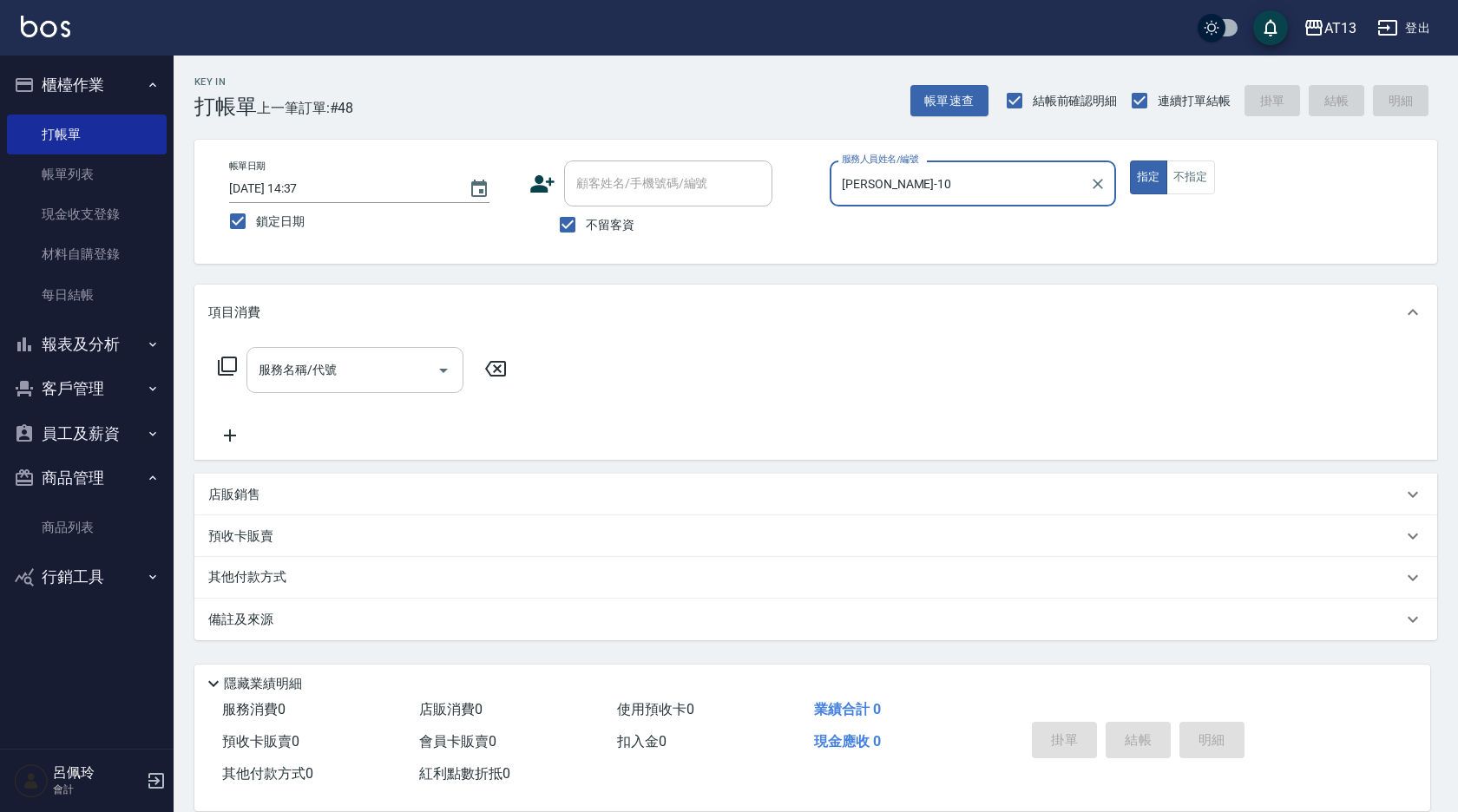
type input "[PERSON_NAME]-10"
click at [416, 365] on input "服務名稱/代號" at bounding box center [342, 369] width 175 height 30
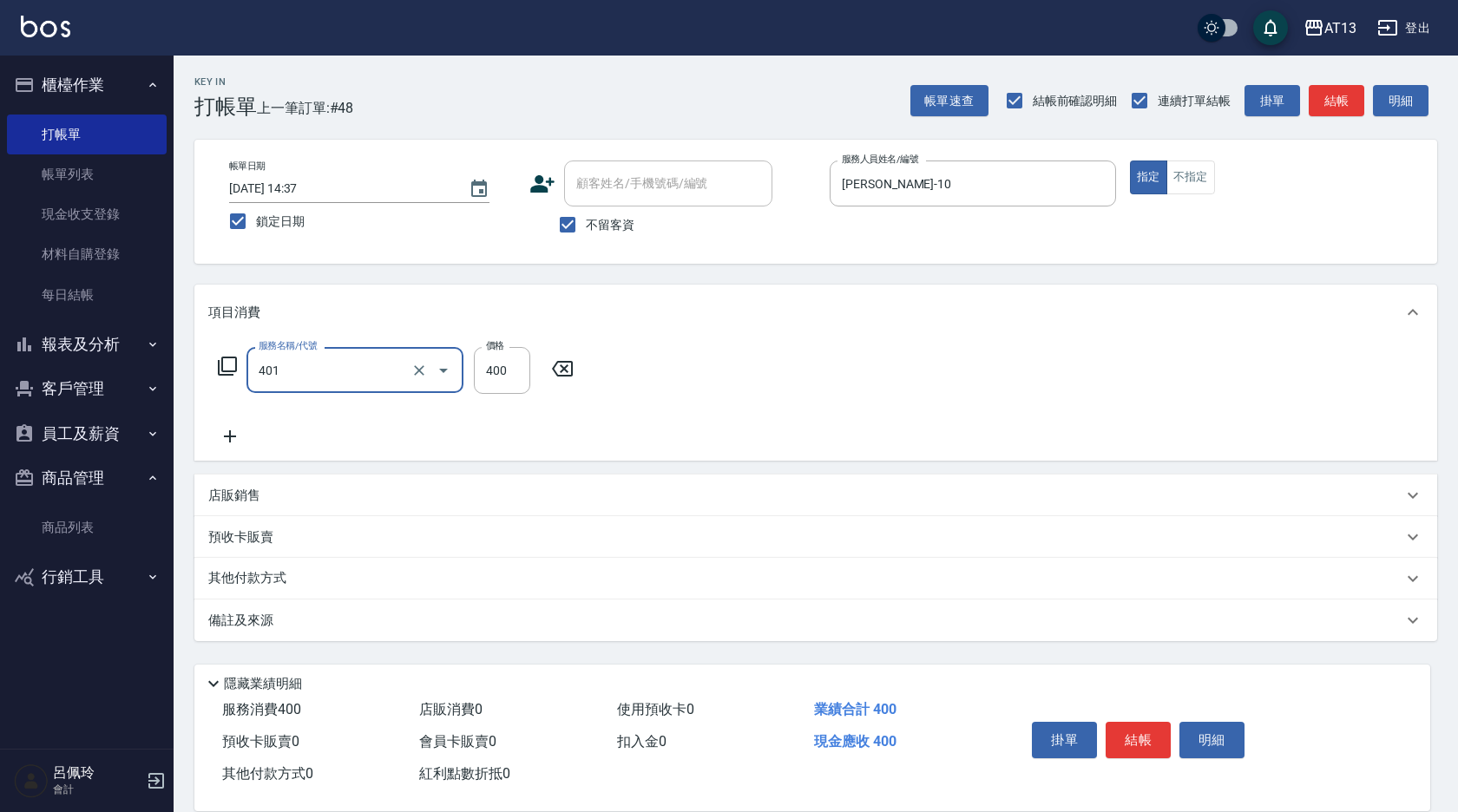
type input "剪髮(401)"
type input "300"
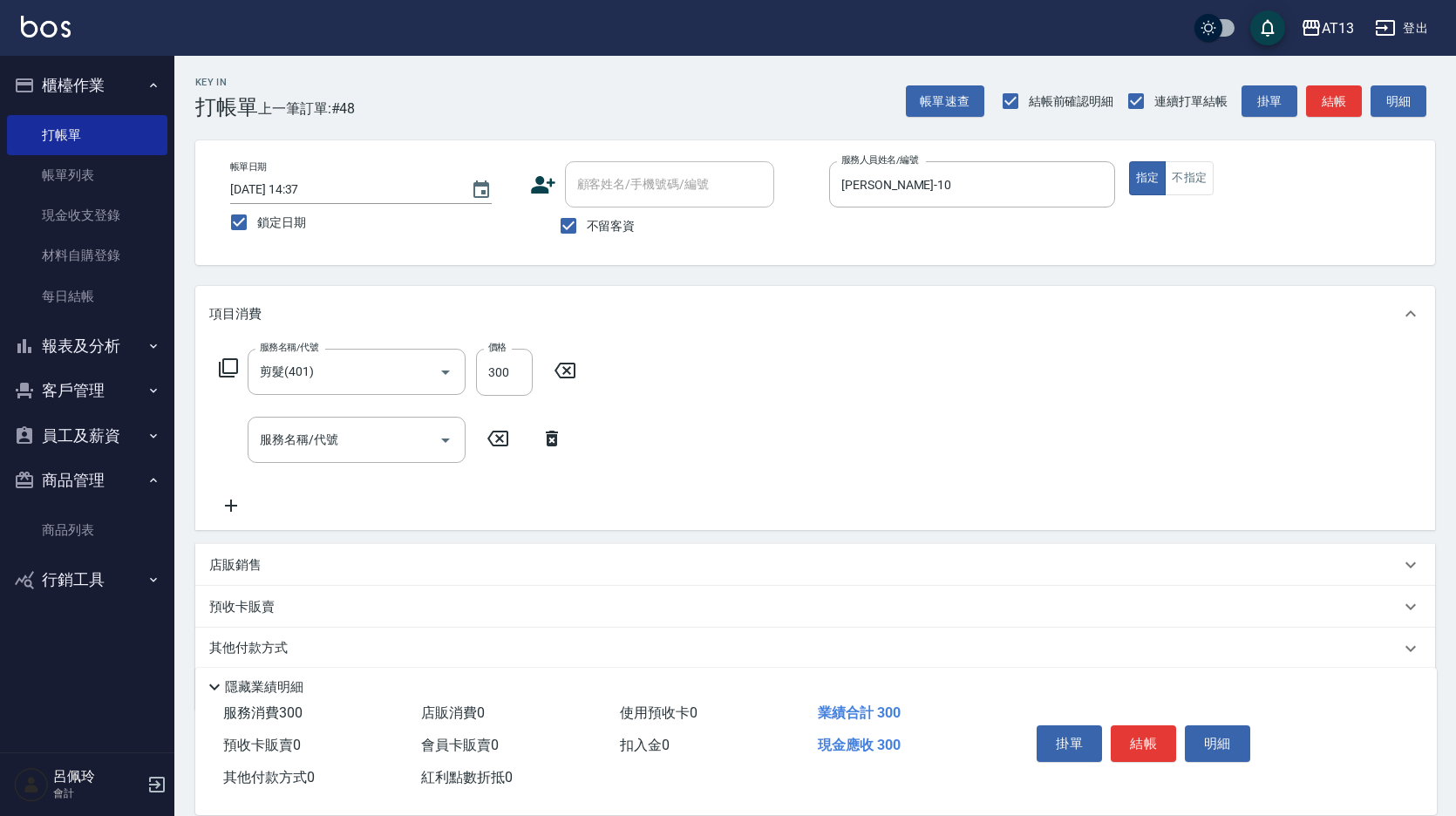
click at [953, 427] on div "服務名稱/代號 剪髮(401) 服務名稱/代號 價格 300 價格 服務名稱/代號 服務名稱/代號" at bounding box center [815, 435] width 1240 height 188
drag, startPoint x: 1139, startPoint y: 727, endPoint x: 1126, endPoint y: 732, distance: 13.9
click at [1139, 730] on button "結帳" at bounding box center [1143, 743] width 65 height 36
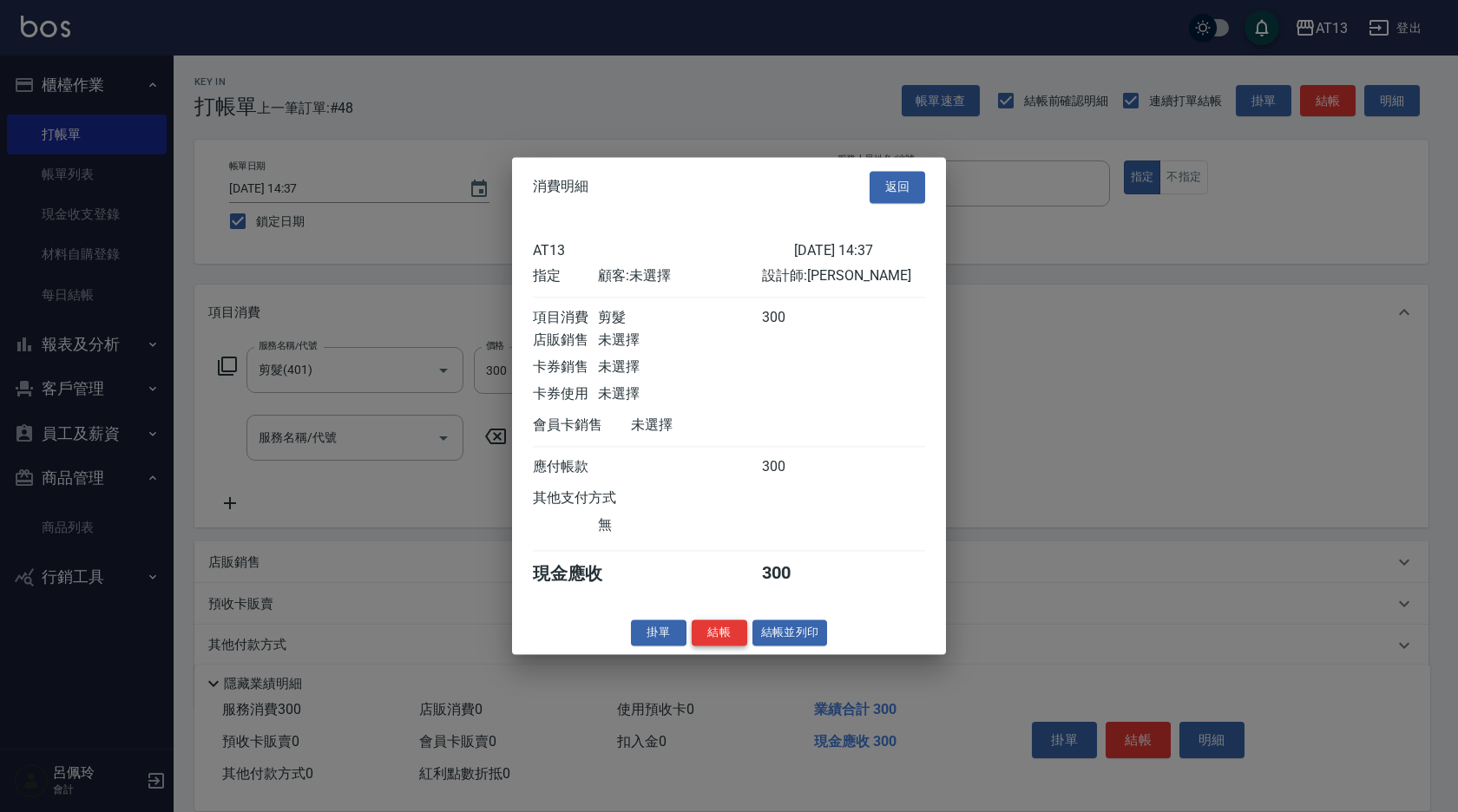
click at [720, 640] on button "結帳" at bounding box center [719, 632] width 56 height 26
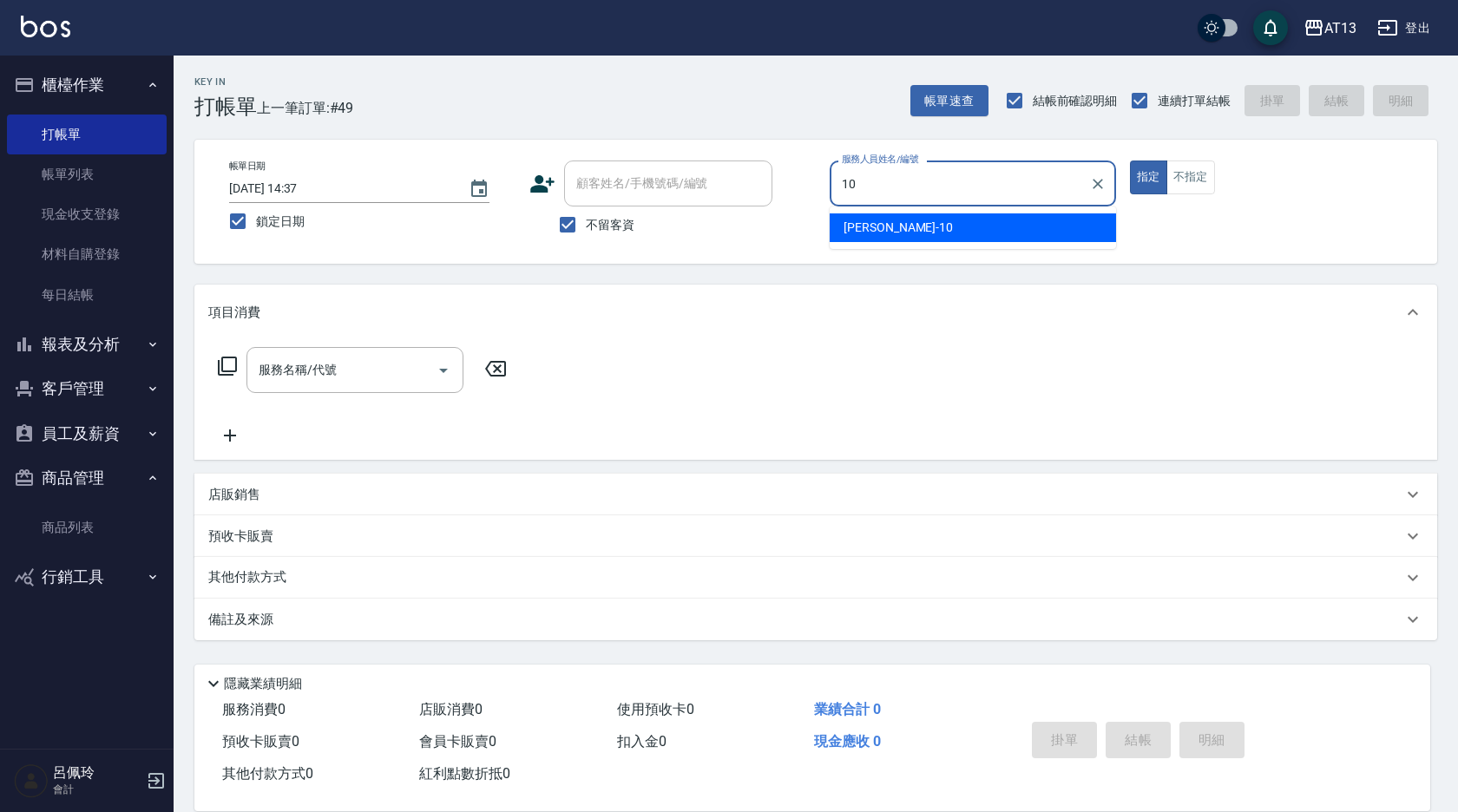
click at [851, 225] on span "[PERSON_NAME] -10" at bounding box center [899, 227] width 110 height 19
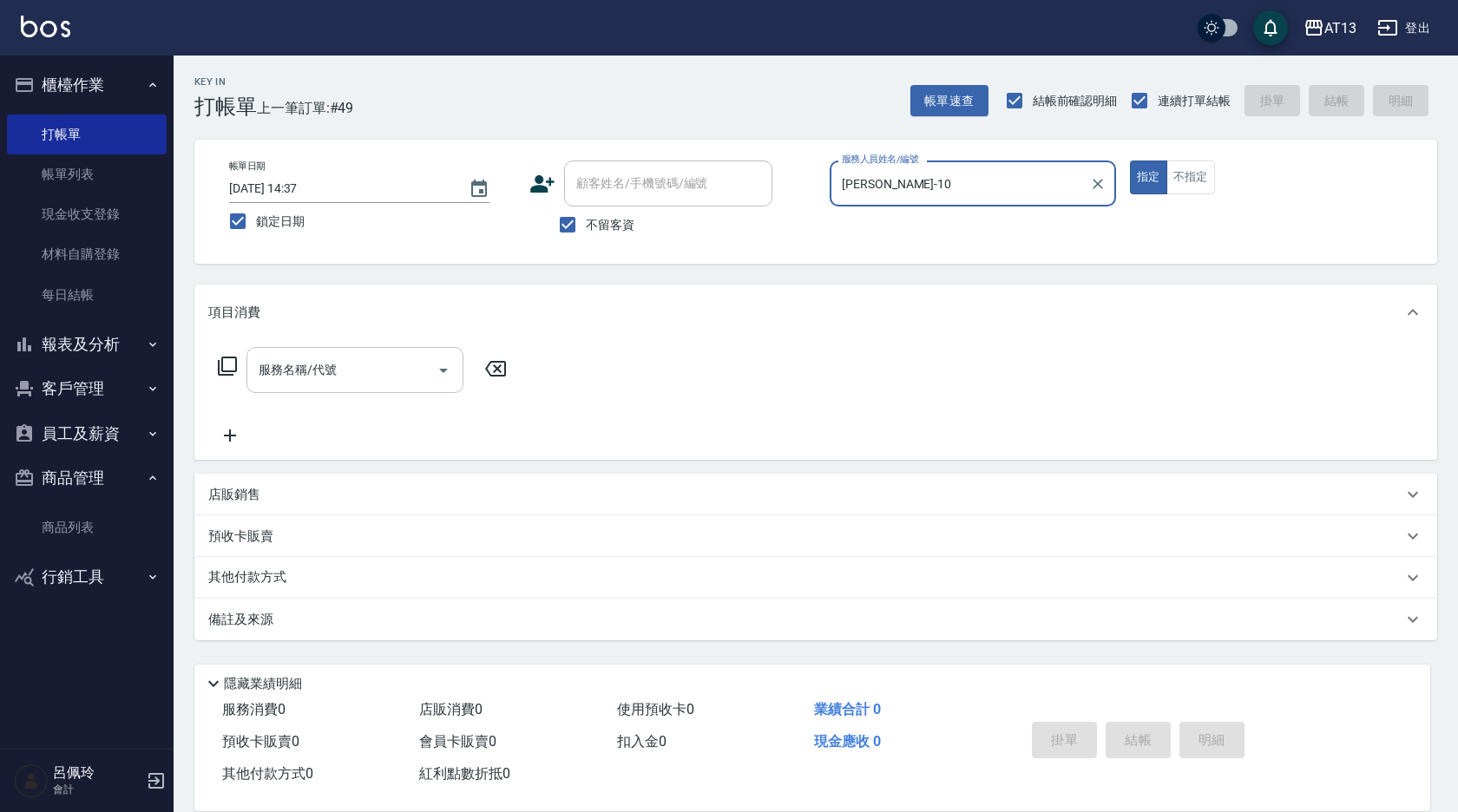
type input "[PERSON_NAME]-10"
click at [411, 359] on input "服務名稱/代號" at bounding box center [342, 369] width 175 height 30
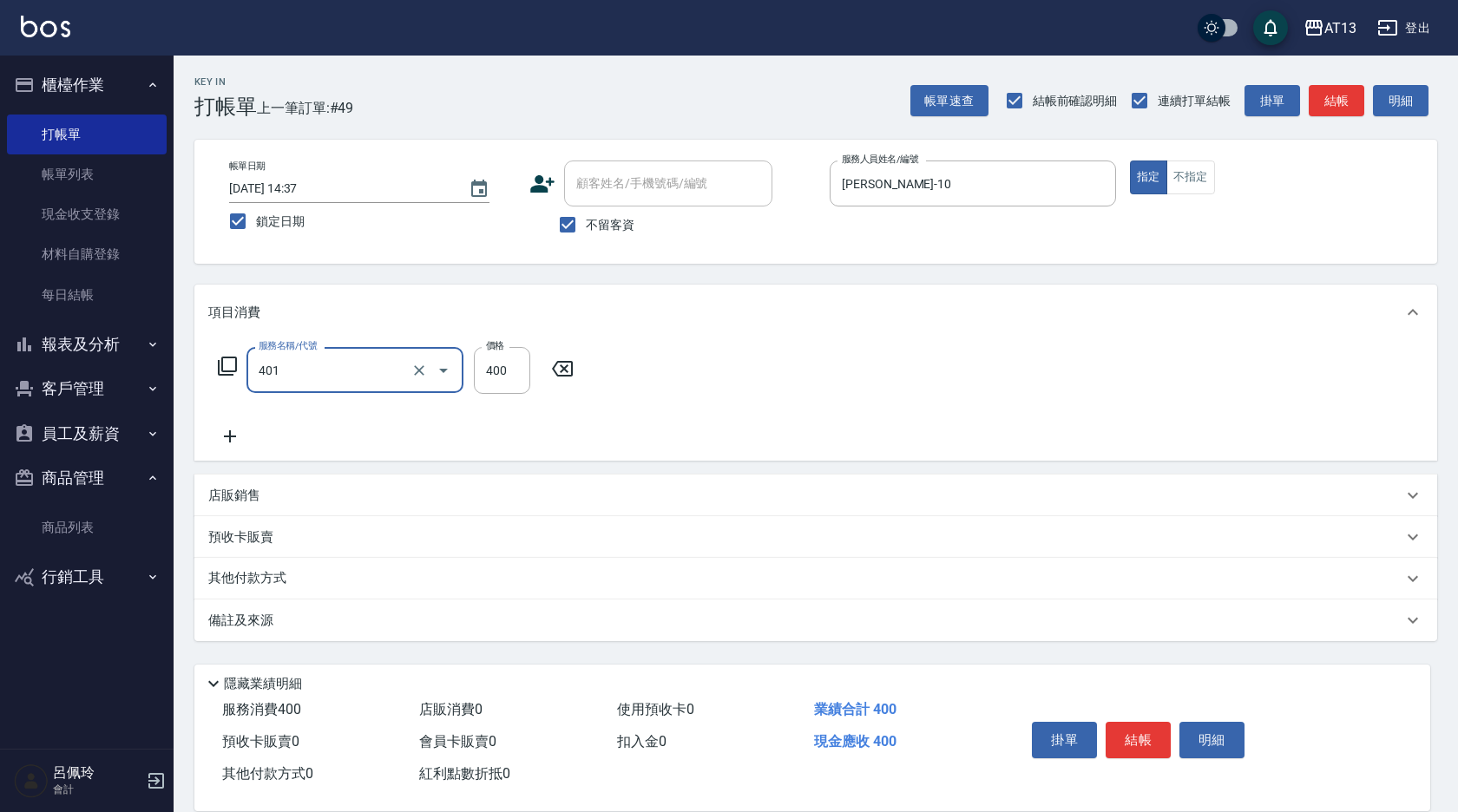
type input "剪髮(401)"
type input "450"
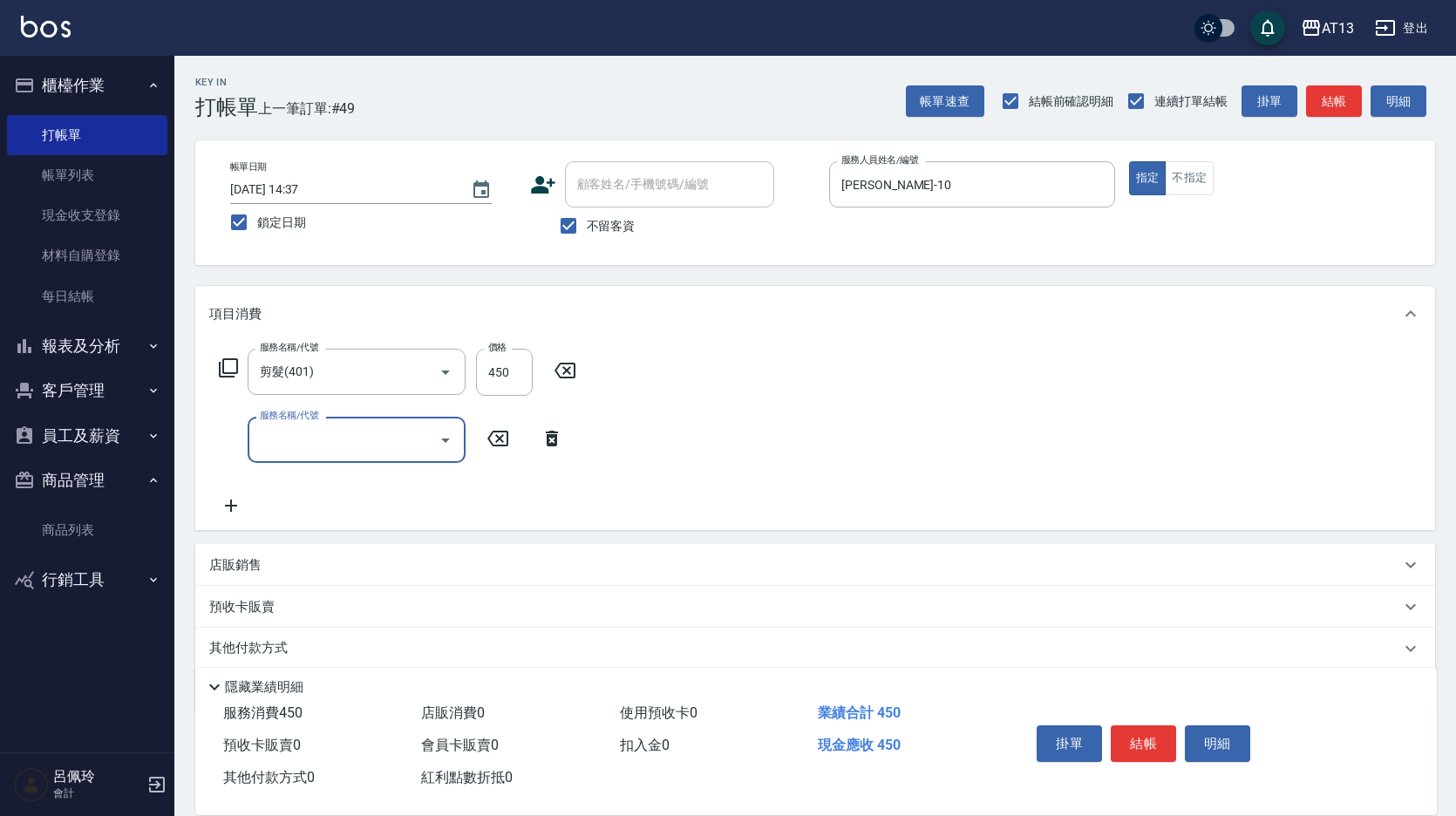
drag, startPoint x: 861, startPoint y: 432, endPoint x: 1108, endPoint y: 646, distance: 326.8
click at [862, 432] on div "服務名稱/代號 剪髮(401) 服務名稱/代號 價格 450 價格 服務名稱/代號 服務名稱/代號" at bounding box center [815, 435] width 1240 height 188
click at [1135, 729] on button "結帳" at bounding box center [1143, 743] width 65 height 36
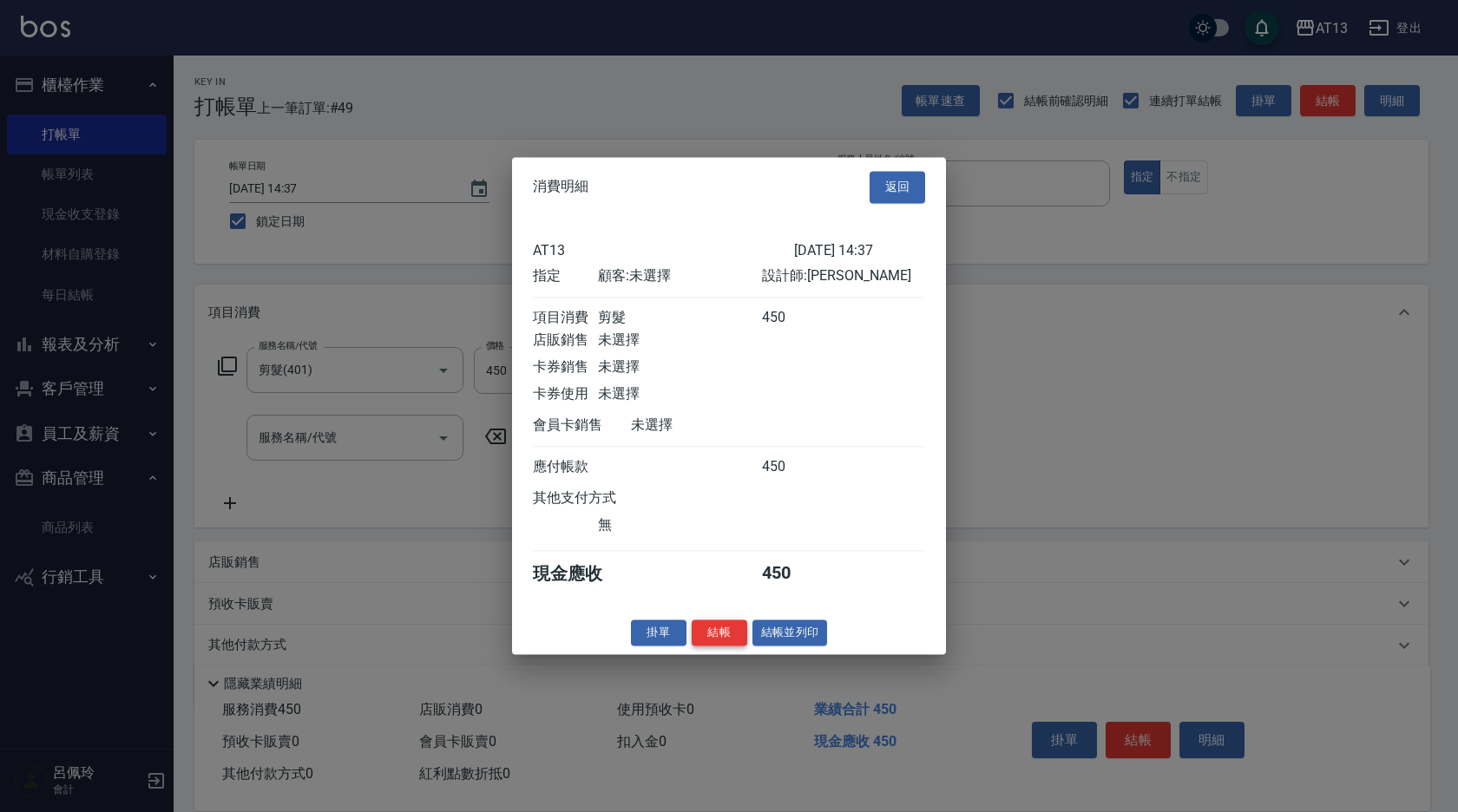
click at [734, 642] on button "結帳" at bounding box center [719, 632] width 56 height 26
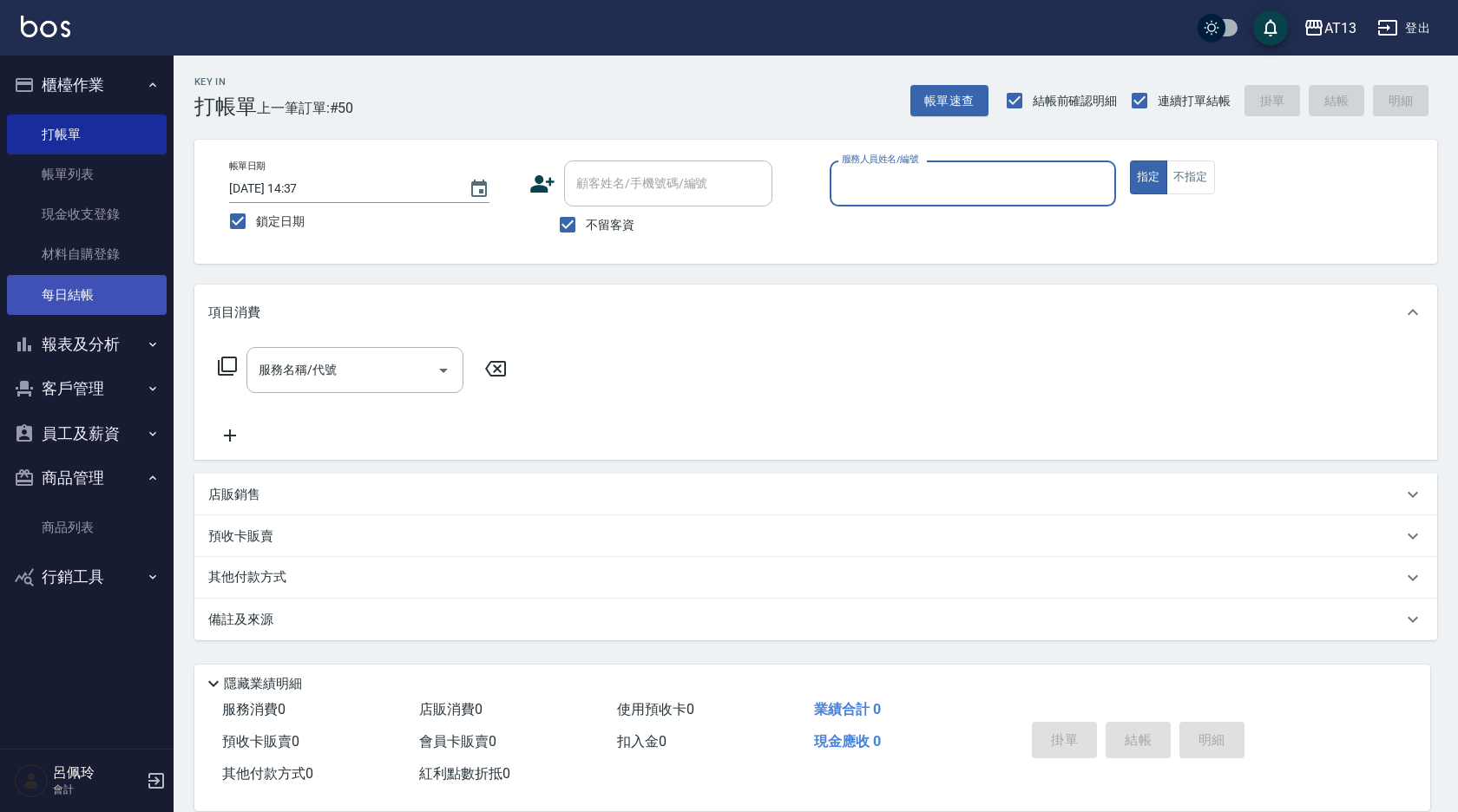
click at [108, 296] on link "每日結帳" at bounding box center [86, 295] width 160 height 40
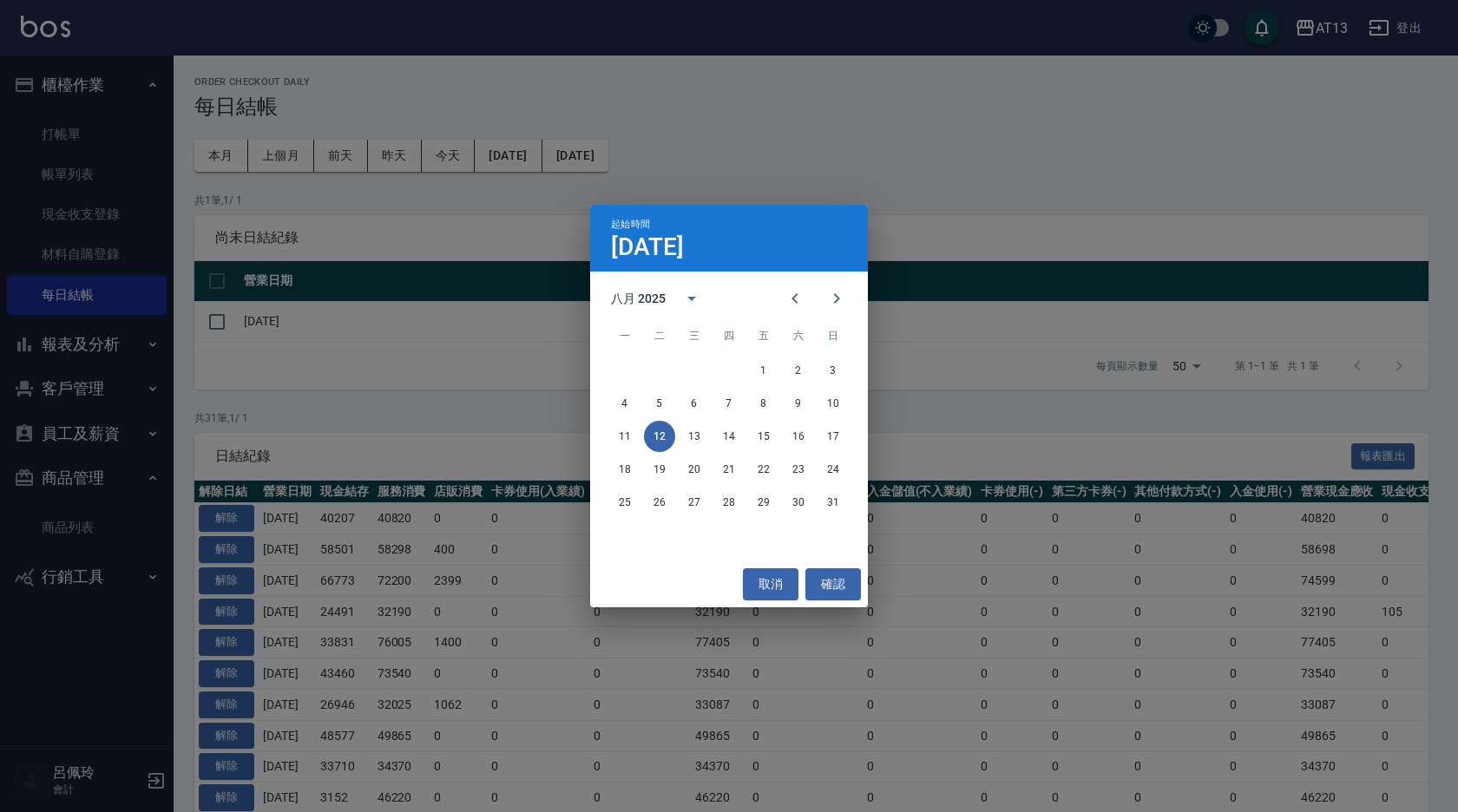
click at [857, 288] on div "八月 2025" at bounding box center [728, 298] width 277 height 26
click at [835, 308] on icon "Next month" at bounding box center [836, 298] width 21 height 21
click at [631, 374] on button "1" at bounding box center [625, 370] width 31 height 31
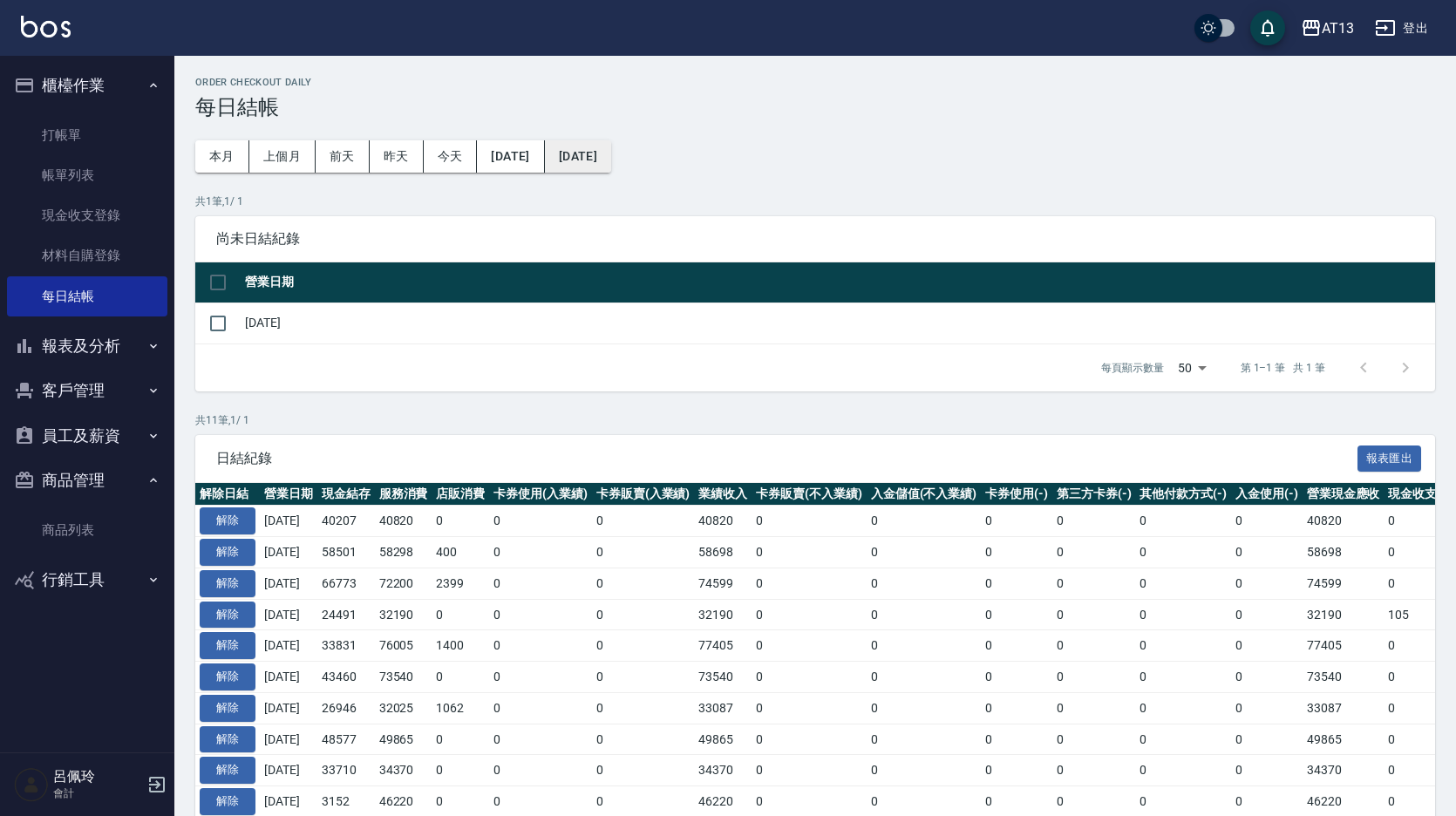
click at [601, 168] on button "[DATE]" at bounding box center [578, 157] width 66 height 32
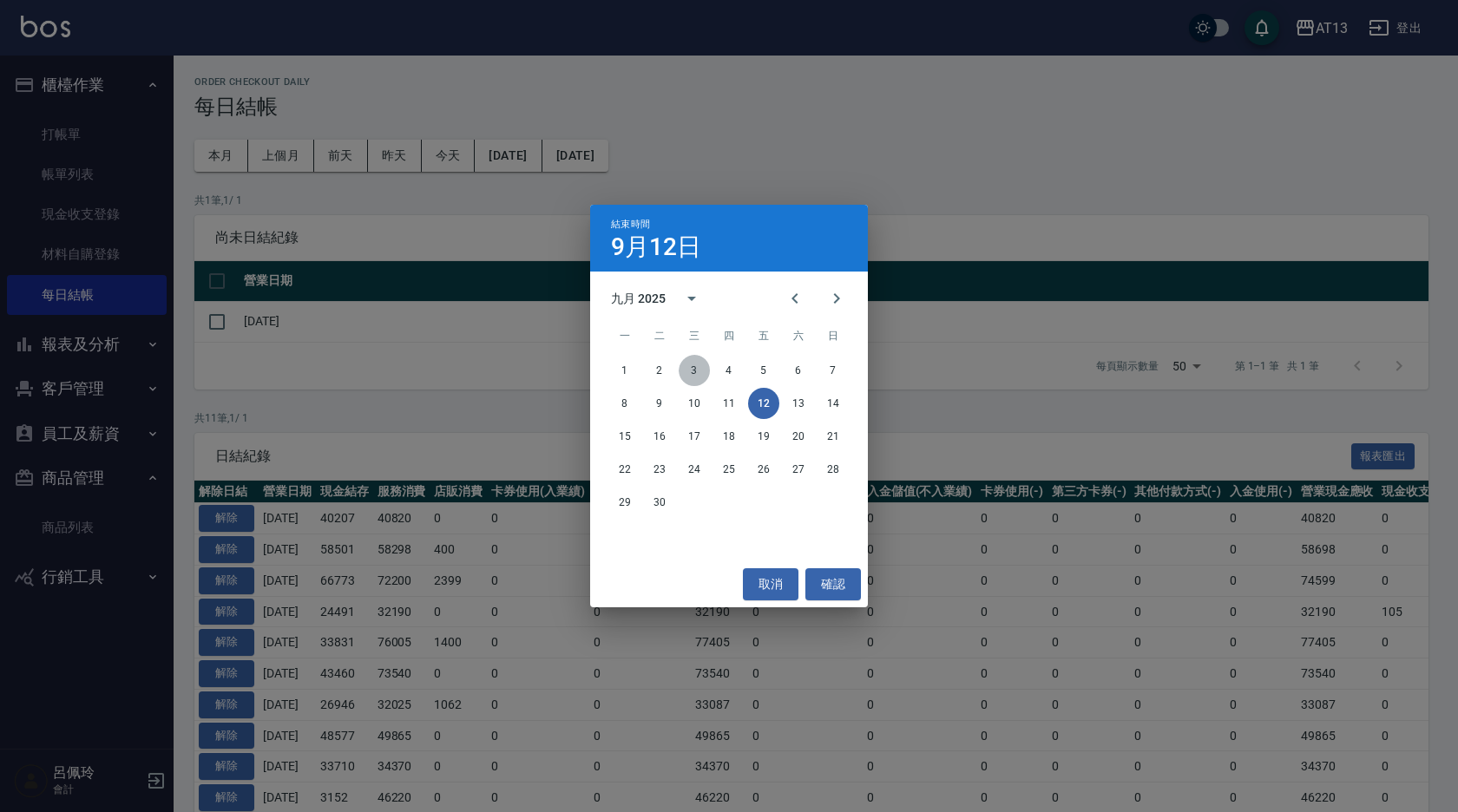
click at [701, 369] on button "3" at bounding box center [695, 370] width 31 height 31
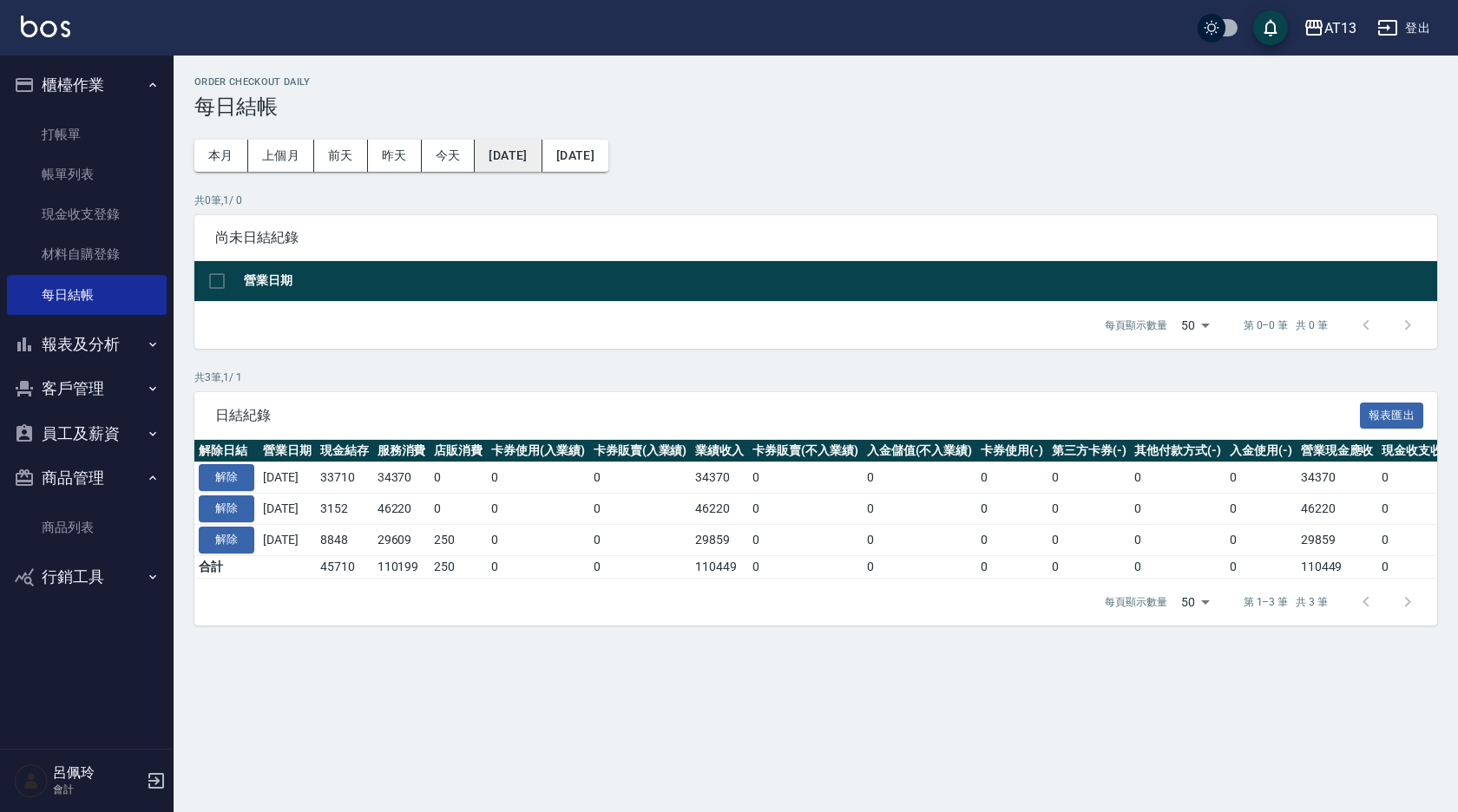
click at [536, 165] on button "[DATE]" at bounding box center [509, 156] width 67 height 32
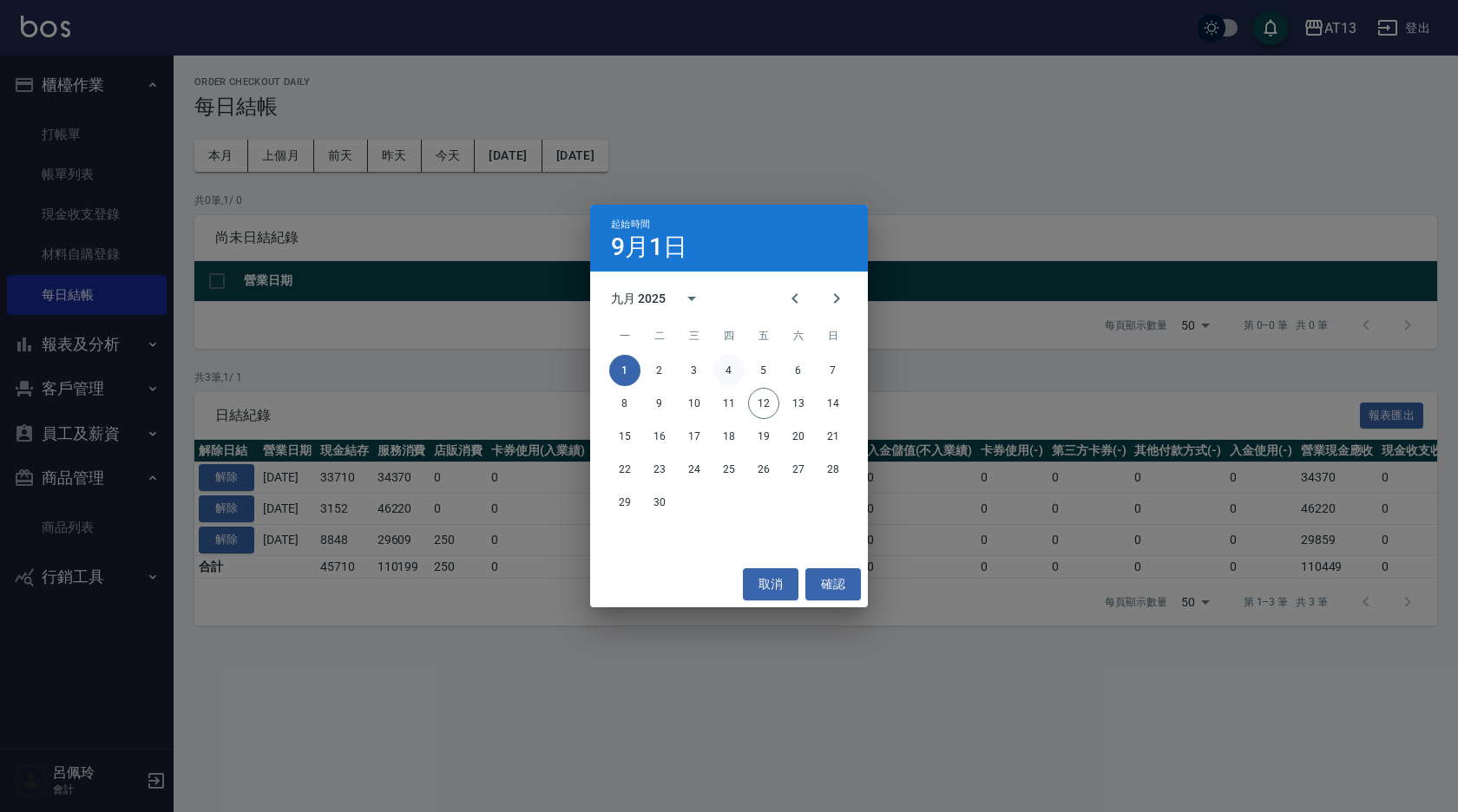
click at [724, 372] on button "4" at bounding box center [729, 370] width 31 height 31
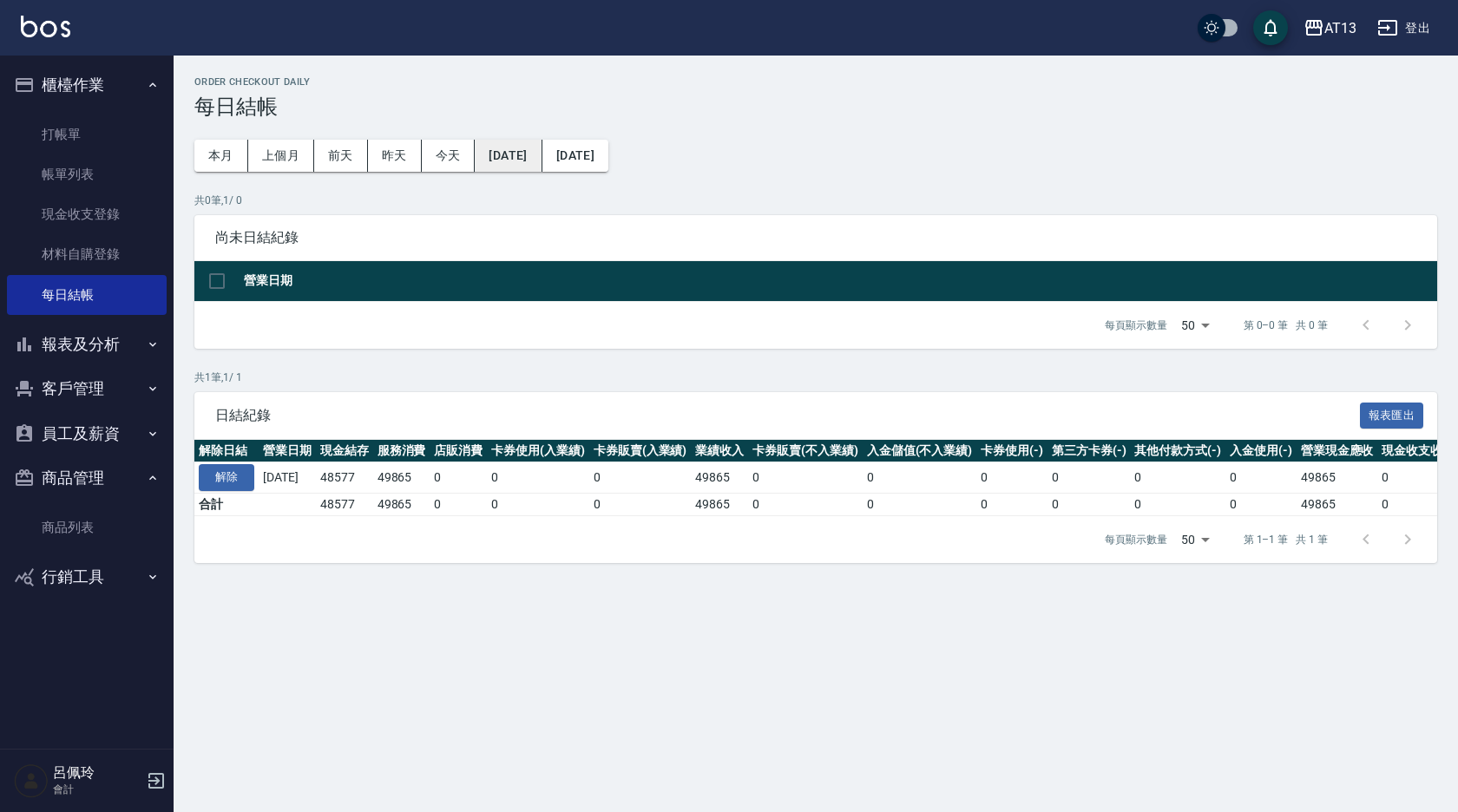
click at [506, 148] on button "[DATE]" at bounding box center [509, 156] width 67 height 32
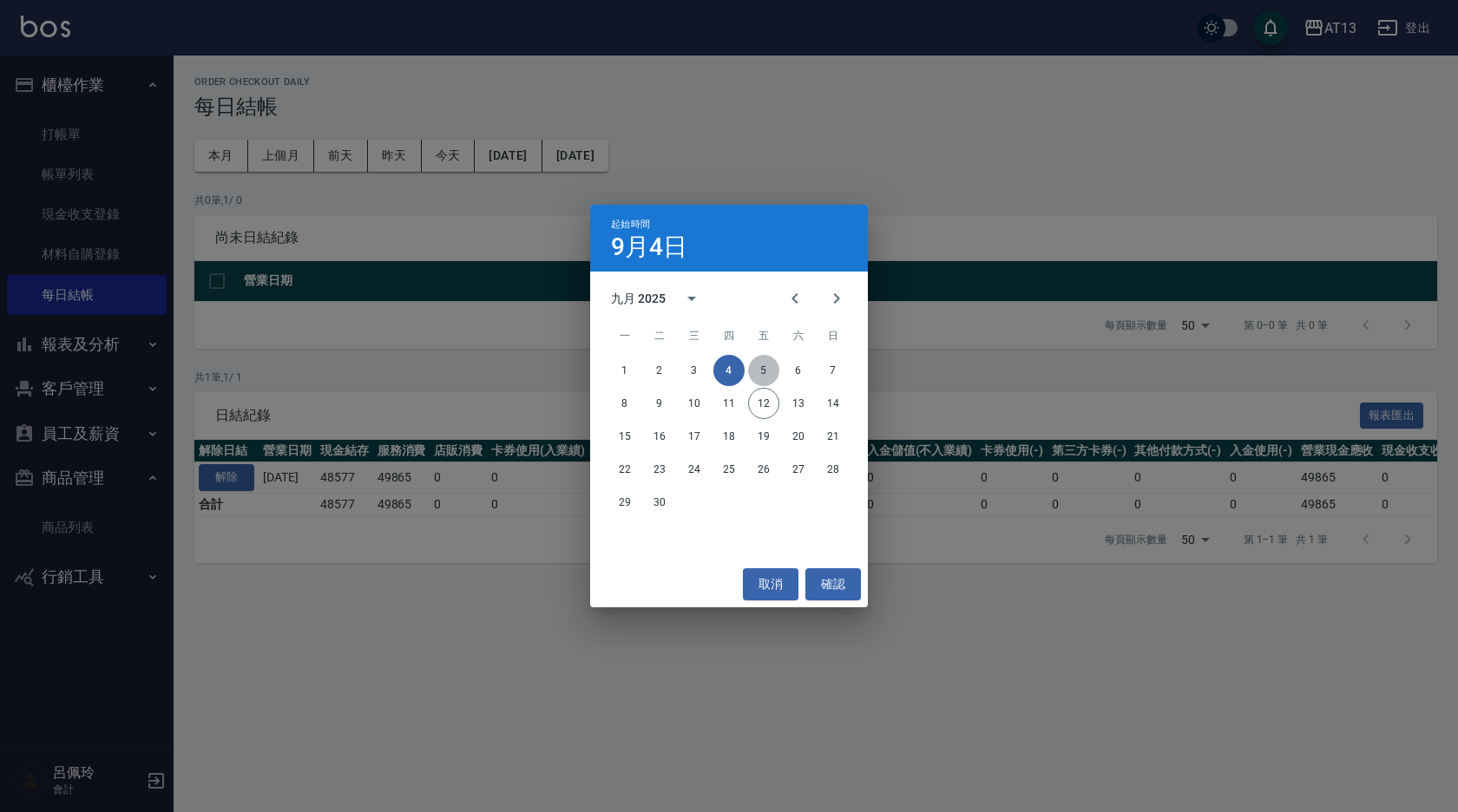
click at [754, 369] on button "5" at bounding box center [764, 370] width 31 height 31
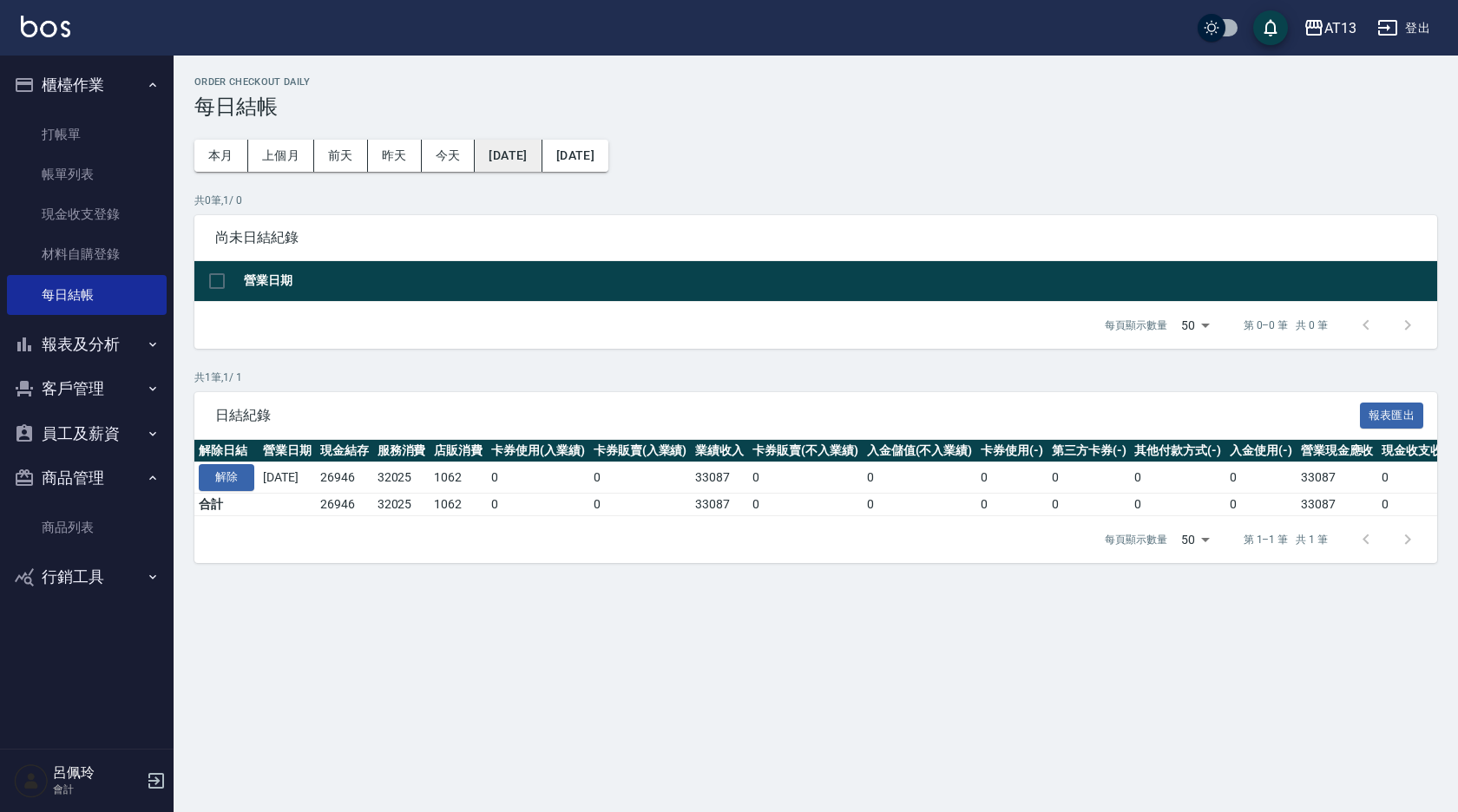
click at [512, 147] on button "[DATE]" at bounding box center [509, 156] width 67 height 32
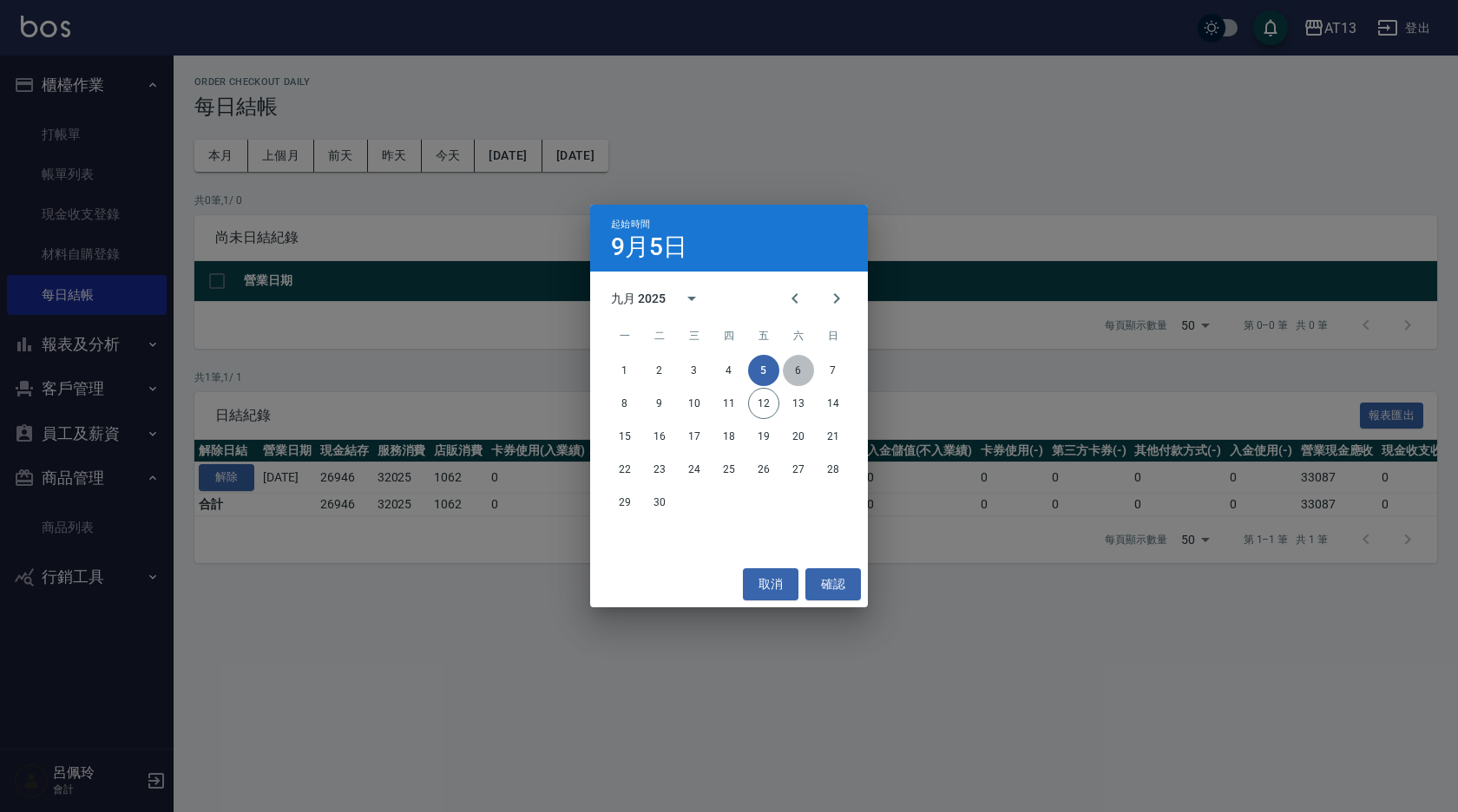
click at [787, 367] on button "6" at bounding box center [799, 370] width 31 height 31
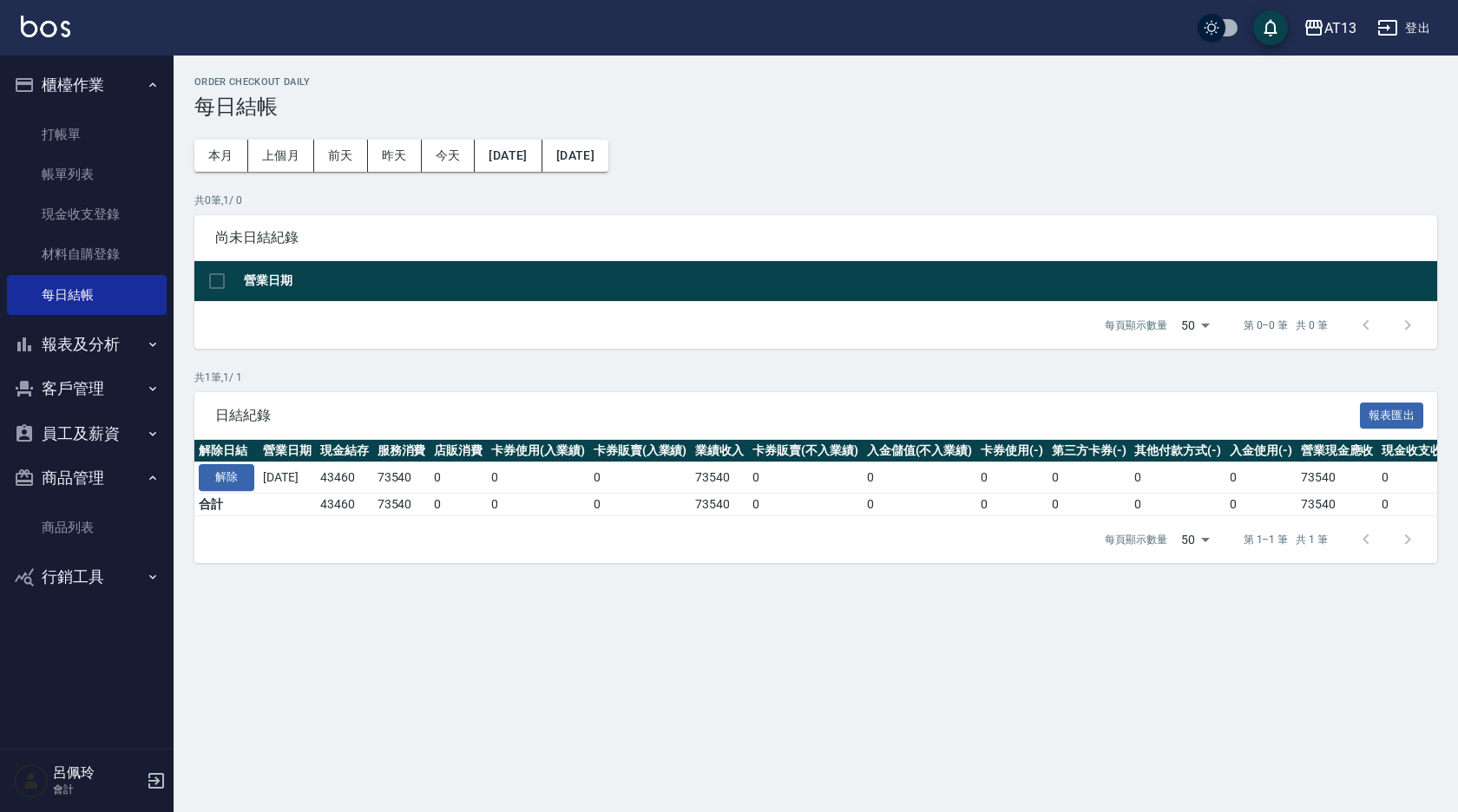
click at [608, 158] on button "[DATE]" at bounding box center [575, 156] width 66 height 32
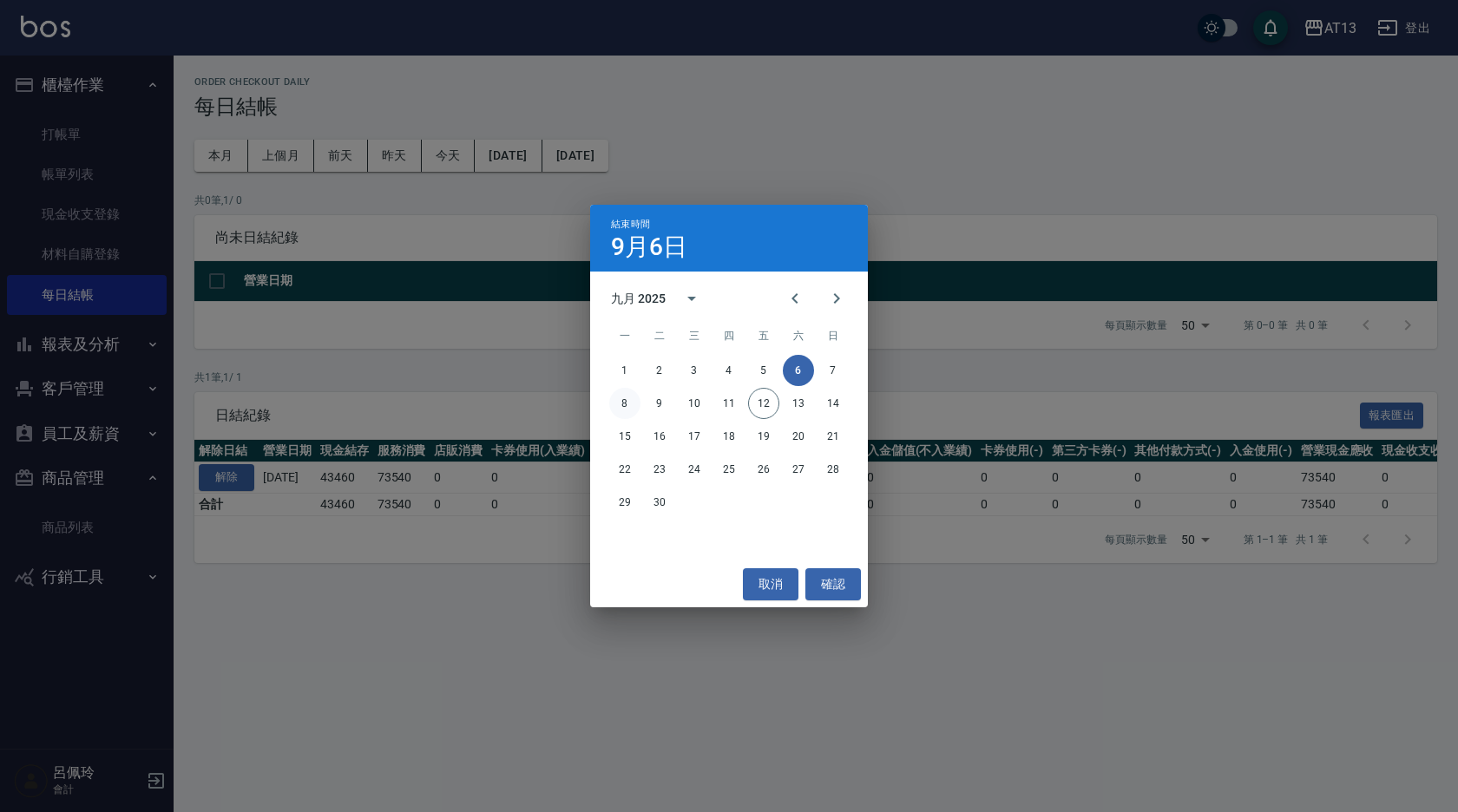
click at [625, 402] on button "8" at bounding box center [625, 404] width 31 height 31
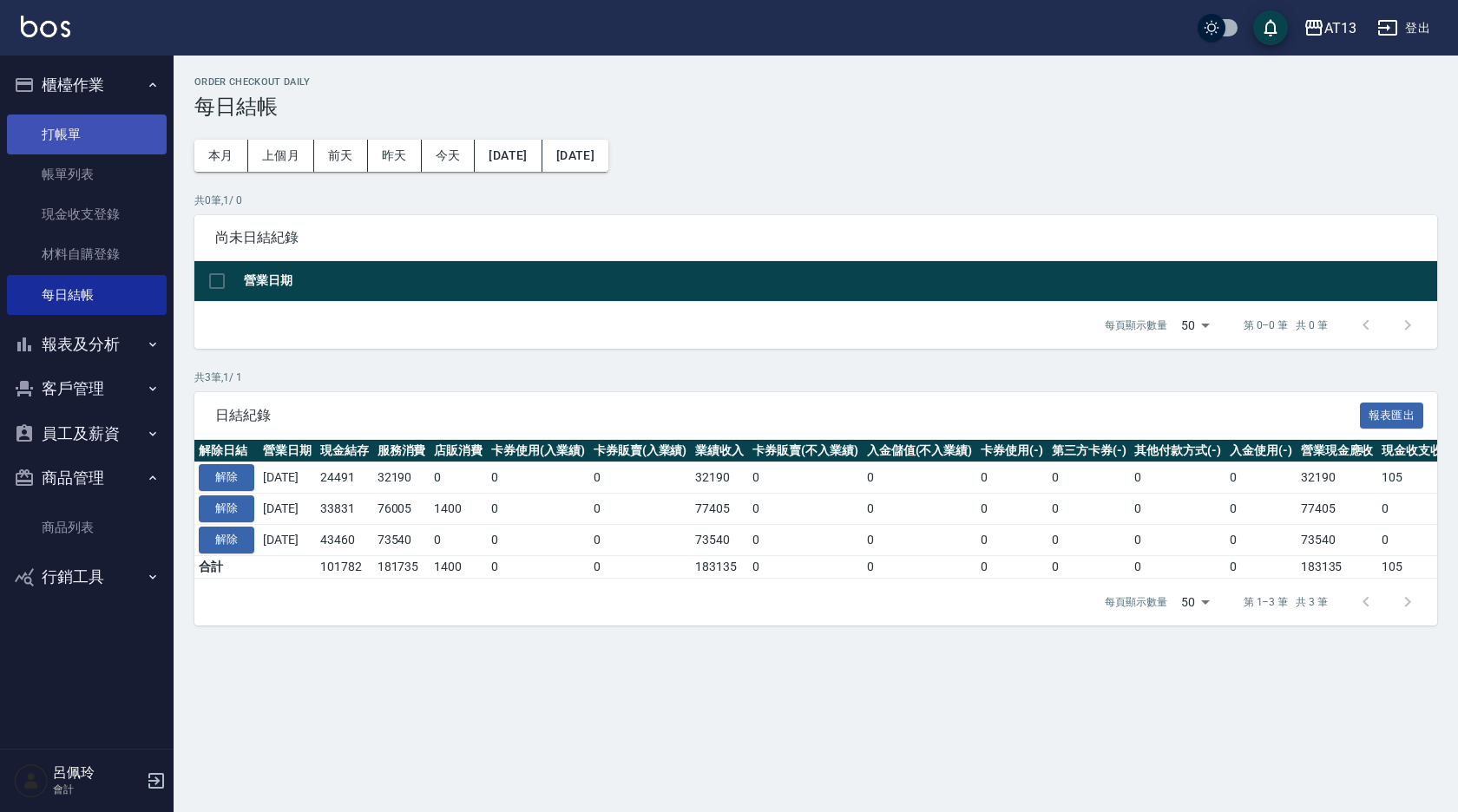
click at [56, 128] on link "打帳單" at bounding box center [86, 134] width 160 height 40
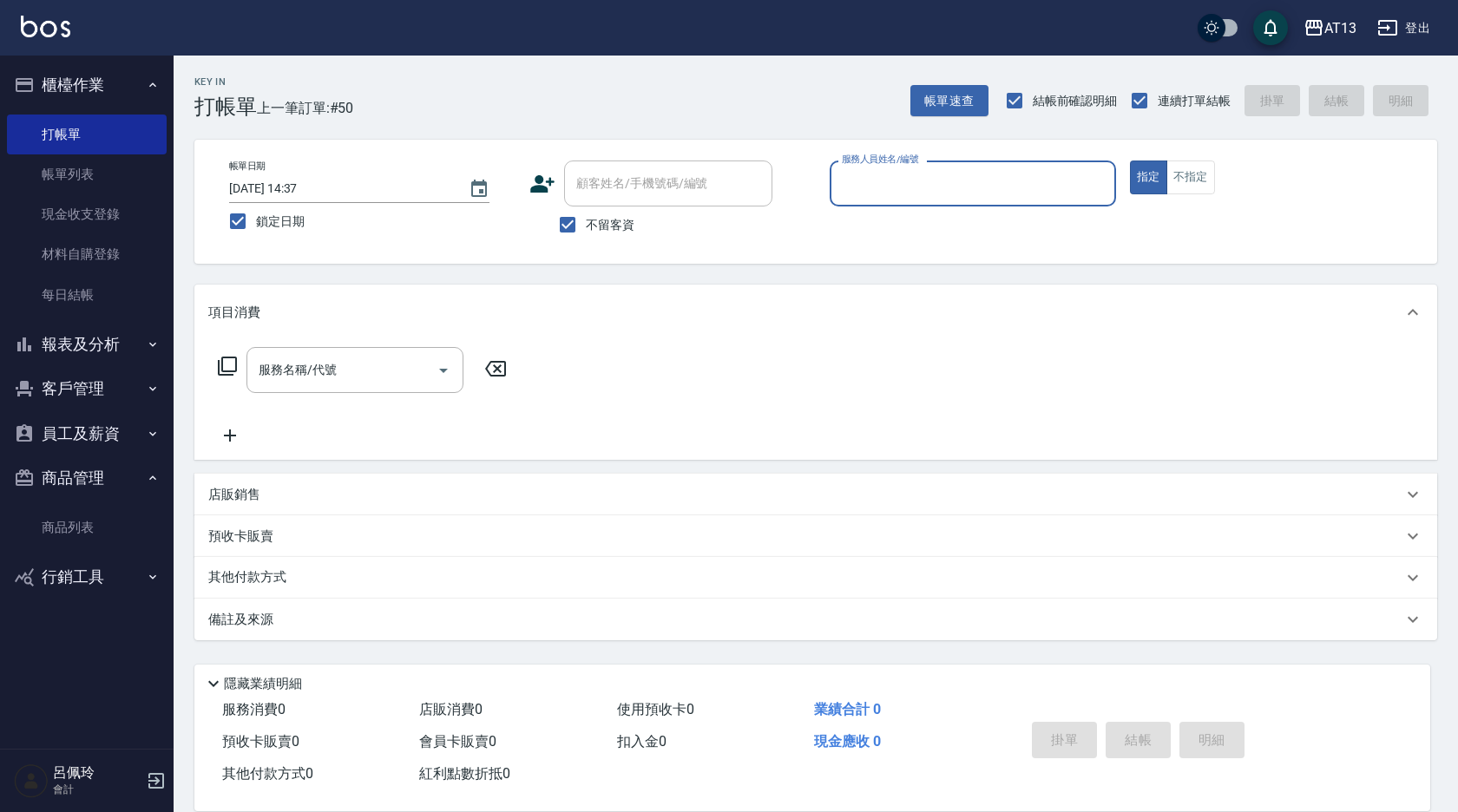
click at [174, 80] on div "Key In 打帳單 上一筆訂單:#50" at bounding box center [263, 87] width 179 height 64
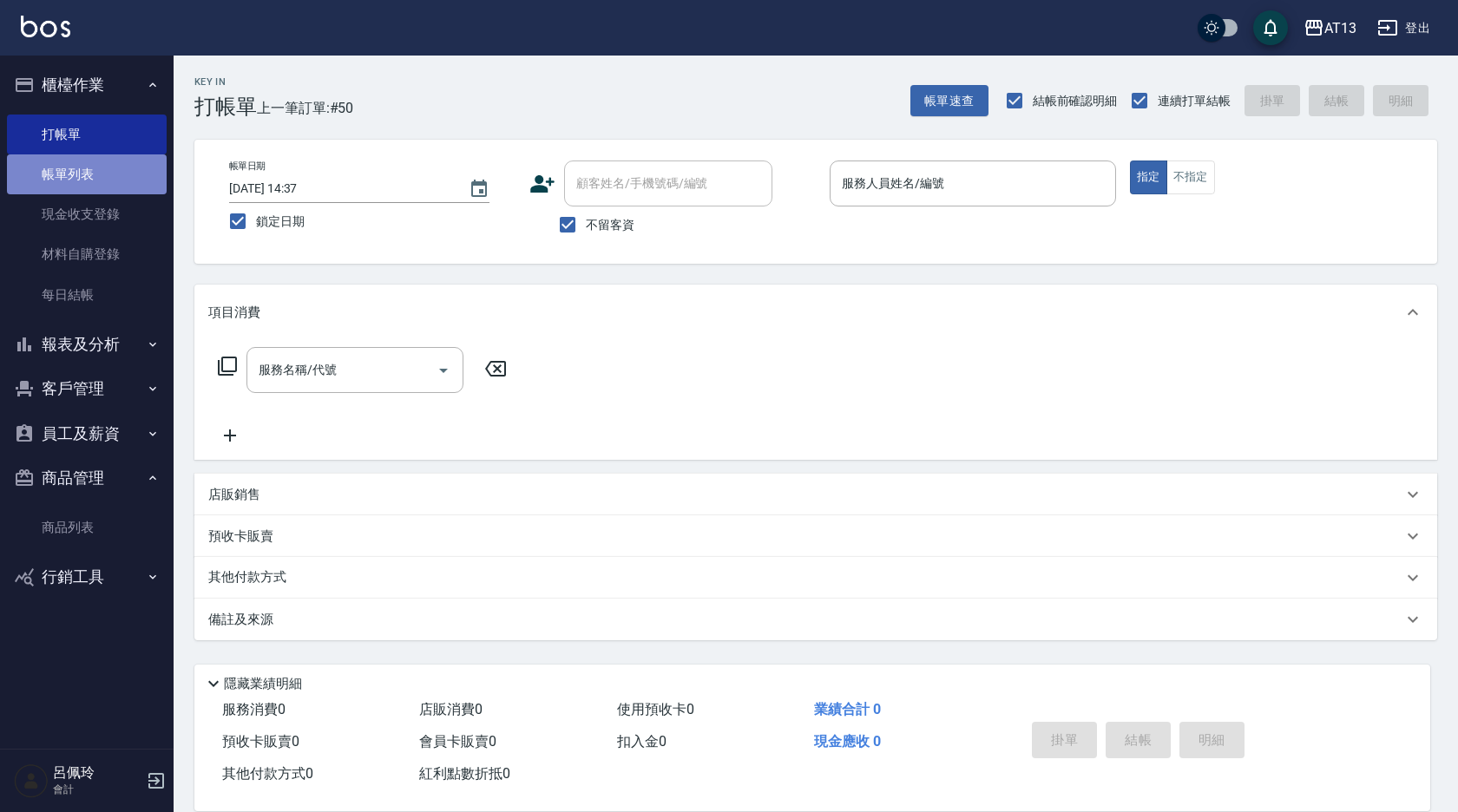
click at [81, 173] on link "帳單列表" at bounding box center [86, 174] width 160 height 40
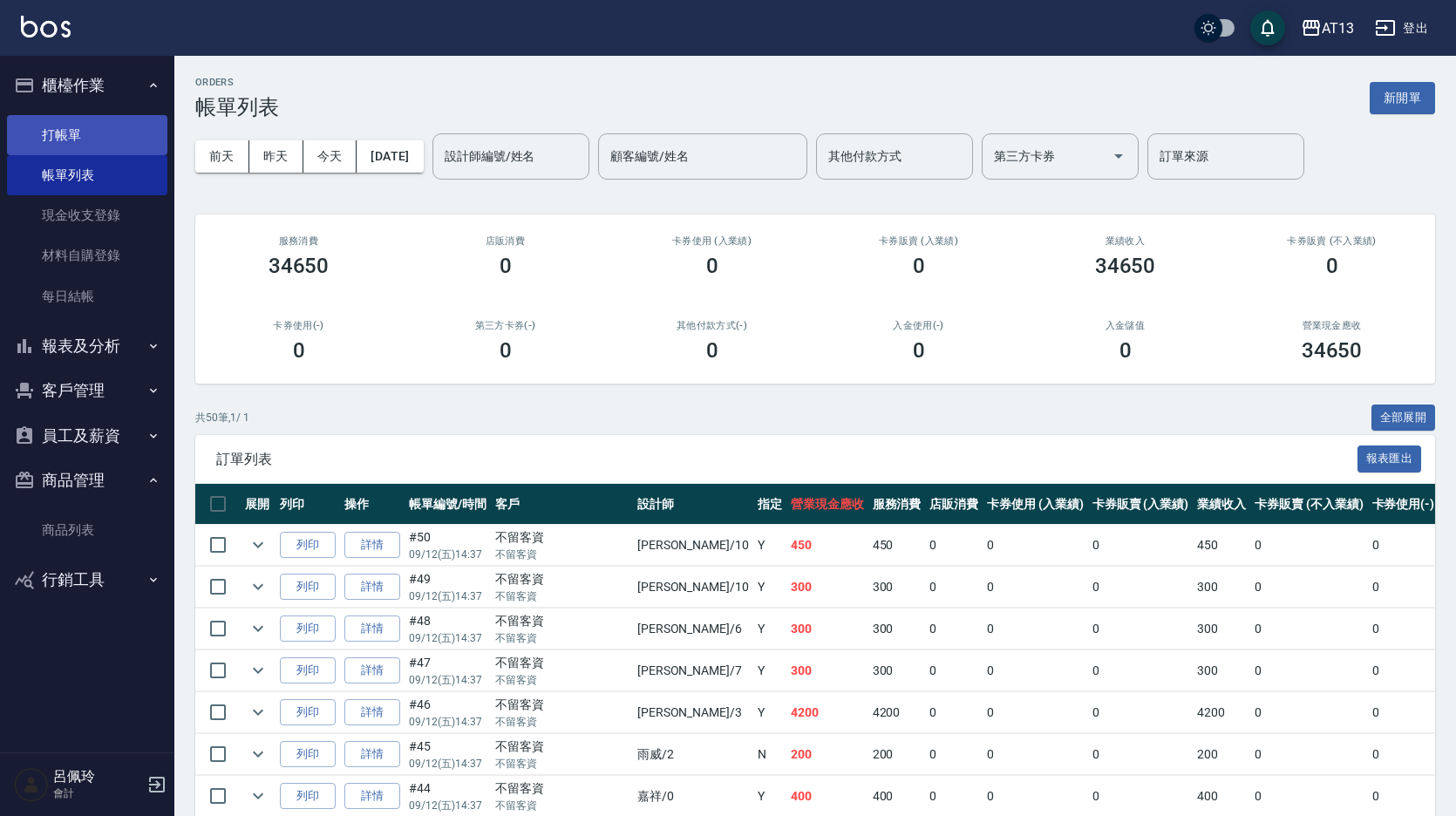
click at [79, 137] on link "打帳單" at bounding box center [87, 135] width 160 height 40
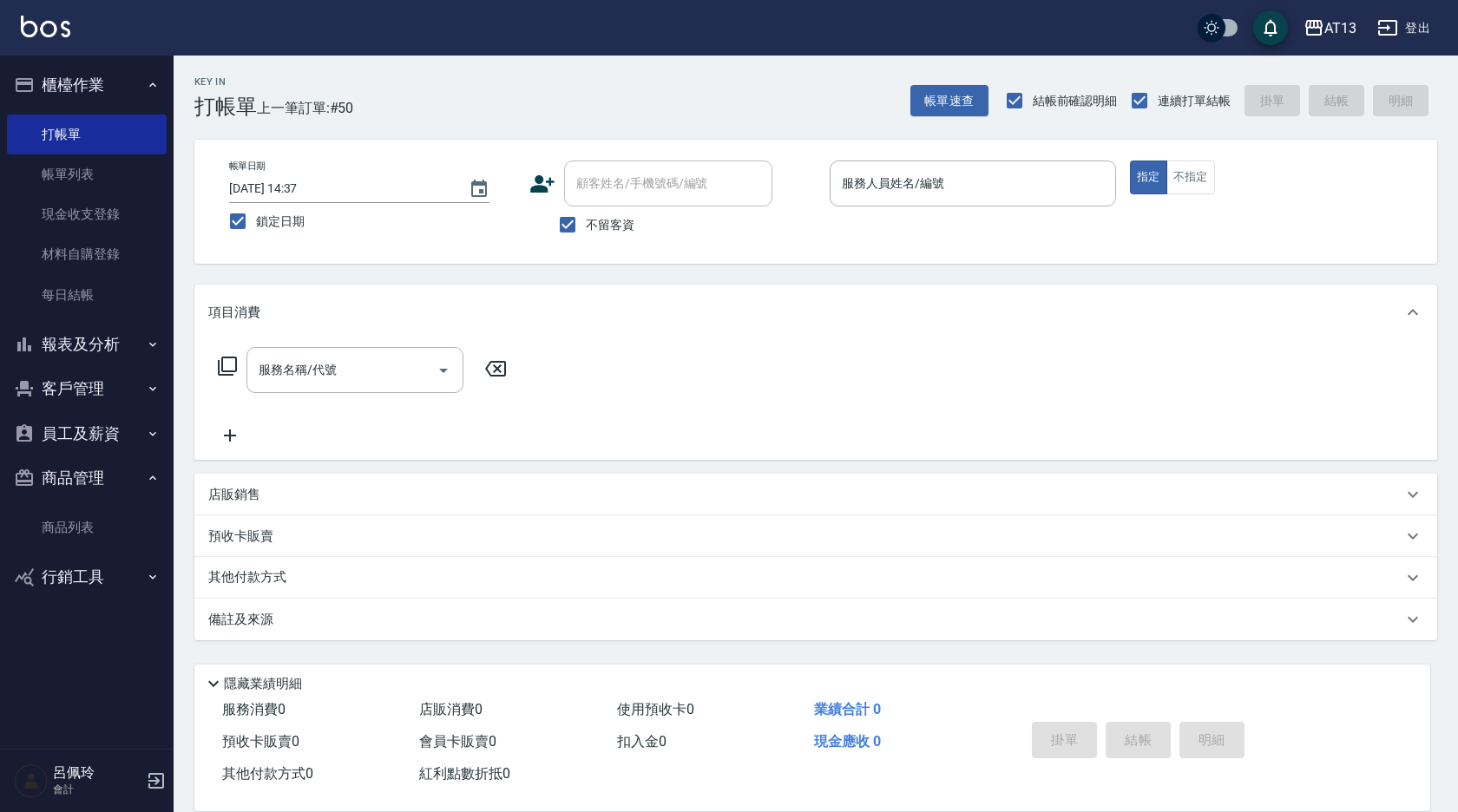
click at [965, 360] on div "服務名稱/代號 服務名稱/代號" at bounding box center [815, 400] width 1242 height 119
